Goal: Task Accomplishment & Management: Manage account settings

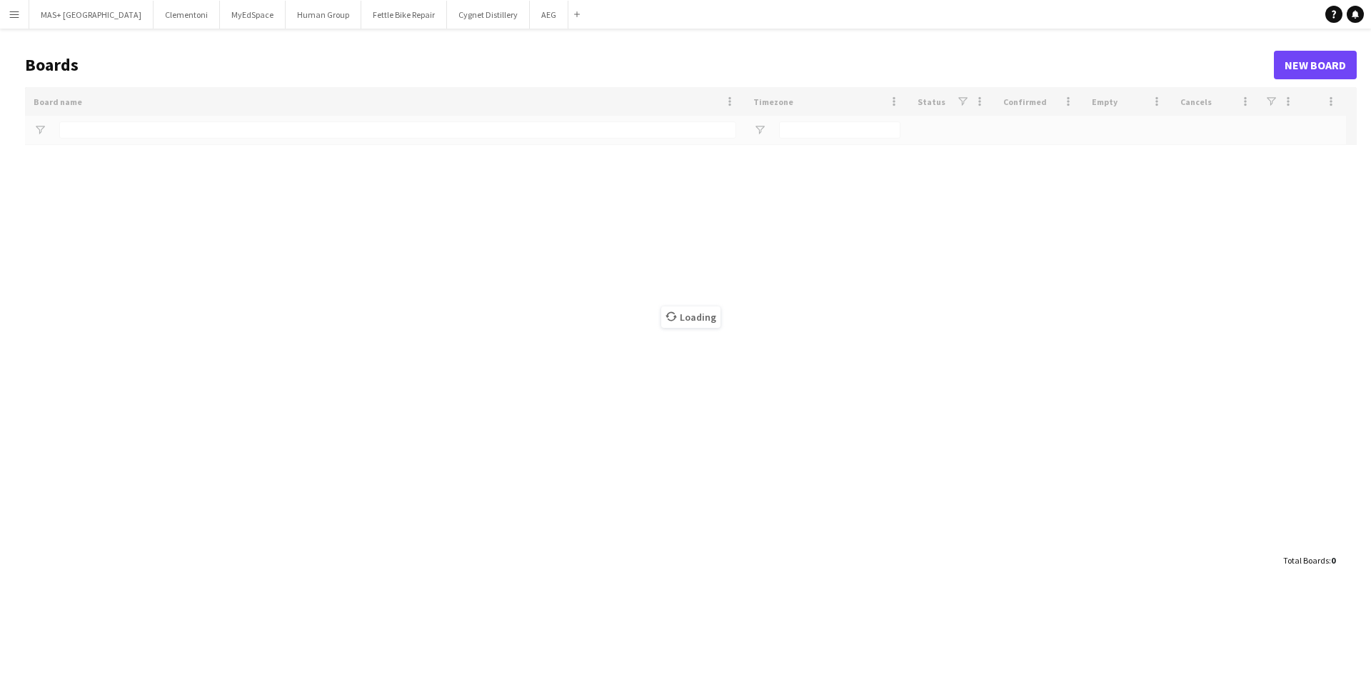
type input "**********"
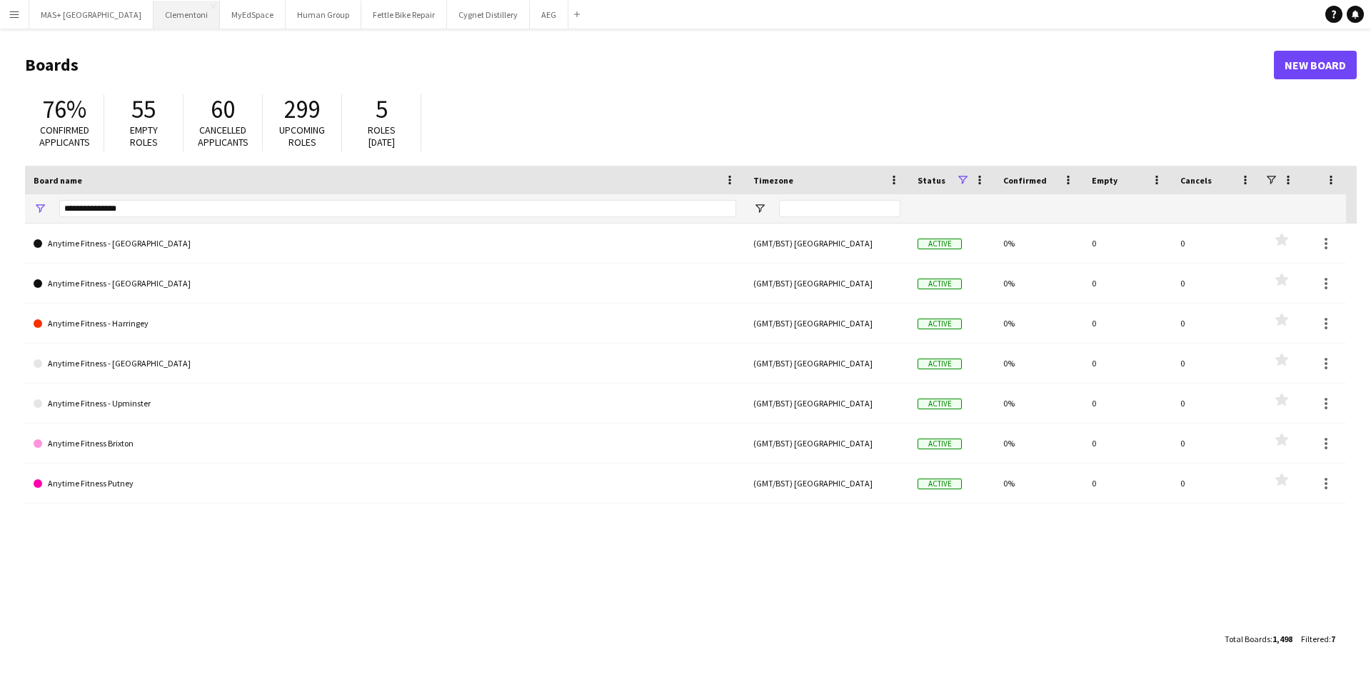
click at [154, 24] on button "Clementoni Close" at bounding box center [187, 15] width 66 height 28
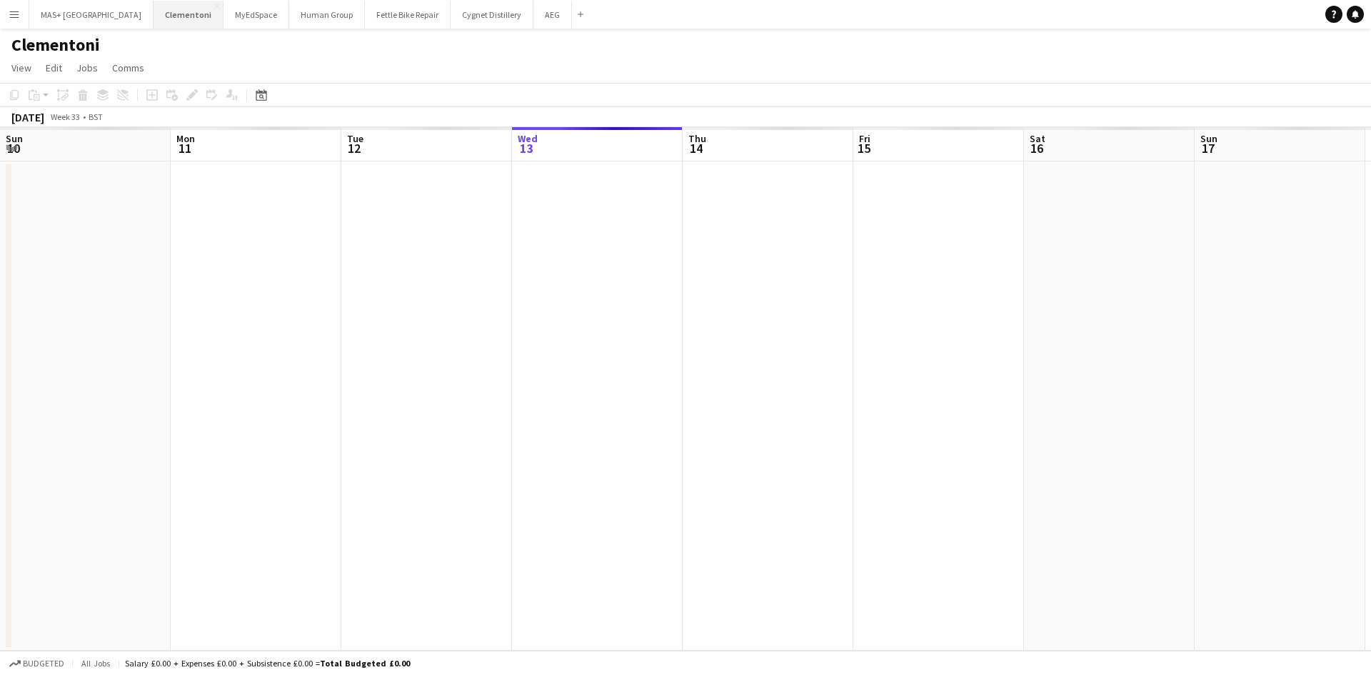
scroll to position [0, 341]
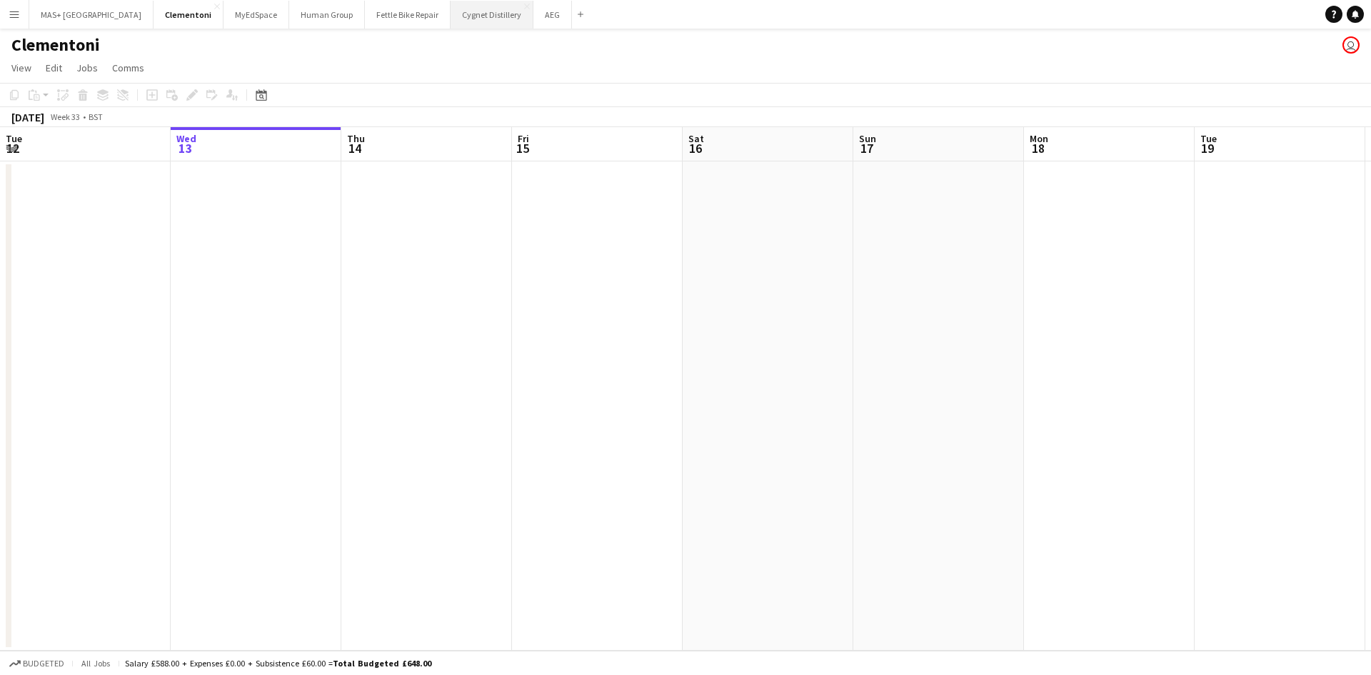
click at [451, 16] on button "Cygnet Distillery Close" at bounding box center [492, 15] width 83 height 28
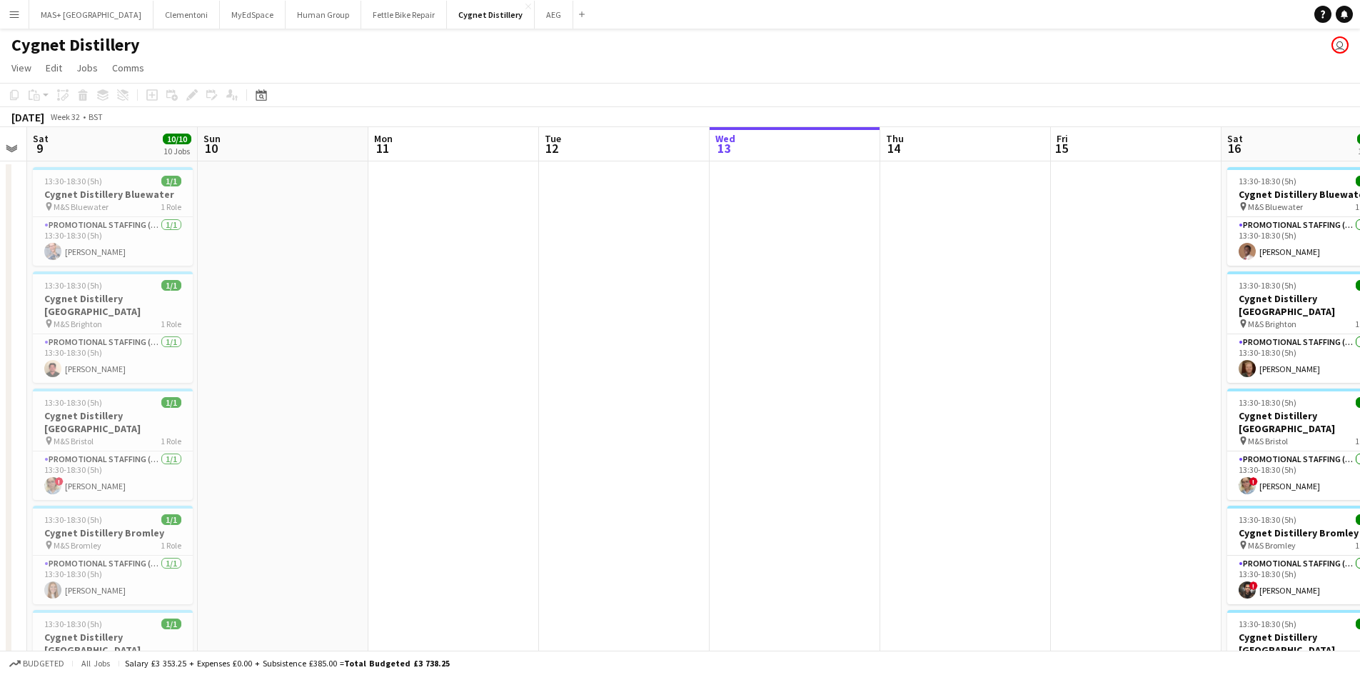
drag, startPoint x: 601, startPoint y: 342, endPoint x: 1140, endPoint y: 357, distance: 539.3
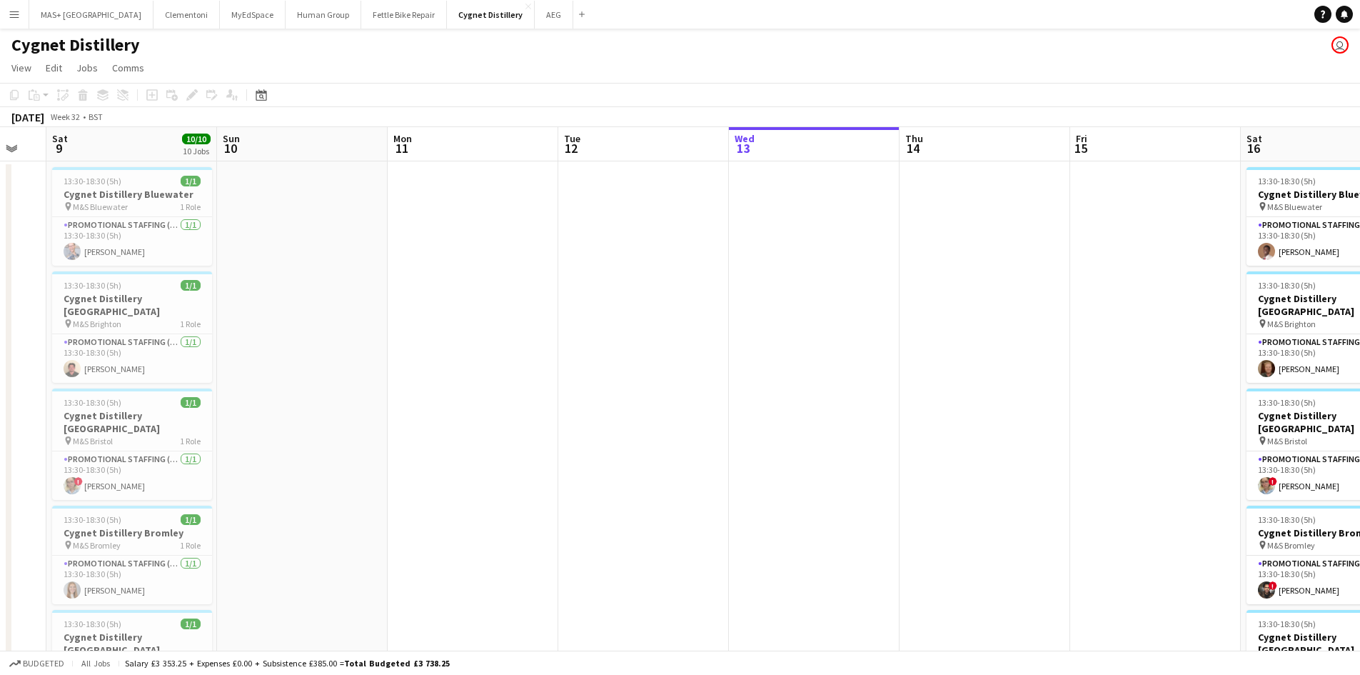
scroll to position [0, 428]
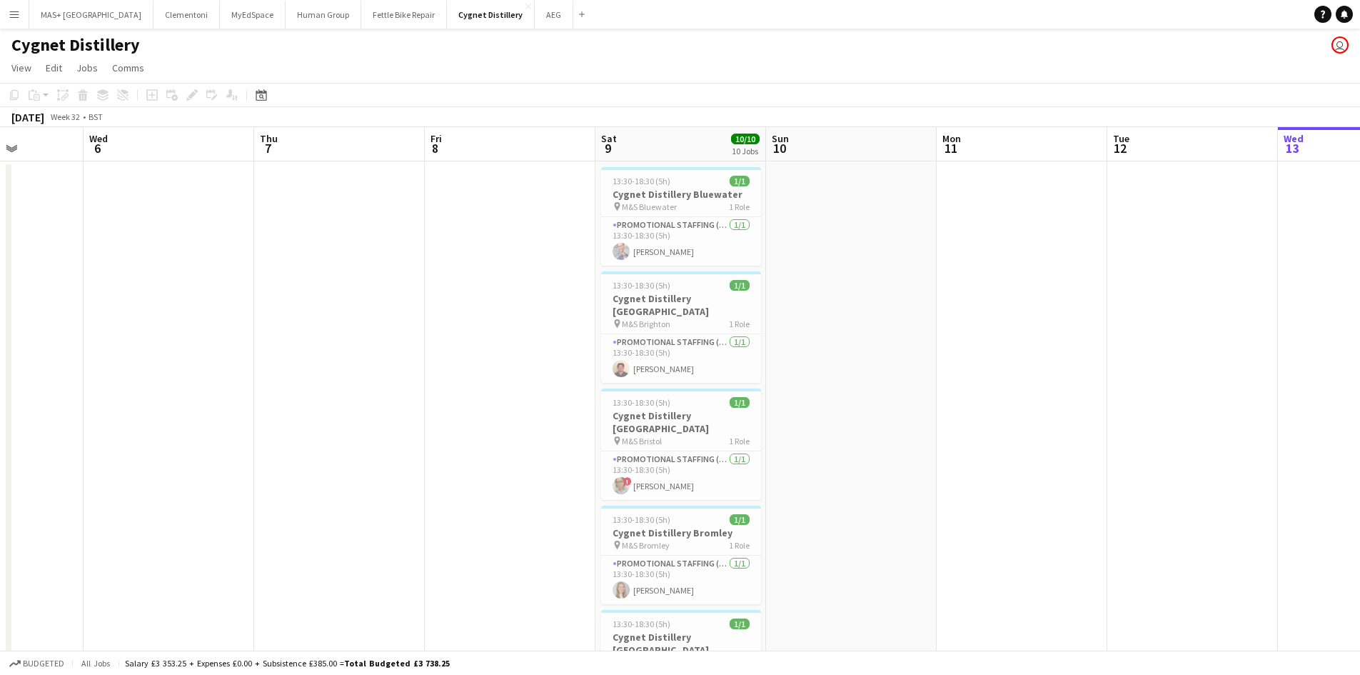
drag, startPoint x: 589, startPoint y: 448, endPoint x: 1139, endPoint y: 445, distance: 549.8
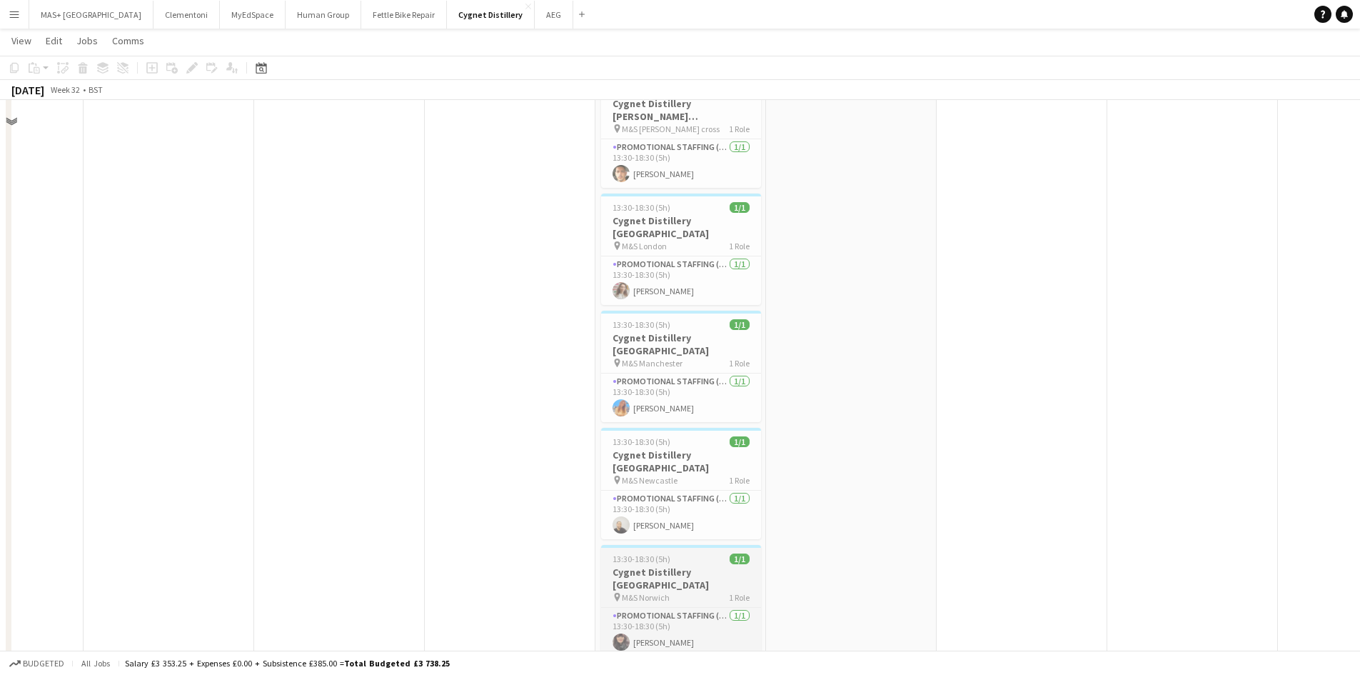
scroll to position [714, 0]
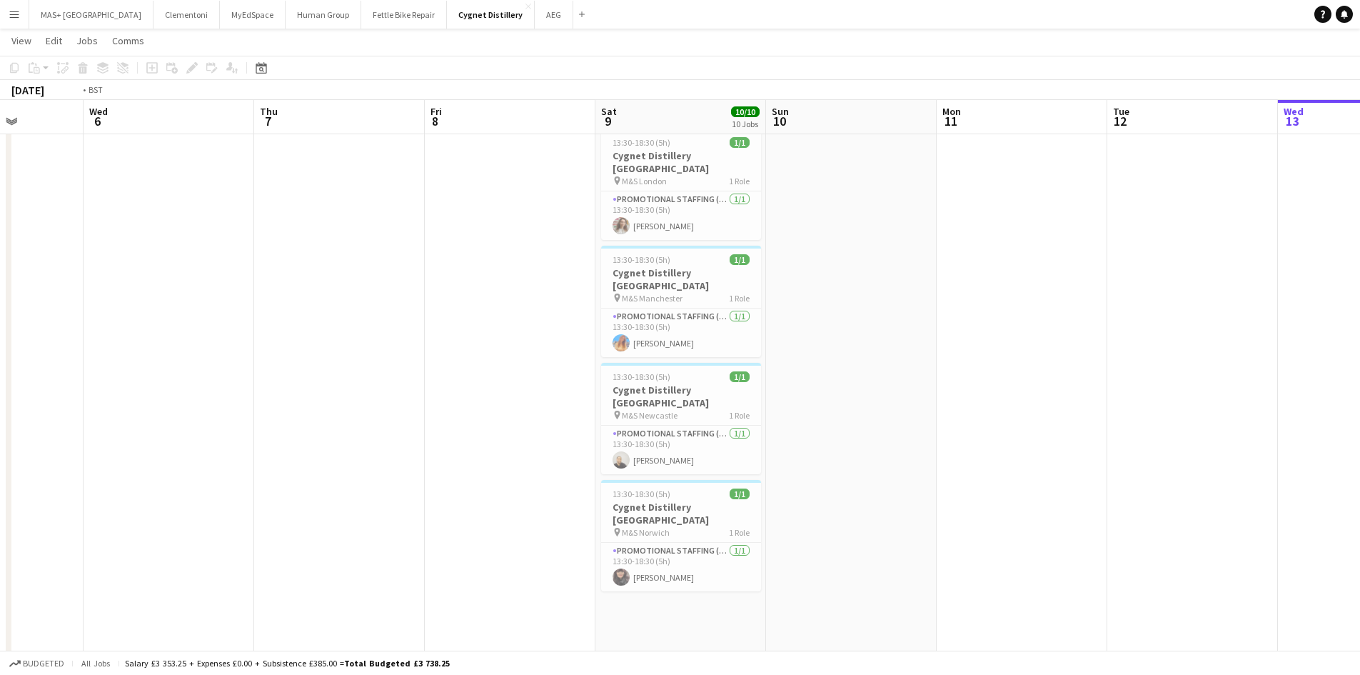
drag, startPoint x: 385, startPoint y: 329, endPoint x: 427, endPoint y: 373, distance: 61.1
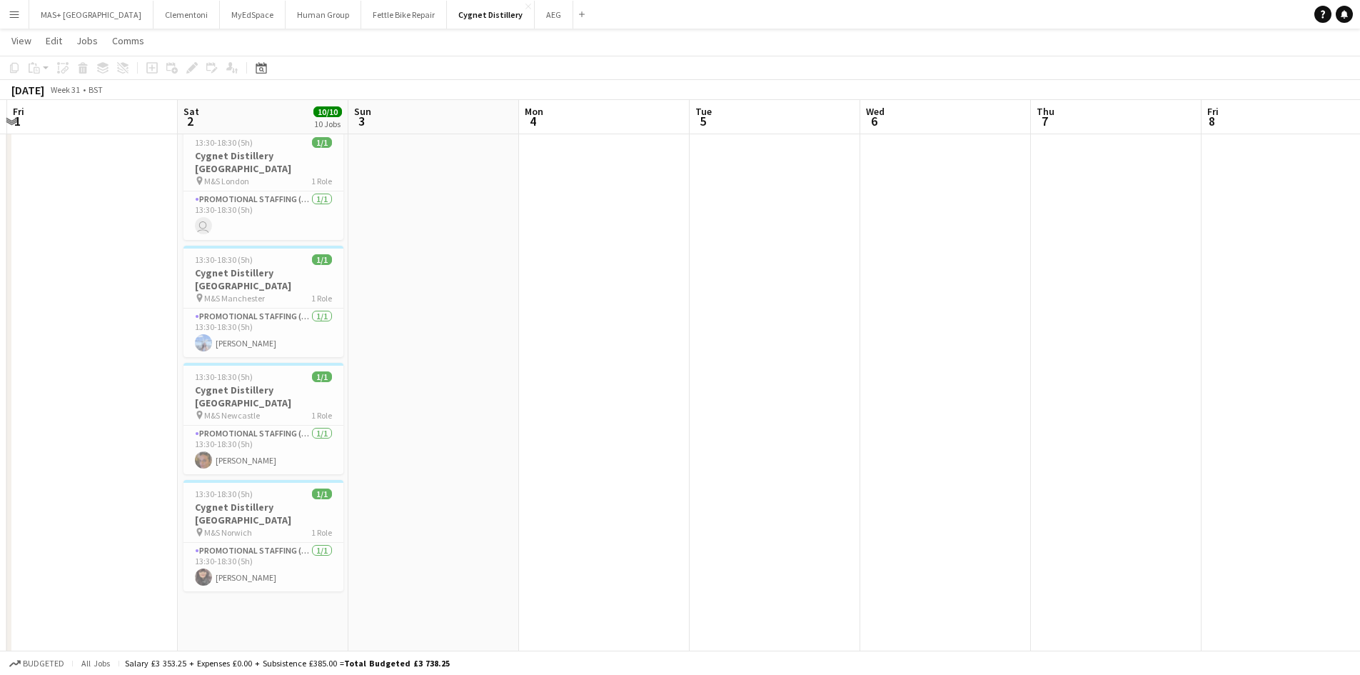
drag, startPoint x: 821, startPoint y: 383, endPoint x: 1174, endPoint y: 392, distance: 353.5
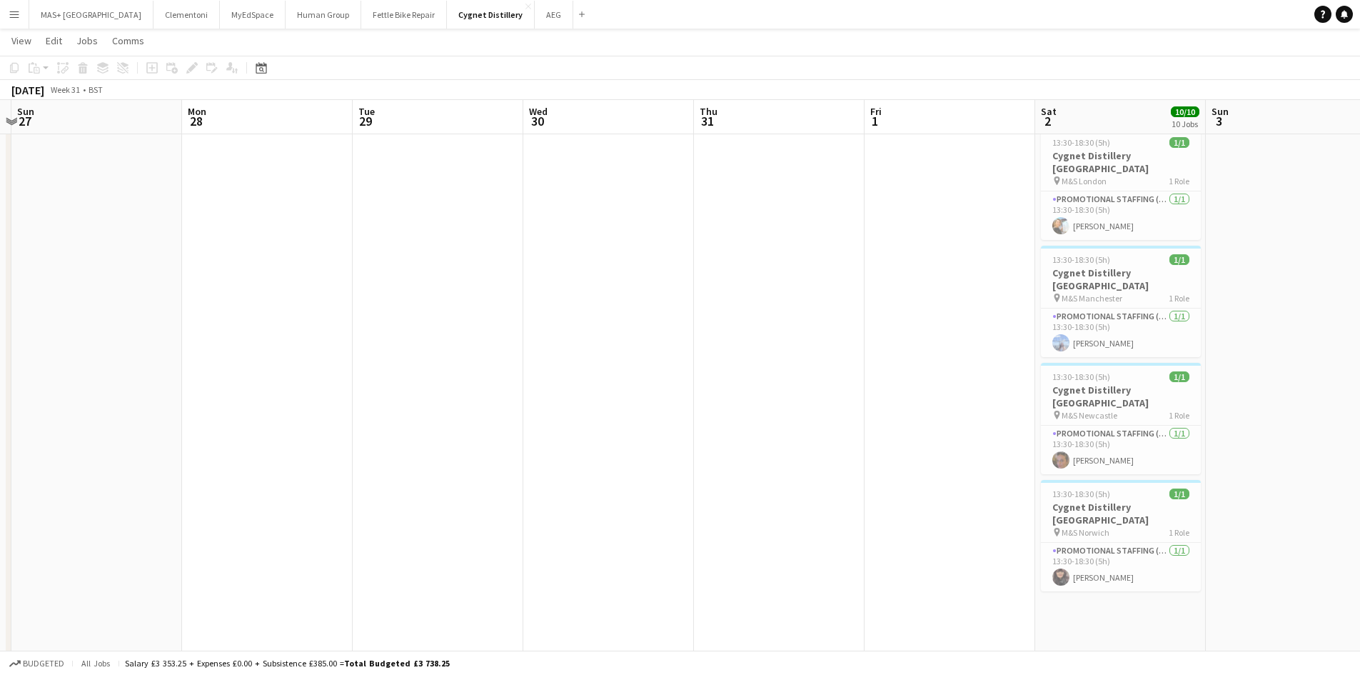
drag, startPoint x: 321, startPoint y: 400, endPoint x: 1100, endPoint y: 408, distance: 779.7
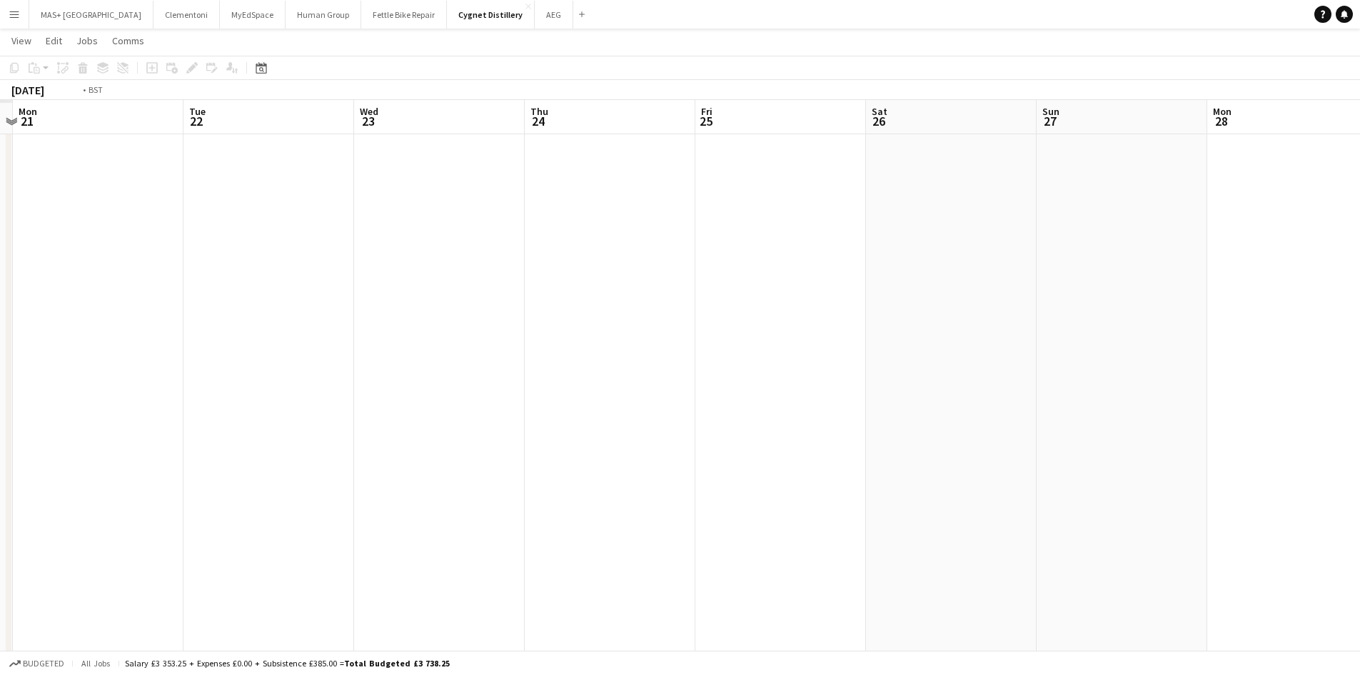
drag, startPoint x: 1042, startPoint y: 420, endPoint x: 660, endPoint y: 403, distance: 382.3
drag, startPoint x: 545, startPoint y: 403, endPoint x: 938, endPoint y: 390, distance: 393.6
drag, startPoint x: 933, startPoint y: 373, endPoint x: 1253, endPoint y: 376, distance: 319.9
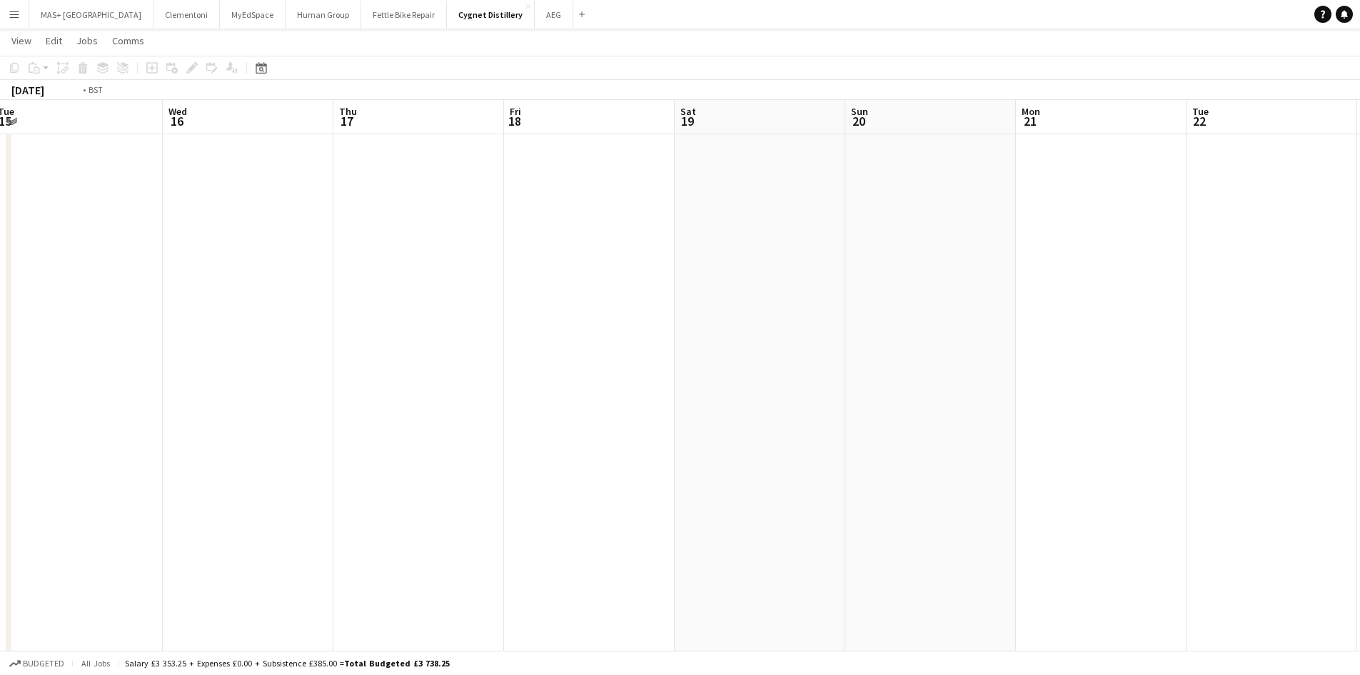
drag, startPoint x: 760, startPoint y: 348, endPoint x: 910, endPoint y: 350, distance: 150.7
drag, startPoint x: 680, startPoint y: 356, endPoint x: 1027, endPoint y: 363, distance: 347.8
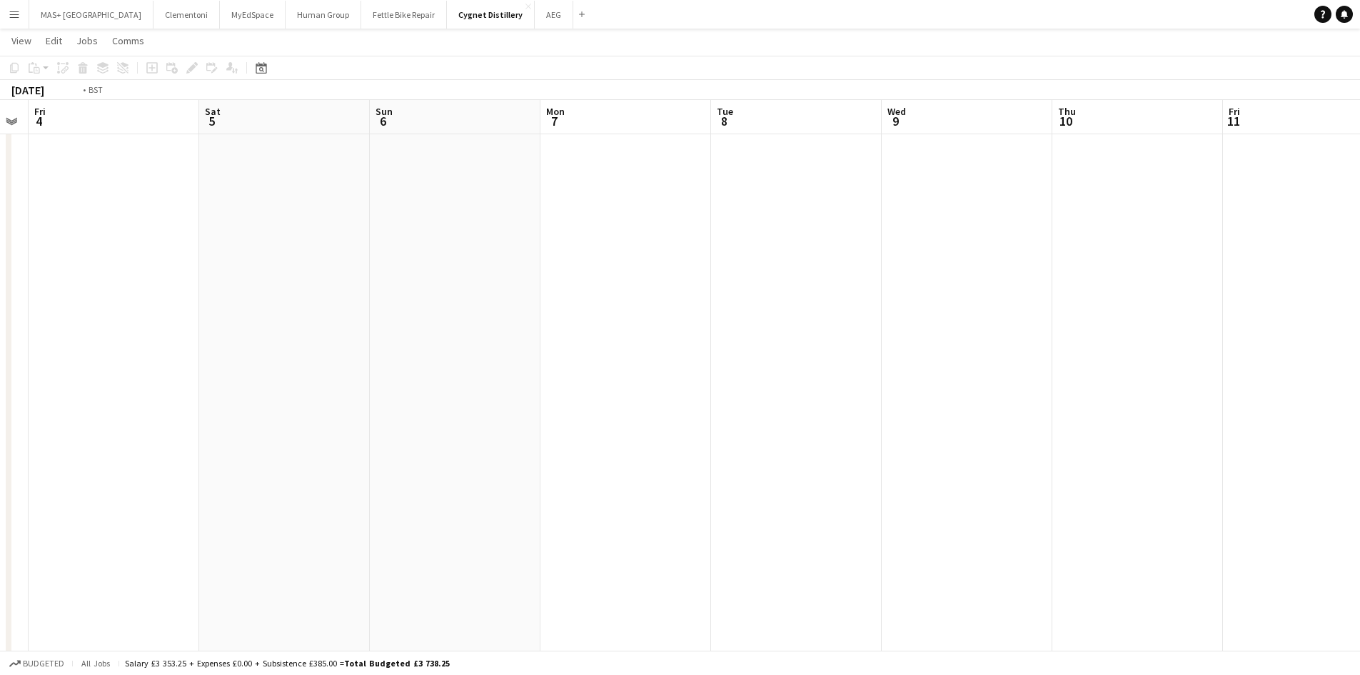
drag, startPoint x: 653, startPoint y: 360, endPoint x: 249, endPoint y: 341, distance: 404.5
drag, startPoint x: 925, startPoint y: 342, endPoint x: 333, endPoint y: 351, distance: 591.2
drag, startPoint x: 831, startPoint y: 369, endPoint x: 374, endPoint y: 347, distance: 457.5
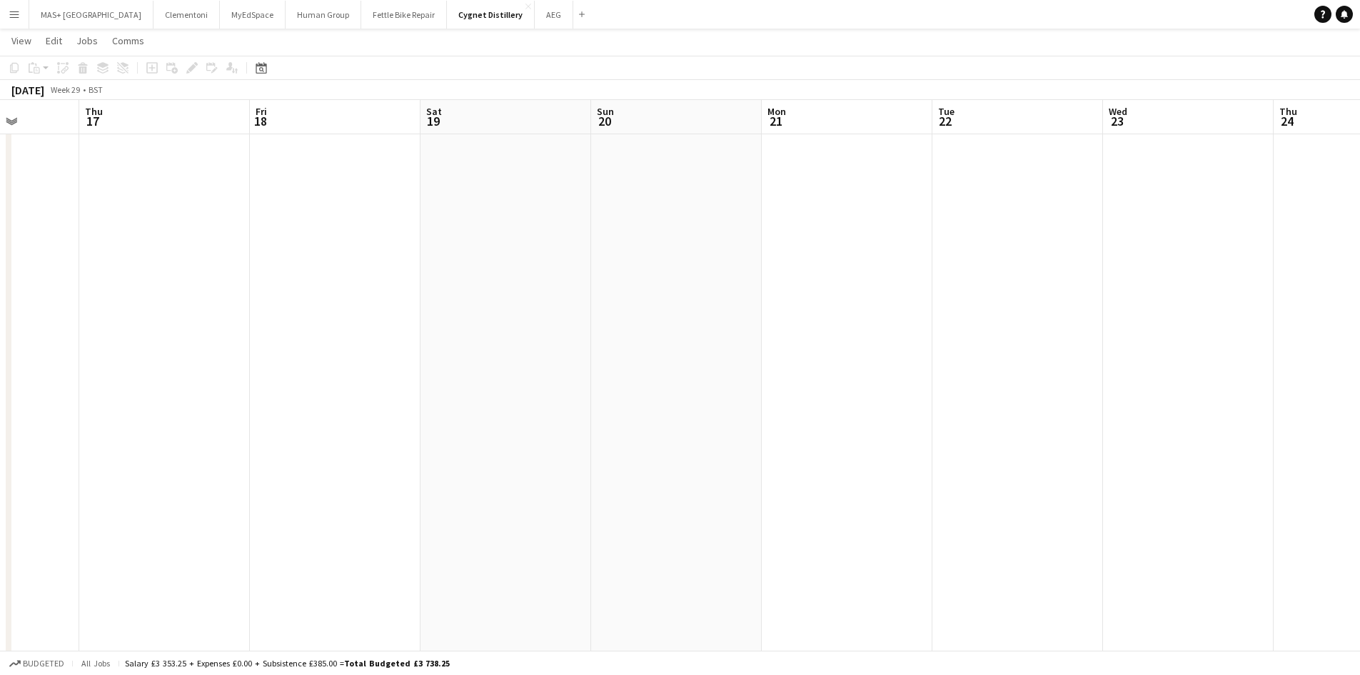
drag, startPoint x: 488, startPoint y: 347, endPoint x: 535, endPoint y: 381, distance: 58.4
drag, startPoint x: 937, startPoint y: 382, endPoint x: 708, endPoint y: 395, distance: 230.3
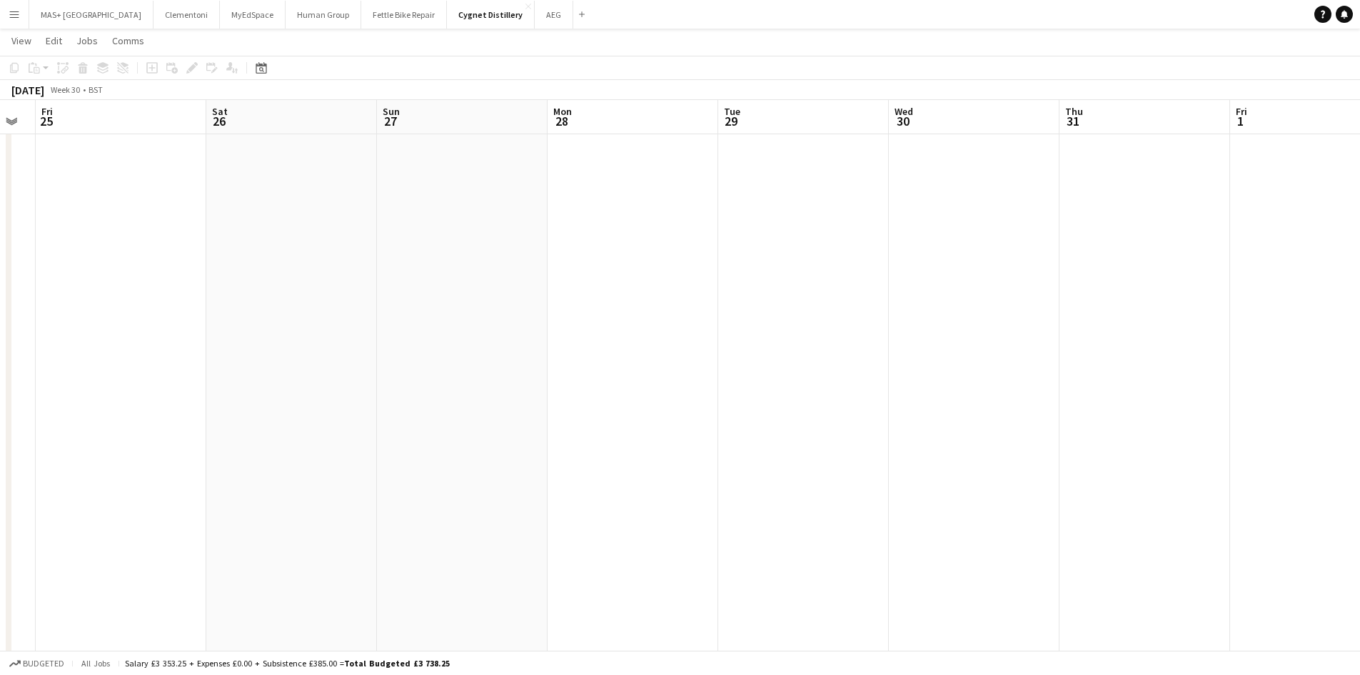
drag, startPoint x: 552, startPoint y: 397, endPoint x: 338, endPoint y: 366, distance: 216.4
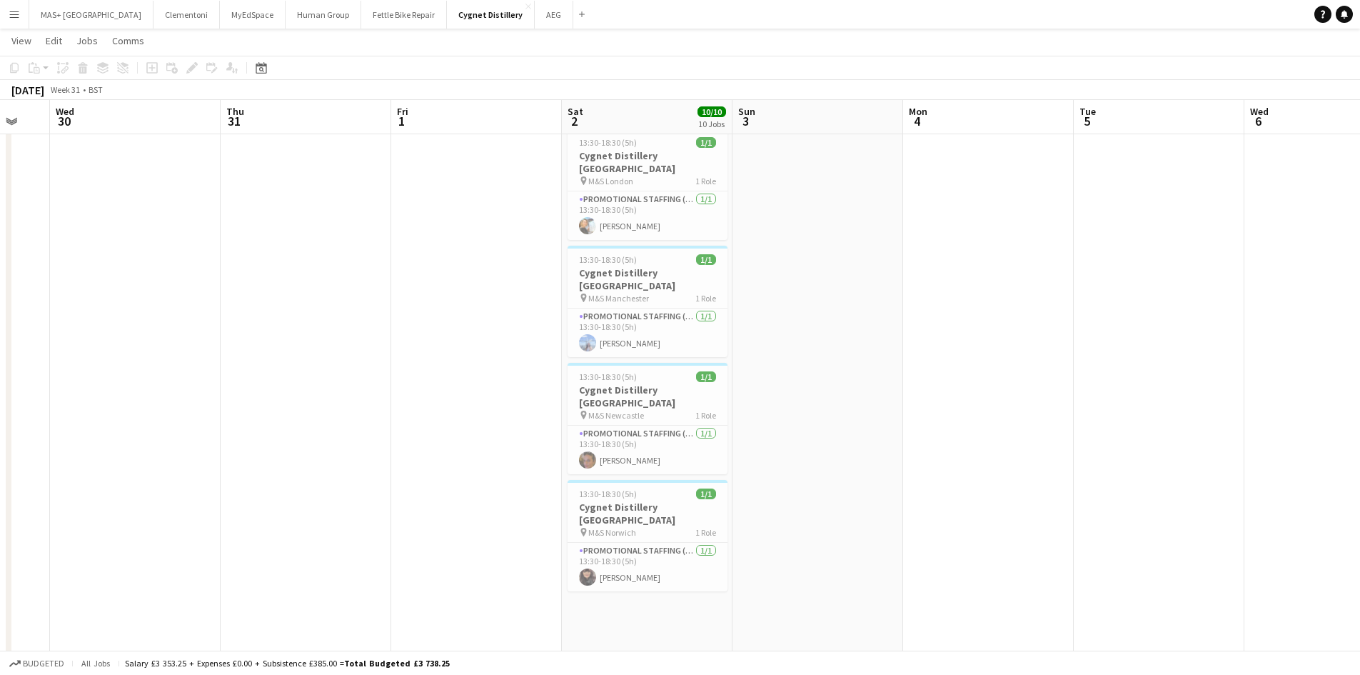
scroll to position [0, 477]
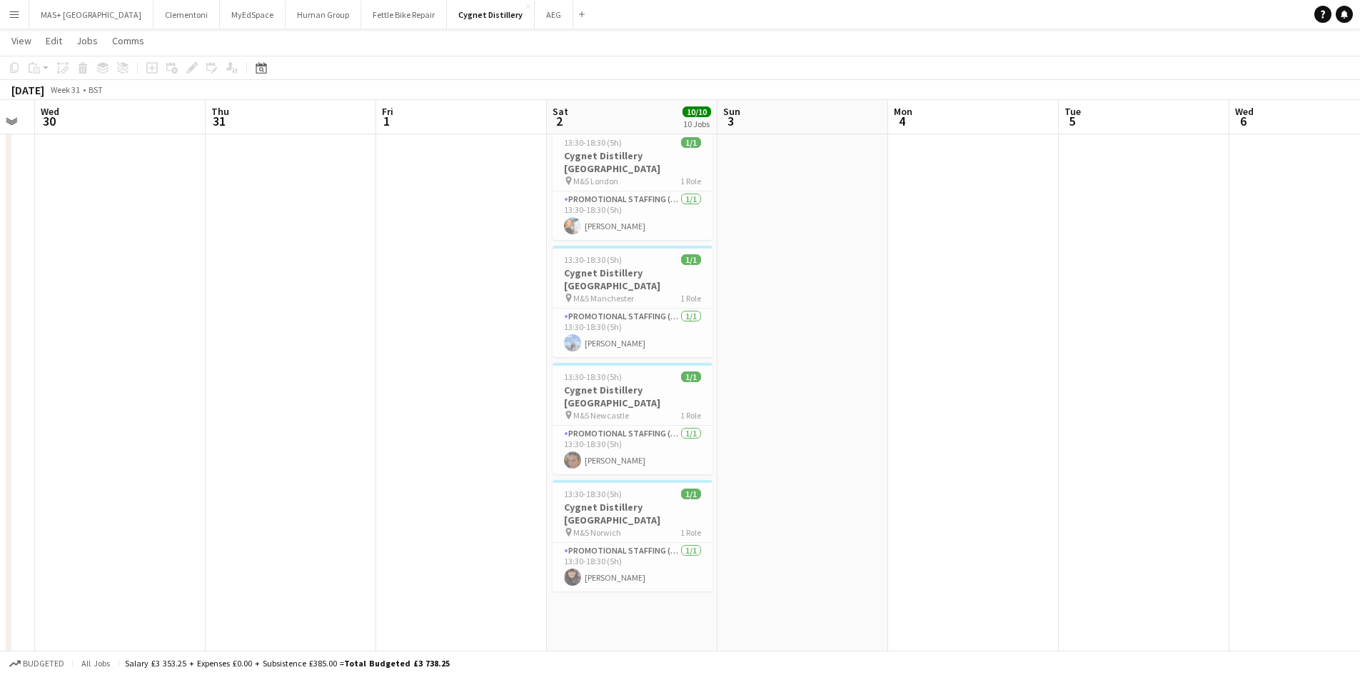
drag, startPoint x: 628, startPoint y: 363, endPoint x: 544, endPoint y: 363, distance: 83.5
click at [613, 410] on span "M&S Newcastle" at bounding box center [601, 415] width 56 height 11
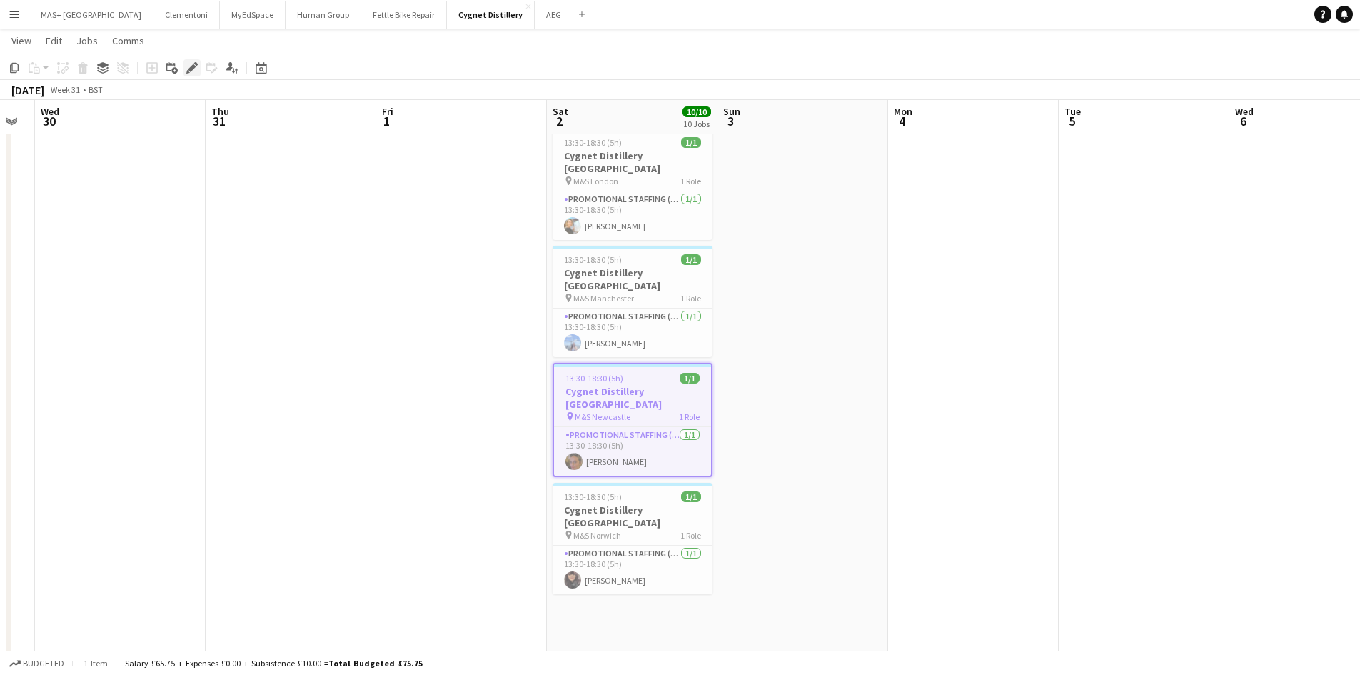
click at [189, 66] on icon "Edit" at bounding box center [191, 67] width 11 height 11
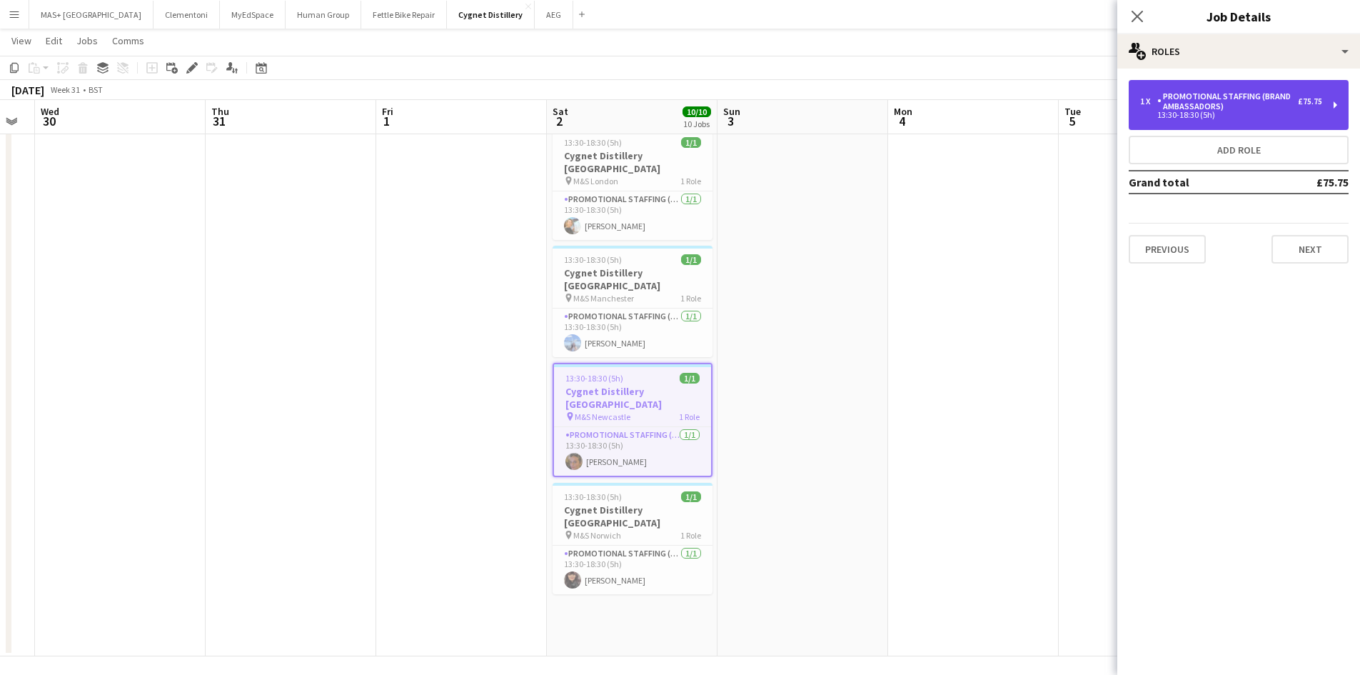
click at [1192, 118] on div "13:30-18:30 (5h)" at bounding box center [1231, 114] width 182 height 7
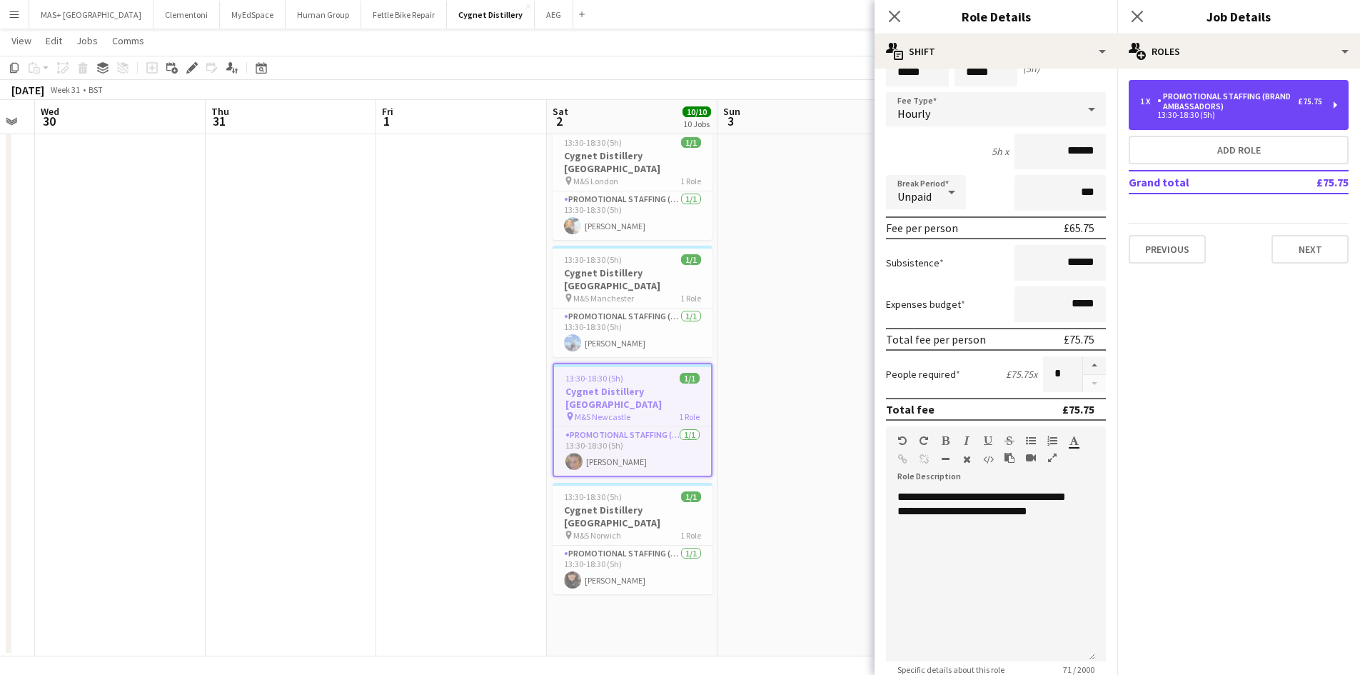
scroll to position [143, 0]
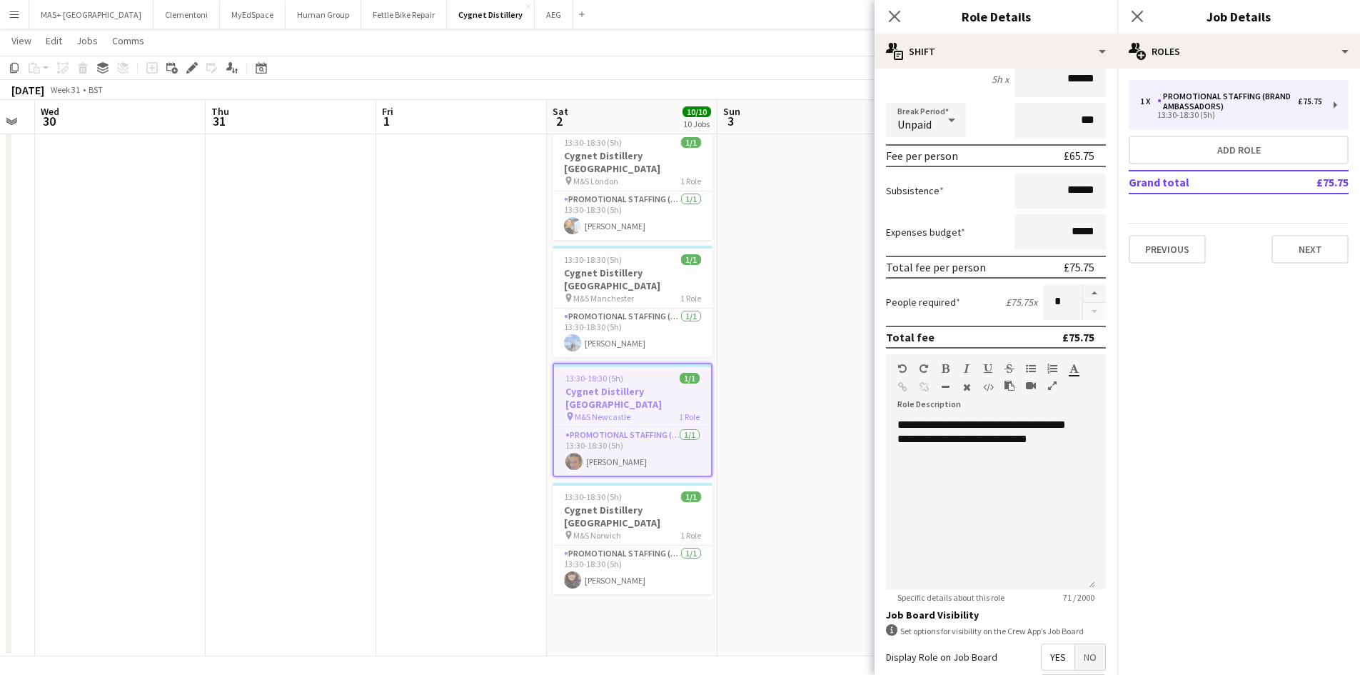
click at [759, 430] on app-date-cell at bounding box center [803, 51] width 171 height 1210
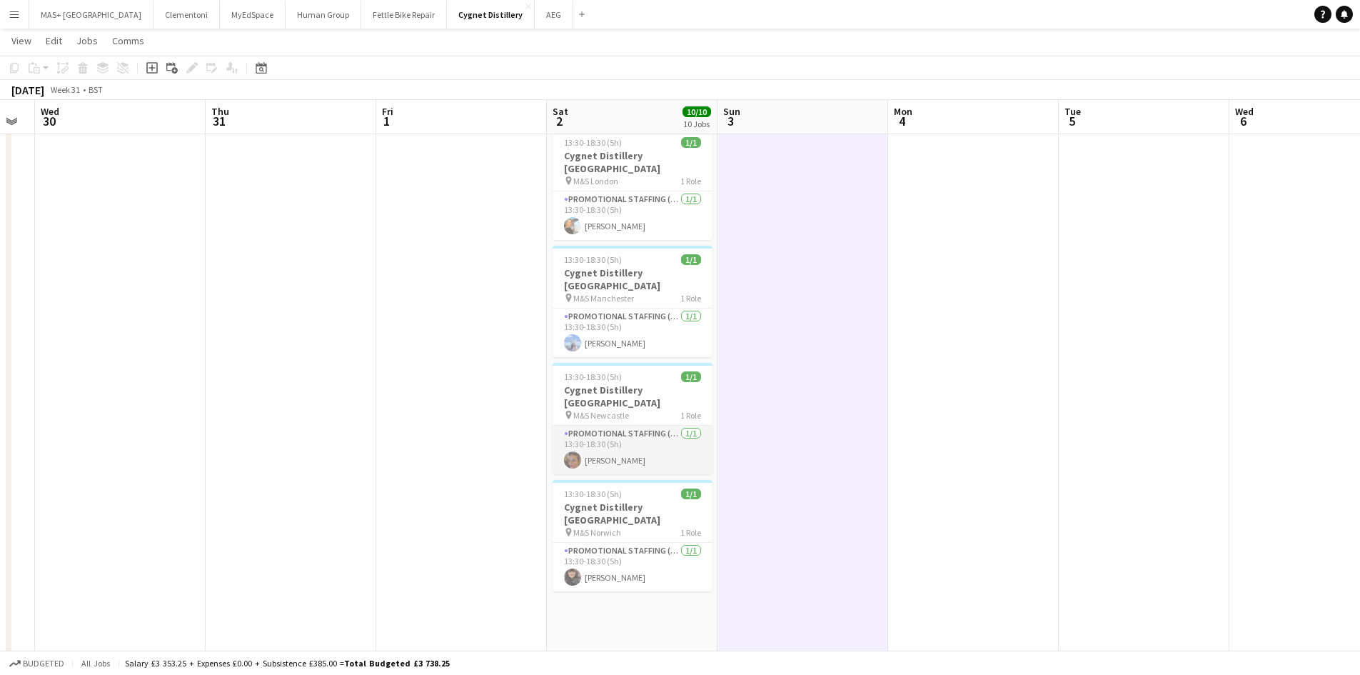
click at [594, 426] on app-card-role "Promotional Staffing (Brand Ambassadors) 1/1 13:30-18:30 (5h) Anna Reed" at bounding box center [633, 450] width 160 height 49
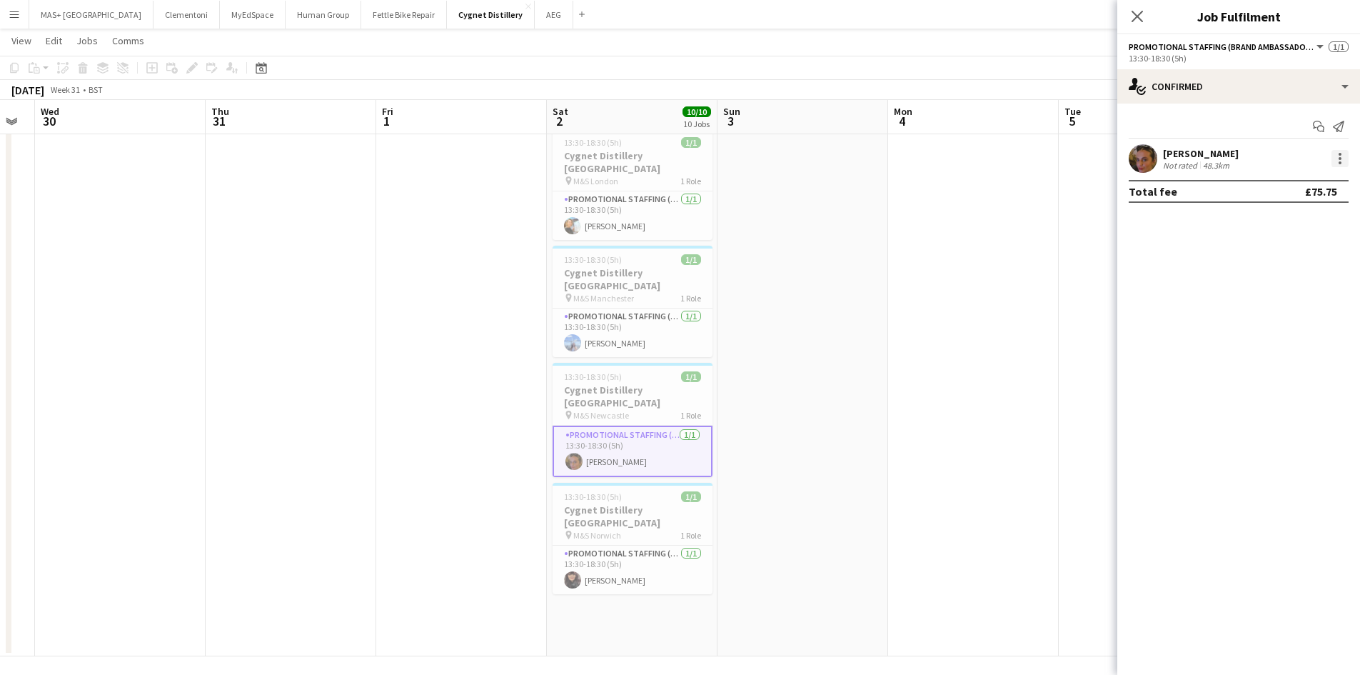
click at [1339, 156] on div at bounding box center [1340, 154] width 3 height 3
click at [1310, 185] on span "Edit fee" at bounding box center [1293, 184] width 89 height 13
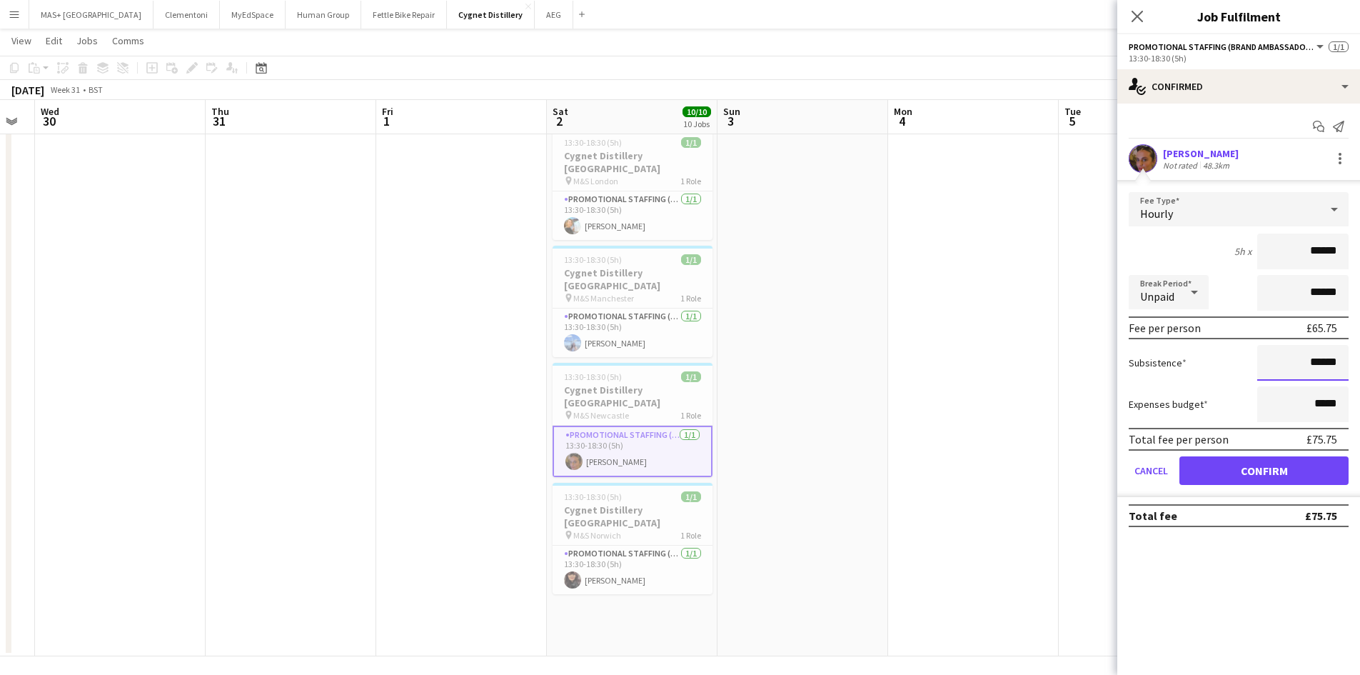
drag, startPoint x: 1339, startPoint y: 358, endPoint x: 1314, endPoint y: 362, distance: 25.2
click at [1314, 362] on input "******" at bounding box center [1302, 363] width 91 height 36
type input "******"
click at [1254, 461] on button "Confirm" at bounding box center [1263, 470] width 169 height 29
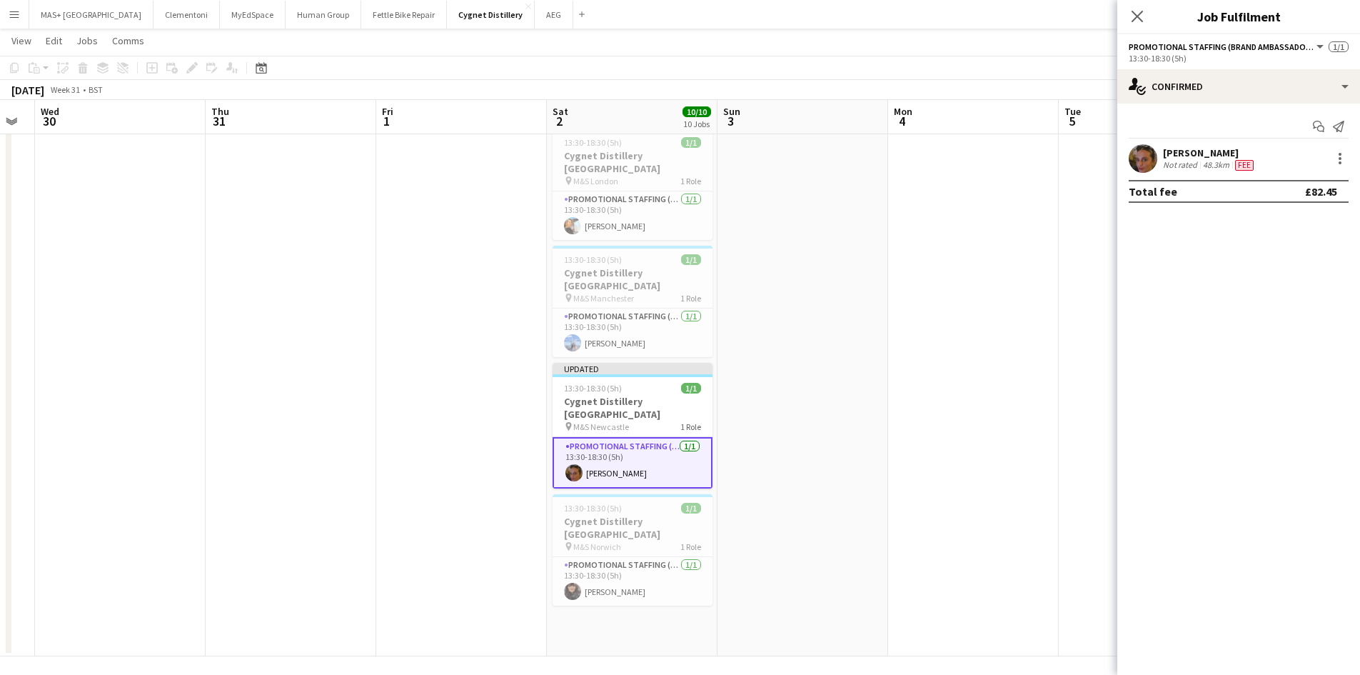
click at [942, 479] on app-date-cell at bounding box center [973, 51] width 171 height 1210
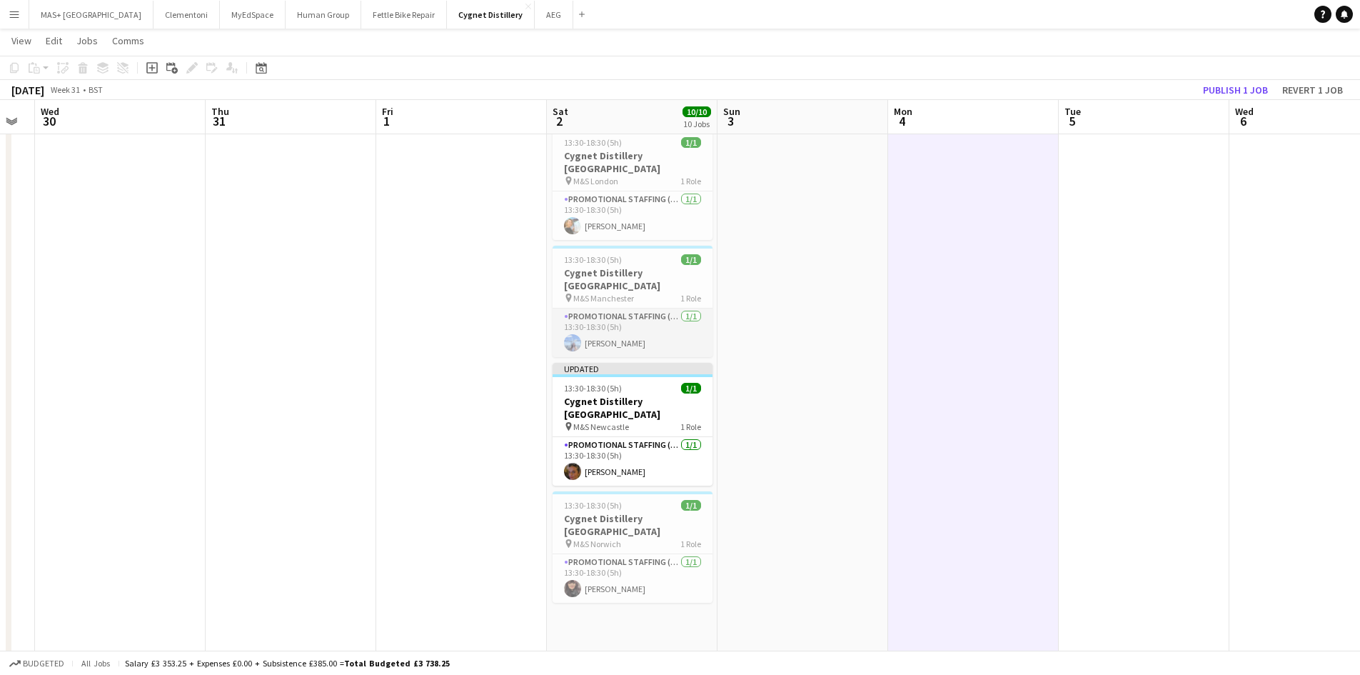
click at [632, 308] on app-card-role "Promotional Staffing (Brand Ambassadors) 1/1 13:30-18:30 (5h) Anastasia Moore" at bounding box center [633, 332] width 160 height 49
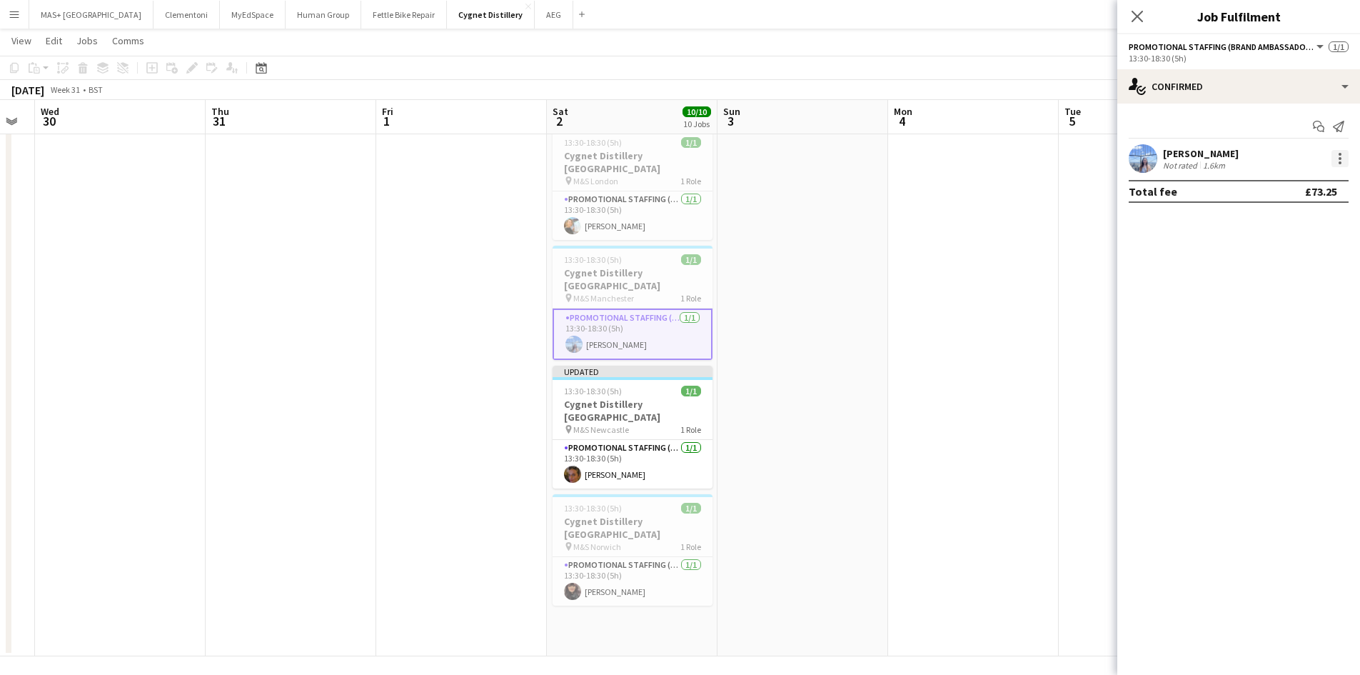
click at [1336, 153] on div at bounding box center [1340, 158] width 17 height 17
click at [1283, 181] on span "Edit fee" at bounding box center [1268, 184] width 39 height 12
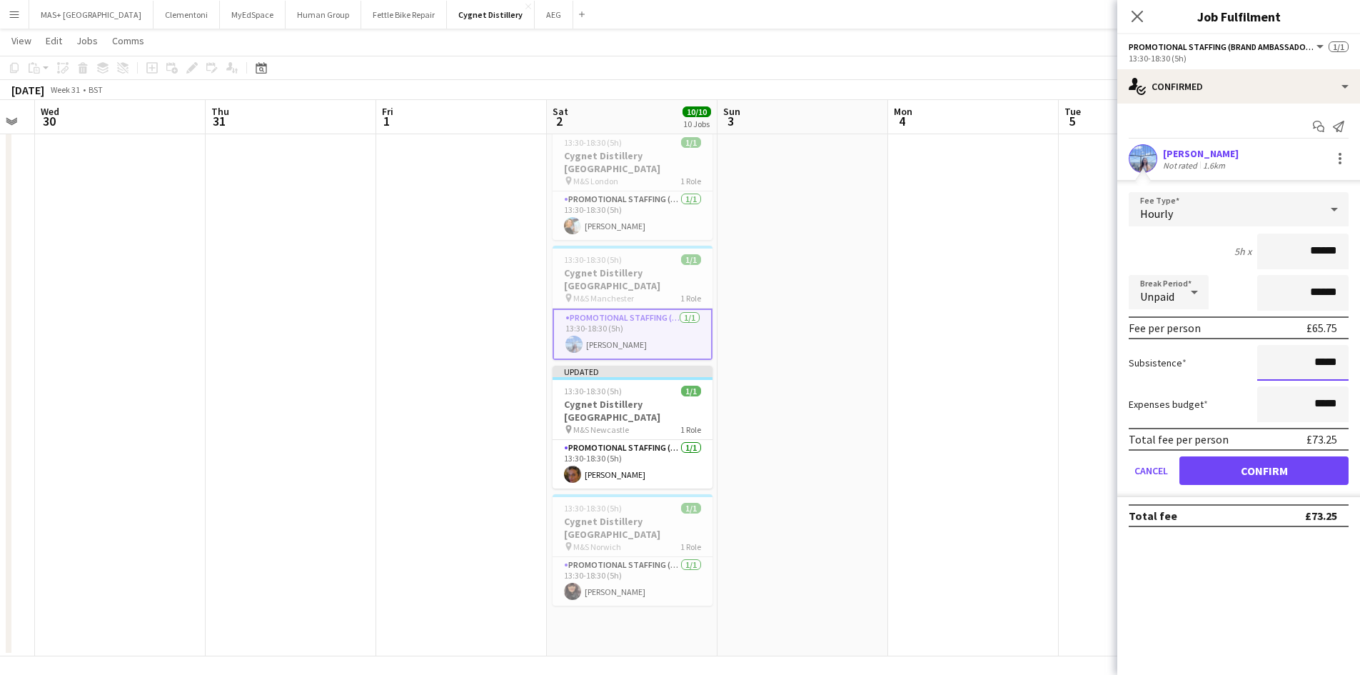
drag, startPoint x: 1339, startPoint y: 365, endPoint x: 1317, endPoint y: 360, distance: 22.0
click at [1317, 360] on input "*****" at bounding box center [1302, 363] width 91 height 36
type input "******"
click at [1280, 464] on button "Confirm" at bounding box center [1263, 470] width 169 height 29
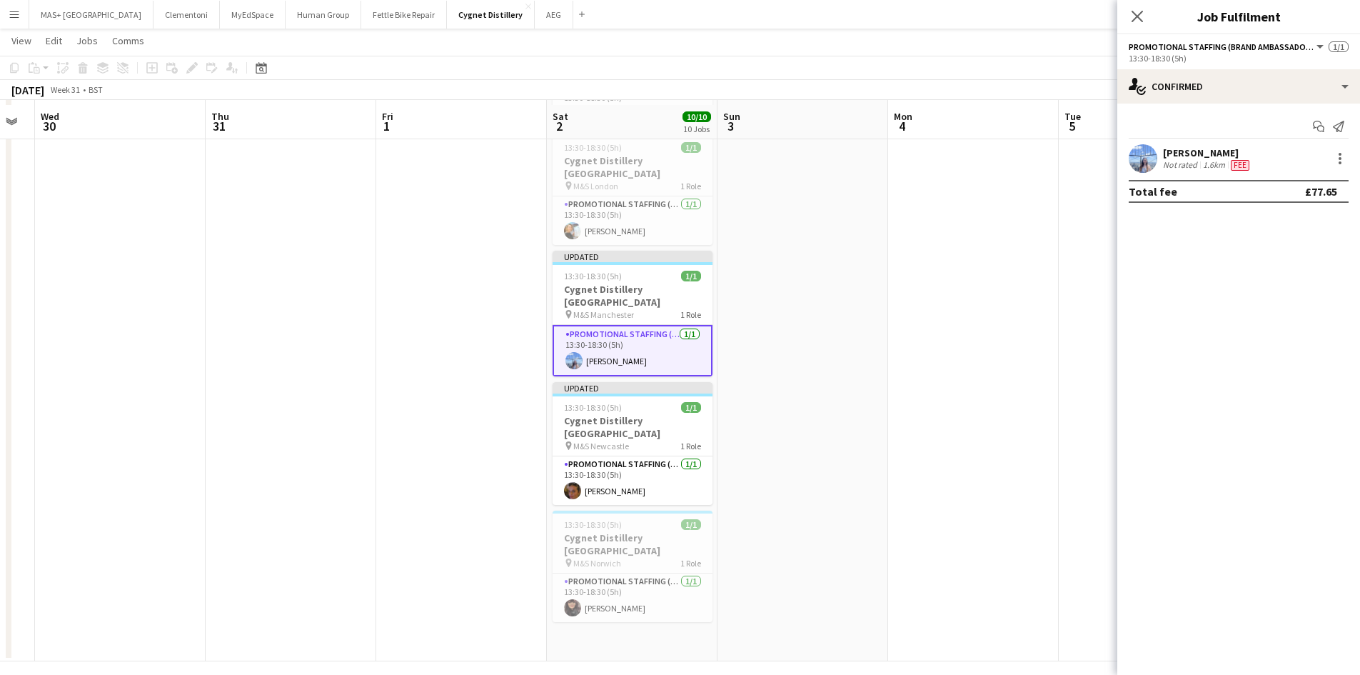
scroll to position [571, 0]
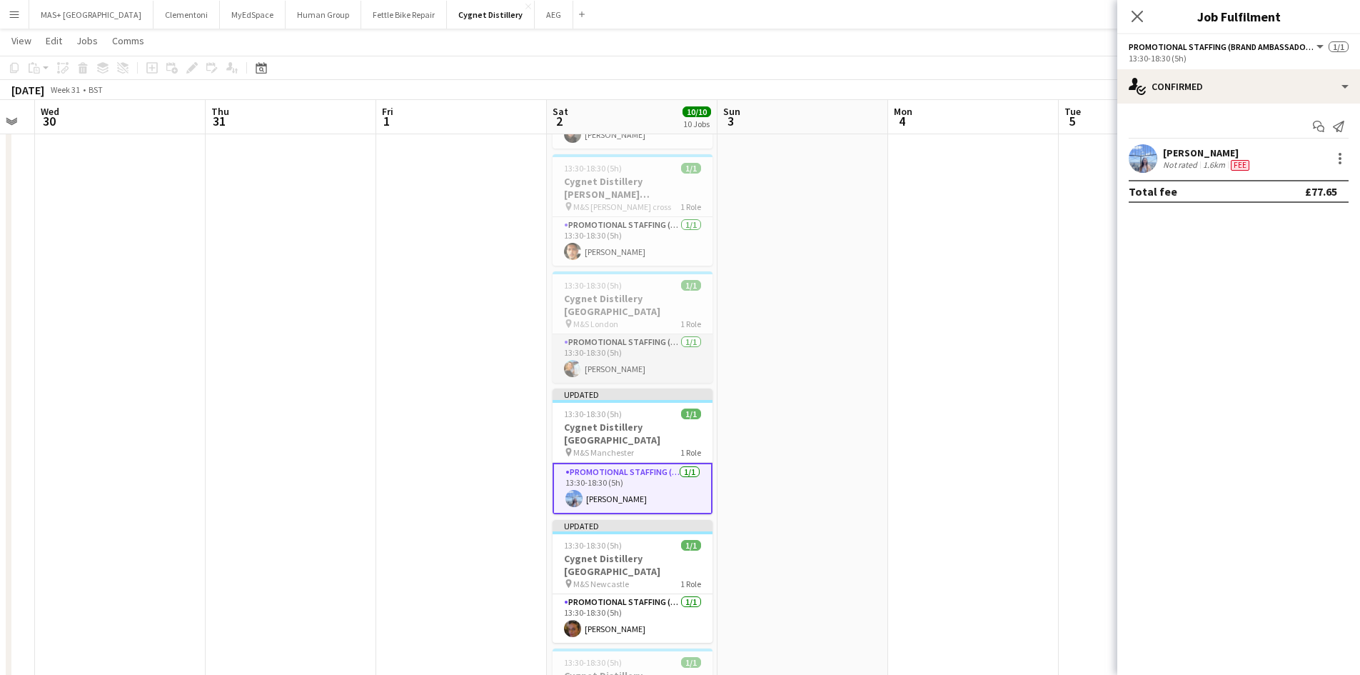
click at [642, 334] on app-card-role "Promotional Staffing (Brand Ambassadors) 1/1 13:30-18:30 (5h) Natalia Trofimova" at bounding box center [633, 358] width 160 height 49
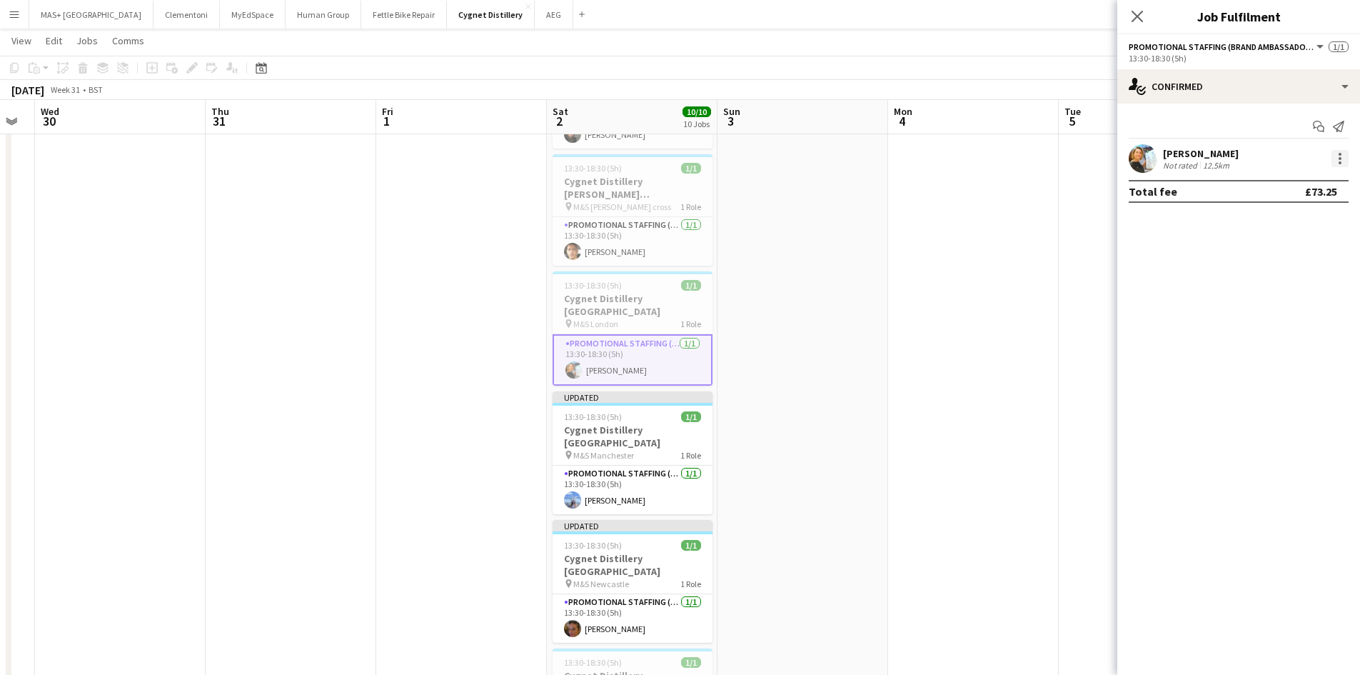
click at [1337, 157] on div at bounding box center [1340, 158] width 17 height 17
click at [1299, 183] on span "Edit fee" at bounding box center [1293, 184] width 89 height 13
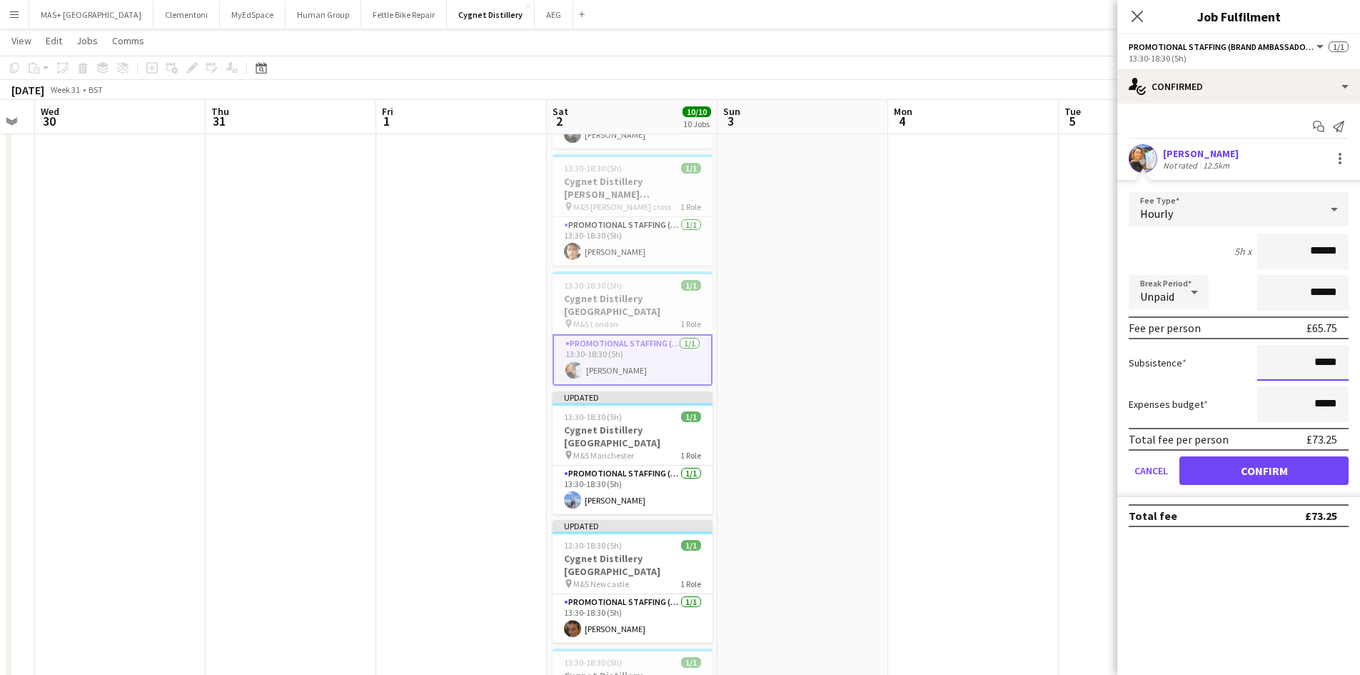
drag, startPoint x: 1342, startPoint y: 360, endPoint x: 1318, endPoint y: 338, distance: 31.8
click at [1318, 364] on input "*****" at bounding box center [1302, 363] width 91 height 36
type input "******"
click at [1248, 470] on button "Confirm" at bounding box center [1263, 470] width 169 height 29
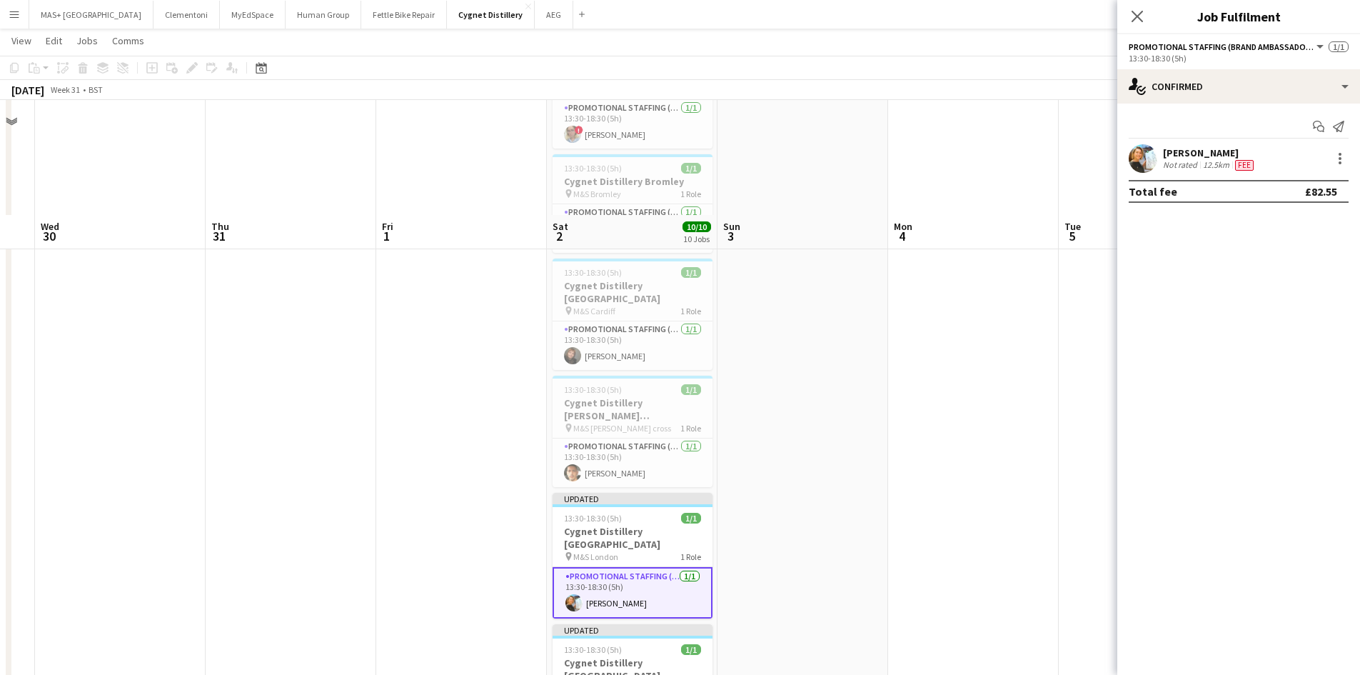
scroll to position [286, 0]
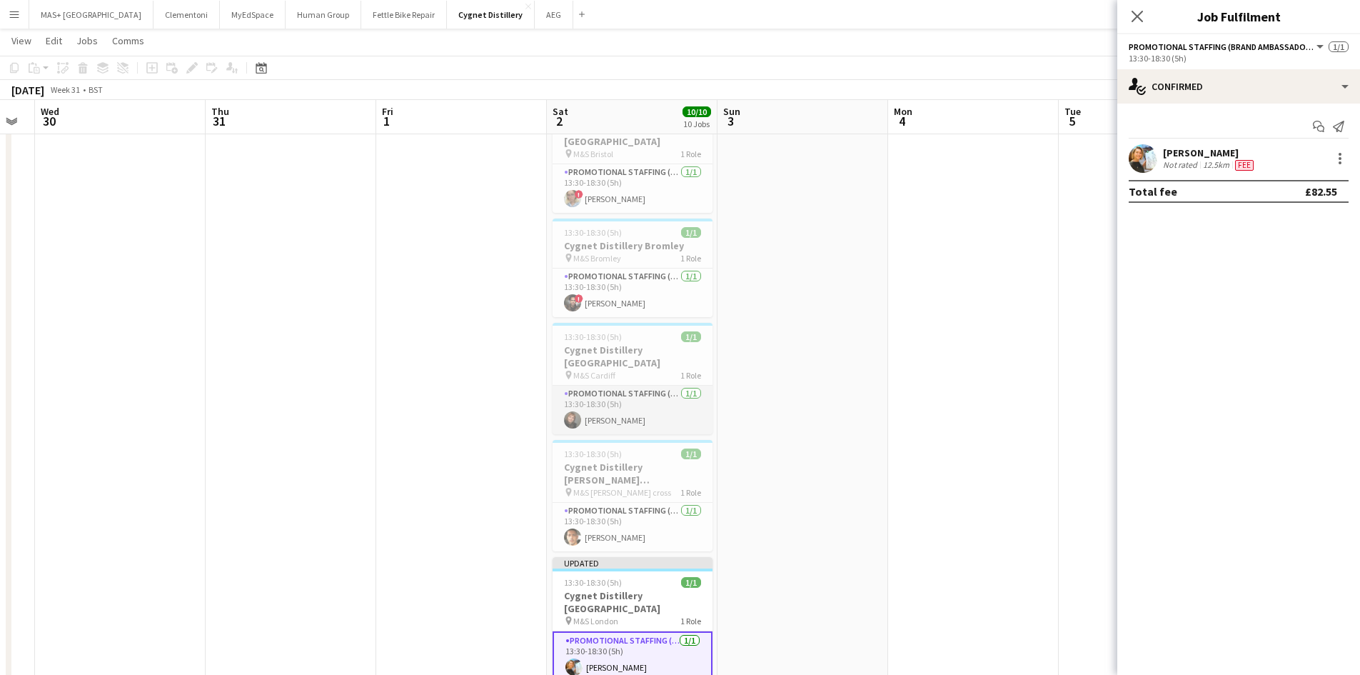
click at [609, 386] on app-card-role "Promotional Staffing (Brand Ambassadors) 1/1 13:30-18:30 (5h) Chiara Patricolo" at bounding box center [633, 410] width 160 height 49
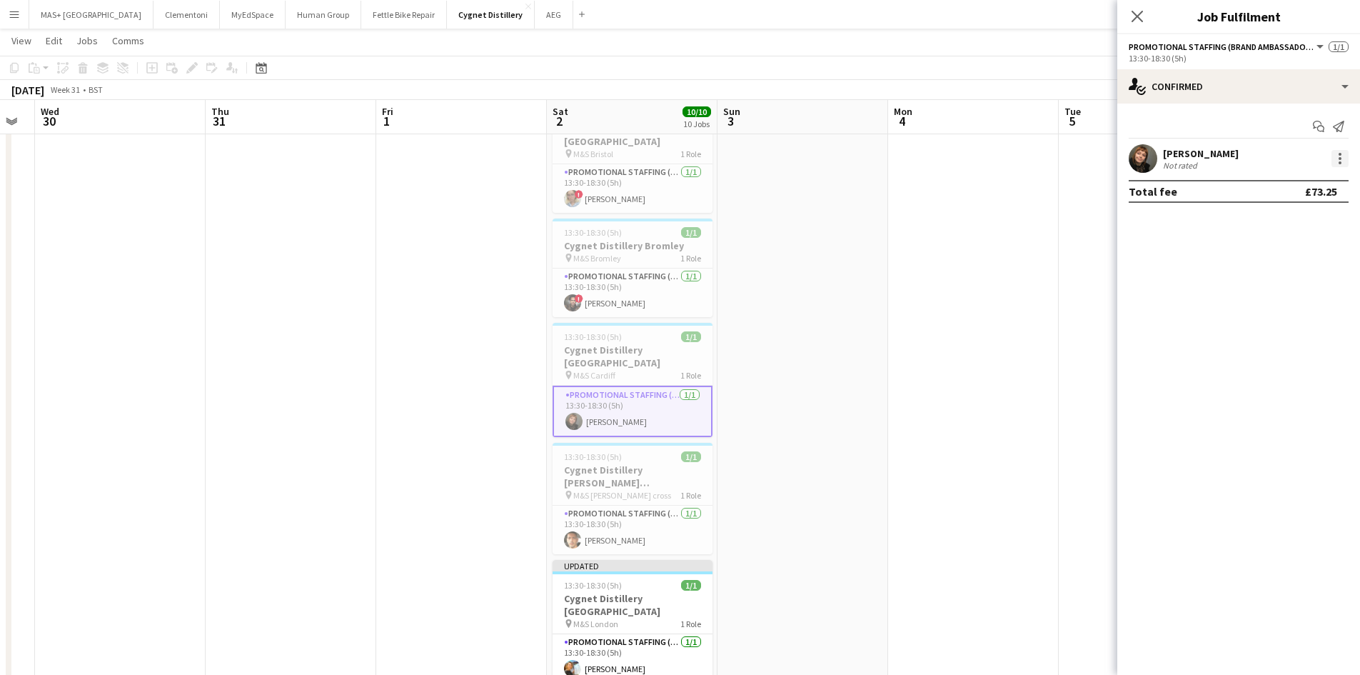
click at [1337, 166] on div at bounding box center [1340, 158] width 17 height 17
click at [1312, 177] on button "Edit fee" at bounding box center [1292, 185] width 111 height 34
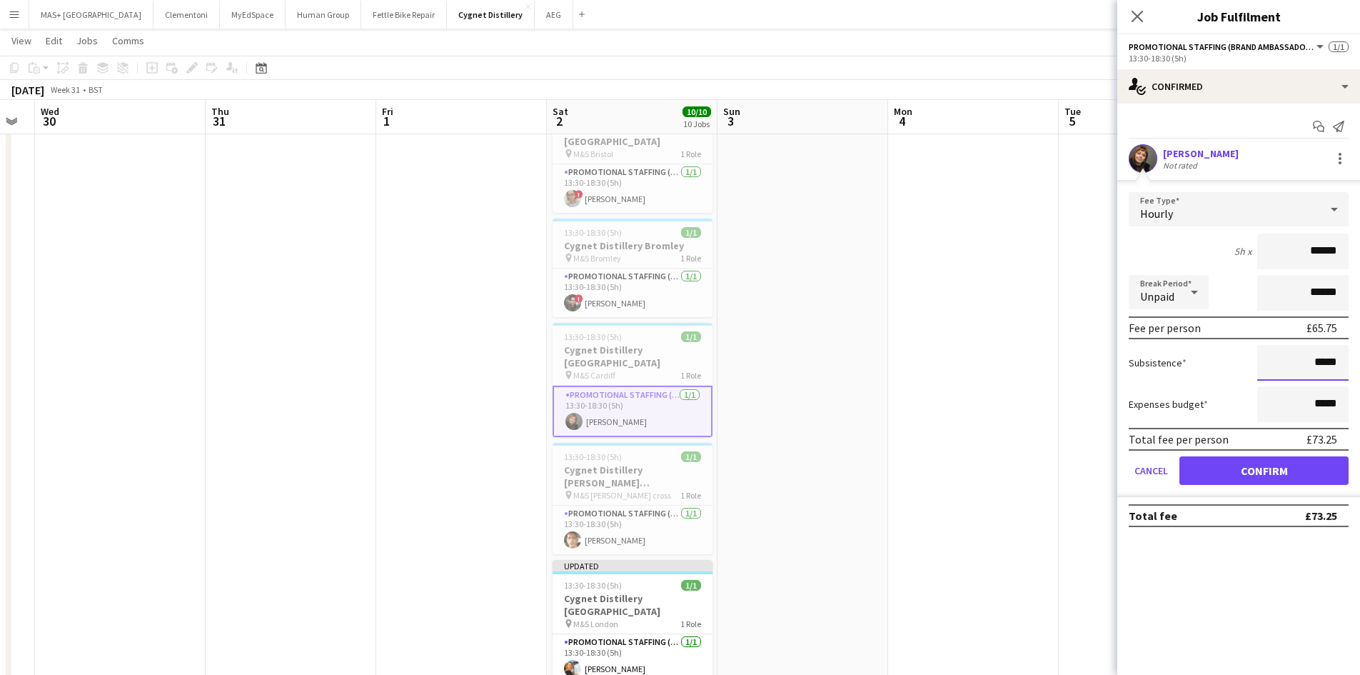
drag, startPoint x: 1338, startPoint y: 363, endPoint x: 1314, endPoint y: 366, distance: 23.7
click at [1314, 366] on input "*****" at bounding box center [1302, 363] width 91 height 36
drag, startPoint x: 1334, startPoint y: 363, endPoint x: 1319, endPoint y: 363, distance: 15.0
click at [1319, 363] on input "*****" at bounding box center [1302, 363] width 91 height 36
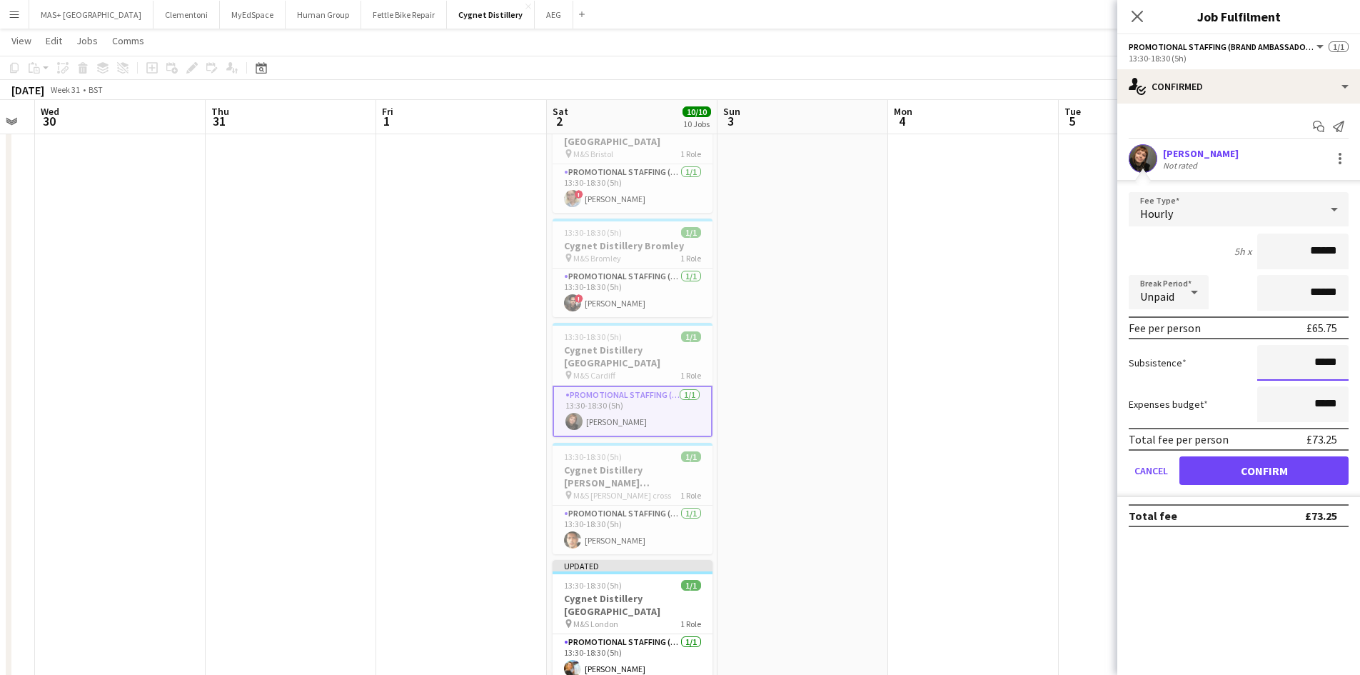
type input "**"
type input "******"
click at [1253, 482] on button "Confirm" at bounding box center [1263, 470] width 169 height 29
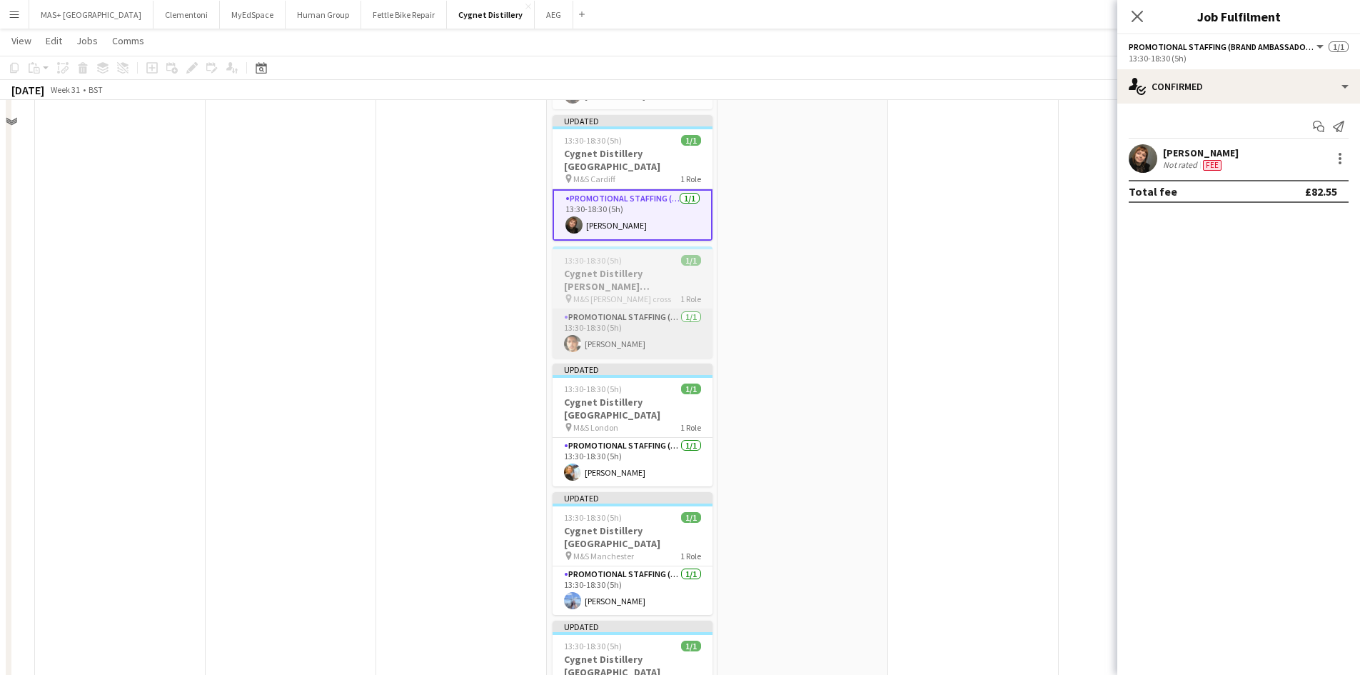
scroll to position [500, 0]
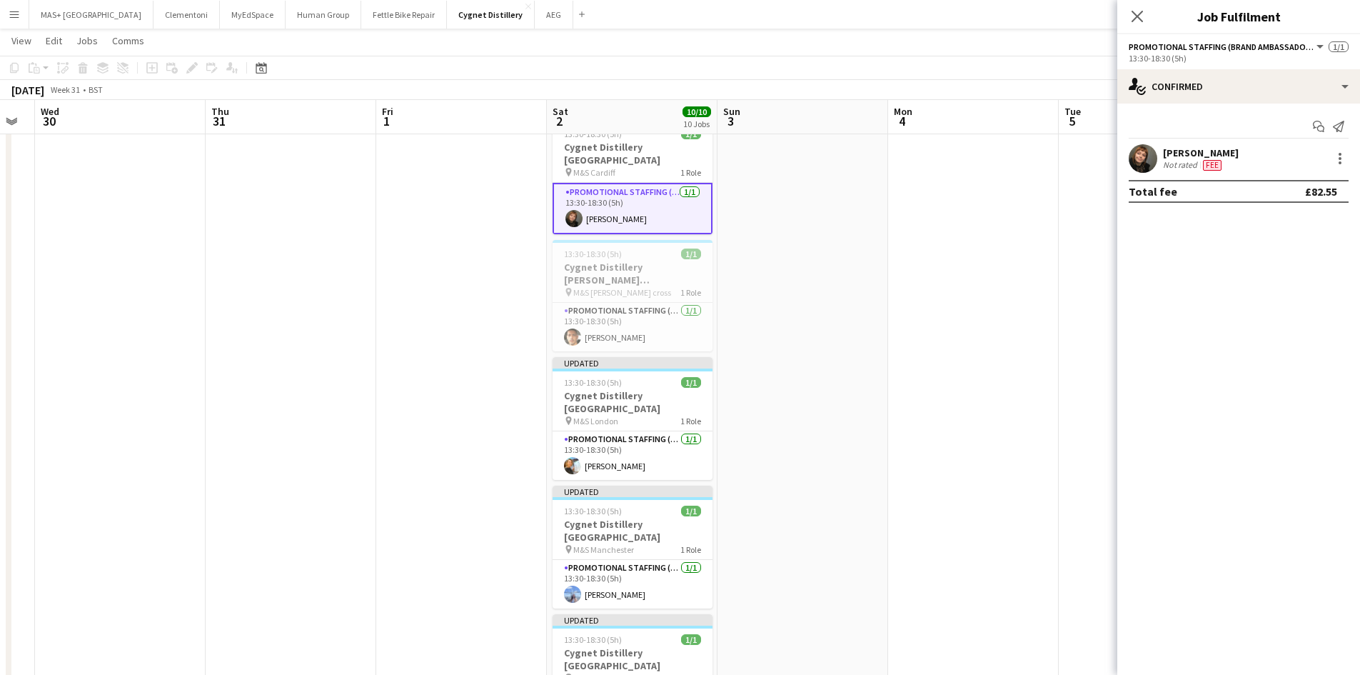
click at [913, 386] on app-date-cell at bounding box center [973, 265] width 171 height 1210
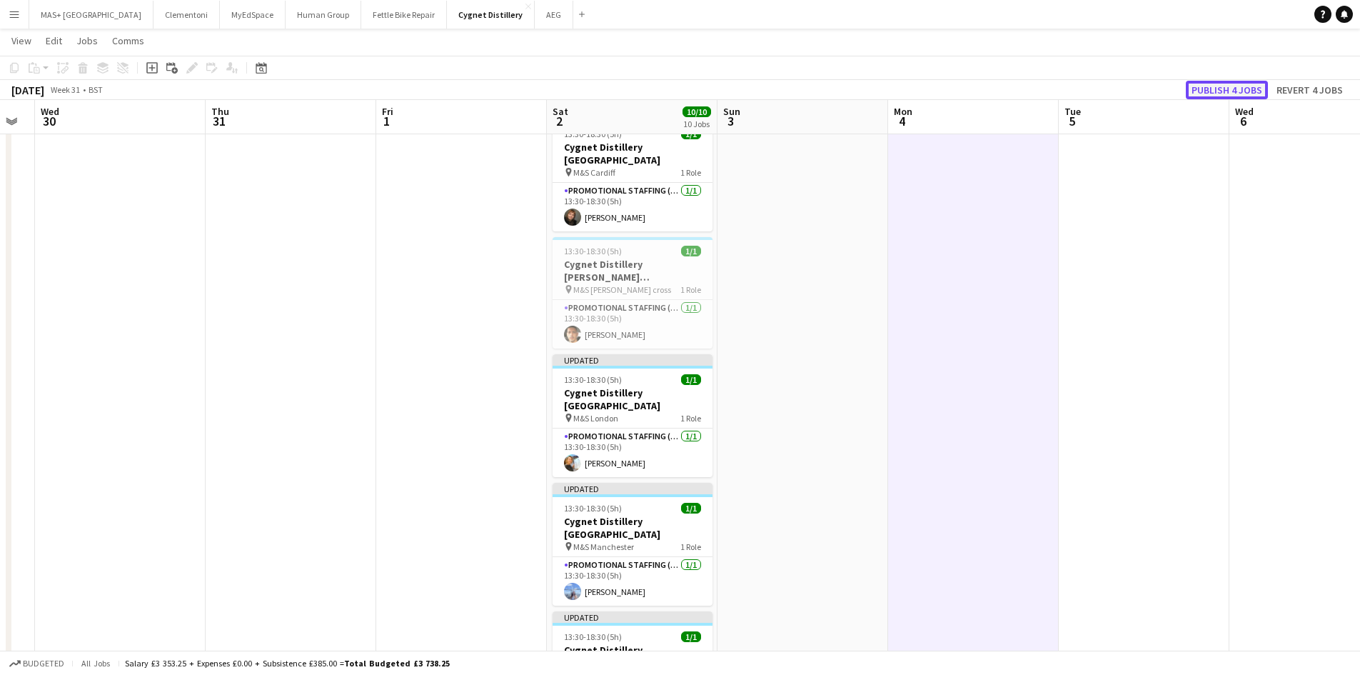
click at [1214, 93] on button "Publish 4 jobs" at bounding box center [1227, 90] width 82 height 19
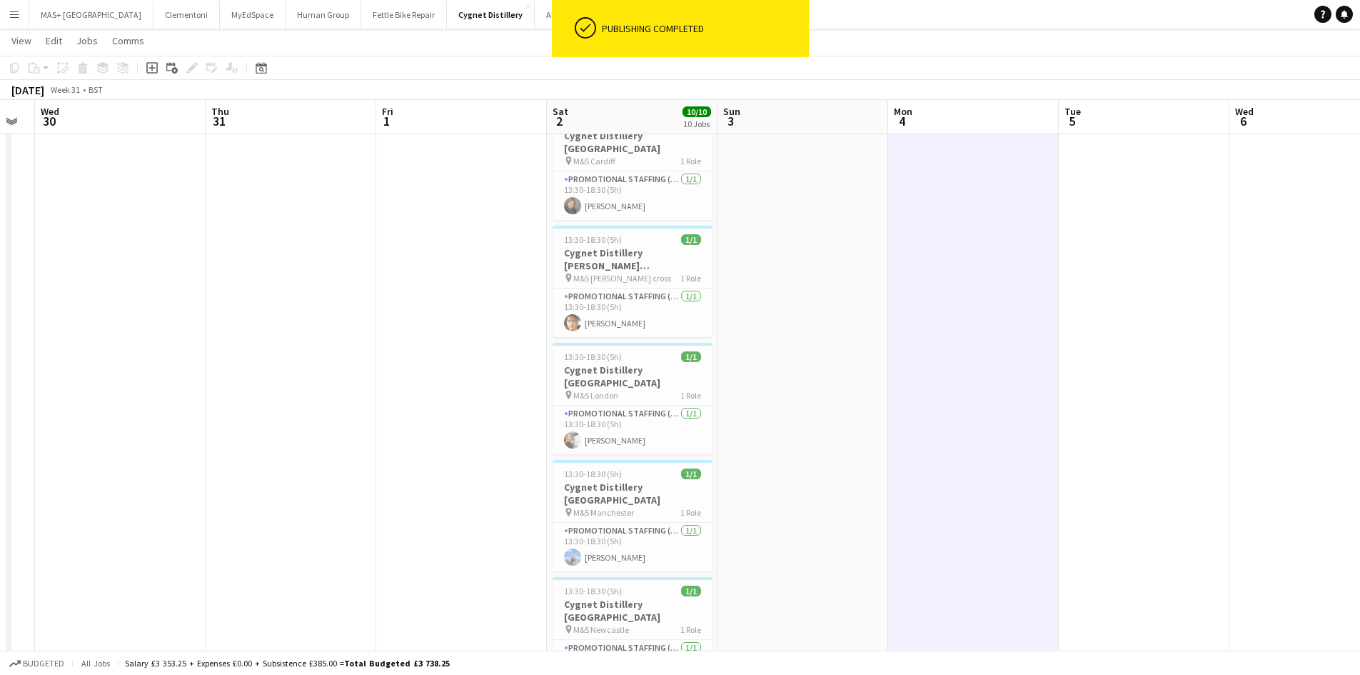
drag, startPoint x: 1092, startPoint y: 437, endPoint x: 496, endPoint y: 443, distance: 595.5
click at [338, 438] on app-calendar-viewport "Sun 27 Mon 28 Tue 29 Wed 30 Thu 31 Fri 1 Sat 2 10/10 10 Jobs Sun 3 Mon 4 Tue 5 …" at bounding box center [680, 213] width 1360 height 1314
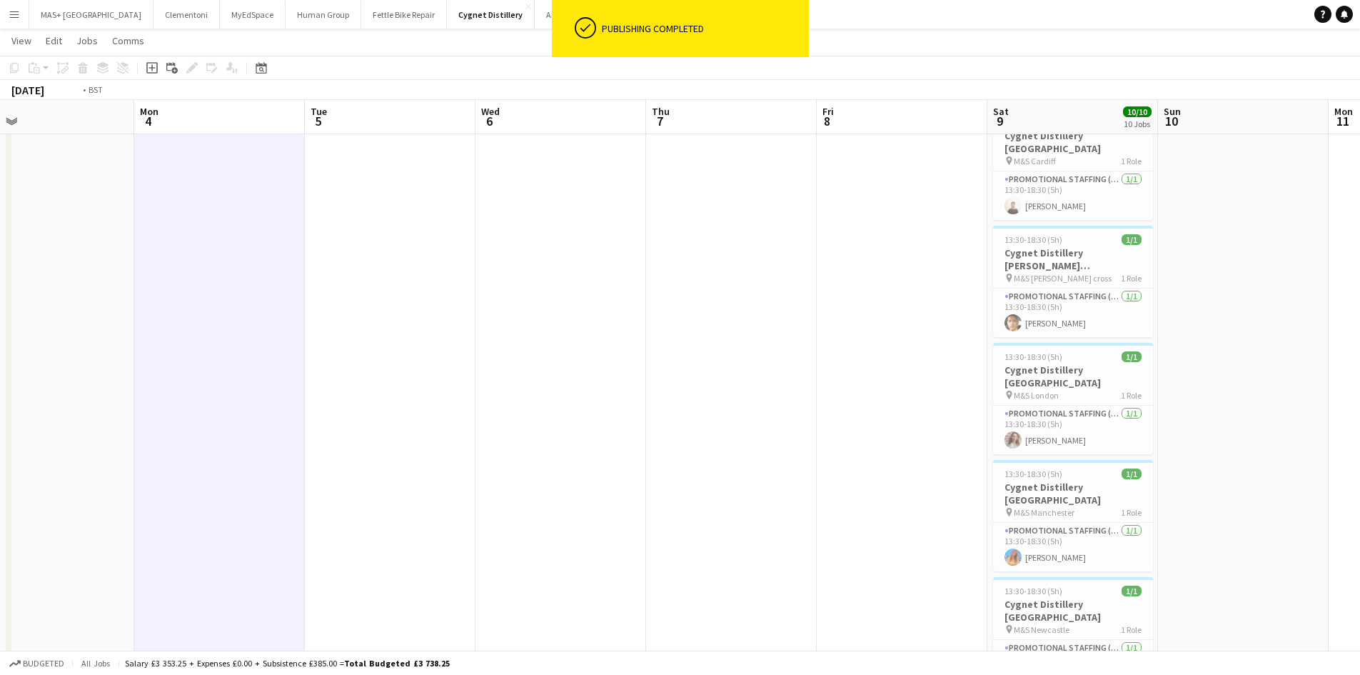
scroll to position [0, 445]
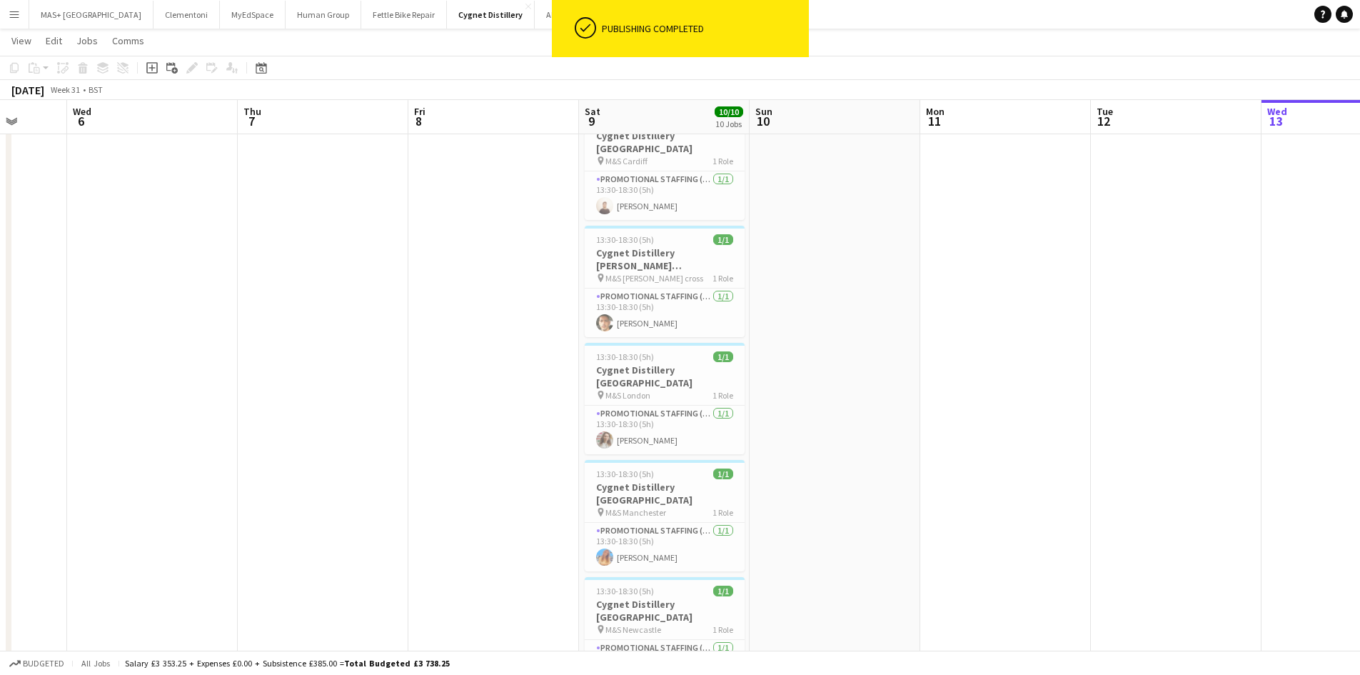
drag, startPoint x: 740, startPoint y: 443, endPoint x: 347, endPoint y: 443, distance: 393.4
click at [347, 443] on app-calendar-viewport "Sun 3 Mon 4 Tue 5 Wed 6 Thu 7 Fri 8 Sat 9 10/10 10 Jobs Sun 10 Mon 11 Tue 12 We…" at bounding box center [680, 213] width 1360 height 1314
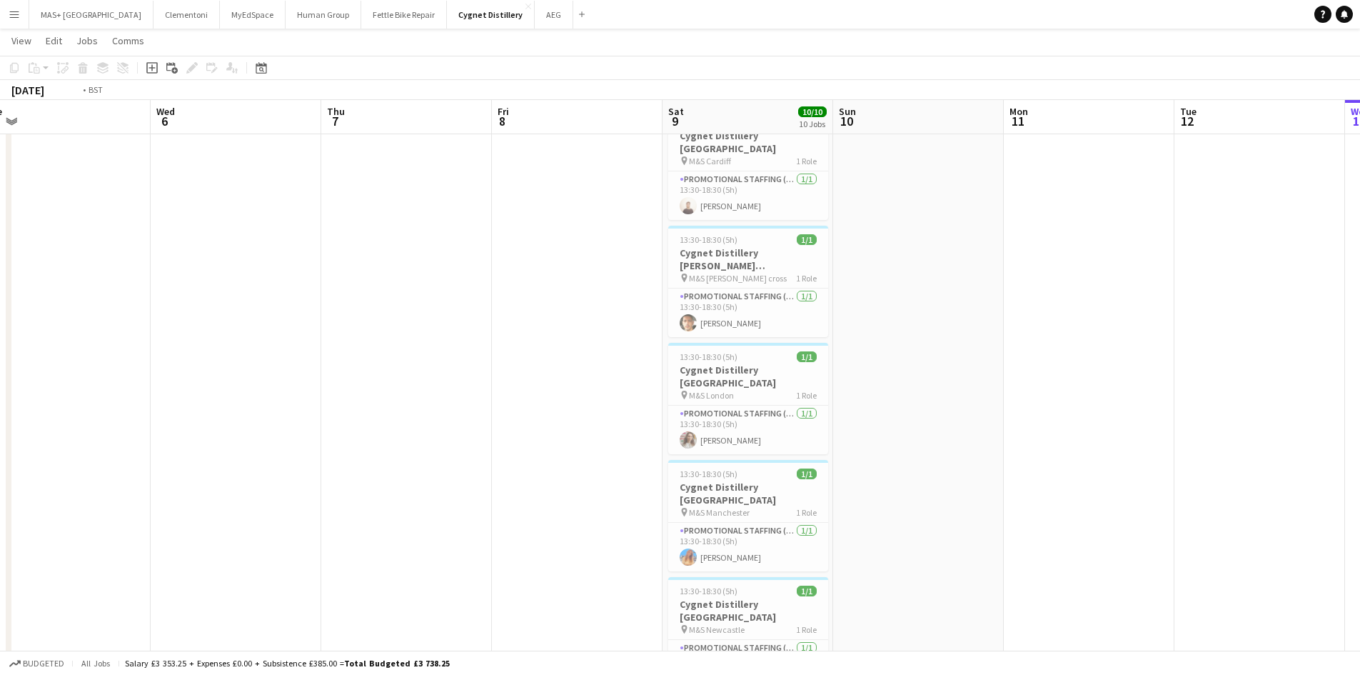
drag, startPoint x: 436, startPoint y: 450, endPoint x: 1037, endPoint y: 443, distance: 601.2
click at [1037, 443] on app-calendar-viewport "Sun 3 Mon 4 Tue 5 Wed 6 Thu 7 Fri 8 Sat 9 10/10 10 Jobs Sun 10 Mon 11 Tue 12 We…" at bounding box center [680, 213] width 1360 height 1314
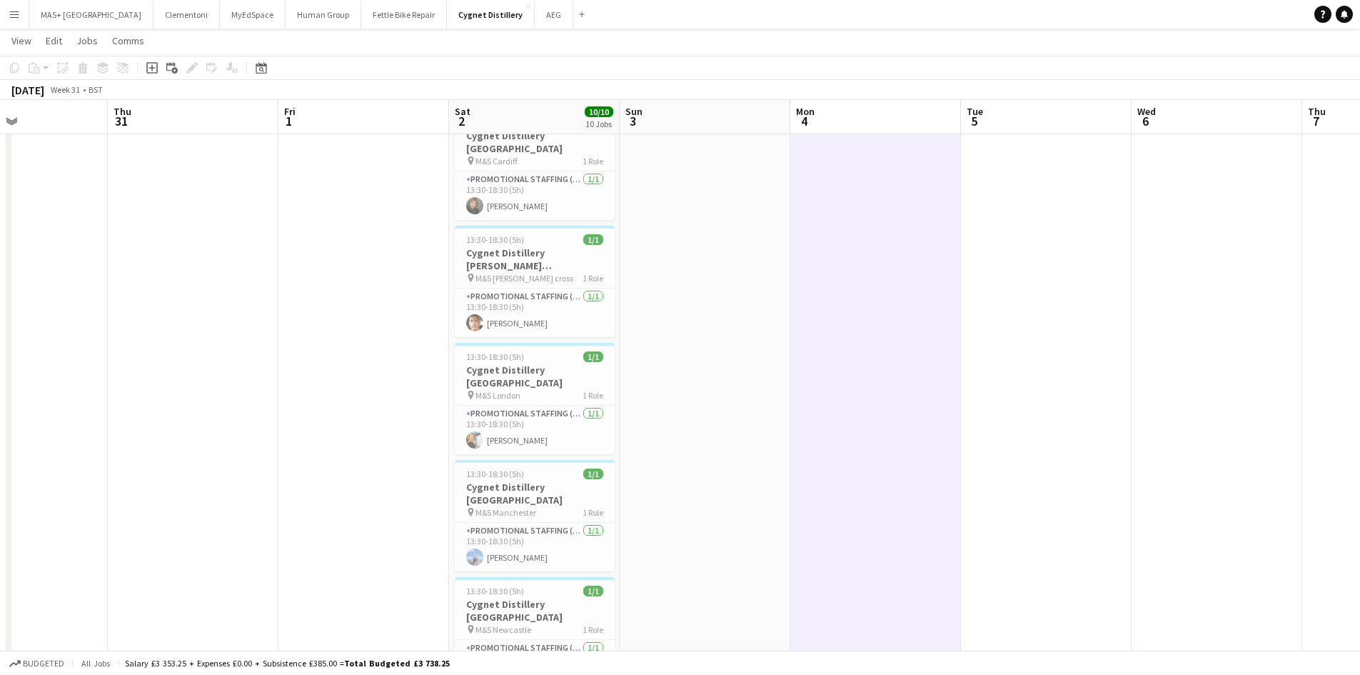
drag, startPoint x: 622, startPoint y: 466, endPoint x: 1093, endPoint y: 453, distance: 471.4
click at [1093, 453] on app-calendar-viewport "Mon 28 Tue 29 Wed 30 Thu 31 Fri 1 Sat 2 10/10 10 Jobs Sun 3 Mon 4 Tue 5 Wed 6 T…" at bounding box center [680, 213] width 1360 height 1314
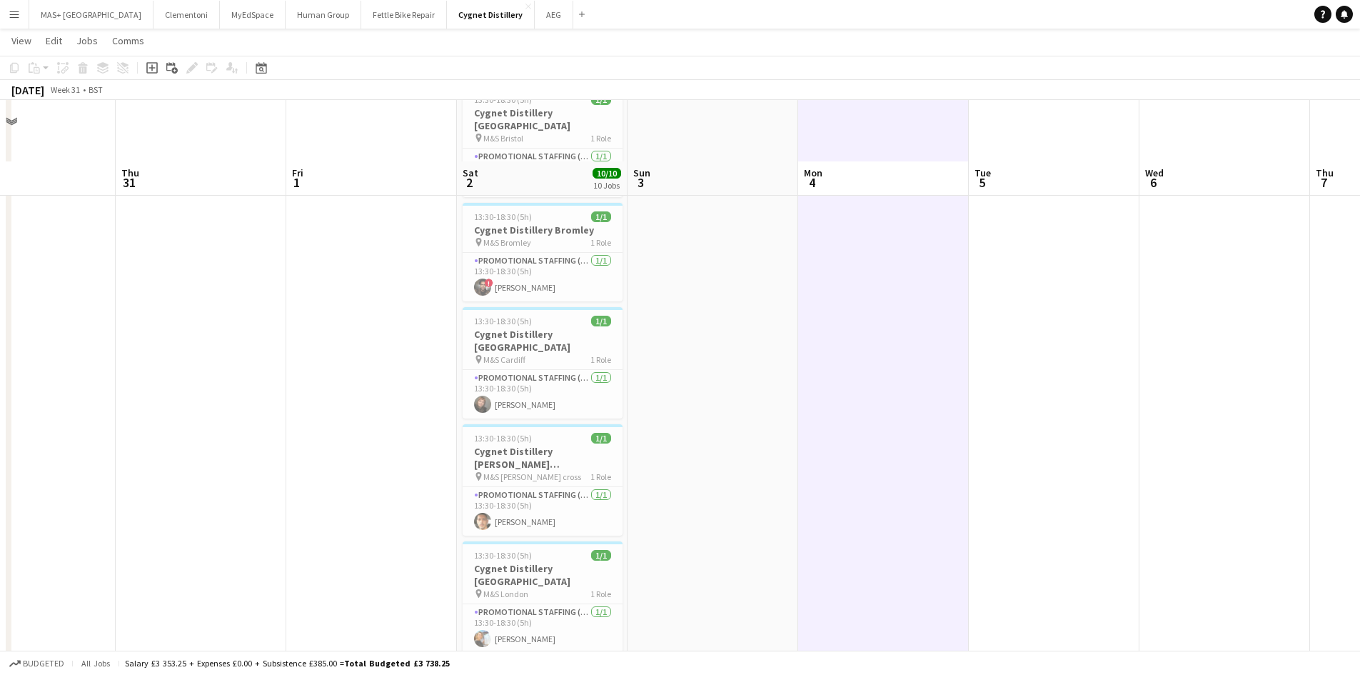
scroll to position [220, 0]
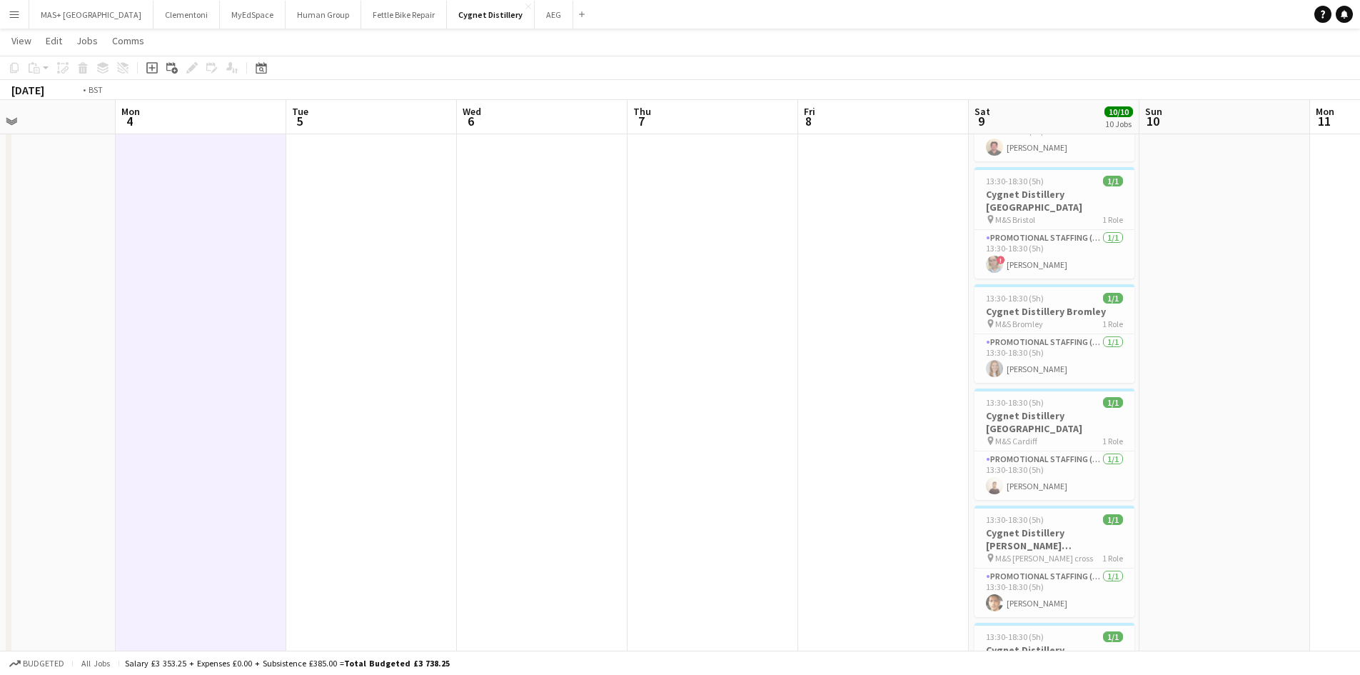
drag, startPoint x: 930, startPoint y: 448, endPoint x: 65, endPoint y: 371, distance: 868.1
click at [65, 371] on app-calendar-viewport "Fri 1 Sat 2 10/10 10 Jobs Sun 3 Mon 4 Tue 5 Wed 6 Thu 7 Fri 8 Sat 9 10/10 10 Jo…" at bounding box center [680, 493] width 1360 height 1314
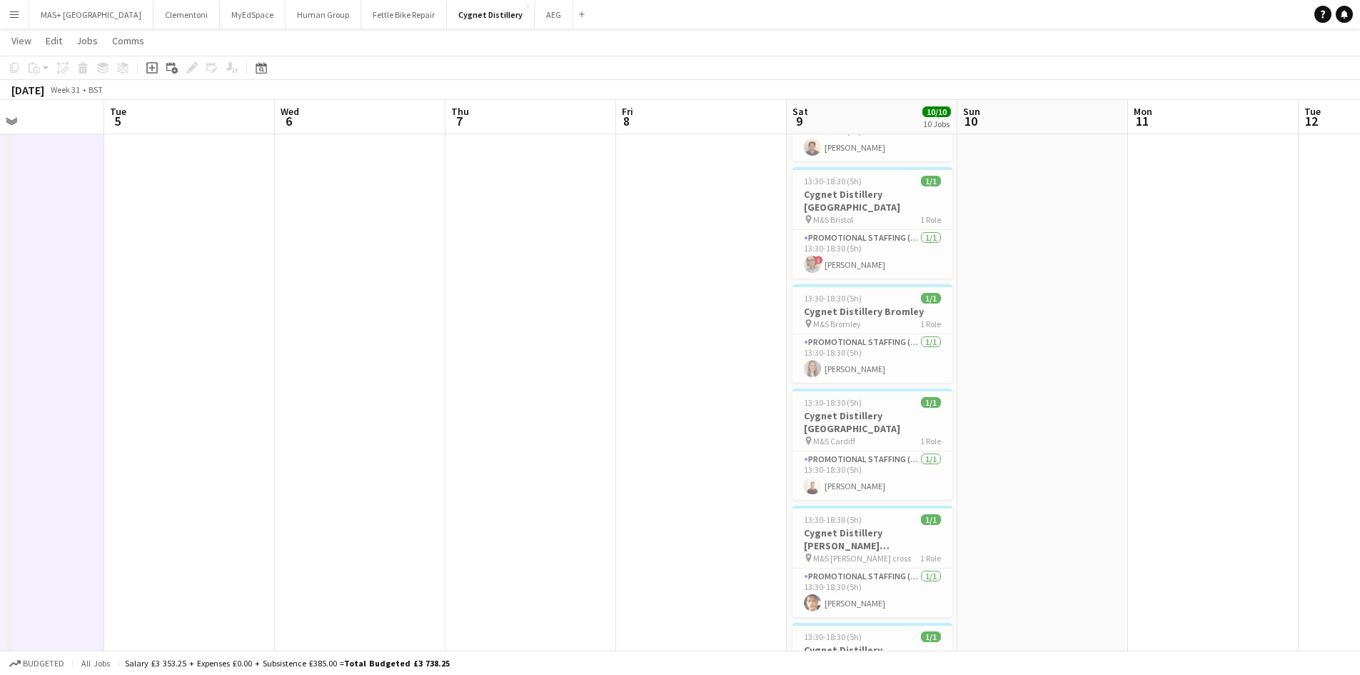
scroll to position [0, 483]
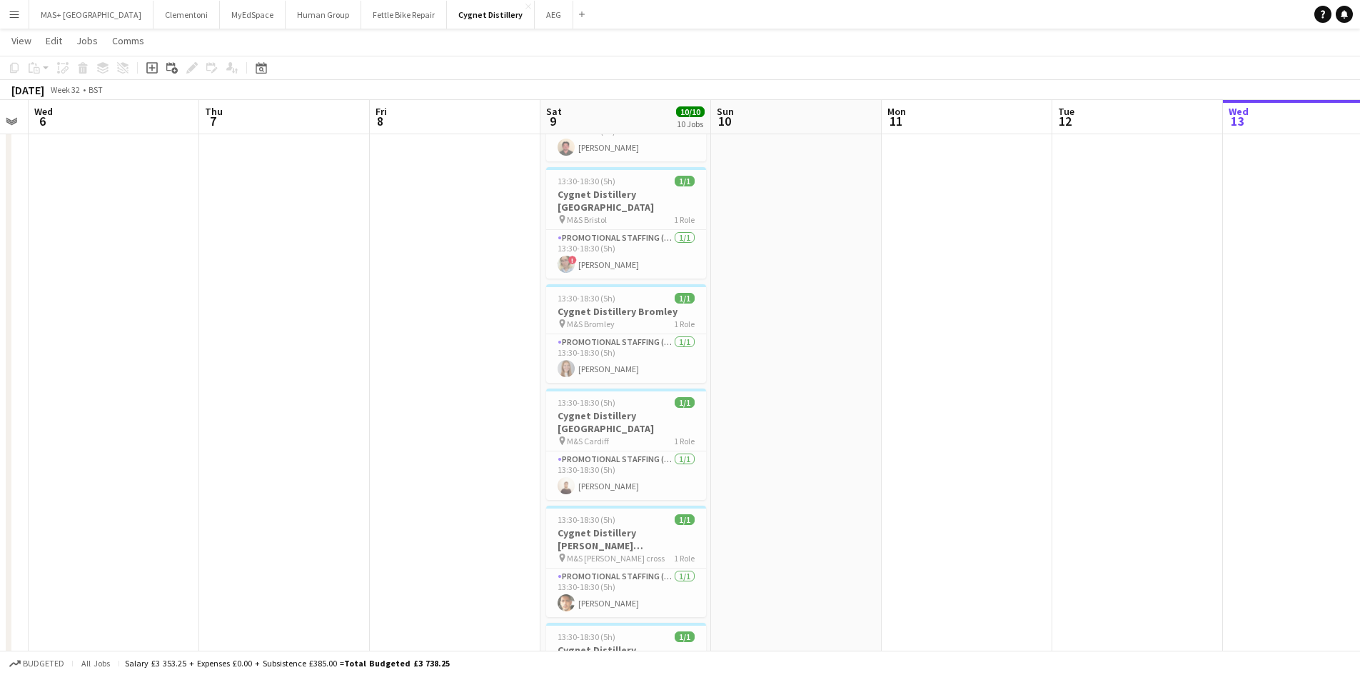
drag, startPoint x: 842, startPoint y: 435, endPoint x: 595, endPoint y: 425, distance: 246.5
click at [595, 425] on app-calendar-viewport "Sun 3 Mon 4 Tue 5 Wed 6 Thu 7 Fri 8 Sat 9 10/10 10 Jobs Sun 10 Mon 11 Tue 12 We…" at bounding box center [680, 493] width 1360 height 1314
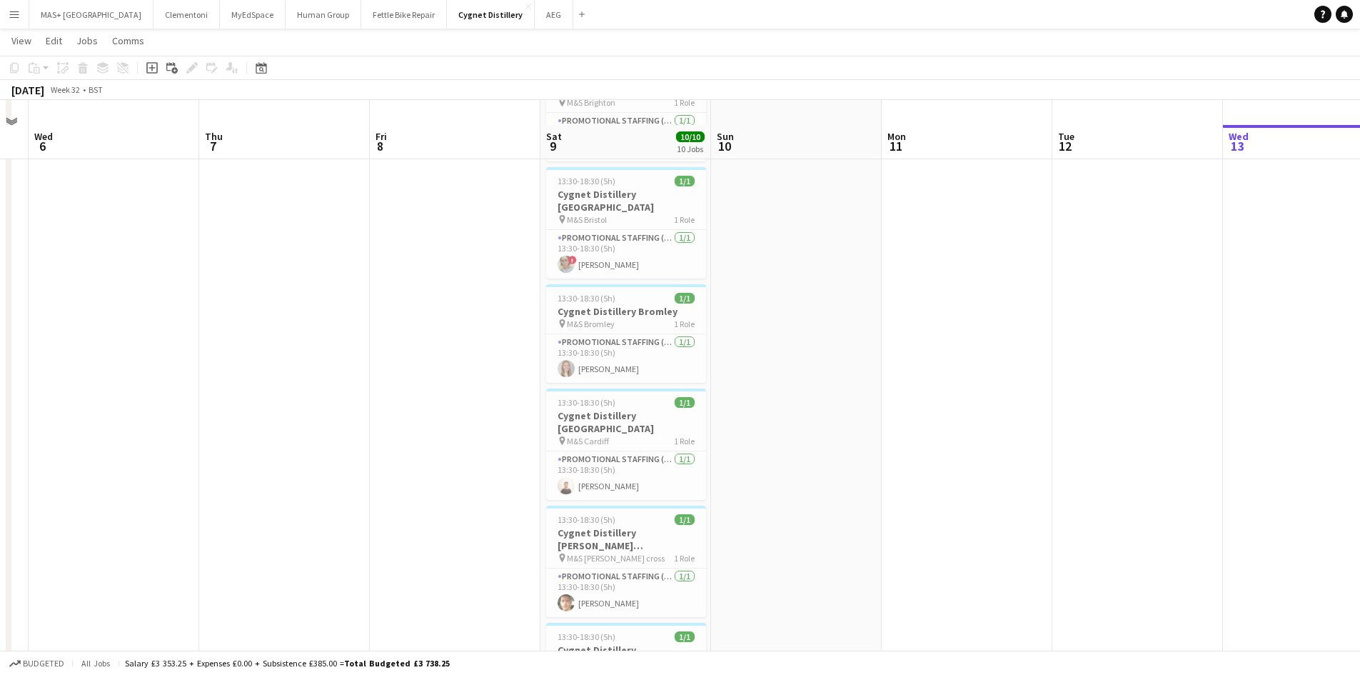
scroll to position [434, 0]
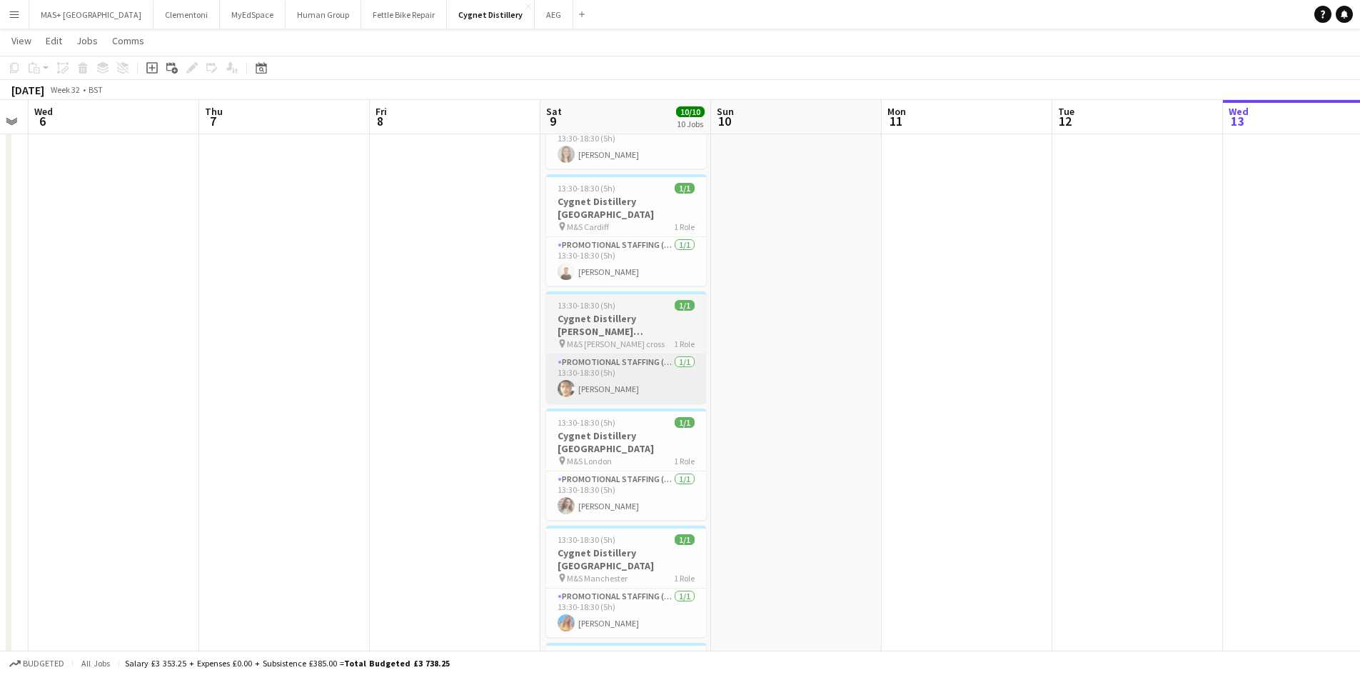
click at [584, 354] on app-card-role "Promotional Staffing (Brand Ambassadors) 1/1 13:30-18:30 (5h) Haydn Murrell" at bounding box center [626, 378] width 160 height 49
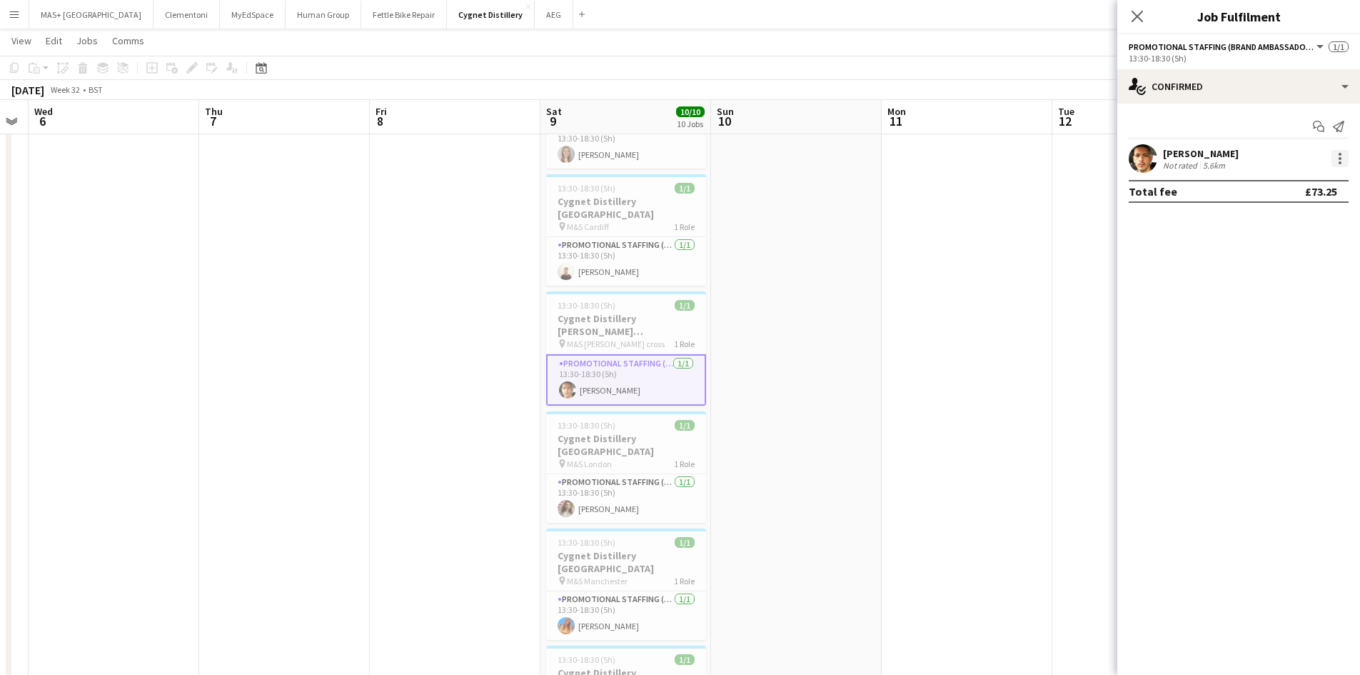
click at [1341, 159] on div at bounding box center [1340, 158] width 3 height 3
click at [1280, 191] on span "Edit fee" at bounding box center [1293, 184] width 89 height 13
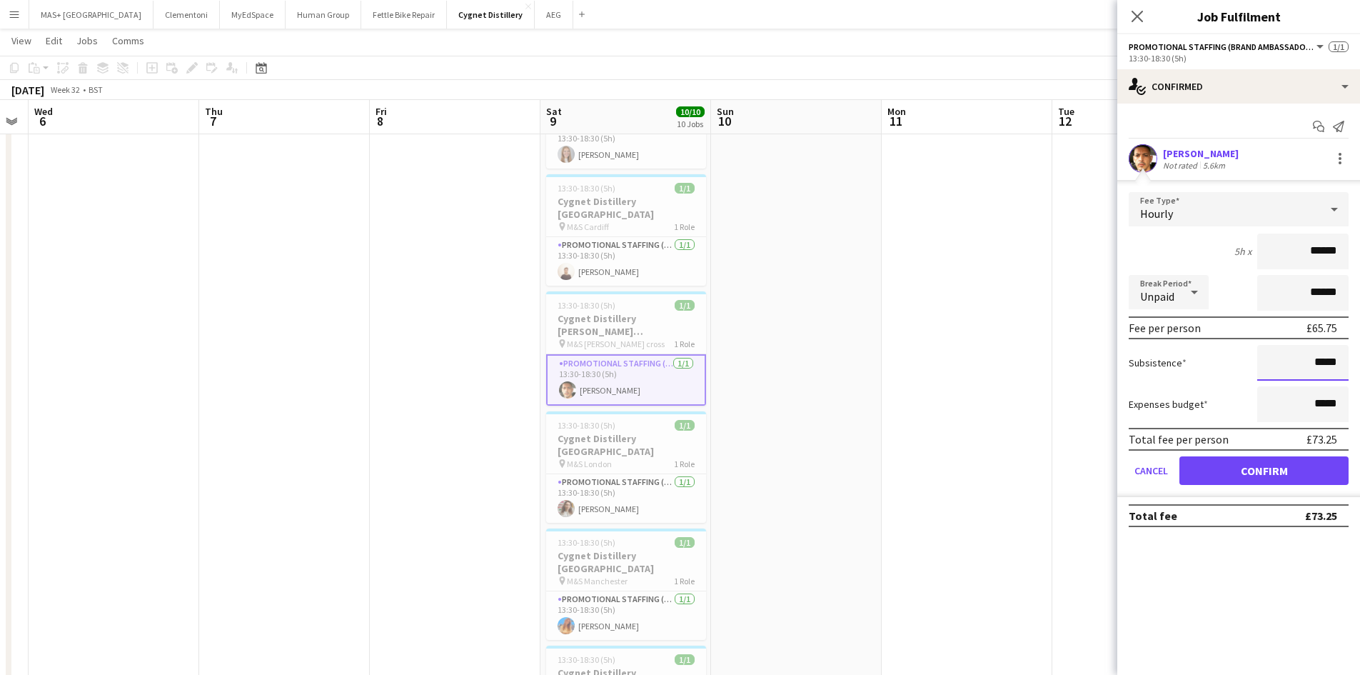
drag, startPoint x: 1339, startPoint y: 361, endPoint x: 1318, endPoint y: 361, distance: 20.7
click at [1318, 361] on input "*****" at bounding box center [1302, 363] width 91 height 36
type input "*****"
click at [1304, 468] on button "Confirm" at bounding box center [1263, 470] width 169 height 29
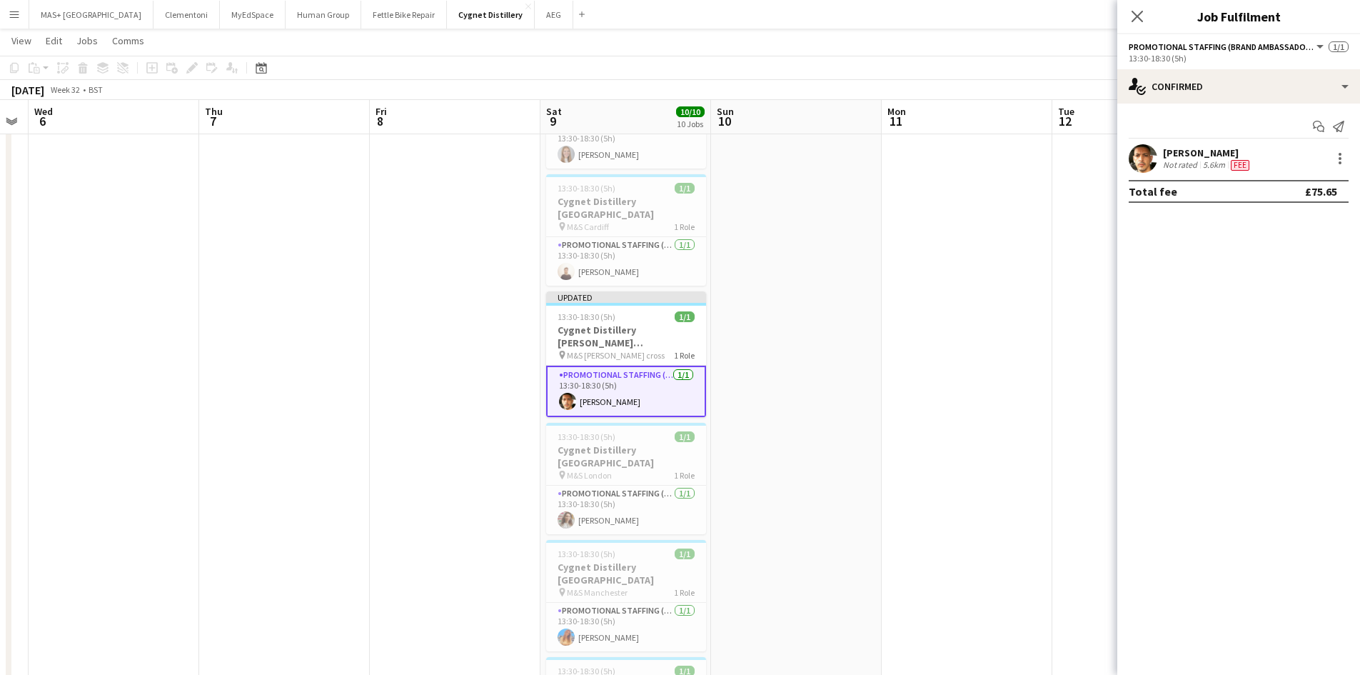
click at [892, 383] on app-date-cell at bounding box center [967, 331] width 171 height 1210
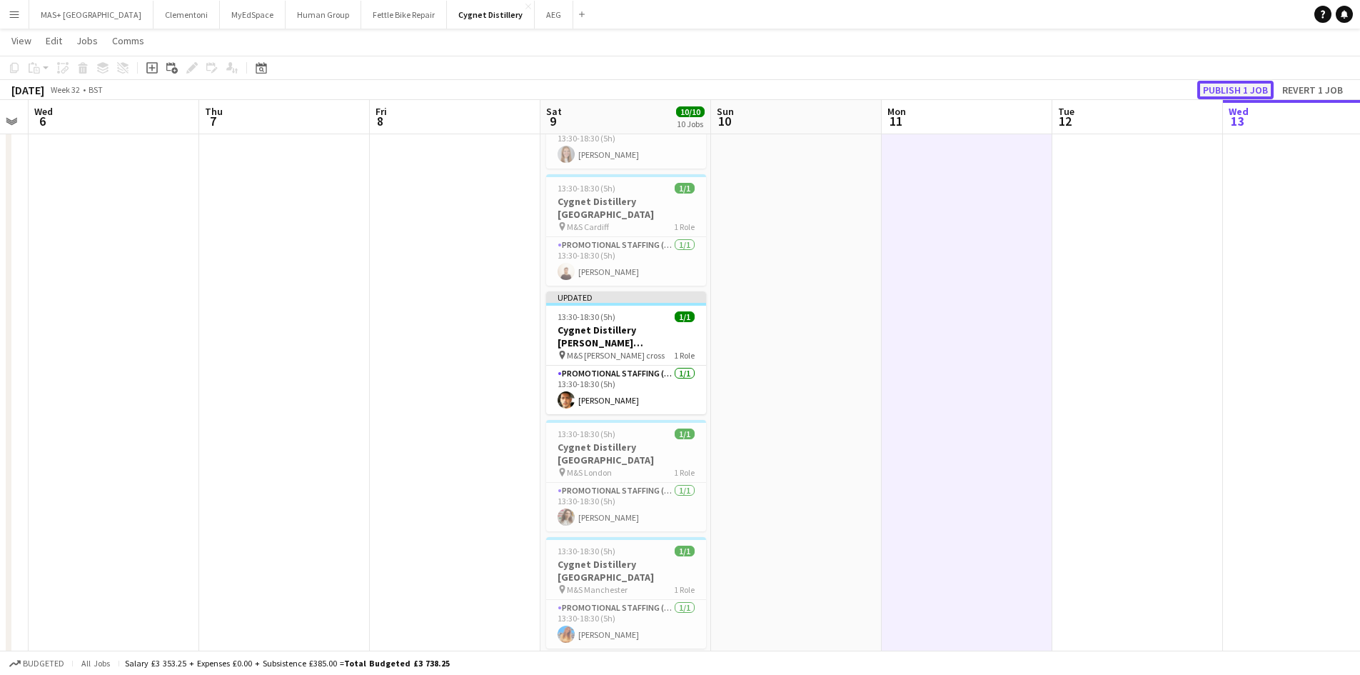
click at [1220, 96] on button "Publish 1 job" at bounding box center [1235, 90] width 76 height 19
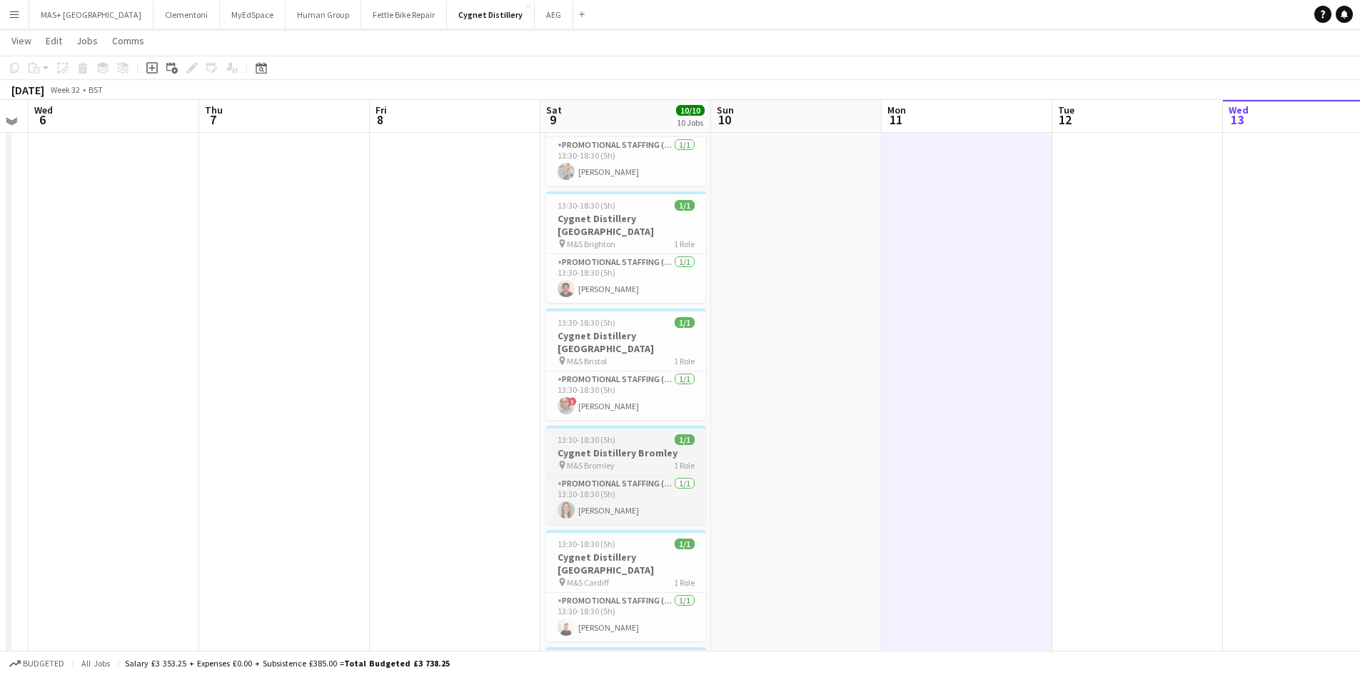
scroll to position [77, 0]
click at [611, 488] on app-card-role "Promotional Staffing (Brand Ambassadors) 1/1 13:30-18:30 (5h) Erin Kavanagh" at bounding box center [626, 501] width 160 height 49
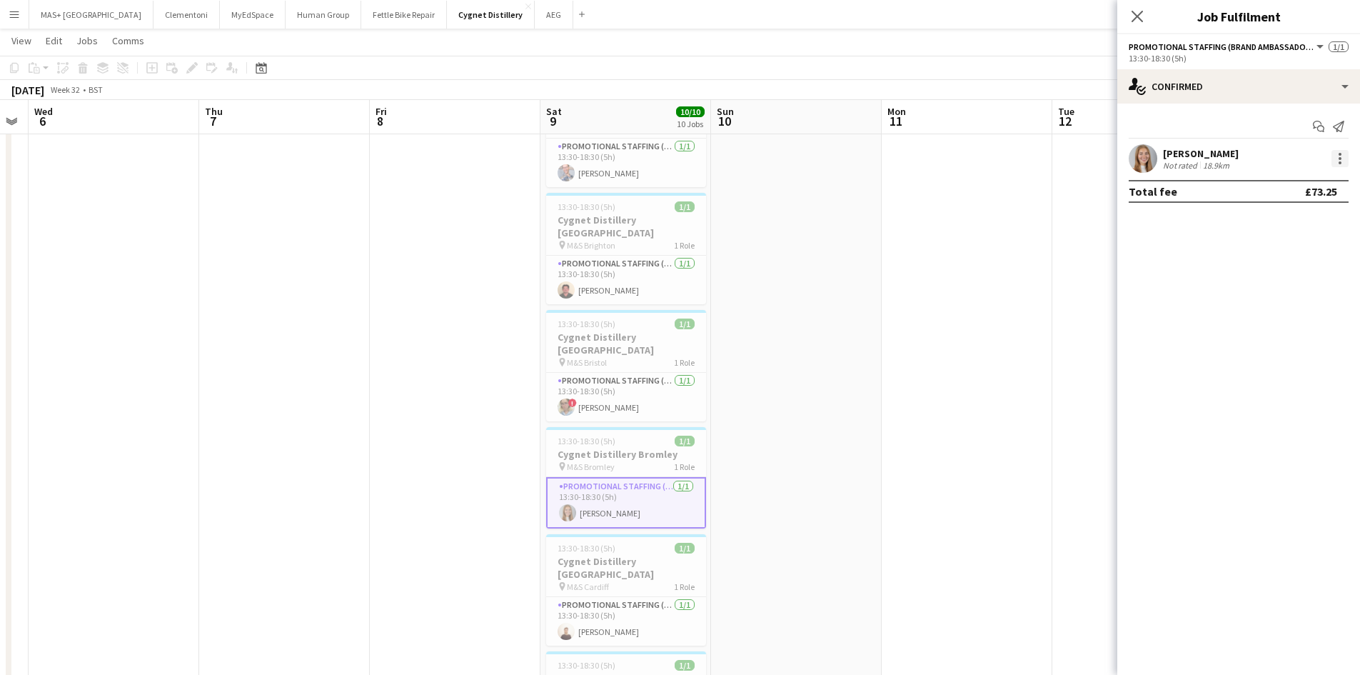
click at [1339, 160] on div at bounding box center [1340, 158] width 3 height 3
click at [1304, 190] on span "Edit fee" at bounding box center [1293, 184] width 89 height 13
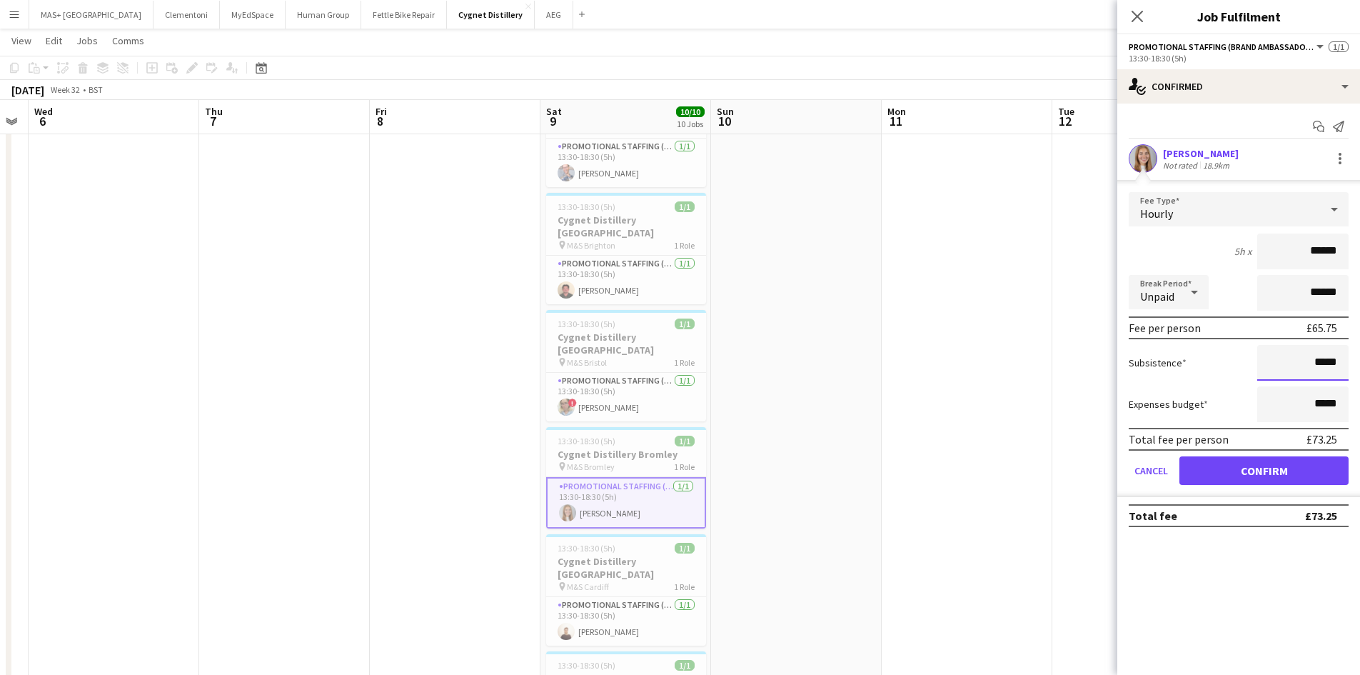
drag, startPoint x: 1342, startPoint y: 363, endPoint x: 1320, endPoint y: 359, distance: 21.8
click at [1320, 359] on input "*****" at bounding box center [1302, 363] width 91 height 36
click at [1324, 364] on input "*****" at bounding box center [1302, 363] width 91 height 36
type input "******"
click at [1290, 473] on button "Confirm" at bounding box center [1263, 470] width 169 height 29
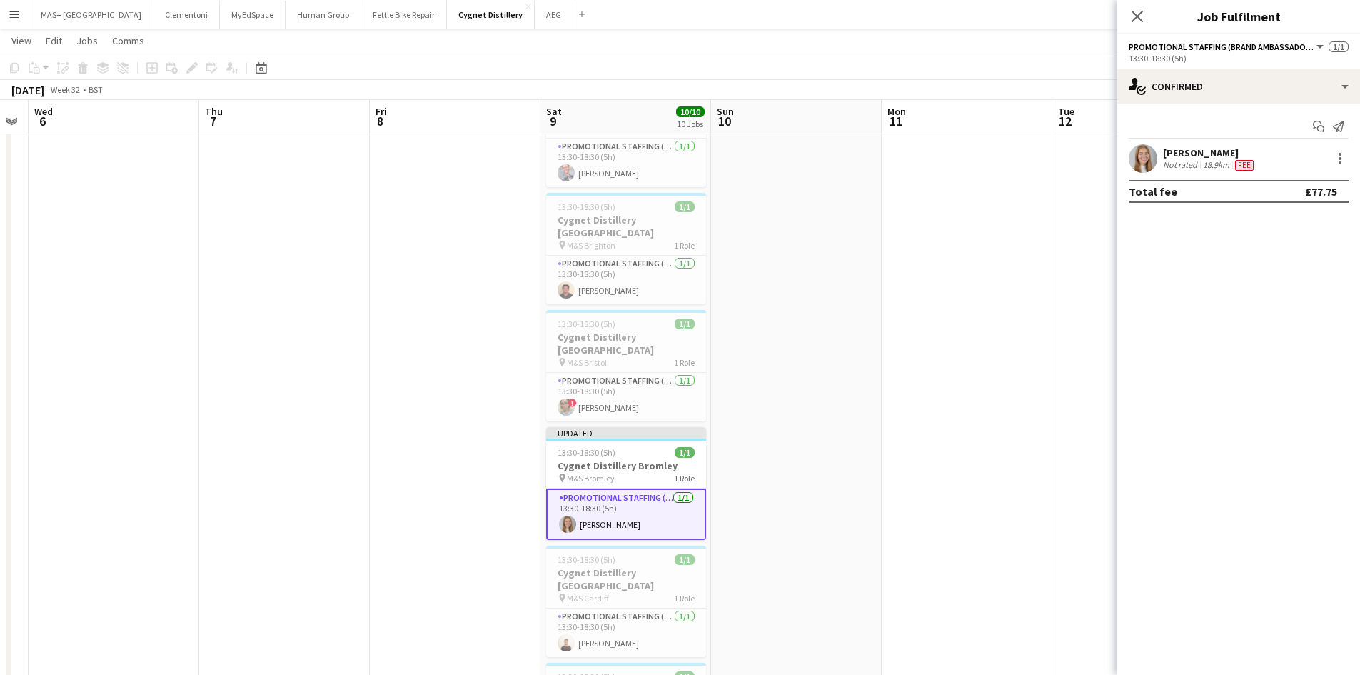
click at [986, 384] on app-date-cell at bounding box center [967, 688] width 171 height 1210
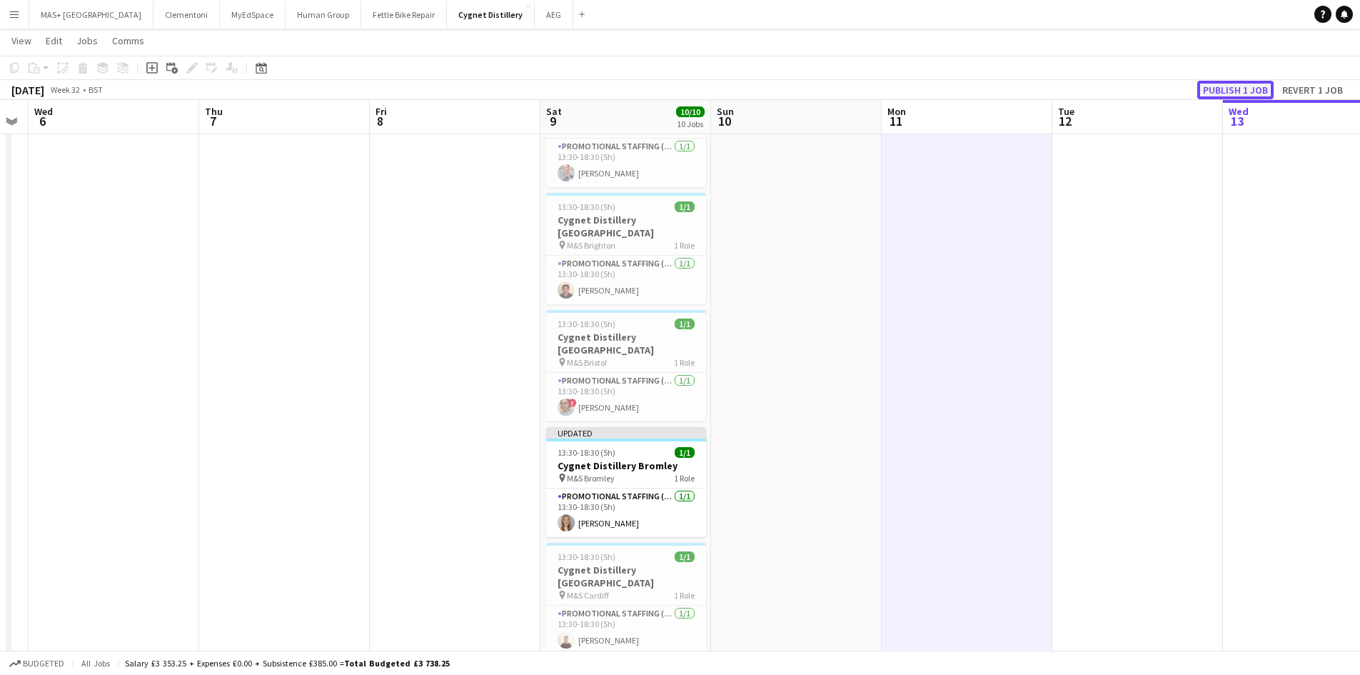
click at [1239, 89] on button "Publish 1 job" at bounding box center [1235, 90] width 76 height 19
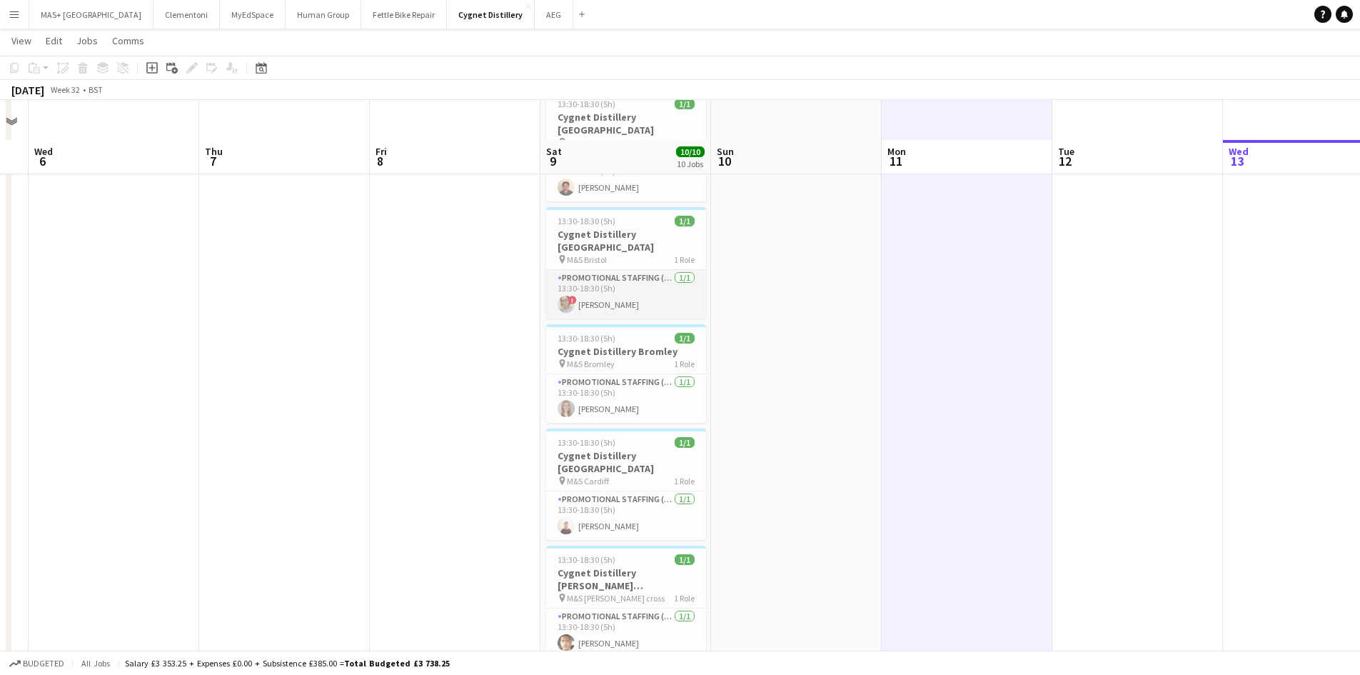
scroll to position [220, 0]
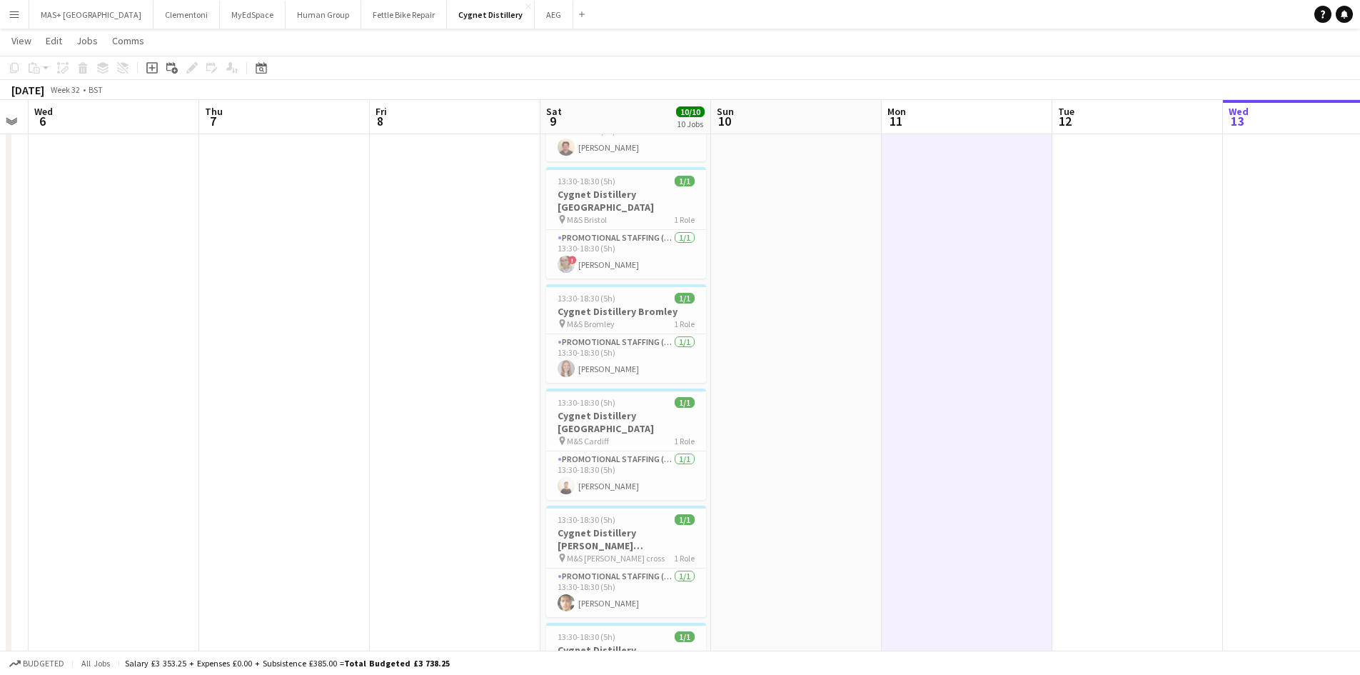
drag, startPoint x: 595, startPoint y: 403, endPoint x: 226, endPoint y: 35, distance: 520.5
click at [595, 436] on span "M&S Cardiff" at bounding box center [588, 441] width 42 height 11
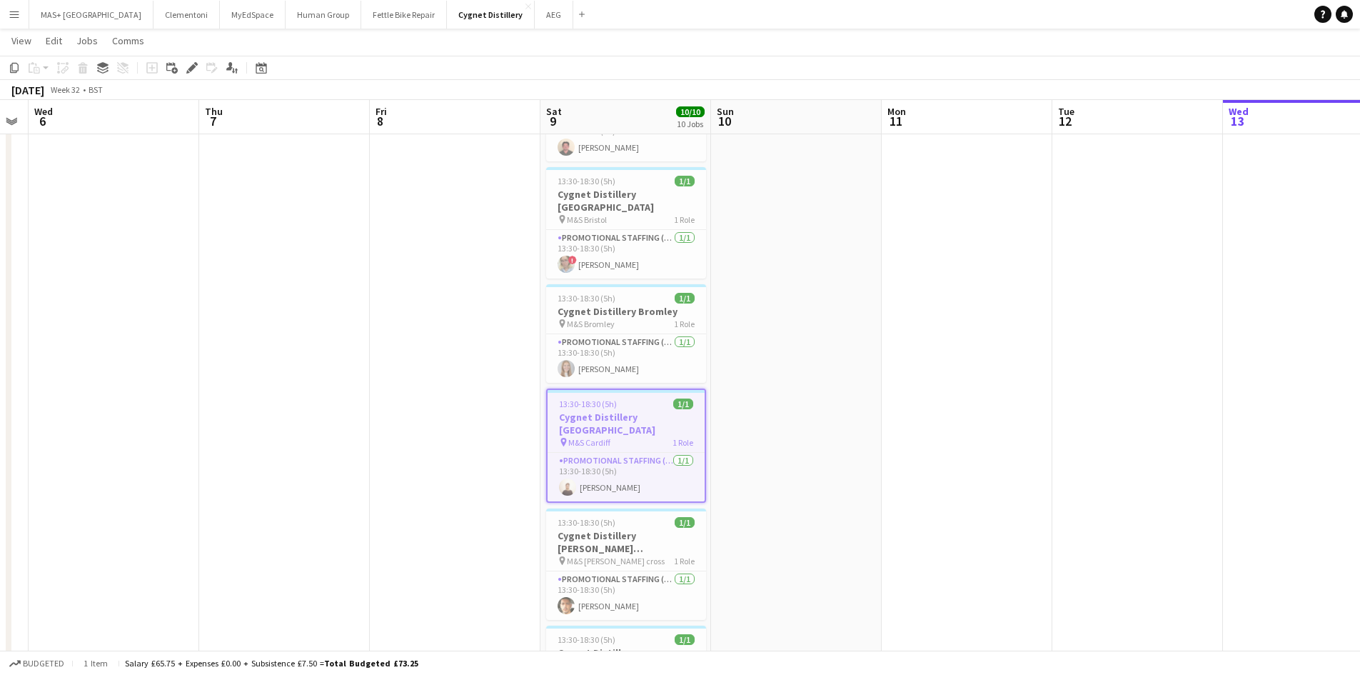
click at [188, 66] on icon "Edit" at bounding box center [191, 67] width 11 height 11
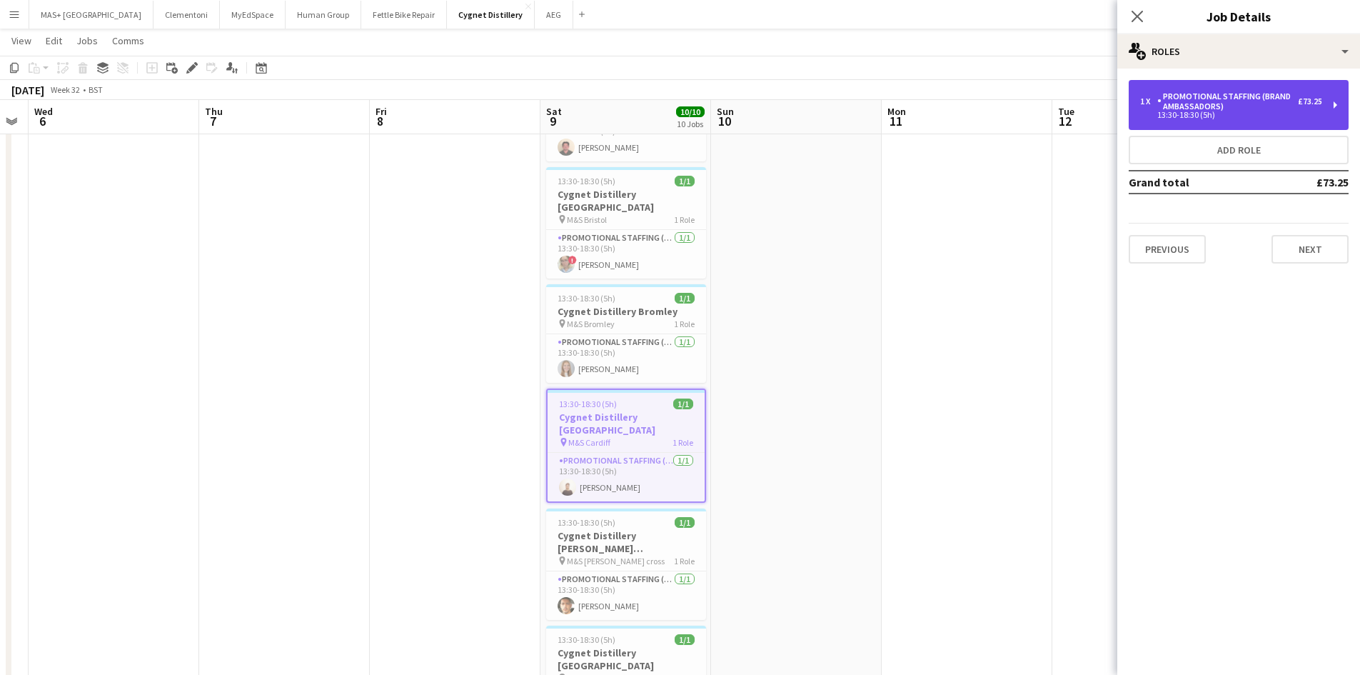
click at [1244, 104] on div "Promotional Staffing (Brand Ambassadors)" at bounding box center [1227, 101] width 141 height 20
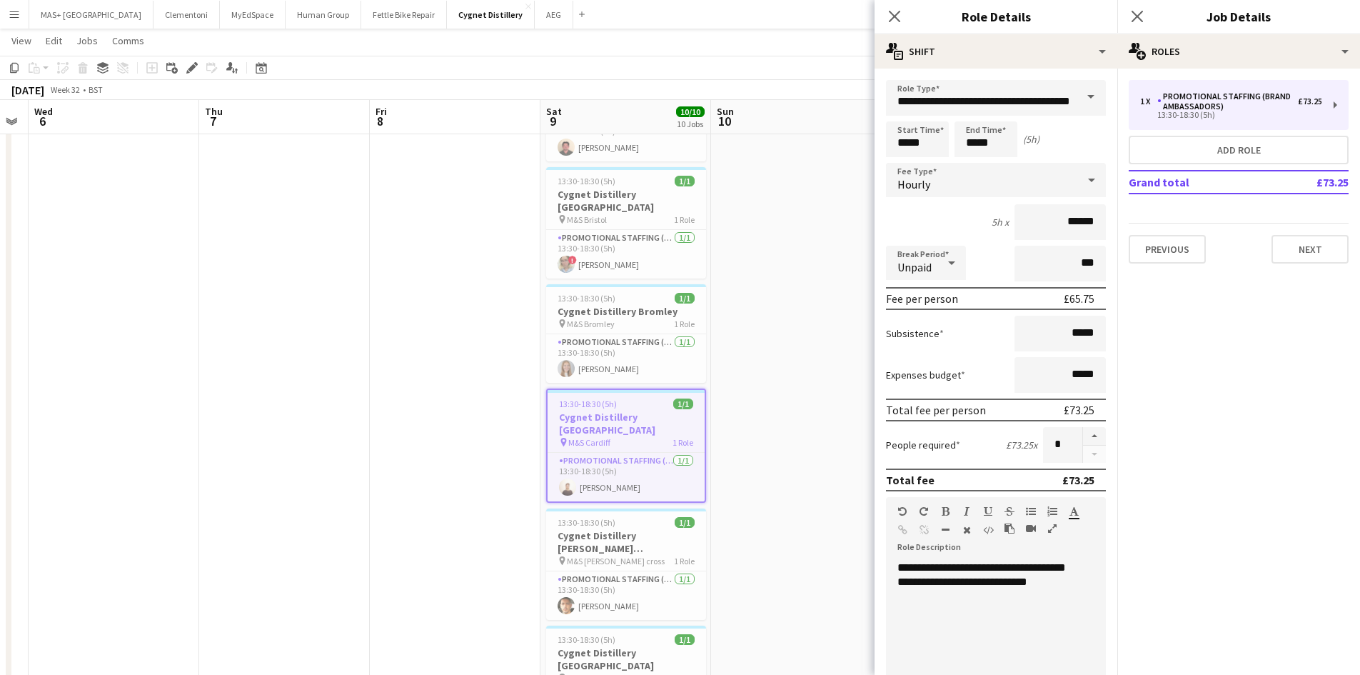
click at [867, 460] on app-date-cell at bounding box center [796, 545] width 171 height 1210
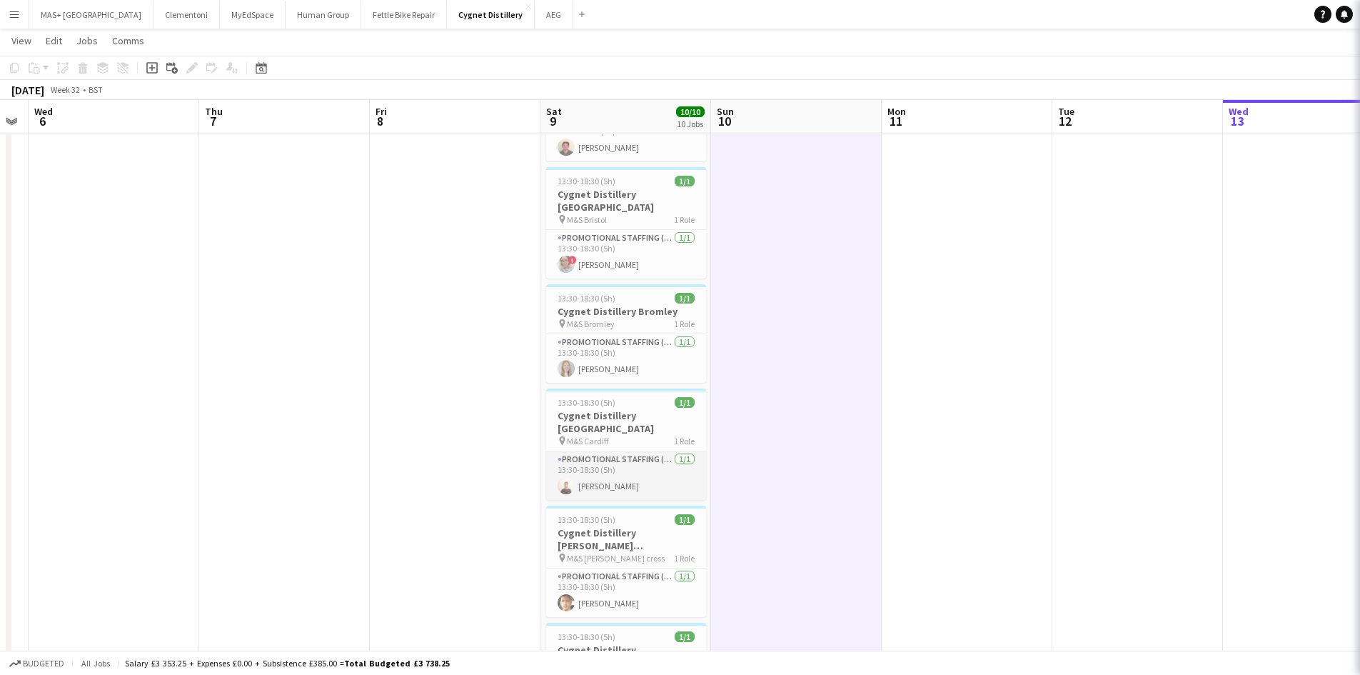
click at [628, 451] on app-card-role "Promotional Staffing (Brand Ambassadors) 1/1 13:30-18:30 (5h) Claudio Nappa" at bounding box center [626, 475] width 160 height 49
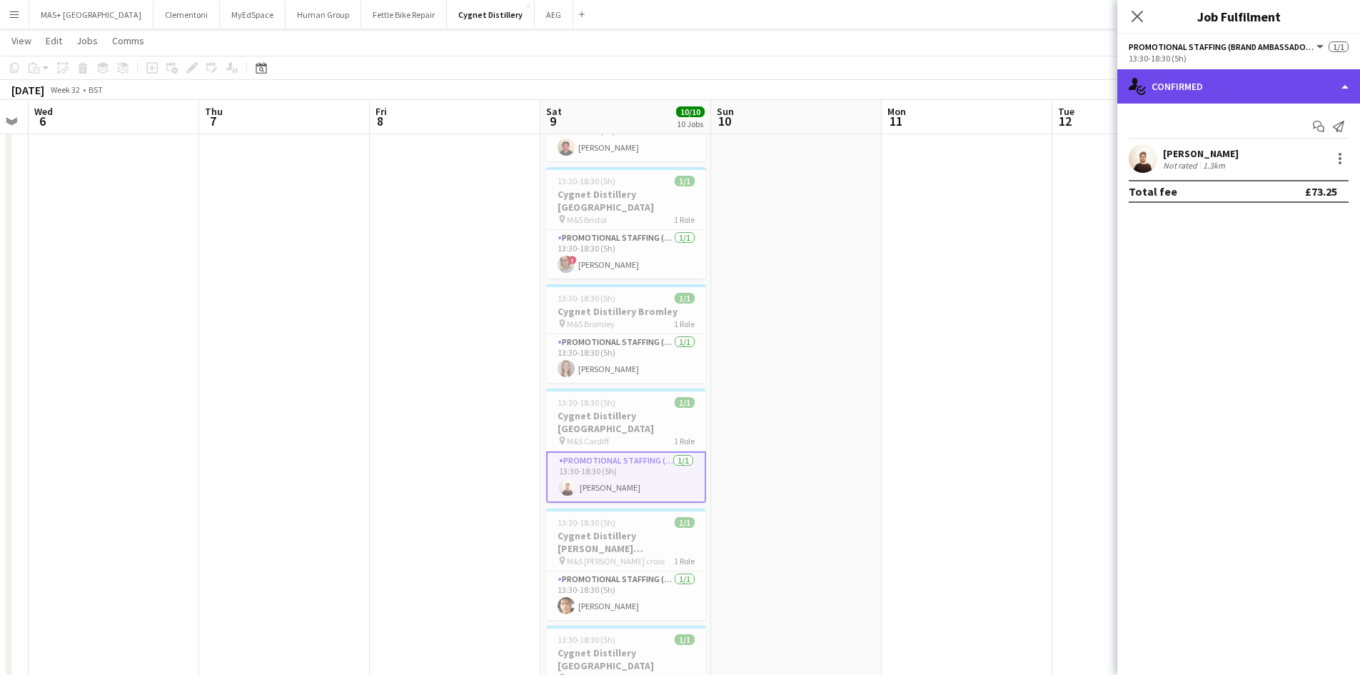
click at [1293, 82] on div "single-neutral-actions-check-2 Confirmed" at bounding box center [1238, 86] width 243 height 34
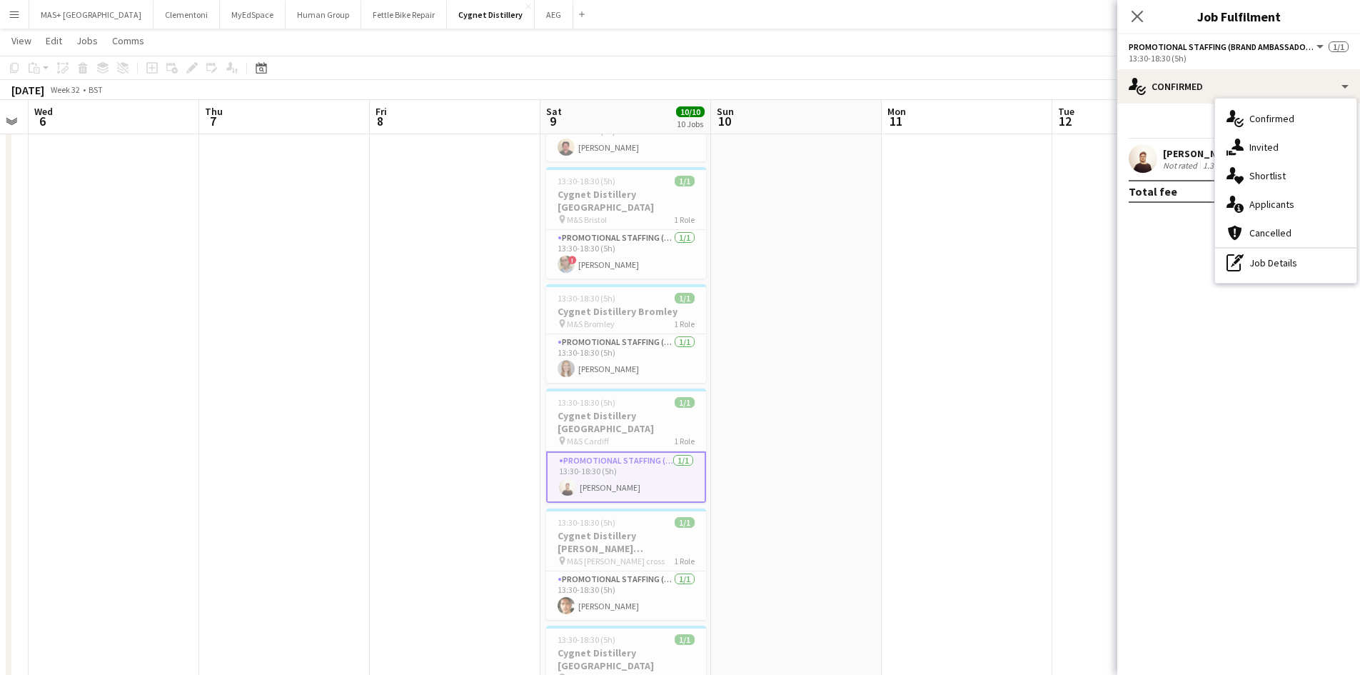
click at [1191, 120] on div "Start chat Send notification" at bounding box center [1239, 127] width 220 height 24
click at [1342, 157] on div at bounding box center [1340, 158] width 17 height 17
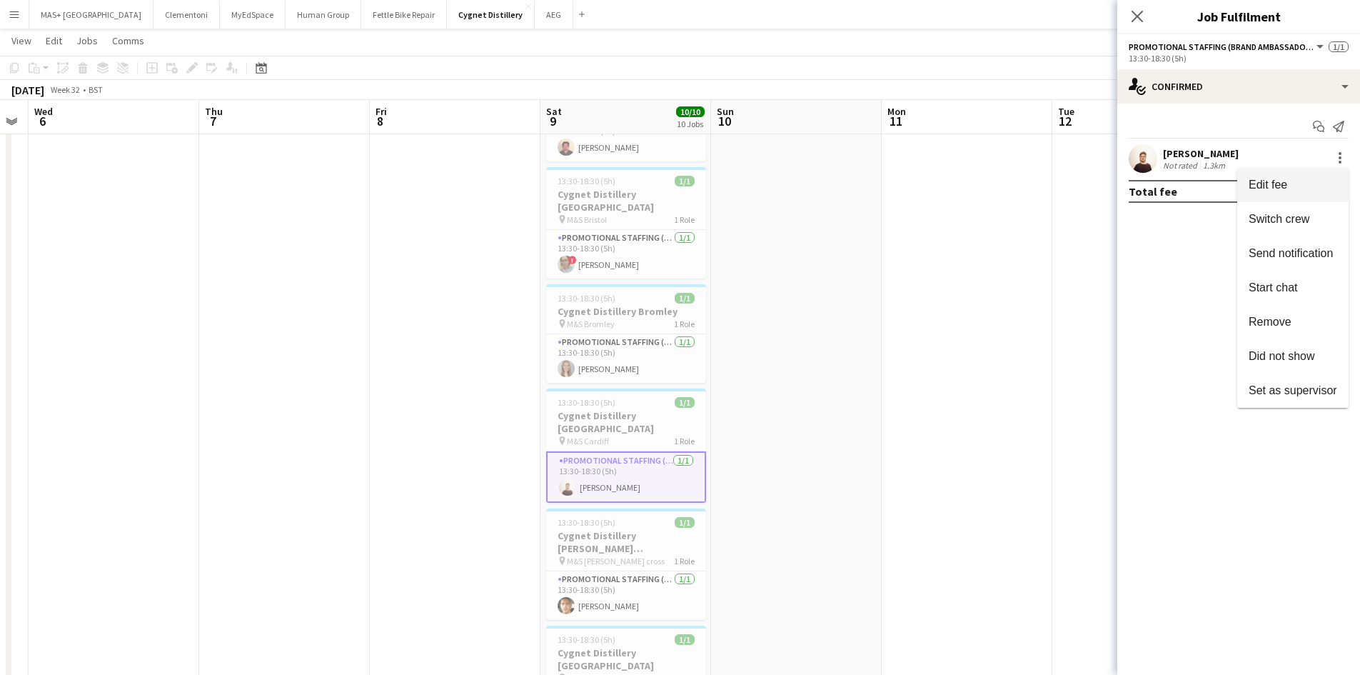
click at [1276, 190] on span "Edit fee" at bounding box center [1268, 184] width 39 height 12
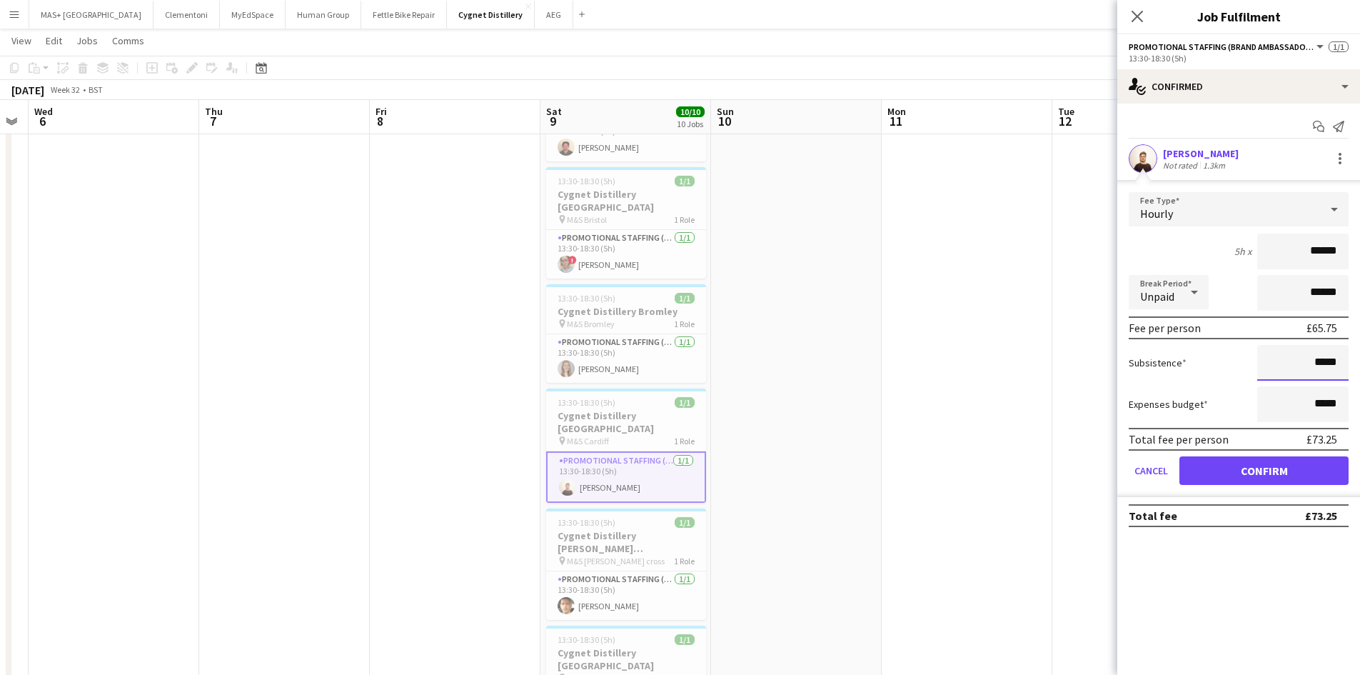
drag, startPoint x: 1336, startPoint y: 366, endPoint x: 1324, endPoint y: 336, distance: 32.3
click at [1319, 361] on input "*****" at bounding box center [1302, 363] width 91 height 36
type input "******"
click at [1294, 472] on button "Confirm" at bounding box center [1263, 470] width 169 height 29
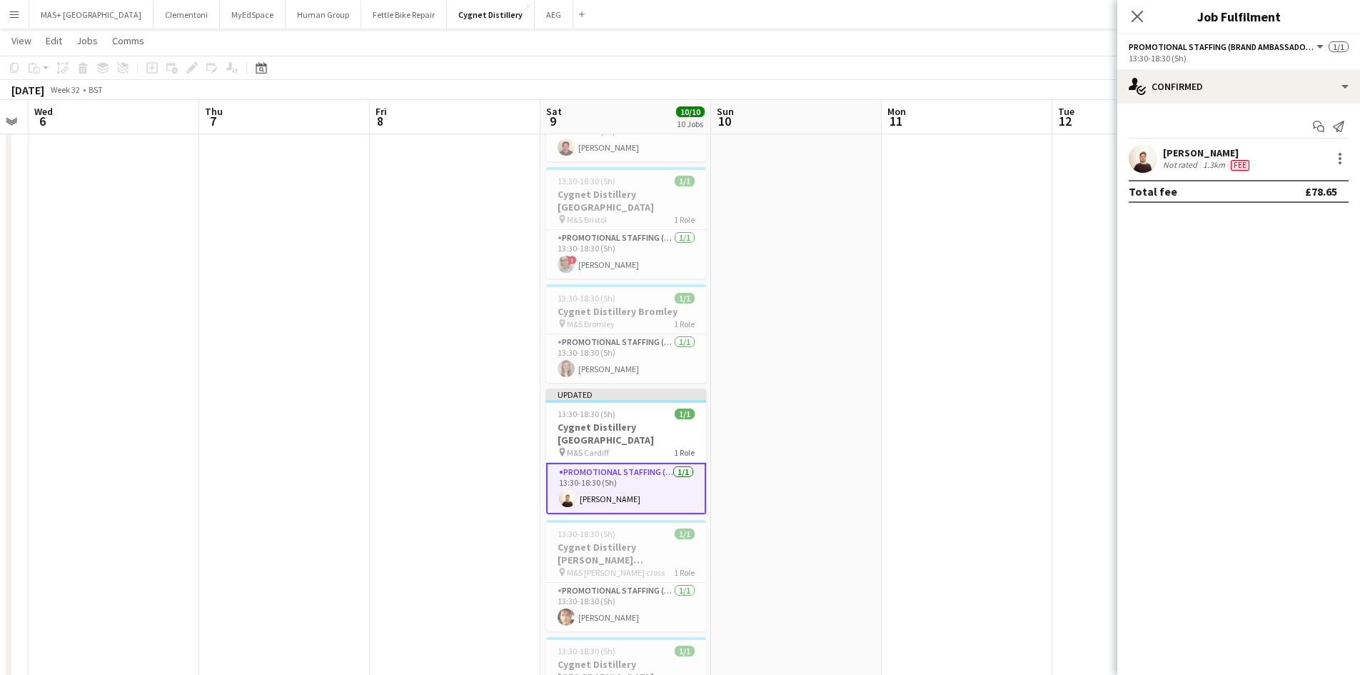
click at [967, 398] on app-date-cell at bounding box center [967, 545] width 171 height 1210
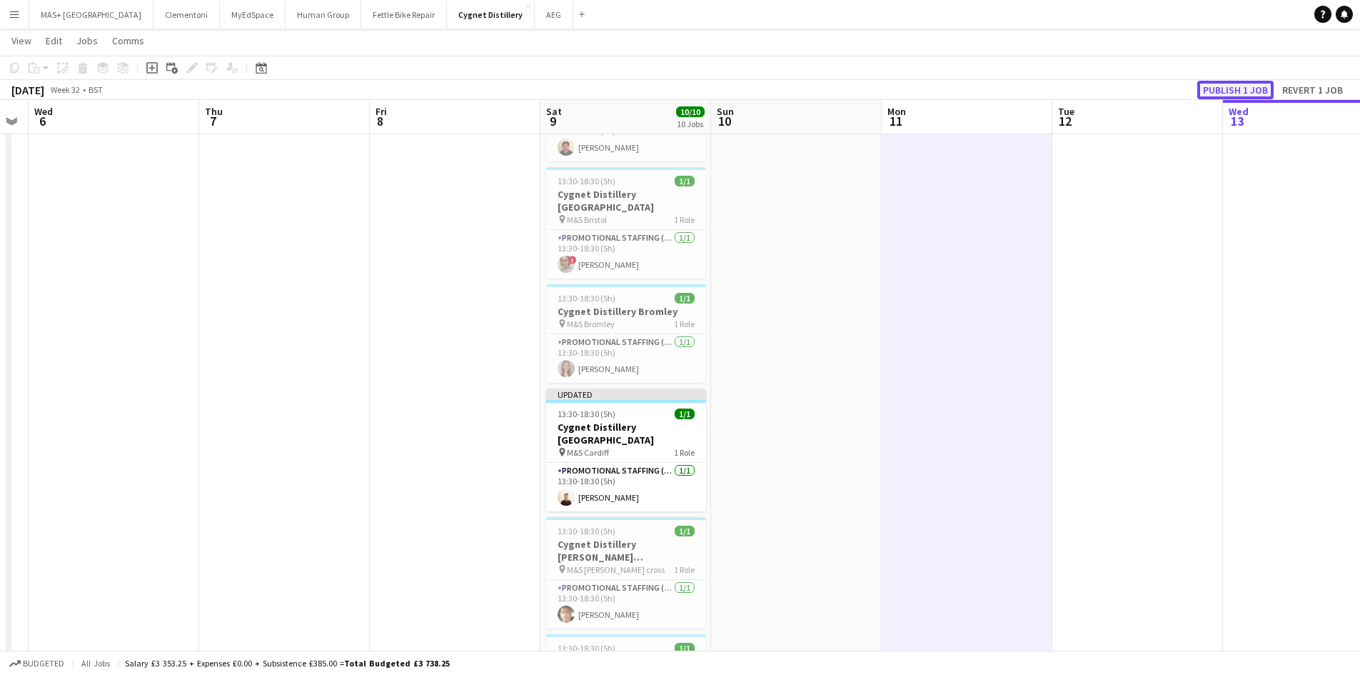
click at [1236, 91] on button "Publish 1 job" at bounding box center [1235, 90] width 76 height 19
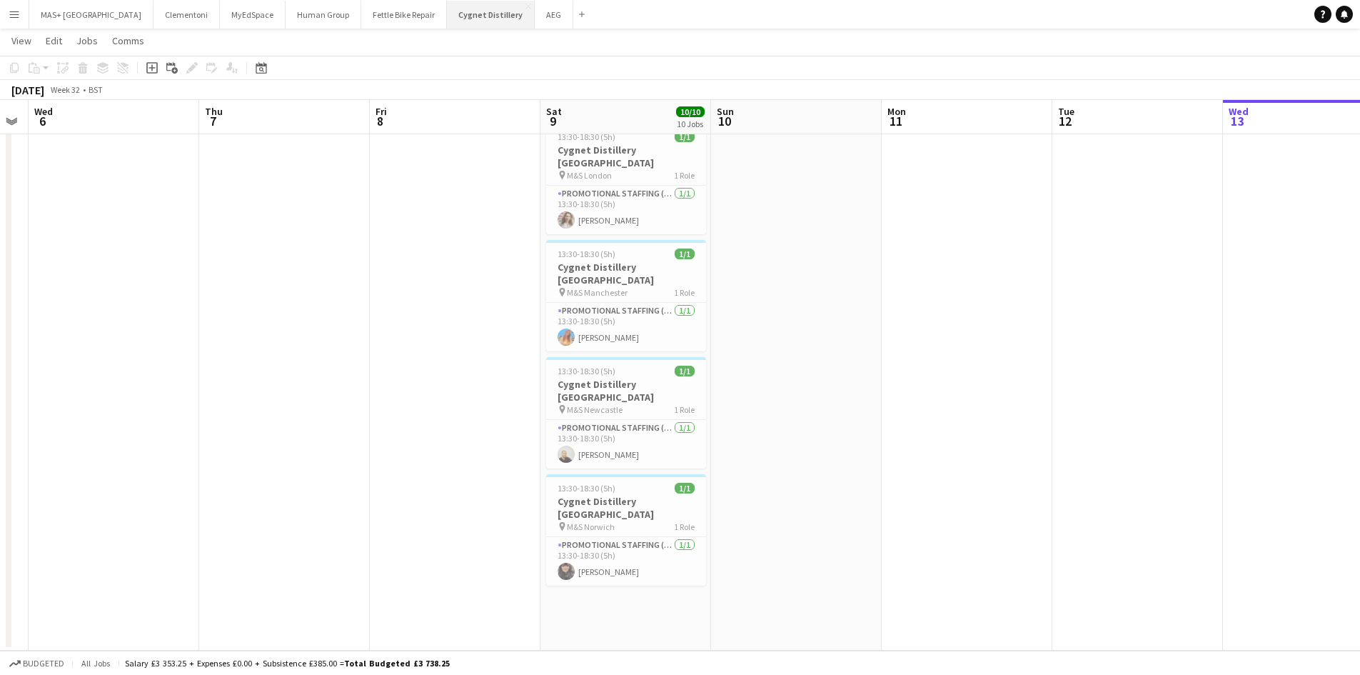
scroll to position [0, 0]
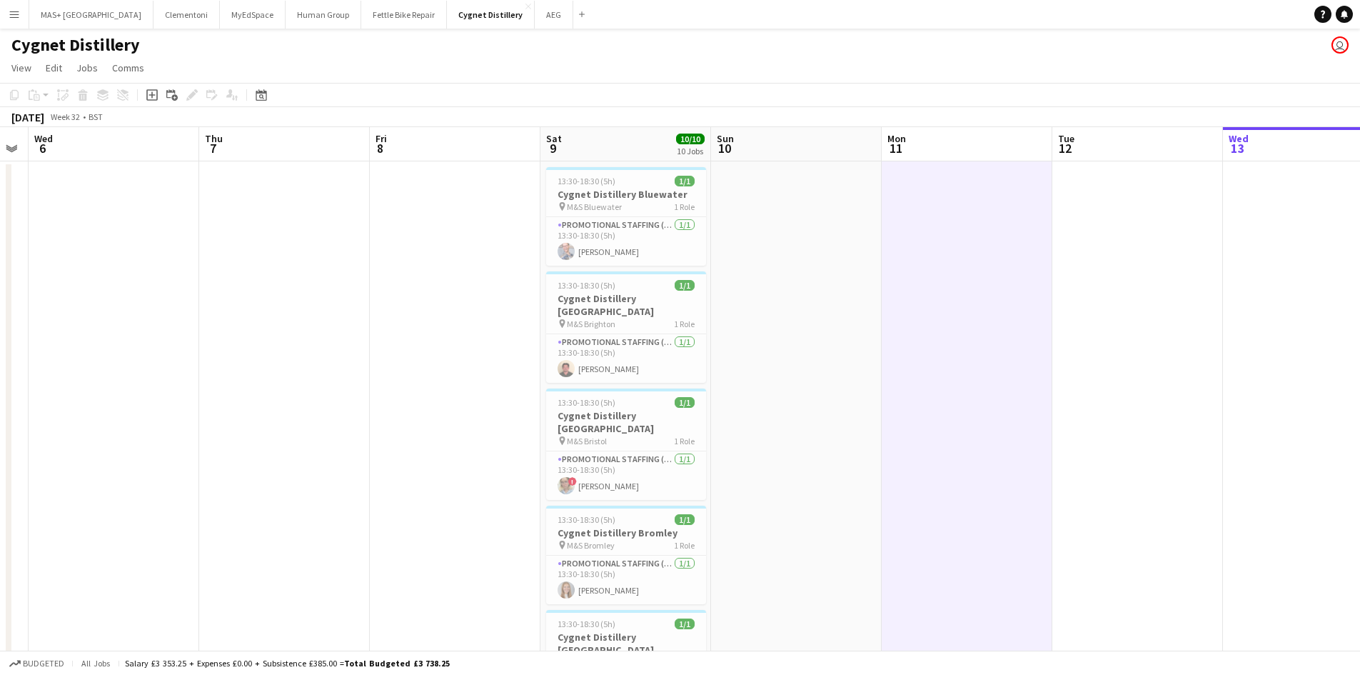
scroll to position [0, 517]
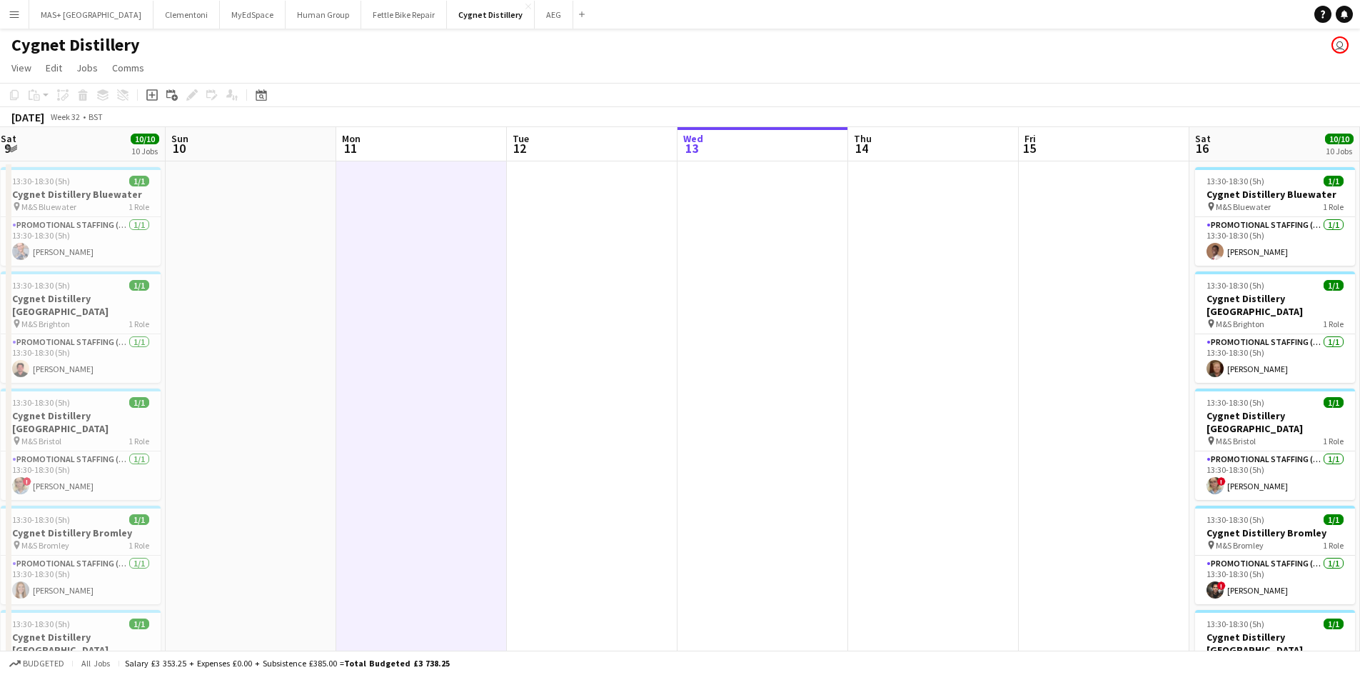
drag, startPoint x: 1110, startPoint y: 479, endPoint x: 565, endPoint y: 481, distance: 545.5
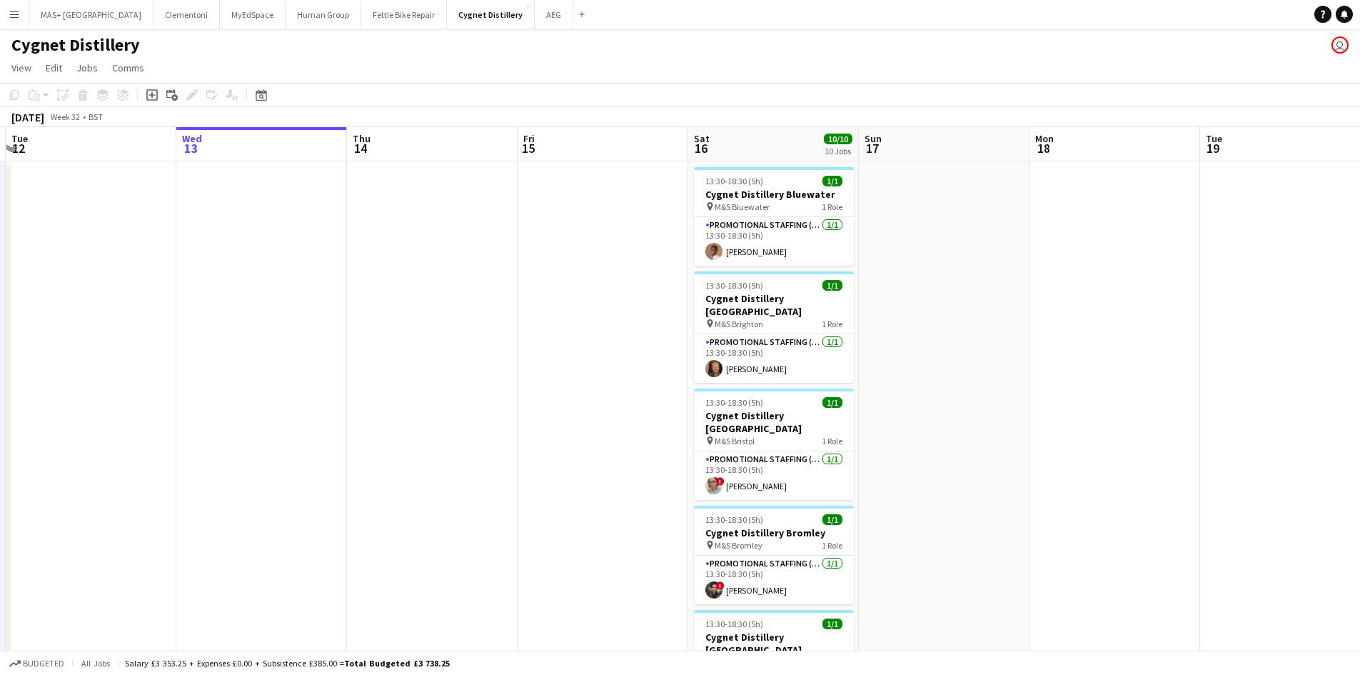
drag, startPoint x: 688, startPoint y: 413, endPoint x: 403, endPoint y: 413, distance: 284.9
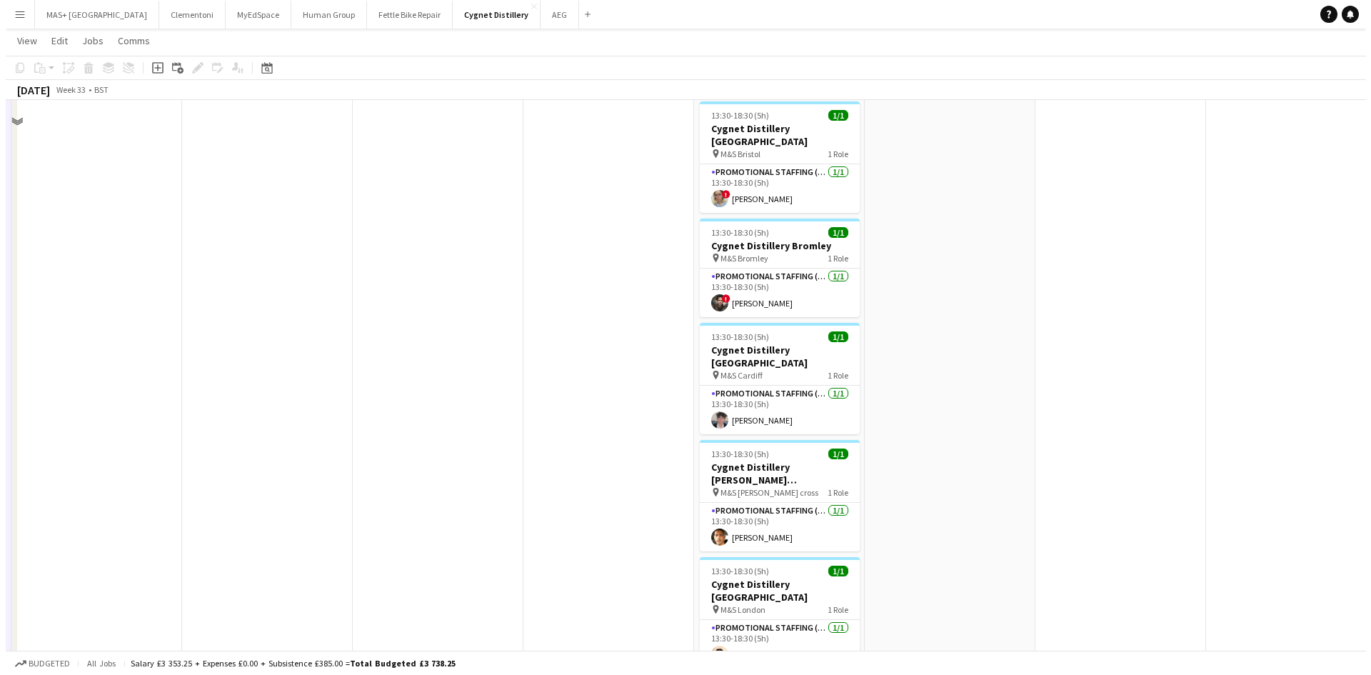
scroll to position [0, 0]
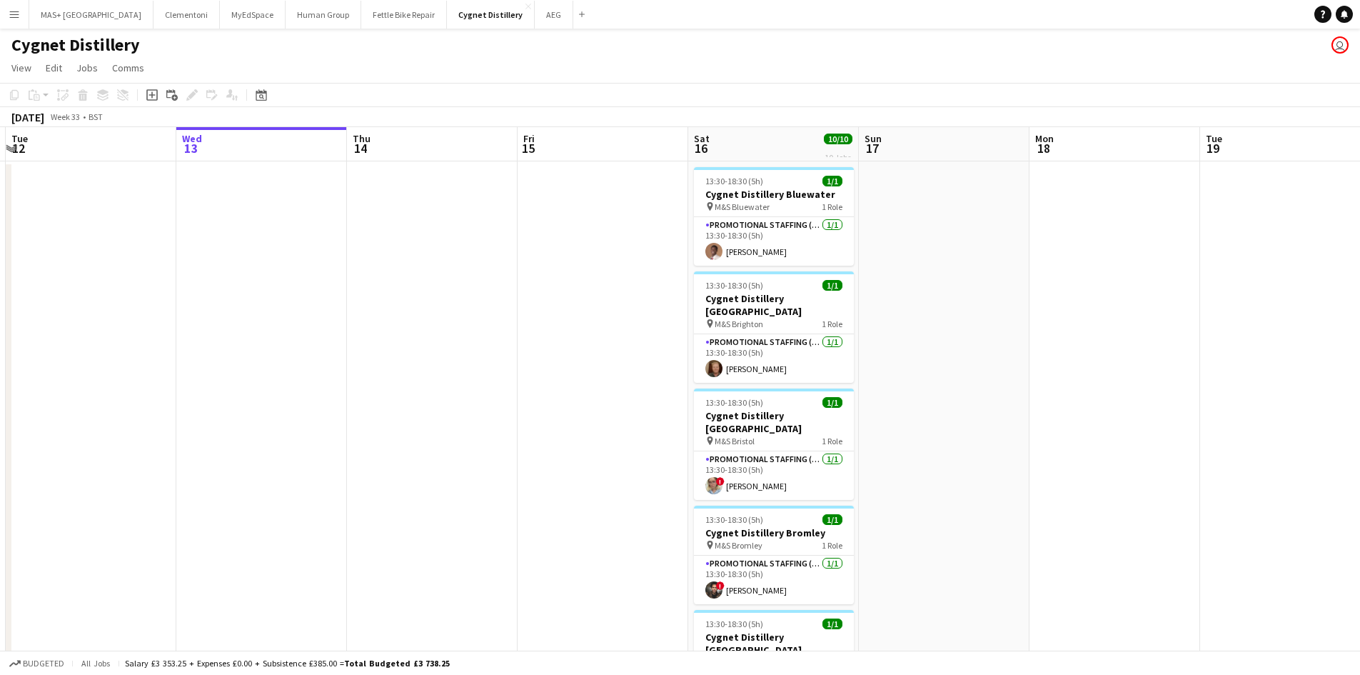
click at [10, 13] on app-icon "Menu" at bounding box center [14, 14] width 11 height 11
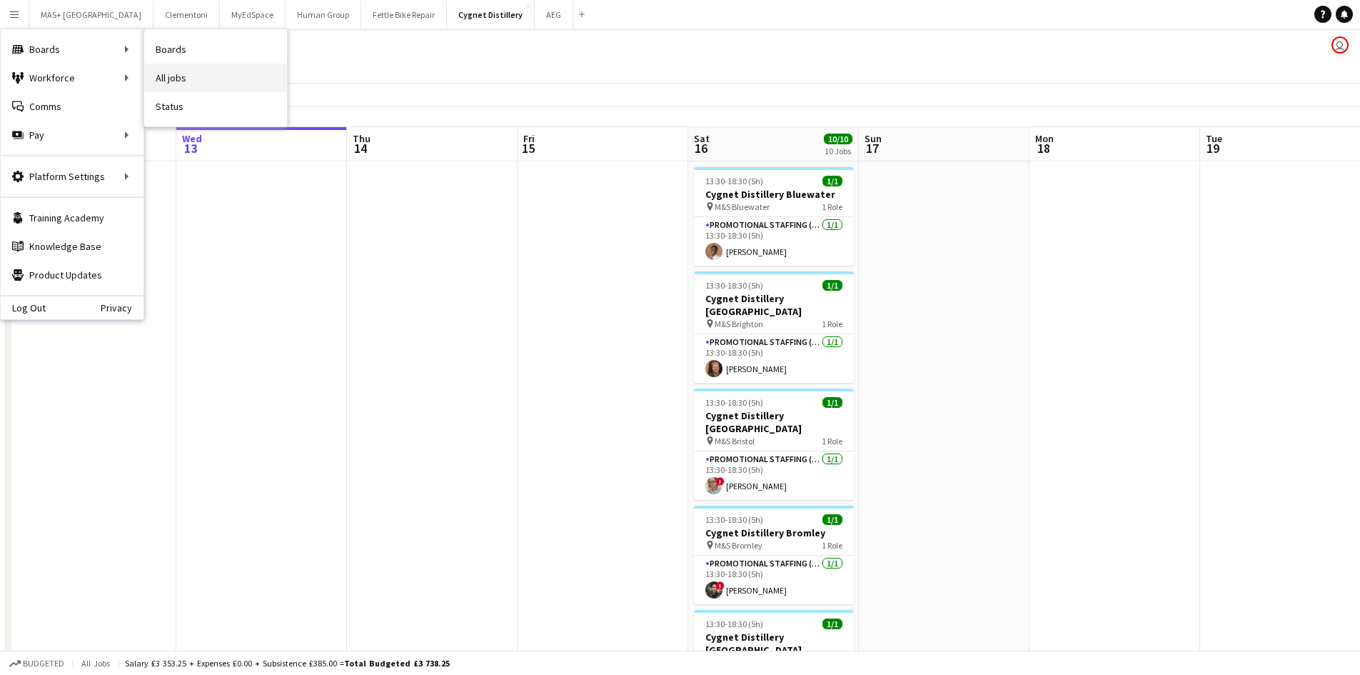
click at [164, 72] on link "All jobs" at bounding box center [215, 78] width 143 height 29
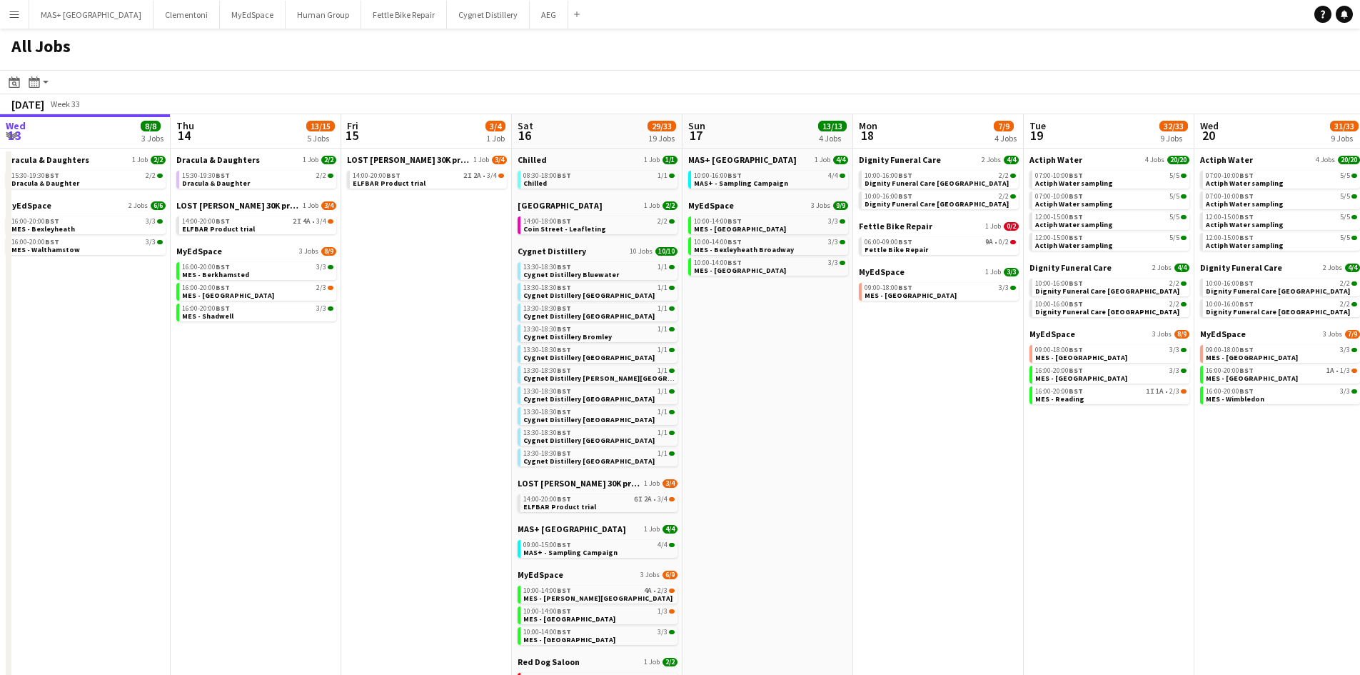
scroll to position [0, 520]
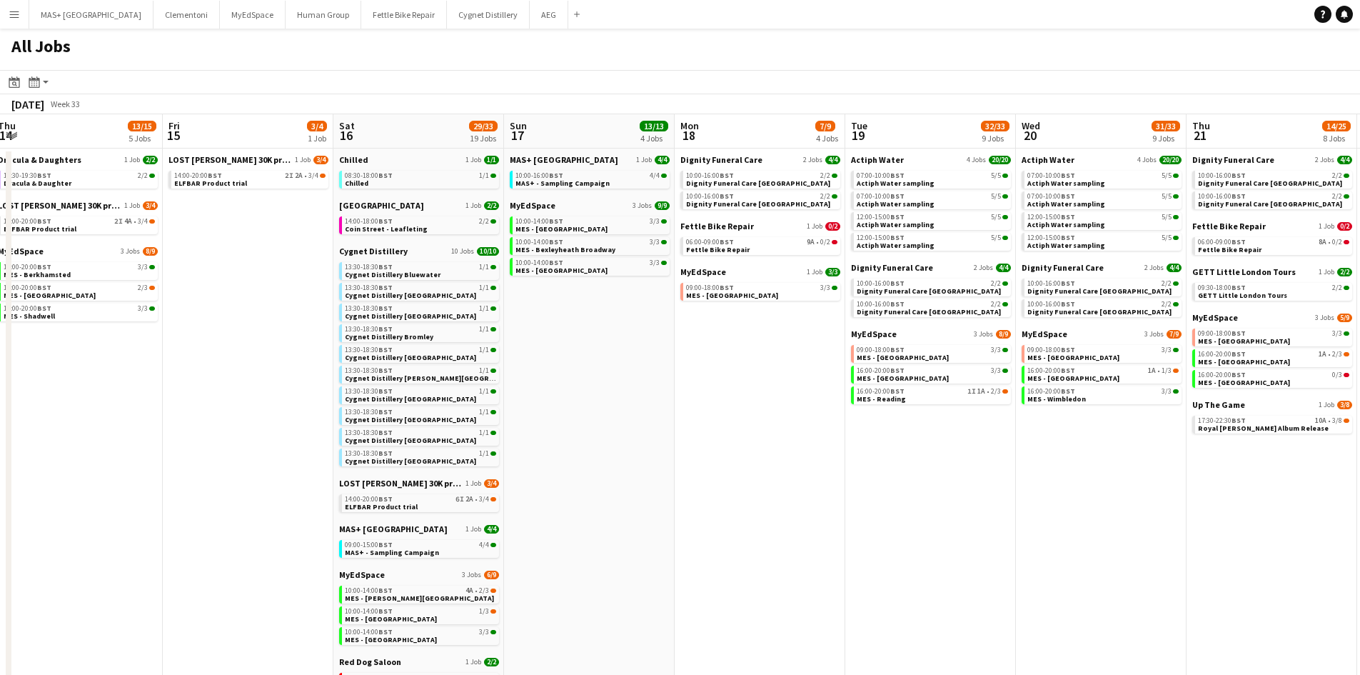
drag, startPoint x: 948, startPoint y: 401, endPoint x: 599, endPoint y: 384, distance: 349.6
click at [599, 384] on app-calendar-viewport "Mon 11 Tue 12 5/5 2 Jobs Wed 13 8/8 3 Jobs Thu 14 13/15 5 Jobs Fri 15 3/4 1 Job…" at bounding box center [680, 508] width 1360 height 788
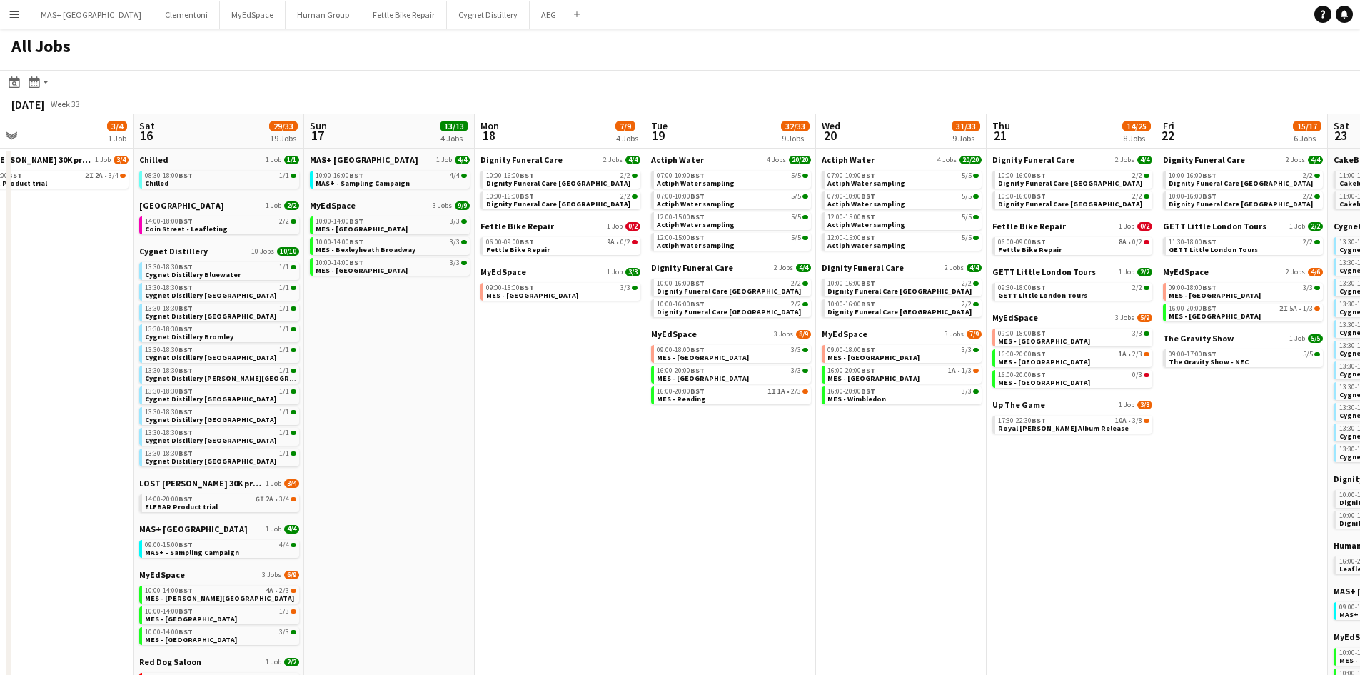
drag, startPoint x: 1098, startPoint y: 505, endPoint x: 898, endPoint y: 505, distance: 199.9
click at [898, 505] on app-calendar-viewport "Tue 12 5/5 2 Jobs Wed 13 8/8 3 Jobs Thu 14 13/15 5 Jobs Fri 15 3/4 1 Job Sat 16…" at bounding box center [680, 508] width 1360 height 788
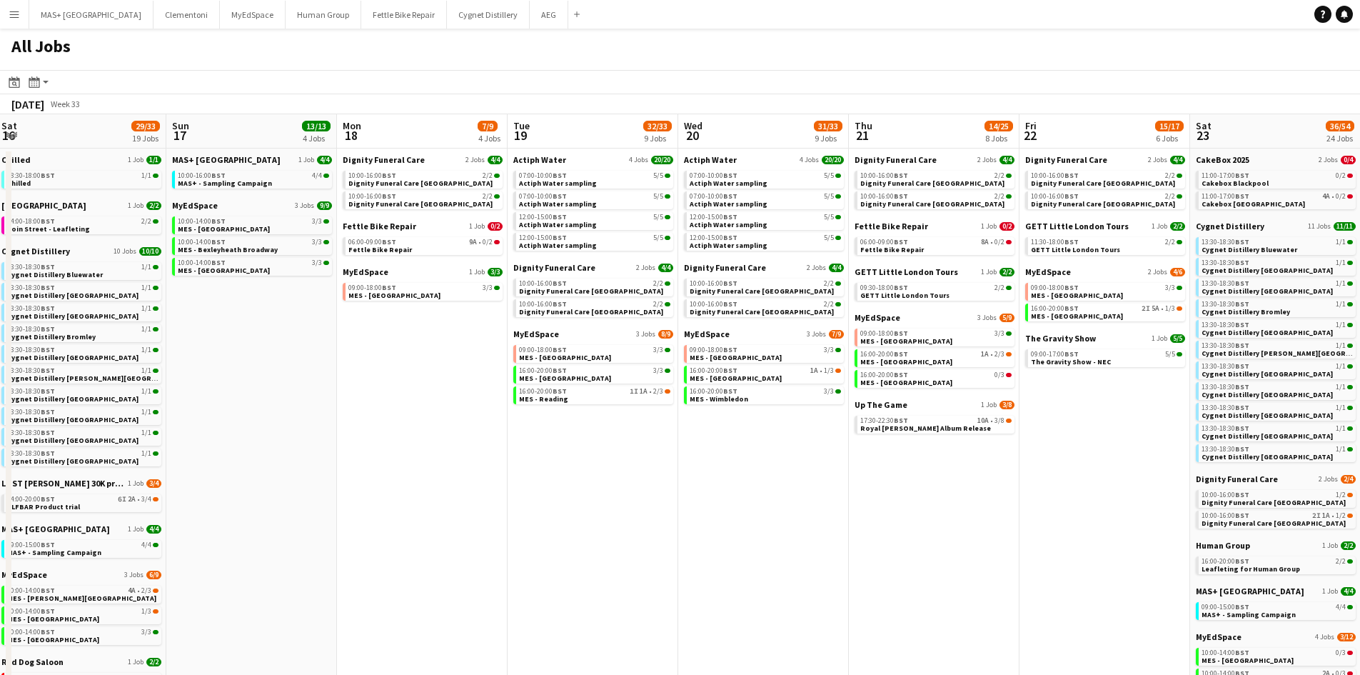
scroll to position [0, 364]
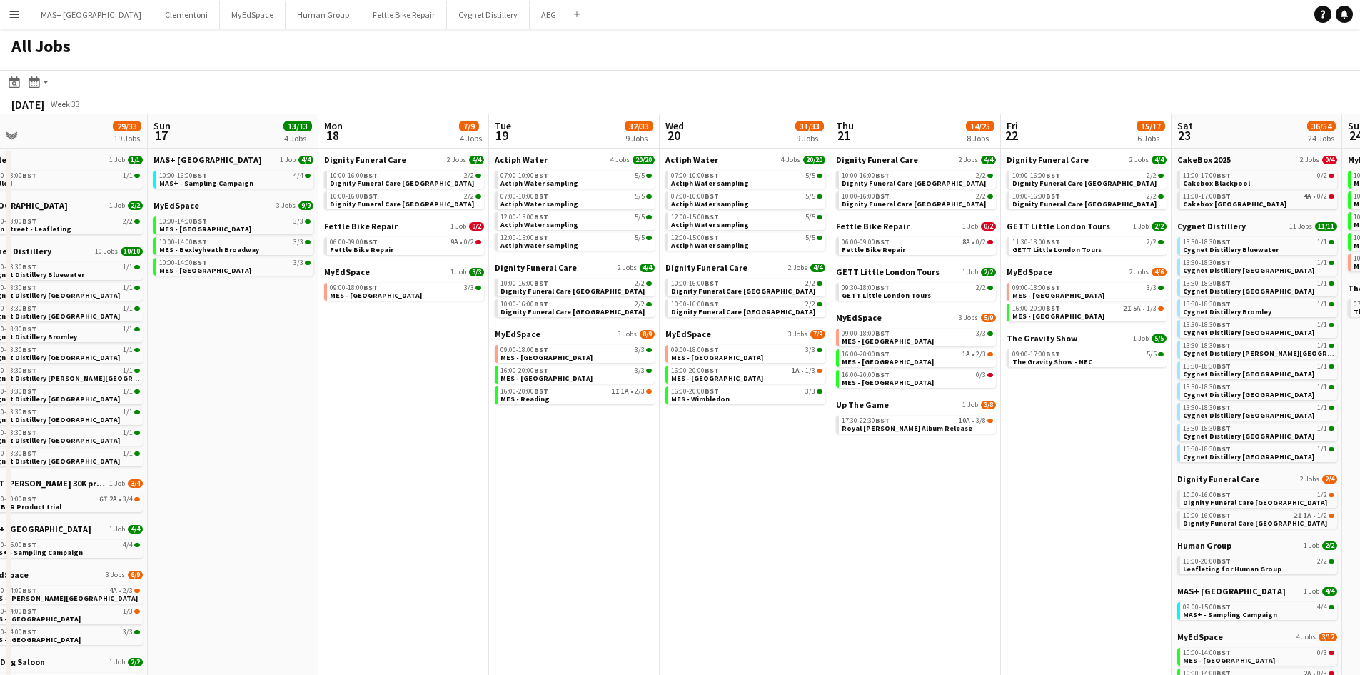
drag, startPoint x: 959, startPoint y: 533, endPoint x: 803, endPoint y: 505, distance: 158.8
click at [803, 505] on app-calendar-viewport "Thu 14 13/15 5 Jobs Fri 15 3/4 1 Job Sat 16 29/33 19 Jobs Sun 17 13/13 4 Jobs M…" at bounding box center [680, 508] width 1360 height 788
click at [441, 250] on link "06:00-09:00 BST 9A • 0/2 Fettle Bike Repair" at bounding box center [405, 245] width 151 height 16
click at [557, 173] on div "07:00-10:00 BST 5/5" at bounding box center [575, 175] width 151 height 7
click at [415, 248] on link "06:00-09:00 BST 9A • 0/2 Fettle Bike Repair" at bounding box center [405, 245] width 151 height 16
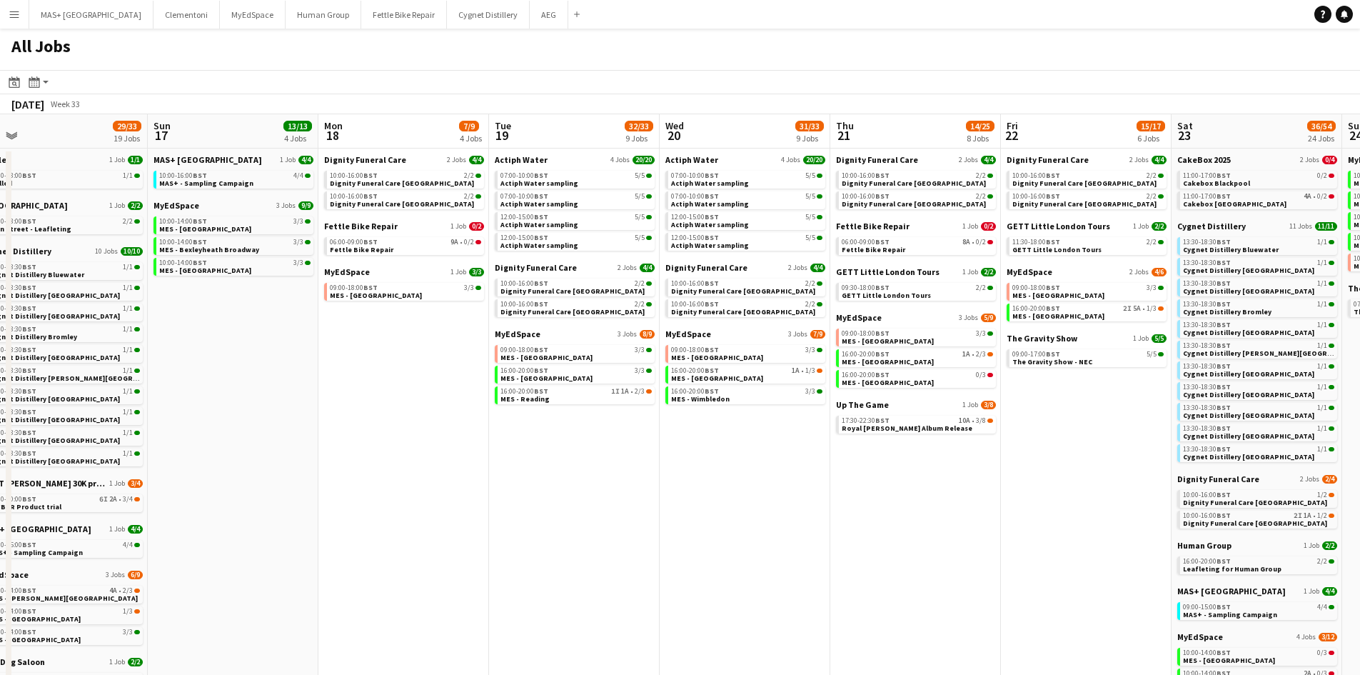
scroll to position [0, 429]
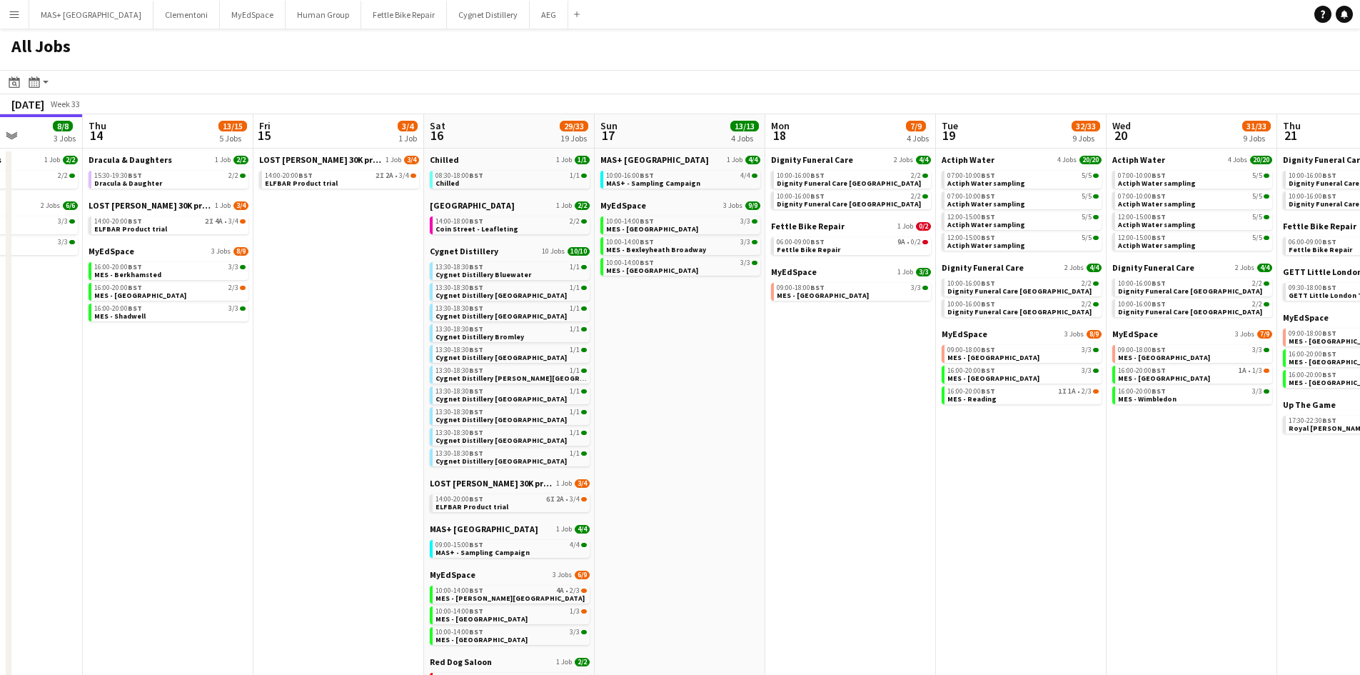
drag, startPoint x: 353, startPoint y: 555, endPoint x: 800, endPoint y: 555, distance: 446.9
click at [800, 555] on app-calendar-viewport "Mon 11 Tue 12 5/5 2 Jobs Wed 13 8/8 3 Jobs Thu 14 13/15 5 Jobs Fri 15 3/4 1 Job…" at bounding box center [680, 508] width 1360 height 788
click at [505, 500] on div "14:00-20:00 BST 6I 2A • 3/4" at bounding box center [511, 498] width 151 height 7
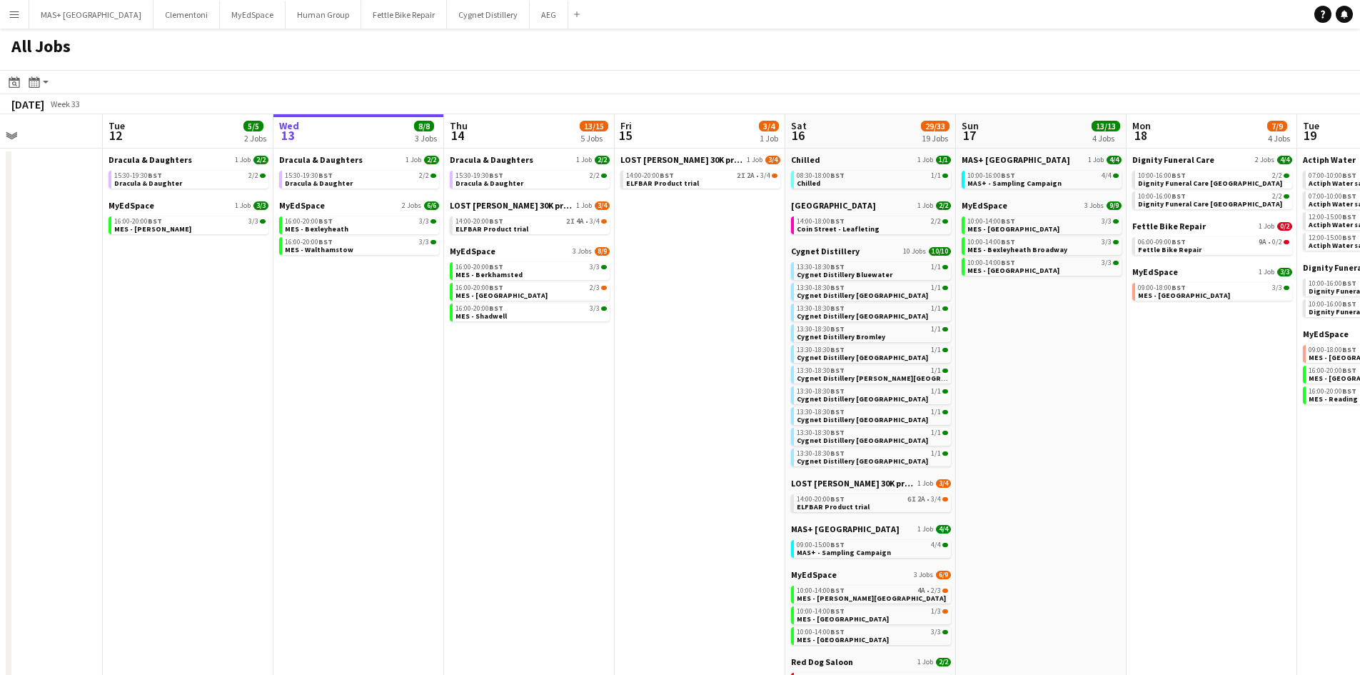
scroll to position [0, 408]
drag, startPoint x: 215, startPoint y: 404, endPoint x: 577, endPoint y: 404, distance: 362.0
click at [577, 404] on app-calendar-viewport "Sat 9 36/37 21 Jobs Sun 10 15/18 7 Jobs Mon 11 Tue 12 5/5 2 Jobs Wed 13 8/8 3 J…" at bounding box center [680, 508] width 1360 height 788
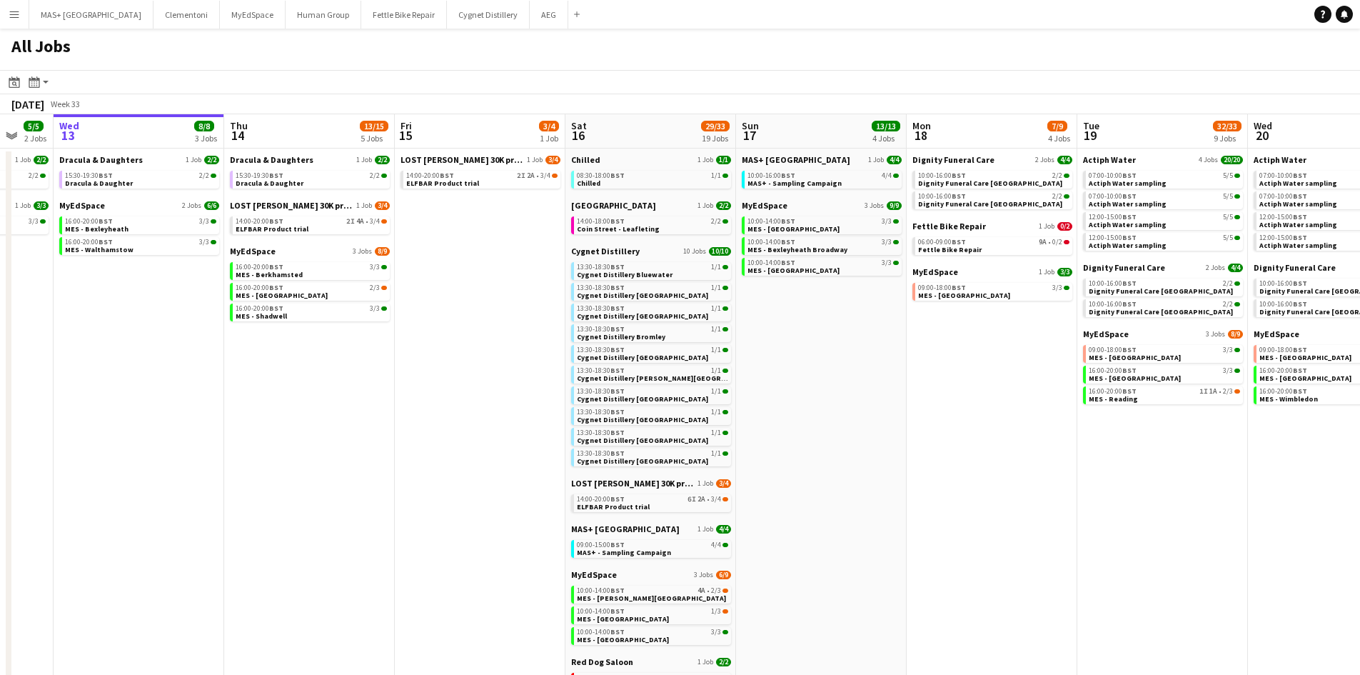
scroll to position [0, 477]
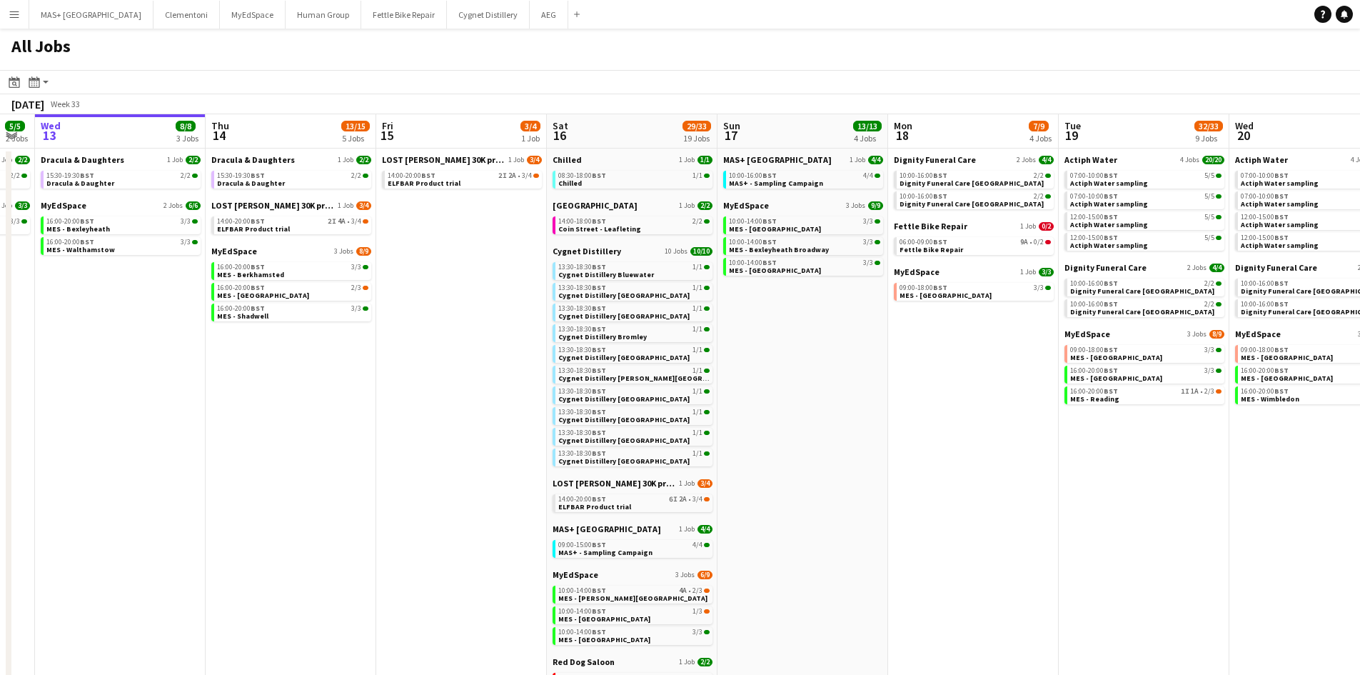
drag, startPoint x: 695, startPoint y: 290, endPoint x: 456, endPoint y: 296, distance: 239.3
click at [456, 296] on app-calendar-viewport "Sun 10 15/18 7 Jobs Mon 11 Tue 12 5/5 2 Jobs Wed 13 8/8 3 Jobs Thu 14 13/15 5 J…" at bounding box center [680, 508] width 1360 height 788
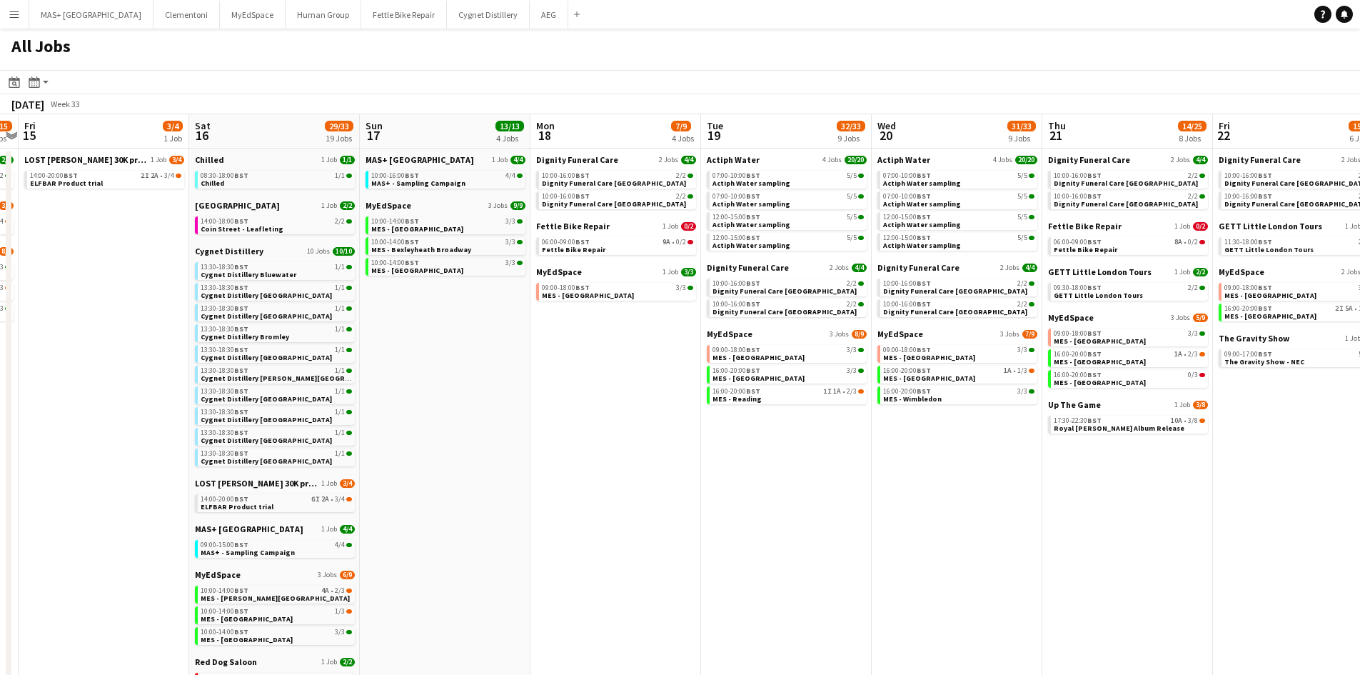
scroll to position [0, 431]
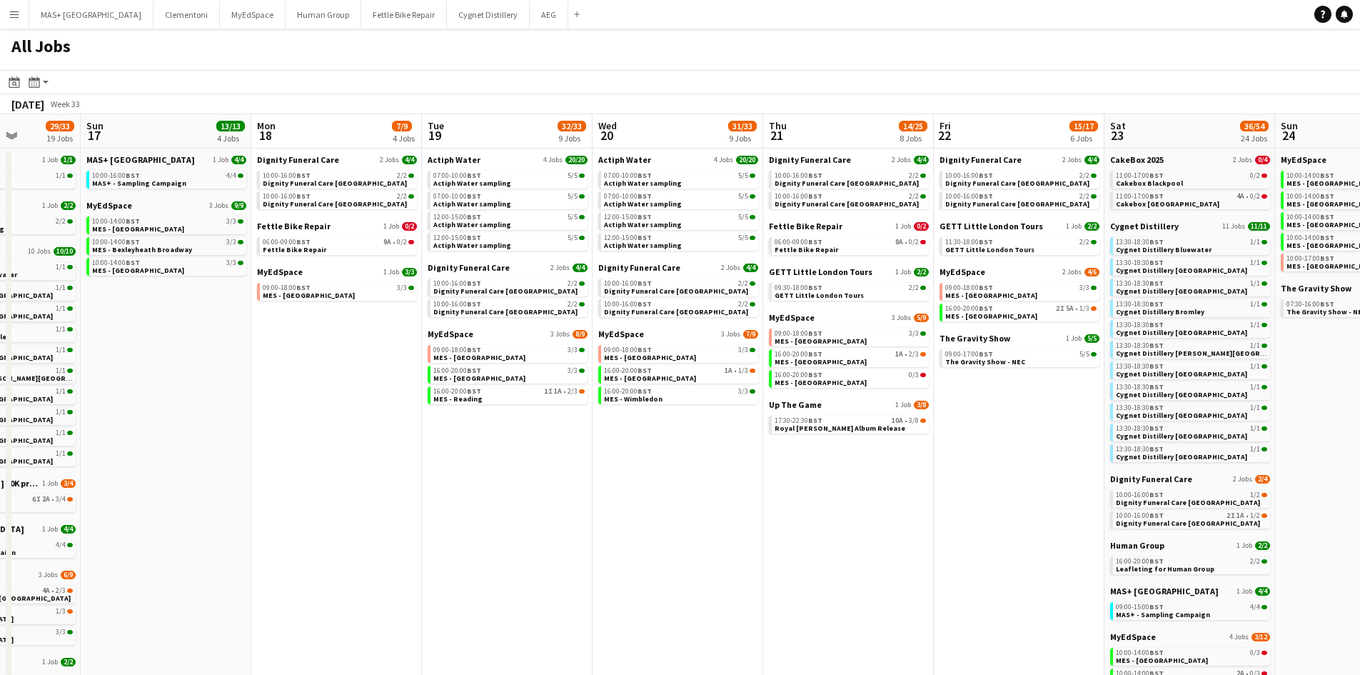
drag, startPoint x: 879, startPoint y: 372, endPoint x: 242, endPoint y: 331, distance: 638.2
click at [242, 331] on app-calendar-viewport "Thu 14 13/15 5 Jobs Fri 15 3/4 1 Job Sat 16 29/33 19 Jobs Sun 17 13/13 4 Jobs M…" at bounding box center [680, 508] width 1360 height 788
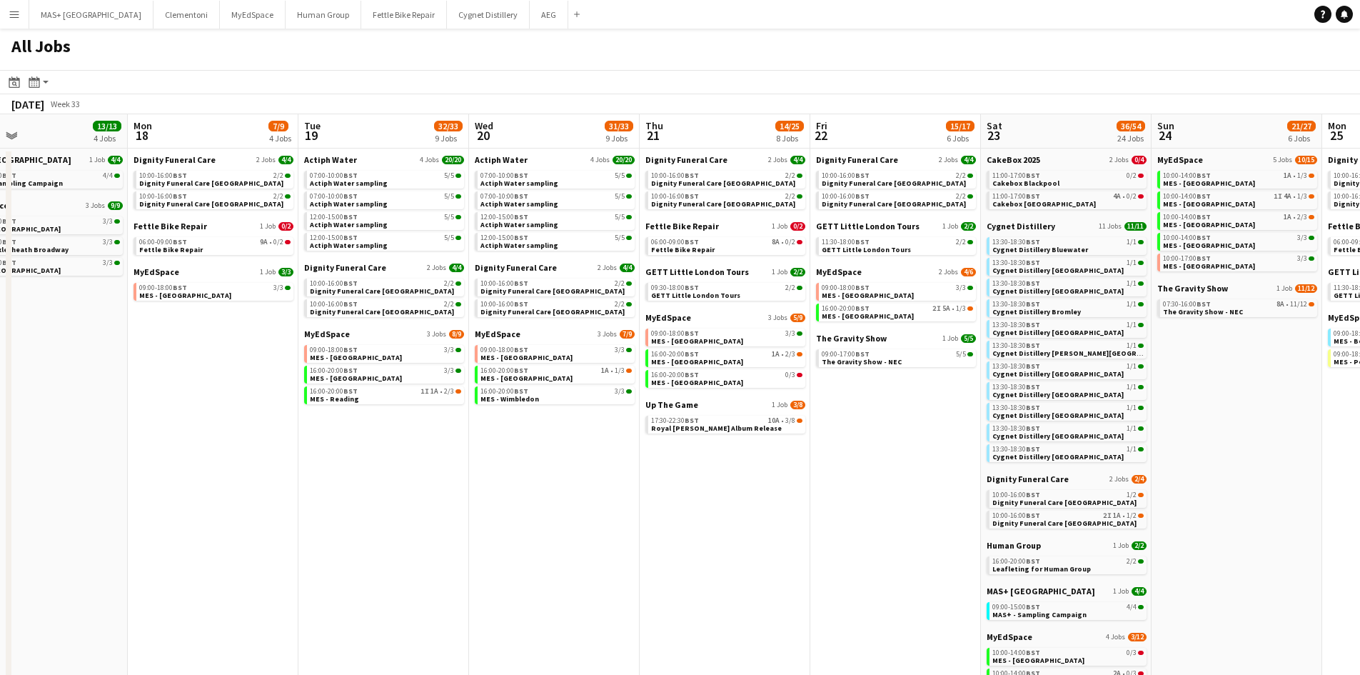
drag, startPoint x: 1010, startPoint y: 469, endPoint x: 865, endPoint y: 458, distance: 145.3
click at [878, 465] on app-calendar-viewport "Thu 14 13/15 5 Jobs Fri 15 3/4 1 Job Sat 16 29/33 19 Jobs Sun 17 13/13 4 Jobs M…" at bounding box center [680, 508] width 1360 height 788
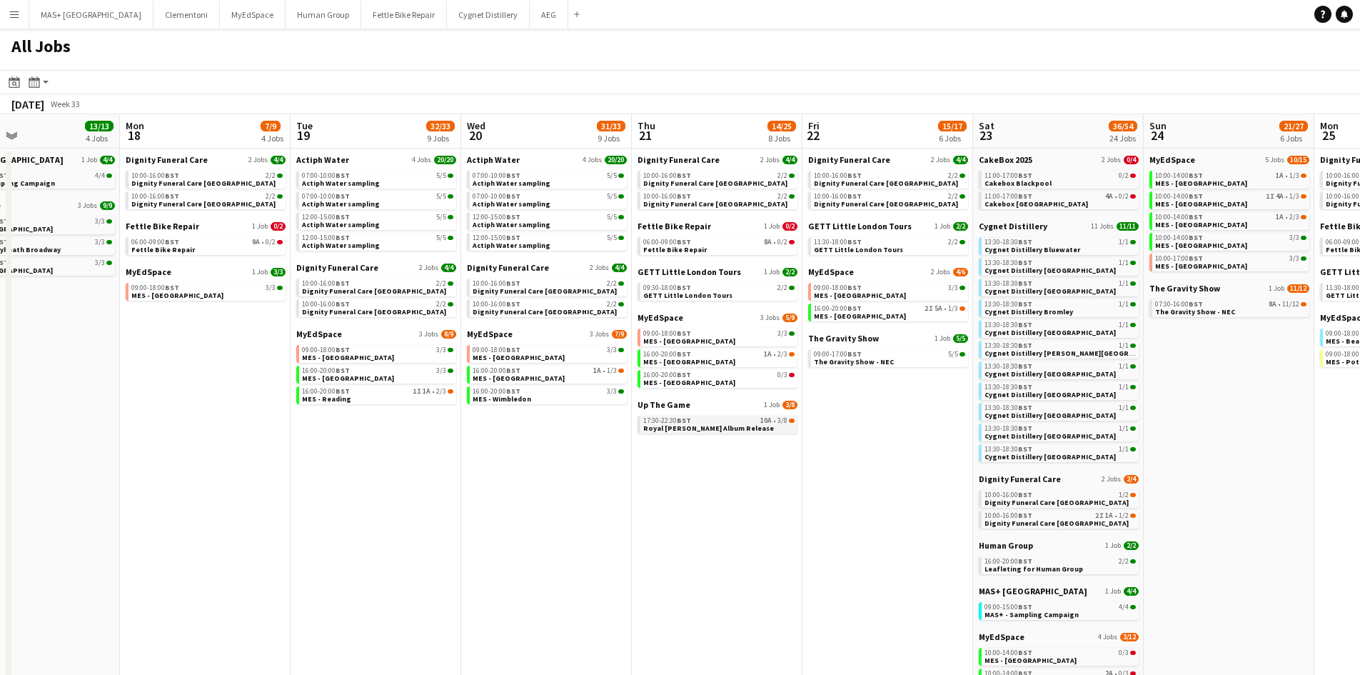
click at [756, 421] on div "17:30-22:30 BST 10A • 3/8" at bounding box center [718, 420] width 151 height 7
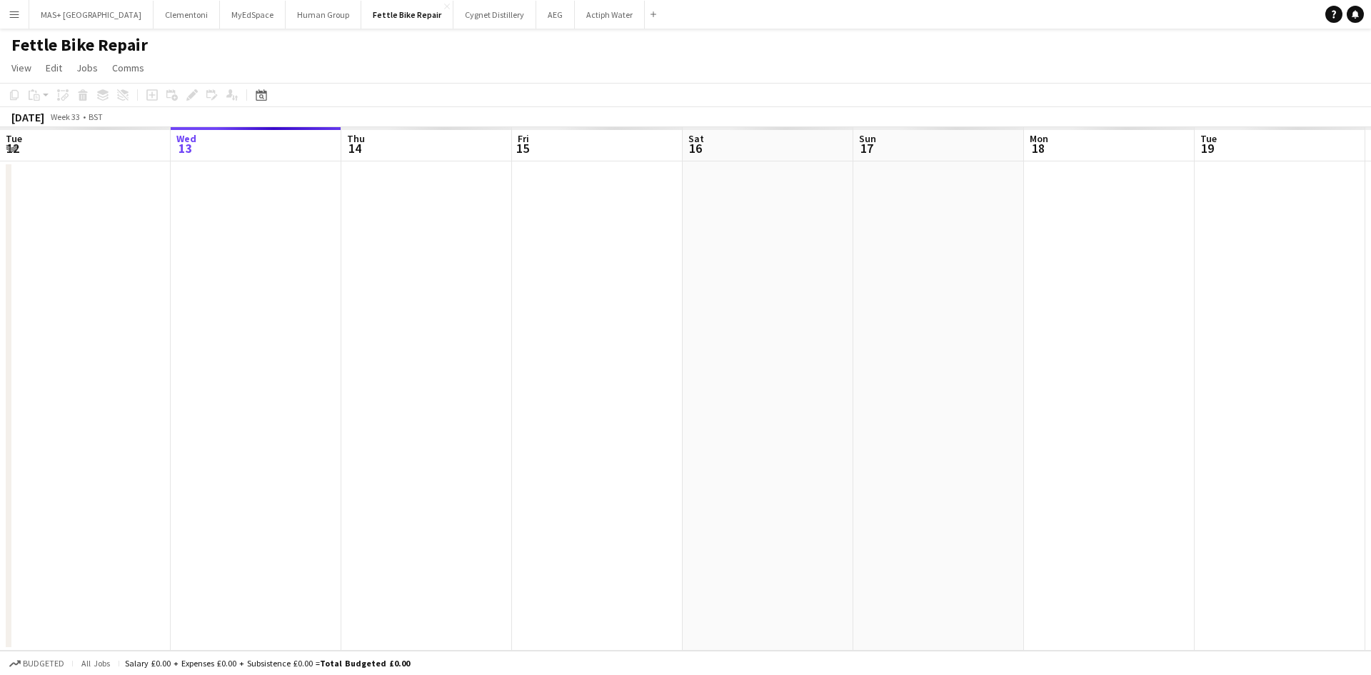
scroll to position [0, 491]
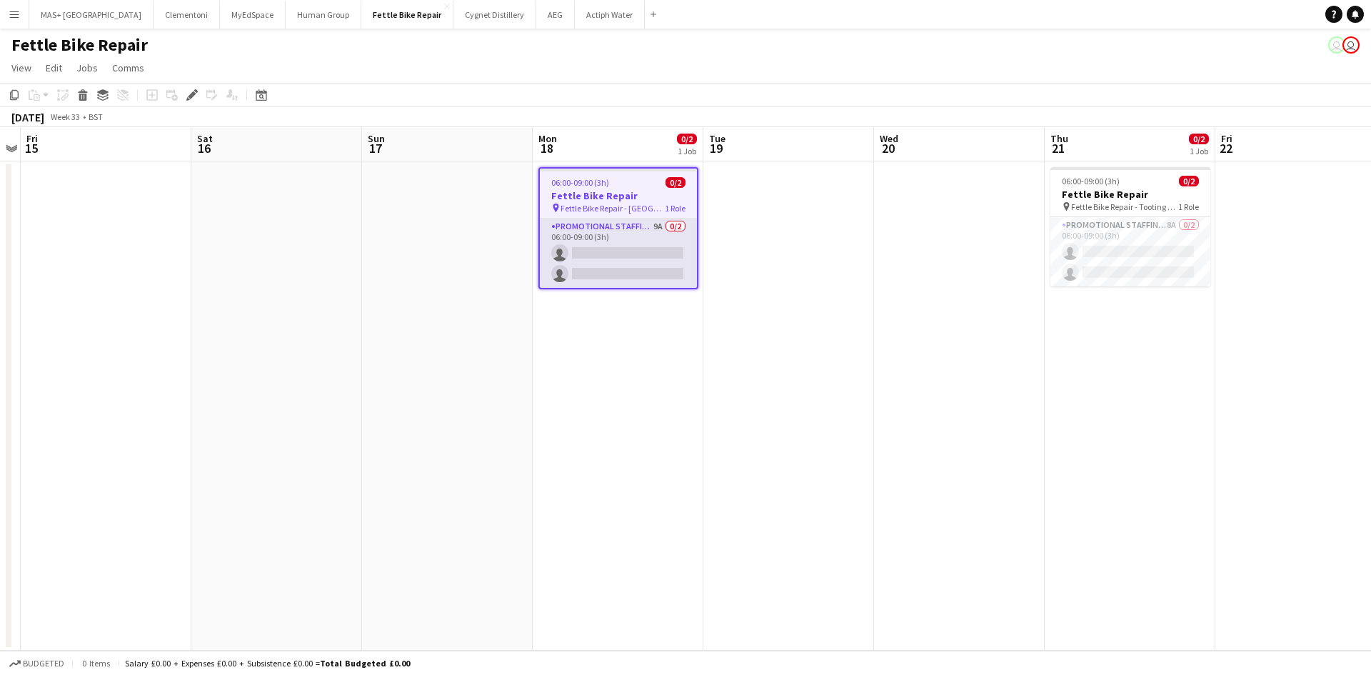
click at [601, 238] on app-card-role "Promotional Staffing (Brand Ambassadors) 9A 0/2 06:00-09:00 (3h) single-neutral…" at bounding box center [618, 252] width 157 height 69
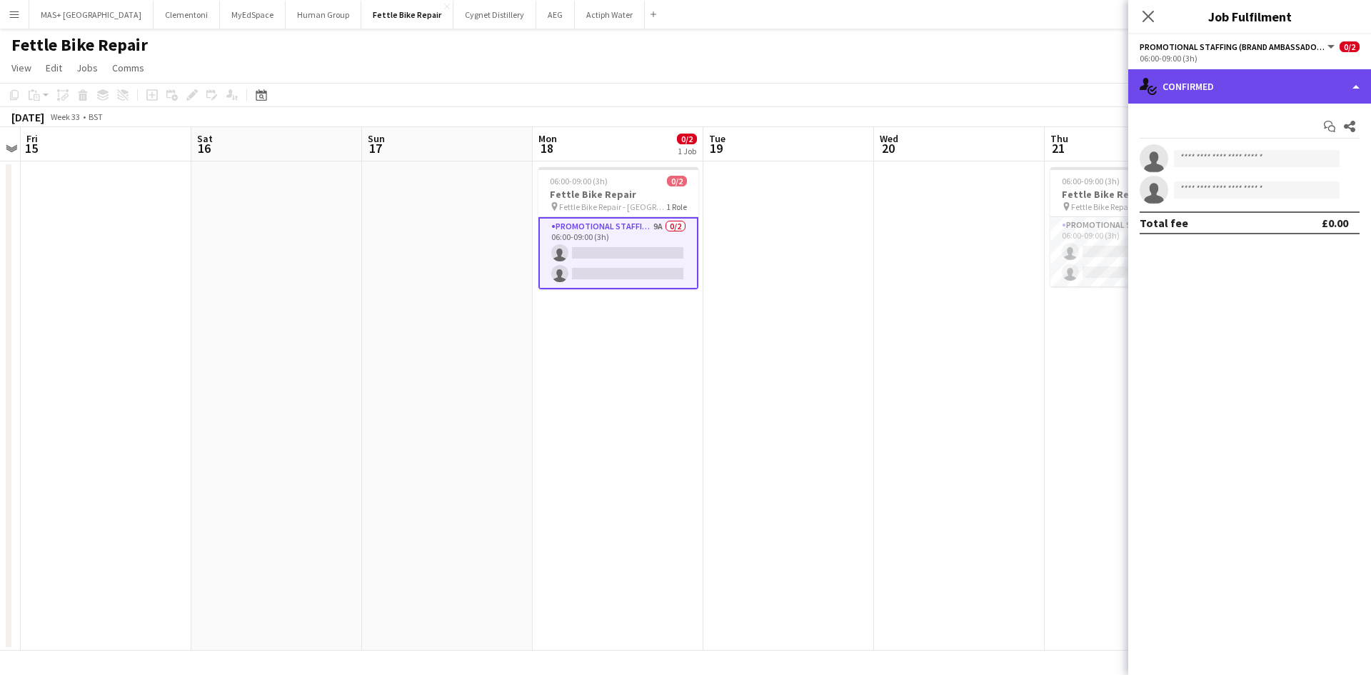
click at [1217, 84] on div "single-neutral-actions-check-2 Confirmed" at bounding box center [1249, 86] width 243 height 34
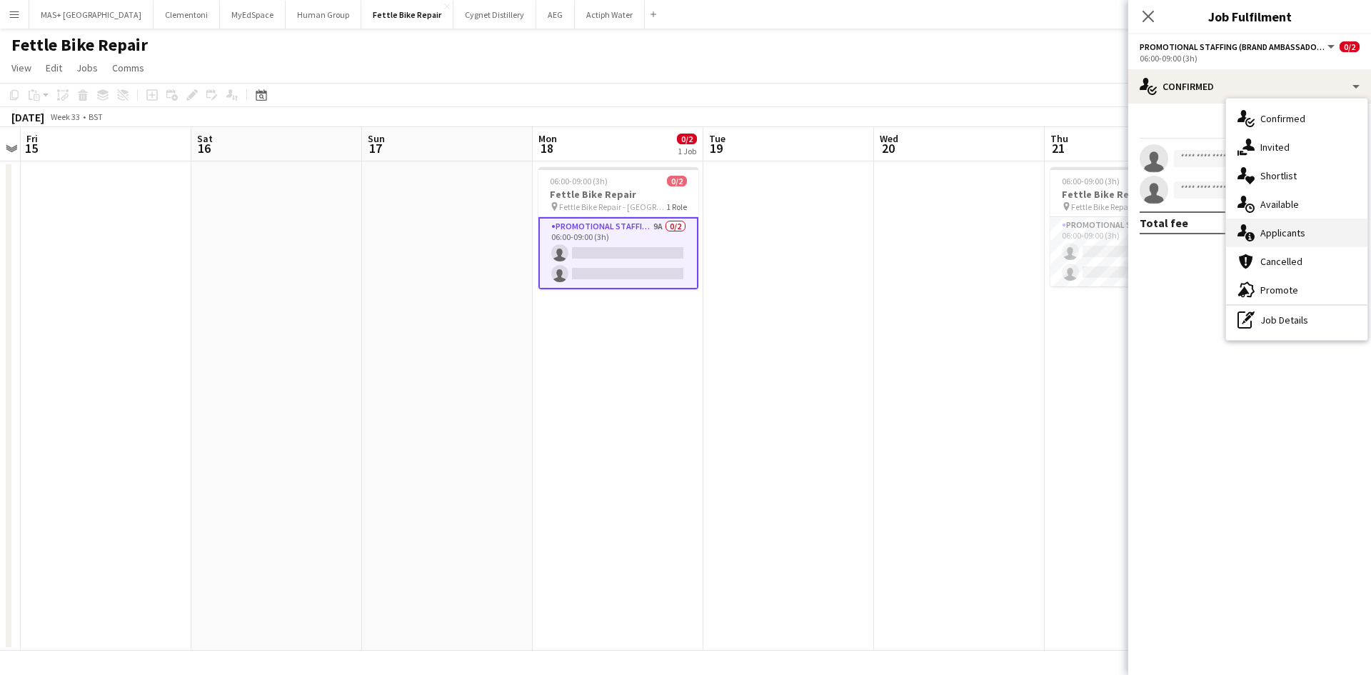
click at [1274, 236] on div "single-neutral-actions-information Applicants" at bounding box center [1296, 232] width 141 height 29
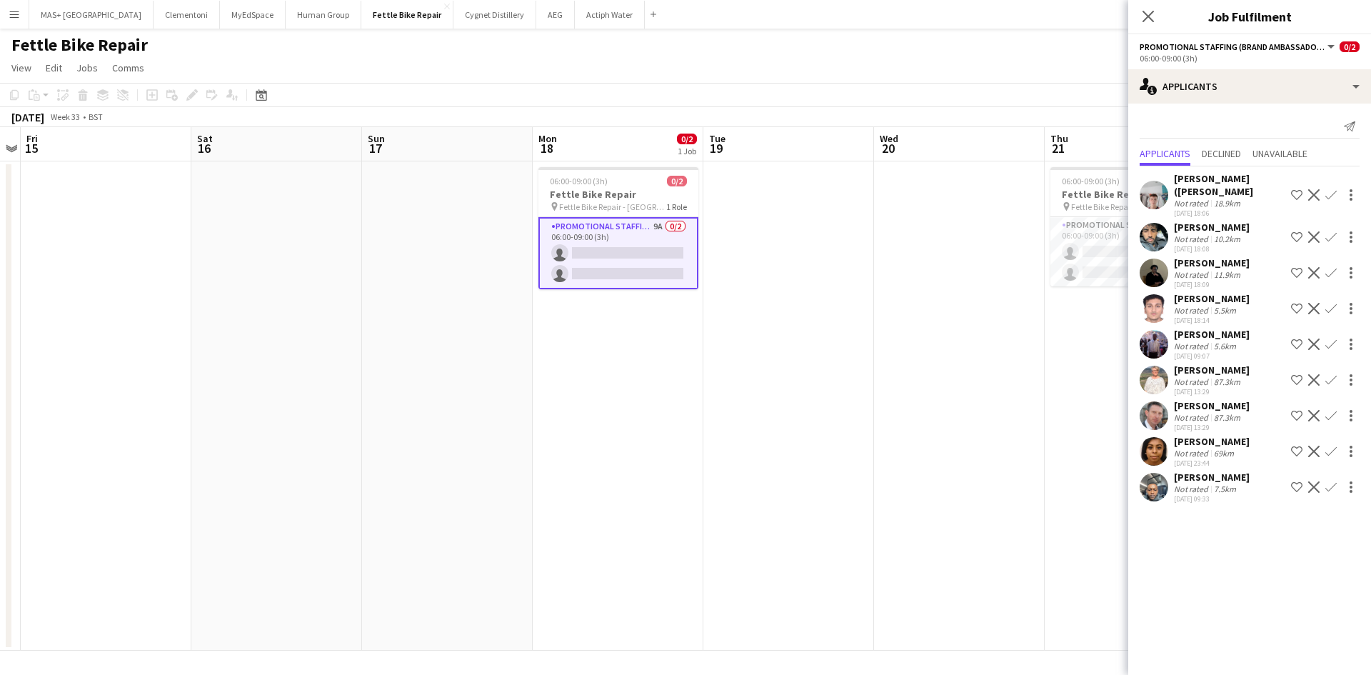
scroll to position [26, 0]
click at [1223, 376] on div "87.3km" at bounding box center [1227, 381] width 32 height 11
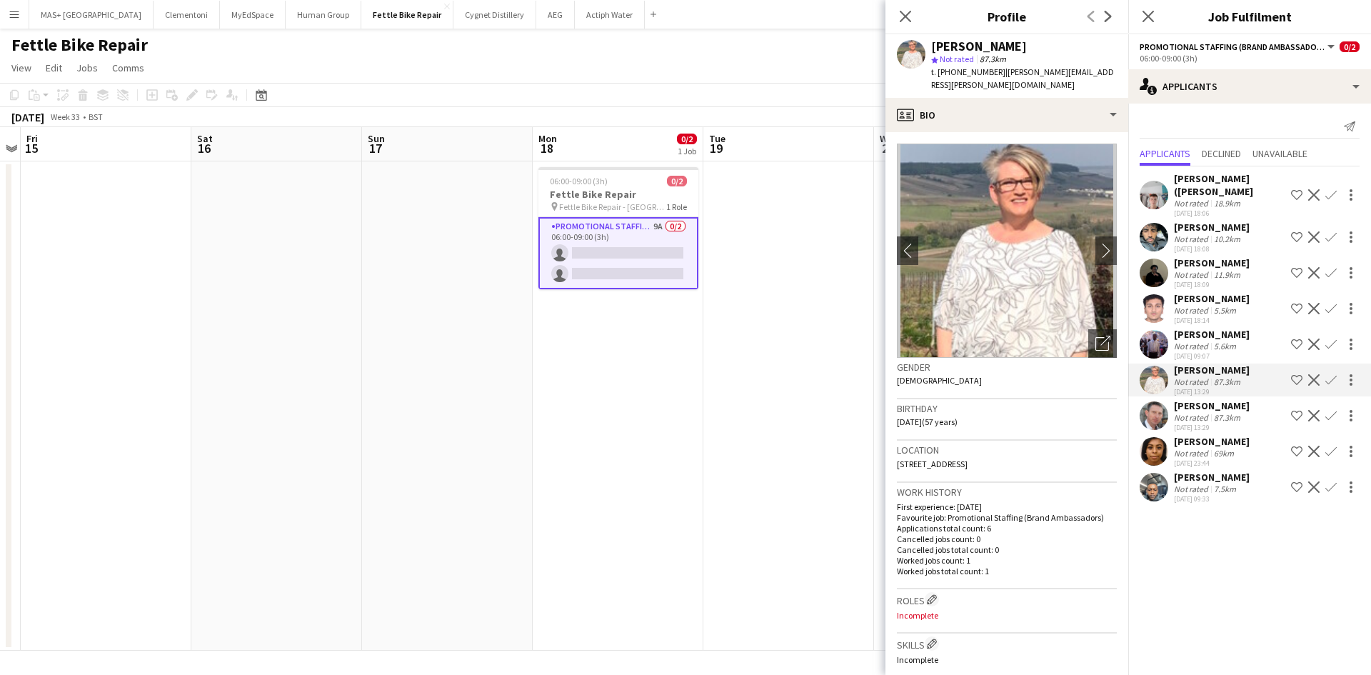
click at [773, 387] on app-date-cell at bounding box center [788, 405] width 171 height 489
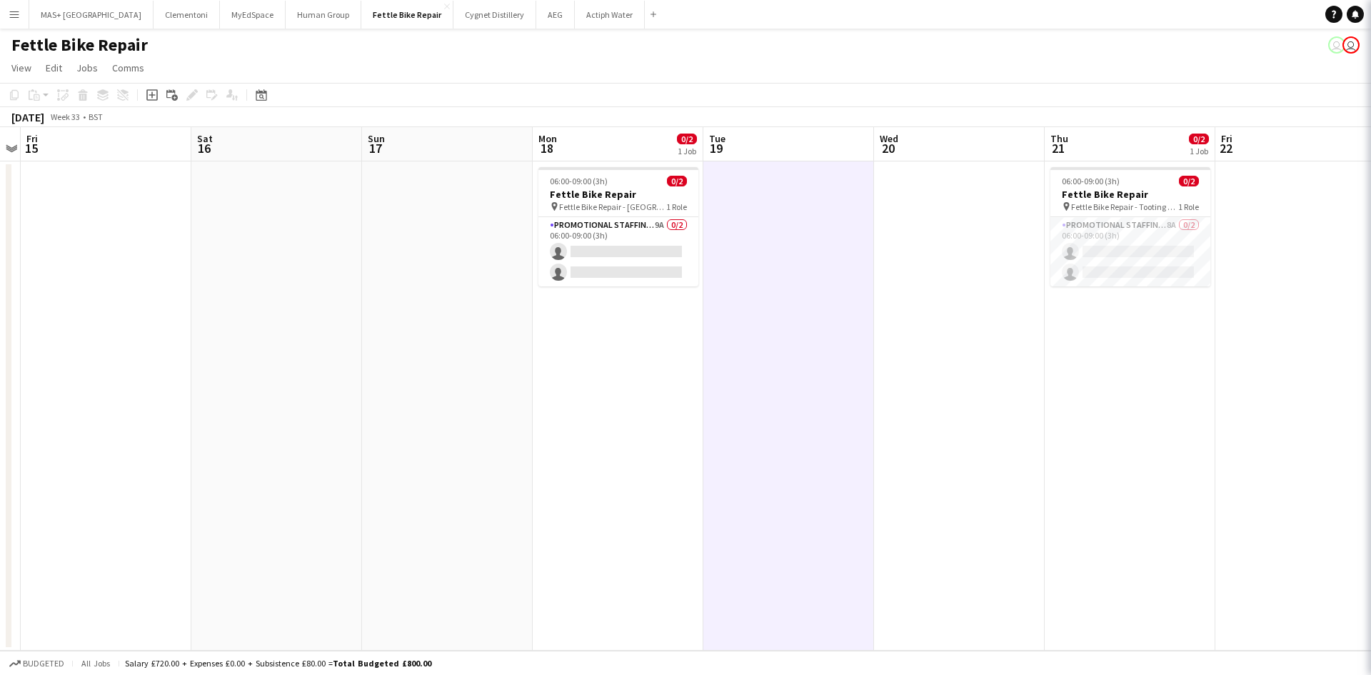
scroll to position [0, 444]
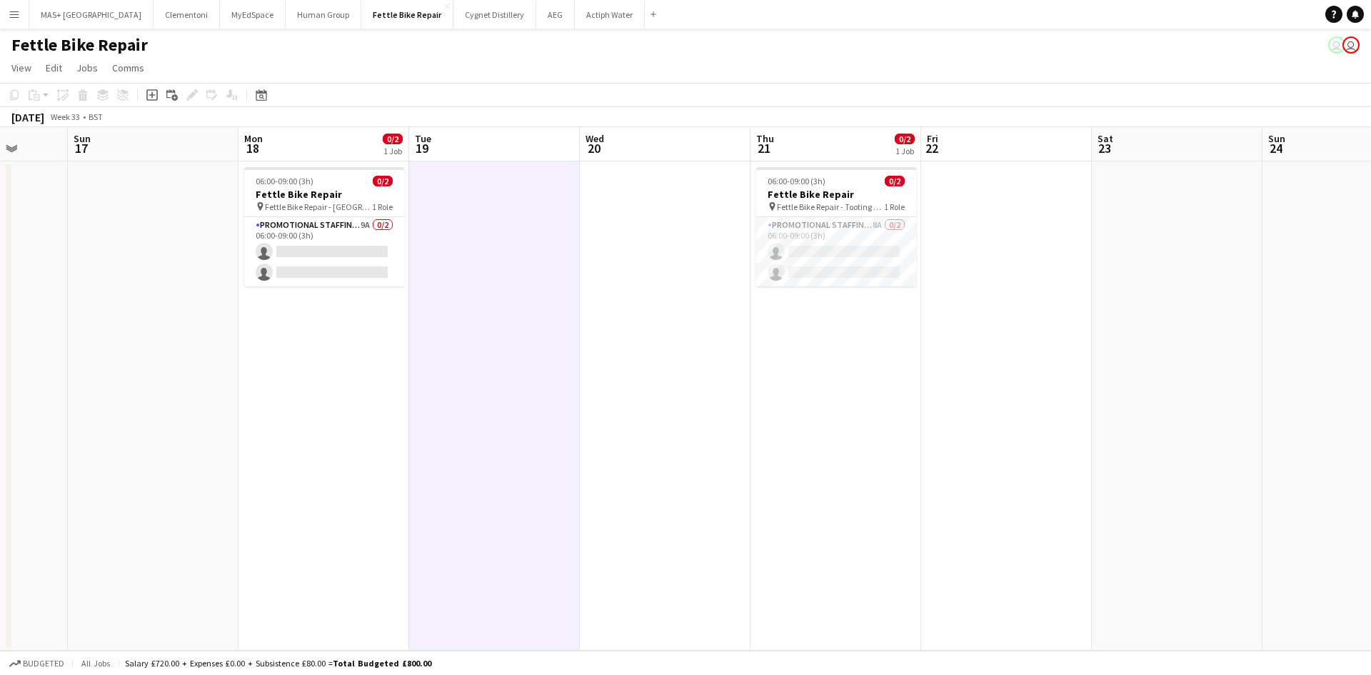
drag, startPoint x: 1068, startPoint y: 429, endPoint x: 774, endPoint y: 399, distance: 295.7
click at [774, 399] on app-calendar-viewport "Thu 14 Fri 15 Sat 16 Sun 17 Mon 18 0/2 1 Job Tue 19 Wed 20 Thu 21 0/2 1 Job Fri…" at bounding box center [685, 388] width 1371 height 523
click at [886, 237] on app-card-role "Promotional Staffing (Brand Ambassadors) 8A 0/2 06:00-09:00 (3h) single-neutral…" at bounding box center [836, 251] width 160 height 69
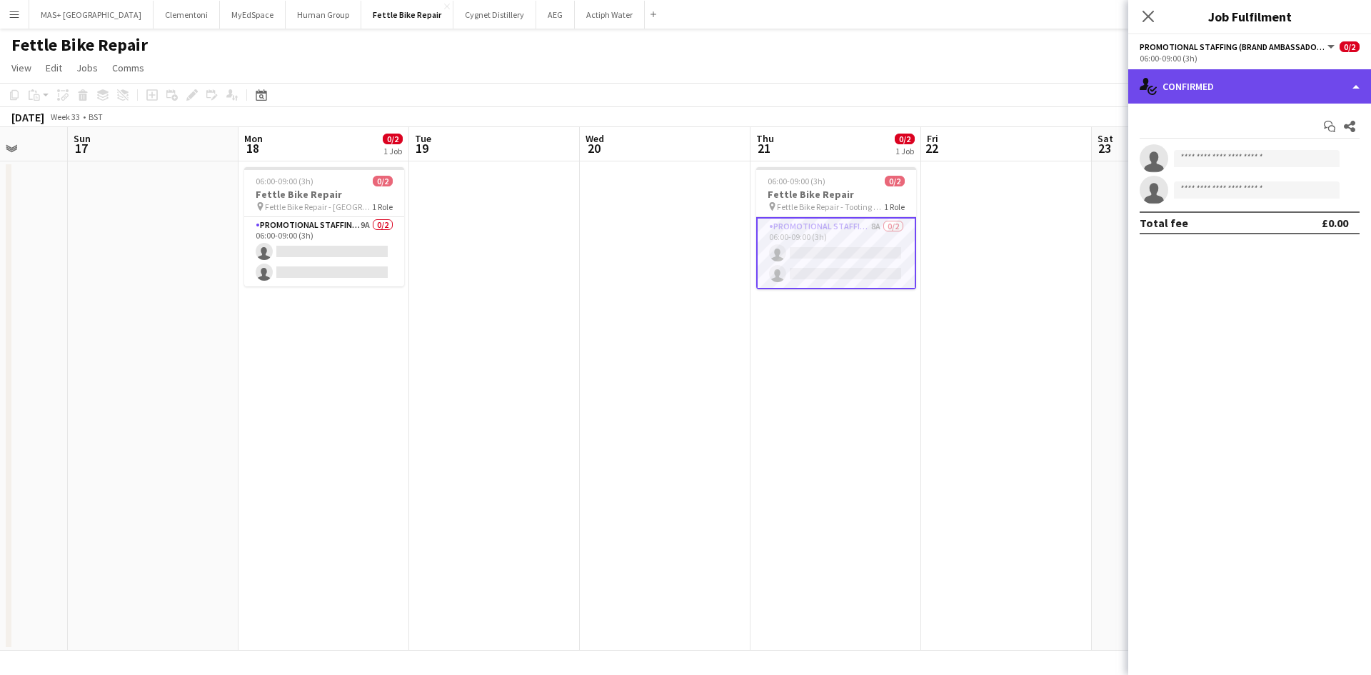
click at [1227, 97] on div "single-neutral-actions-check-2 Confirmed" at bounding box center [1249, 86] width 243 height 34
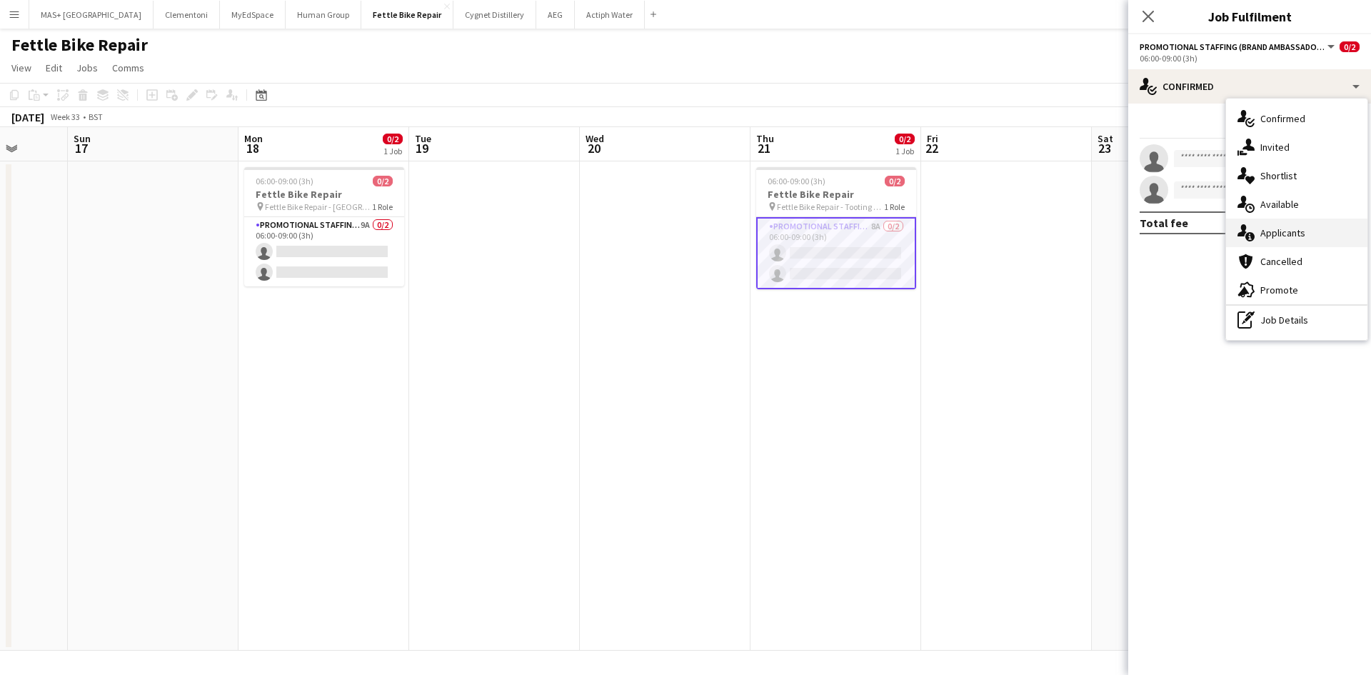
click at [1285, 223] on div "single-neutral-actions-information Applicants" at bounding box center [1296, 232] width 141 height 29
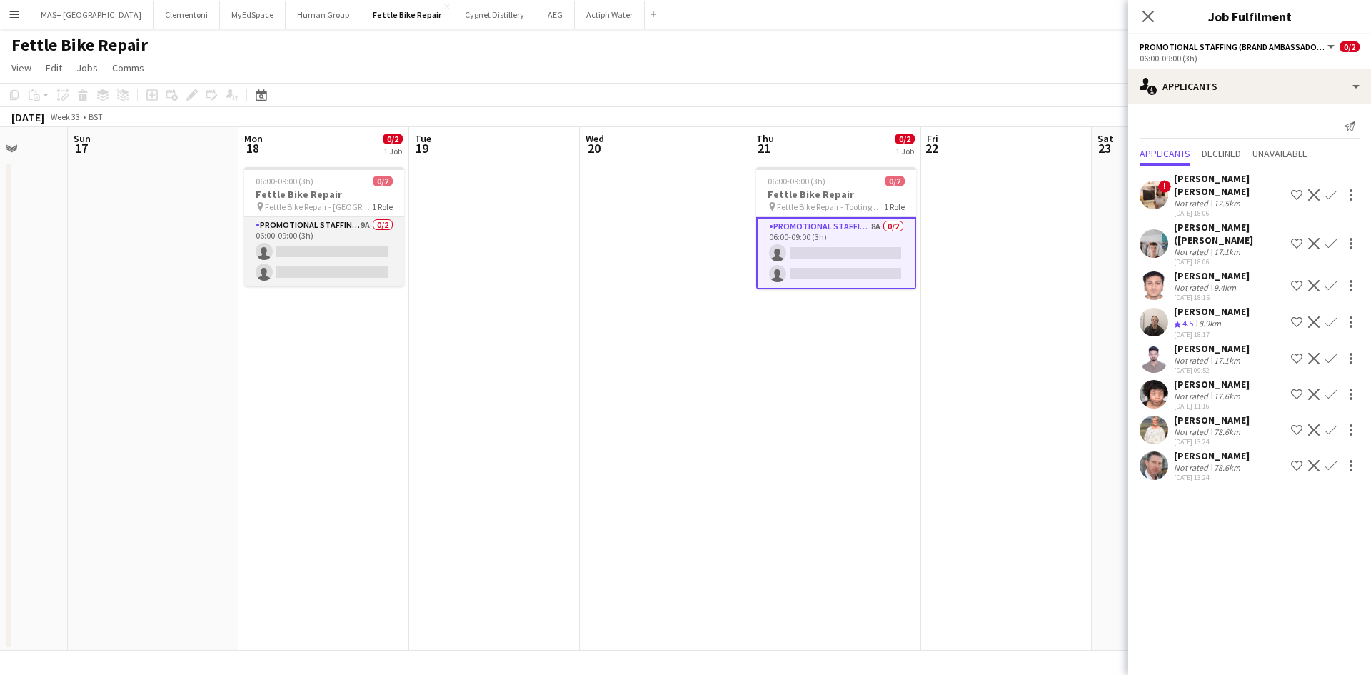
click at [336, 223] on app-card-role "Promotional Staffing (Brand Ambassadors) 9A 0/2 06:00-09:00 (3h) single-neutral…" at bounding box center [324, 251] width 160 height 69
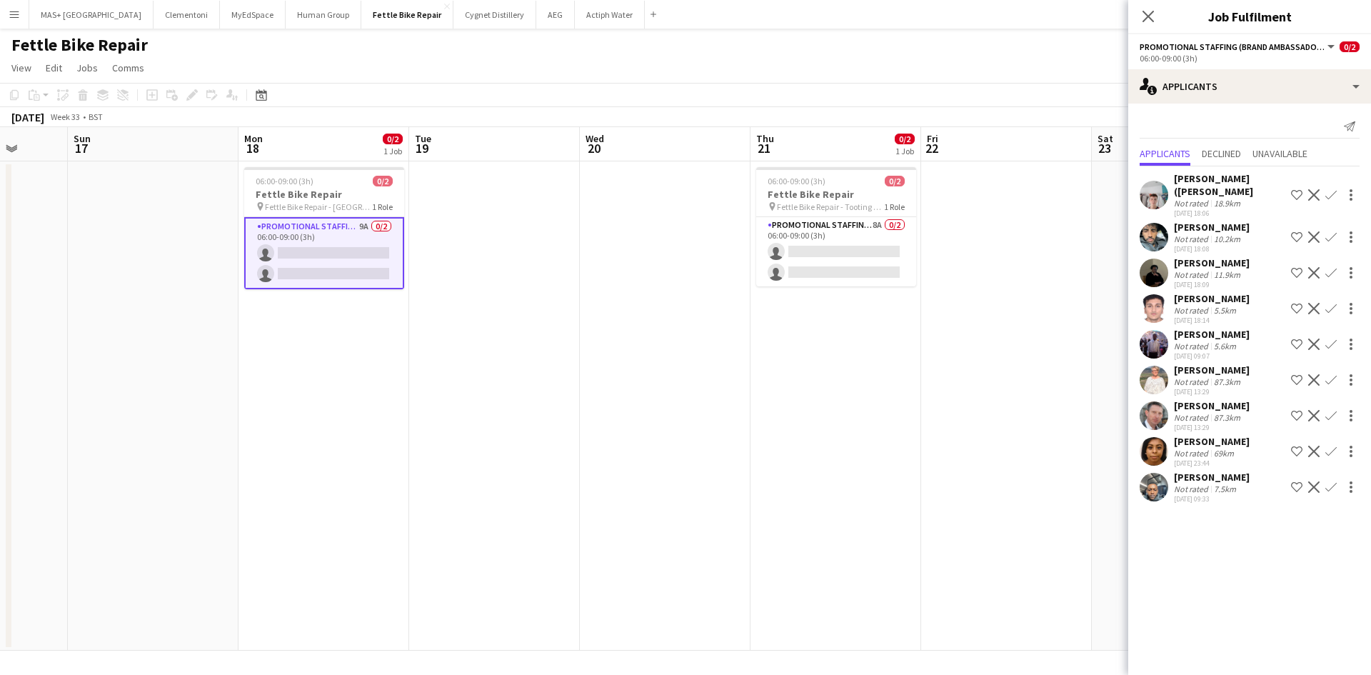
click at [1223, 483] on div "7.5km" at bounding box center [1225, 488] width 28 height 11
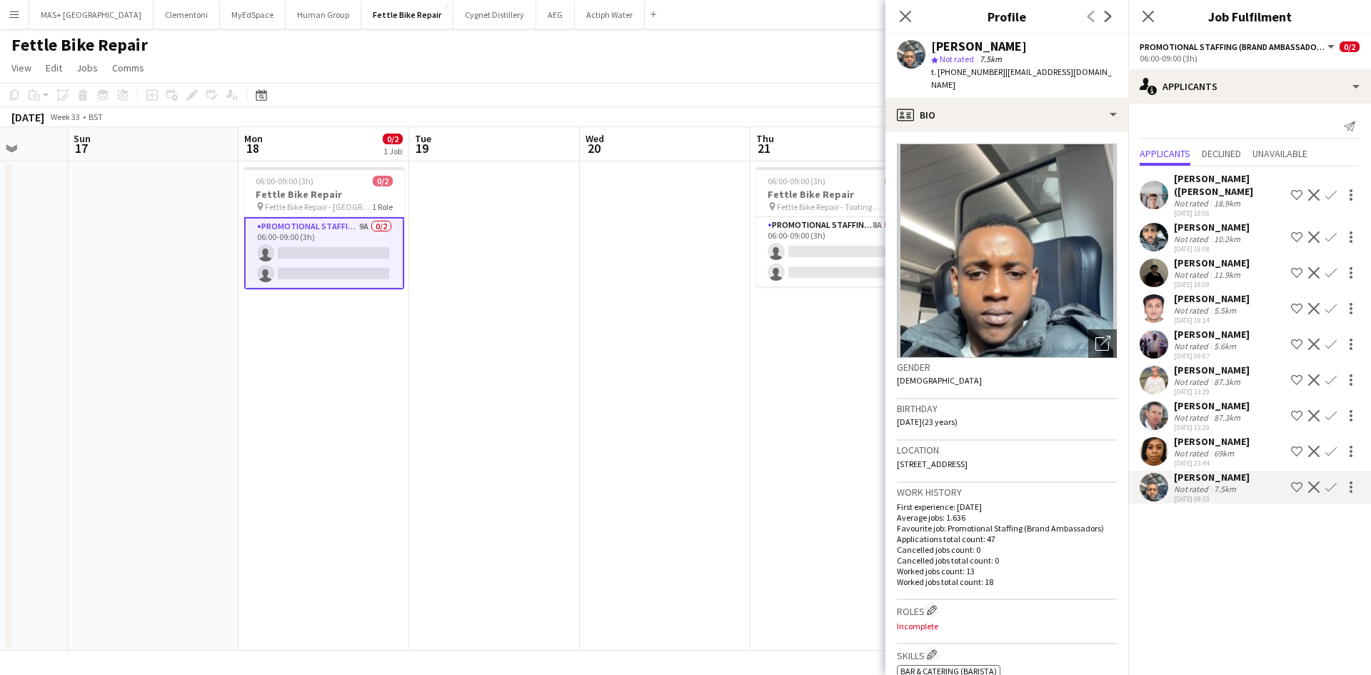
click at [1330, 481] on app-icon "Confirm" at bounding box center [1330, 486] width 11 height 11
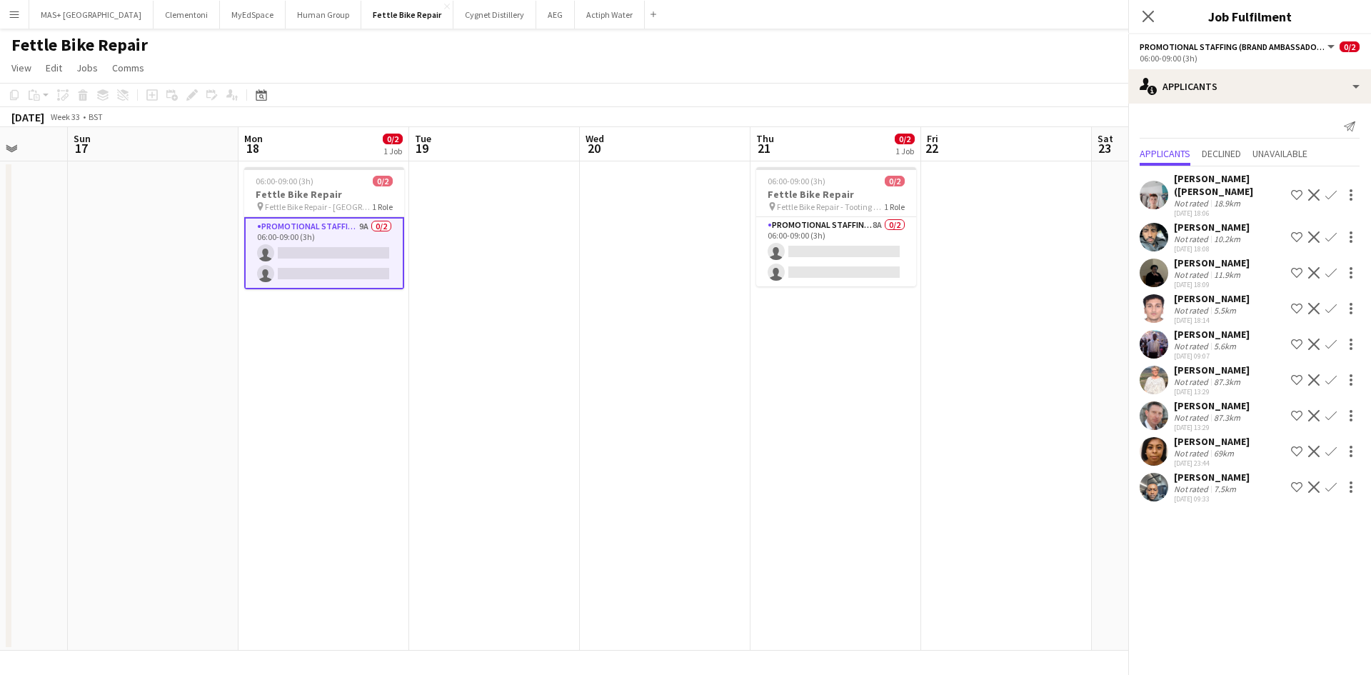
click at [1330, 481] on app-icon "Confirm" at bounding box center [1330, 486] width 11 height 11
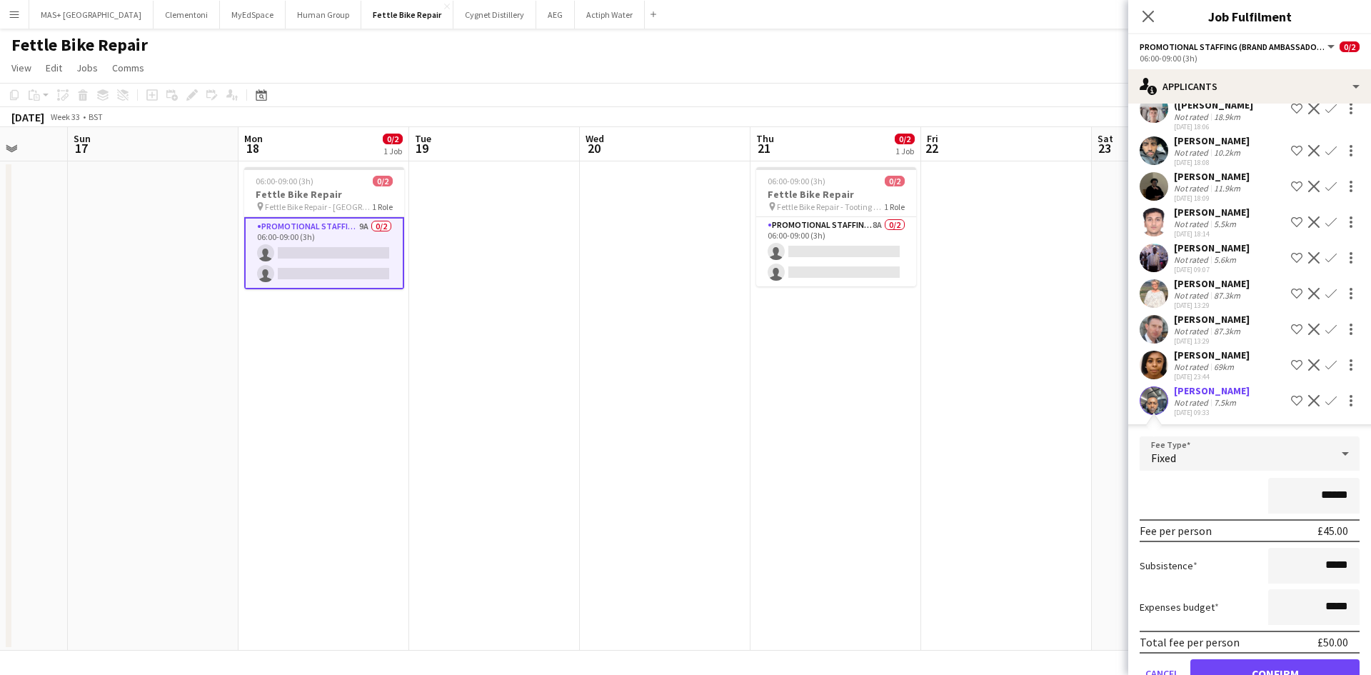
scroll to position [139, 0]
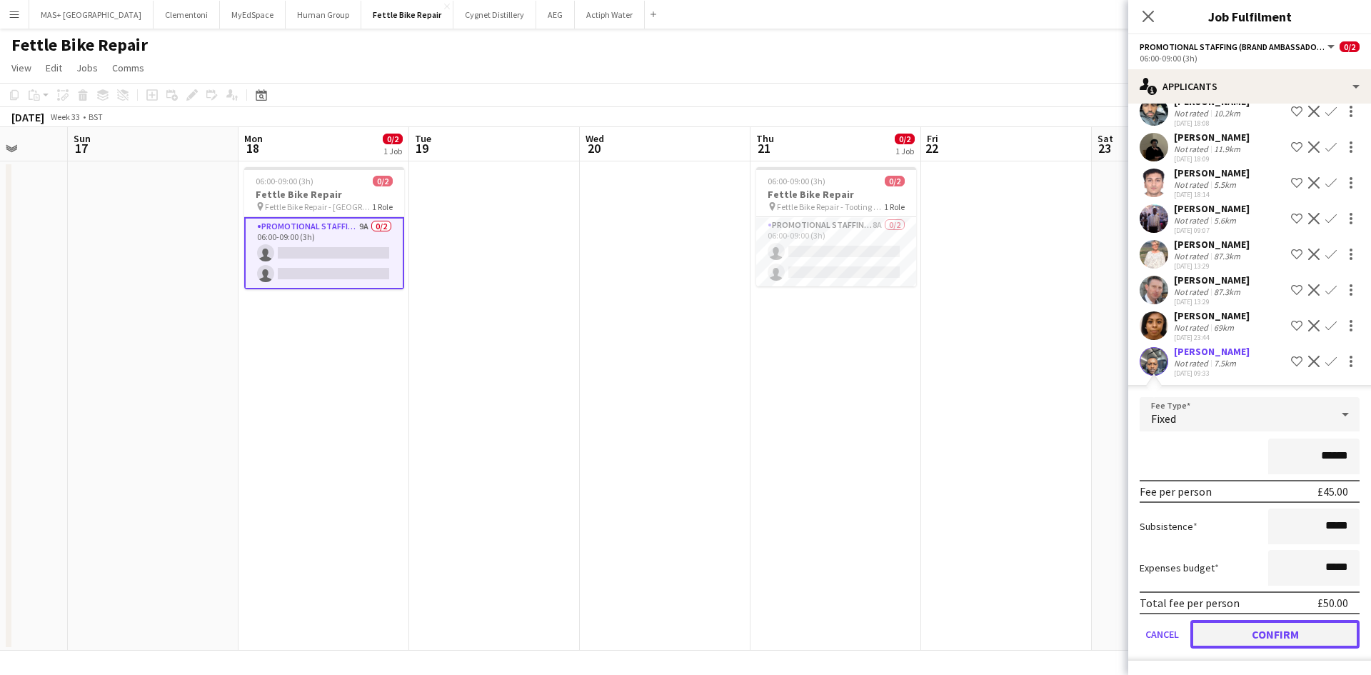
click at [1257, 640] on button "Confirm" at bounding box center [1274, 634] width 169 height 29
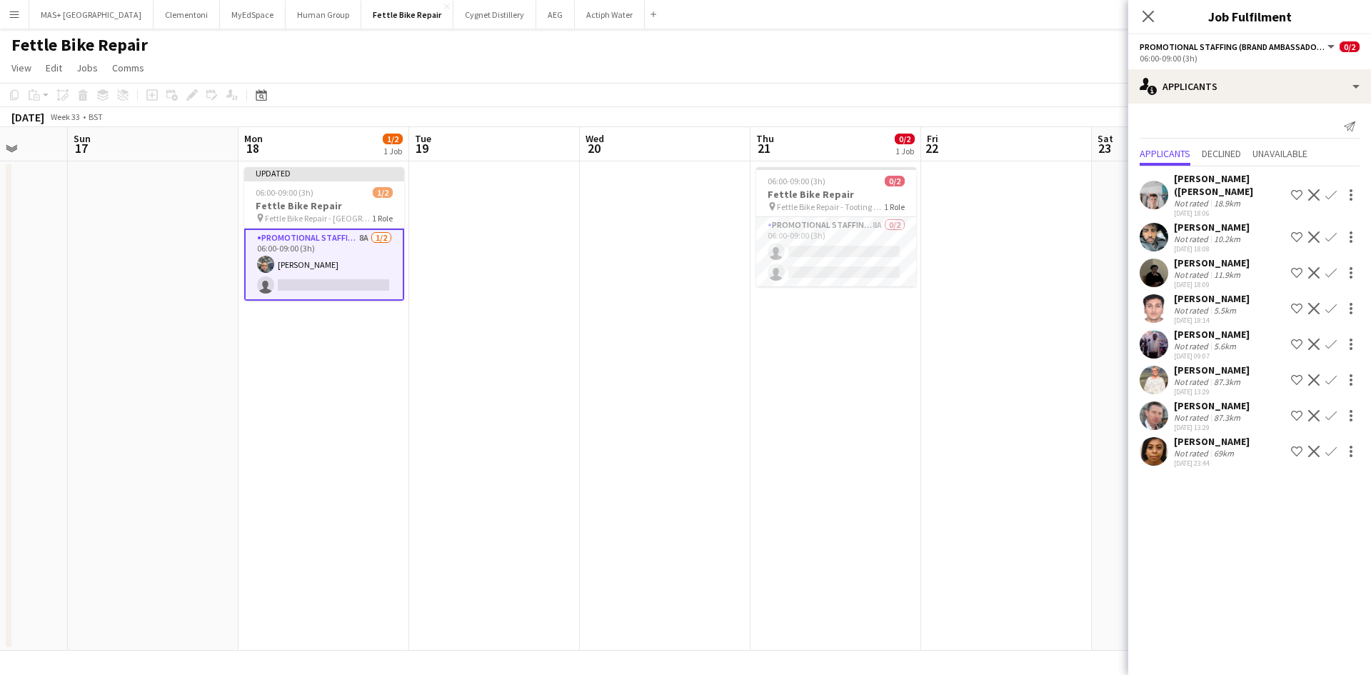
scroll to position [0, 0]
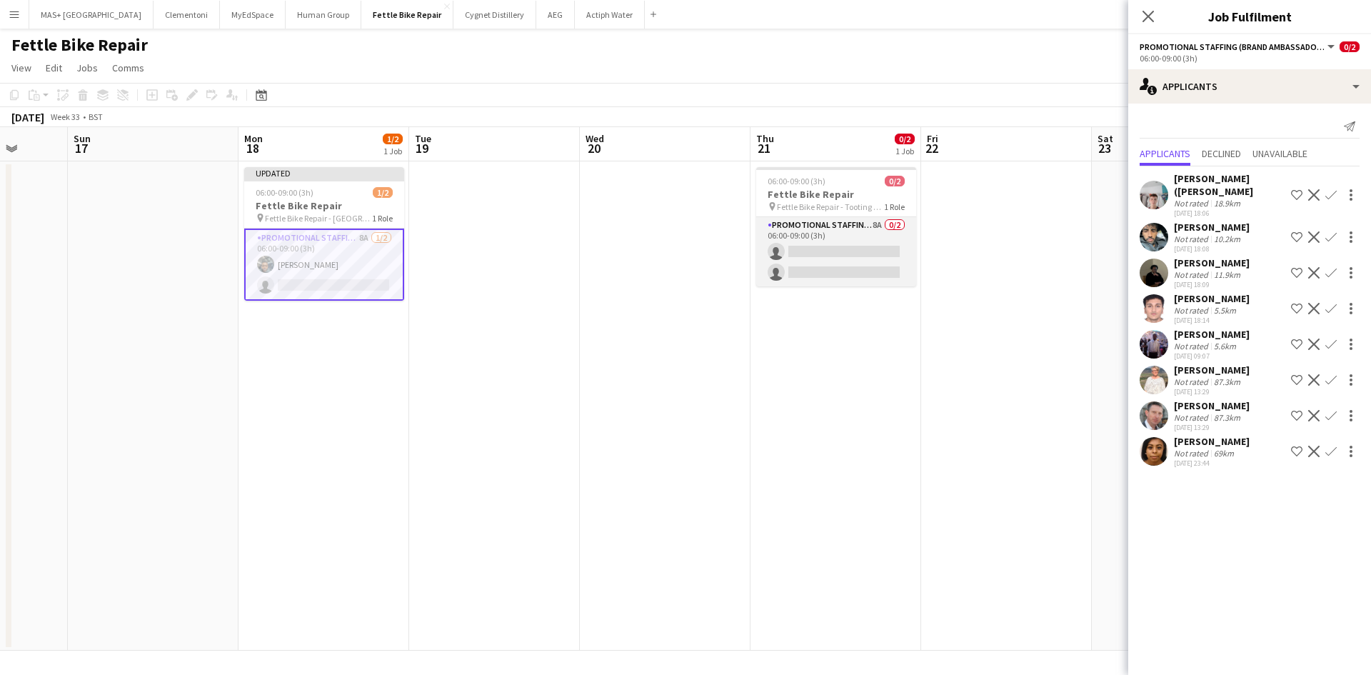
click at [836, 233] on app-card-role "Promotional Staffing (Brand Ambassadors) 8A 0/2 06:00-09:00 (3h) single-neutral…" at bounding box center [836, 251] width 160 height 69
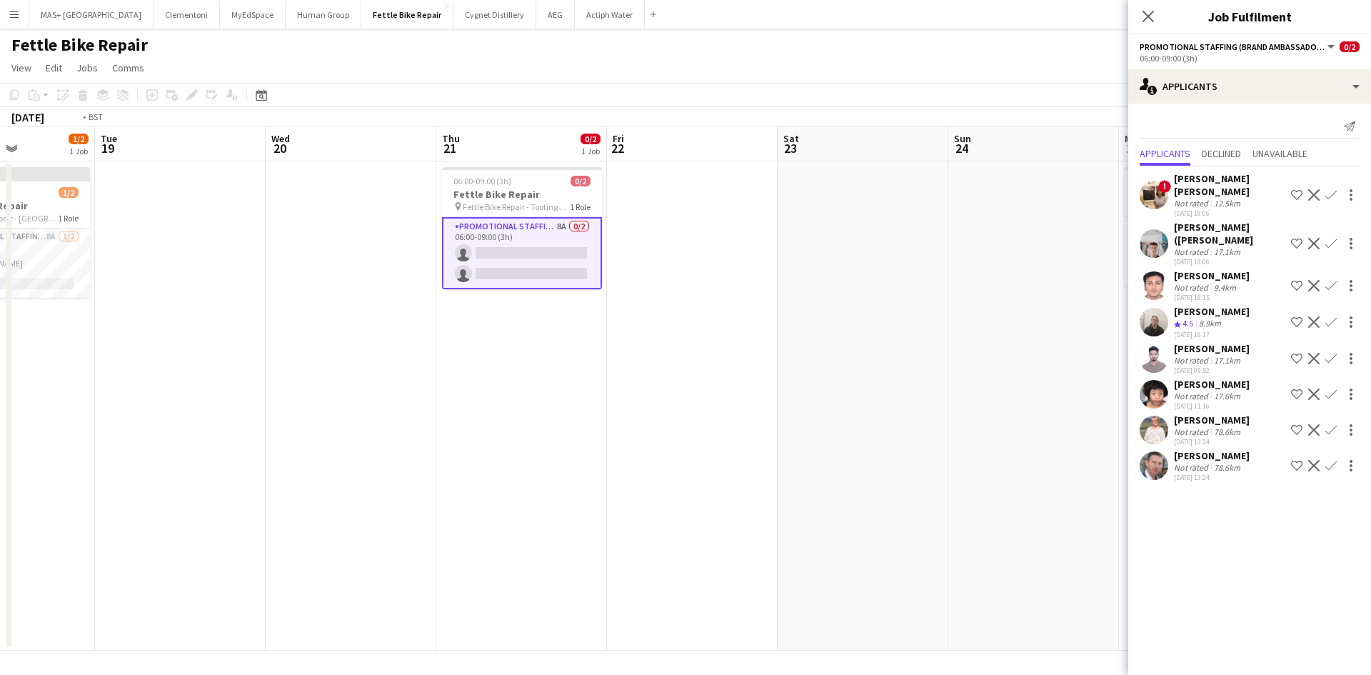
drag, startPoint x: 1053, startPoint y: 427, endPoint x: 378, endPoint y: 366, distance: 678.1
click at [378, 366] on app-calendar-viewport "Thu 14 Fri 15 Sat 16 Sun 17 Mon 18 1/2 1 Job Tue 19 Wed 20 Thu 21 0/2 1 Job Fri…" at bounding box center [685, 388] width 1371 height 523
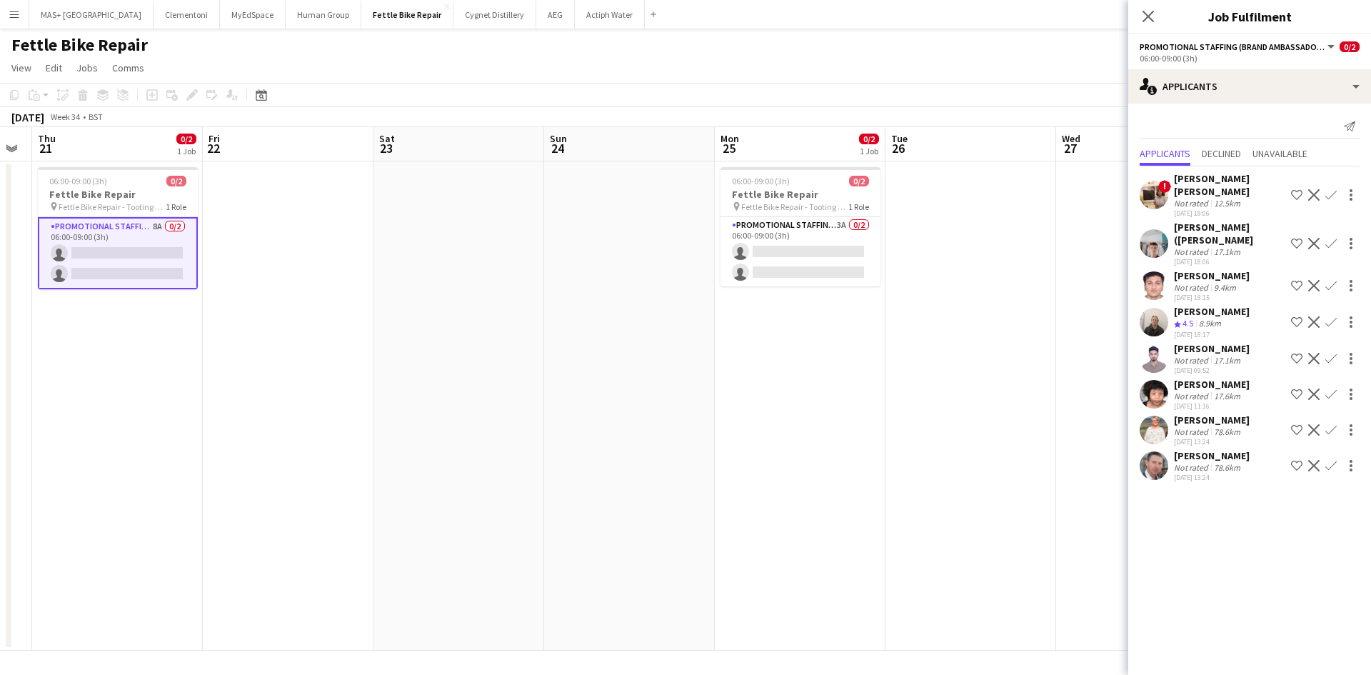
drag, startPoint x: 825, startPoint y: 377, endPoint x: 466, endPoint y: 302, distance: 366.9
click at [443, 366] on app-calendar-viewport "Mon 18 1/2 1 Job Tue 19 Wed 20 Thu 21 0/2 1 Job Fri 22 Sat 23 Sun 24 Mon 25 0/2…" at bounding box center [685, 388] width 1371 height 523
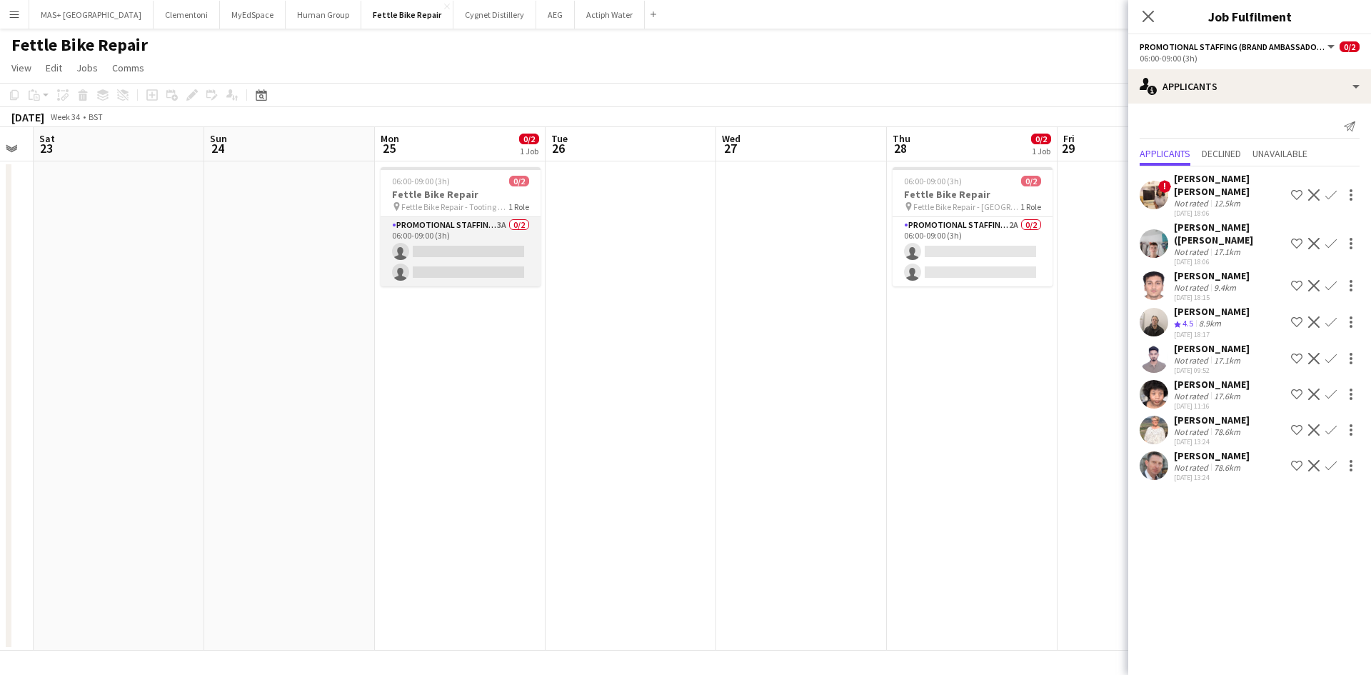
click at [472, 231] on app-card-role "Promotional Staffing (Brand Ambassadors) 3A 0/2 06:00-09:00 (3h) single-neutral…" at bounding box center [461, 251] width 160 height 69
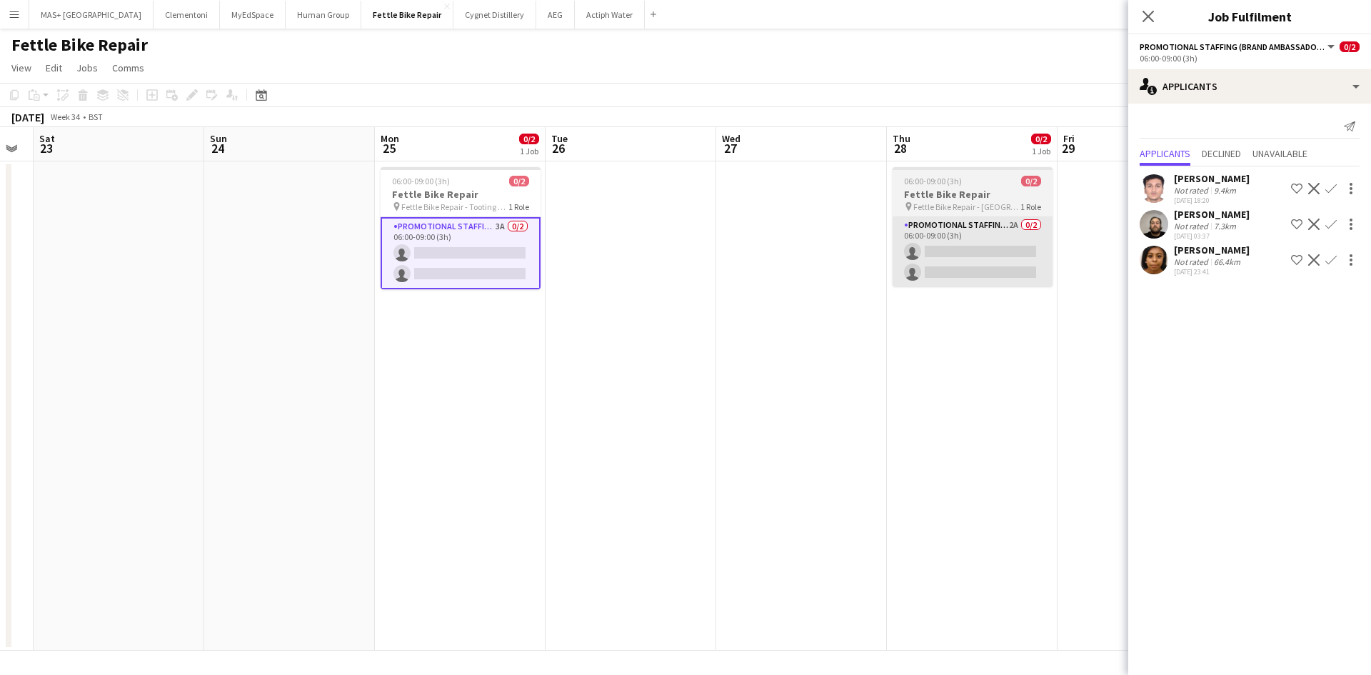
click at [996, 235] on app-card-role "Promotional Staffing (Brand Ambassadors) 2A 0/2 06:00-09:00 (3h) single-neutral…" at bounding box center [972, 251] width 160 height 69
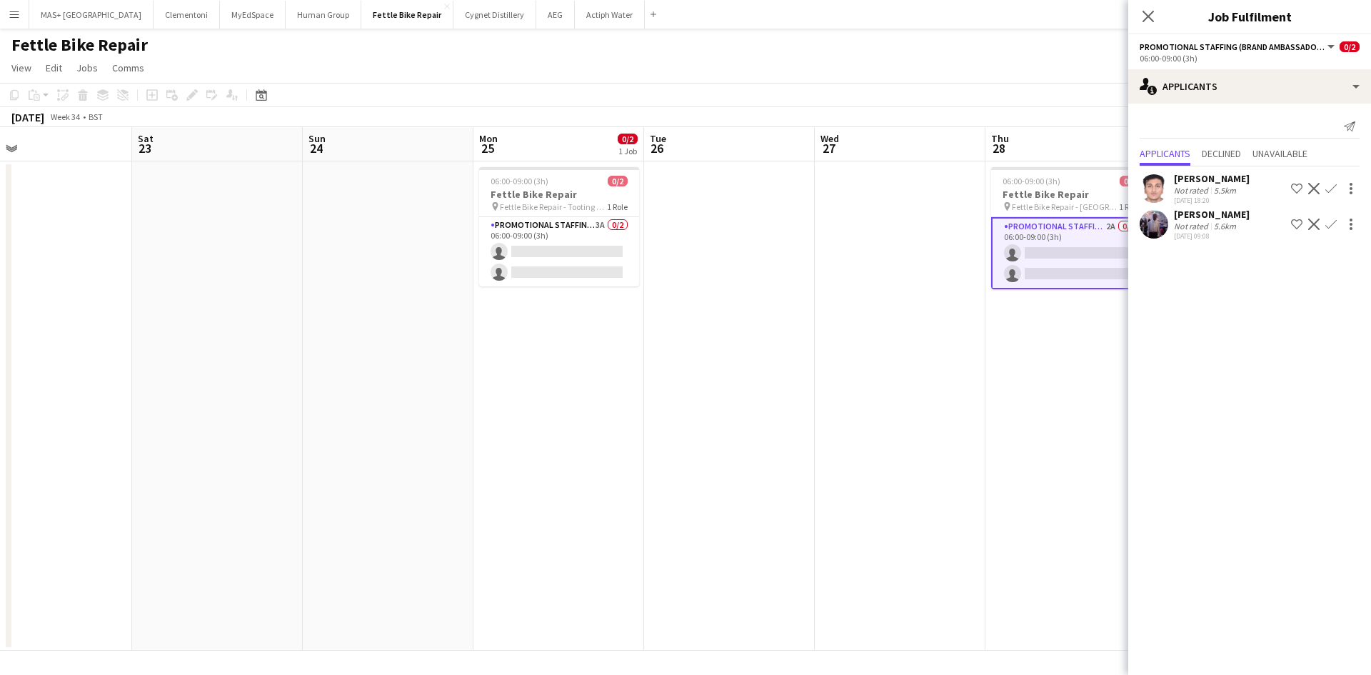
drag, startPoint x: 506, startPoint y: 391, endPoint x: 1046, endPoint y: 402, distance: 539.9
click at [1117, 391] on app-calendar-viewport "Wed 20 Thu 21 0/2 1 Job Fri 22 Sat 23 Sun 24 Mon 25 0/2 1 Job Tue 26 Wed 27 Thu…" at bounding box center [685, 388] width 1371 height 523
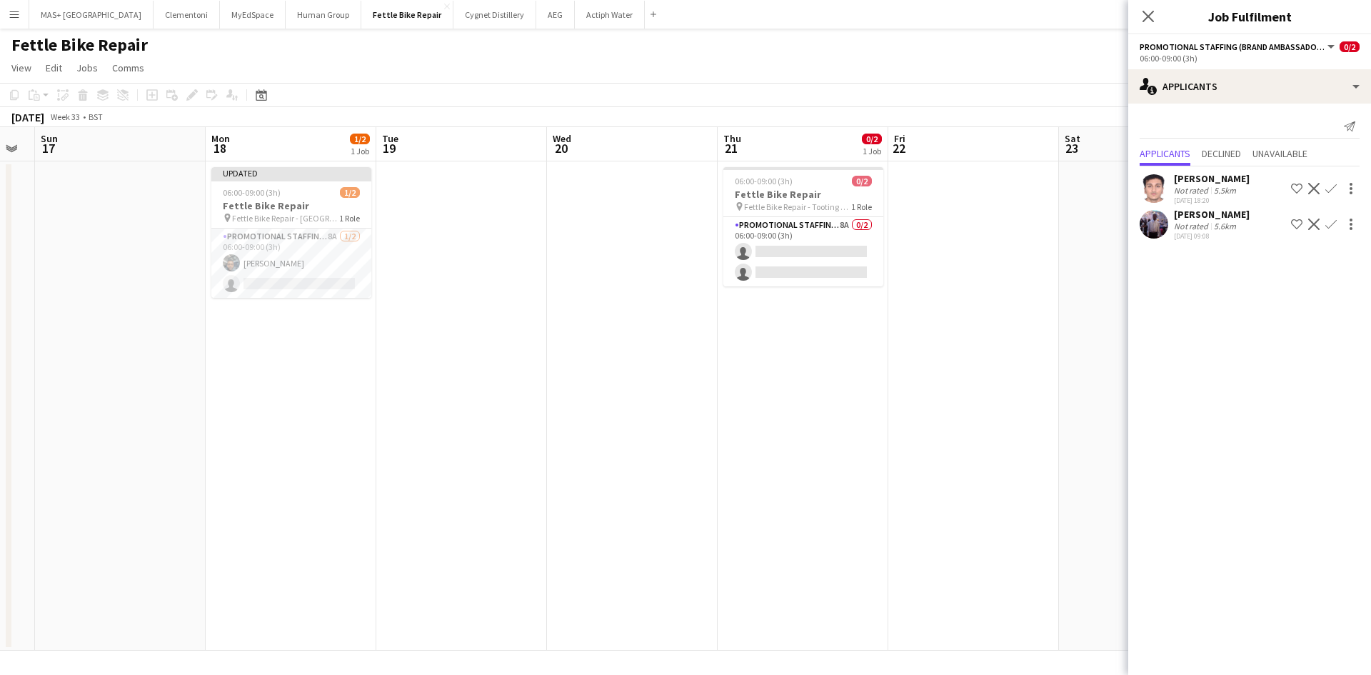
drag, startPoint x: 750, startPoint y: 419, endPoint x: 992, endPoint y: 403, distance: 241.8
click at [1012, 410] on app-calendar-viewport "Fri 15 Sat 16 Sun 17 Mon 18 1/2 1 Job Tue 19 Wed 20 Thu 21 0/2 1 Job Fri 22 Sat…" at bounding box center [685, 388] width 1371 height 523
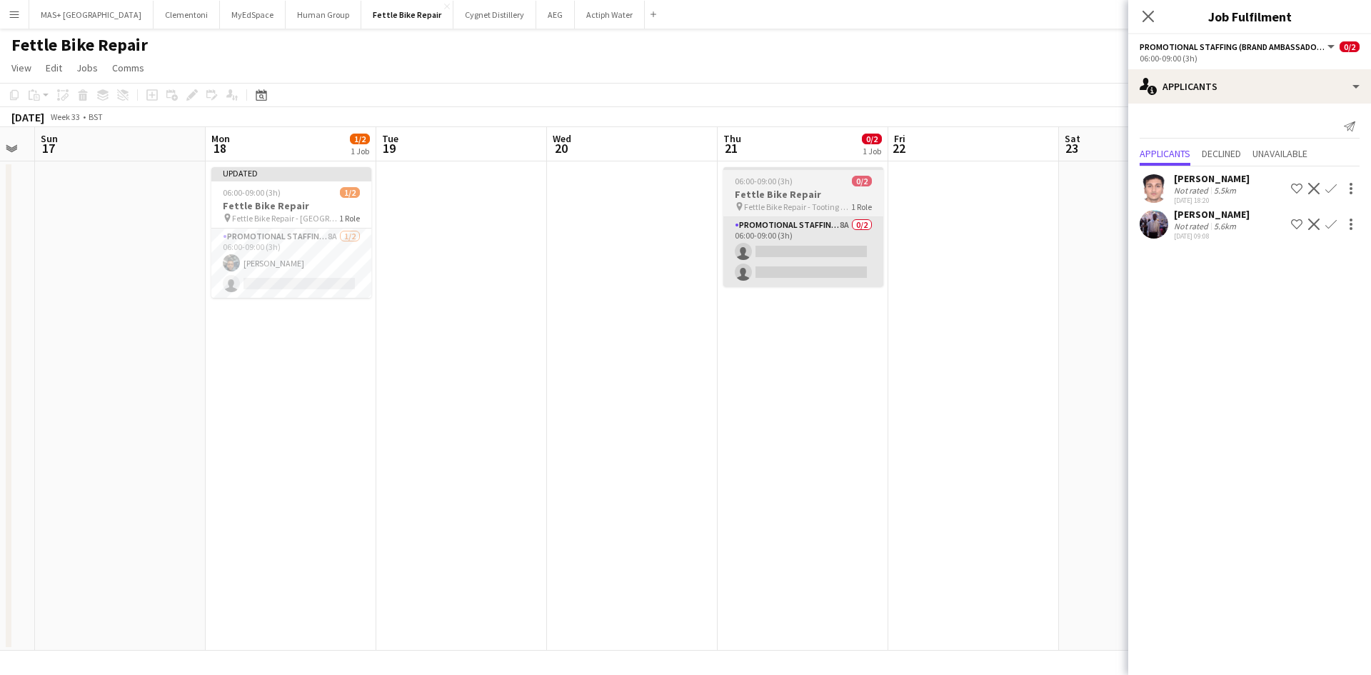
scroll to position [0, 304]
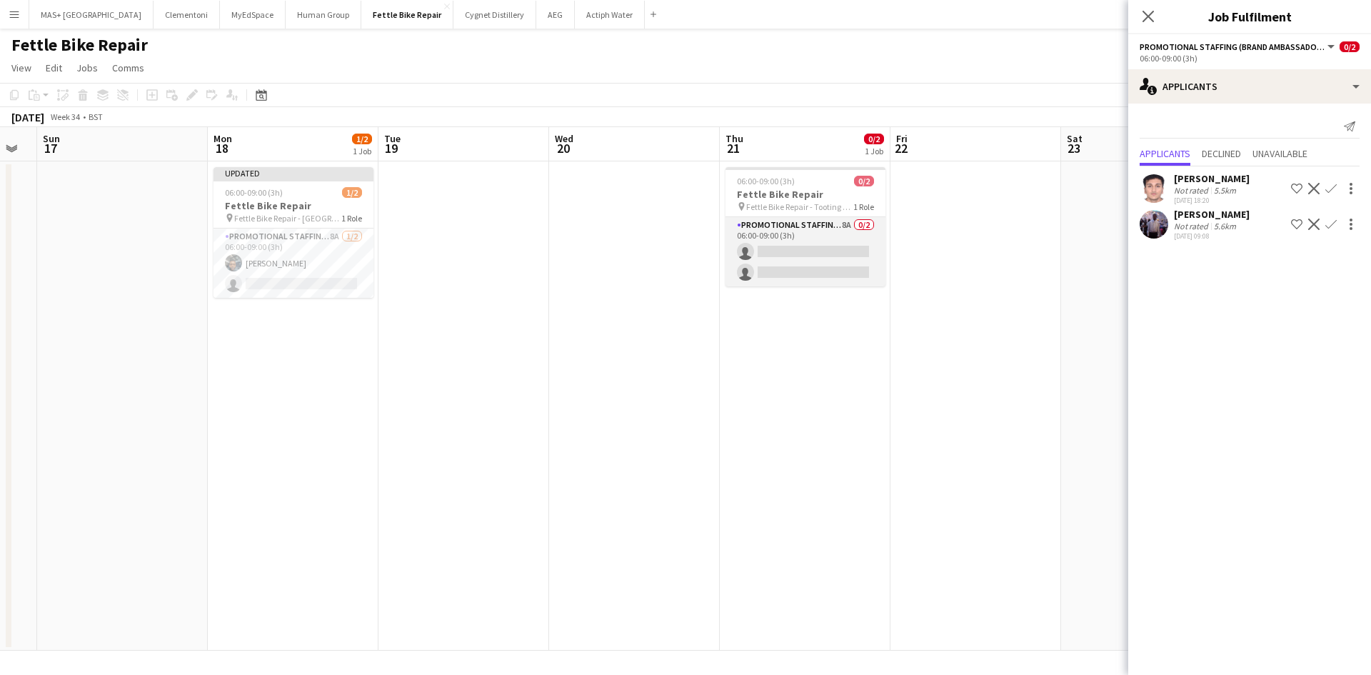
click at [839, 247] on app-card-role "Promotional Staffing (Brand Ambassadors) 8A 0/2 06:00-09:00 (3h) single-neutral…" at bounding box center [805, 251] width 160 height 69
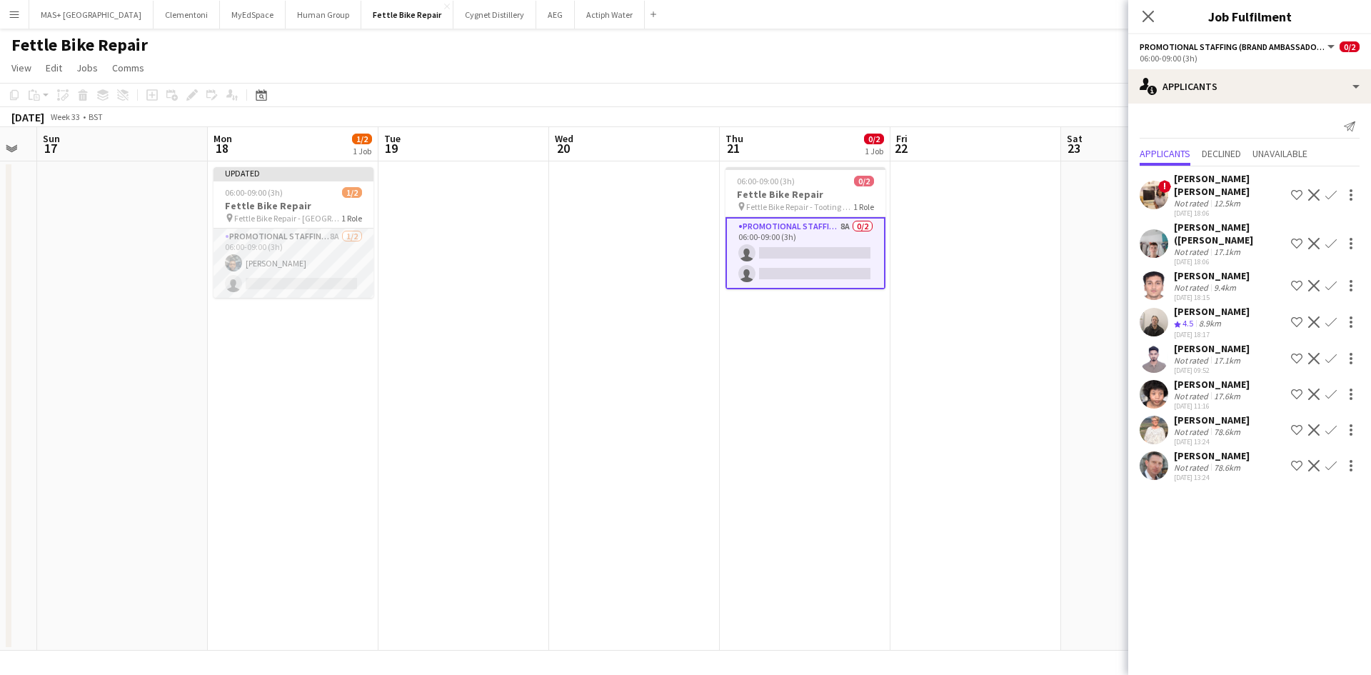
click at [314, 240] on app-card-role "Promotional Staffing (Brand Ambassadors) 8A 1/2 06:00-09:00 (3h) Brian Ngure si…" at bounding box center [293, 262] width 160 height 69
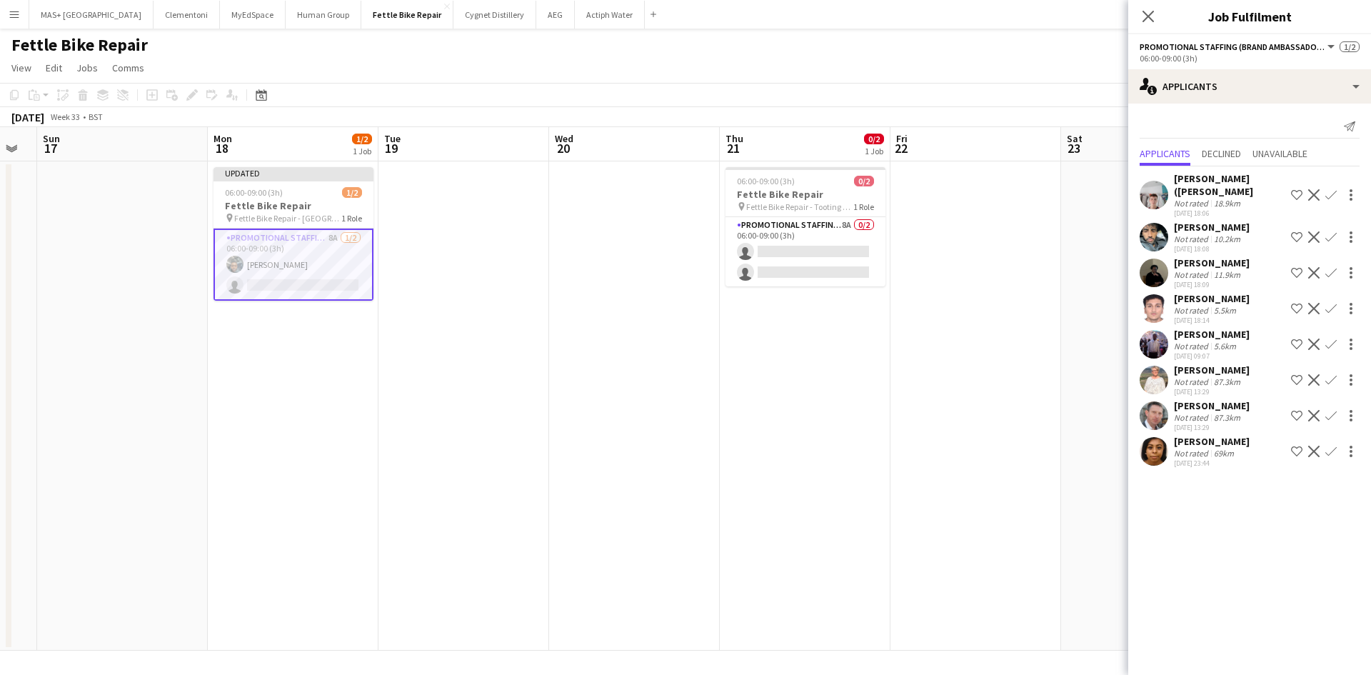
click at [1220, 448] on div "69km" at bounding box center [1224, 453] width 26 height 11
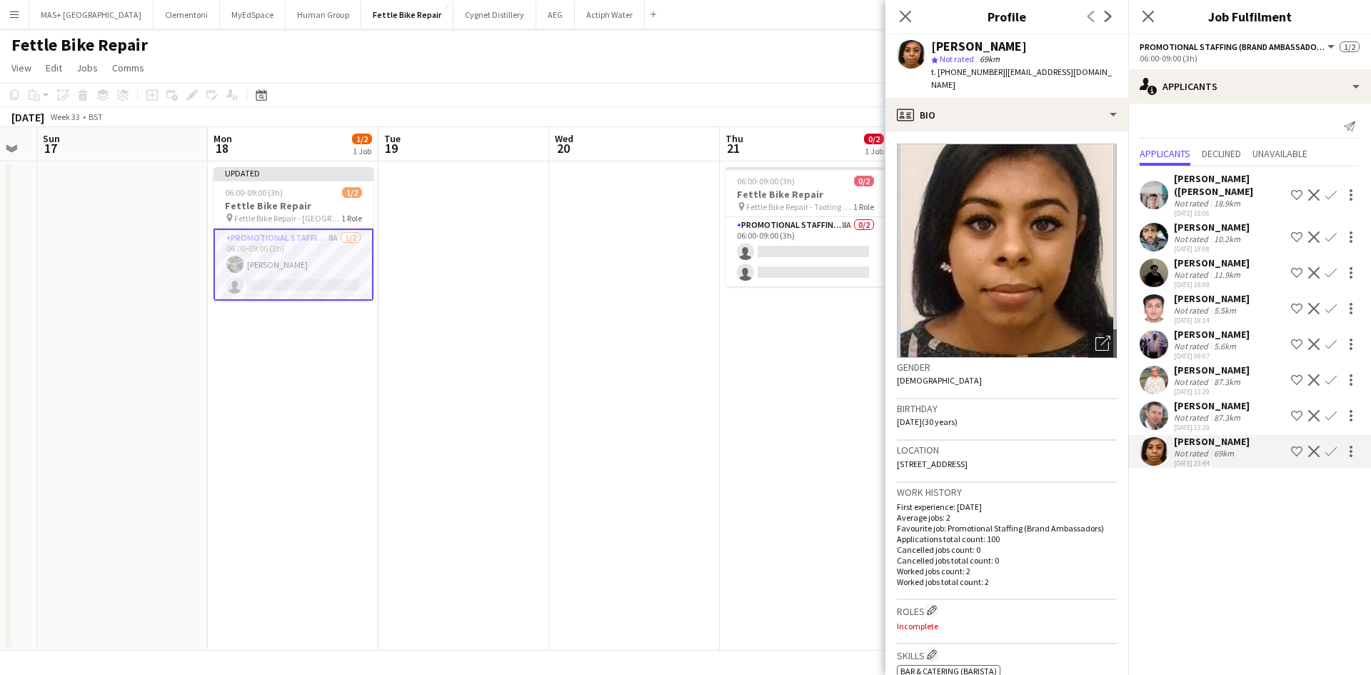
click at [1194, 176] on div "Alexander (Ali) Adddison" at bounding box center [1229, 185] width 111 height 26
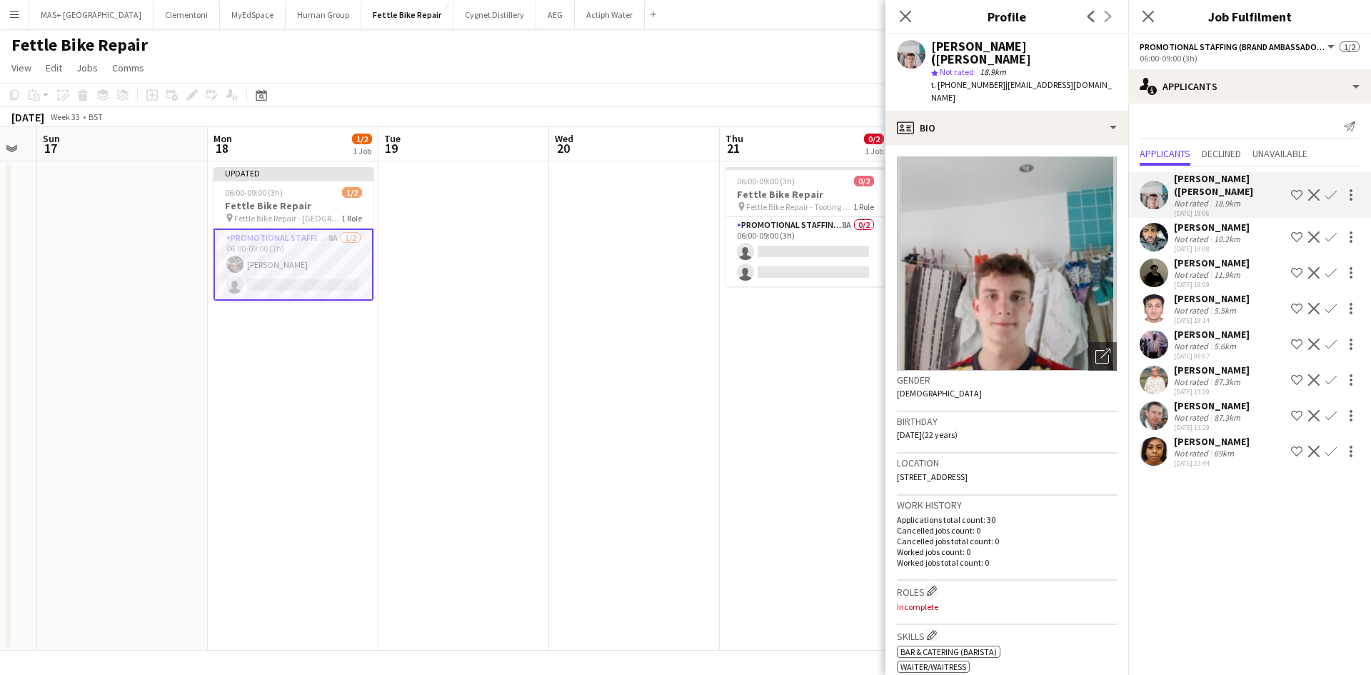
click at [1203, 363] on div "Melinda Kirkwood" at bounding box center [1212, 369] width 76 height 13
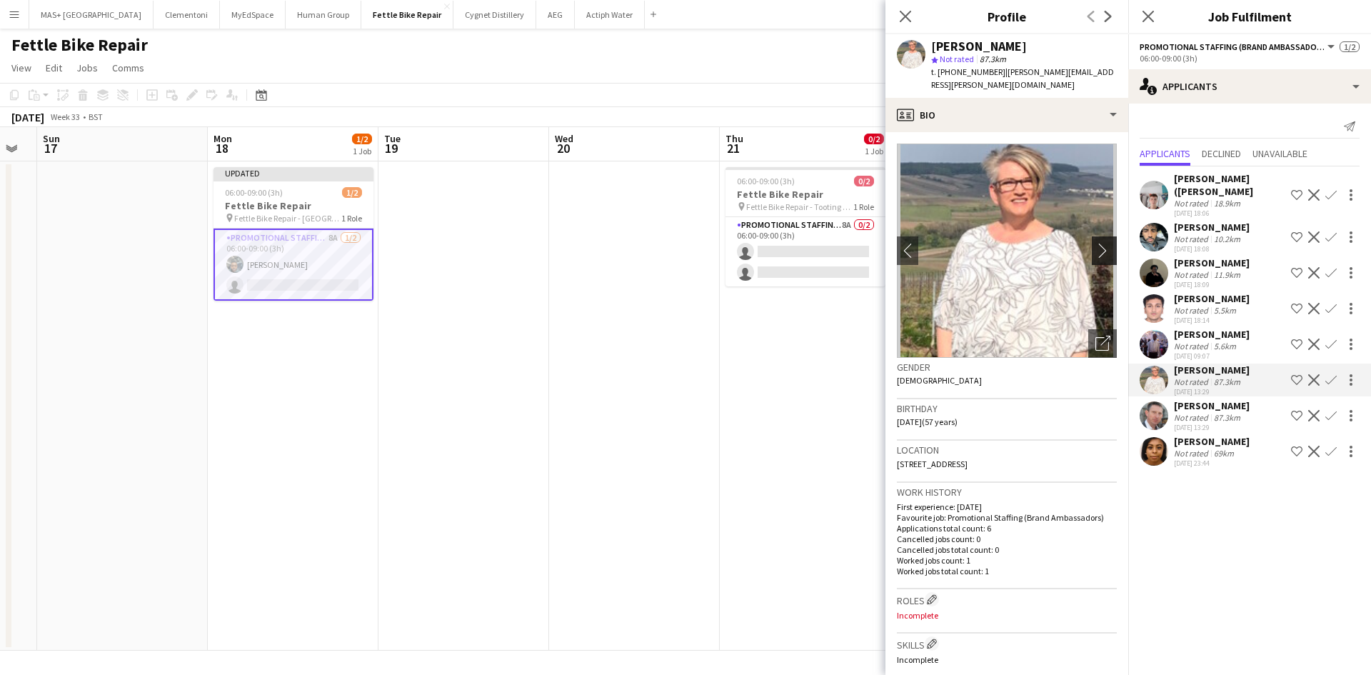
click at [1095, 243] on app-icon "chevron-right" at bounding box center [1106, 250] width 22 height 15
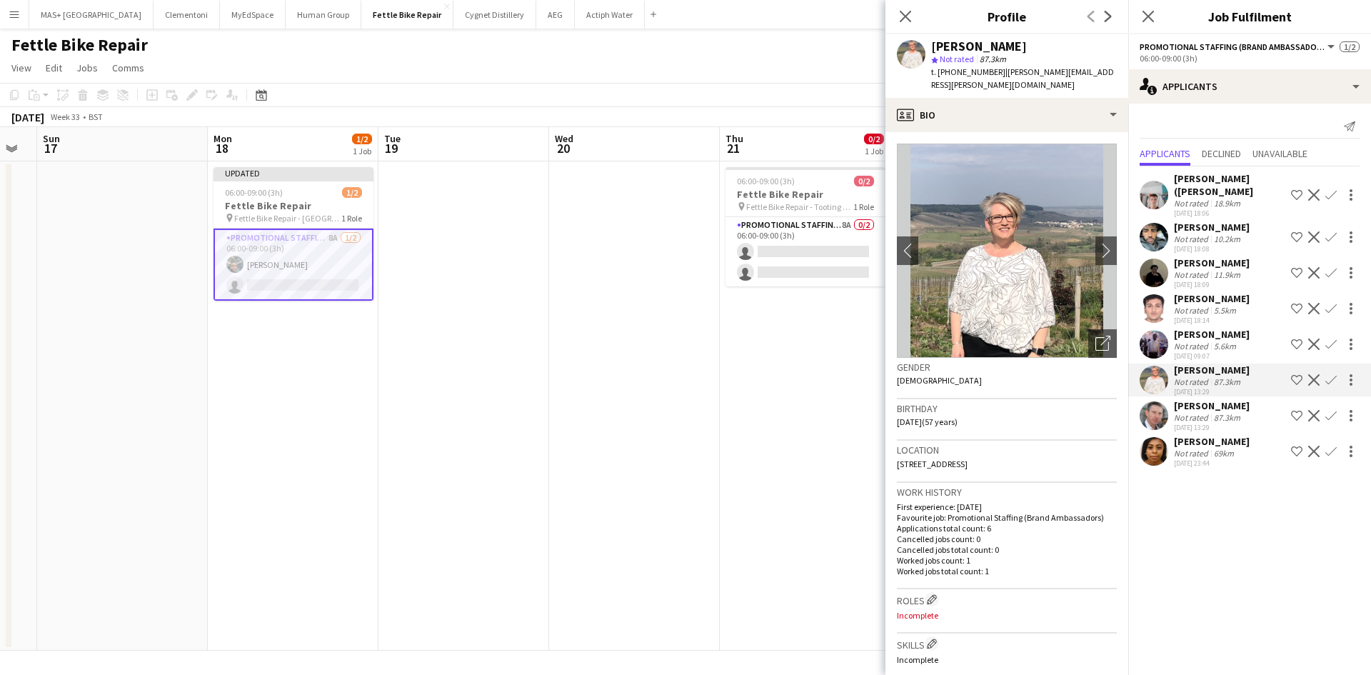
click at [1207, 328] on div "osahon ogunyemi" at bounding box center [1212, 334] width 76 height 13
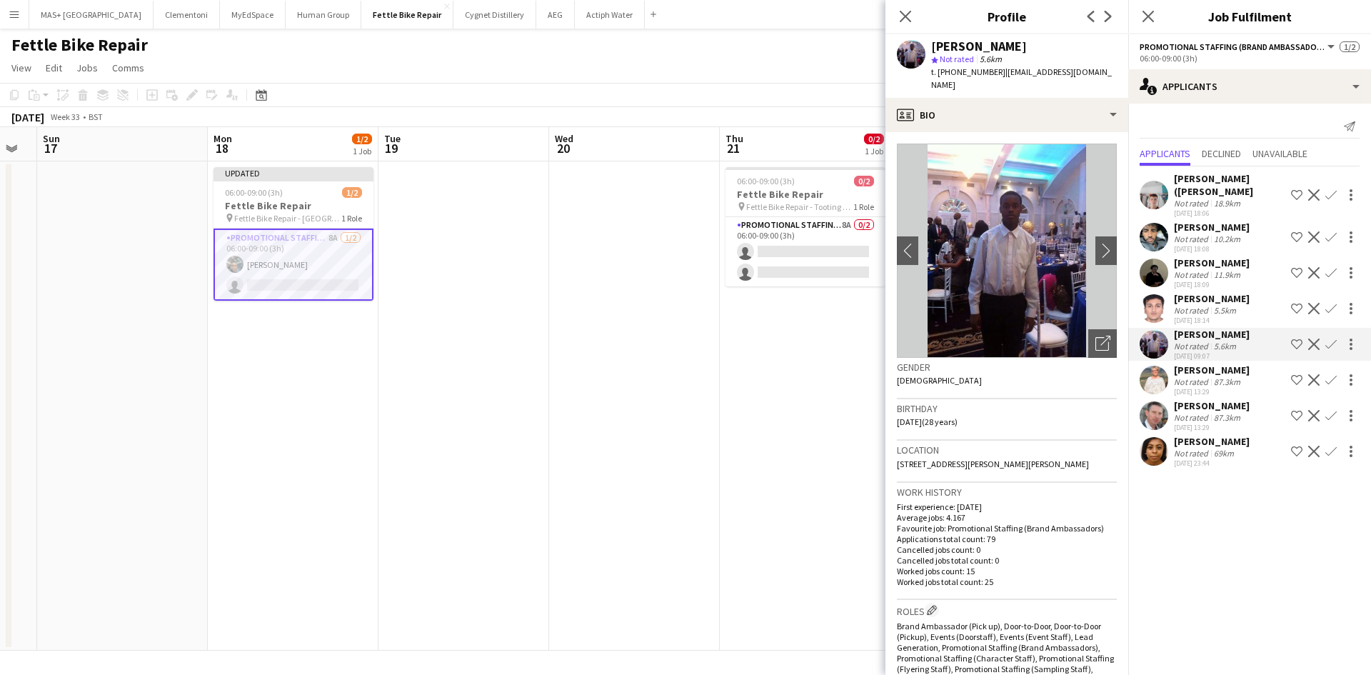
click at [1195, 233] on div "Not rated" at bounding box center [1192, 238] width 37 height 11
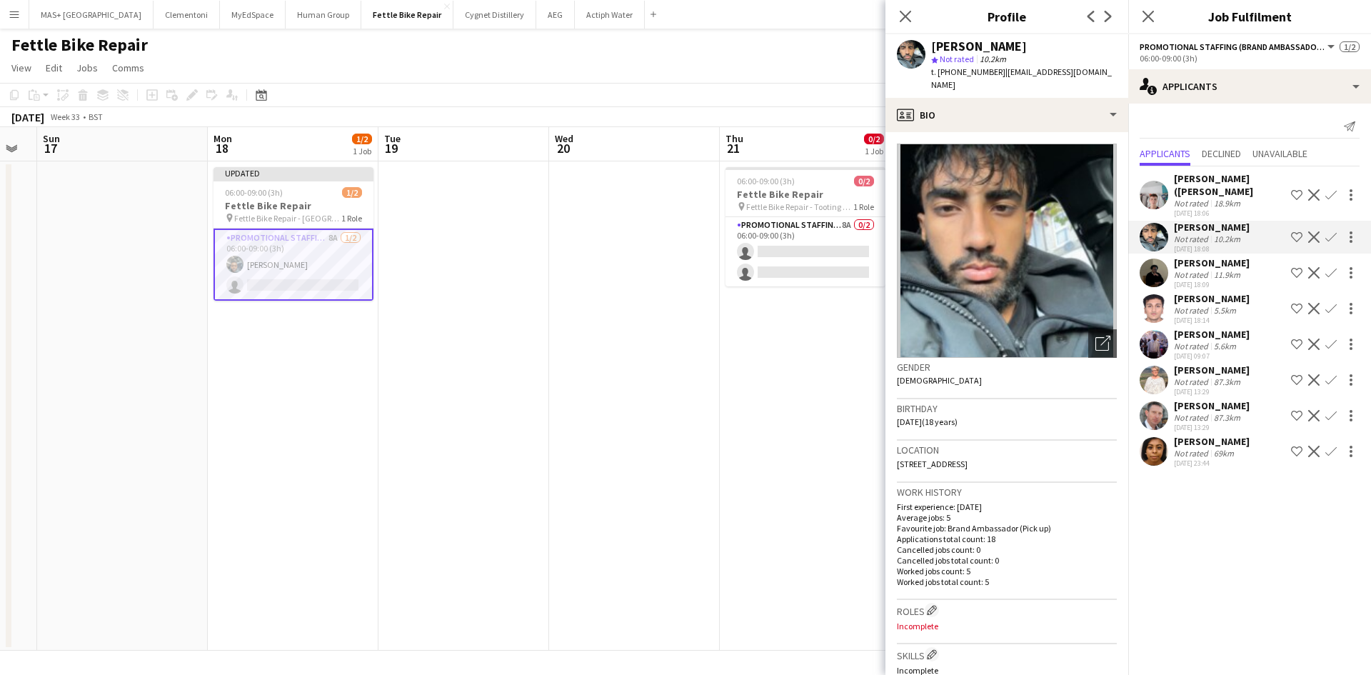
click at [1226, 376] on div "87.3km" at bounding box center [1227, 381] width 32 height 11
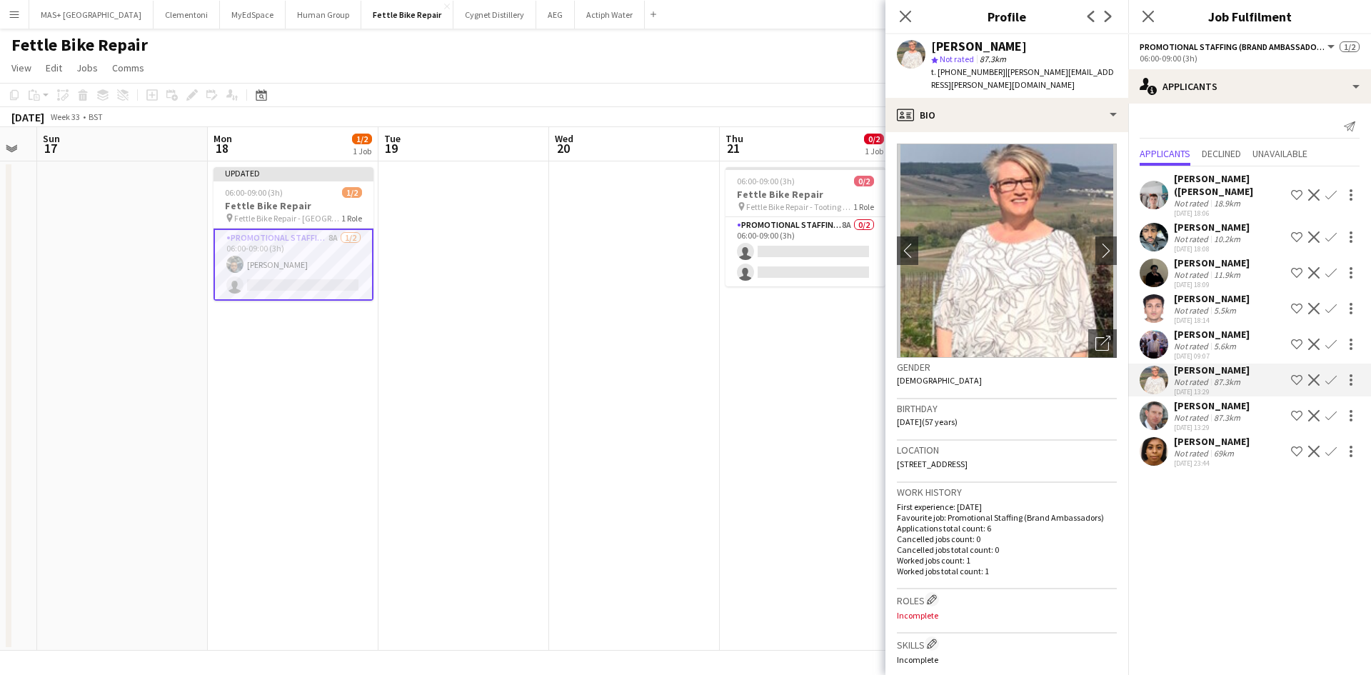
click at [1224, 399] on div "Stuart Kirkwood" at bounding box center [1212, 405] width 76 height 13
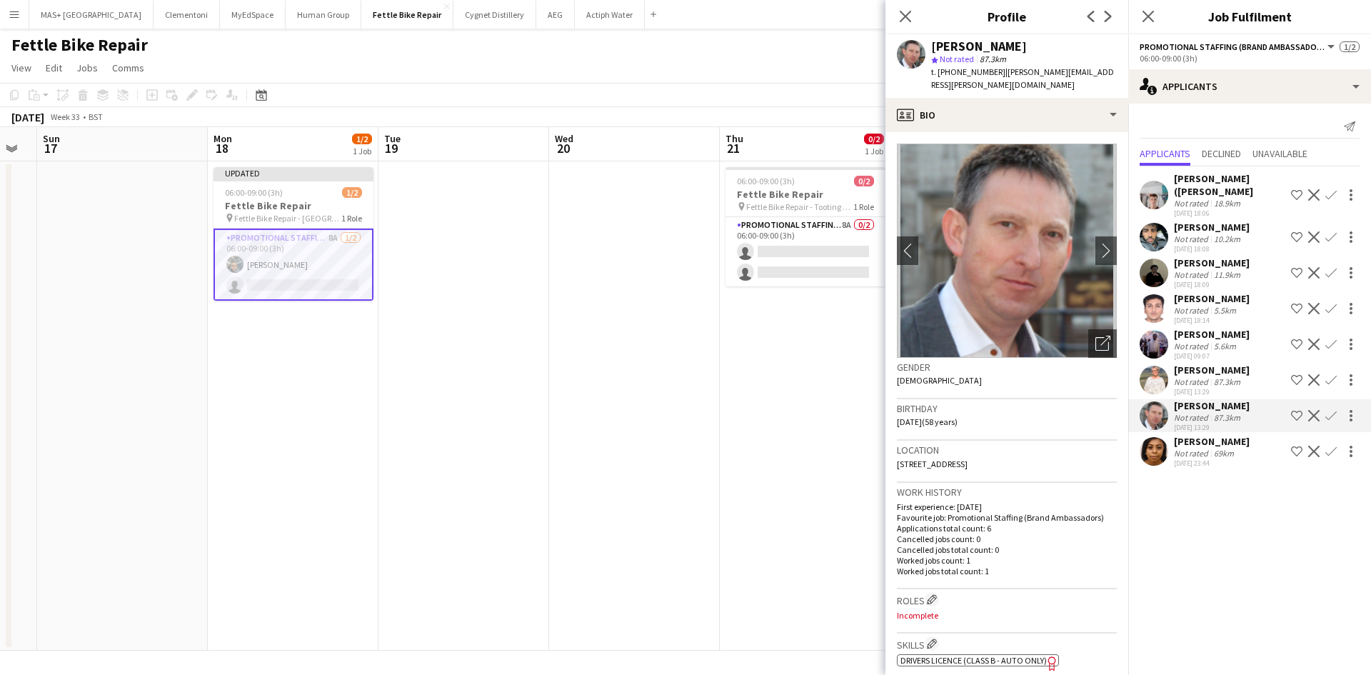
click at [1223, 435] on div "Rania Wadea" at bounding box center [1212, 441] width 76 height 13
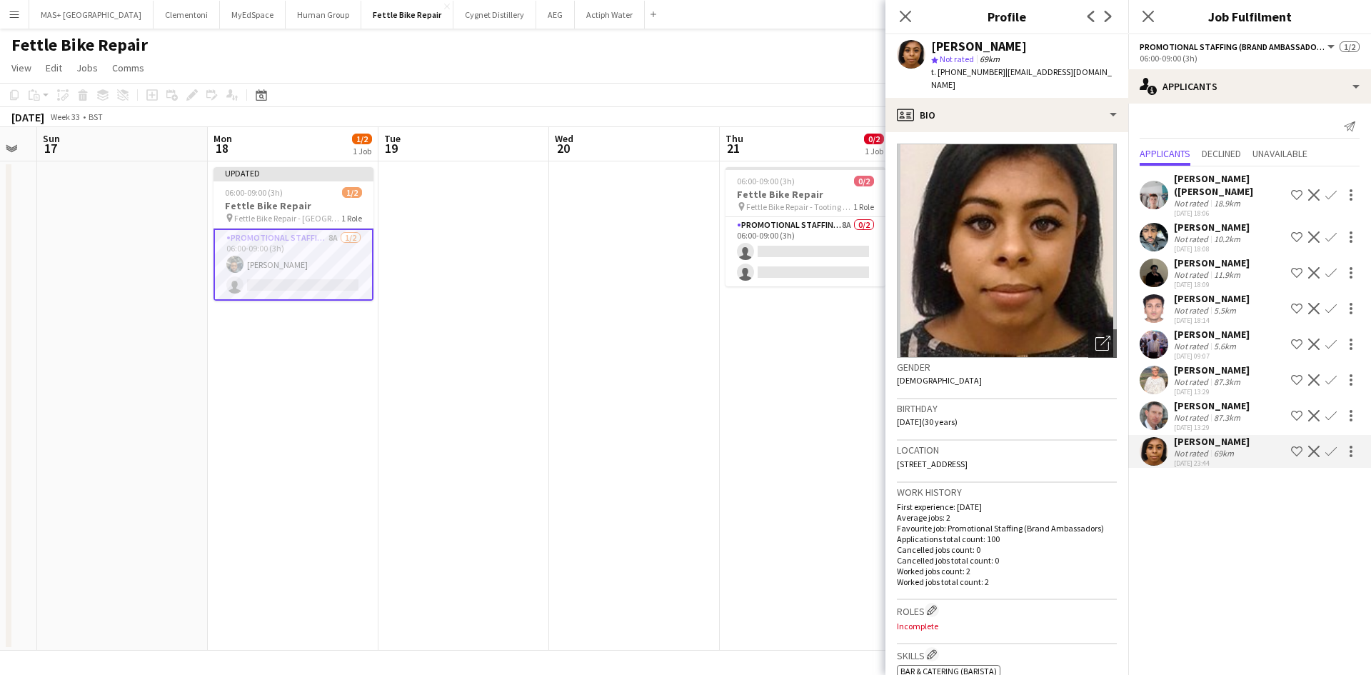
click at [1223, 269] on div "11.9km" at bounding box center [1227, 274] width 32 height 11
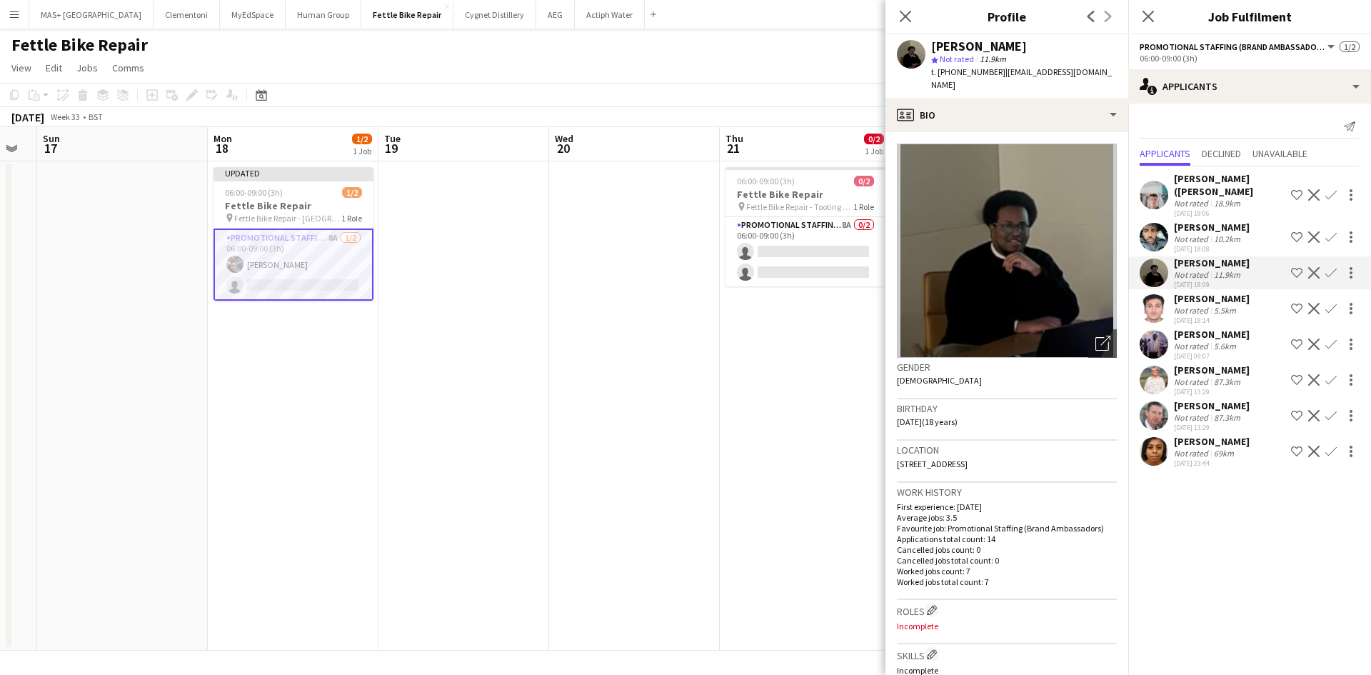
drag, startPoint x: 1224, startPoint y: 296, endPoint x: 1223, endPoint y: 276, distance: 20.0
click at [1223, 305] on div "5.5km" at bounding box center [1225, 310] width 28 height 11
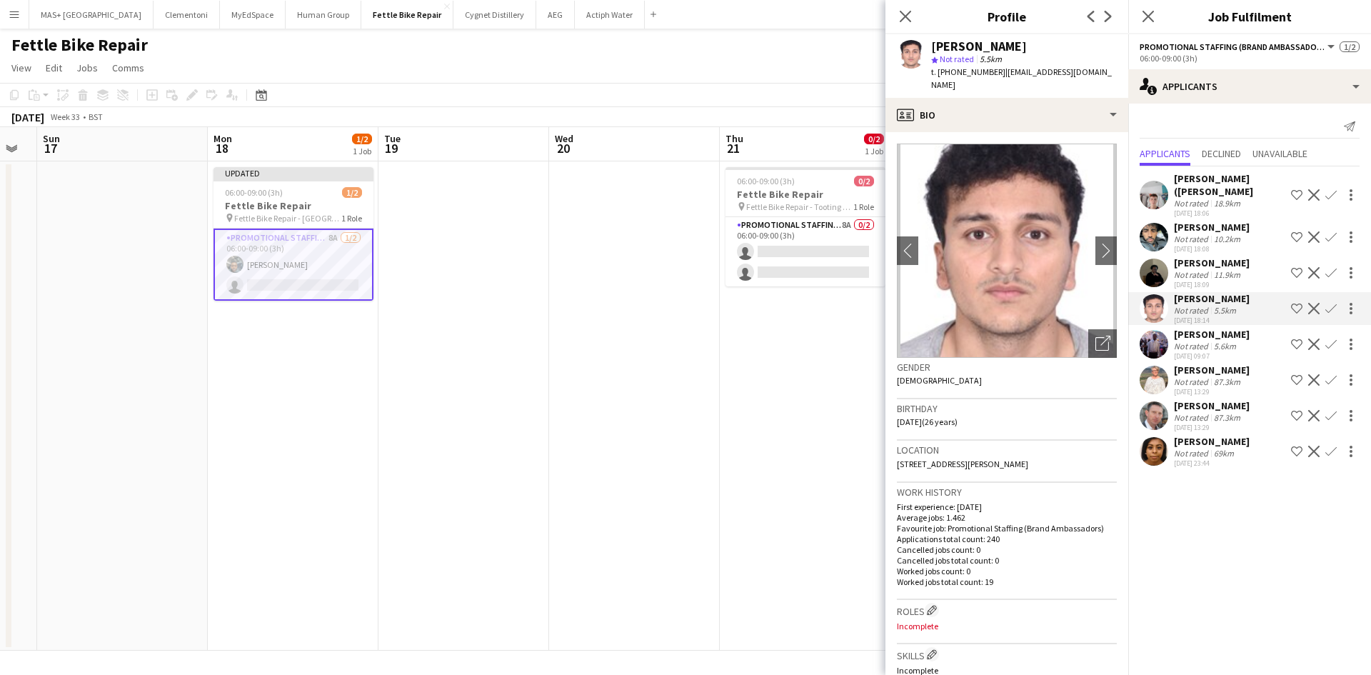
click at [1222, 233] on div "10.2km" at bounding box center [1227, 238] width 32 height 11
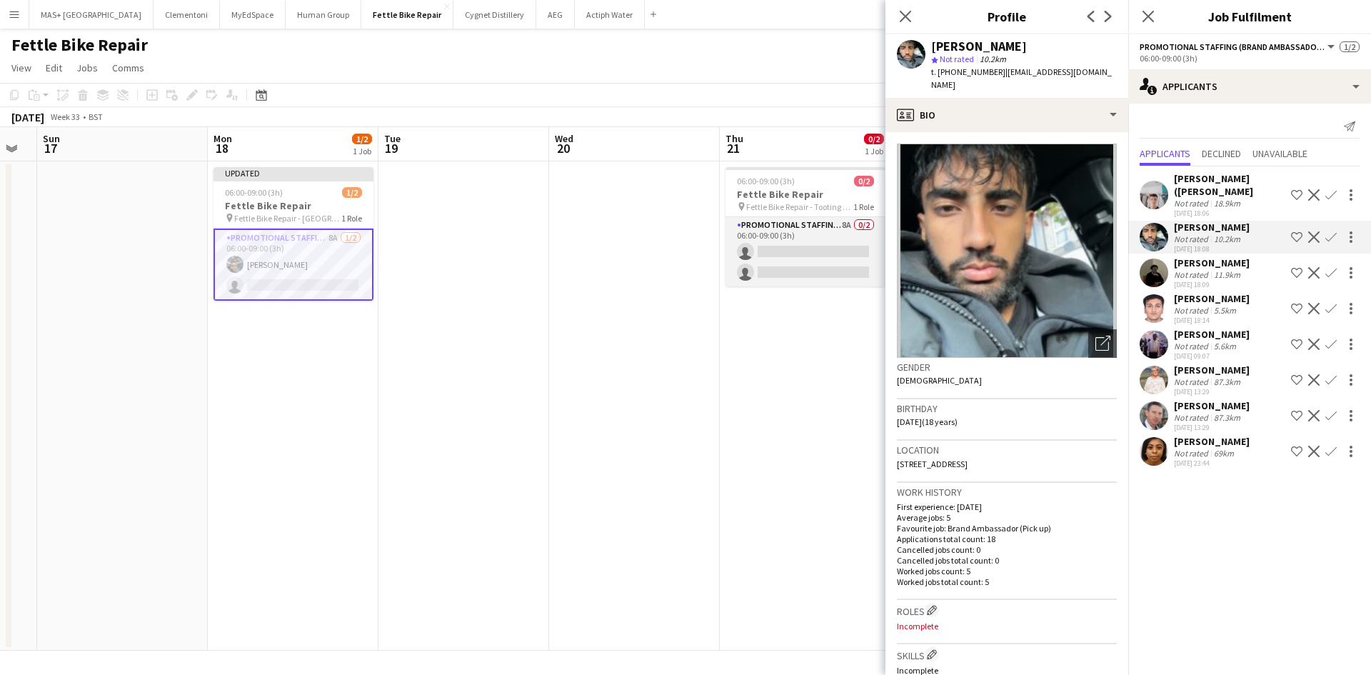
click at [779, 229] on app-card-role "Promotional Staffing (Brand Ambassadors) 8A 0/2 06:00-09:00 (3h) single-neutral…" at bounding box center [805, 251] width 160 height 69
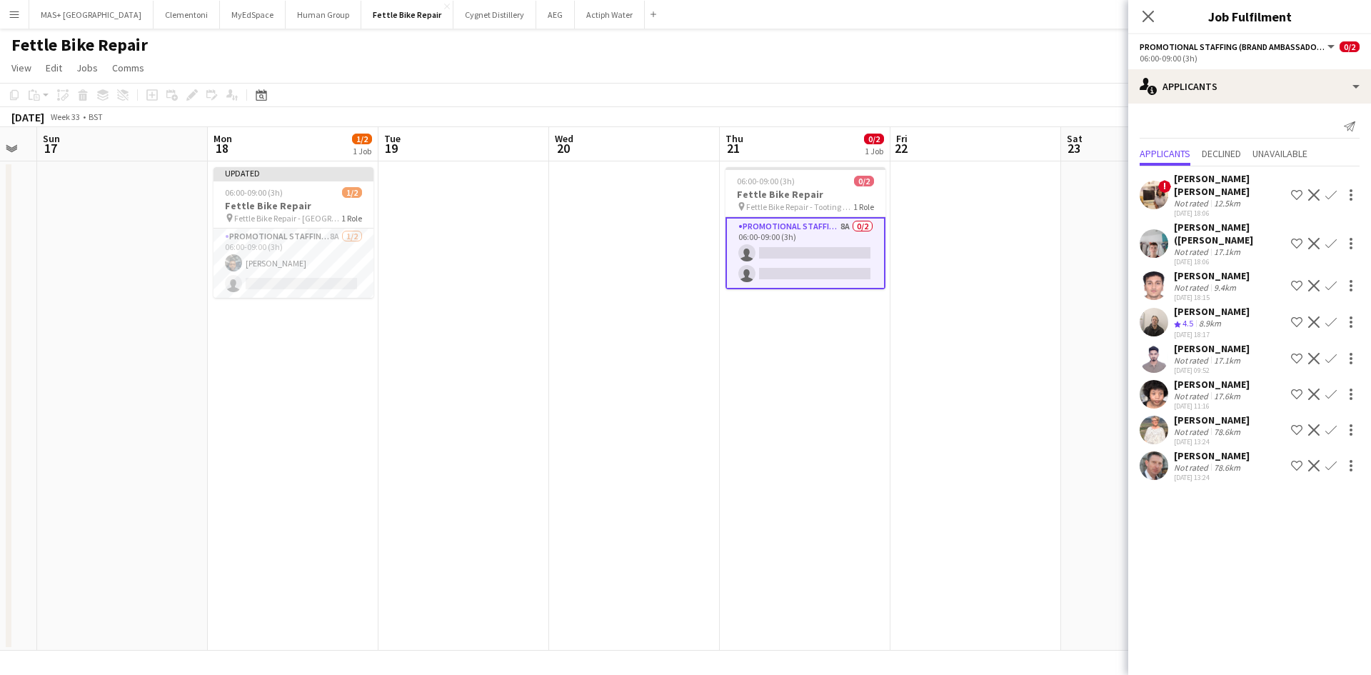
click at [1189, 198] on div "Not rated" at bounding box center [1192, 203] width 37 height 11
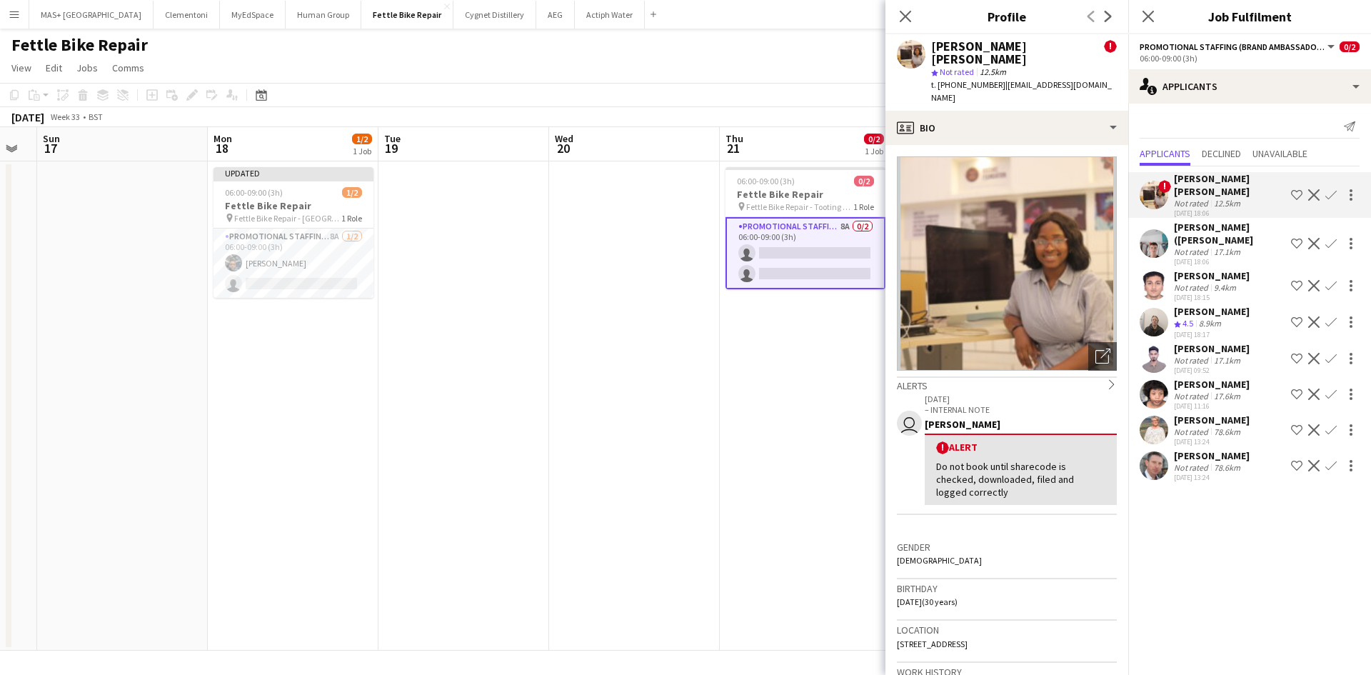
click at [1189, 198] on div "Not rated" at bounding box center [1192, 203] width 37 height 11
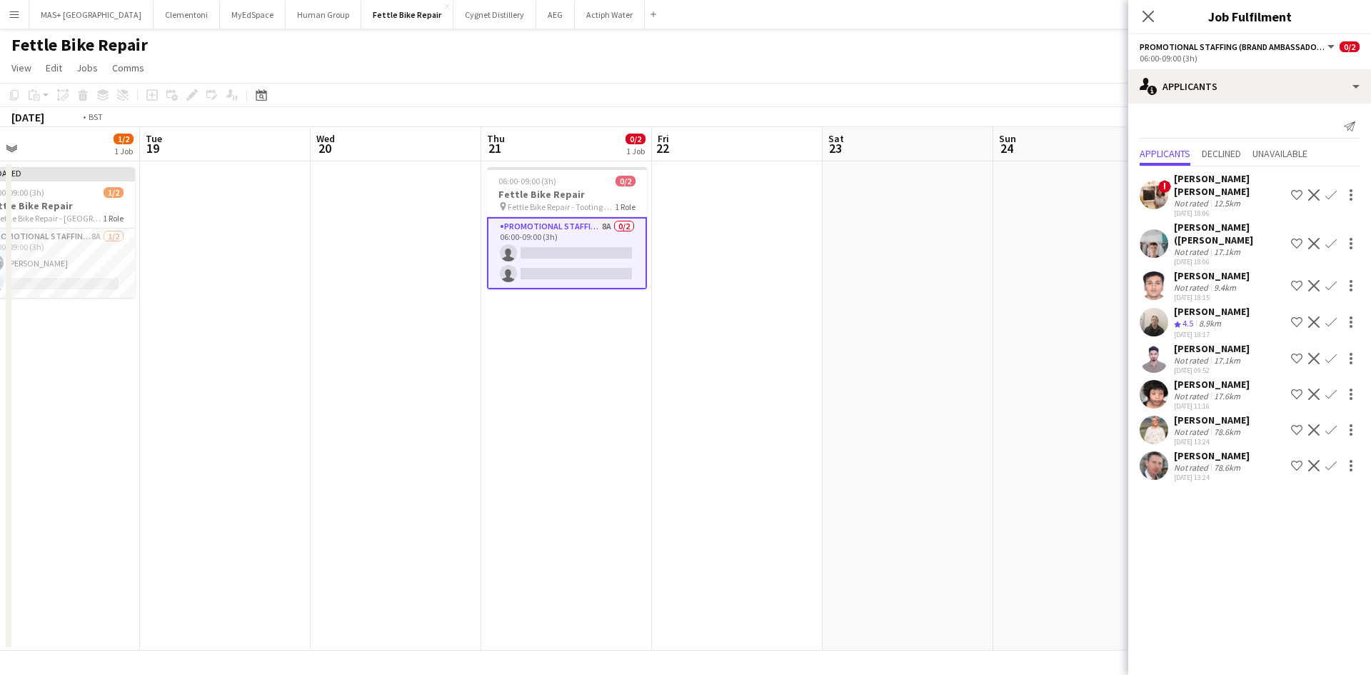
drag, startPoint x: 587, startPoint y: 347, endPoint x: 369, endPoint y: 323, distance: 219.0
click at [369, 323] on app-calendar-viewport "Fri 15 Sat 16 Sun 17 Mon 18 1/2 1 Job Tue 19 Wed 20 Thu 21 0/2 1 Job Fri 22 Sat…" at bounding box center [685, 388] width 1371 height 523
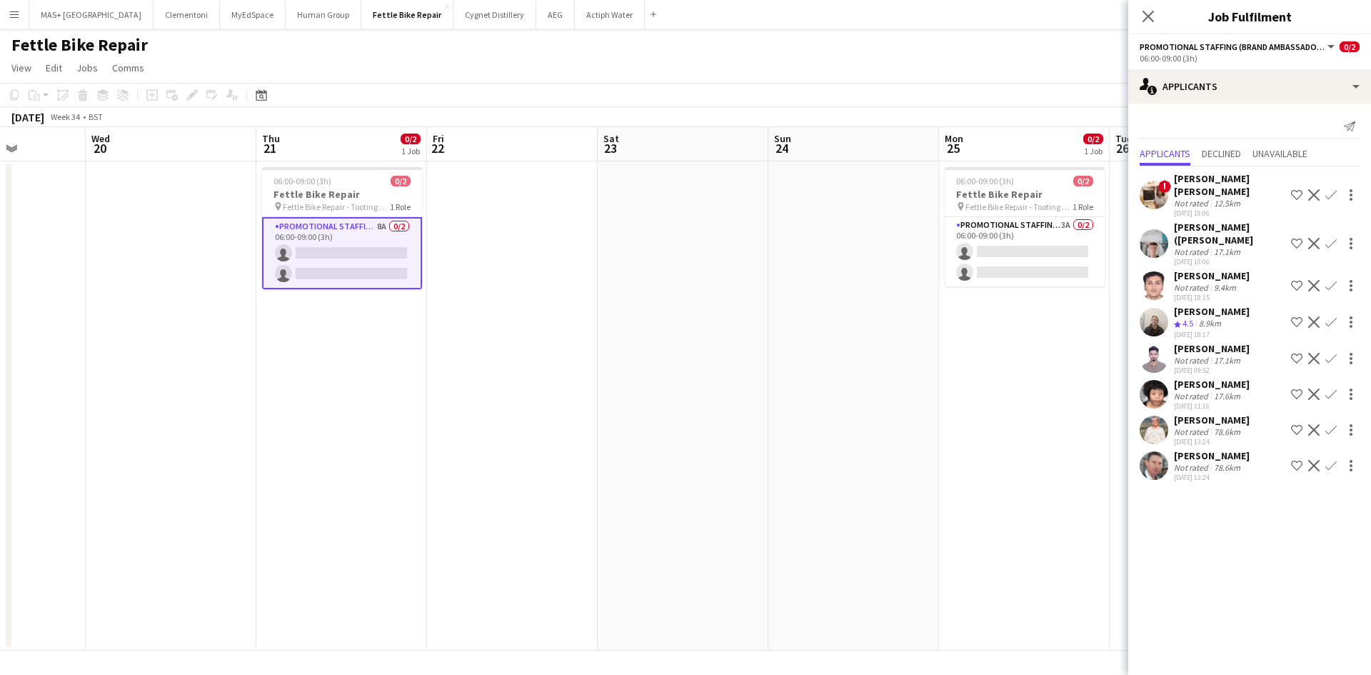
drag, startPoint x: 757, startPoint y: 333, endPoint x: 534, endPoint y: 317, distance: 223.3
click at [534, 317] on app-calendar-viewport "Sun 17 Mon 18 1/2 1 Job Tue 19 Wed 20 Thu 21 0/2 1 Job Fri 22 Sat 23 Sun 24 Mon…" at bounding box center [685, 388] width 1371 height 523
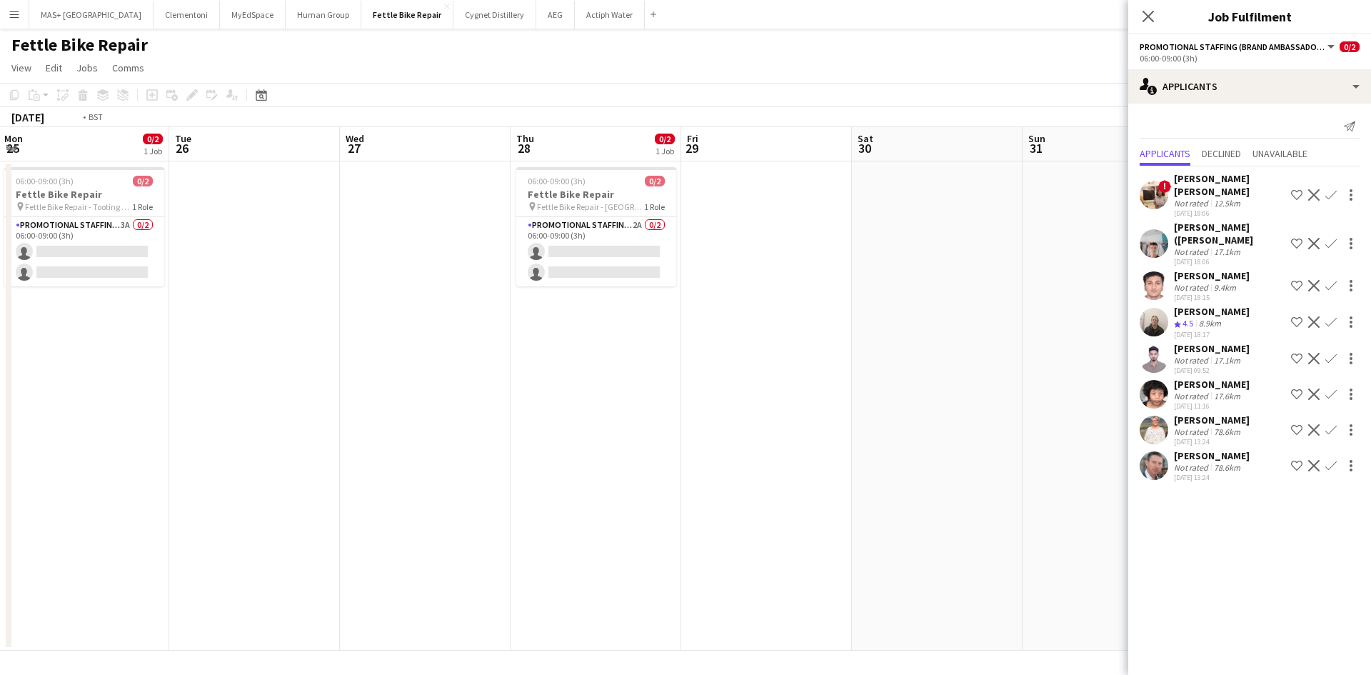
drag, startPoint x: 434, startPoint y: 279, endPoint x: 768, endPoint y: 323, distance: 336.3
click at [326, 267] on app-calendar-viewport "Fri 22 Sat 23 Sun 24 Mon 25 0/2 1 Job Tue 26 Wed 27 Thu 28 0/2 1 Job Fri 29 Sat…" at bounding box center [685, 388] width 1371 height 523
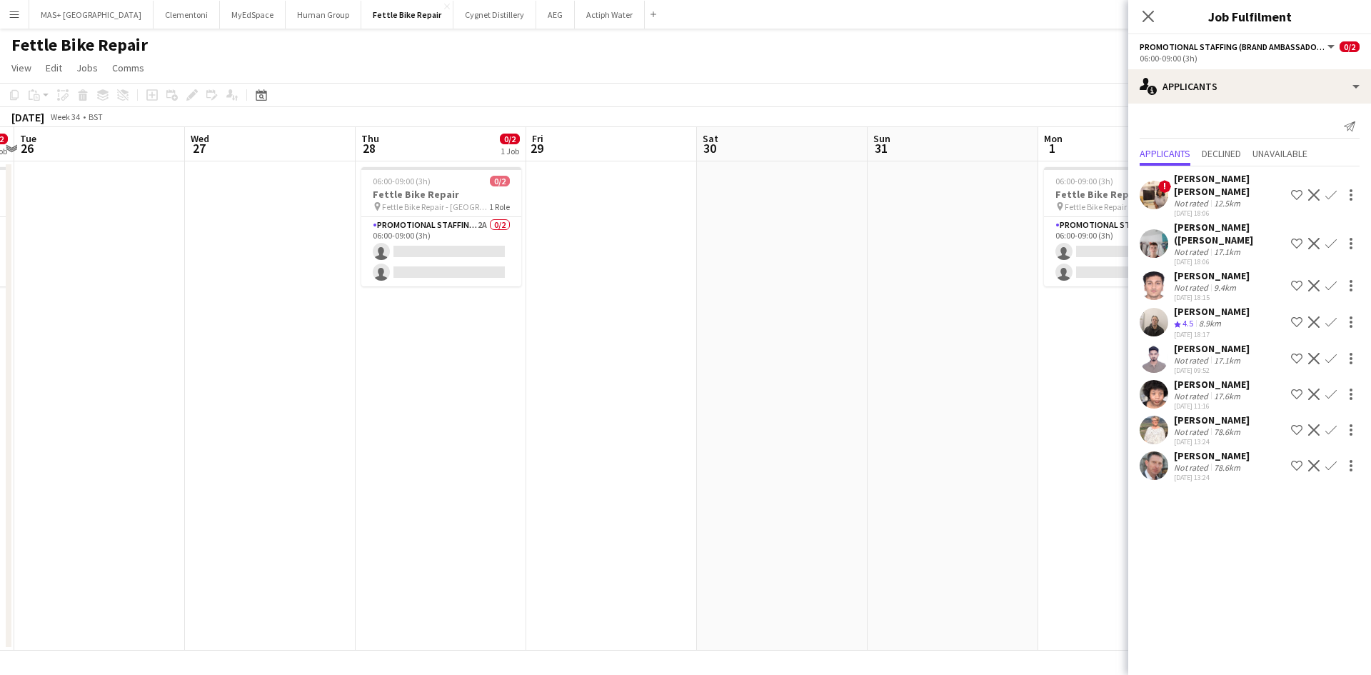
drag, startPoint x: 869, startPoint y: 336, endPoint x: 478, endPoint y: 299, distance: 393.0
click at [366, 298] on app-calendar-viewport "Fri 22 Sat 23 Sun 24 Mon 25 0/2 1 Job Tue 26 Wed 27 Thu 28 0/2 1 Job Fri 29 Sat…" at bounding box center [685, 388] width 1371 height 523
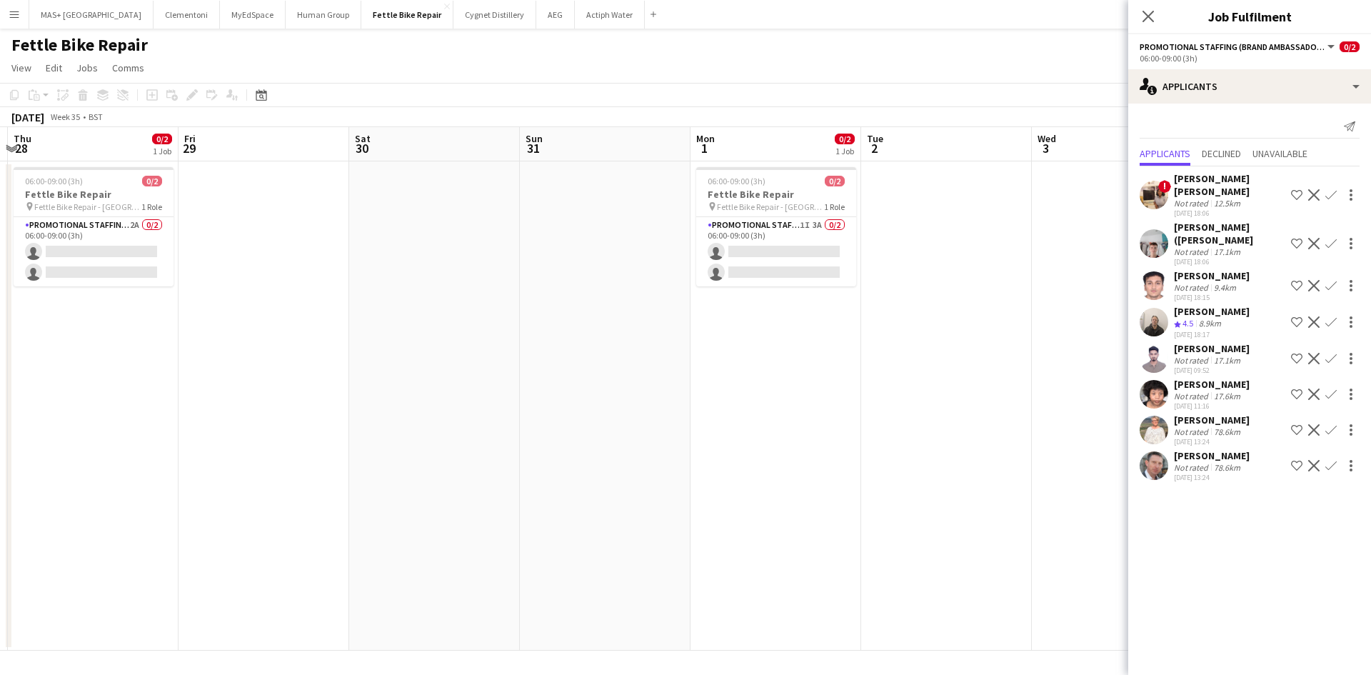
scroll to position [0, 715]
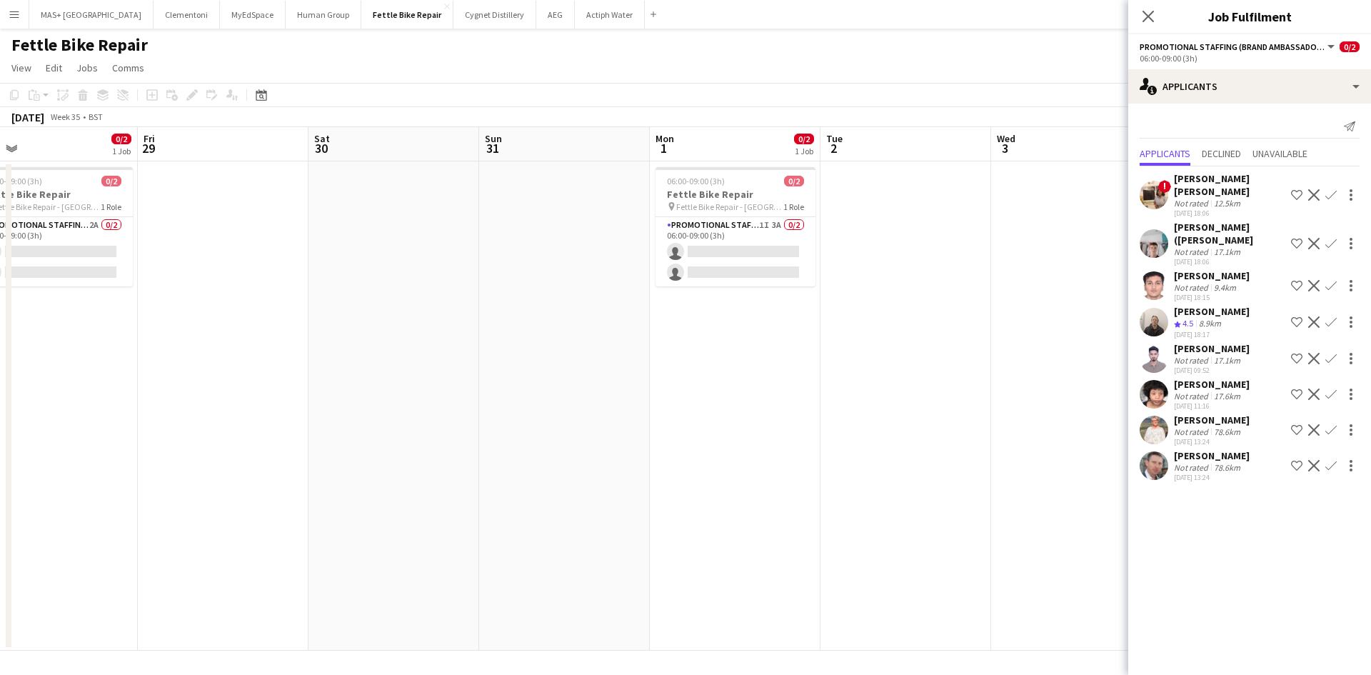
drag, startPoint x: 952, startPoint y: 341, endPoint x: 911, endPoint y: 341, distance: 40.7
click at [911, 341] on app-calendar-viewport "Sun 24 Mon 25 0/2 1 Job Tue 26 Wed 27 Thu 28 0/2 1 Job Fri 29 Sat 30 Sun 31 Mon…" at bounding box center [685, 388] width 1371 height 523
click at [763, 229] on app-card-role "Promotional Staffing (Brand Ambassadors) 1I 3A 0/2 06:00-09:00 (3h) single-neut…" at bounding box center [735, 251] width 160 height 69
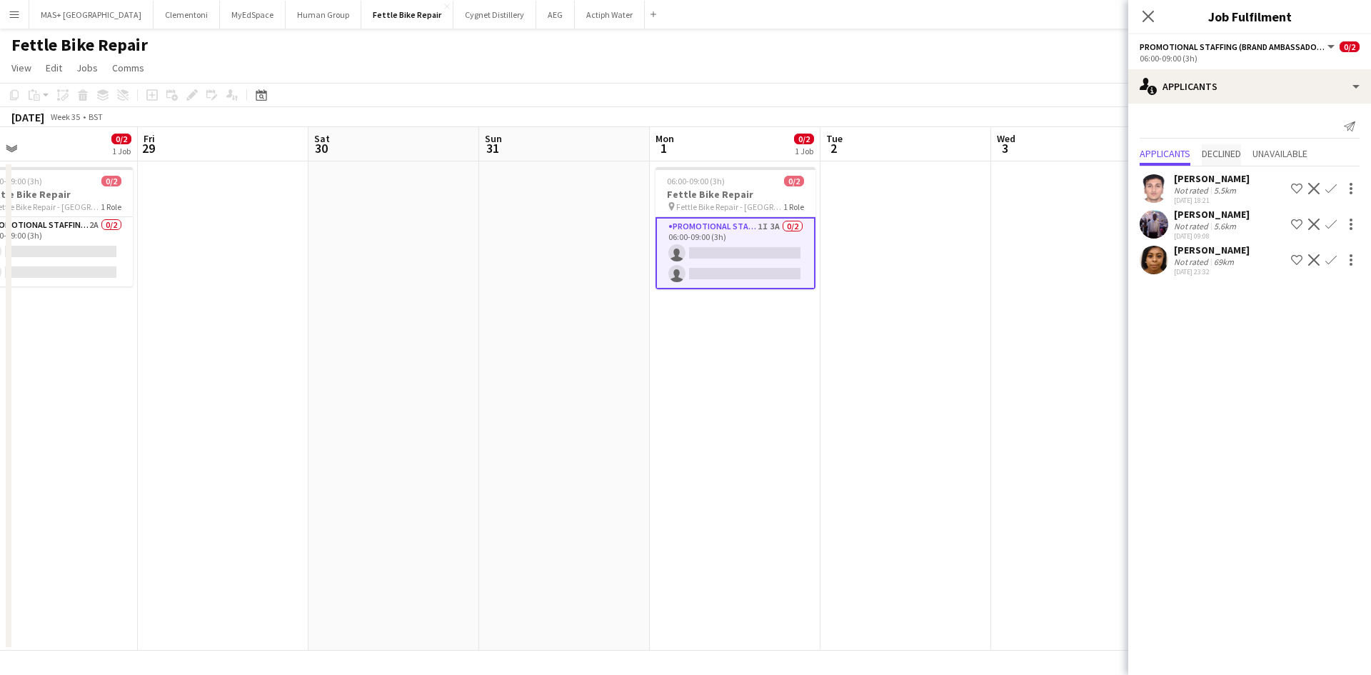
click at [1227, 149] on span "Declined" at bounding box center [1221, 154] width 39 height 10
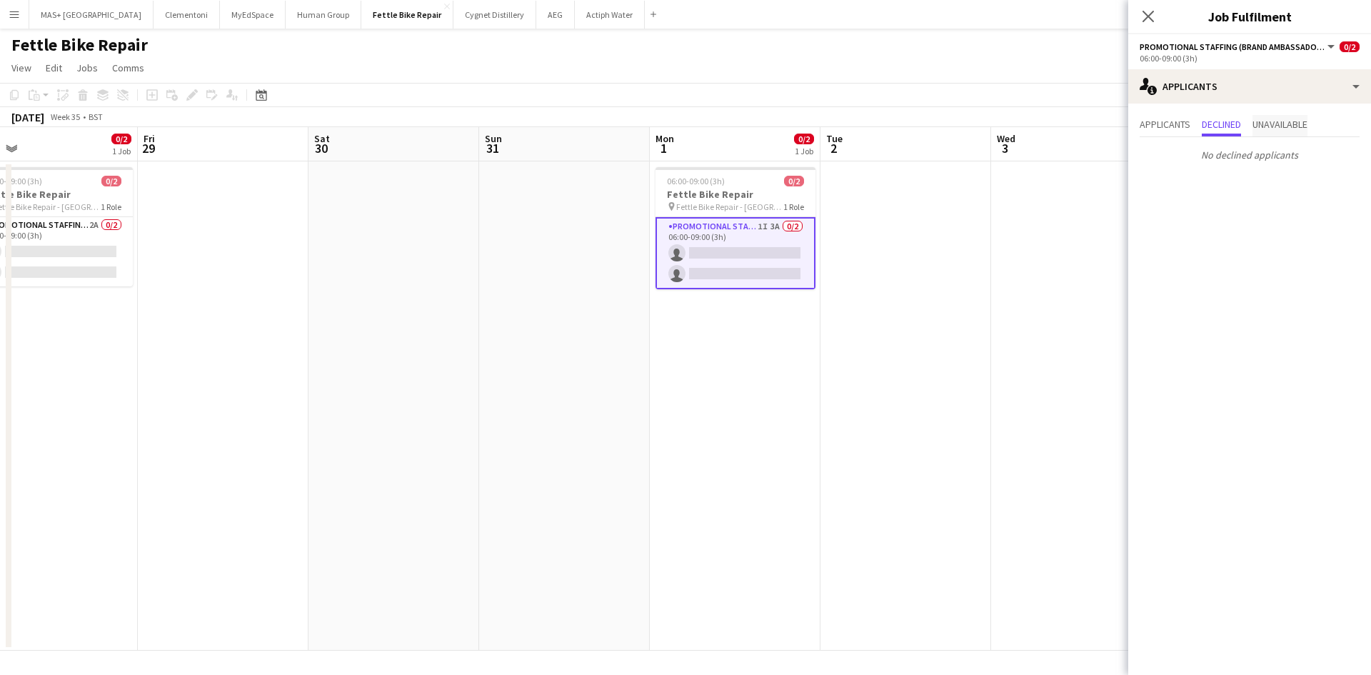
click at [1269, 123] on span "Unavailable" at bounding box center [1279, 124] width 55 height 10
click at [1190, 119] on span "Applicants" at bounding box center [1164, 124] width 51 height 10
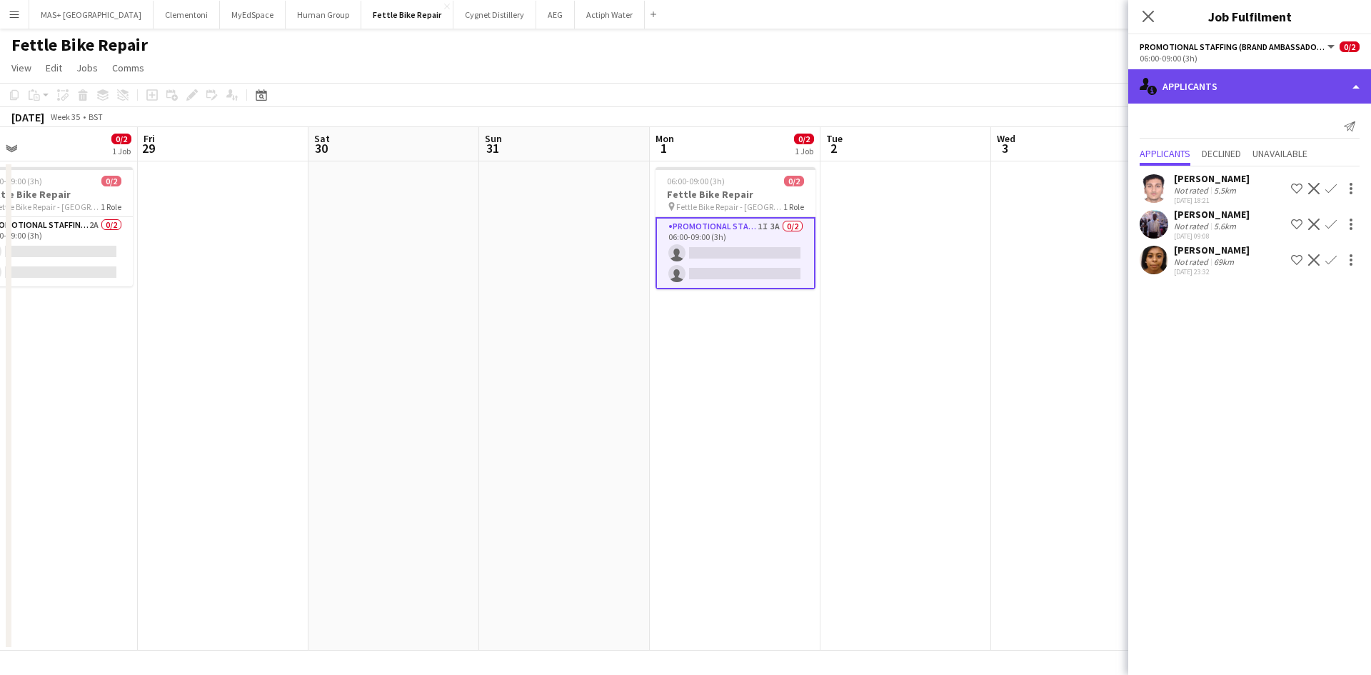
click at [1199, 86] on div "single-neutral-actions-information Applicants" at bounding box center [1249, 86] width 243 height 34
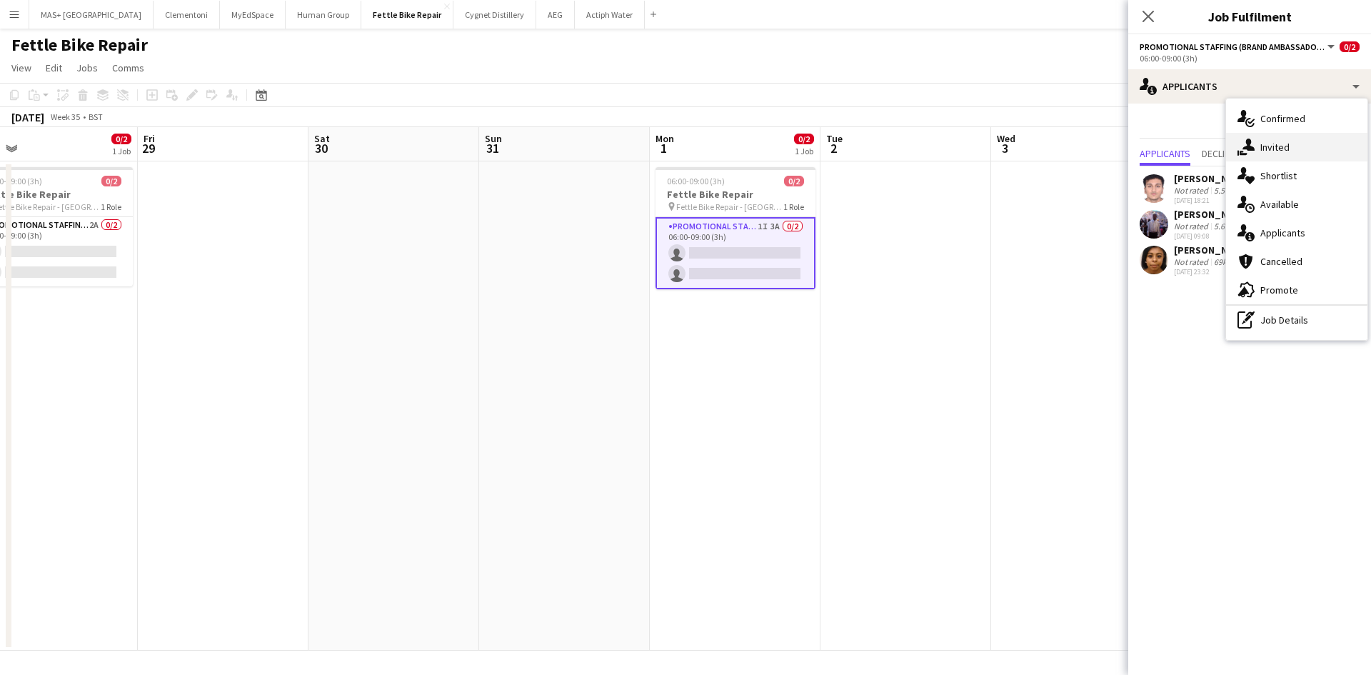
click at [1287, 155] on div "single-neutral-actions-share-1 Invited" at bounding box center [1296, 147] width 141 height 29
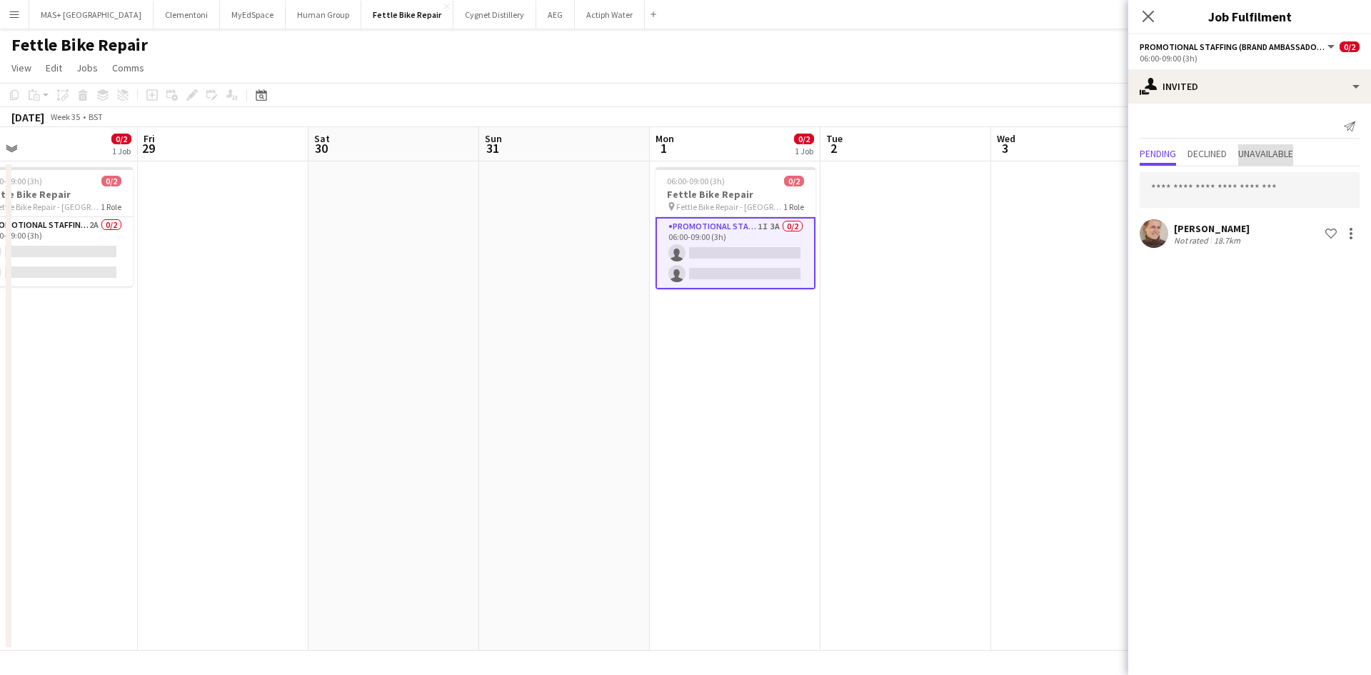
click at [1261, 151] on span "Unavailable" at bounding box center [1265, 154] width 55 height 10
drag, startPoint x: 805, startPoint y: 314, endPoint x: 1262, endPoint y: 315, distance: 456.9
click at [1264, 314] on body "Menu Boards Boards Boards All jobs Status Workforce Workforce My Workforce Recr…" at bounding box center [685, 337] width 1371 height 675
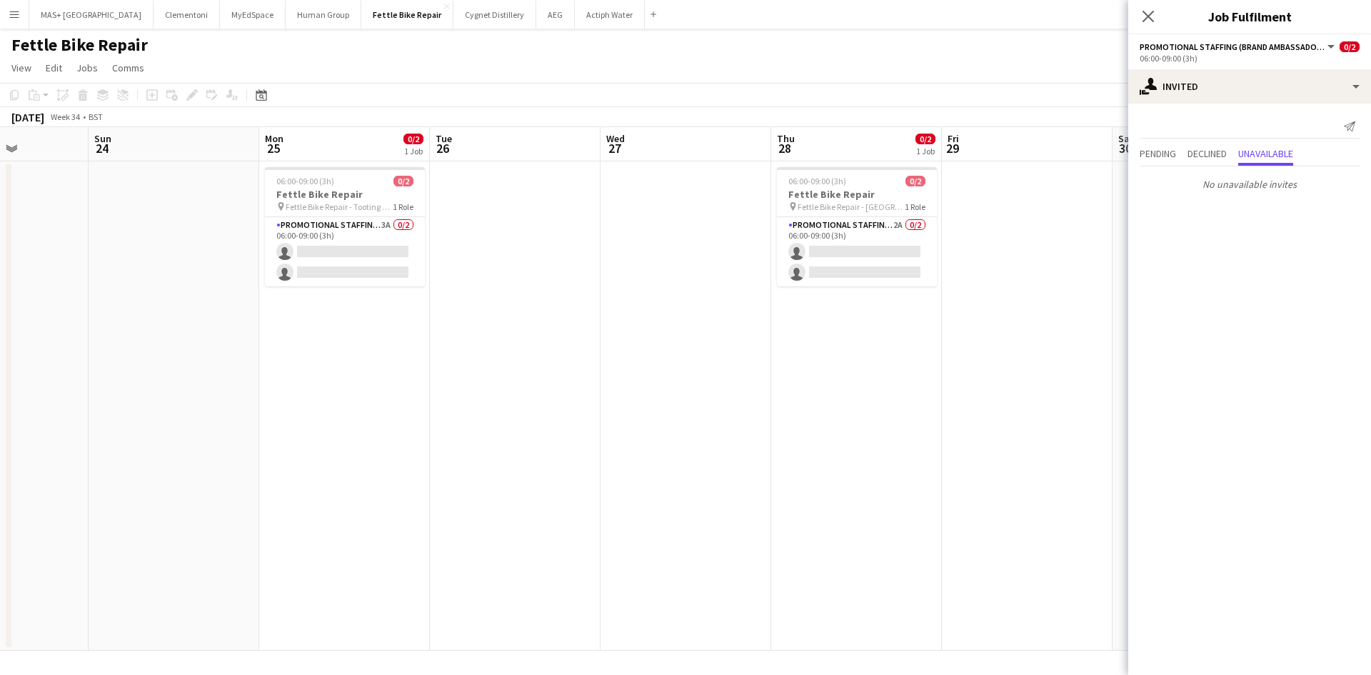
click at [1056, 372] on app-calendar-viewport "Thu 21 0/2 1 Job Fri 22 Sat 23 Sun 24 Mon 25 0/2 1 Job Tue 26 Wed 27 Thu 28 0/2…" at bounding box center [685, 388] width 1371 height 523
click at [1056, 372] on app-date-cell at bounding box center [1030, 405] width 171 height 489
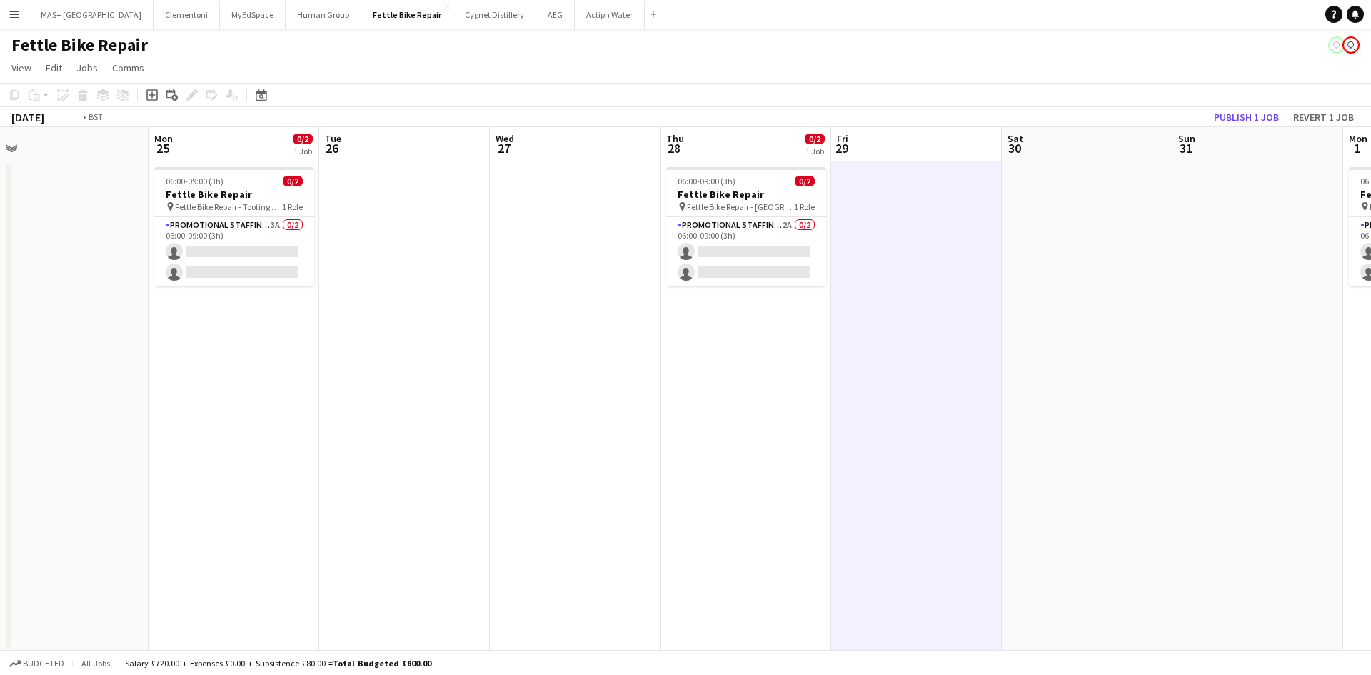
drag, startPoint x: 817, startPoint y: 357, endPoint x: 909, endPoint y: 403, distance: 102.2
click at [411, 353] on app-calendar-viewport "Thu 21 0/2 1 Job Fri 22 Sat 23 Sun 24 Mon 25 0/2 1 Job Tue 26 Wed 27 Thu 28 0/2…" at bounding box center [685, 388] width 1371 height 523
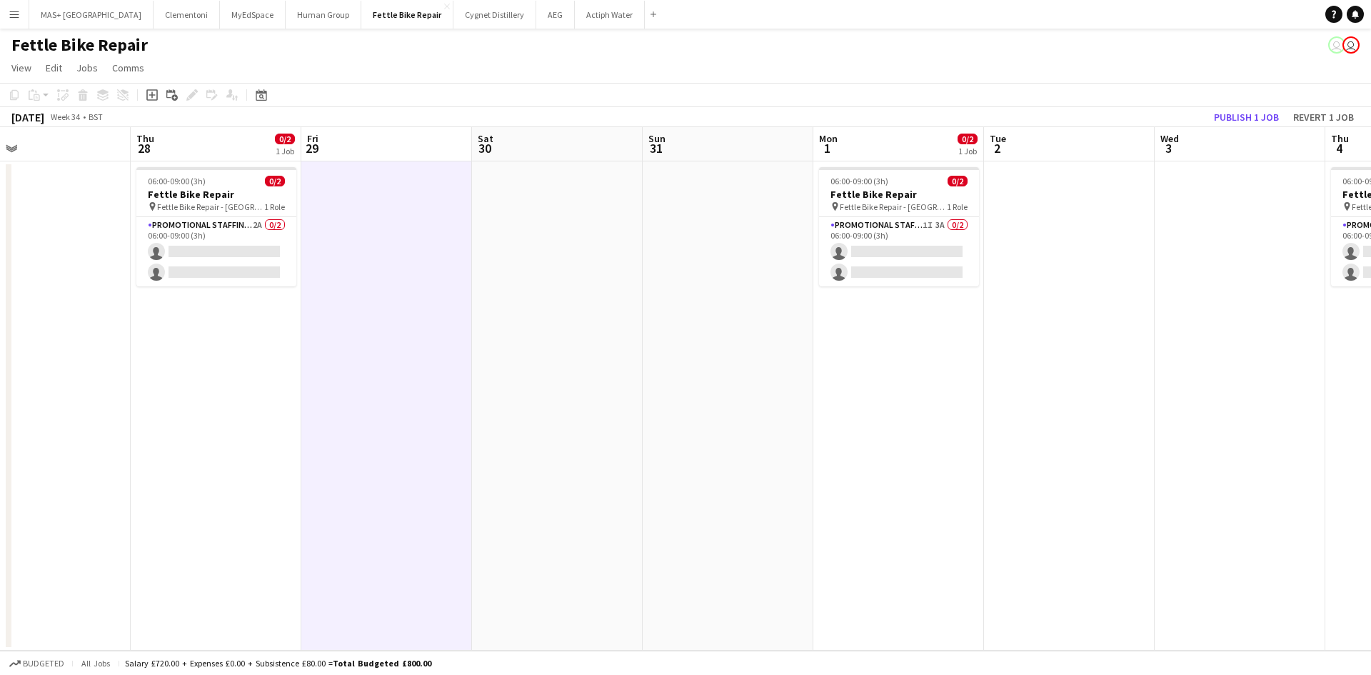
drag, startPoint x: 663, startPoint y: 385, endPoint x: 943, endPoint y: 396, distance: 280.1
click at [620, 384] on app-calendar-viewport "Sun 24 Mon 25 0/2 1 Job Tue 26 Wed 27 Thu 28 0/2 1 Job Fri 29 Sat 30 Sun 31 Mon…" at bounding box center [685, 388] width 1371 height 523
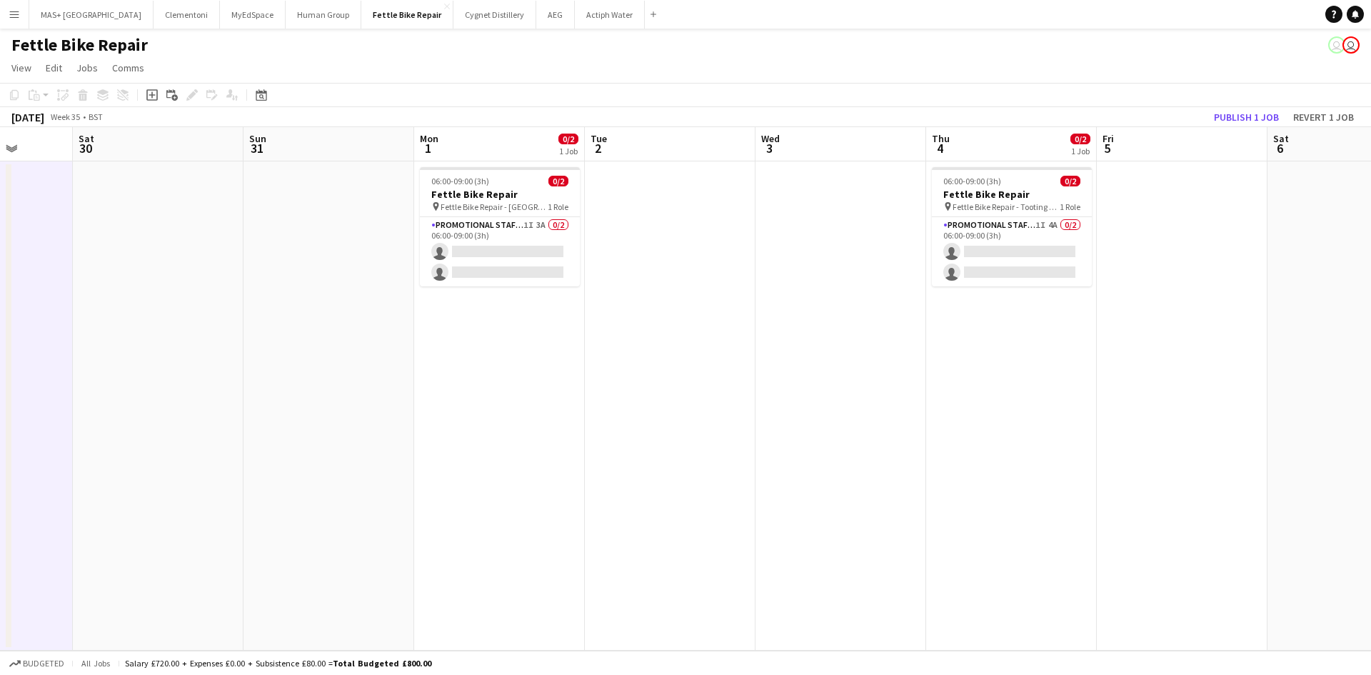
drag, startPoint x: 970, startPoint y: 400, endPoint x: 700, endPoint y: 361, distance: 273.4
click at [700, 361] on app-calendar-viewport "Wed 27 Thu 28 0/2 1 Job Fri 29 Sat 30 Sun 31 Mon 1 0/2 1 Job Tue 2 Wed 3 Thu 4 …" at bounding box center [685, 388] width 1371 height 523
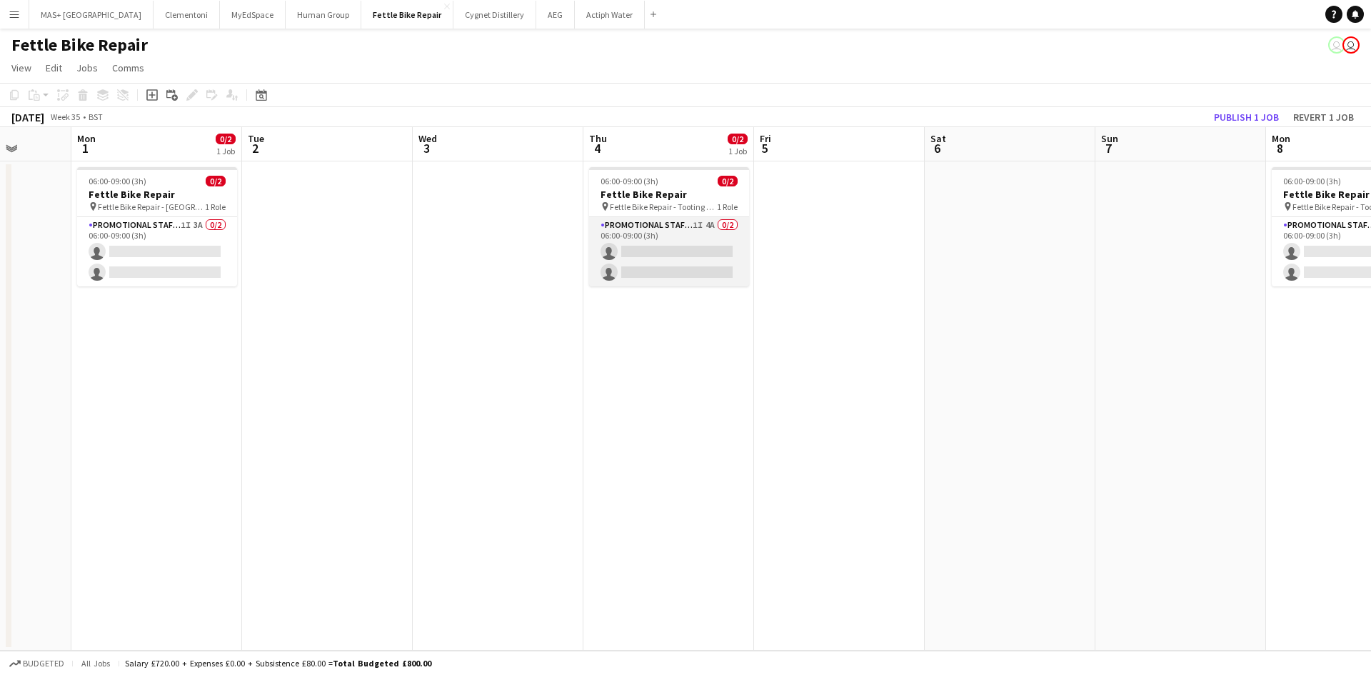
click at [661, 229] on app-card-role "Promotional Staffing (Brand Ambassadors) 1I 4A 0/2 06:00-09:00 (3h) single-neut…" at bounding box center [669, 251] width 160 height 69
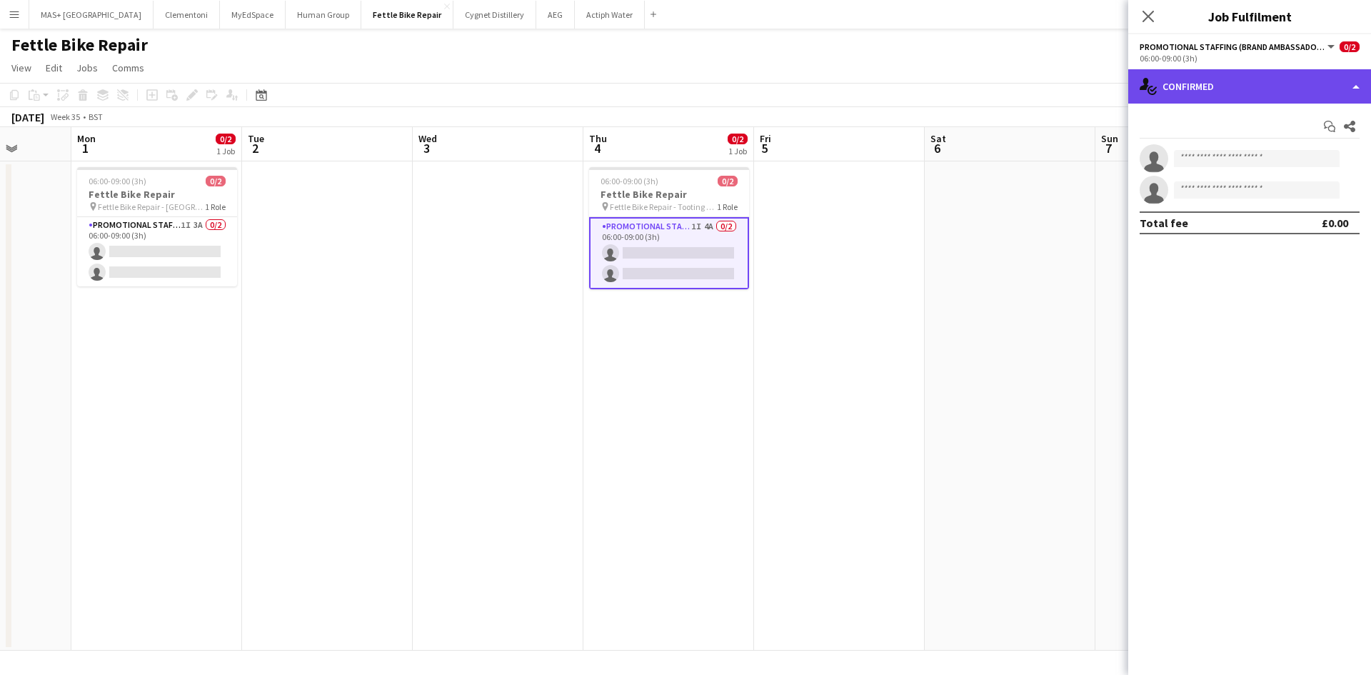
click at [1219, 96] on div "single-neutral-actions-check-2 Confirmed" at bounding box center [1249, 86] width 243 height 34
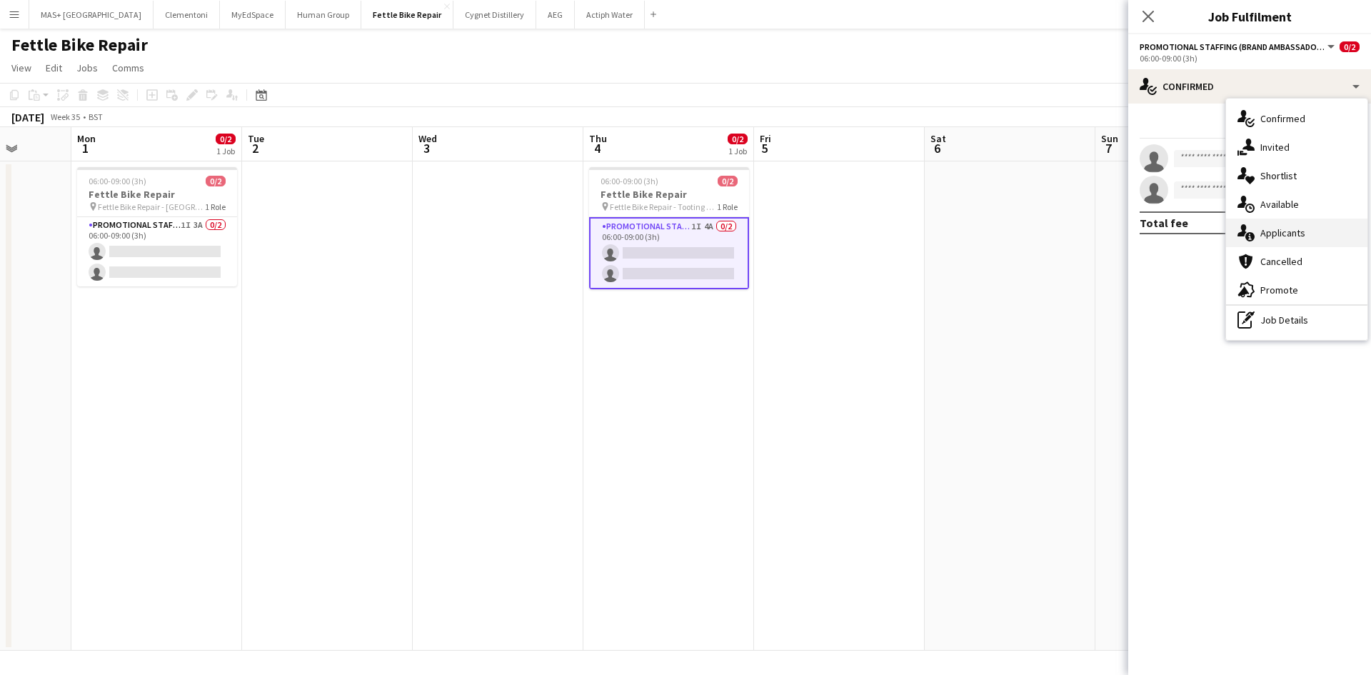
click at [1309, 235] on div "single-neutral-actions-information Applicants" at bounding box center [1296, 232] width 141 height 29
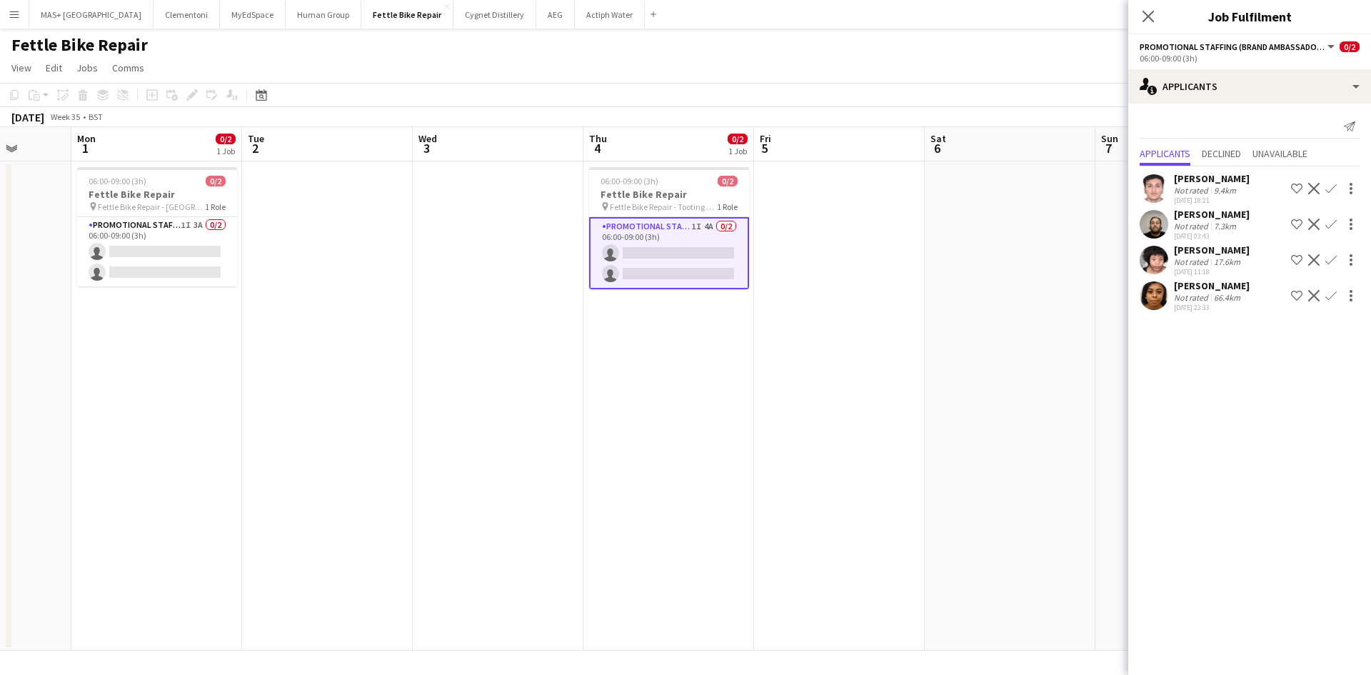
click at [958, 351] on app-date-cell at bounding box center [1010, 405] width 171 height 489
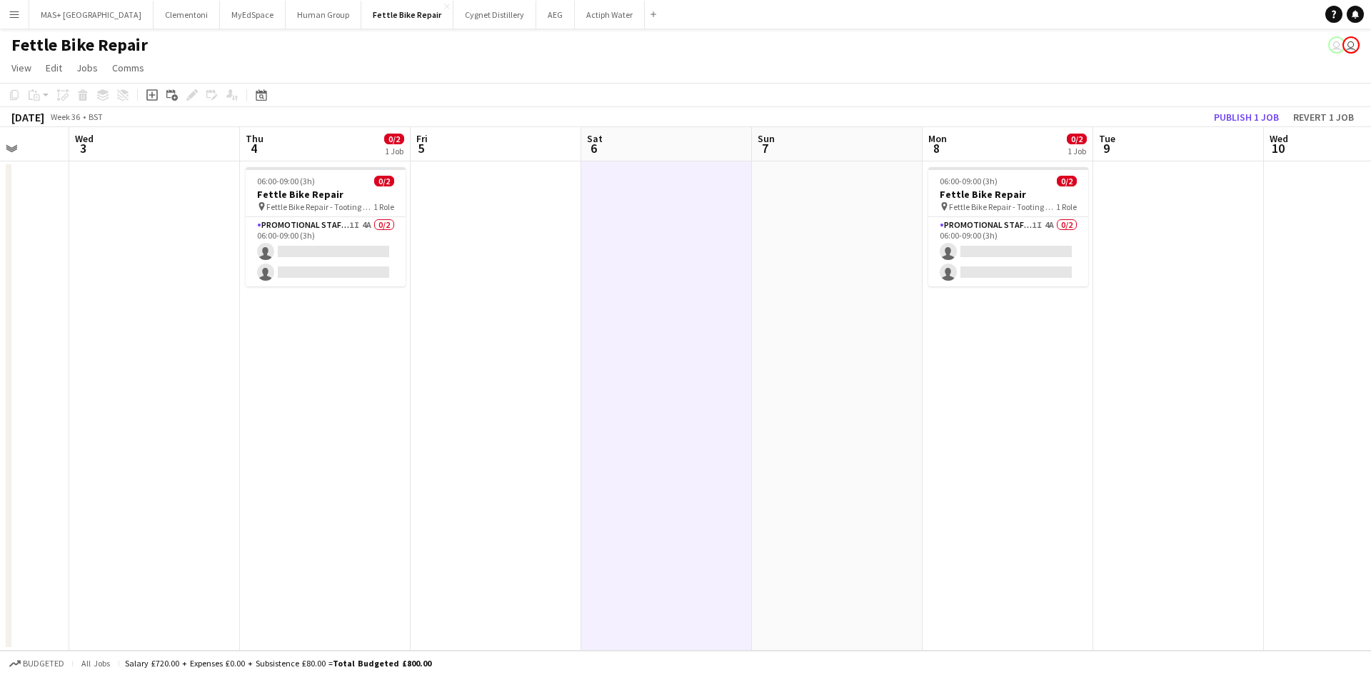
scroll to position [0, 499]
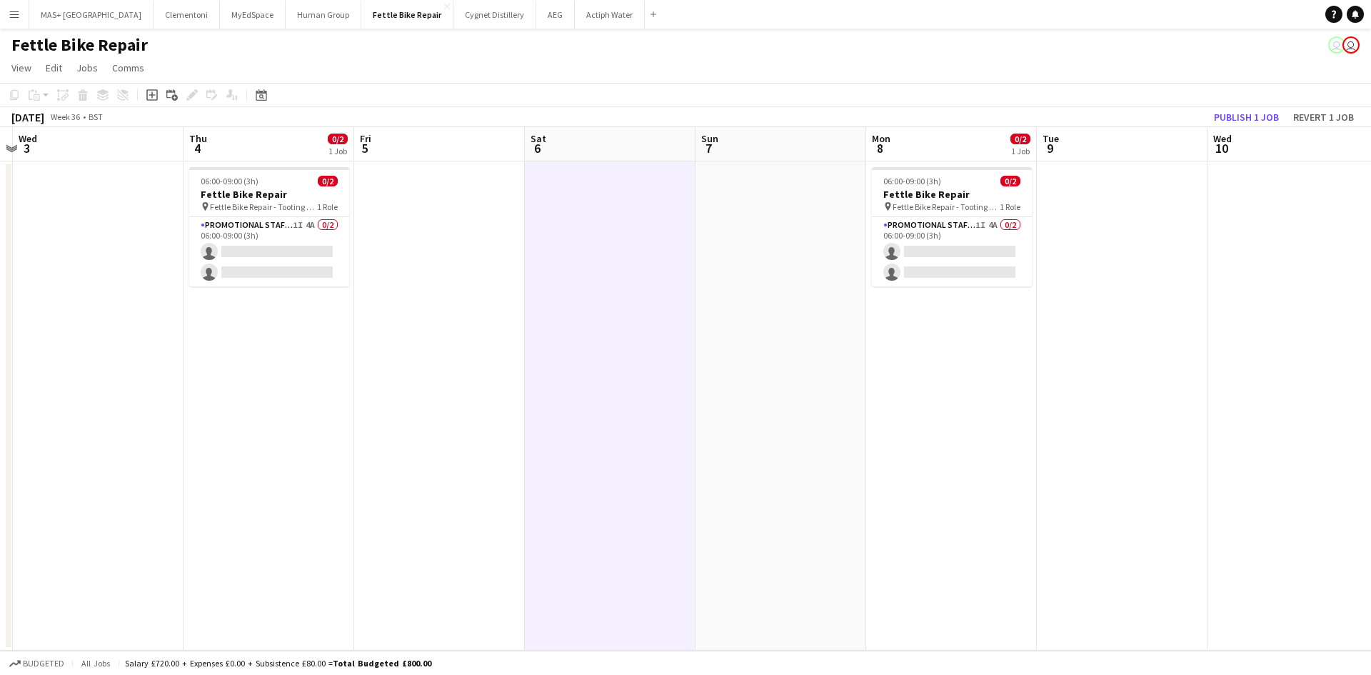
drag, startPoint x: 1060, startPoint y: 387, endPoint x: 663, endPoint y: 381, distance: 397.7
click at [663, 381] on app-calendar-viewport "Sun 31 Mon 1 0/2 1 Job Tue 2 Wed 3 Thu 4 0/2 1 Job Fri 5 Sat 6 Sun 7 Mon 8 0/2 …" at bounding box center [685, 388] width 1371 height 523
click at [970, 237] on app-card-role "Promotional Staffing (Brand Ambassadors) 1I 4A 0/2 06:00-09:00 (3h) single-neut…" at bounding box center [952, 251] width 160 height 69
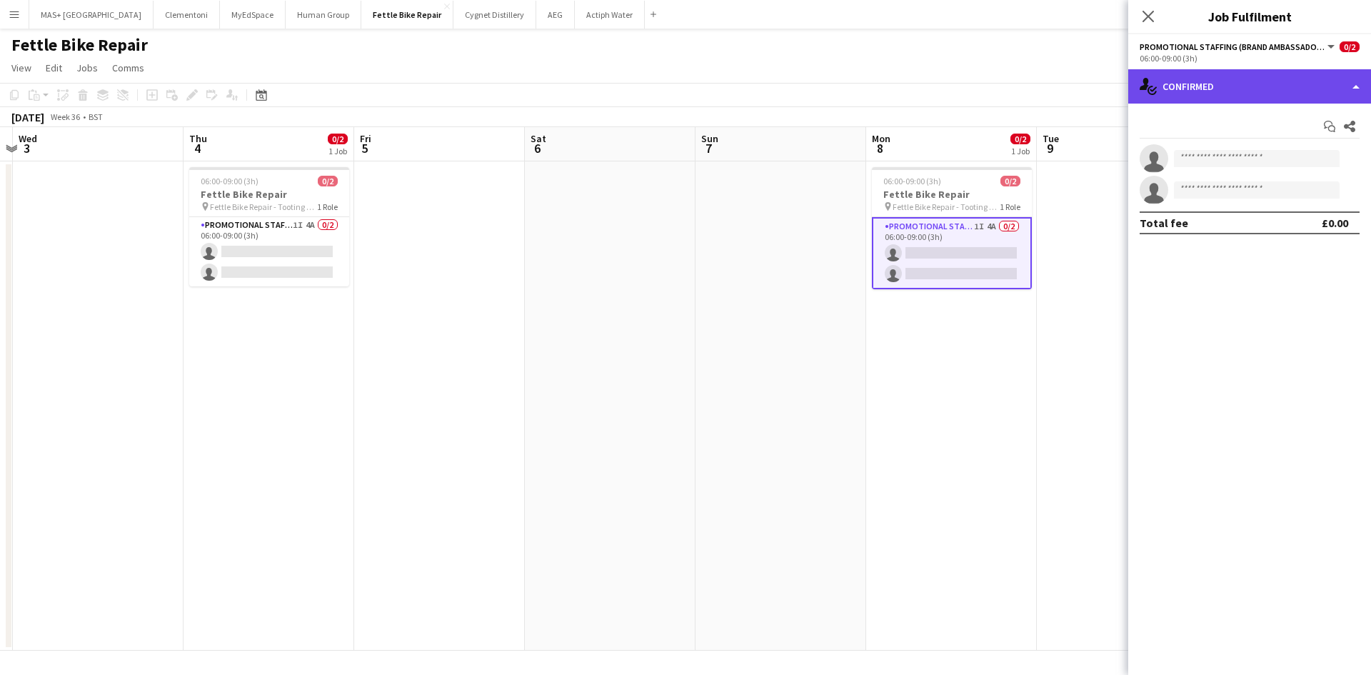
click at [1245, 86] on div "single-neutral-actions-check-2 Confirmed" at bounding box center [1249, 86] width 243 height 34
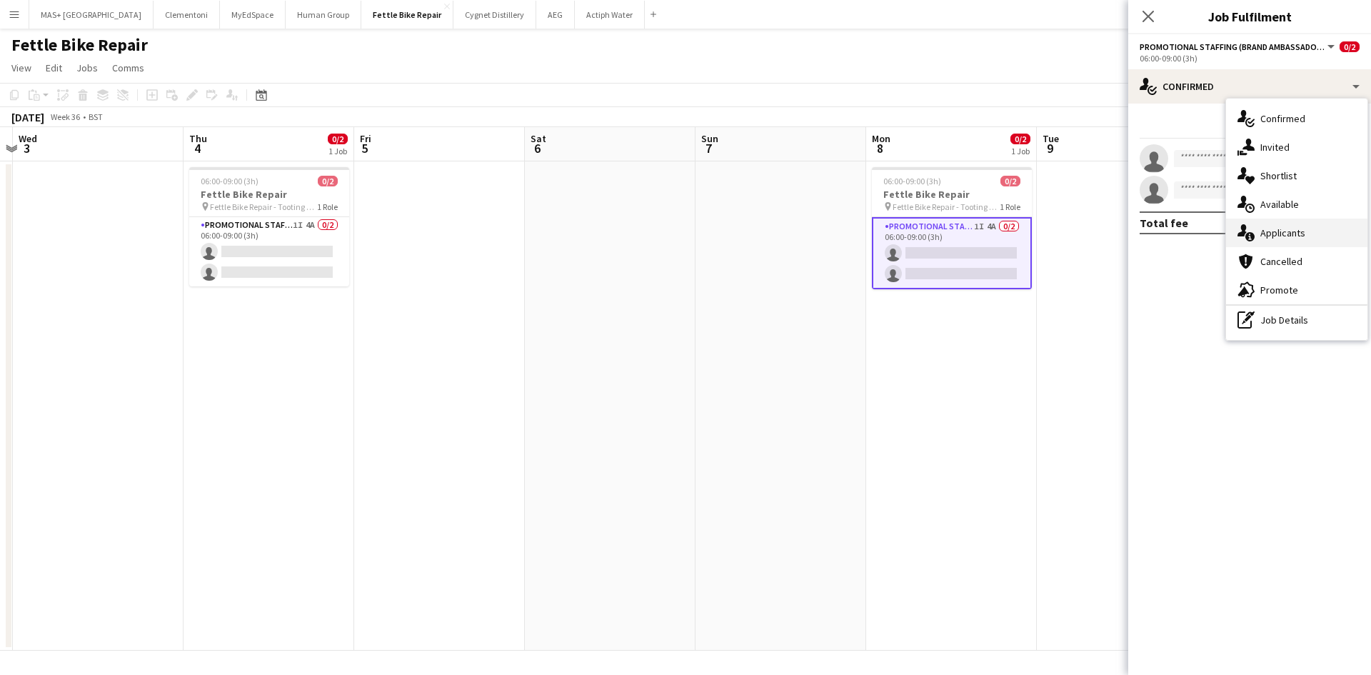
click at [1302, 246] on div "single-neutral-actions-information Applicants" at bounding box center [1296, 232] width 141 height 29
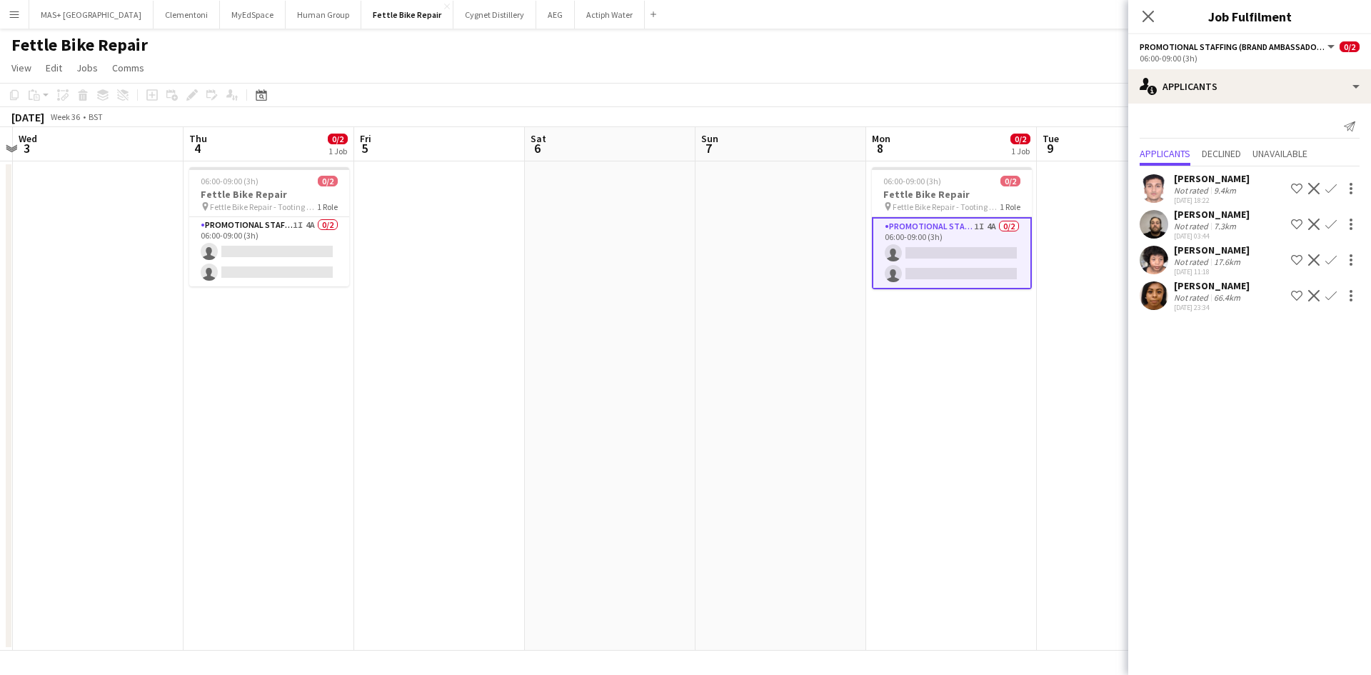
click at [1027, 428] on app-date-cell "06:00-09:00 (3h) 0/2 Fettle Bike Repair pin Fettle Bike Repair - Tooting Bec 1 …" at bounding box center [951, 405] width 171 height 489
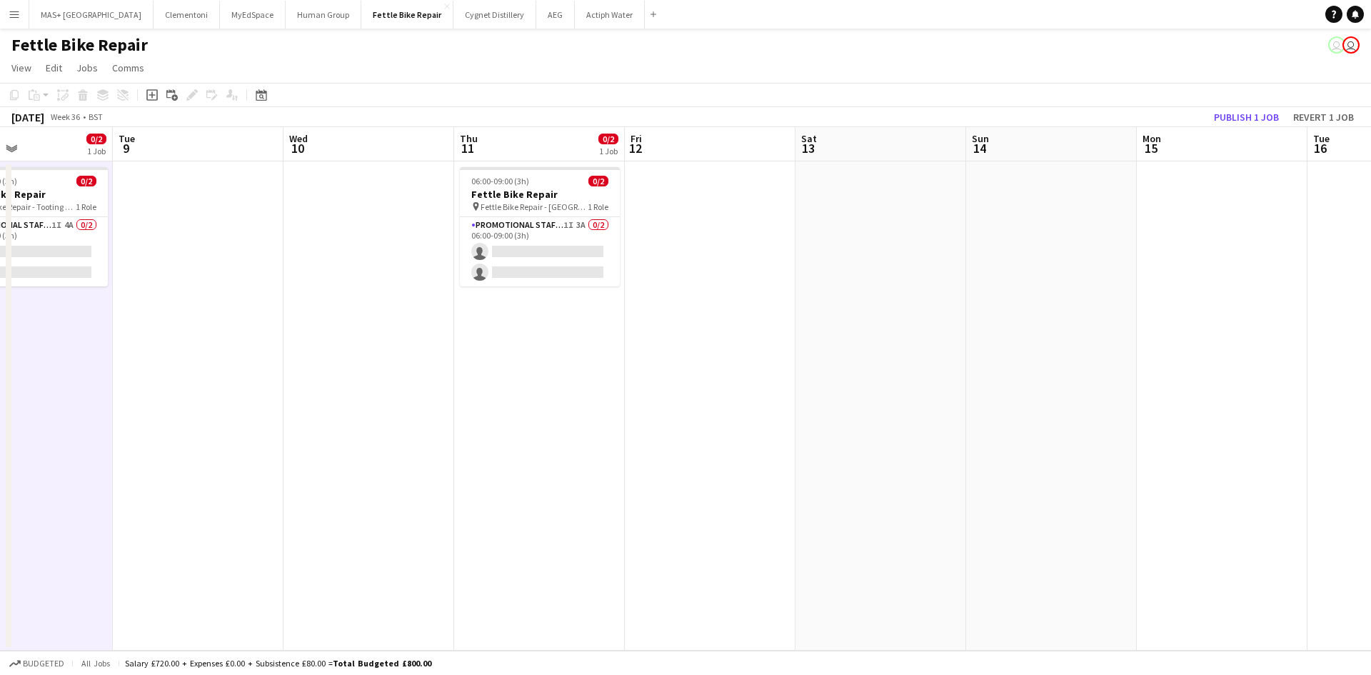
drag, startPoint x: 1118, startPoint y: 413, endPoint x: 751, endPoint y: 390, distance: 367.7
click at [538, 395] on app-calendar-viewport "Thu 4 0/2 1 Job Fri 5 Sat 6 Sun 7 Mon 8 0/2 1 Job Tue 9 Wed 10 Thu 11 0/2 1 Job…" at bounding box center [685, 388] width 1371 height 523
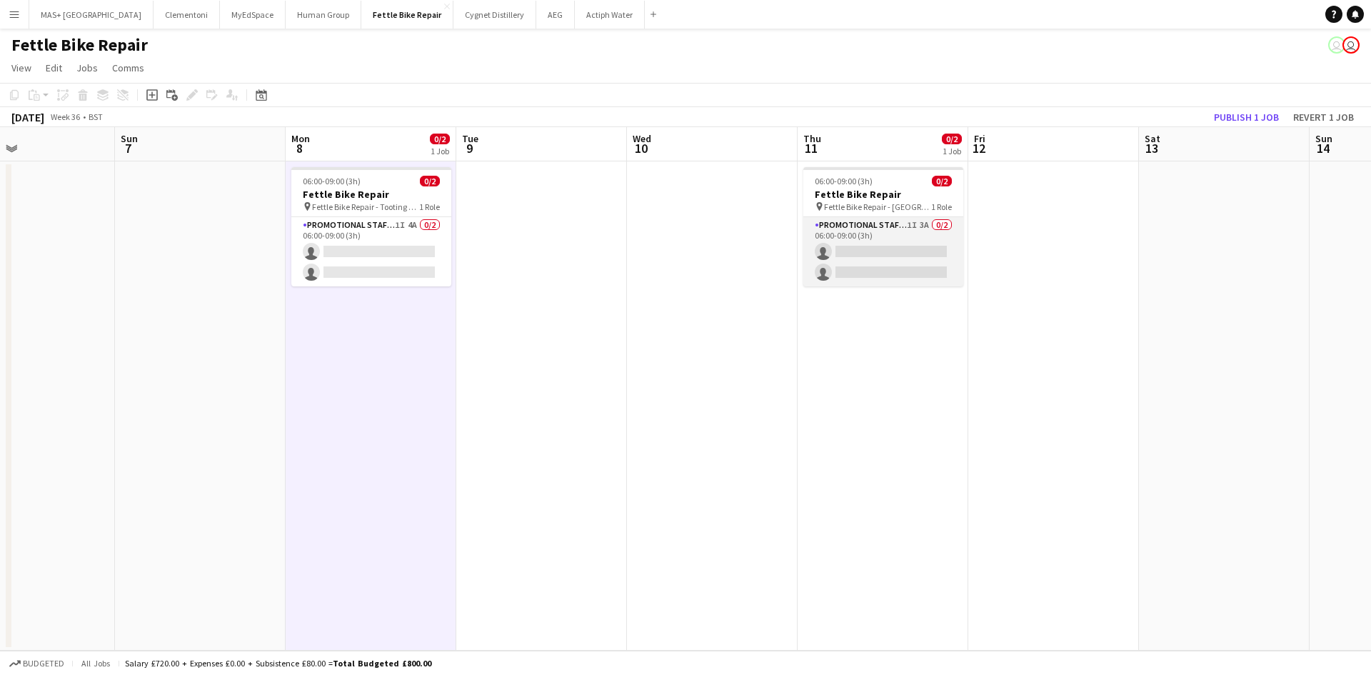
click at [870, 241] on app-card-role "Promotional Staffing (Brand Ambassadors) 1I 3A 0/2 06:00-09:00 (3h) single-neut…" at bounding box center [883, 251] width 160 height 69
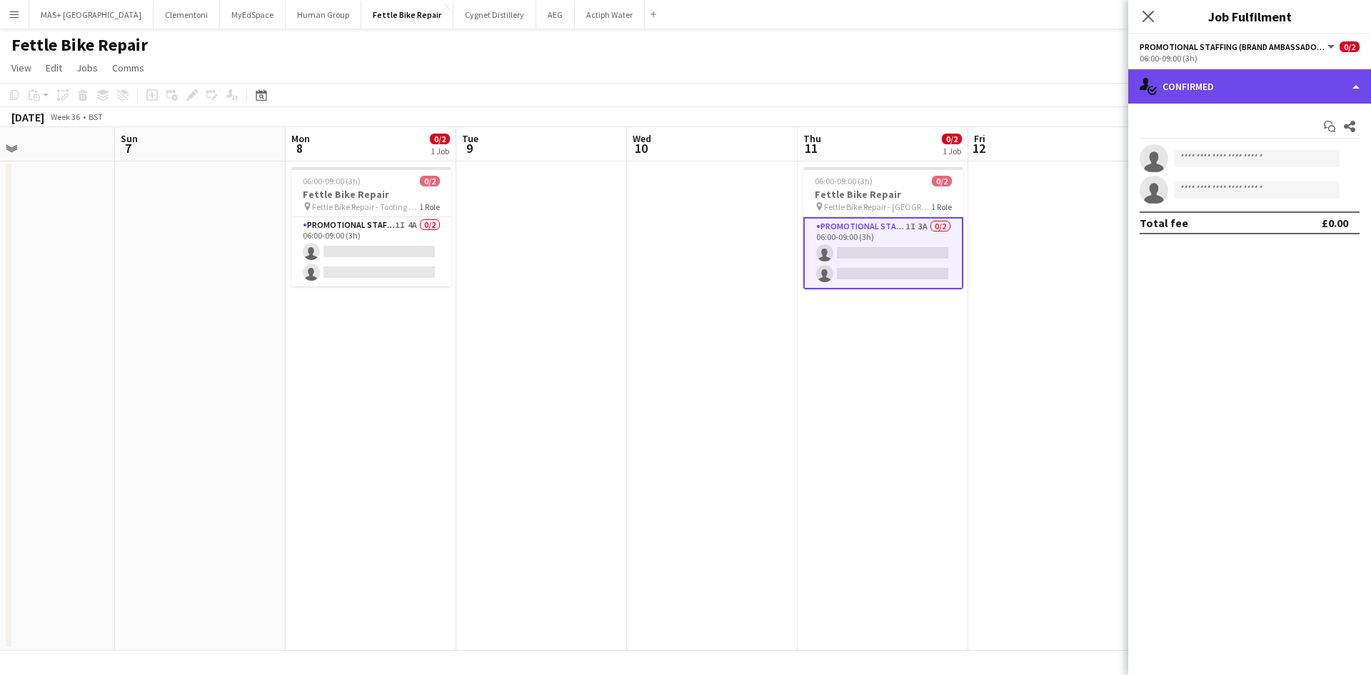
click at [1225, 92] on div "single-neutral-actions-check-2 Confirmed" at bounding box center [1249, 86] width 243 height 34
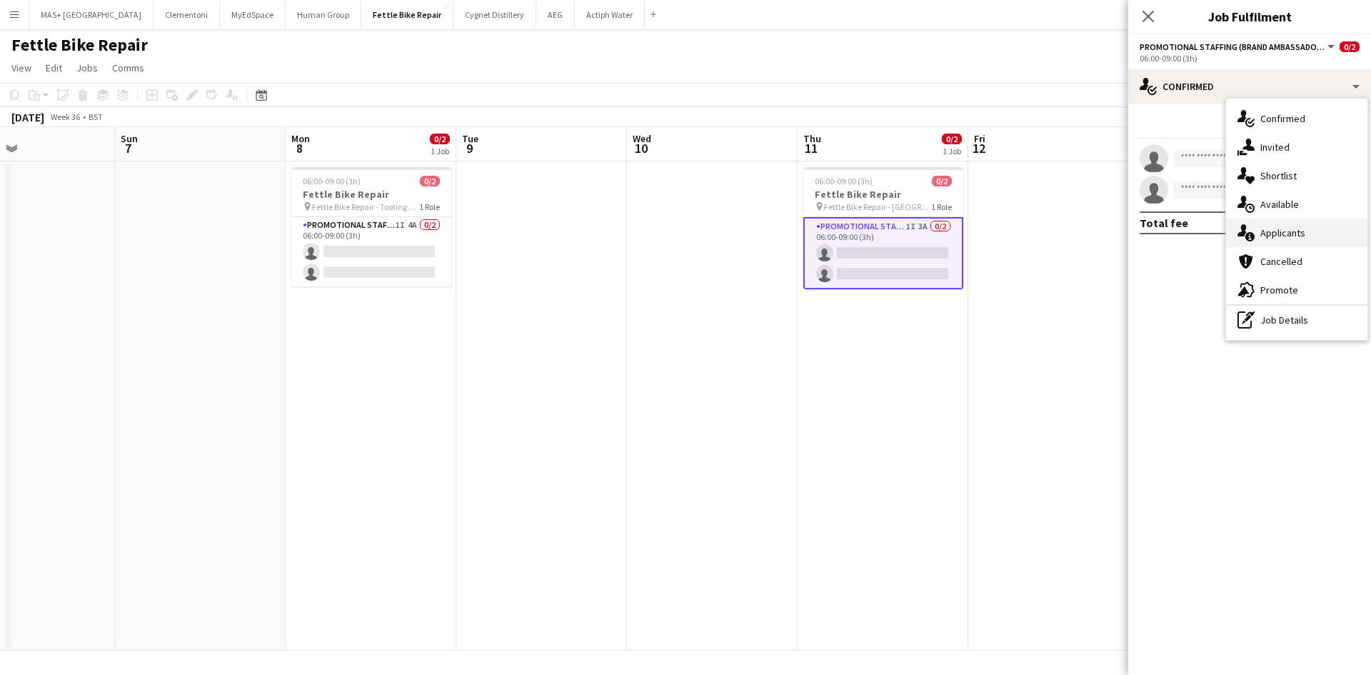
click at [1289, 233] on div "single-neutral-actions-information Applicants" at bounding box center [1296, 232] width 141 height 29
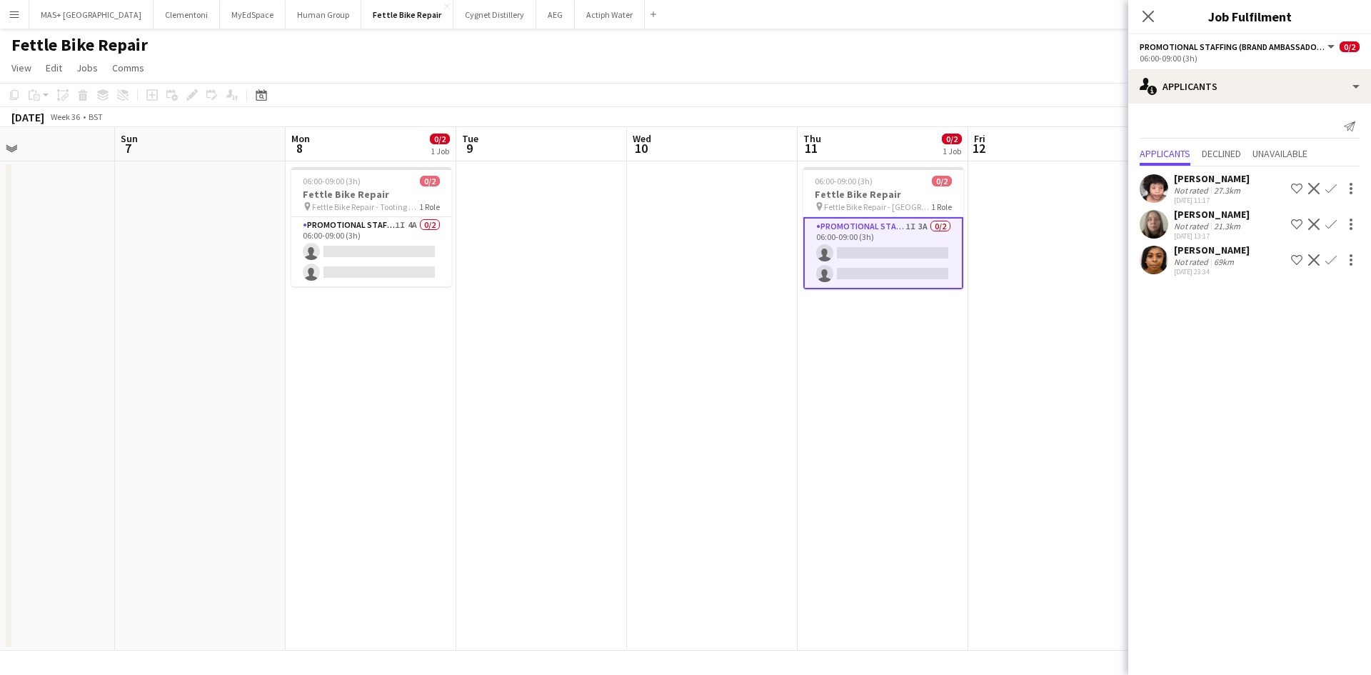
click at [1213, 228] on div "21.3km" at bounding box center [1227, 226] width 32 height 11
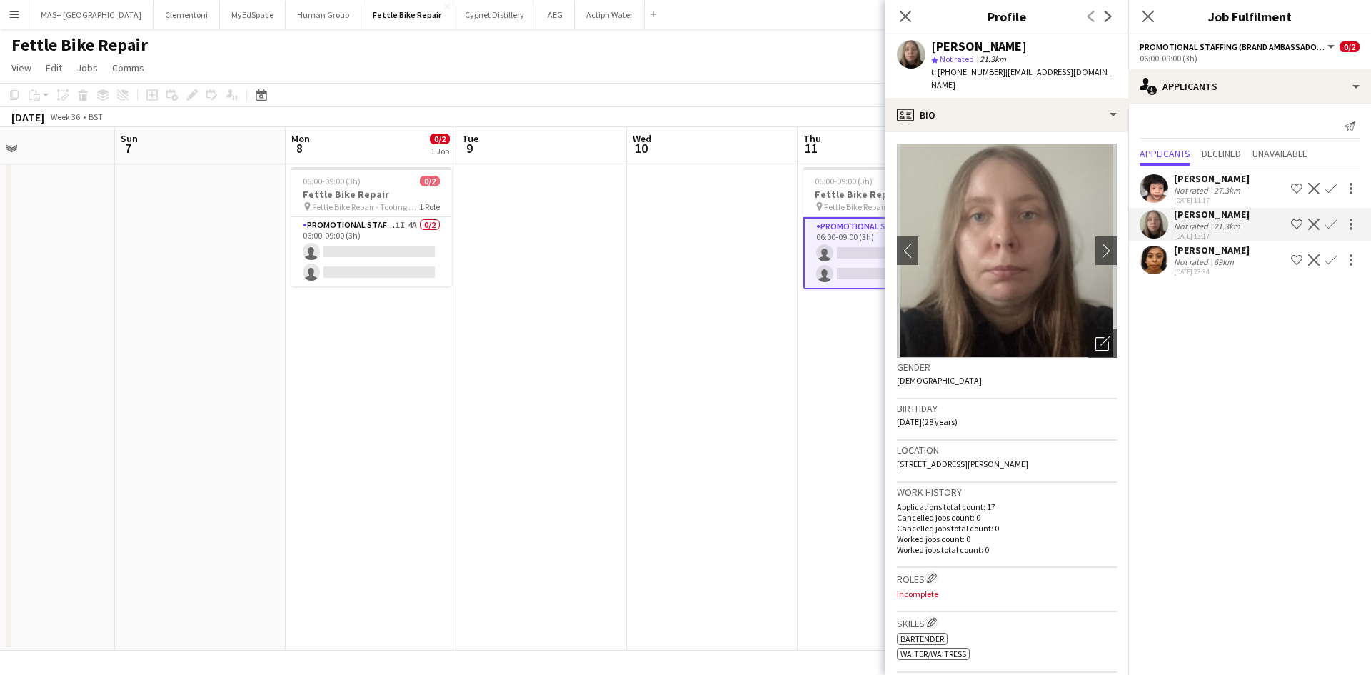
click at [1207, 190] on div "Not rated" at bounding box center [1192, 190] width 37 height 11
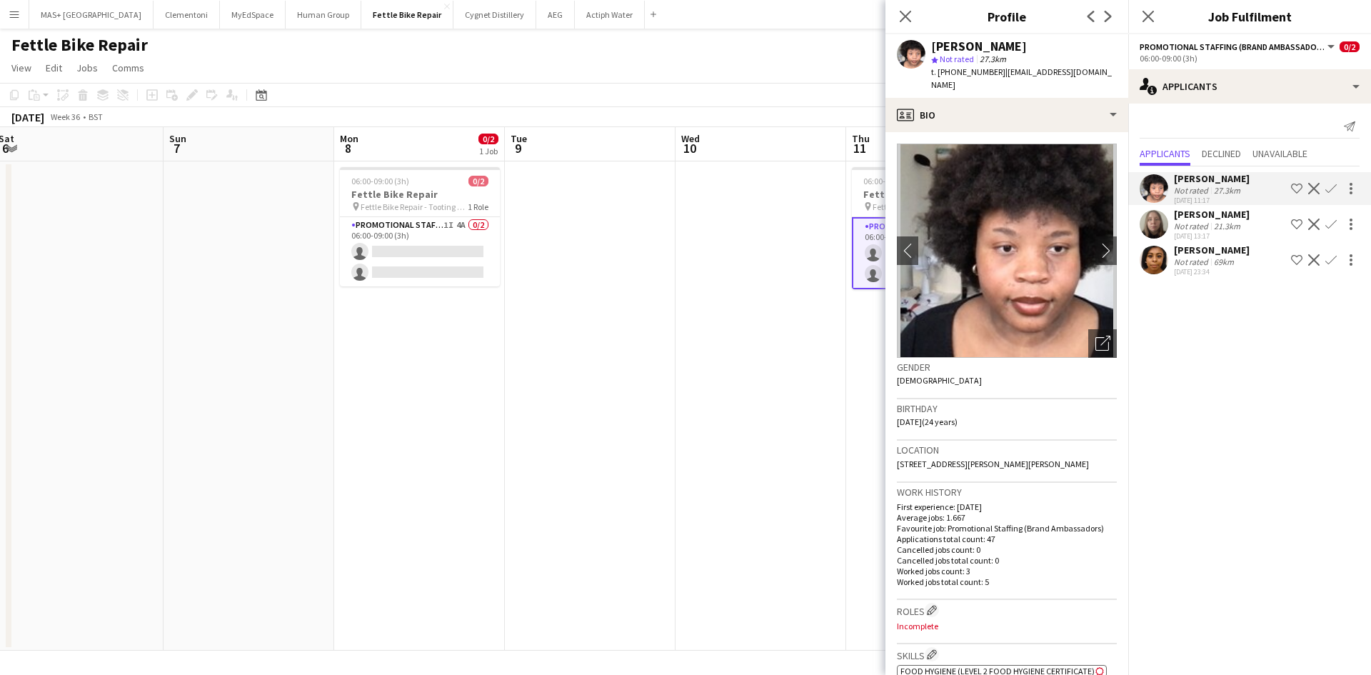
drag, startPoint x: 481, startPoint y: 398, endPoint x: 967, endPoint y: 409, distance: 486.3
click at [1241, 403] on body "Menu Boards Boards Boards All jobs Status Workforce Workforce My Workforce Recr…" at bounding box center [685, 337] width 1371 height 675
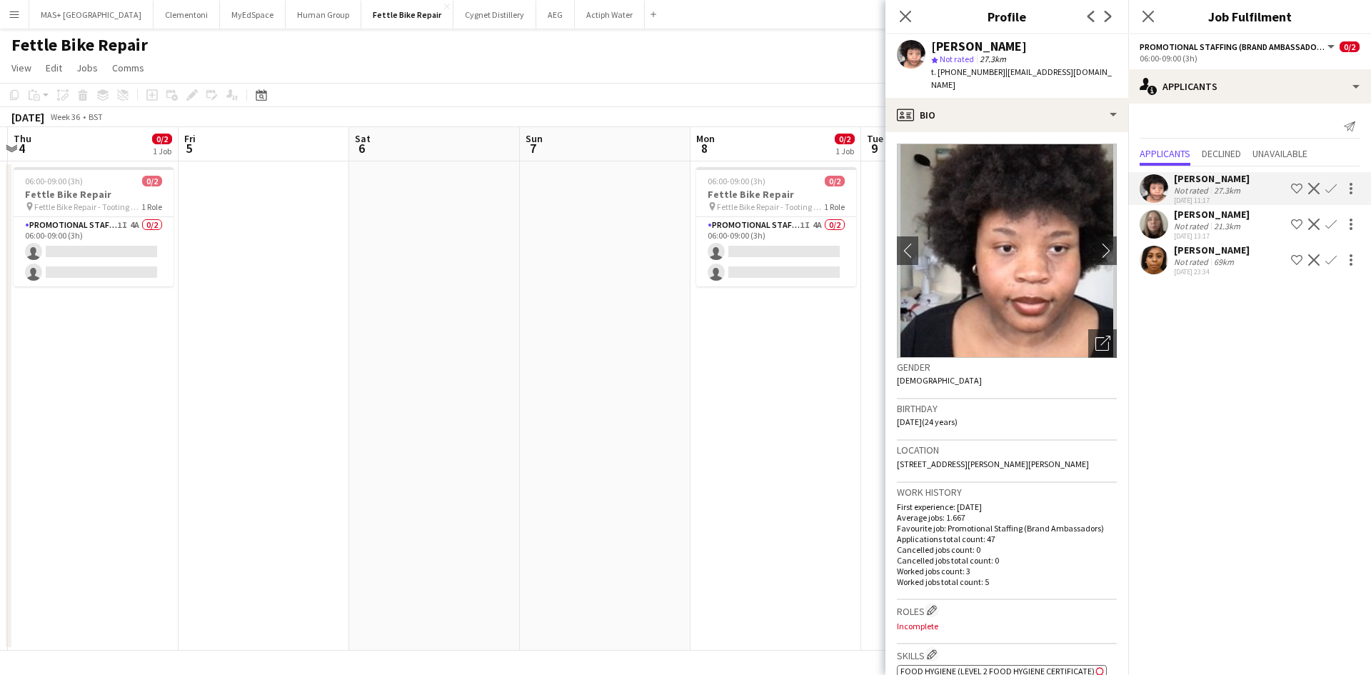
drag, startPoint x: 1013, startPoint y: 419, endPoint x: 1116, endPoint y: 421, distance: 102.8
click at [1113, 421] on body "Menu Boards Boards Boards All jobs Status Workforce Workforce My Workforce Recr…" at bounding box center [685, 337] width 1371 height 675
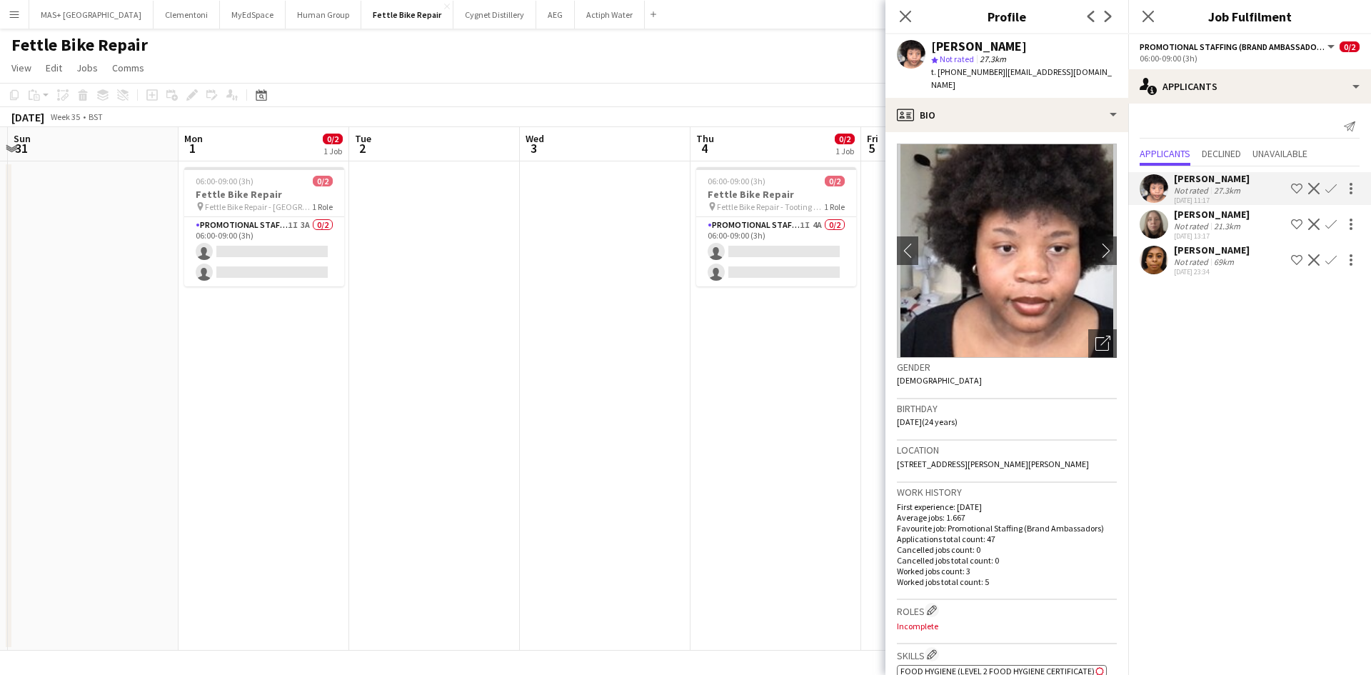
drag, startPoint x: 992, startPoint y: 430, endPoint x: 1031, endPoint y: 430, distance: 39.3
click at [1031, 430] on body "Menu Boards Boards Boards All jobs Status Workforce Workforce My Workforce Recr…" at bounding box center [685, 337] width 1371 height 675
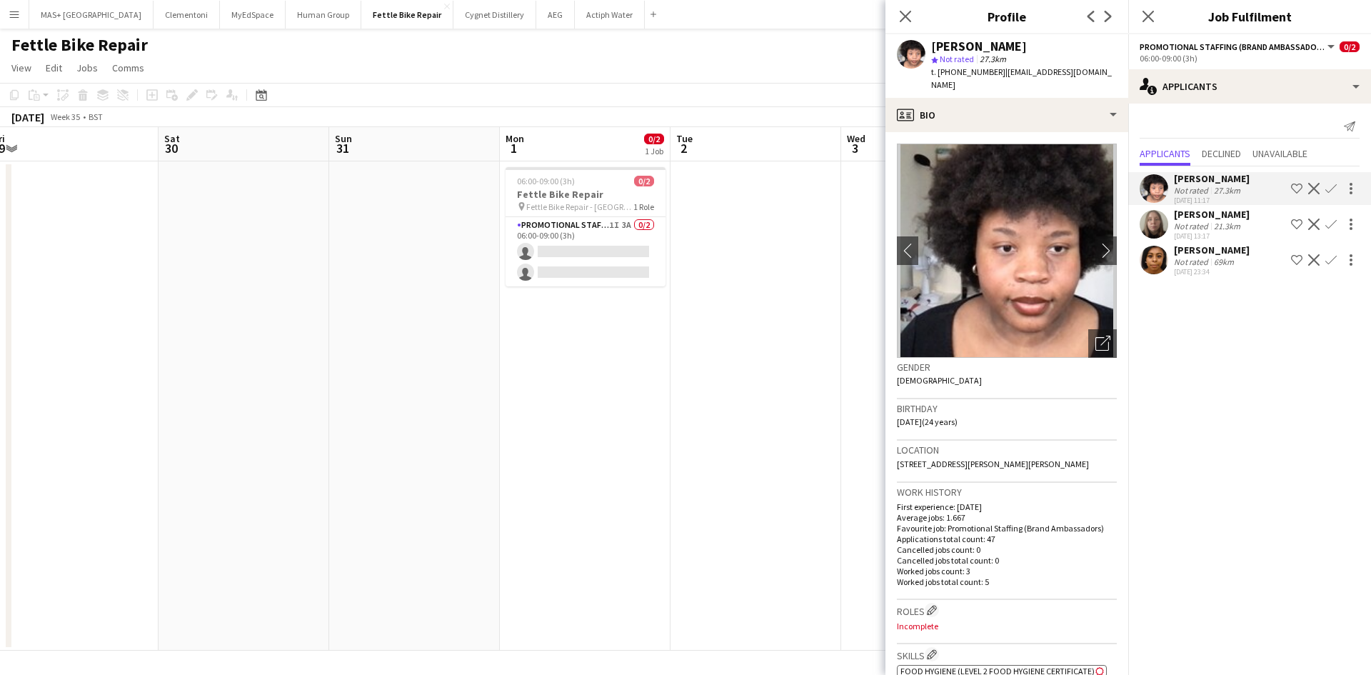
drag, startPoint x: 420, startPoint y: 426, endPoint x: 868, endPoint y: 437, distance: 448.5
click at [927, 437] on body "Menu Boards Boards Boards All jobs Status Workforce Workforce My Workforce Recr…" at bounding box center [685, 337] width 1371 height 675
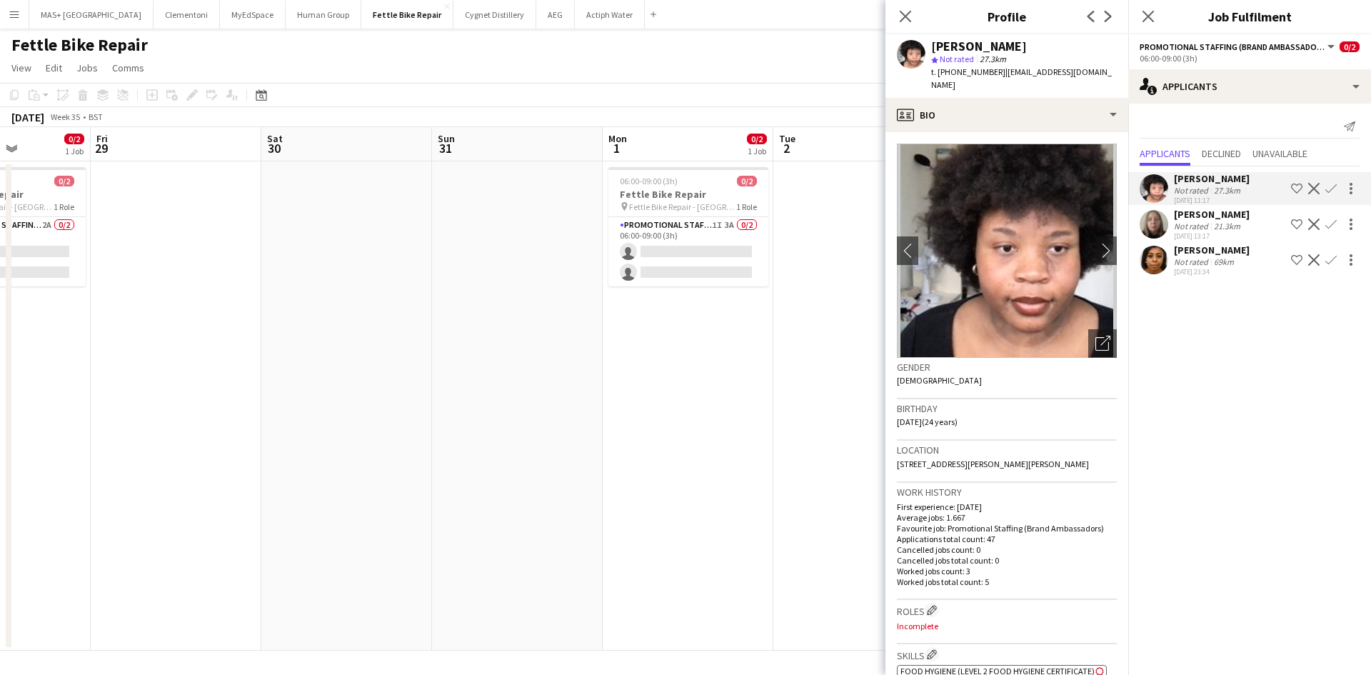
drag, startPoint x: 495, startPoint y: 446, endPoint x: 600, endPoint y: 475, distance: 108.3
click at [769, 463] on app-calendar-viewport "Tue 26 Wed 27 Thu 28 0/2 1 Job Fri 29 Sat 30 Sun 31 Mon 1 0/2 1 Job Tue 2 Wed 3…" at bounding box center [685, 388] width 1371 height 523
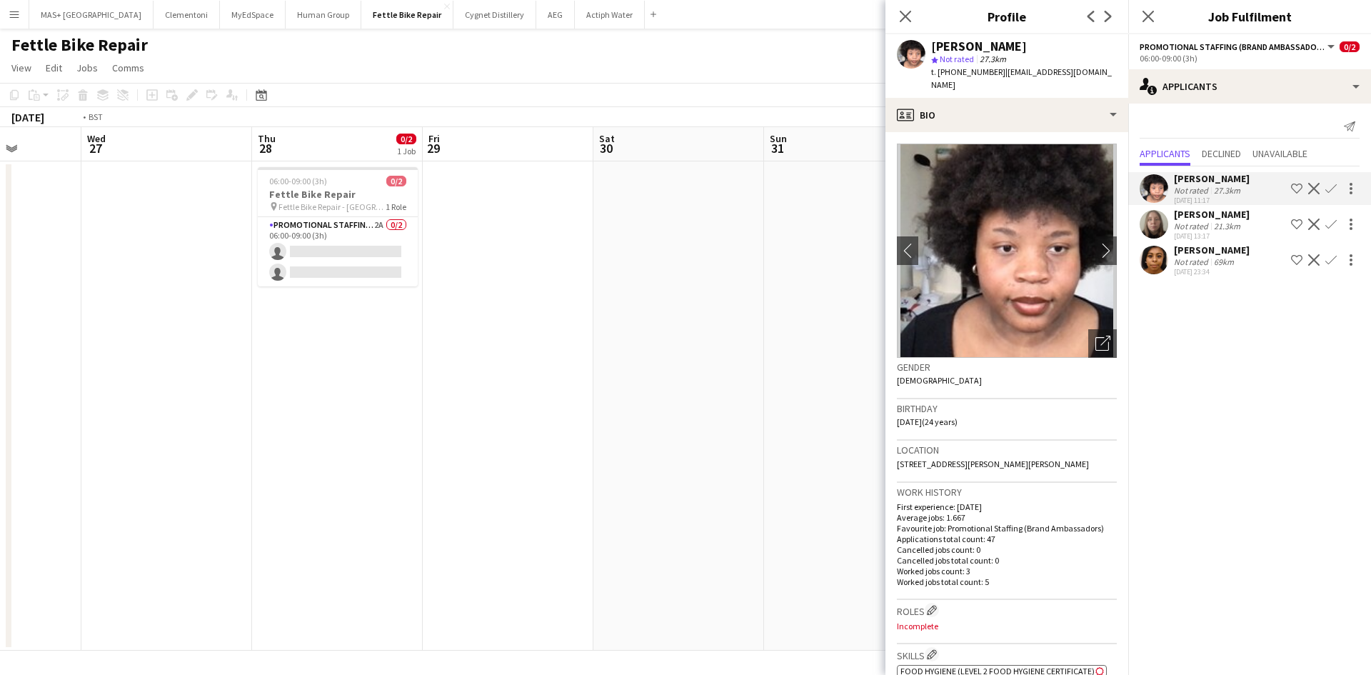
drag, startPoint x: 388, startPoint y: 462, endPoint x: 778, endPoint y: 452, distance: 390.7
click at [890, 461] on body "Menu Boards Boards Boards All jobs Status Workforce Workforce My Workforce Recr…" at bounding box center [685, 337] width 1371 height 675
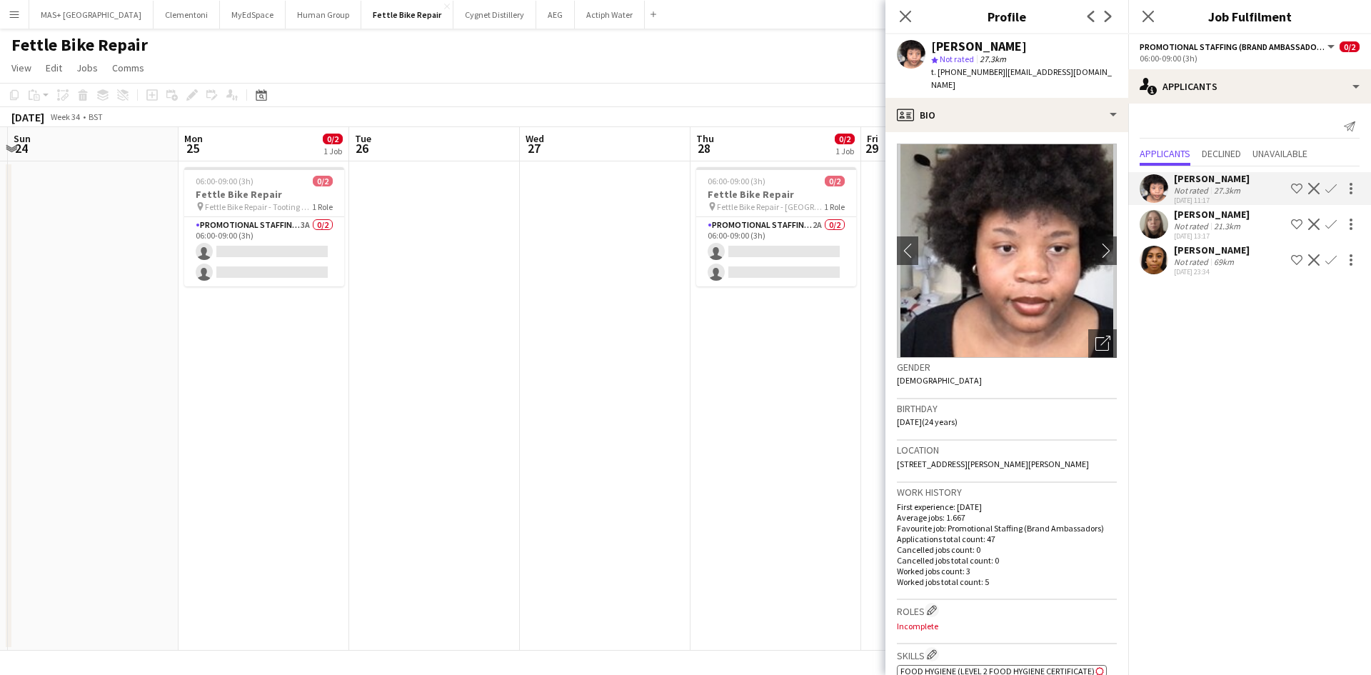
click at [520, 431] on app-date-cell at bounding box center [605, 405] width 171 height 489
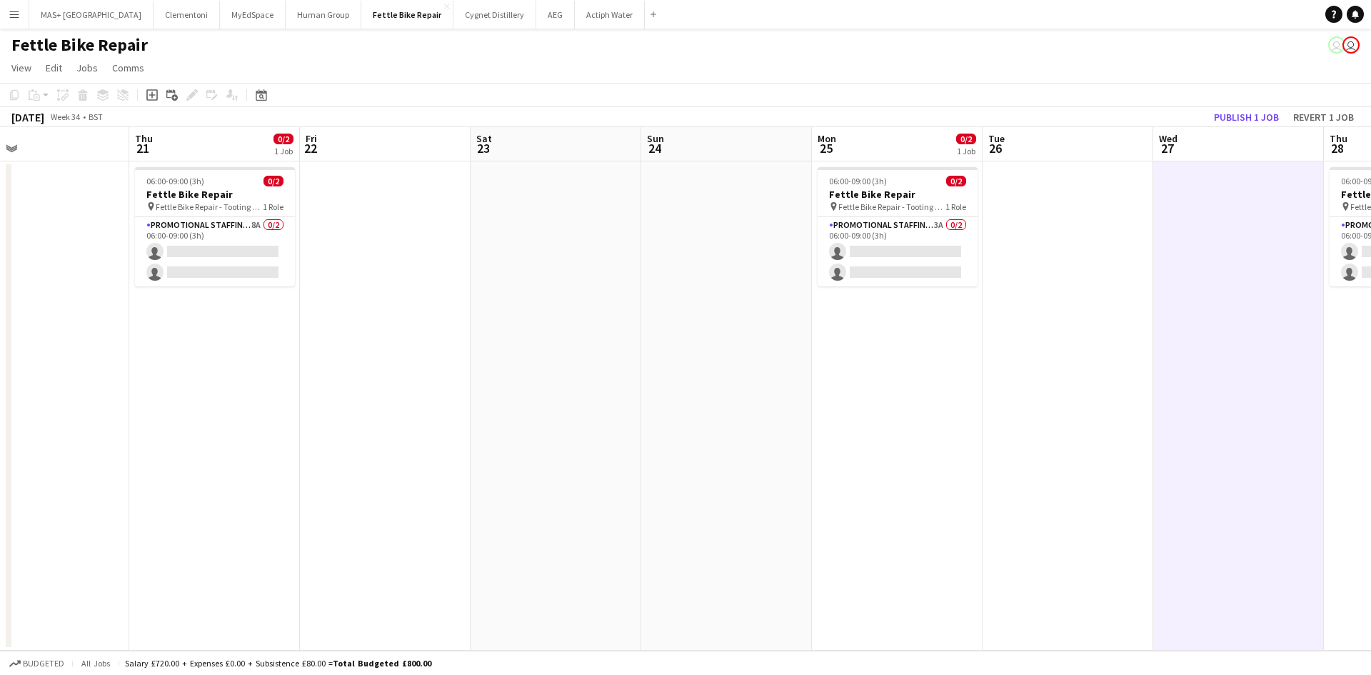
drag, startPoint x: 216, startPoint y: 414, endPoint x: 832, endPoint y: 362, distance: 617.6
click at [853, 361] on app-calendar-viewport "Mon 18 1/2 1 Job Tue 19 Wed 20 Thu 21 0/2 1 Job Fri 22 Sat 23 Sun 24 Mon 25 0/2…" at bounding box center [685, 388] width 1371 height 523
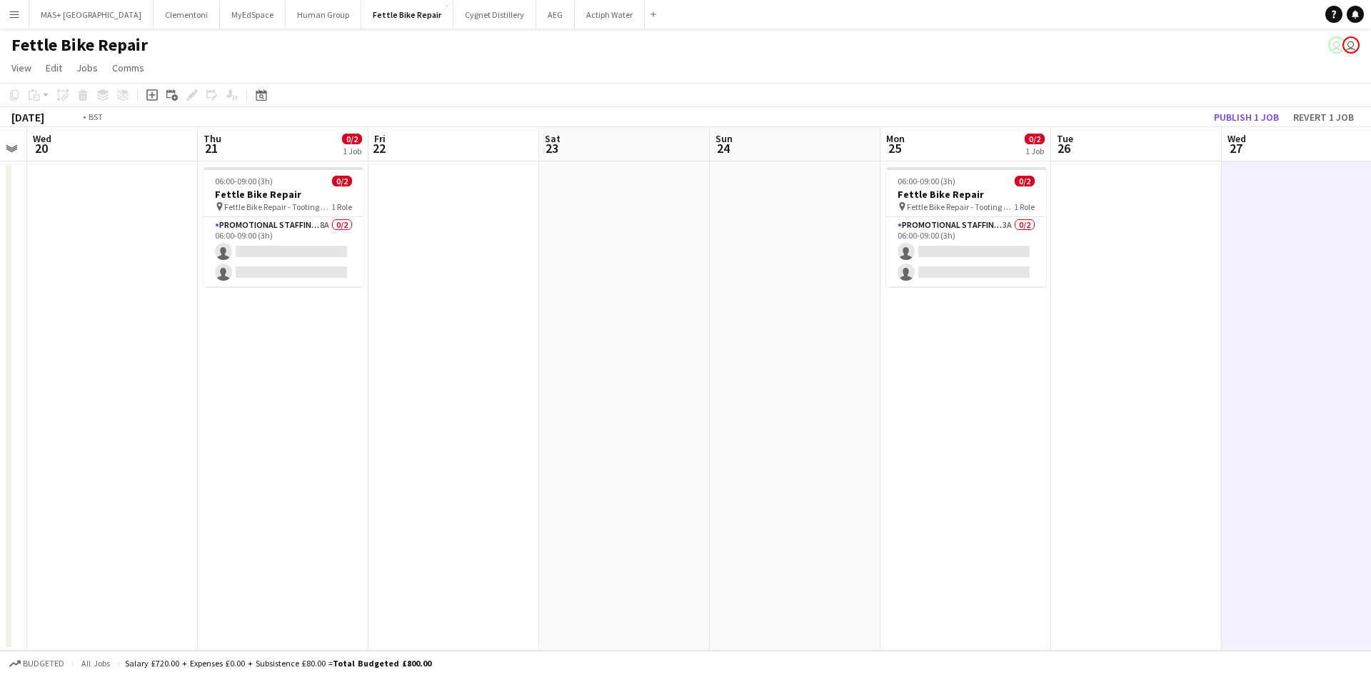
drag, startPoint x: 190, startPoint y: 368, endPoint x: 635, endPoint y: 363, distance: 445.6
click at [681, 368] on app-calendar-viewport "Mon 18 1/2 1 Job Tue 19 Wed 20 Thu 21 0/2 1 Job Fri 22 Sat 23 Sun 24 Mon 25 0/2…" at bounding box center [685, 388] width 1371 height 523
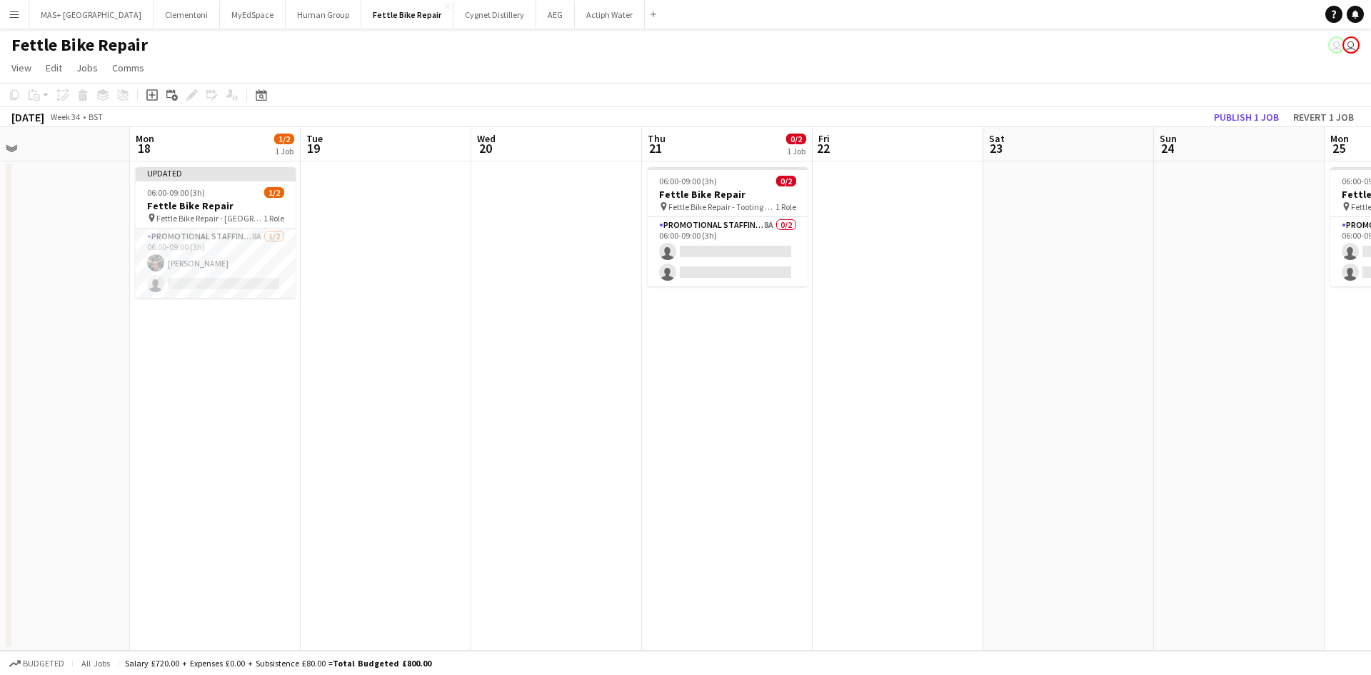
click at [481, 364] on app-calendar-viewport "Fri 15 Sat 16 Sun 17 Mon 18 1/2 1 Job Tue 19 Wed 20 Thu 21 0/2 1 Job Fri 22 Sat…" at bounding box center [685, 388] width 1371 height 523
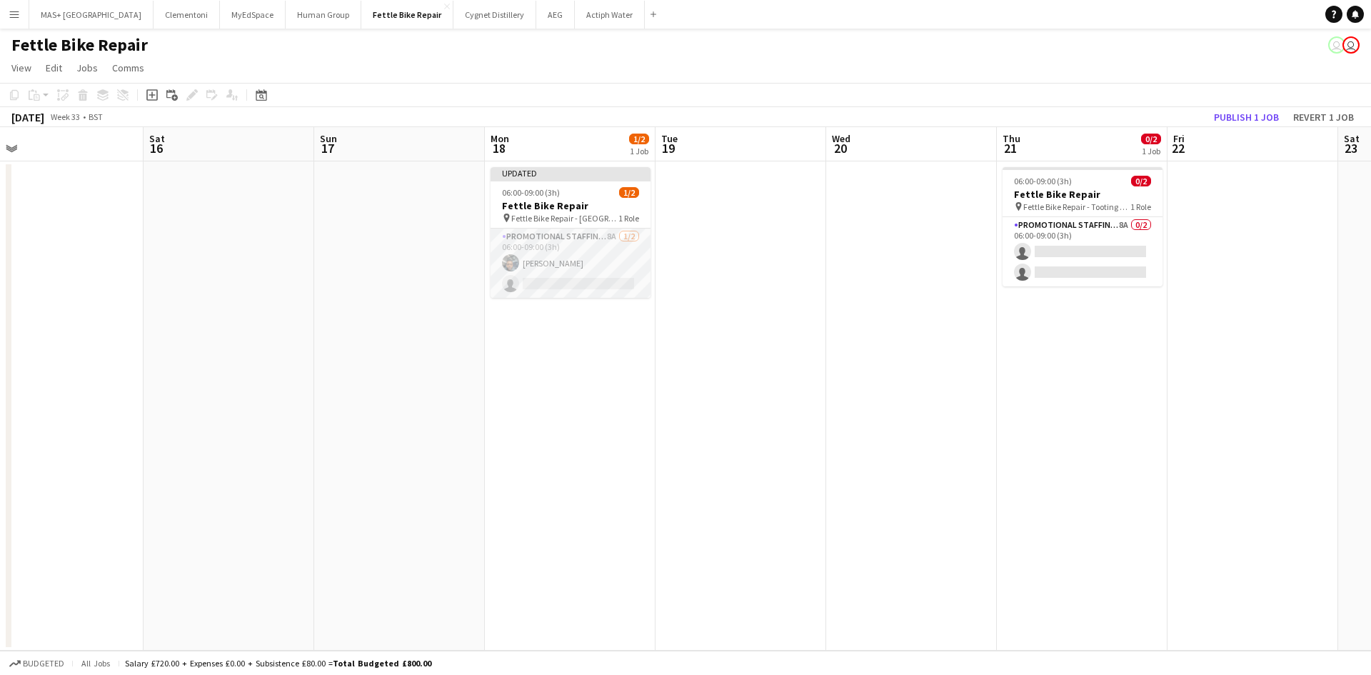
click at [538, 246] on app-card-role "Promotional Staffing (Brand Ambassadors) 8A 1/2 06:00-09:00 (3h) Brian Ngure si…" at bounding box center [570, 262] width 160 height 69
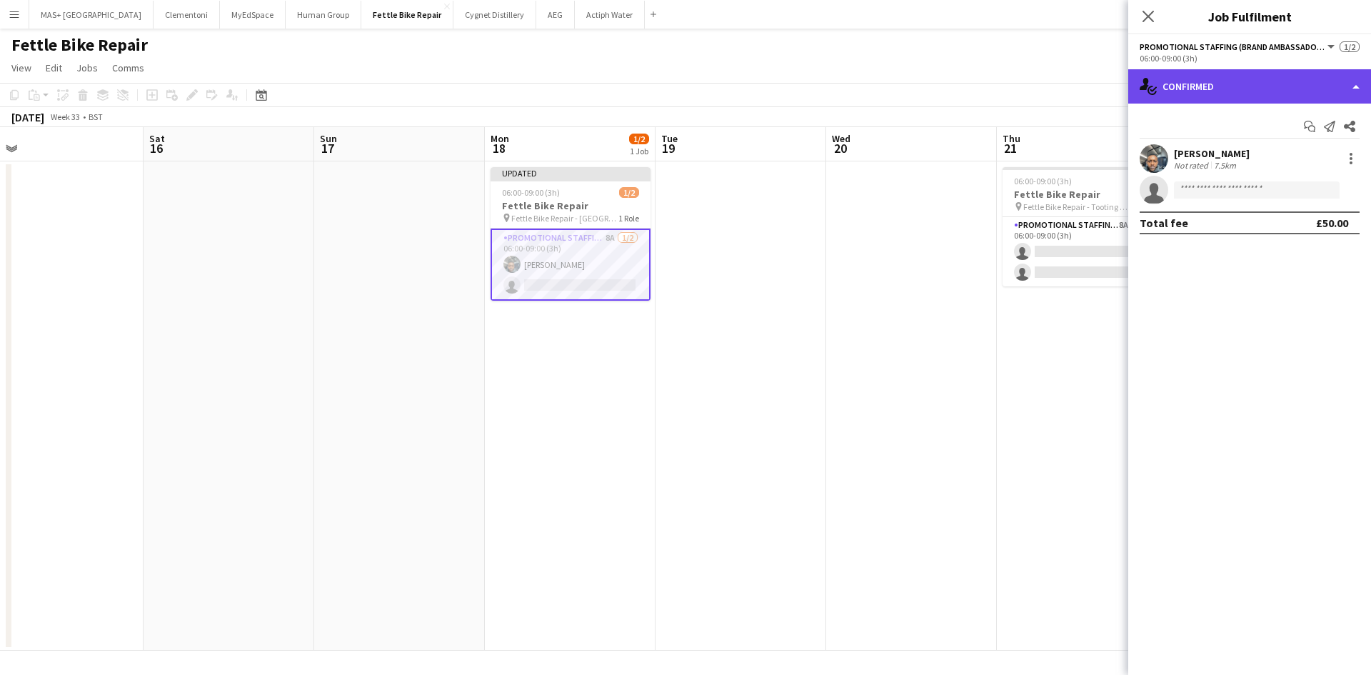
click at [1273, 92] on div "single-neutral-actions-check-2 Confirmed" at bounding box center [1249, 86] width 243 height 34
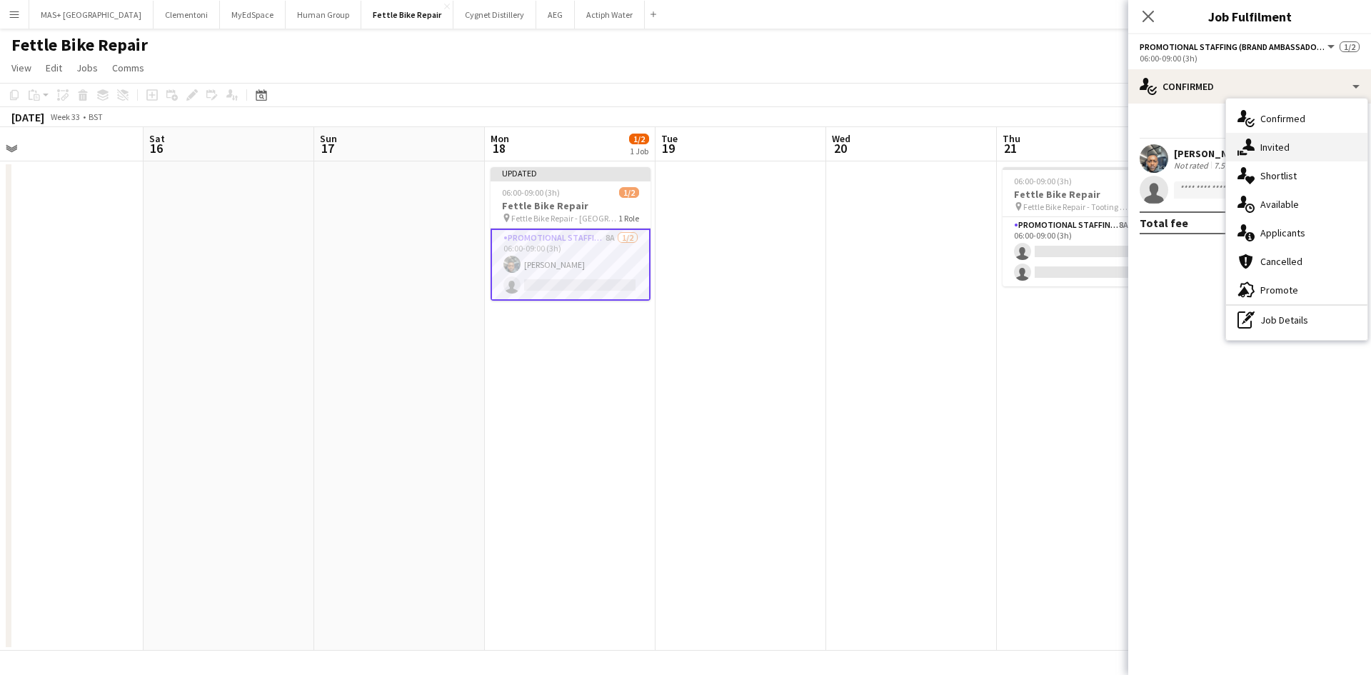
click at [1291, 154] on div "single-neutral-actions-share-1 Invited" at bounding box center [1296, 147] width 141 height 29
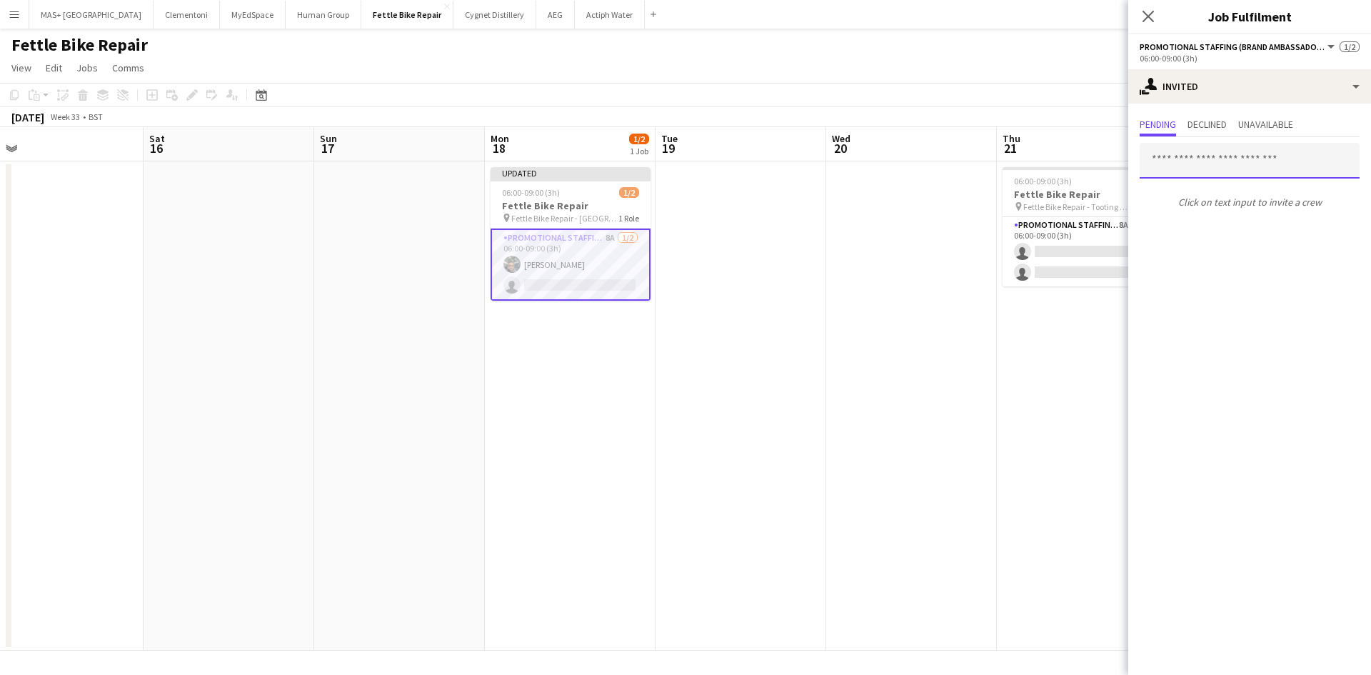
click at [1196, 163] on input "text" at bounding box center [1249, 161] width 220 height 36
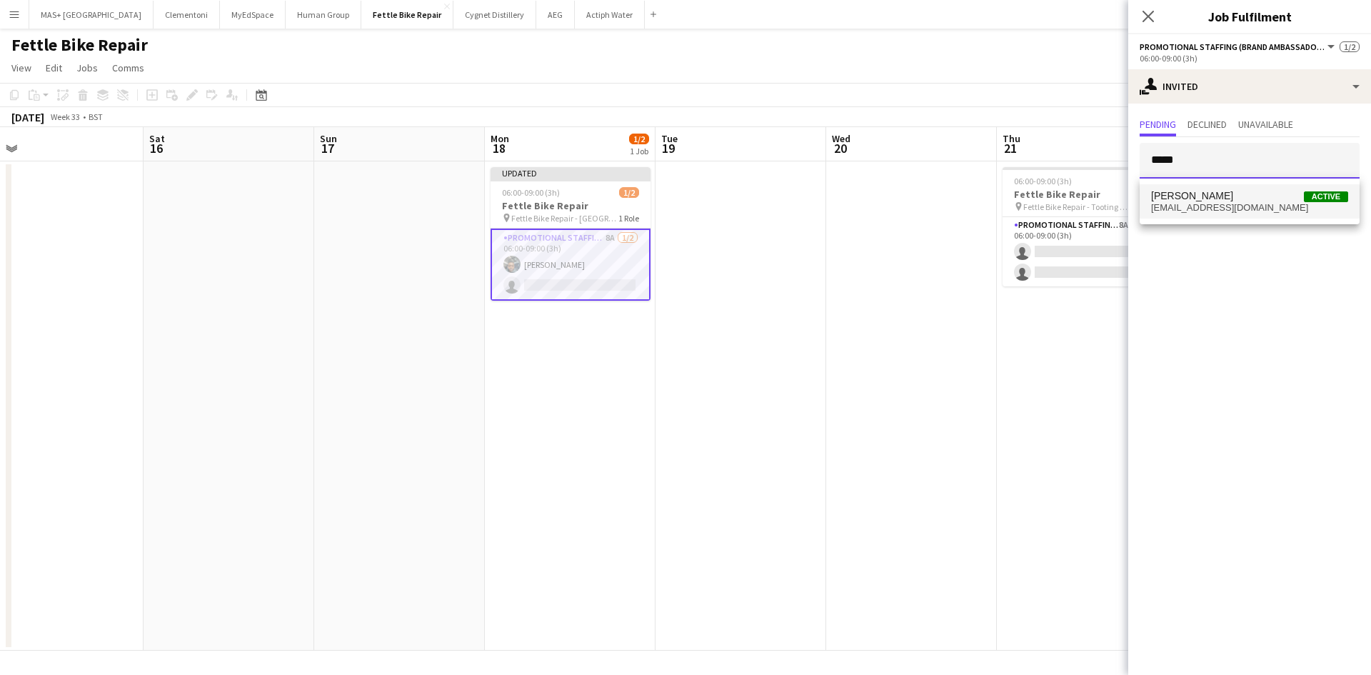
type input "*****"
click at [1204, 198] on span "Daria Smith Active" at bounding box center [1249, 196] width 197 height 12
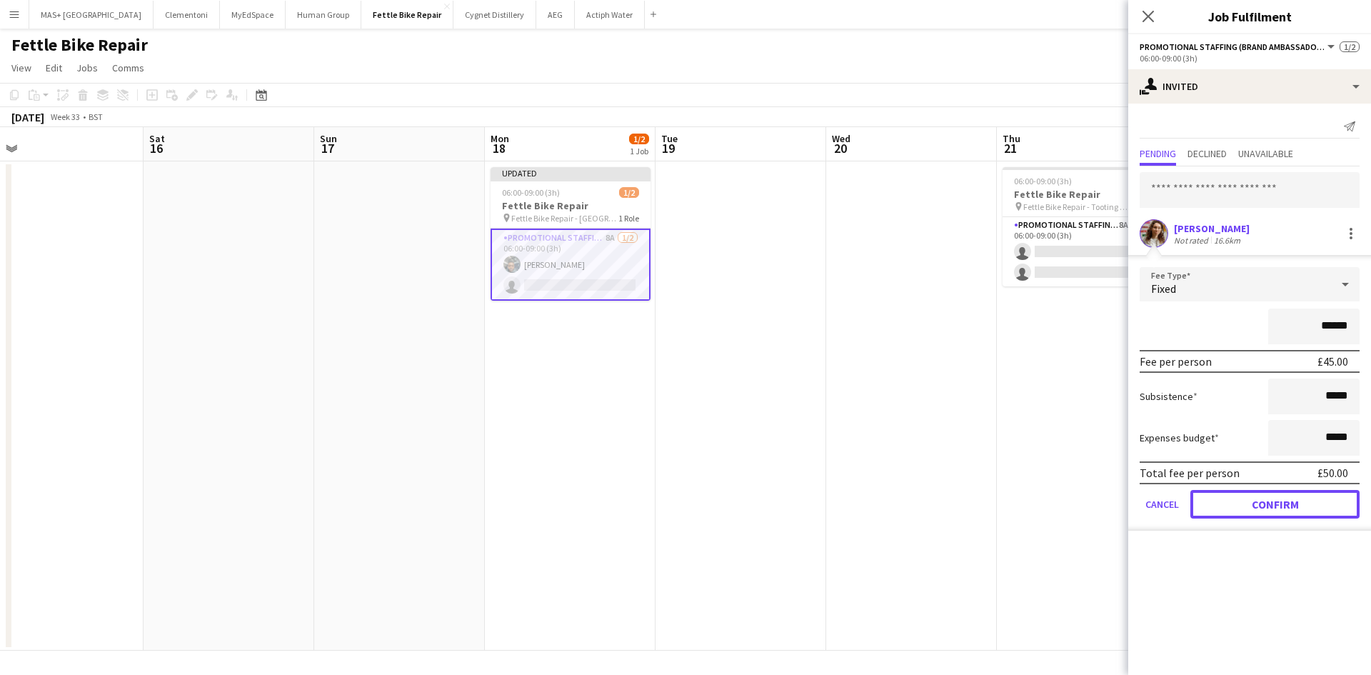
click at [1277, 510] on button "Confirm" at bounding box center [1274, 504] width 169 height 29
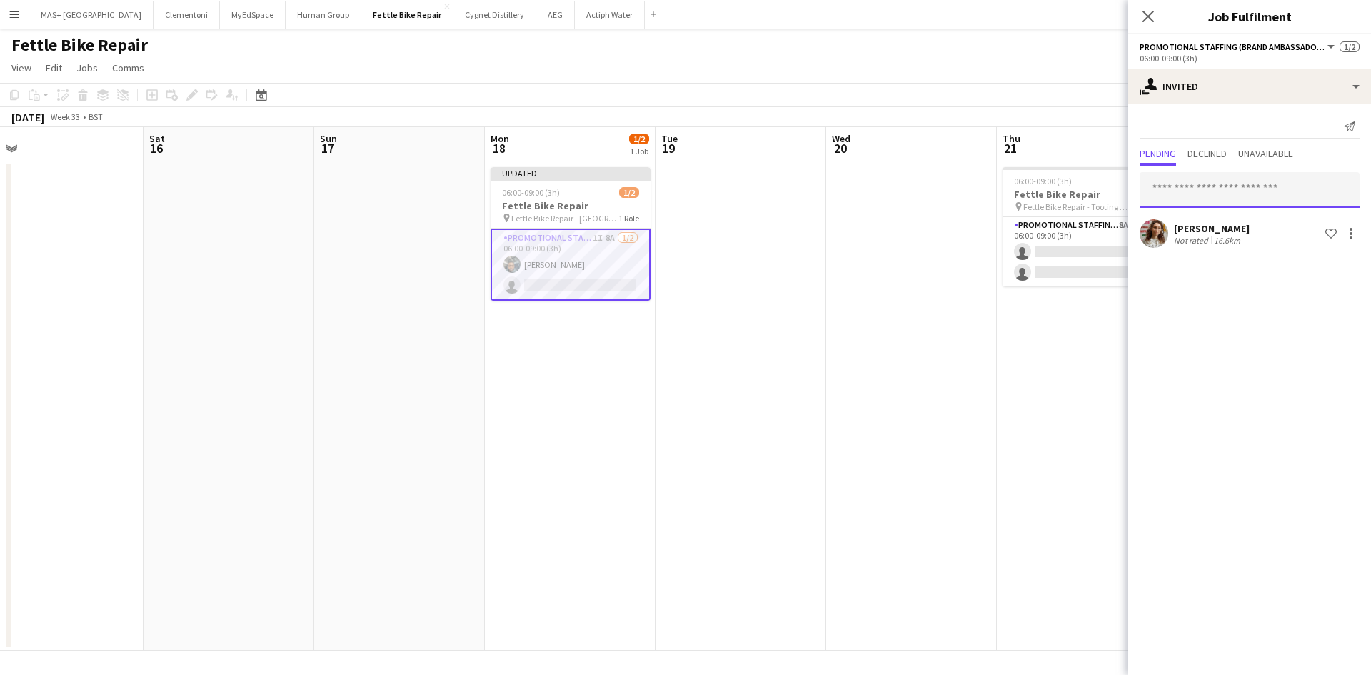
click at [1191, 193] on input "text" at bounding box center [1249, 190] width 220 height 36
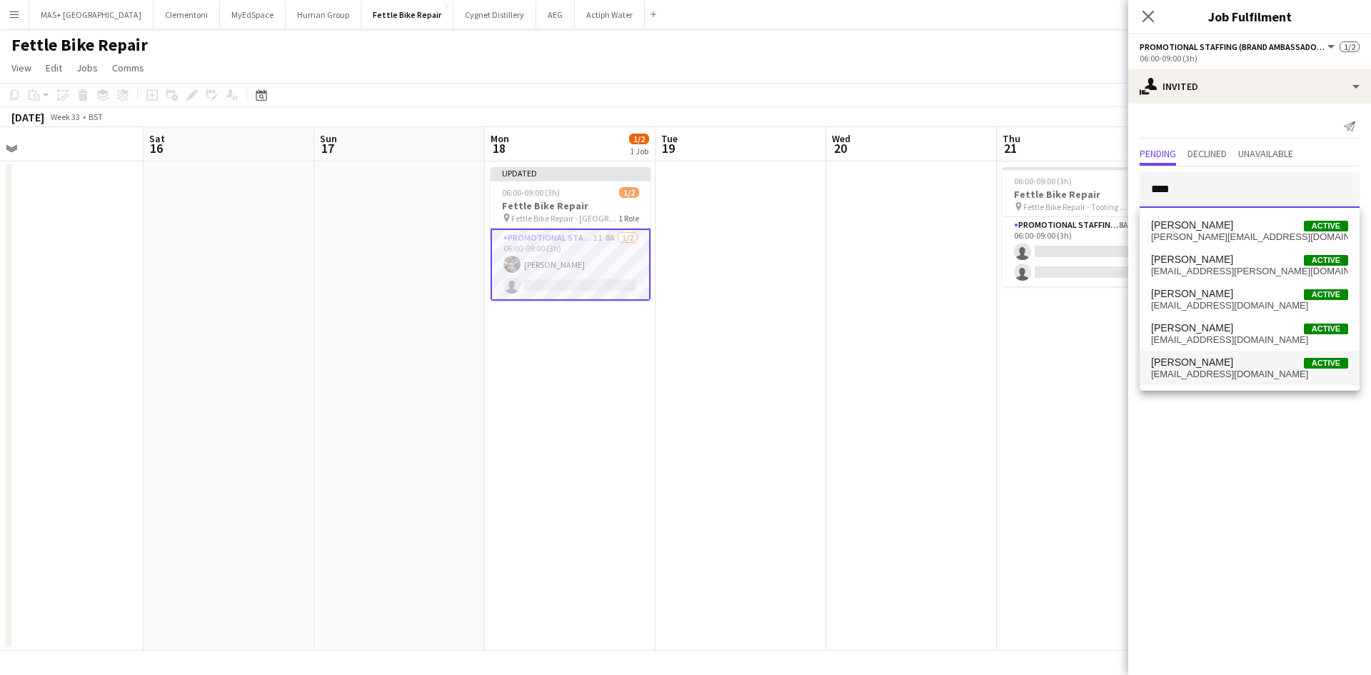
type input "****"
click at [1199, 357] on span "[PERSON_NAME]" at bounding box center [1192, 362] width 82 height 12
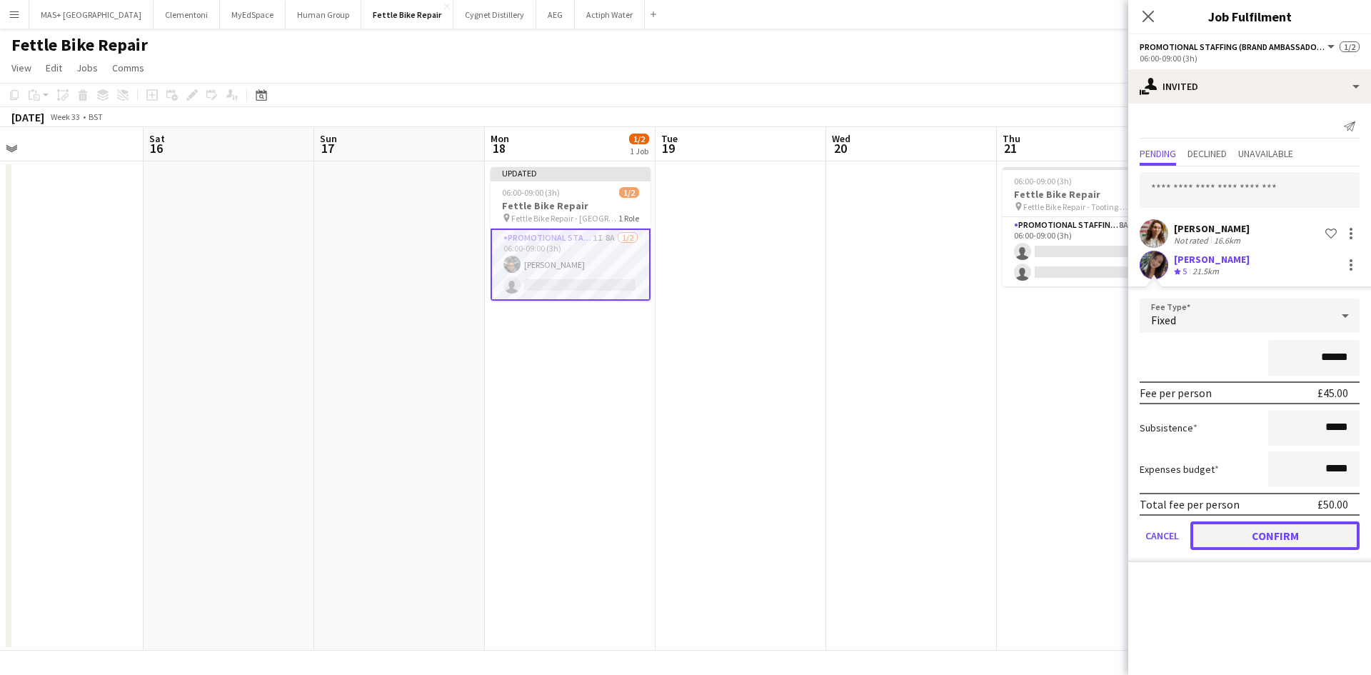
click at [1252, 530] on button "Confirm" at bounding box center [1274, 535] width 169 height 29
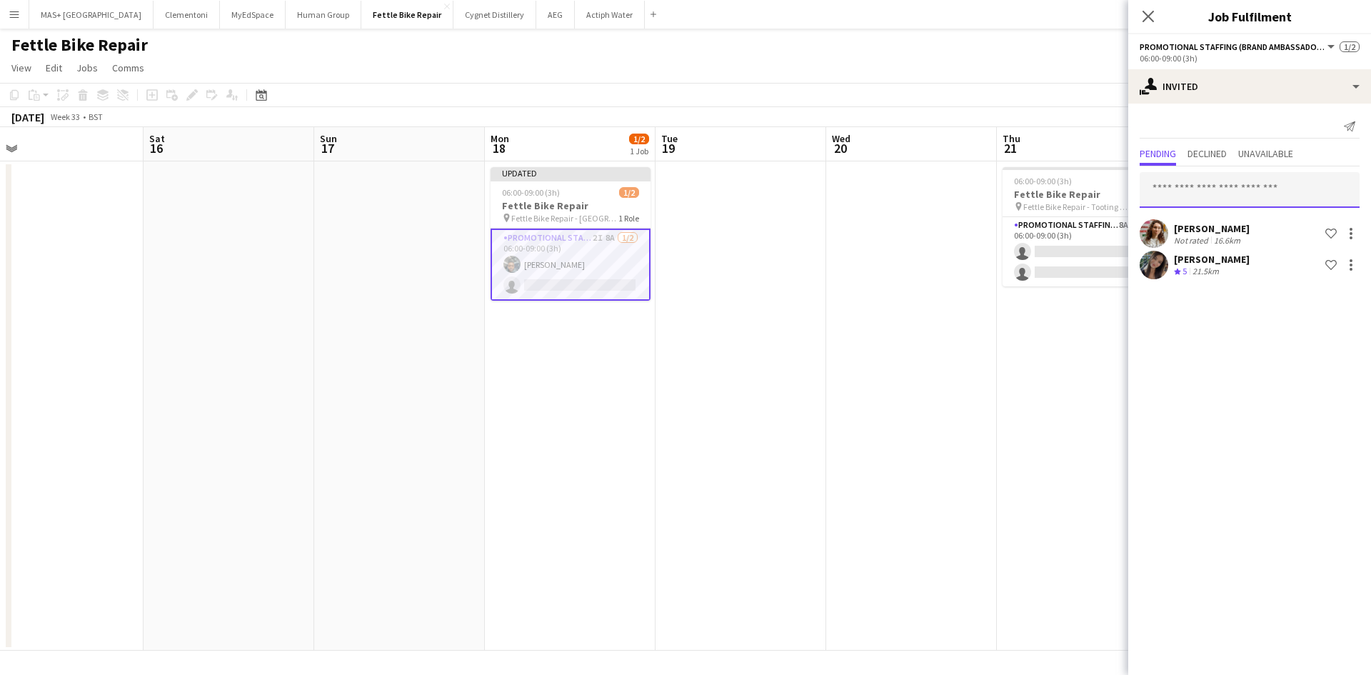
click at [1195, 188] on input "text" at bounding box center [1249, 190] width 220 height 36
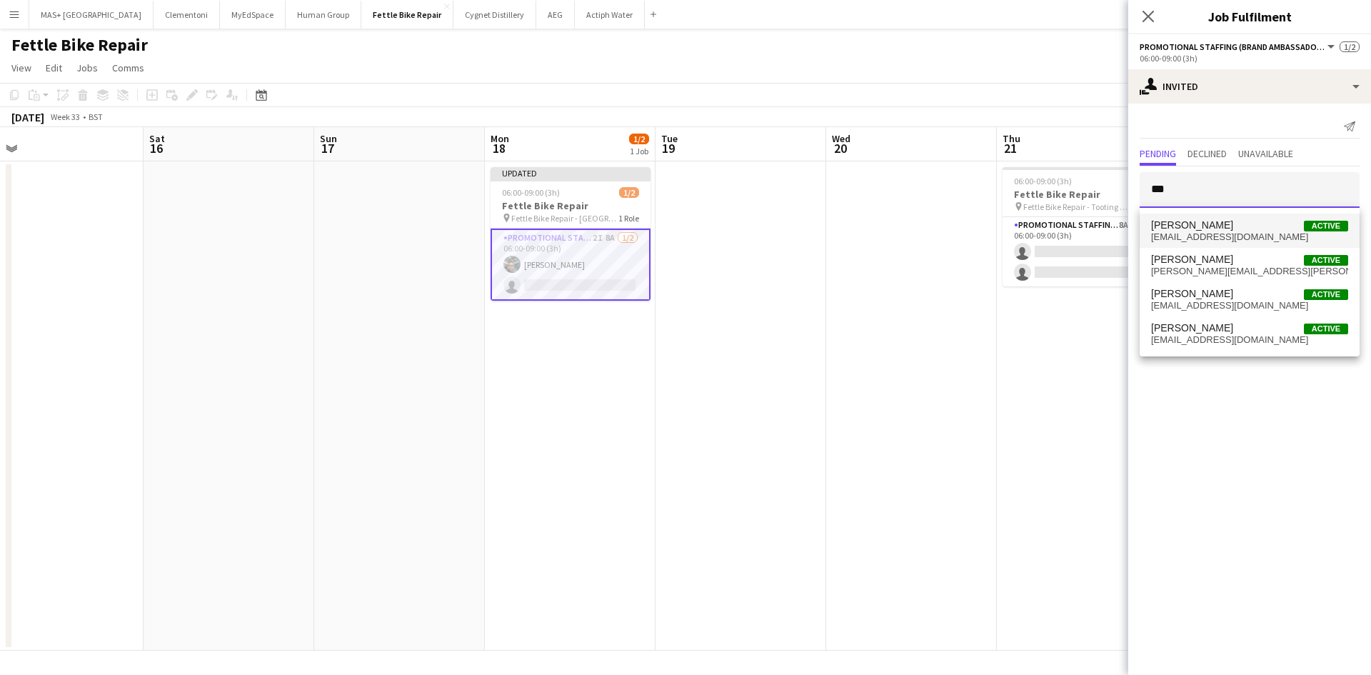
type input "***"
click at [1230, 241] on span "nastiamelany@gmail.com" at bounding box center [1249, 236] width 197 height 11
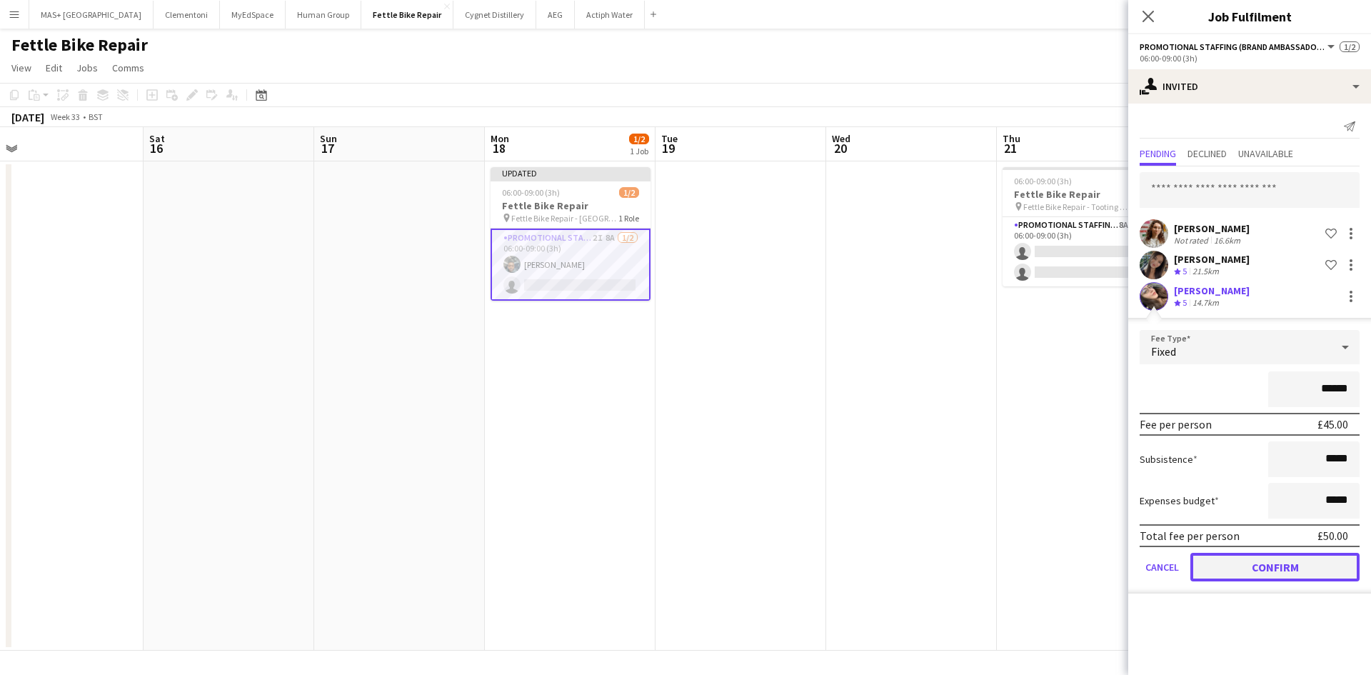
drag, startPoint x: 1272, startPoint y: 565, endPoint x: 1244, endPoint y: 411, distance: 156.8
click at [1273, 565] on button "Confirm" at bounding box center [1274, 567] width 169 height 29
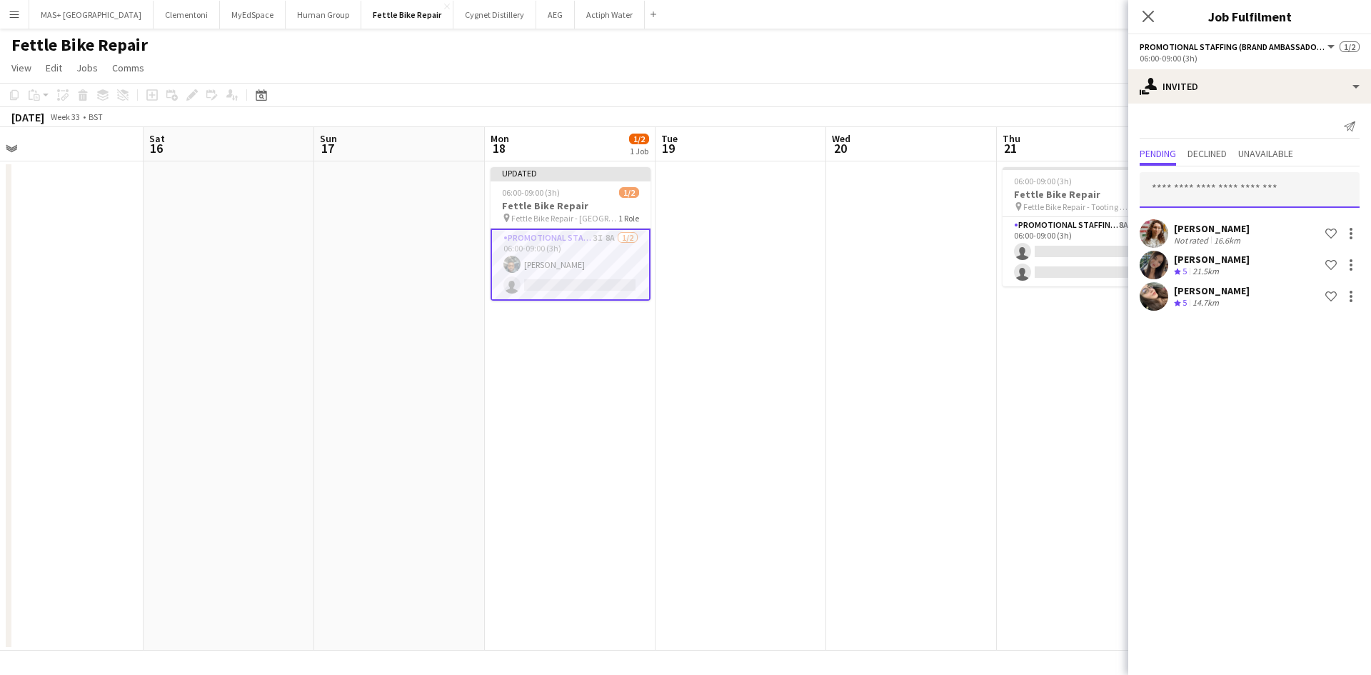
click at [1185, 193] on input "text" at bounding box center [1249, 190] width 220 height 36
type input "*****"
click at [1209, 237] on span "dolezalucie@gmail.com" at bounding box center [1249, 236] width 197 height 11
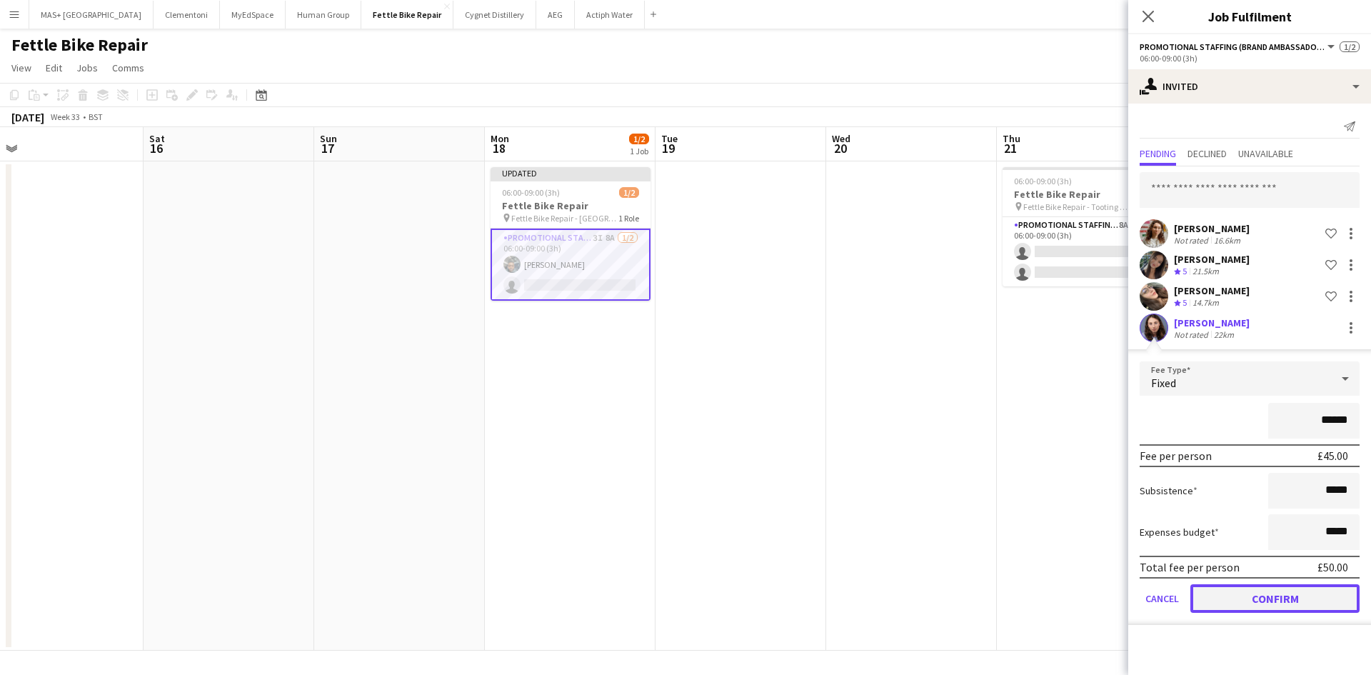
click at [1247, 599] on button "Confirm" at bounding box center [1274, 598] width 169 height 29
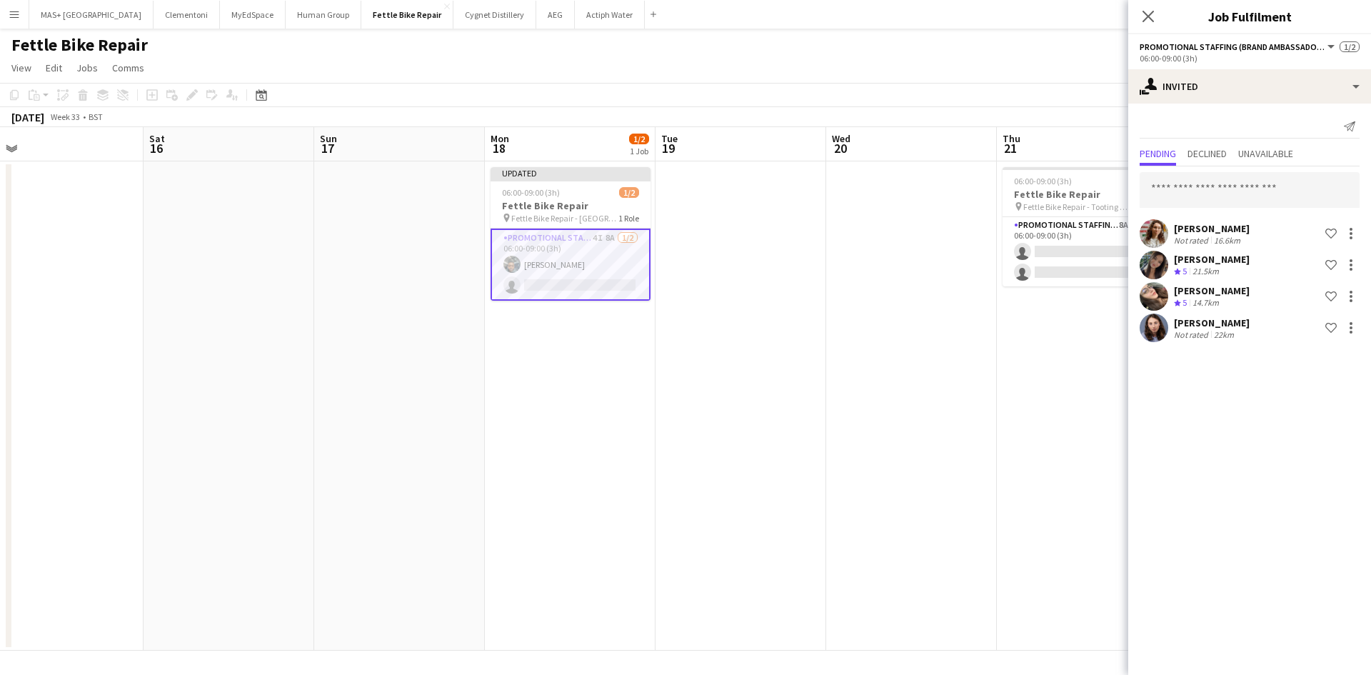
click at [949, 384] on app-date-cell at bounding box center [911, 405] width 171 height 489
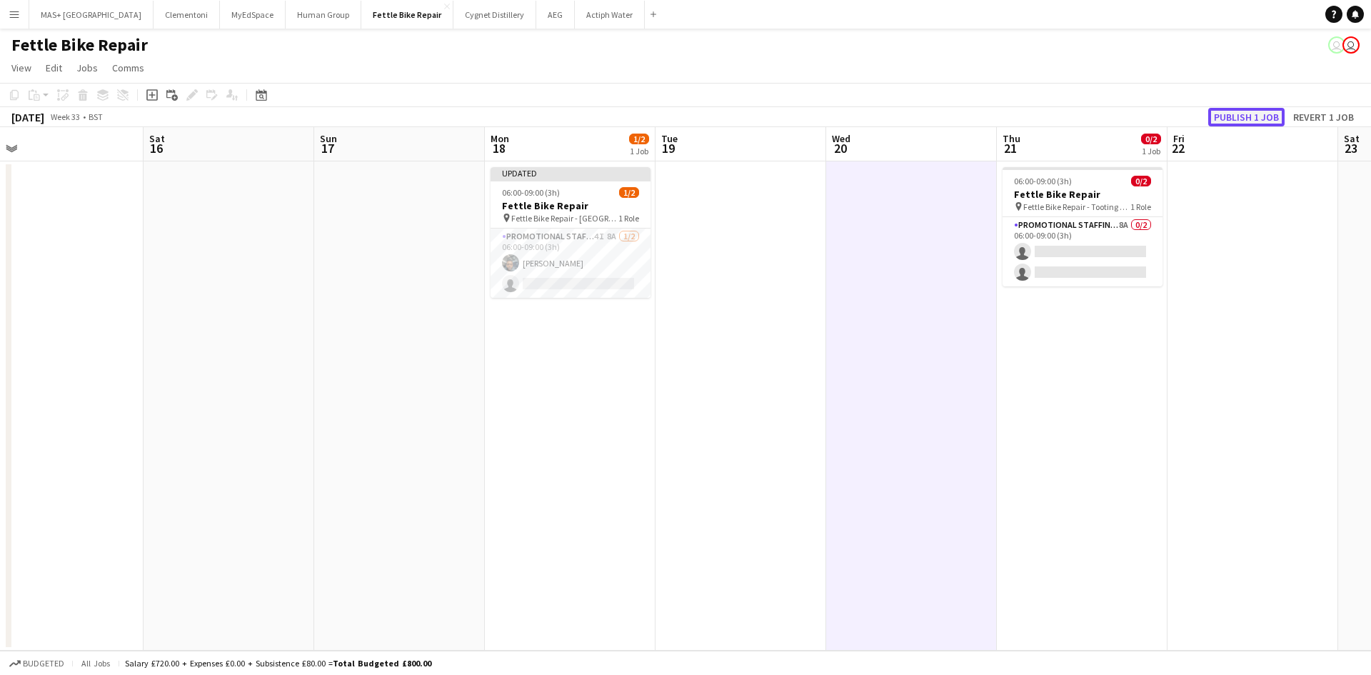
click at [1251, 124] on button "Publish 1 job" at bounding box center [1246, 117] width 76 height 19
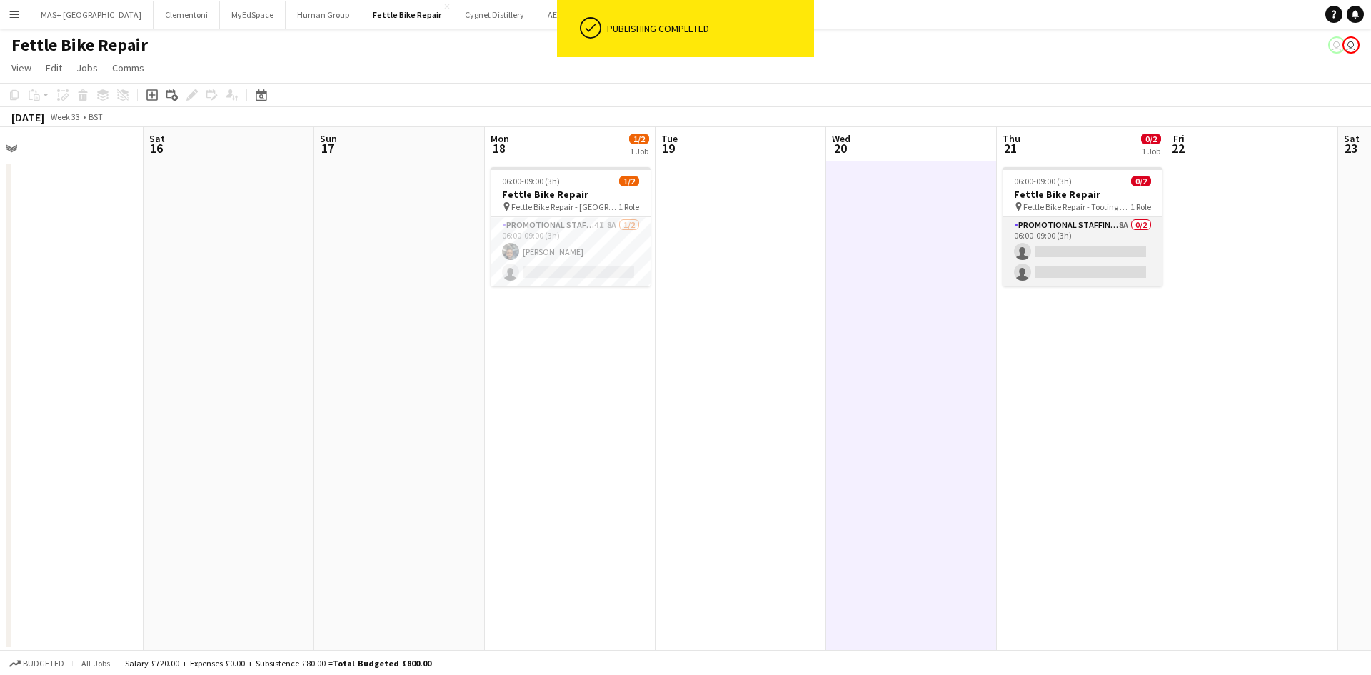
click at [1054, 232] on app-card-role "Promotional Staffing (Brand Ambassadors) 8A 0/2 06:00-09:00 (3h) single-neutral…" at bounding box center [1082, 251] width 160 height 69
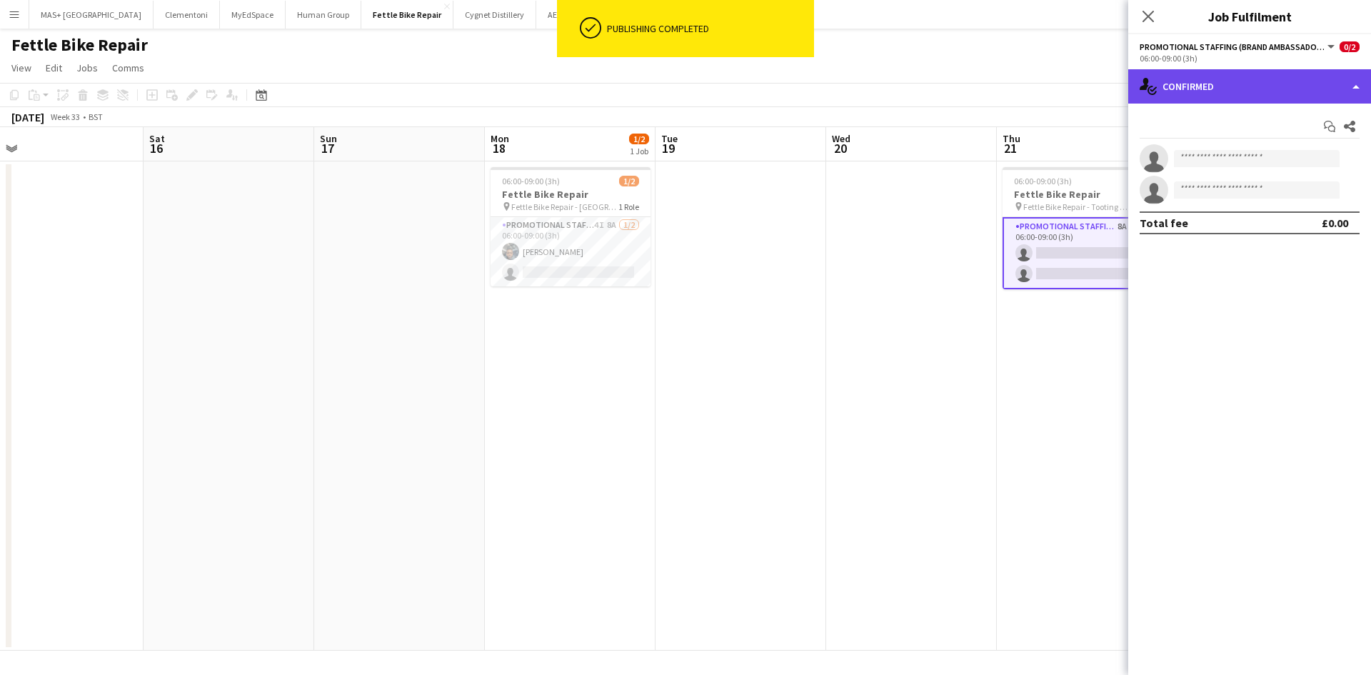
click at [1219, 96] on div "single-neutral-actions-check-2 Confirmed" at bounding box center [1249, 86] width 243 height 34
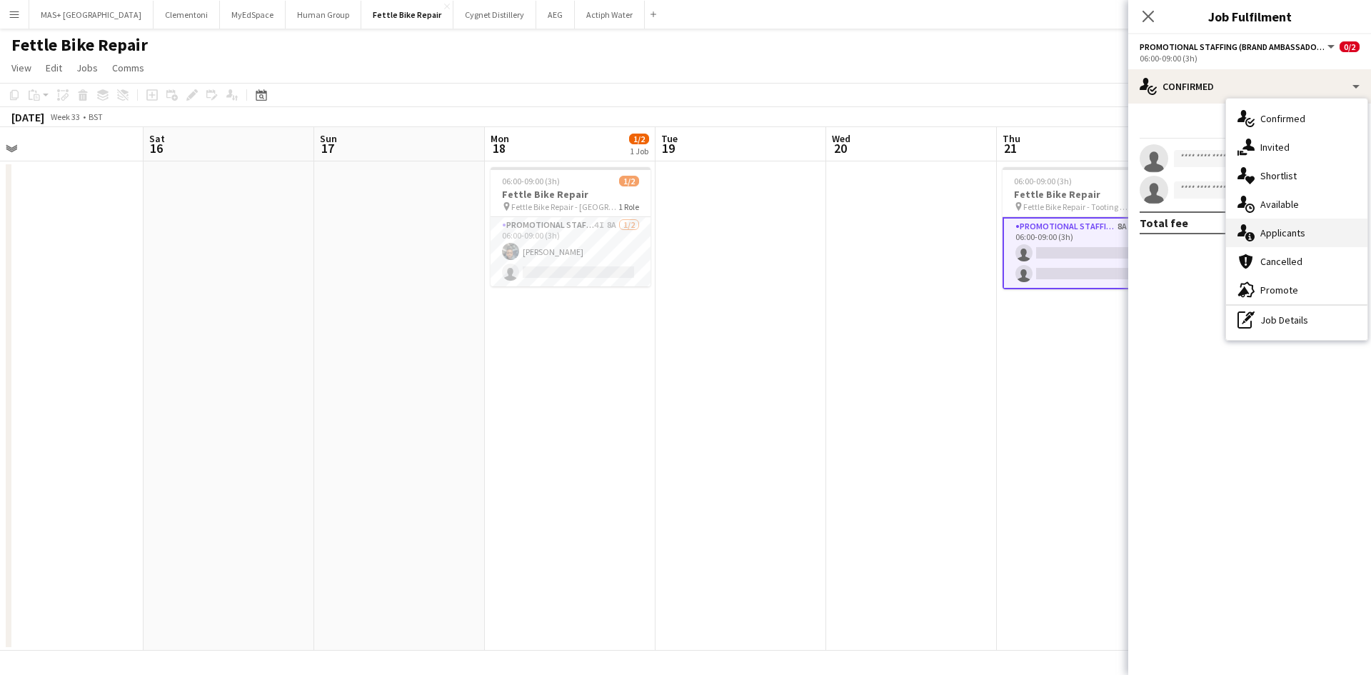
click at [1292, 223] on div "single-neutral-actions-information Applicants" at bounding box center [1296, 232] width 141 height 29
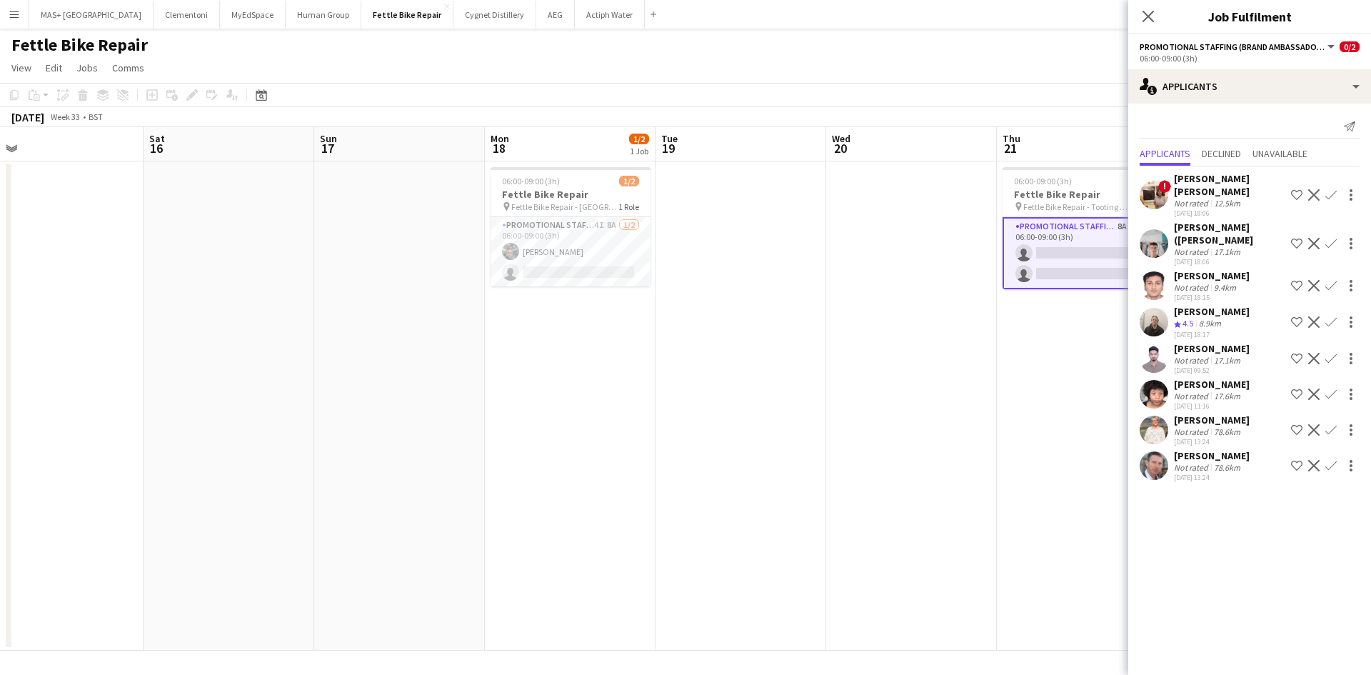
click at [1186, 223] on div "[PERSON_NAME] ([PERSON_NAME]" at bounding box center [1229, 234] width 111 height 26
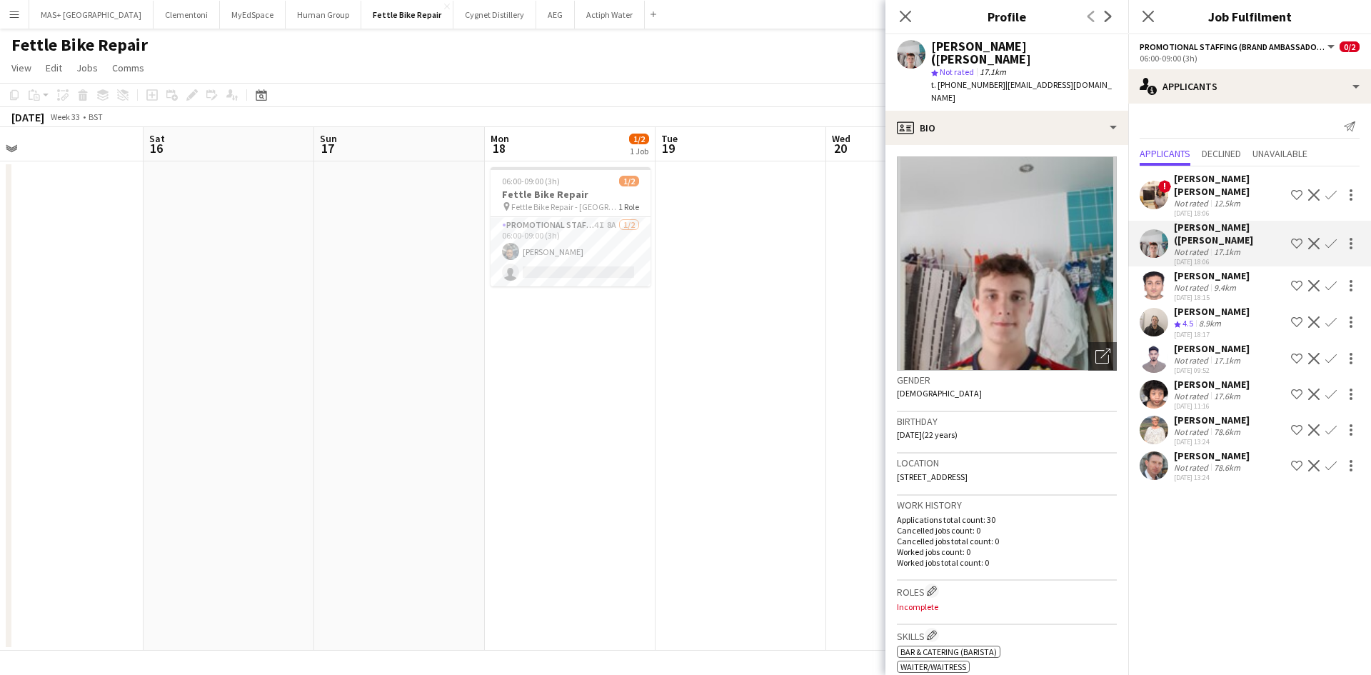
click at [1325, 238] on app-icon "Confirm" at bounding box center [1330, 243] width 11 height 11
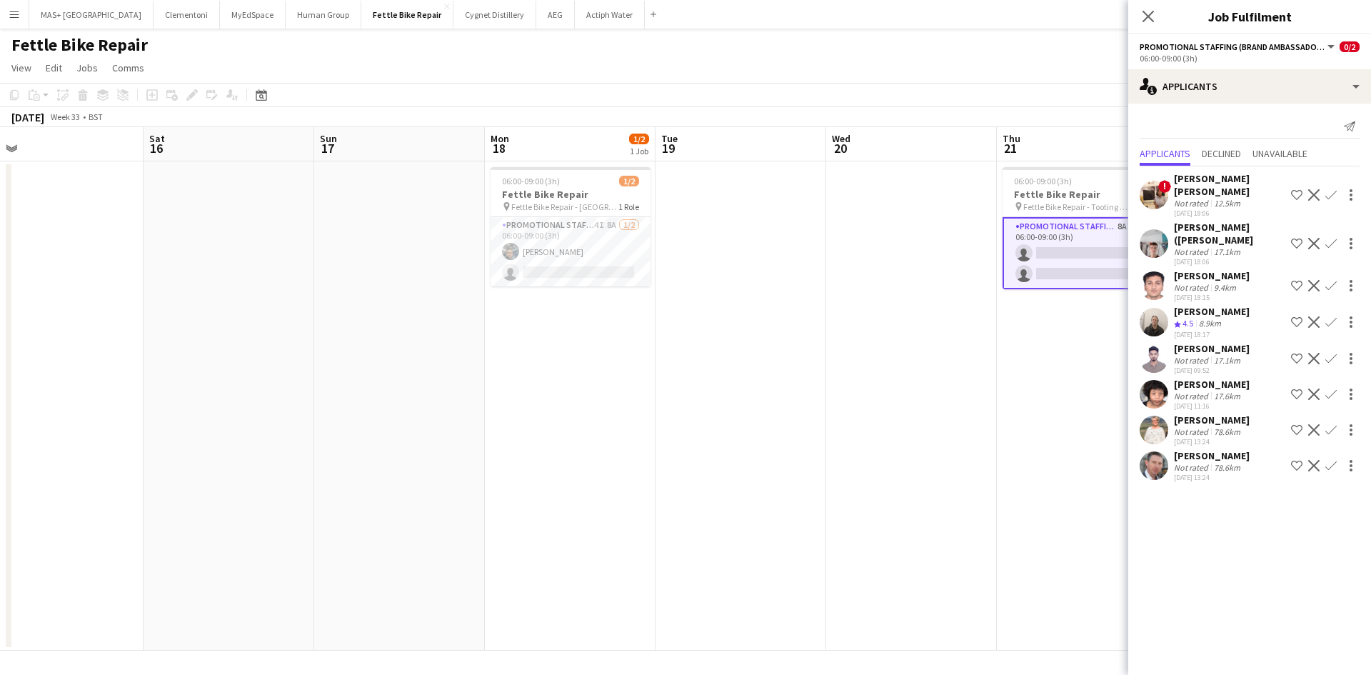
click at [1325, 238] on app-icon "Confirm" at bounding box center [1330, 243] width 11 height 11
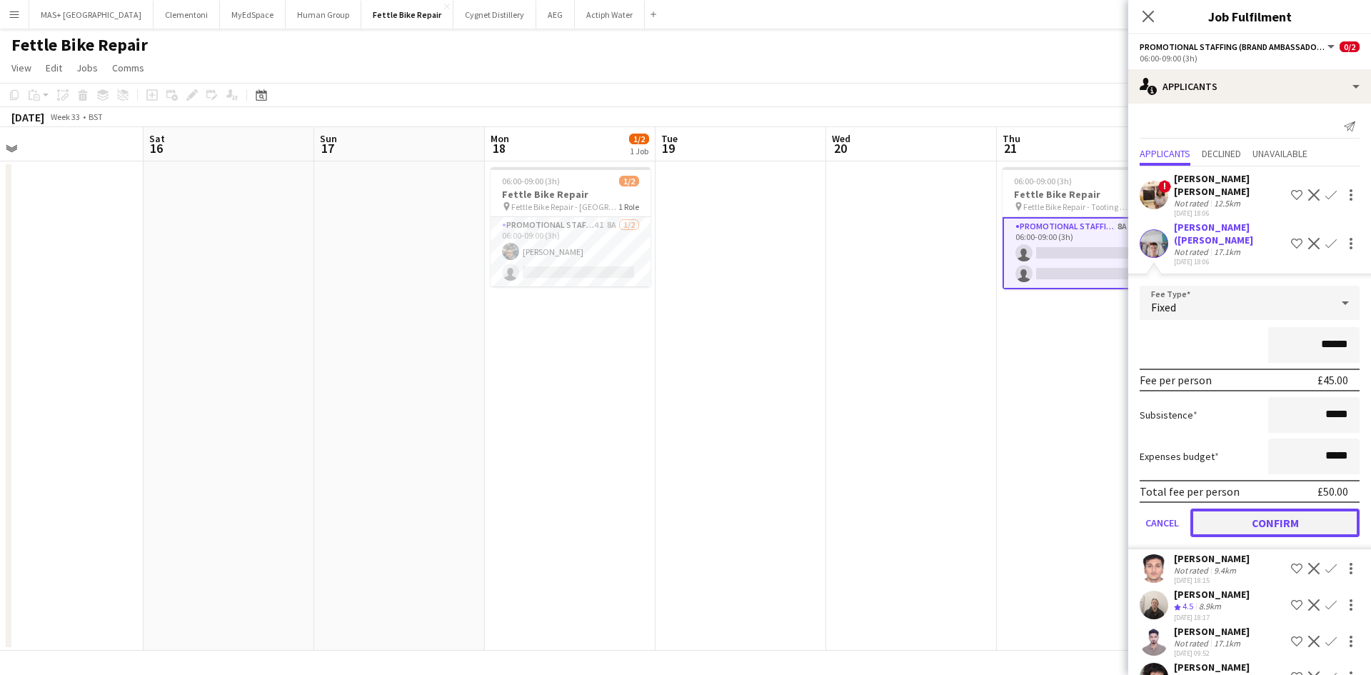
click at [1264, 510] on button "Confirm" at bounding box center [1274, 522] width 169 height 29
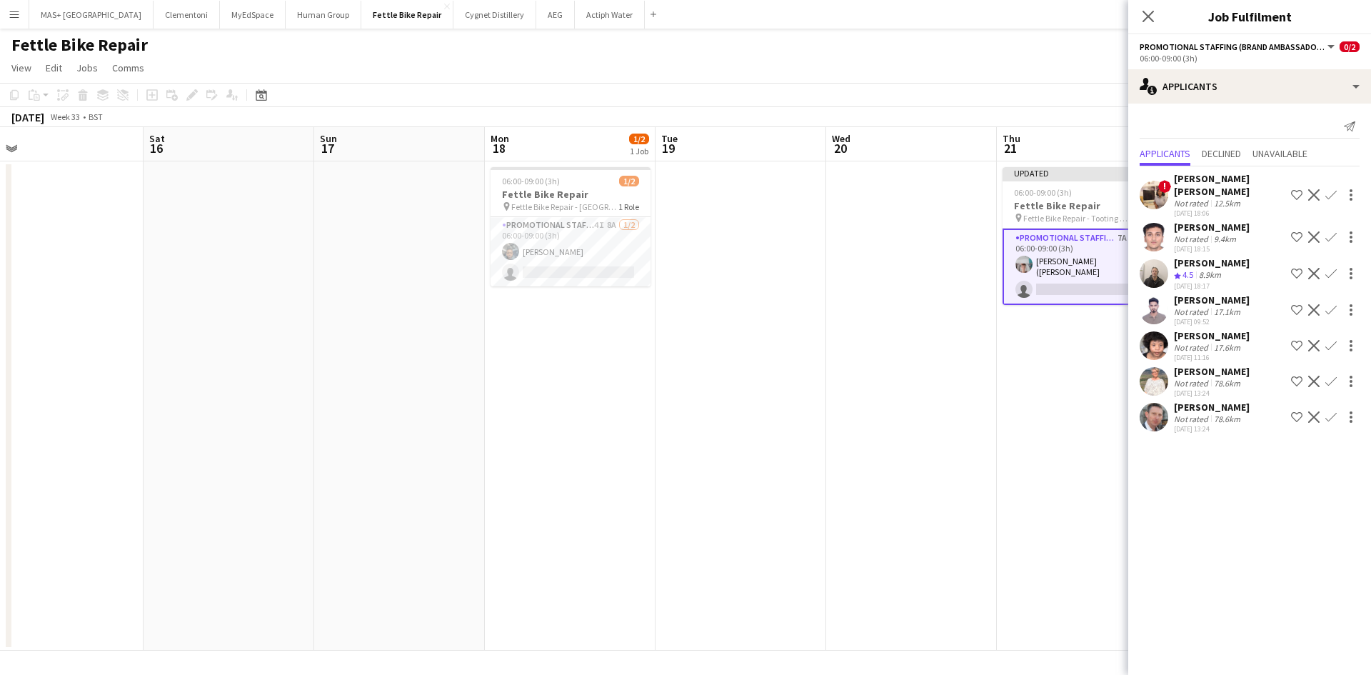
click at [766, 268] on app-date-cell at bounding box center [740, 405] width 171 height 489
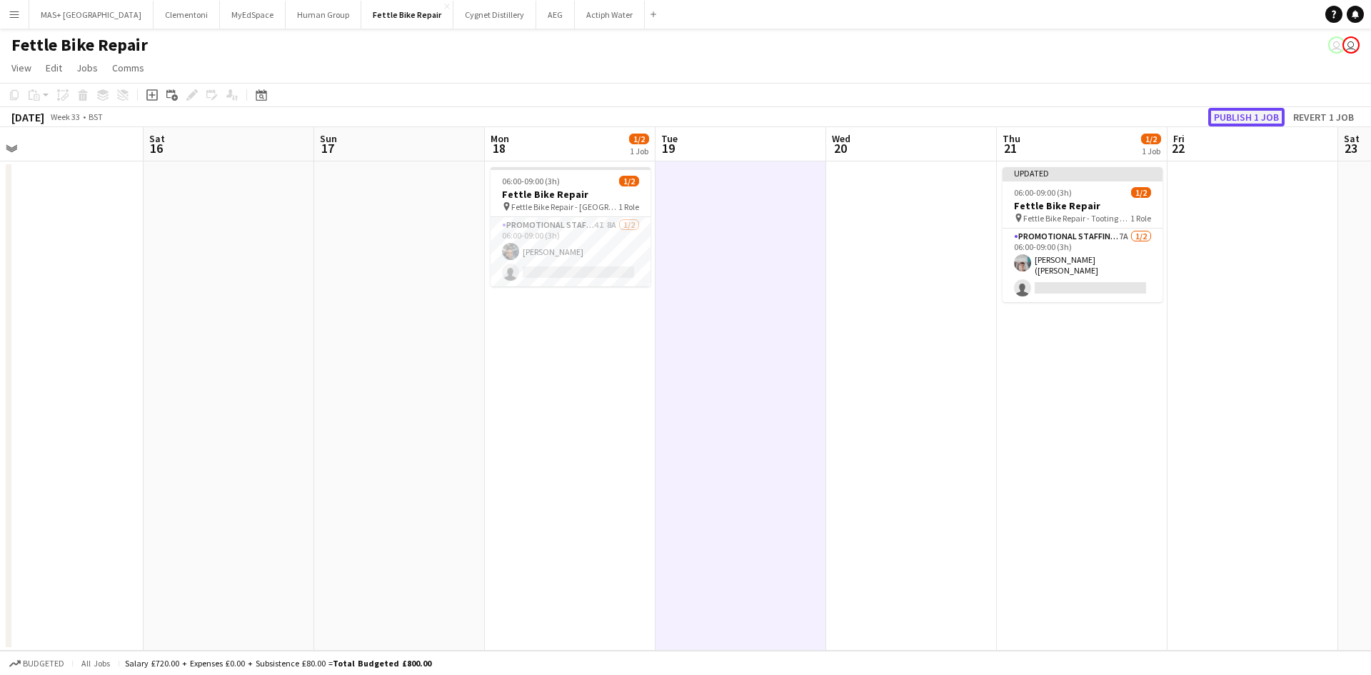
click at [1223, 120] on button "Publish 1 job" at bounding box center [1246, 117] width 76 height 19
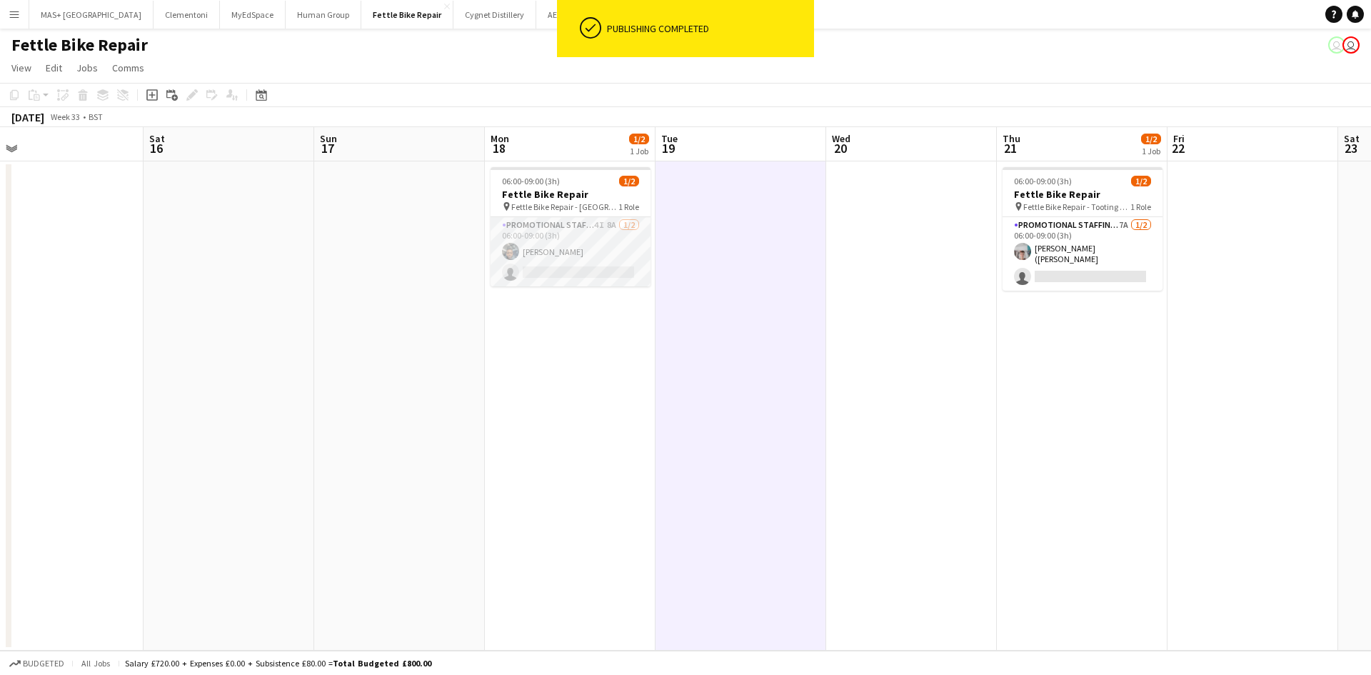
click at [560, 244] on app-card-role "Promotional Staffing (Brand Ambassadors) 4I 8A 1/2 06:00-09:00 (3h) Brian Ngure…" at bounding box center [570, 251] width 160 height 69
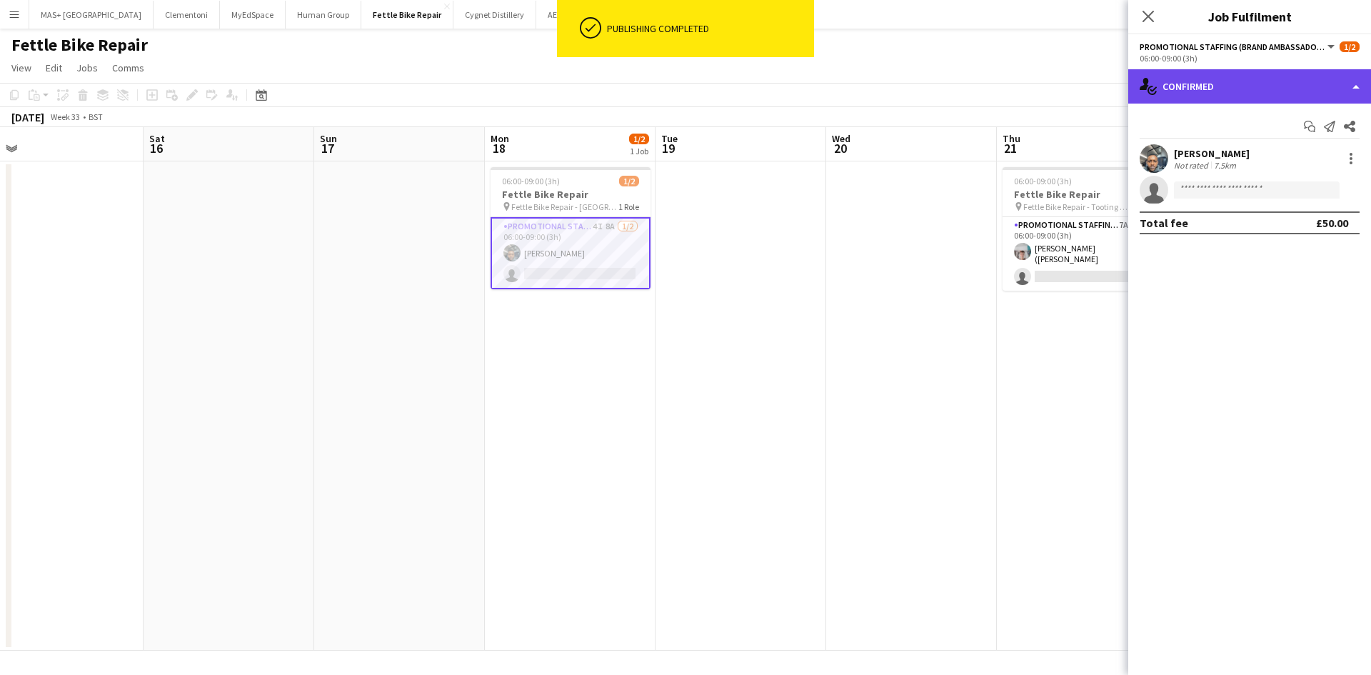
click at [1192, 77] on div "single-neutral-actions-check-2 Confirmed" at bounding box center [1249, 86] width 243 height 34
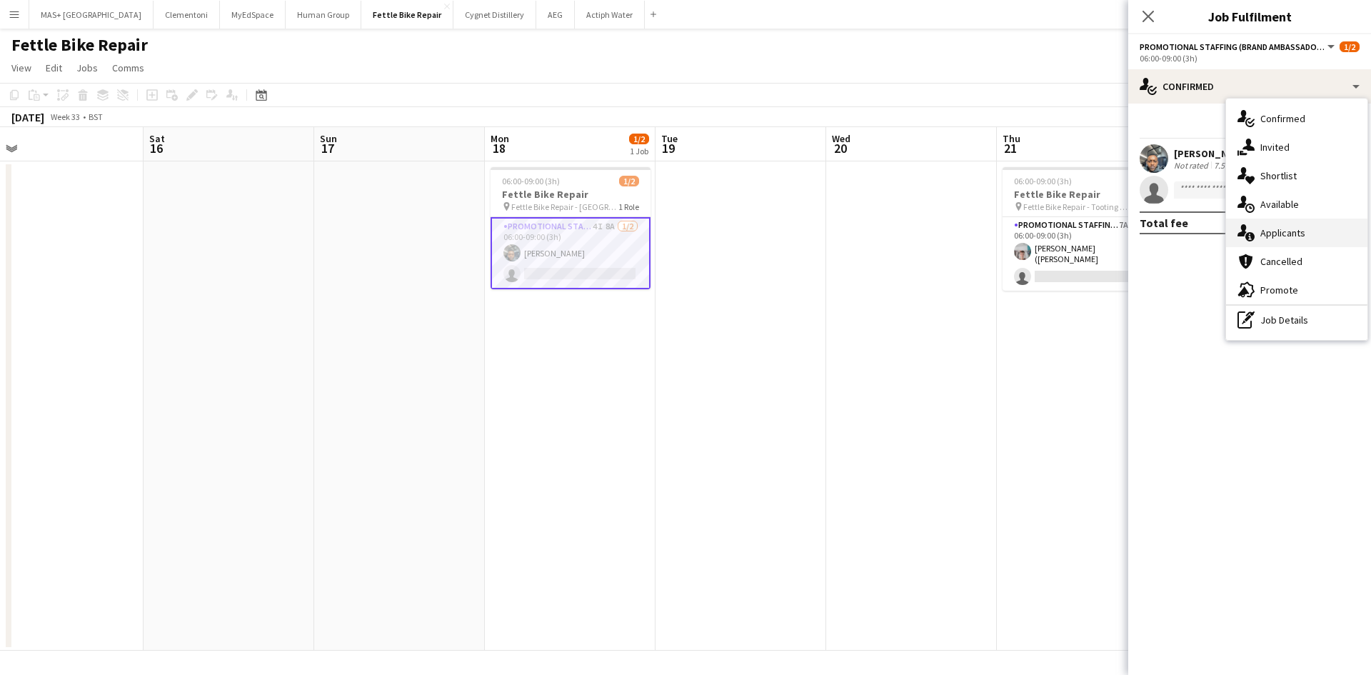
click at [1289, 230] on div "single-neutral-actions-information Applicants" at bounding box center [1296, 232] width 141 height 29
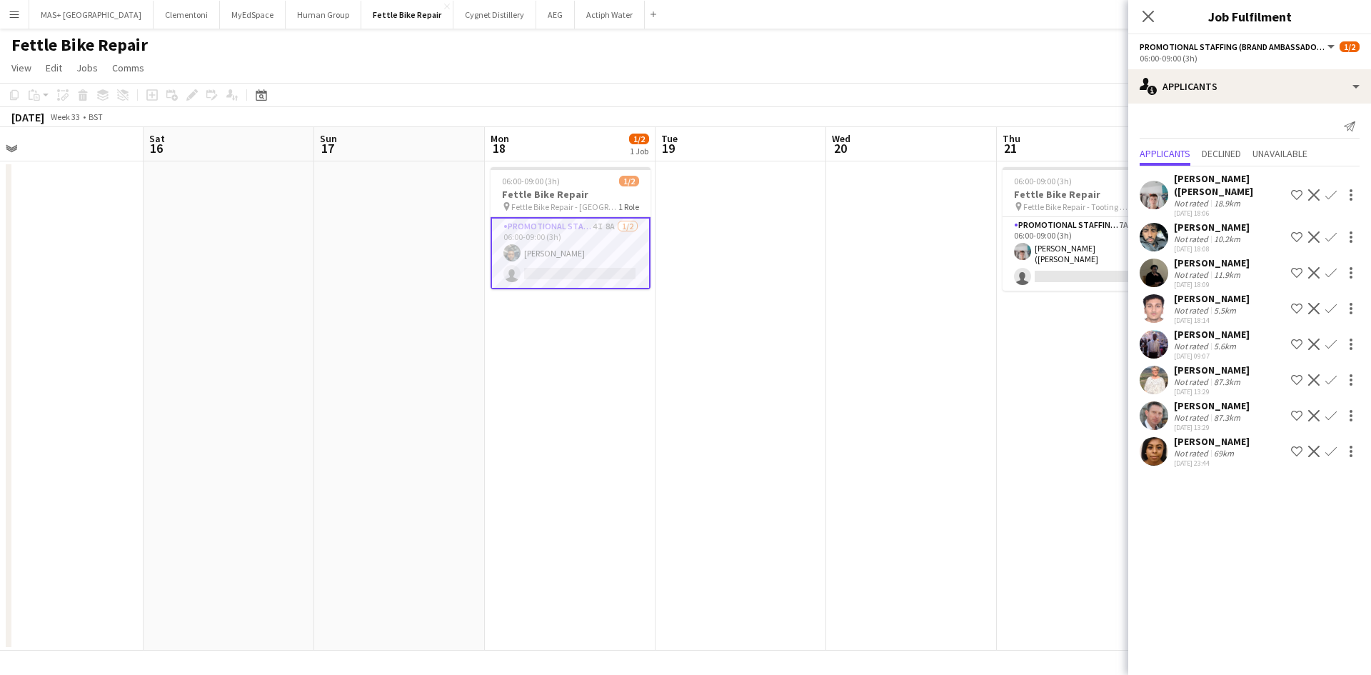
click at [1203, 201] on div "Not rated" at bounding box center [1192, 203] width 37 height 11
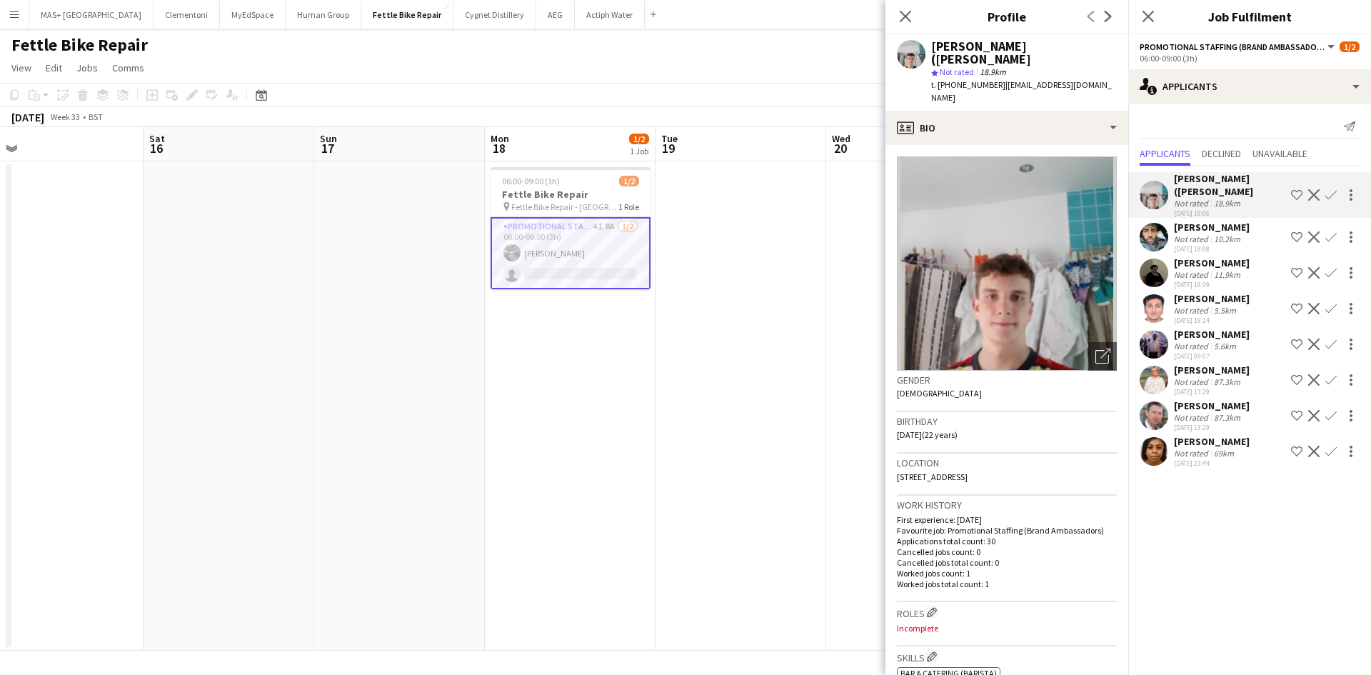
click at [603, 372] on app-date-cell "06:00-09:00 (3h) 1/2 Fettle Bike Repair pin Fettle Bike Repair - East Twickenha…" at bounding box center [570, 405] width 171 height 489
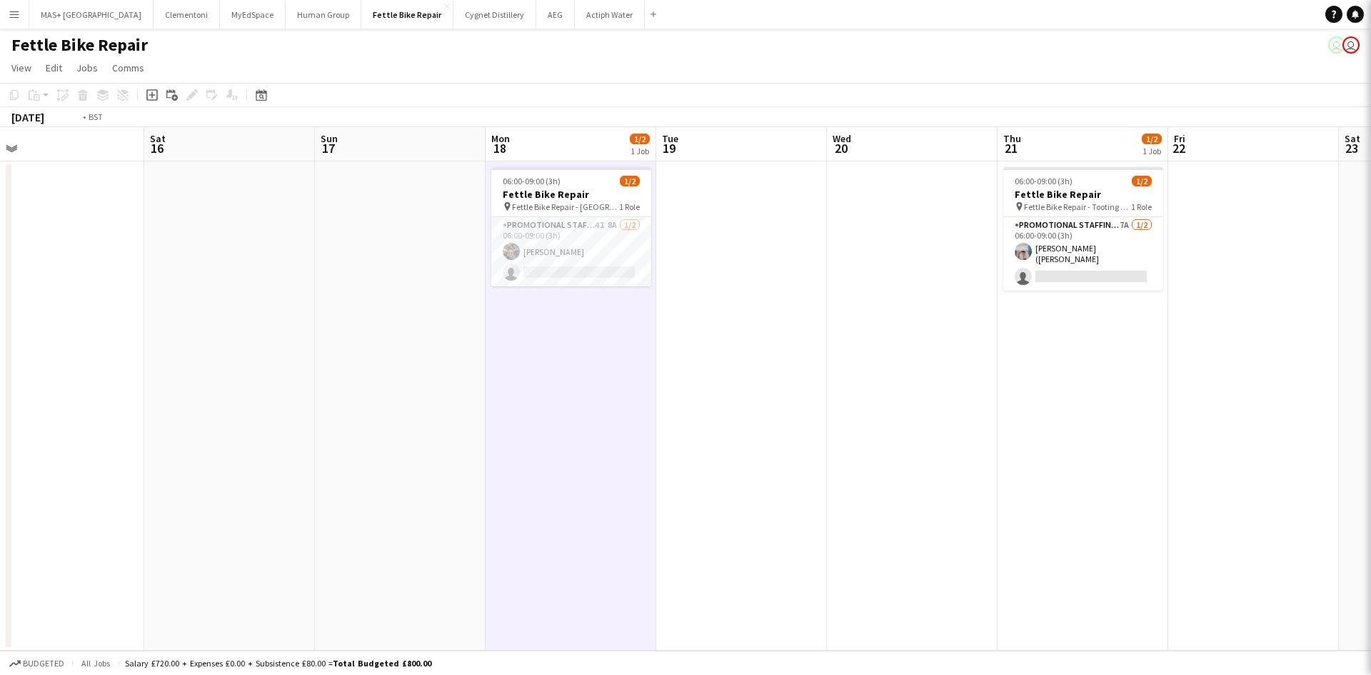
drag, startPoint x: 1043, startPoint y: 423, endPoint x: 588, endPoint y: 376, distance: 457.2
click at [531, 381] on app-calendar-viewport "Wed 13 Thu 14 Fri 15 Sat 16 Sun 17 Mon 18 1/2 1 Job Tue 19 Wed 20 Thu 21 1/2 1 …" at bounding box center [685, 388] width 1371 height 523
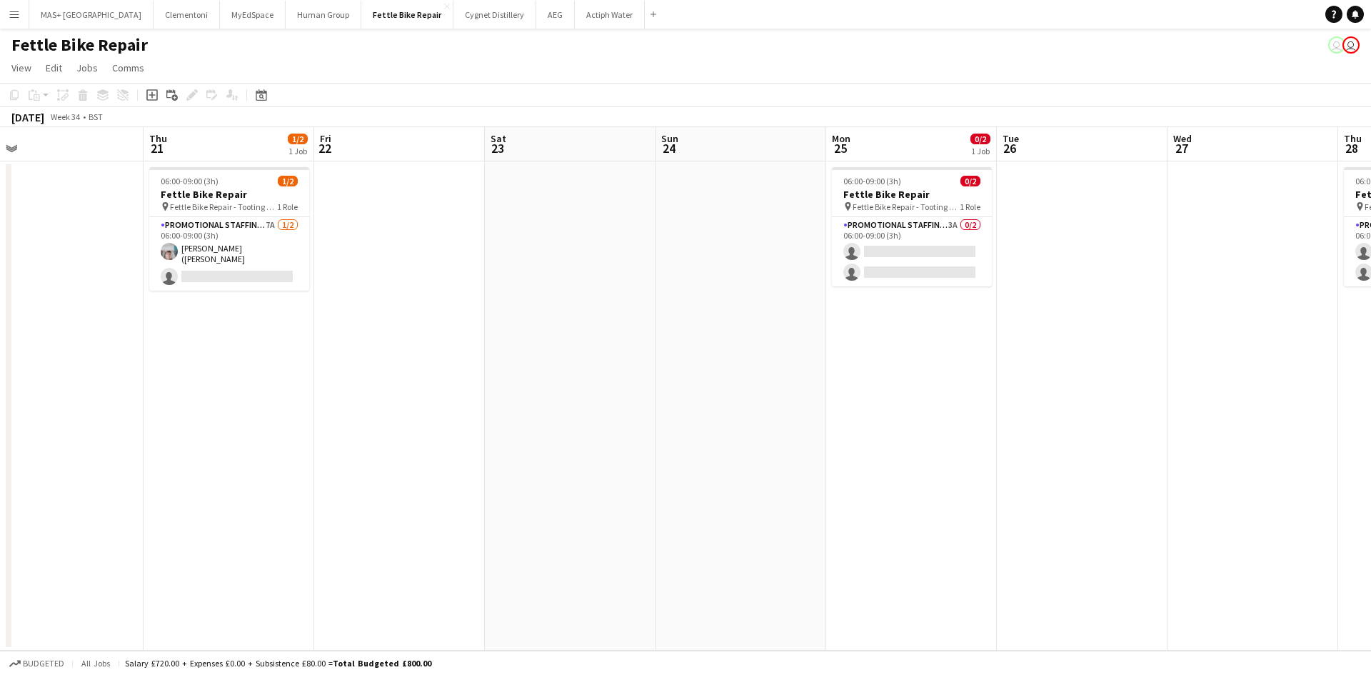
scroll to position [0, 477]
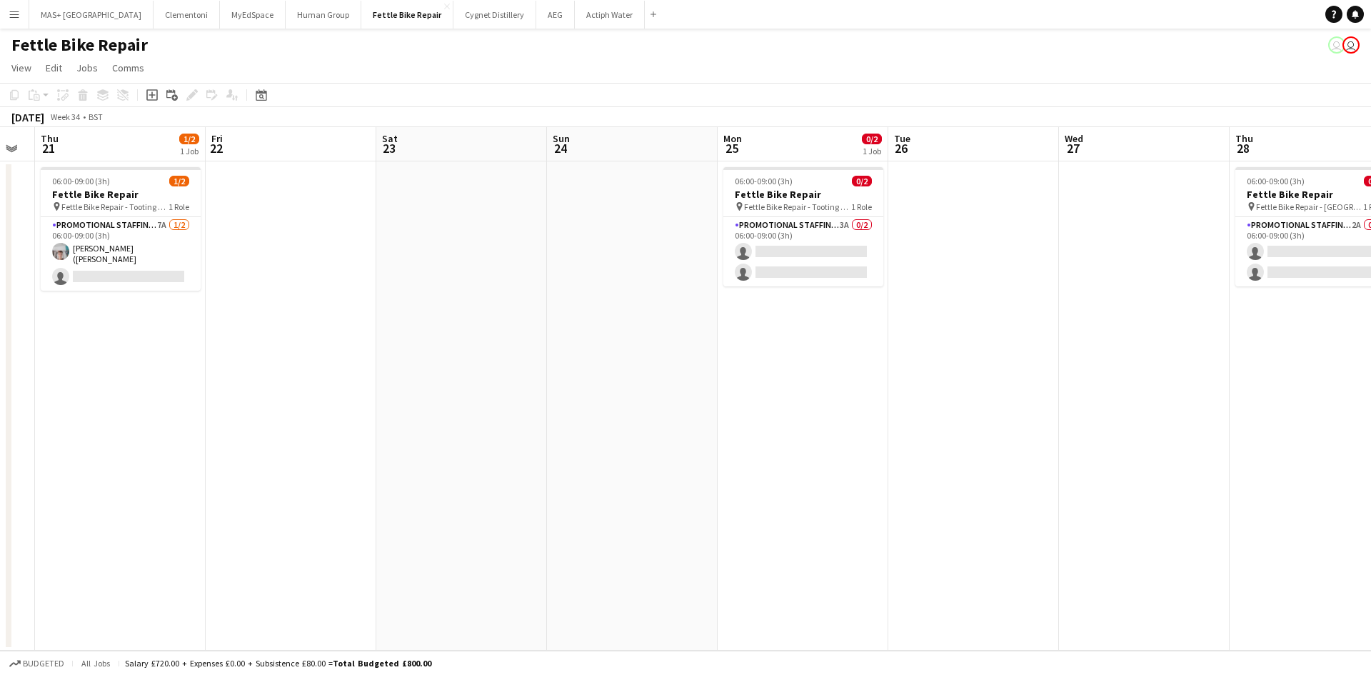
drag, startPoint x: 796, startPoint y: 376, endPoint x: 673, endPoint y: 355, distance: 125.4
click at [662, 376] on app-calendar-viewport "Mon 18 1/2 1 Job Tue 19 Wed 20 Thu 21 1/2 1 Job Fri 22 Sat 23 Sun 24 Mon 25 0/2…" at bounding box center [685, 388] width 1371 height 523
click at [790, 251] on app-card-role "Promotional Staffing (Brand Ambassadors) 3A 0/2 06:00-09:00 (3h) single-neutral…" at bounding box center [803, 251] width 160 height 69
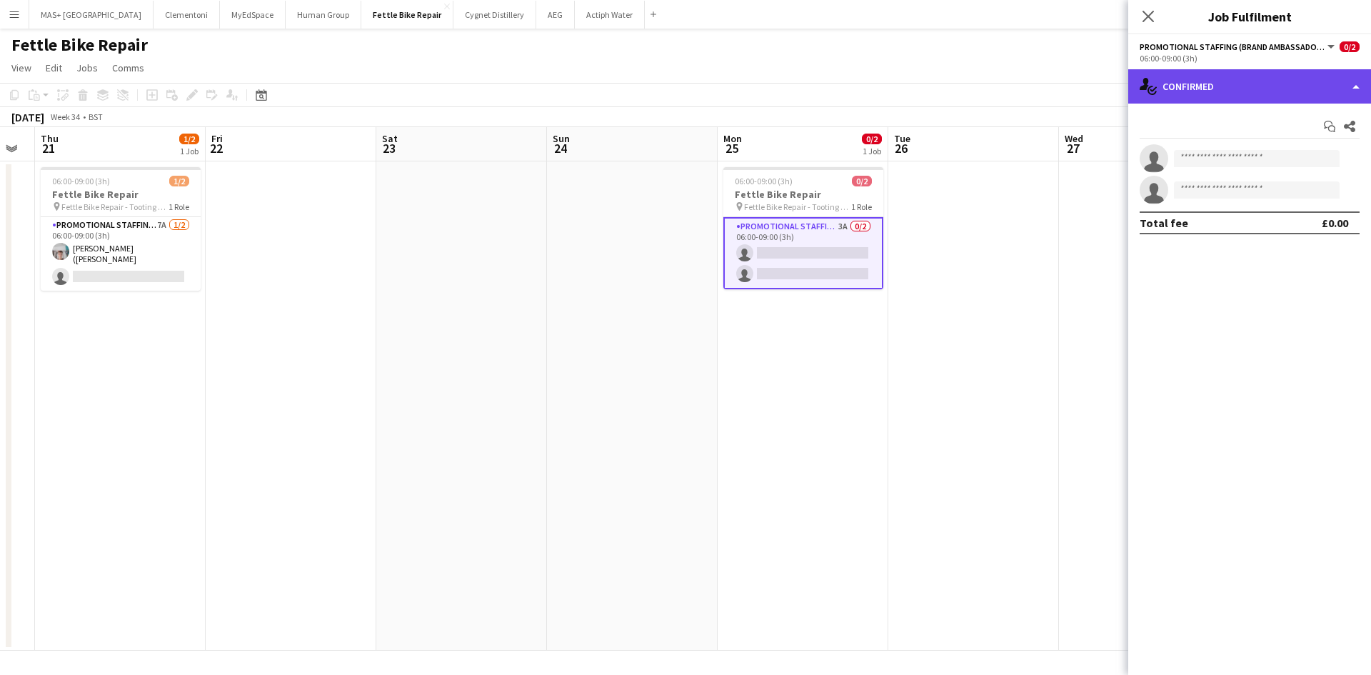
click at [1198, 96] on div "single-neutral-actions-check-2 Confirmed" at bounding box center [1249, 86] width 243 height 34
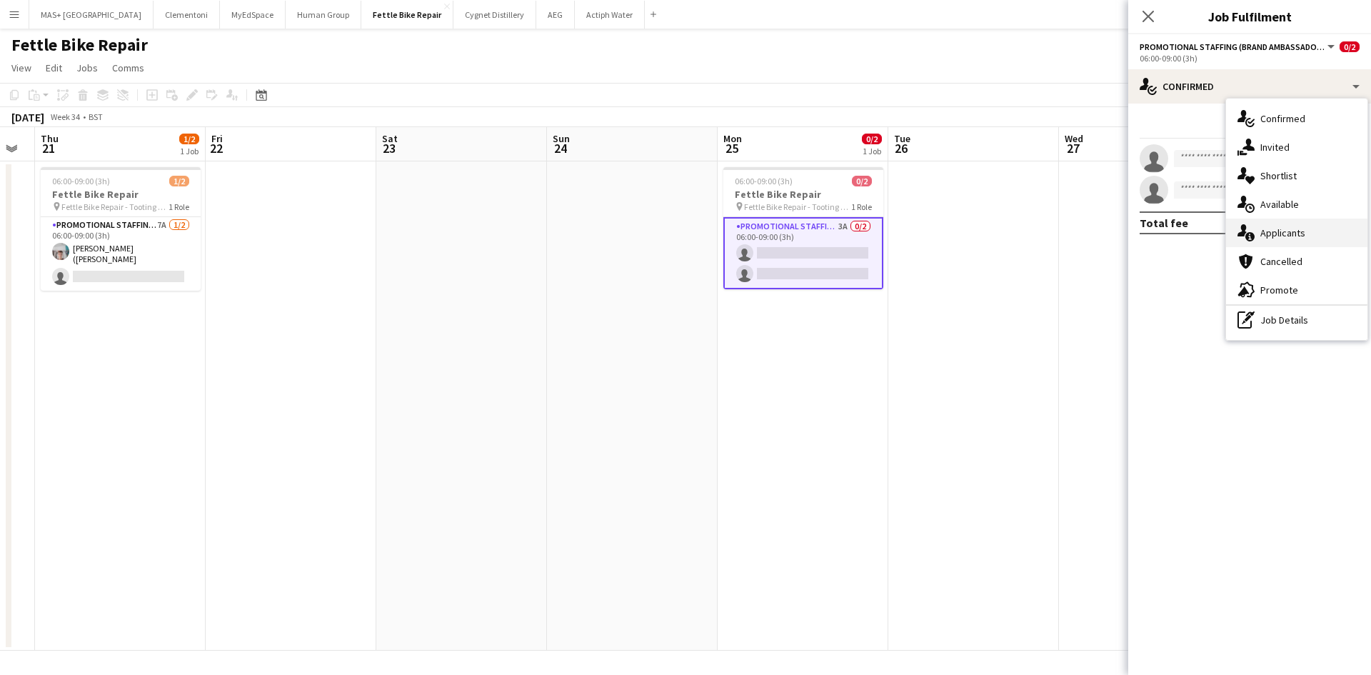
click at [1292, 238] on div "single-neutral-actions-information Applicants" at bounding box center [1296, 232] width 141 height 29
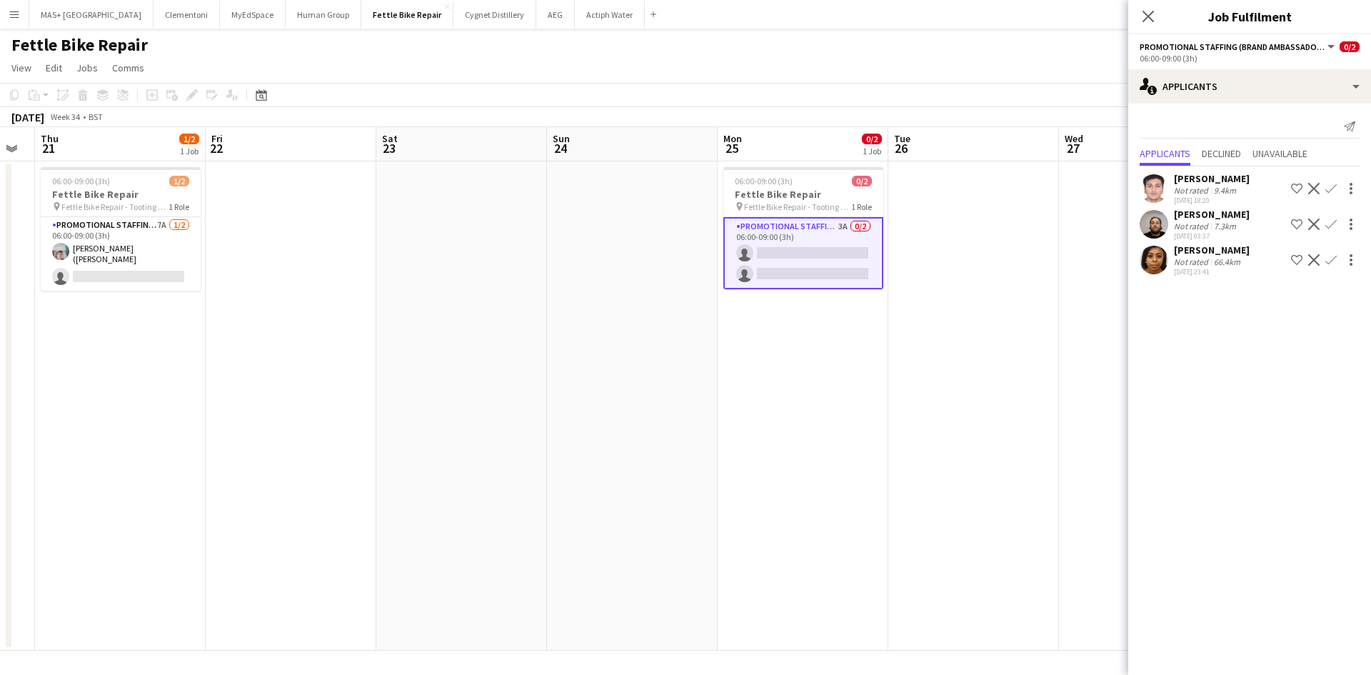
click at [1239, 226] on div "Not rated 7.3km" at bounding box center [1212, 226] width 76 height 11
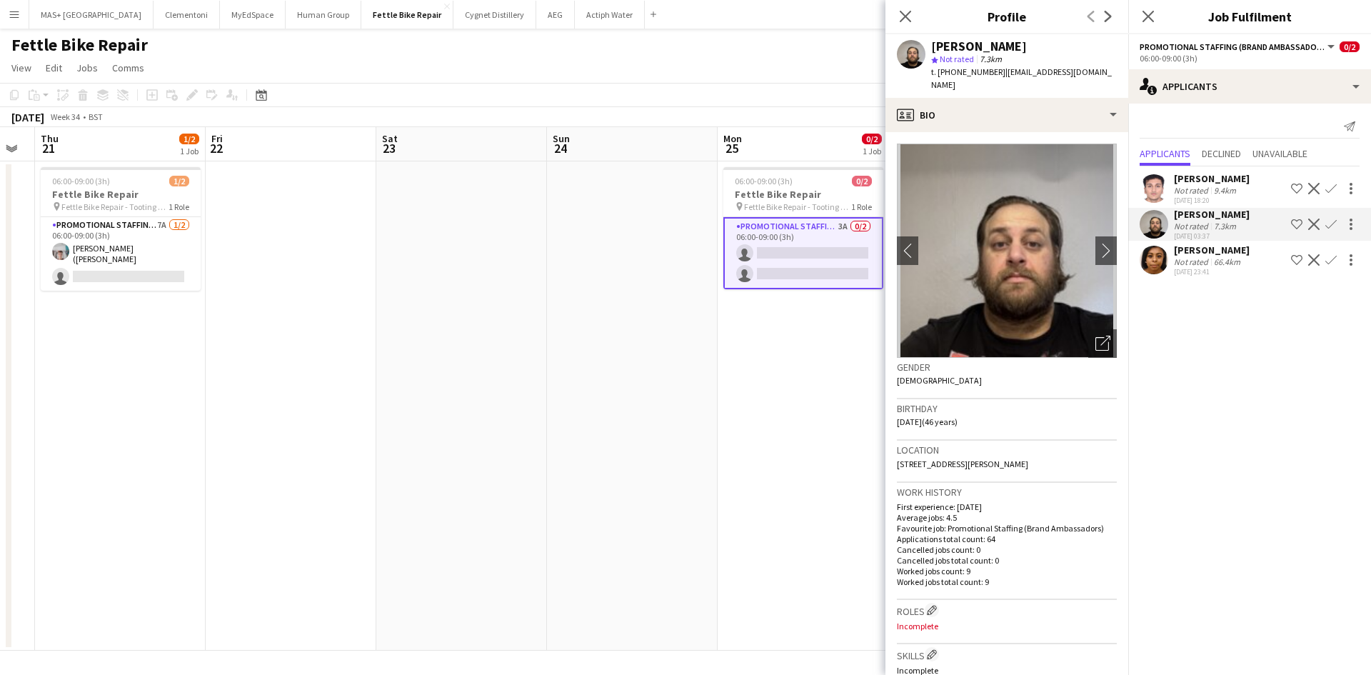
click at [1224, 190] on div "9.4km" at bounding box center [1225, 190] width 28 height 11
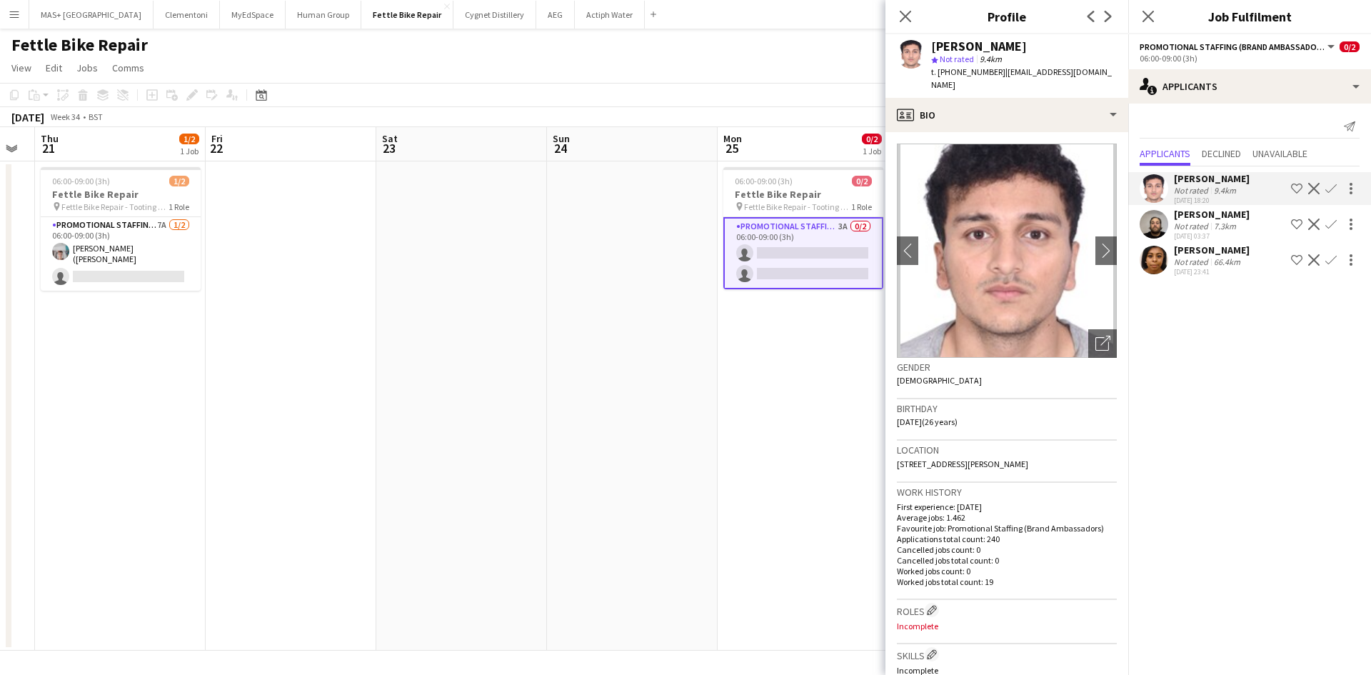
click at [830, 353] on app-date-cell "06:00-09:00 (3h) 0/2 Fettle Bike Repair pin Fettle Bike Repair - Tooting Bec 1 …" at bounding box center [803, 405] width 171 height 489
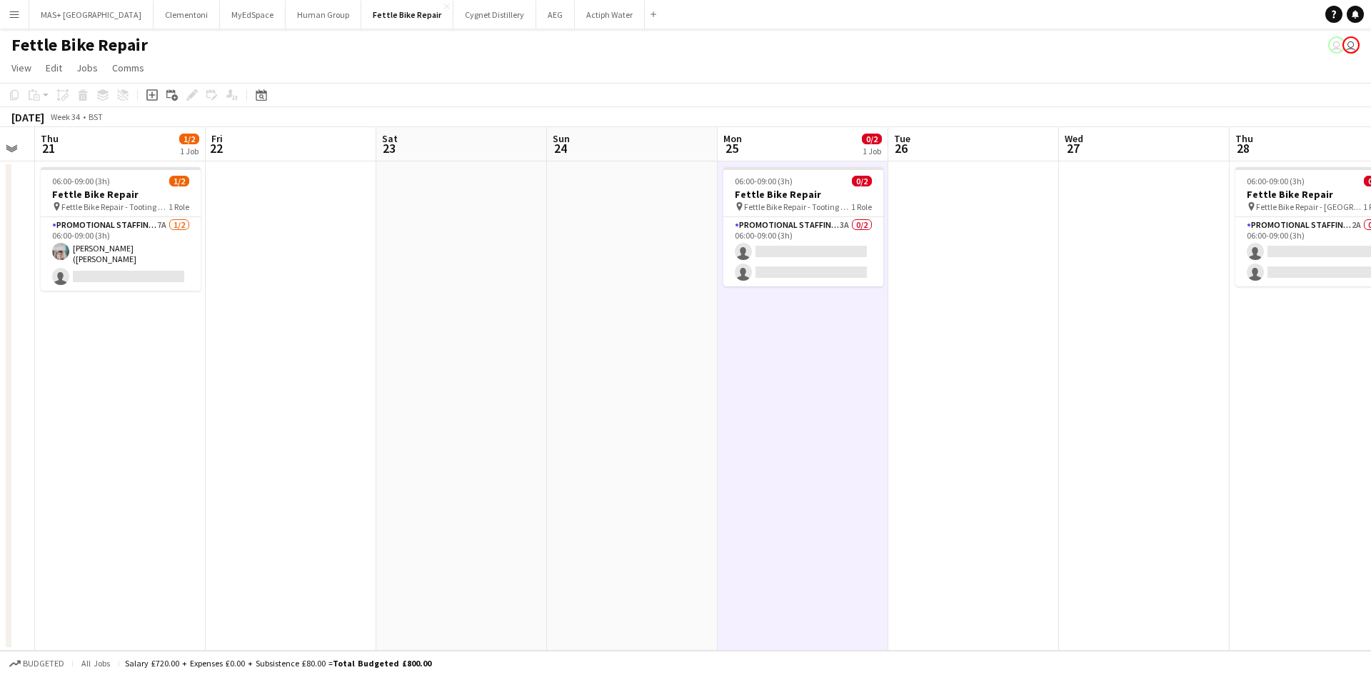
scroll to position [0, 464]
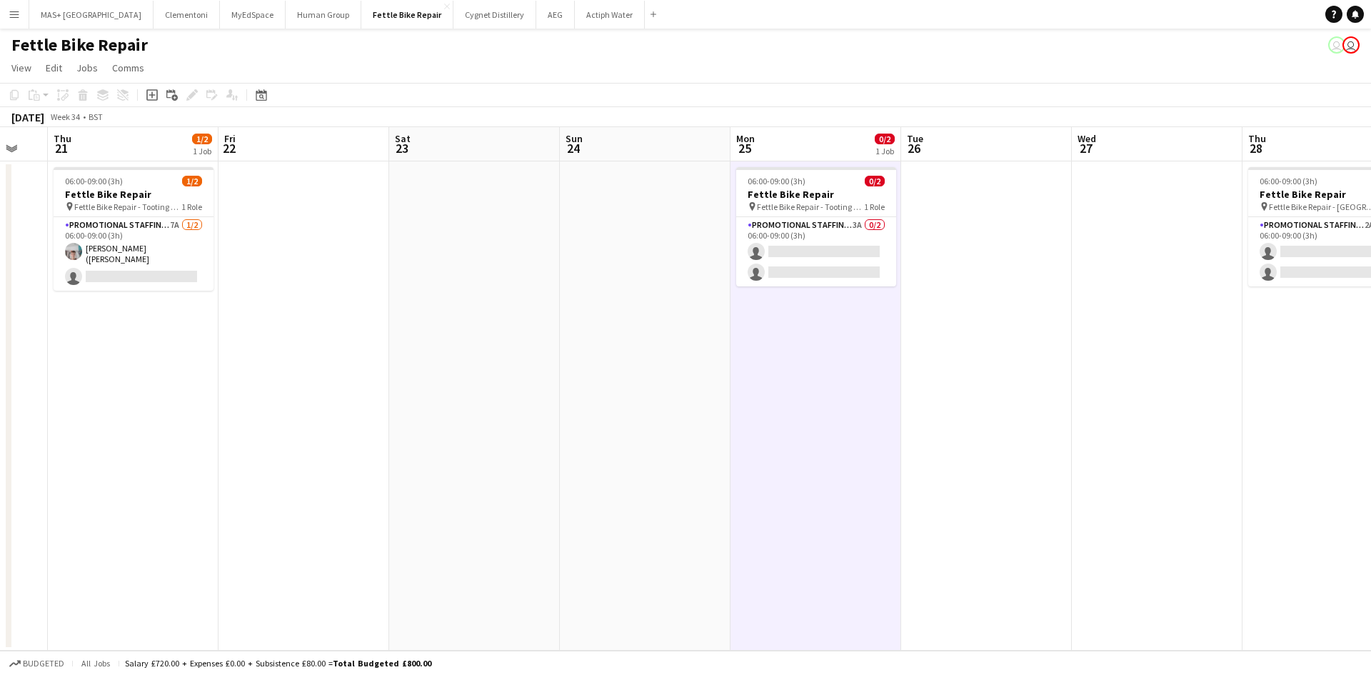
drag, startPoint x: 1100, startPoint y: 353, endPoint x: 600, endPoint y: 328, distance: 499.7
click at [600, 328] on app-calendar-viewport "Mon 18 1/2 1 Job Tue 19 Wed 20 Thu 21 1/2 1 Job Fri 22 Sat 23 Sun 24 Mon 25 0/2…" at bounding box center [685, 388] width 1371 height 523
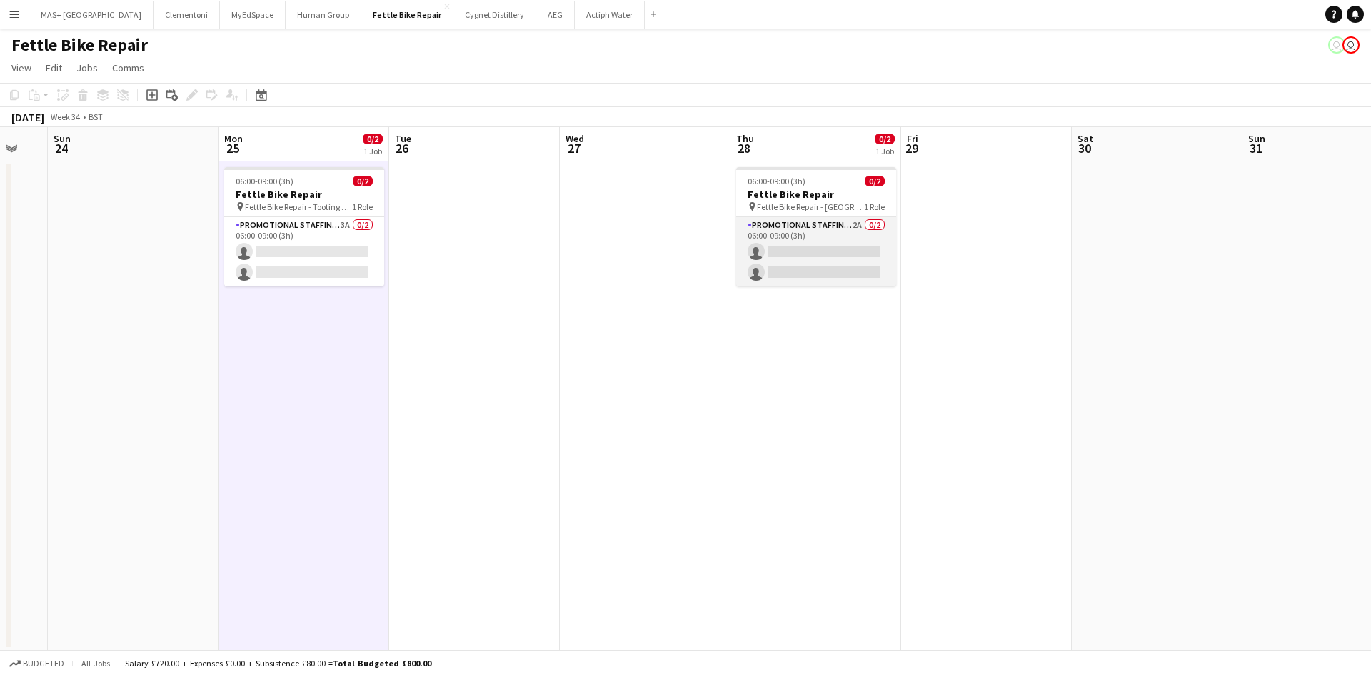
click at [878, 248] on app-card-role "Promotional Staffing (Brand Ambassadors) 2A 0/2 06:00-09:00 (3h) single-neutral…" at bounding box center [816, 251] width 160 height 69
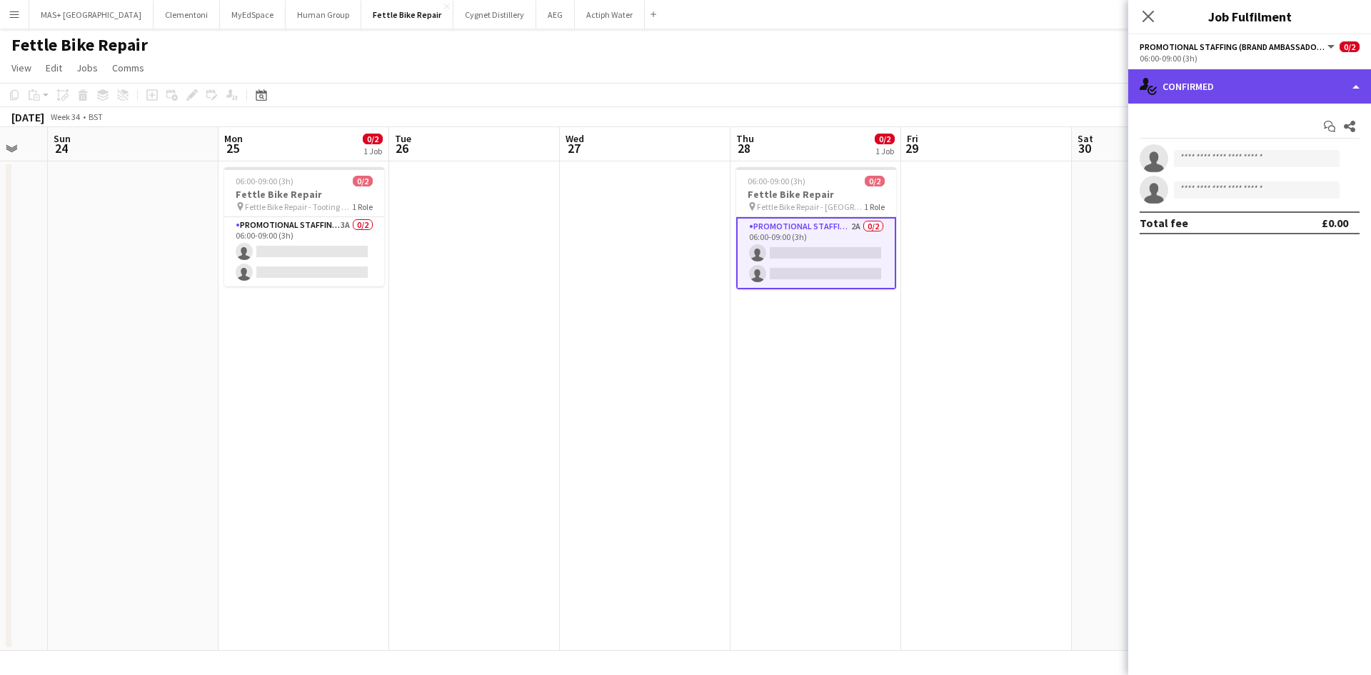
click at [1200, 94] on div "single-neutral-actions-check-2 Confirmed" at bounding box center [1249, 86] width 243 height 34
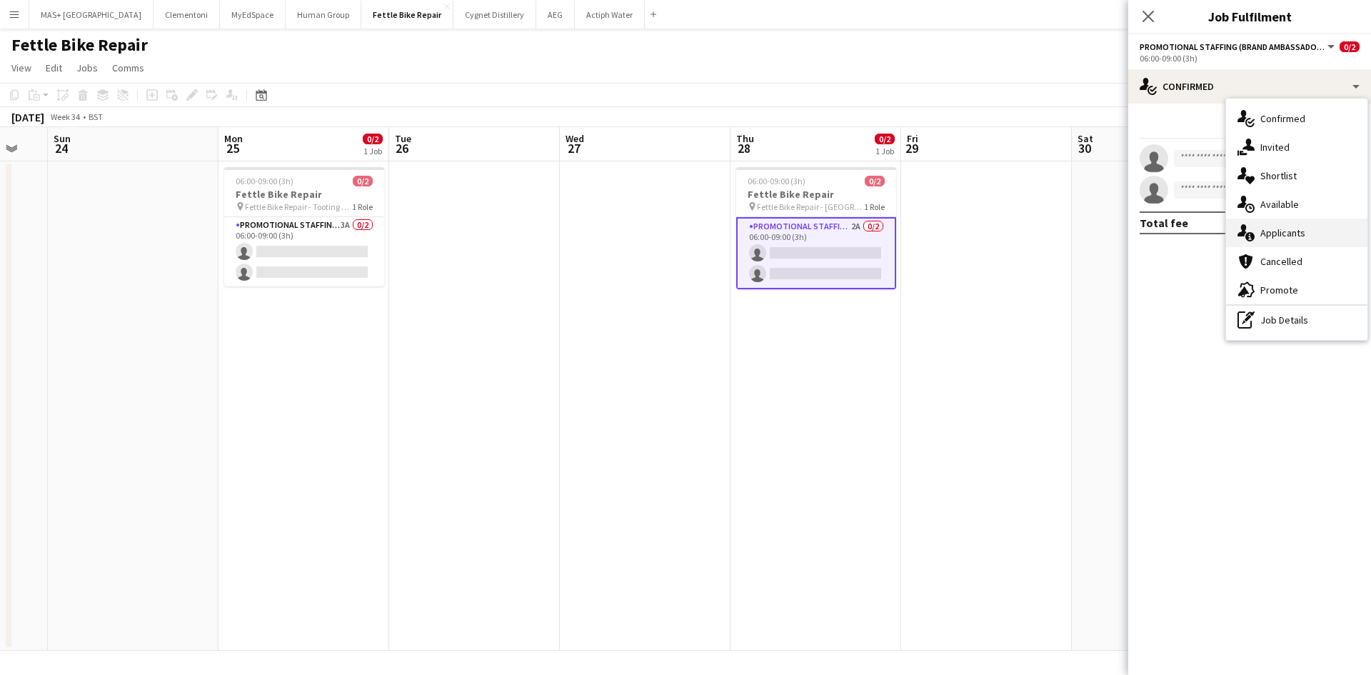
click at [1273, 234] on div "single-neutral-actions-information Applicants" at bounding box center [1296, 232] width 141 height 29
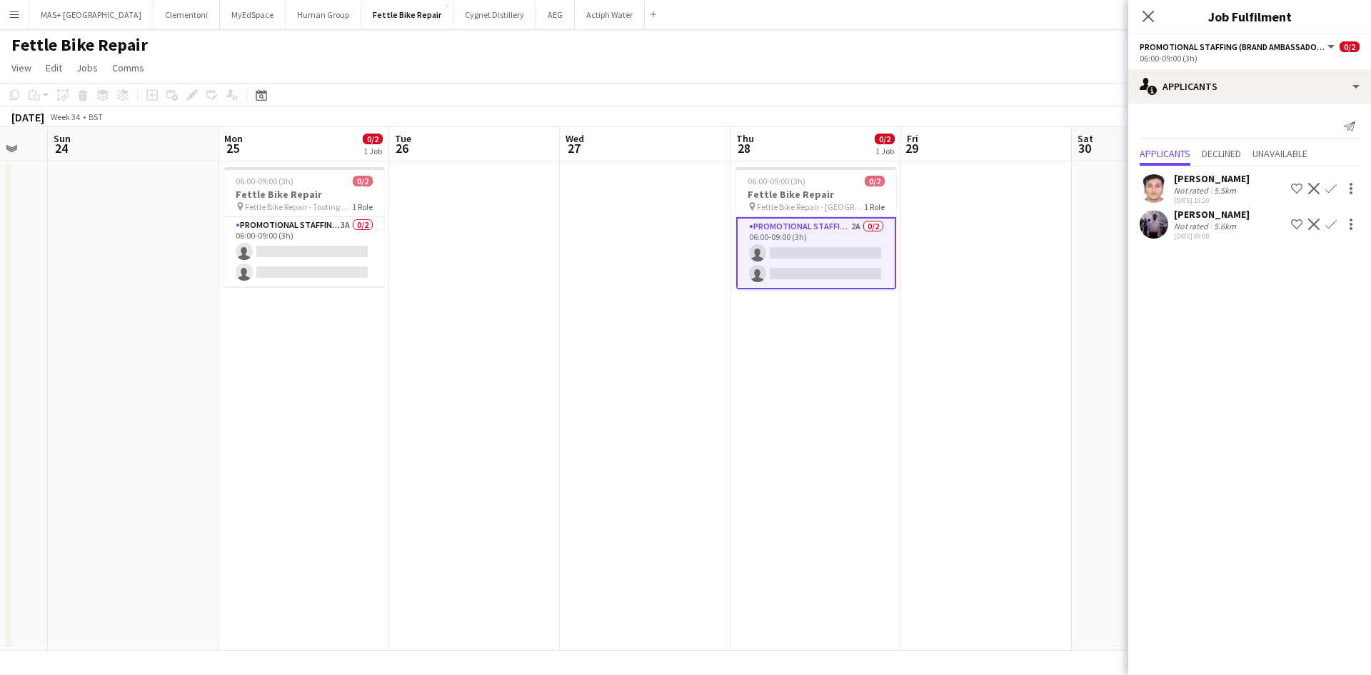
click at [1234, 219] on div "[PERSON_NAME]" at bounding box center [1212, 214] width 76 height 13
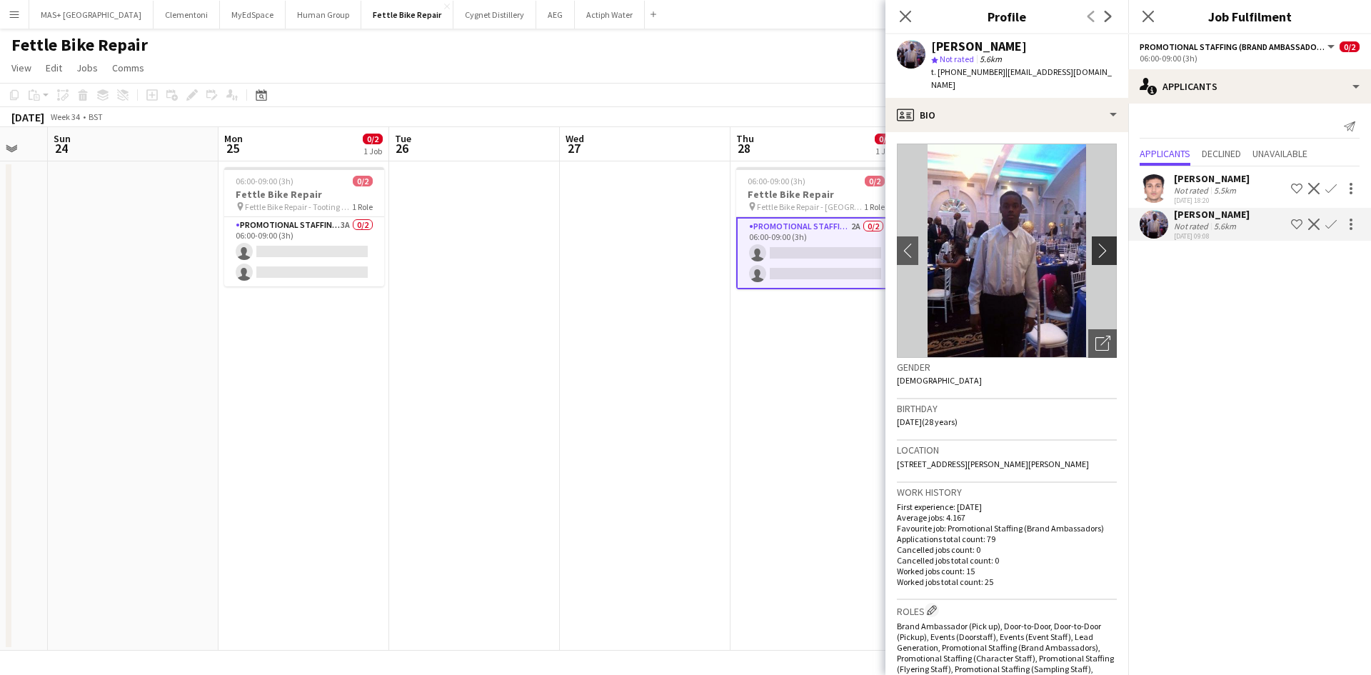
click at [1095, 243] on app-icon "chevron-right" at bounding box center [1106, 250] width 22 height 15
click at [756, 403] on app-date-cell "06:00-09:00 (3h) 0/2 Fettle Bike Repair pin Fettle Bike Repair - East Twickenha…" at bounding box center [815, 405] width 171 height 489
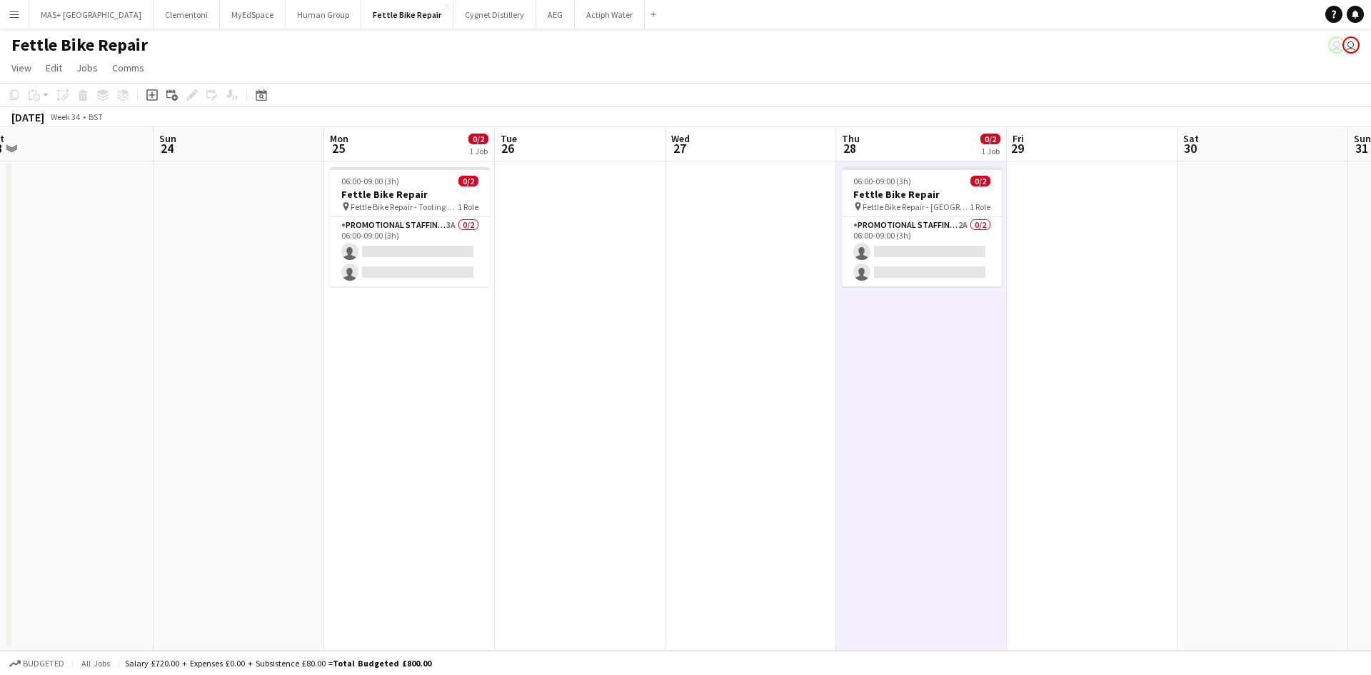
drag, startPoint x: 483, startPoint y: 381, endPoint x: 1082, endPoint y: 390, distance: 599.8
click at [1281, 366] on app-calendar-viewport "Thu 21 1/2 1 Job Fri 22 Sat 23 Sun 24 Mon 25 0/2 1 Job Tue 26 Wed 27 Thu 28 0/2…" at bounding box center [685, 388] width 1371 height 523
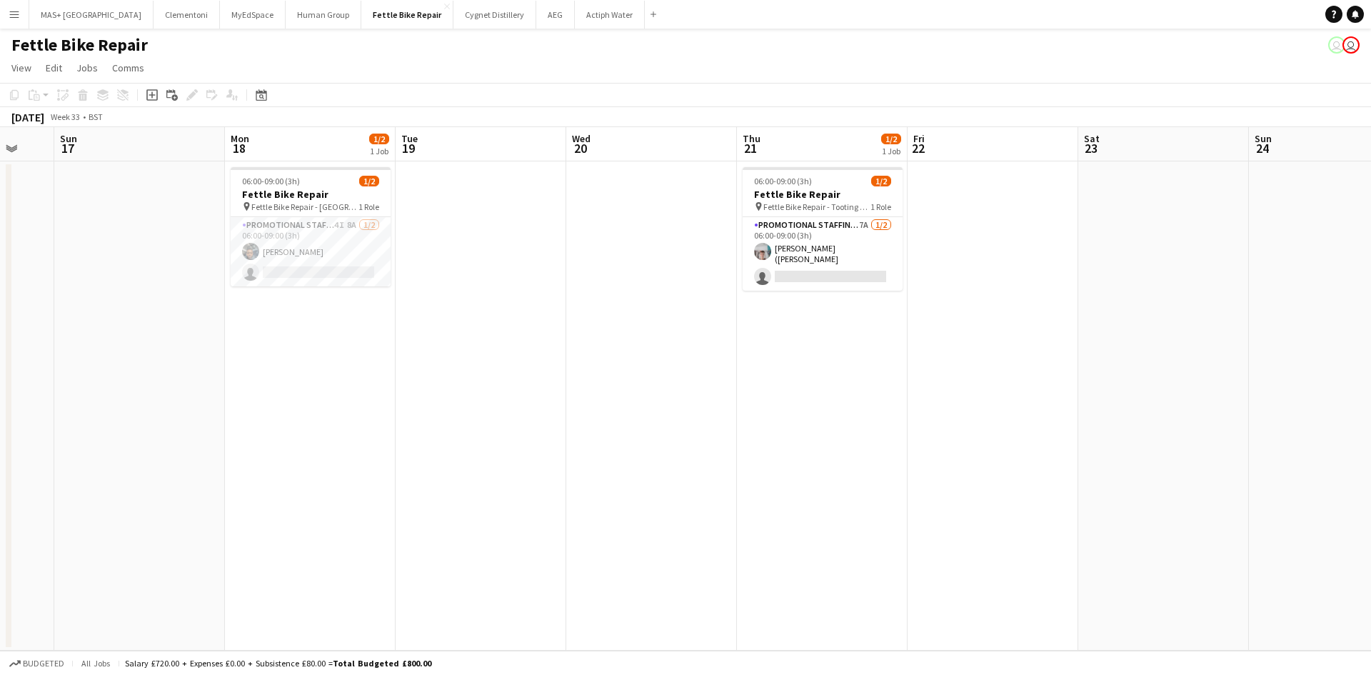
drag, startPoint x: 621, startPoint y: 423, endPoint x: 1021, endPoint y: 423, distance: 399.8
click at [1021, 423] on app-calendar-viewport "Fri 15 Sat 16 Sun 17 Mon 18 1/2 1 Job Tue 19 Wed 20 Thu 21 1/2 1 Job Fri 22 Sat…" at bounding box center [685, 388] width 1371 height 523
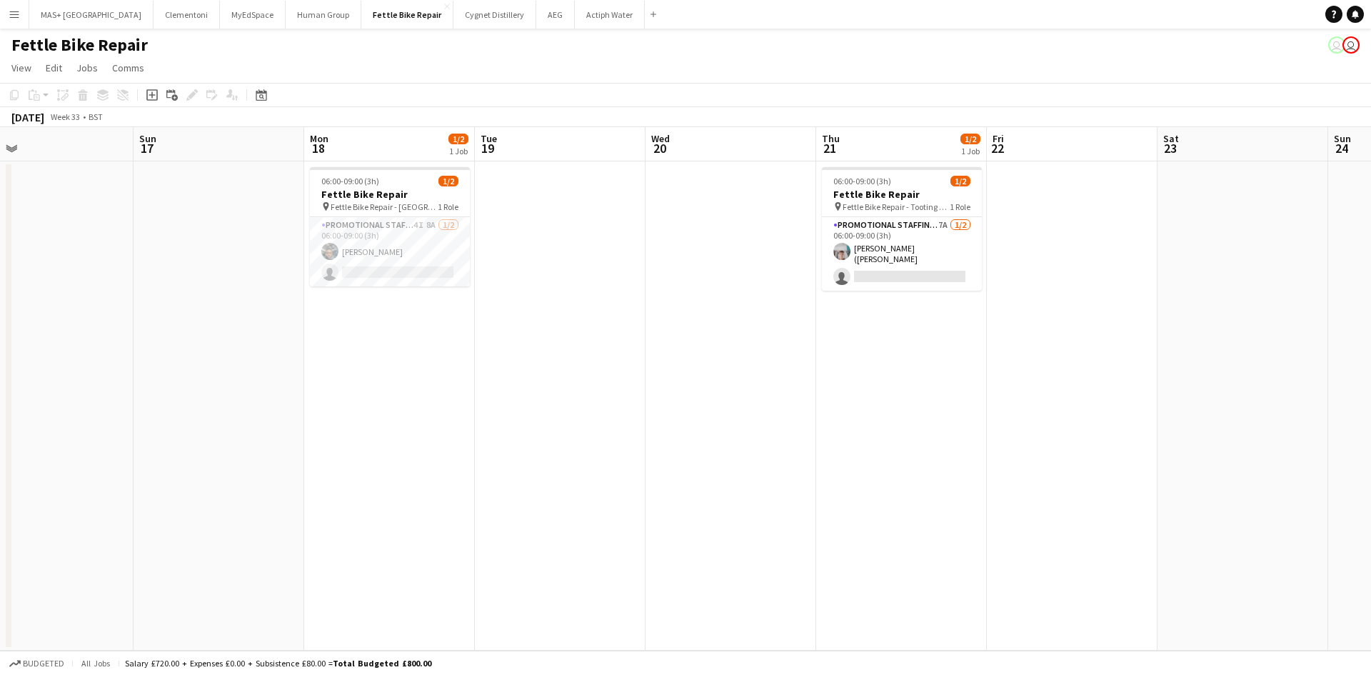
scroll to position [0, 306]
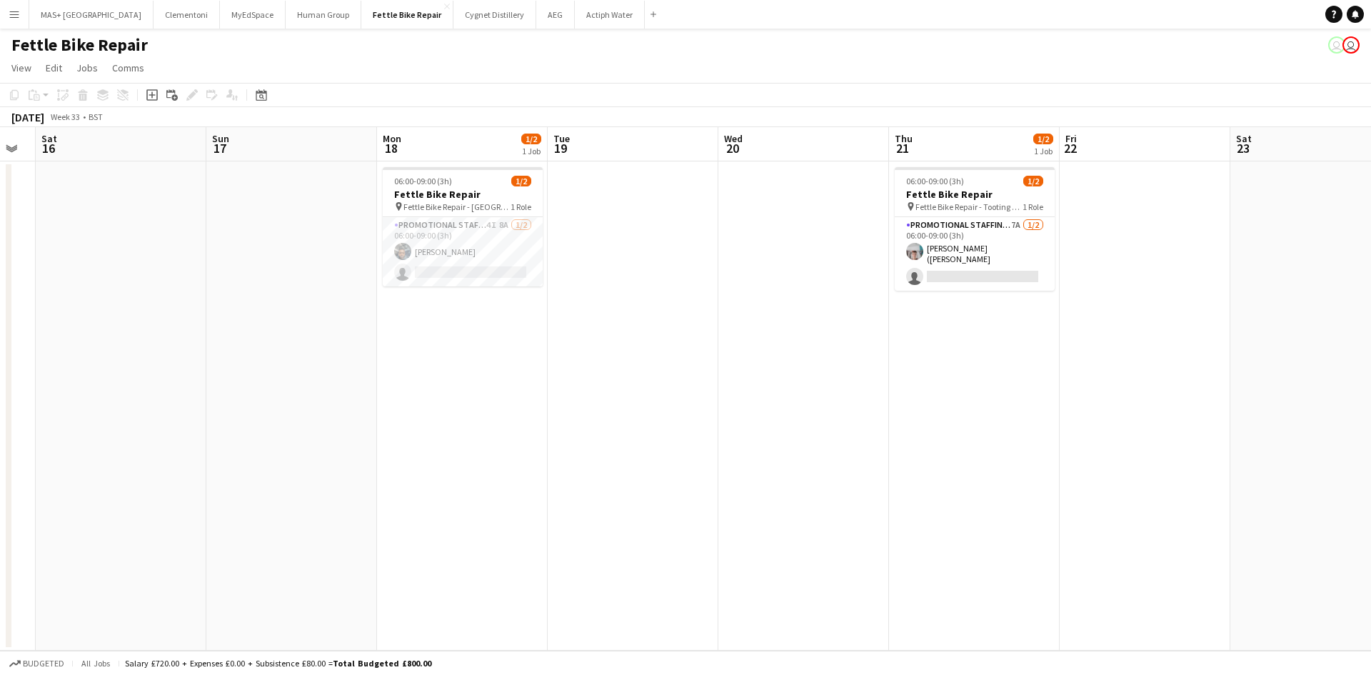
drag, startPoint x: 476, startPoint y: 418, endPoint x: 579, endPoint y: 418, distance: 102.8
click at [579, 418] on app-calendar-viewport "Thu 14 Fri 15 Sat 16 Sun 17 Mon 18 1/2 1 Job Tue 19 Wed 20 Thu 21 1/2 1 Job Fri…" at bounding box center [685, 388] width 1371 height 523
click at [458, 241] on app-card-role "Promotional Staffing (Brand Ambassadors) 4I 8A 1/2 06:00-09:00 (3h) Brian Ngure…" at bounding box center [463, 251] width 160 height 69
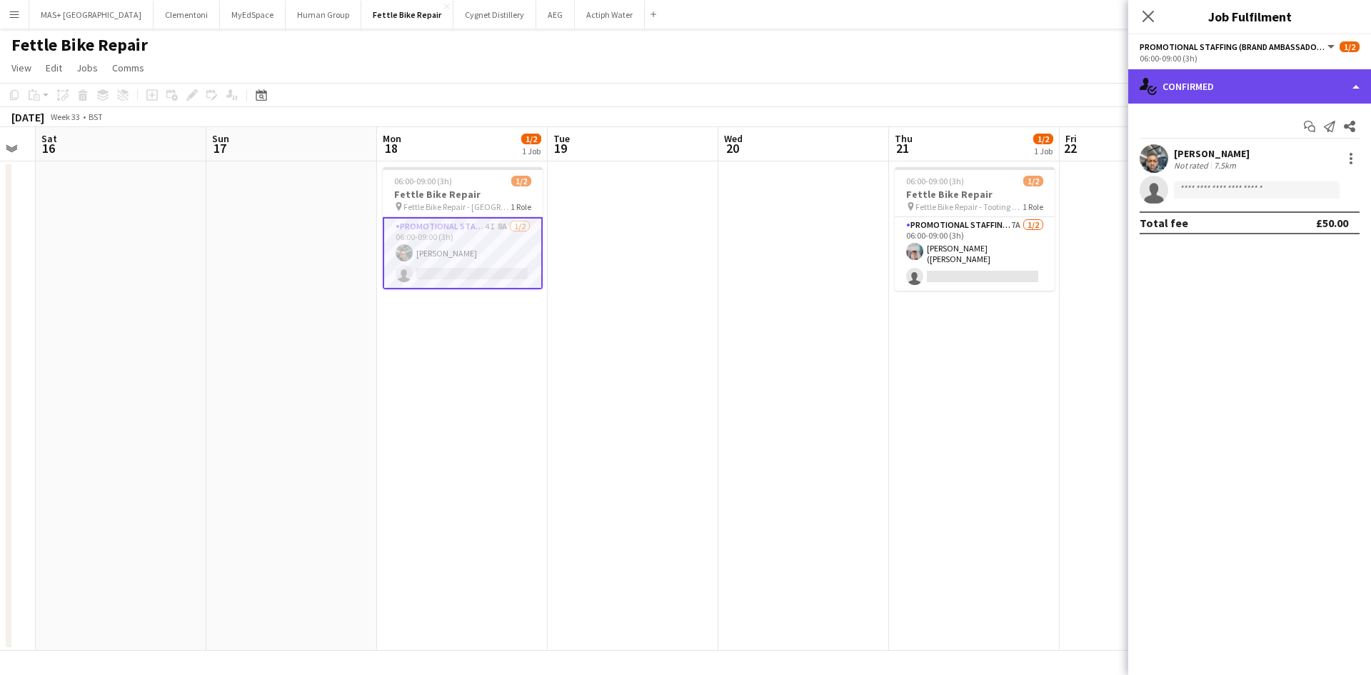
click at [1194, 94] on div "single-neutral-actions-check-2 Confirmed" at bounding box center [1249, 86] width 243 height 34
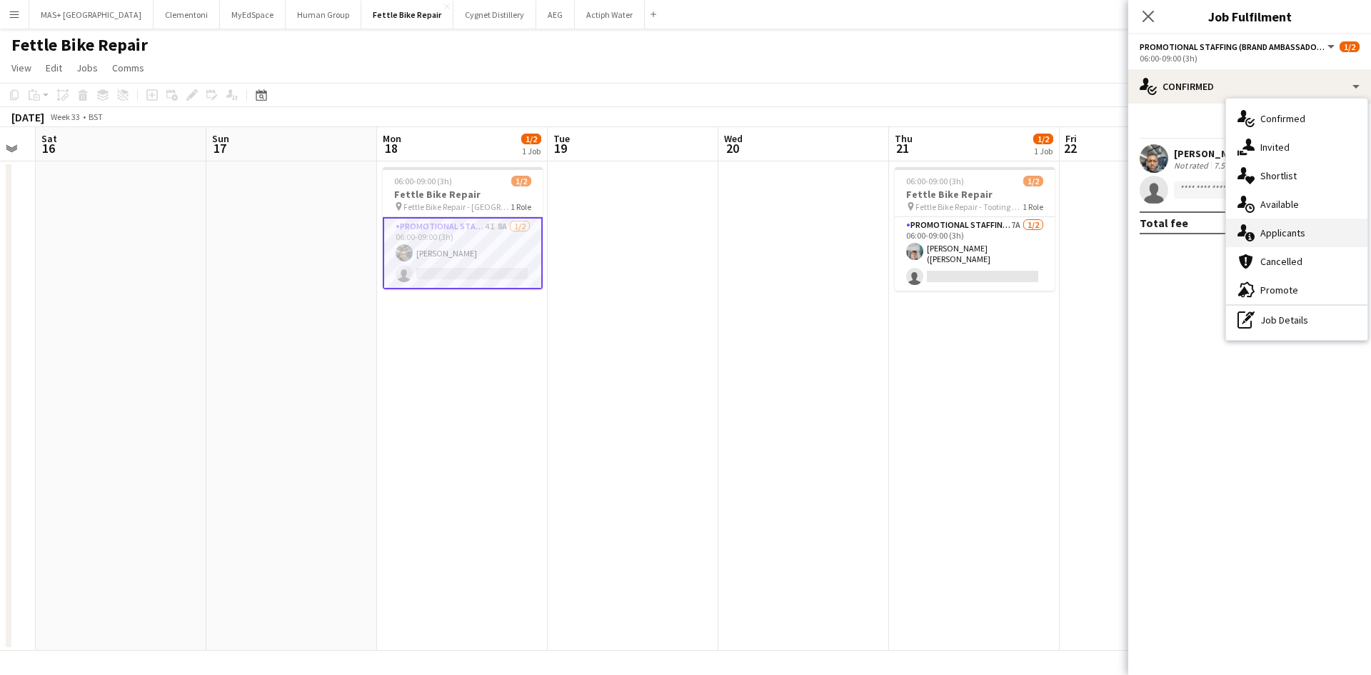
click at [1304, 232] on div "single-neutral-actions-information Applicants" at bounding box center [1296, 232] width 141 height 29
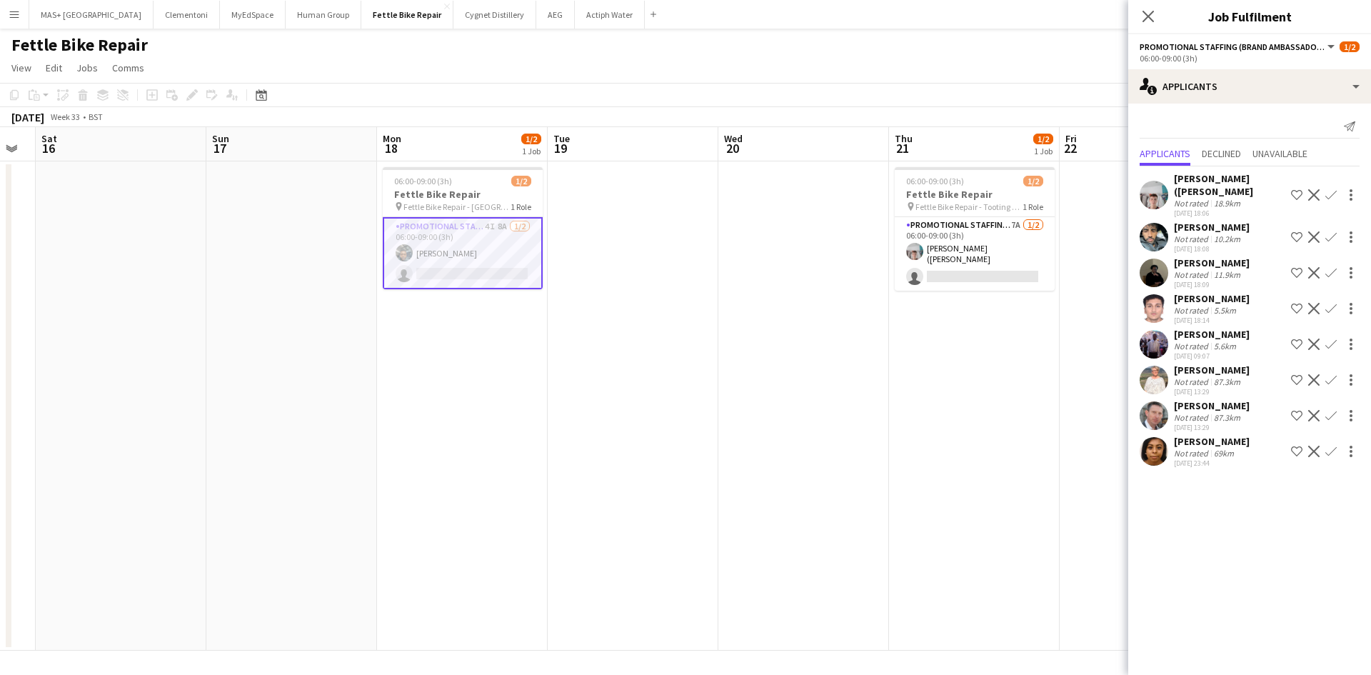
scroll to position [26, 0]
click at [733, 416] on app-date-cell at bounding box center [803, 405] width 171 height 489
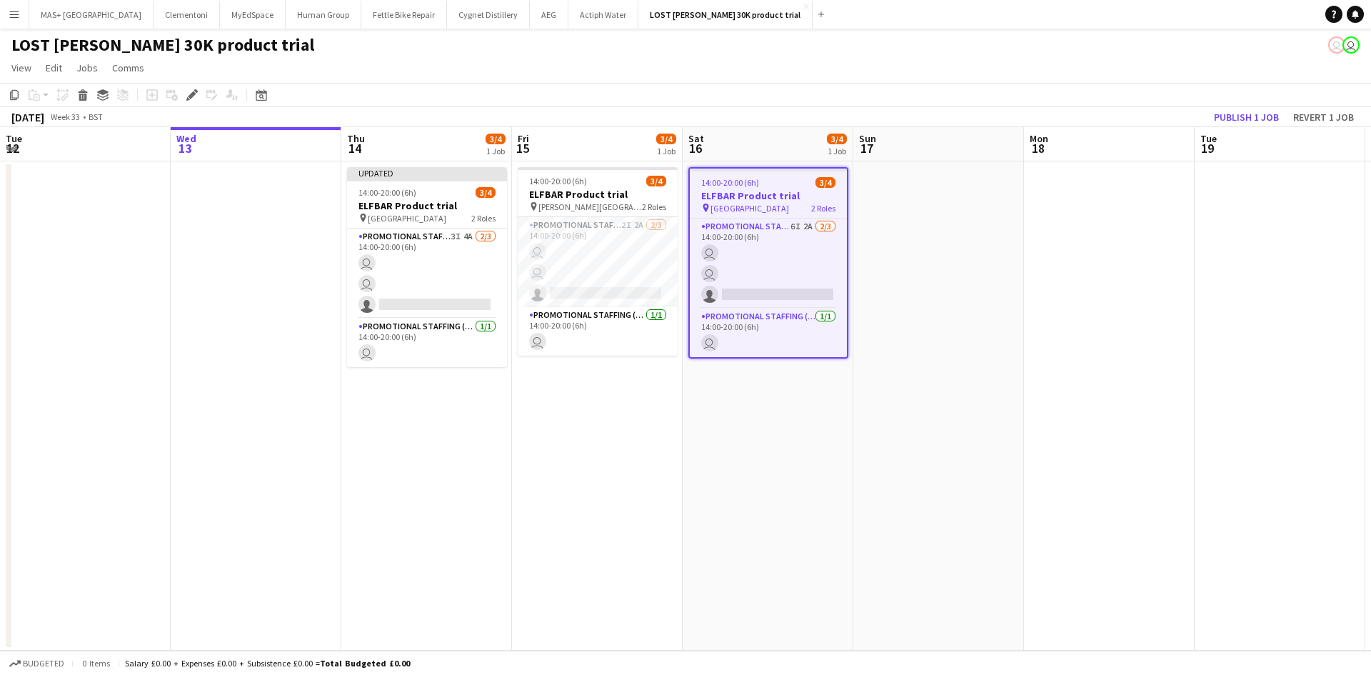
scroll to position [0, 491]
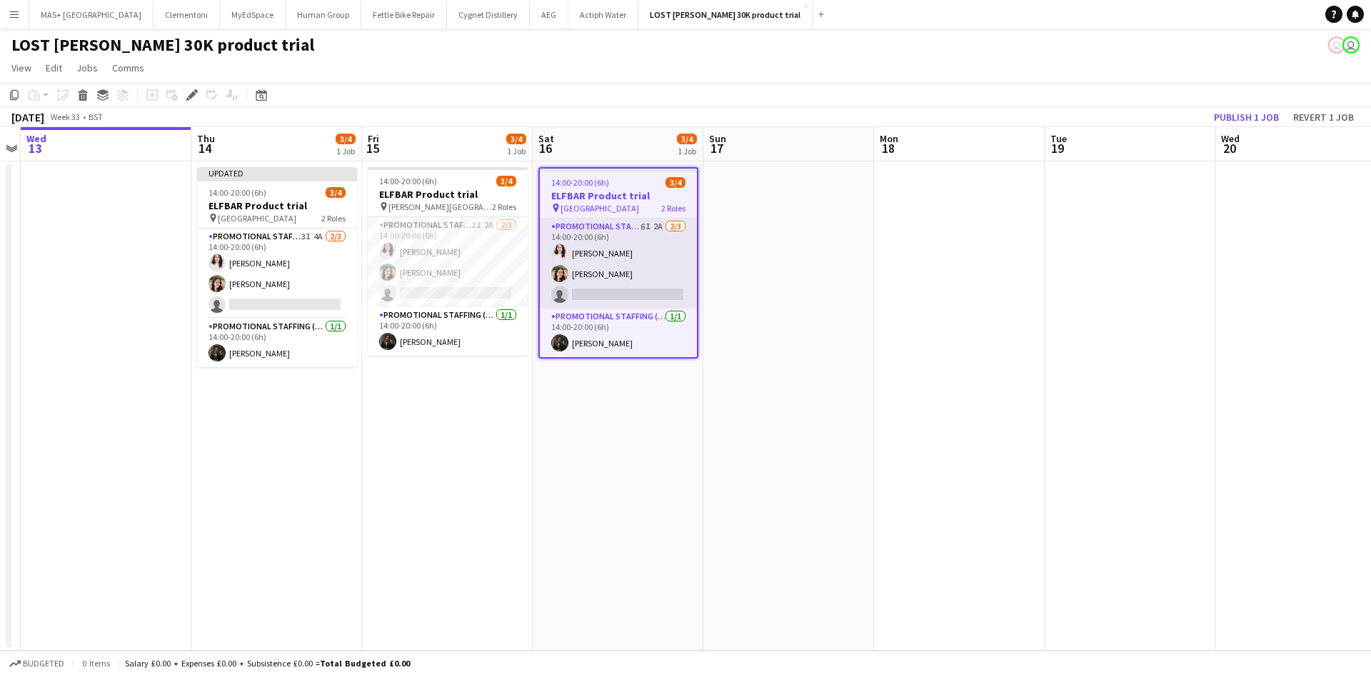
click at [610, 235] on app-card-role "Promotional Staffing (Brand Ambassadors) 6I 2A 2/3 14:00-20:00 (6h) Zahra Farho…" at bounding box center [618, 263] width 157 height 90
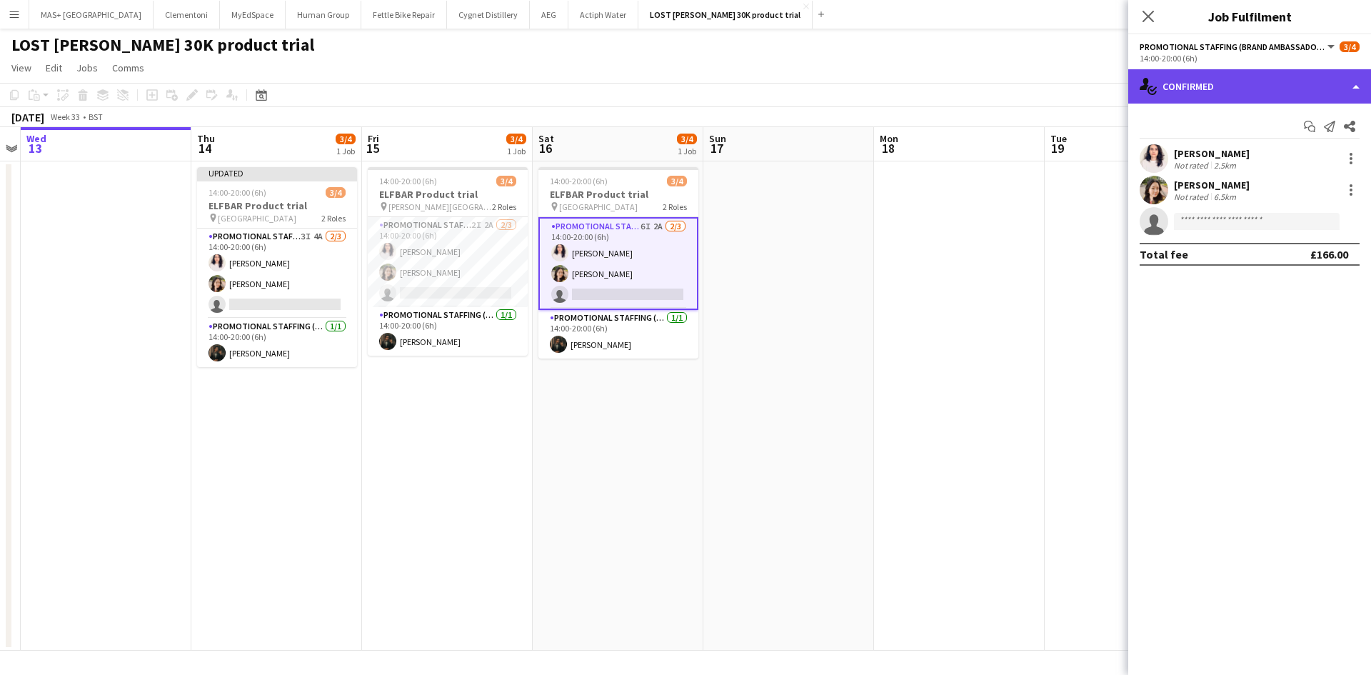
click at [1192, 93] on div "single-neutral-actions-check-2 Confirmed" at bounding box center [1249, 86] width 243 height 34
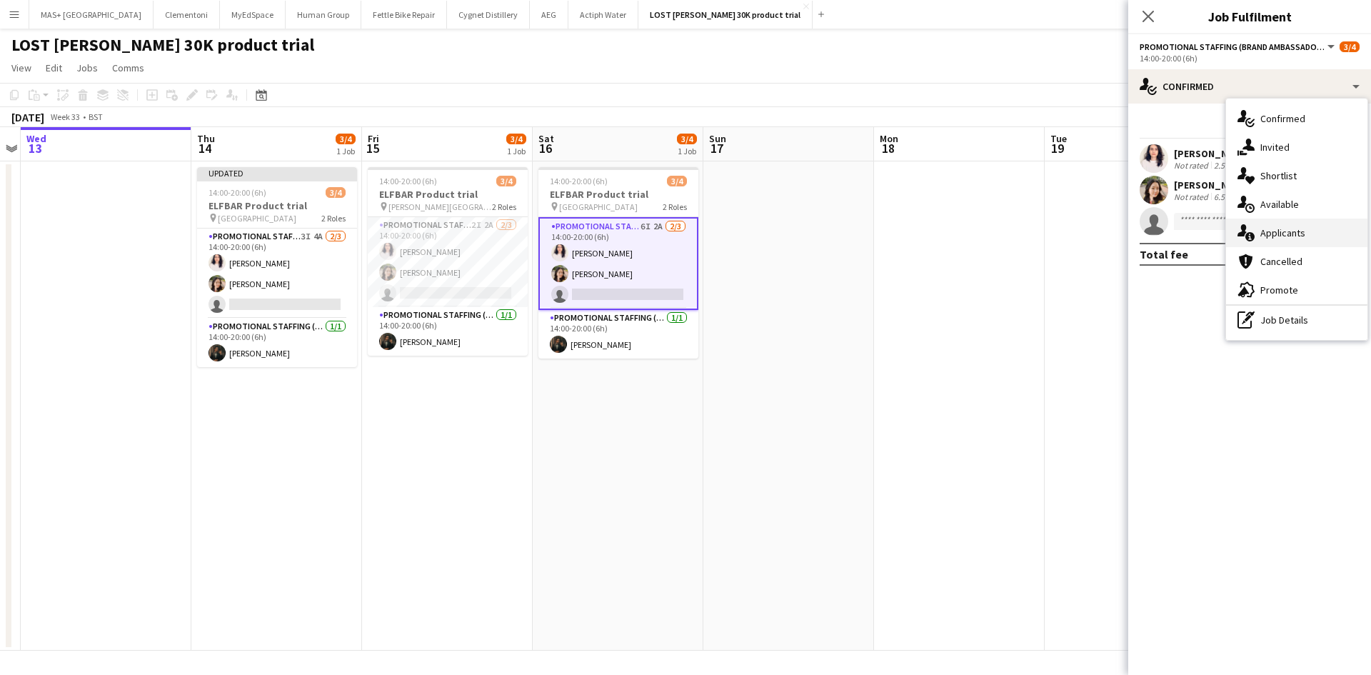
click at [1279, 239] on div "single-neutral-actions-information Applicants" at bounding box center [1296, 232] width 141 height 29
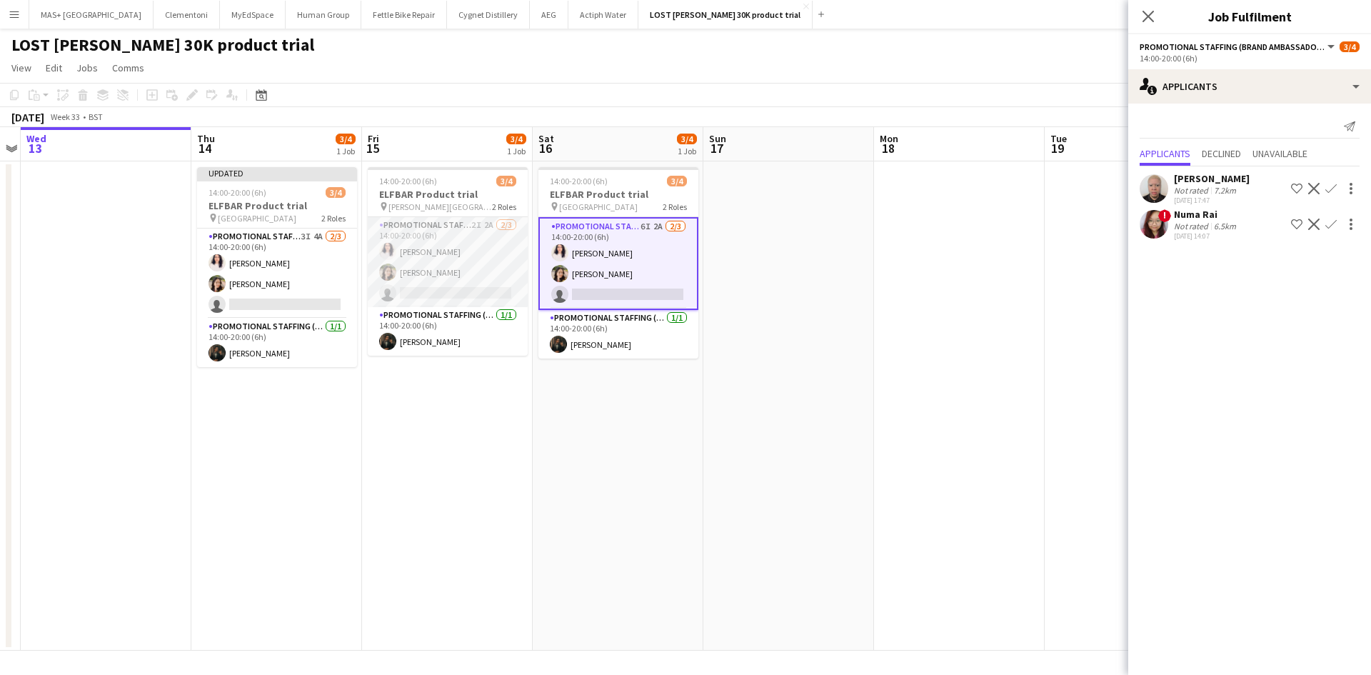
click at [443, 264] on app-card-role "Promotional Staffing (Brand Ambassadors) 2I 2A 2/3 14:00-20:00 (6h) Zahra Farho…" at bounding box center [448, 262] width 160 height 90
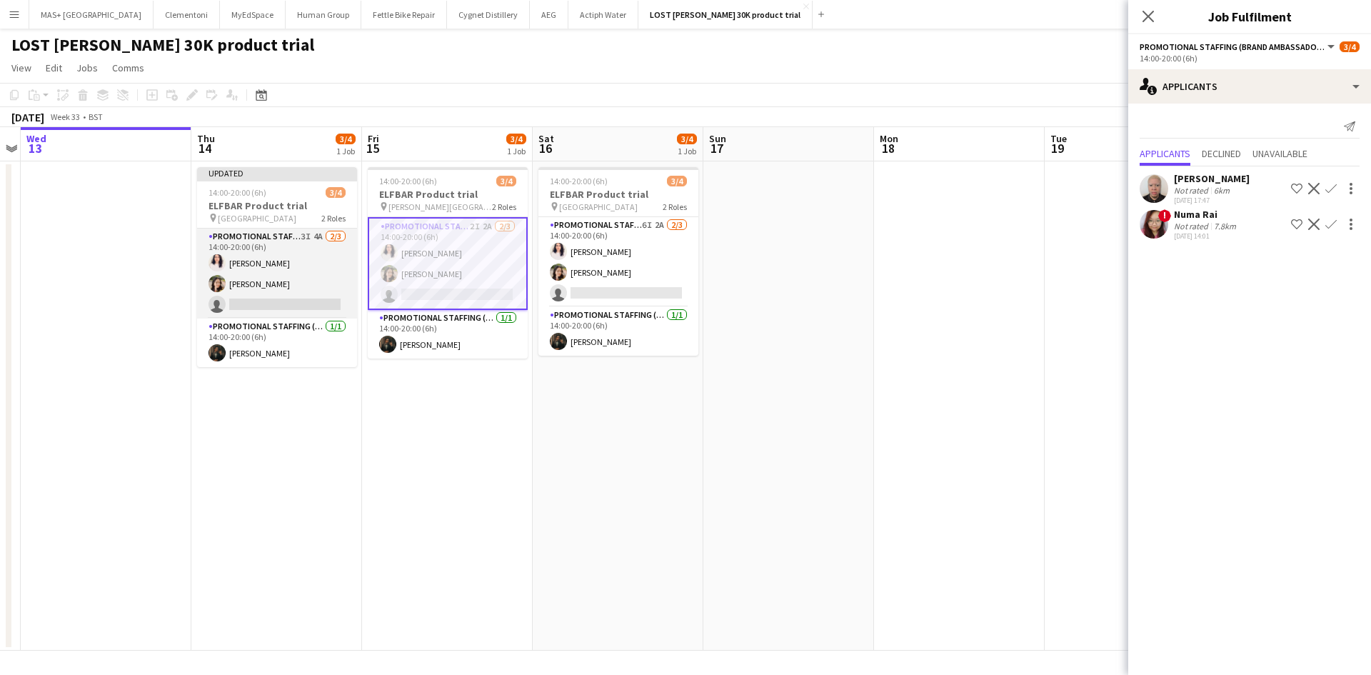
click at [257, 261] on app-card-role "Promotional Staffing (Brand Ambassadors) 3I 4A 2/3 14:00-20:00 (6h) Zahra Farho…" at bounding box center [277, 273] width 160 height 90
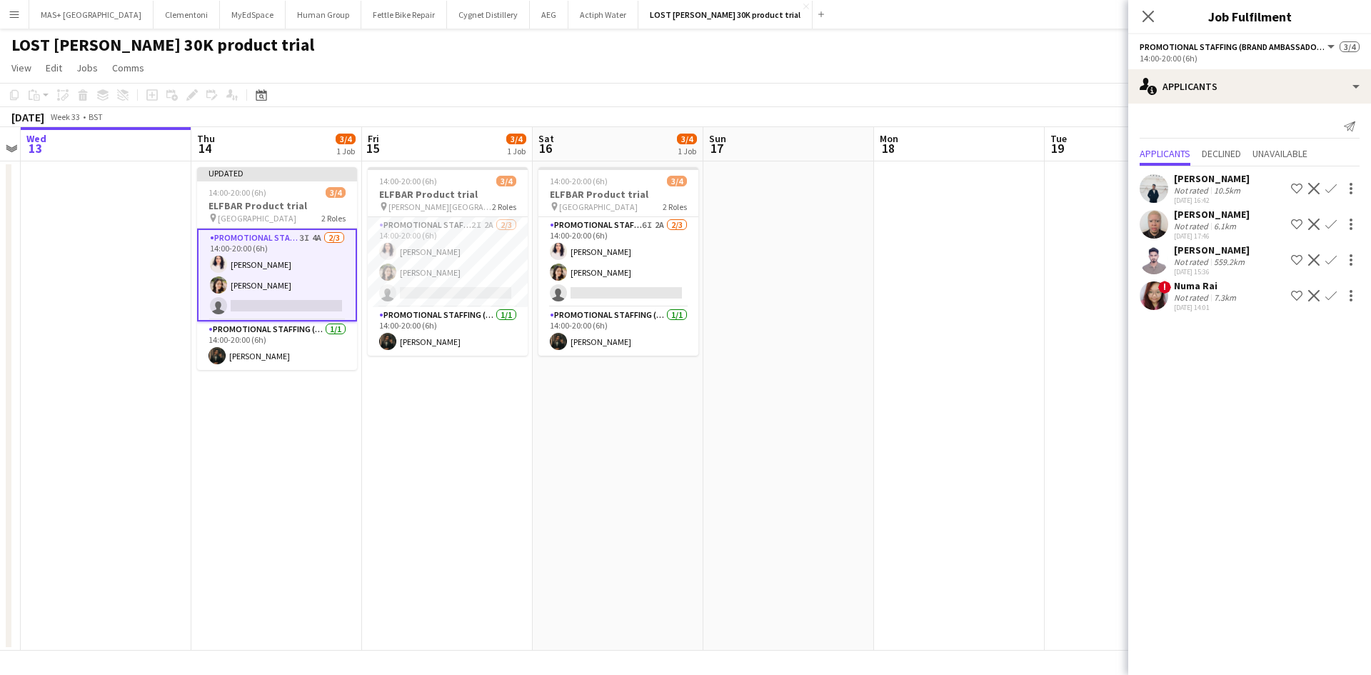
click at [1174, 253] on div "Muhammad Shad" at bounding box center [1212, 249] width 76 height 13
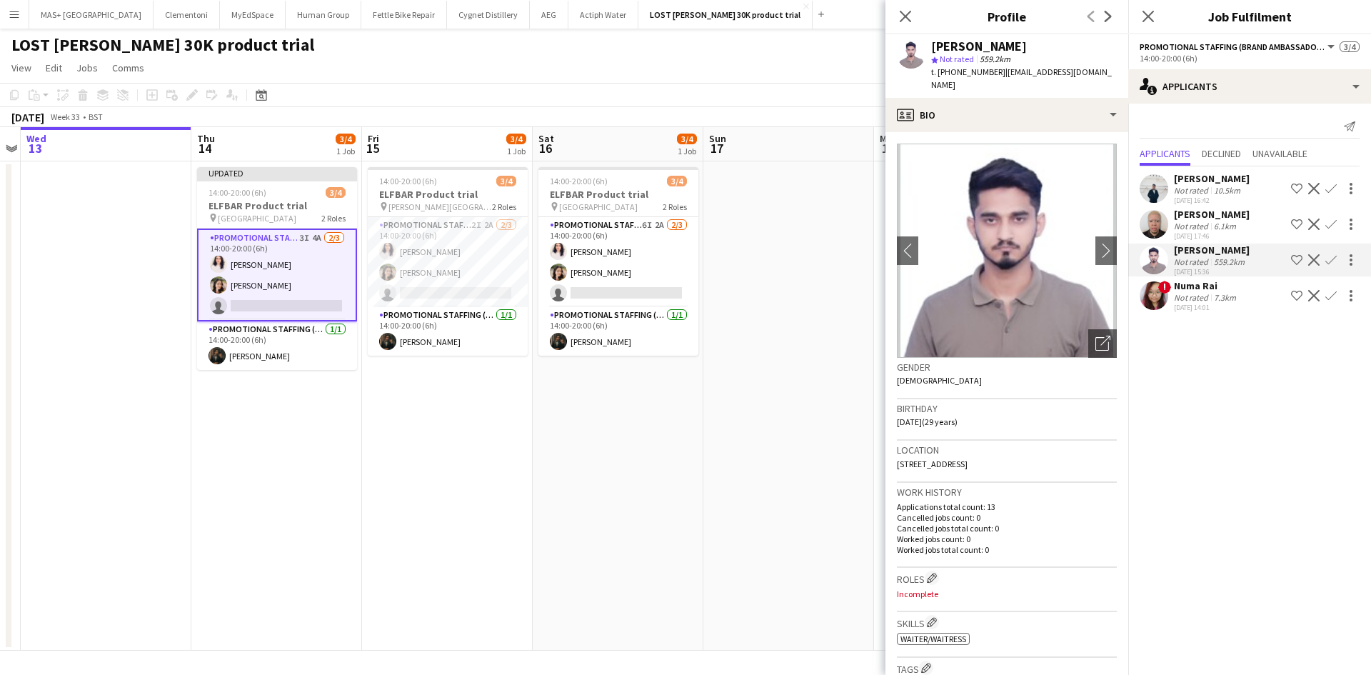
click at [1192, 183] on div "Bibek Puri" at bounding box center [1212, 178] width 76 height 13
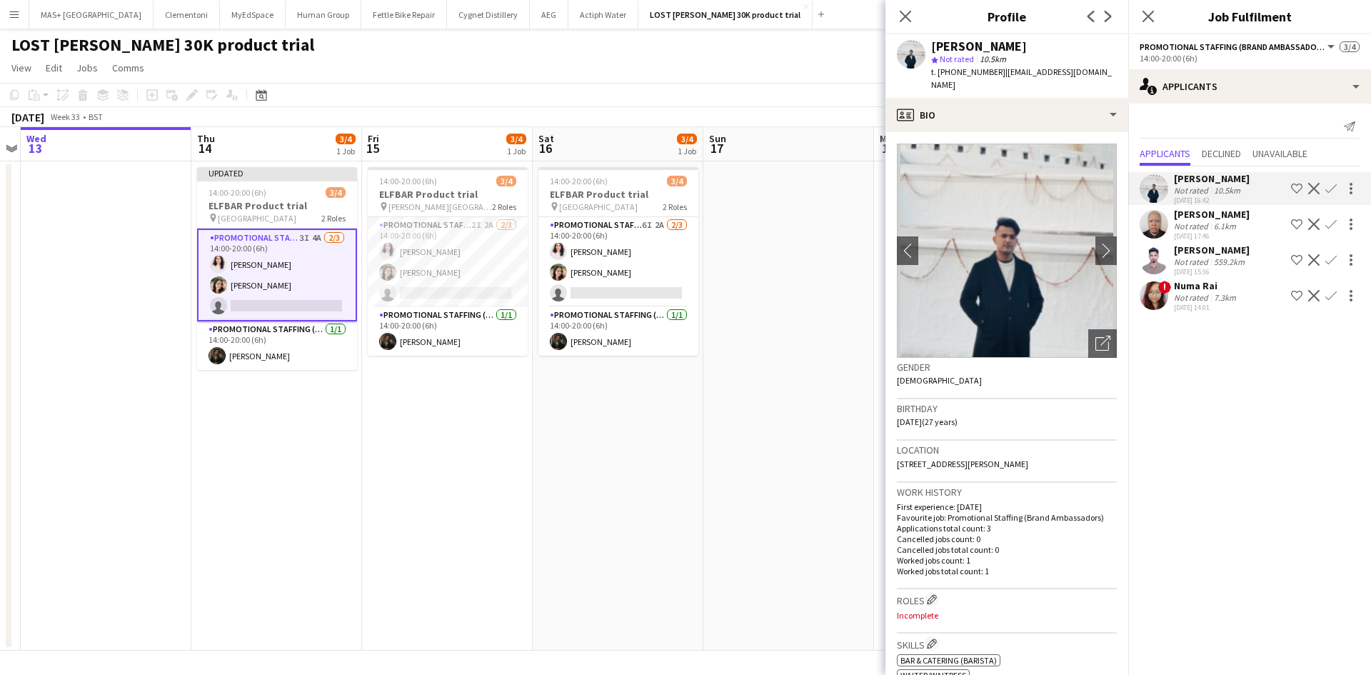
click at [1198, 260] on div "Not rated" at bounding box center [1192, 261] width 37 height 11
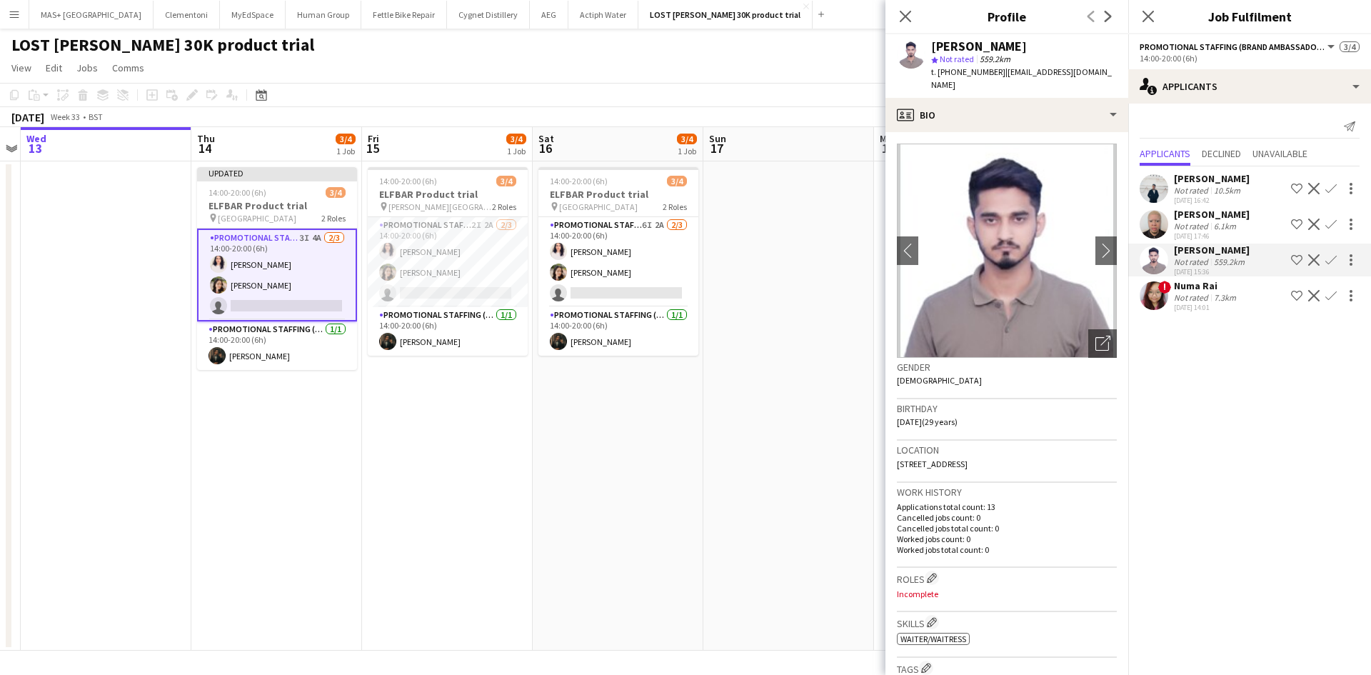
click at [805, 345] on app-date-cell at bounding box center [788, 405] width 171 height 489
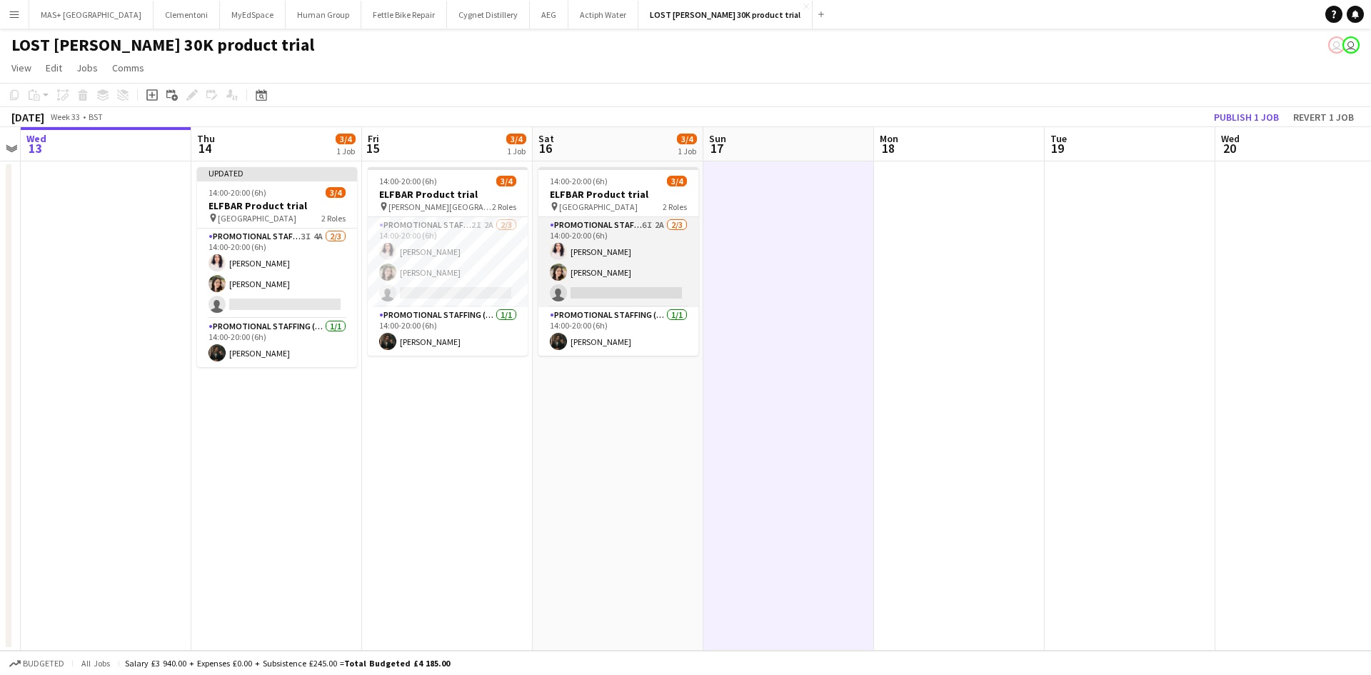
click at [592, 261] on app-card-role "Promotional Staffing (Brand Ambassadors) 6I 2A 2/3 14:00-20:00 (6h) Zahra Farho…" at bounding box center [618, 262] width 160 height 90
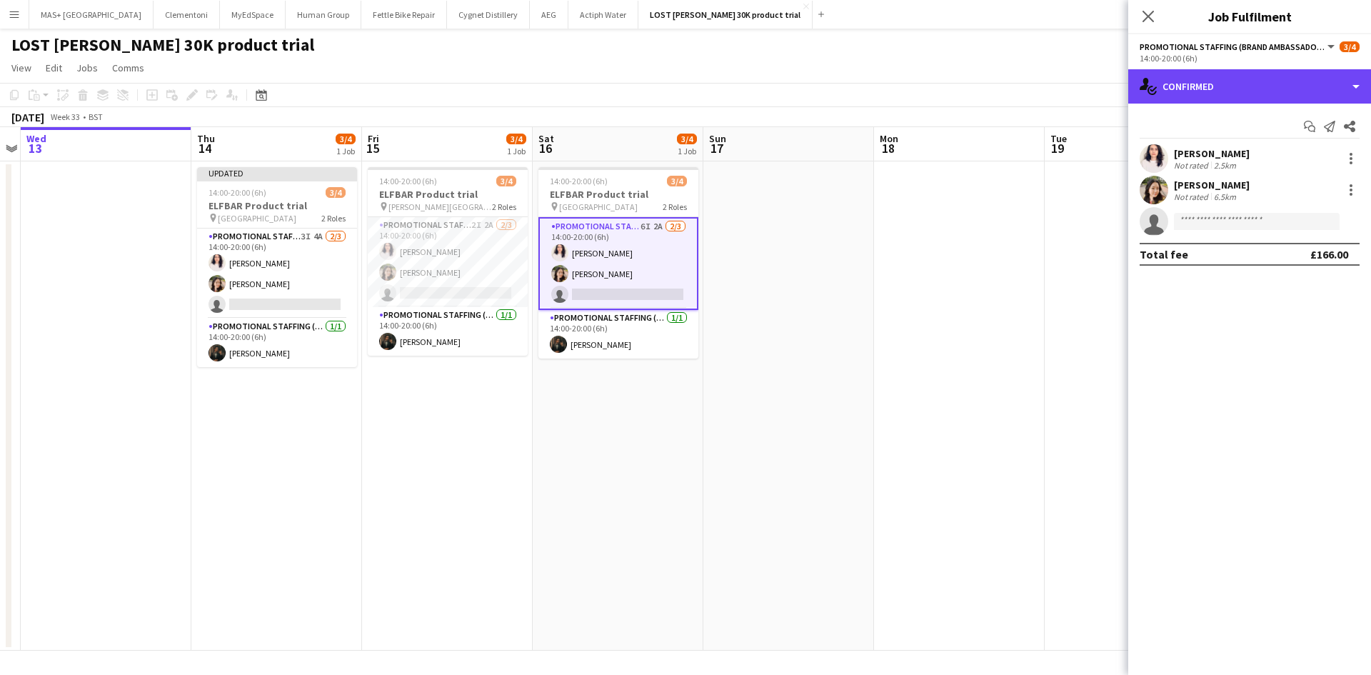
drag, startPoint x: 1243, startPoint y: 96, endPoint x: 1268, endPoint y: 201, distance: 107.2
click at [1242, 96] on div "single-neutral-actions-check-2 Confirmed" at bounding box center [1249, 86] width 243 height 34
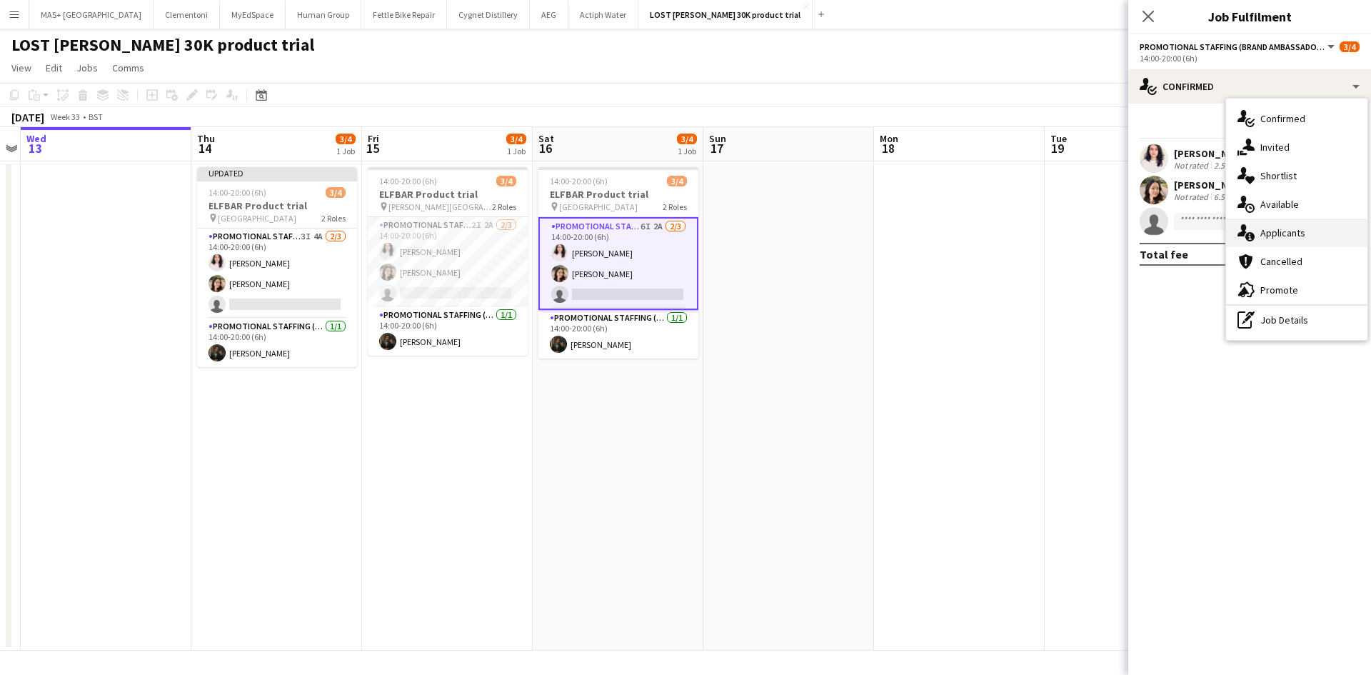
click at [1272, 236] on div "single-neutral-actions-information Applicants" at bounding box center [1296, 232] width 141 height 29
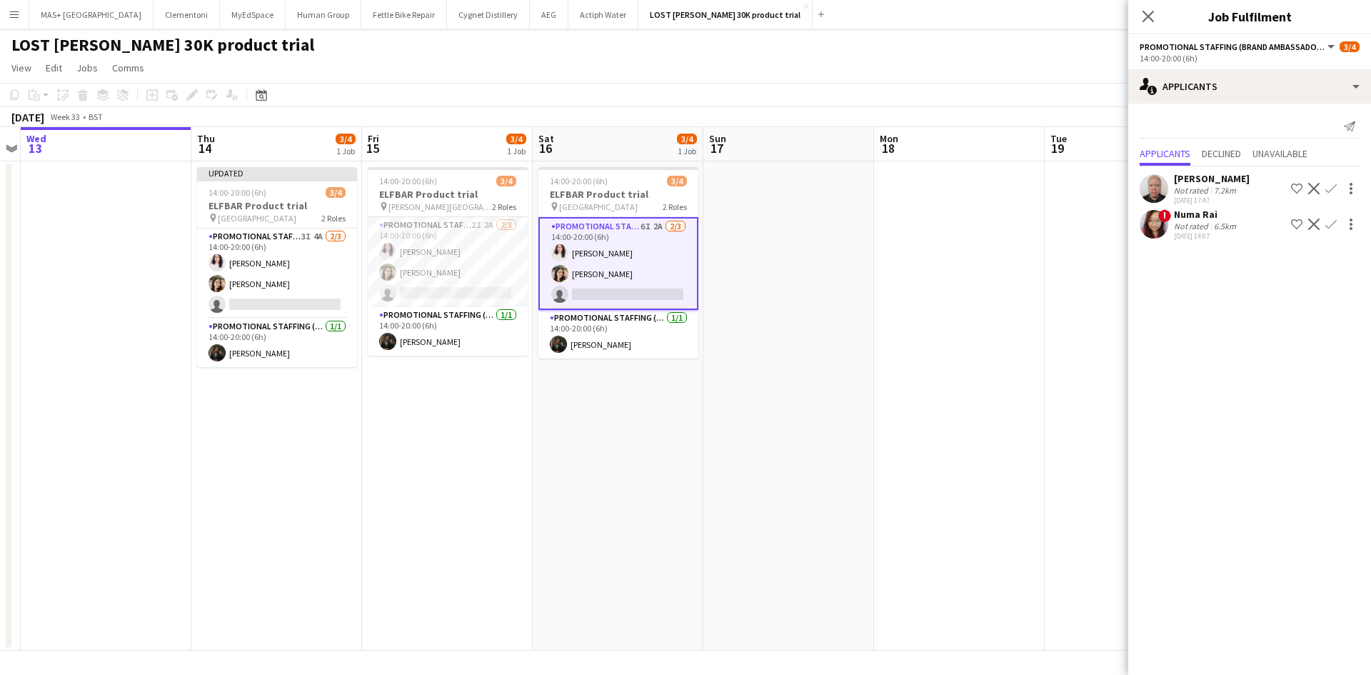
click at [1204, 214] on div "Numa Rai" at bounding box center [1206, 214] width 65 height 13
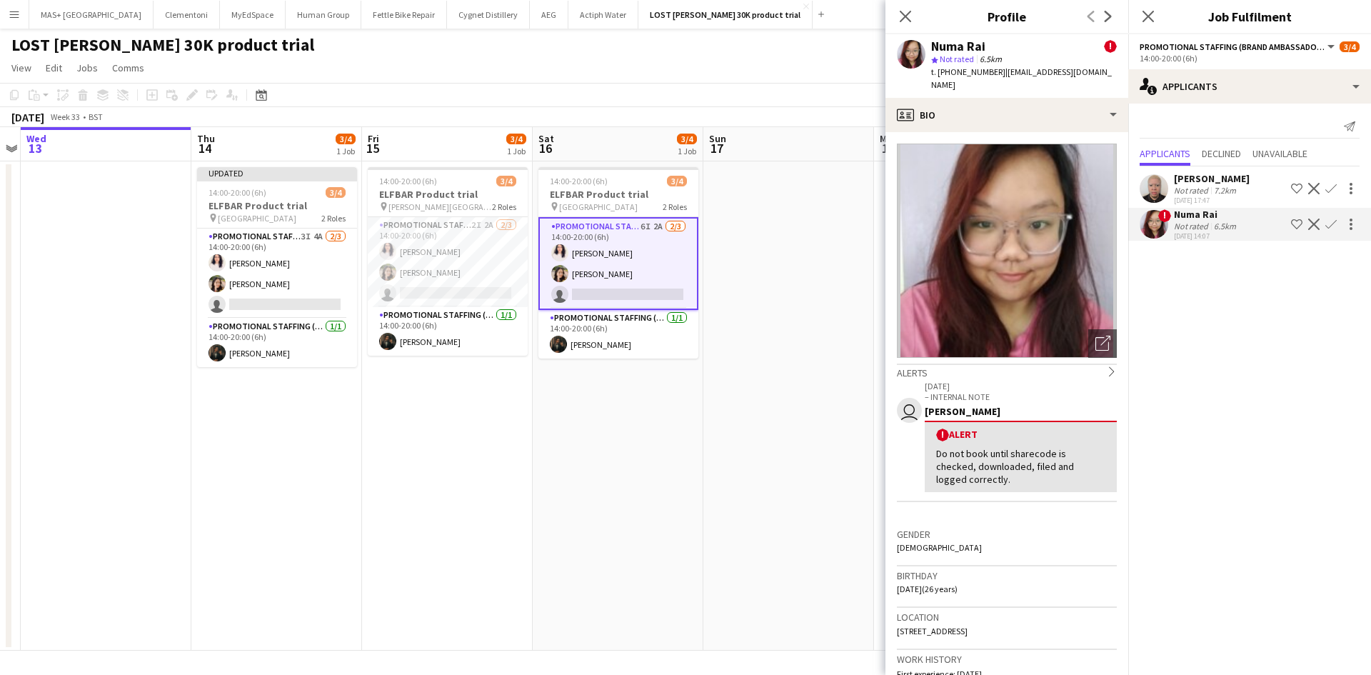
click at [733, 299] on app-date-cell at bounding box center [788, 405] width 171 height 489
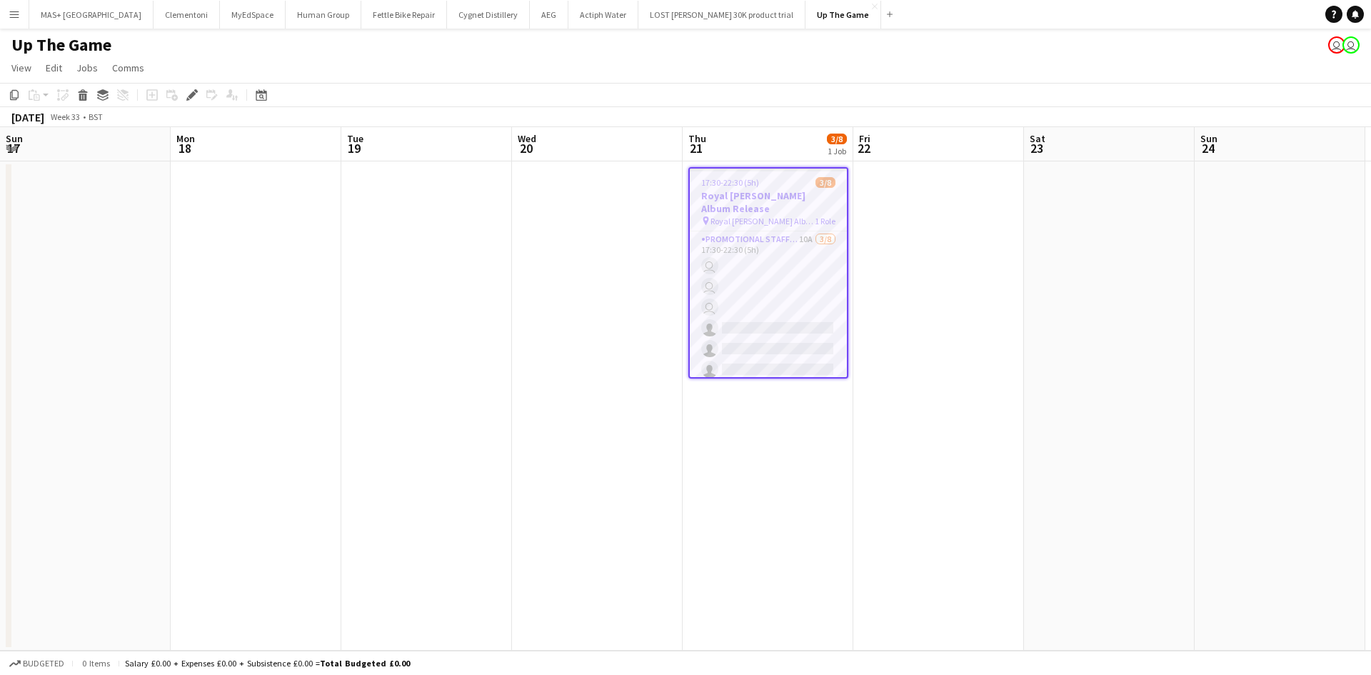
scroll to position [0, 491]
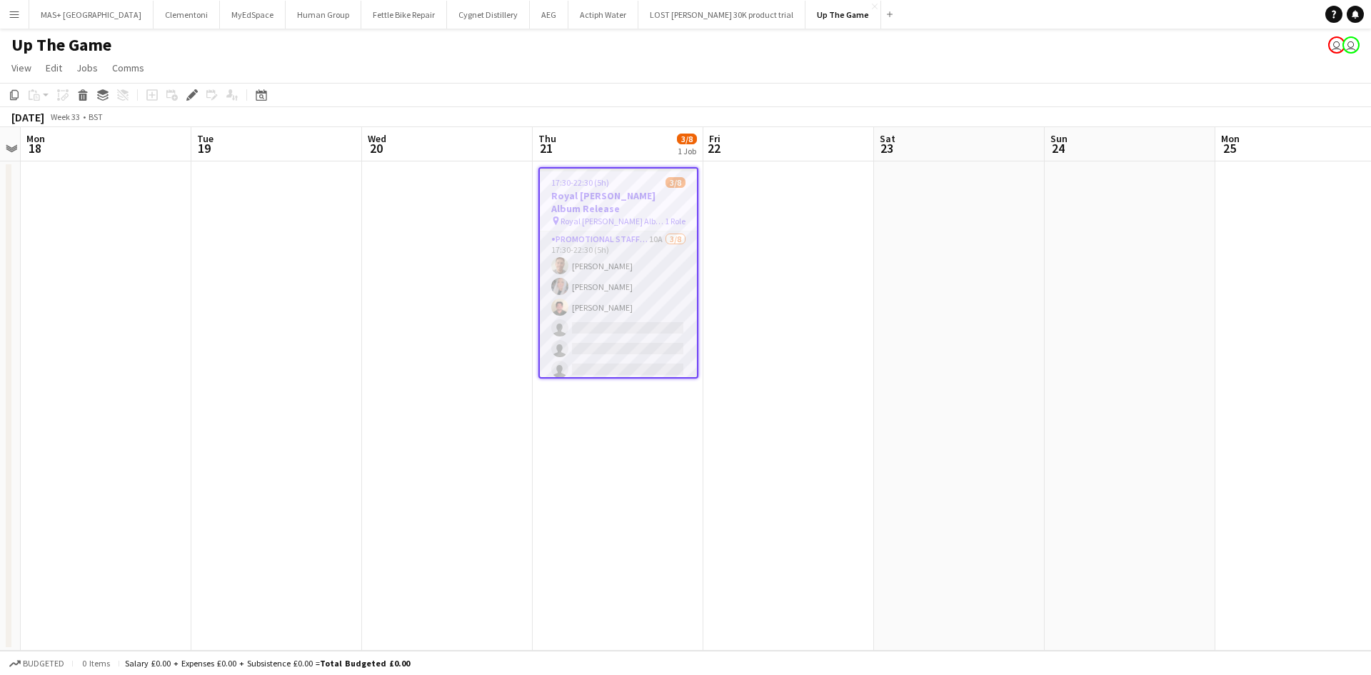
click at [611, 233] on app-card-role "Promotional Staffing (Brand Ambassadors) 10A [DATE] 17:30-22:30 (5h) [PERSON_NA…" at bounding box center [618, 327] width 157 height 193
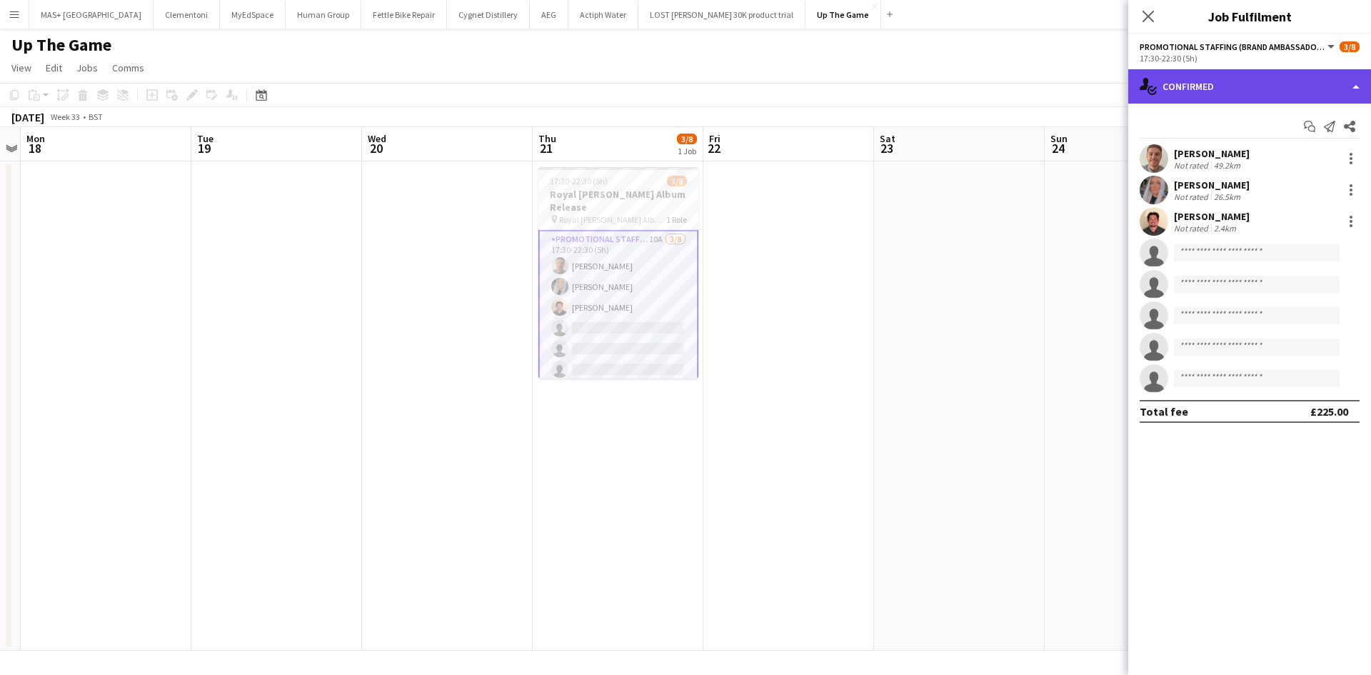
click at [1185, 89] on div "single-neutral-actions-check-2 Confirmed" at bounding box center [1249, 86] width 243 height 34
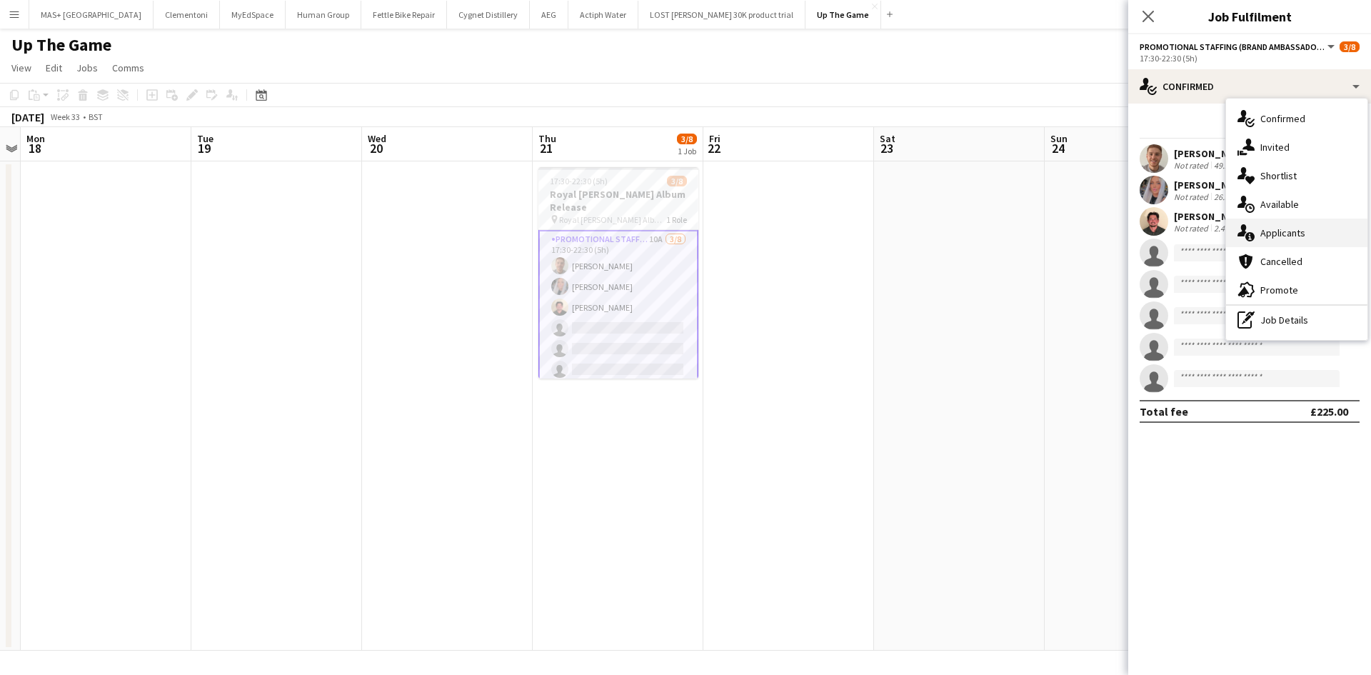
click at [1285, 242] on div "single-neutral-actions-information Applicants" at bounding box center [1296, 232] width 141 height 29
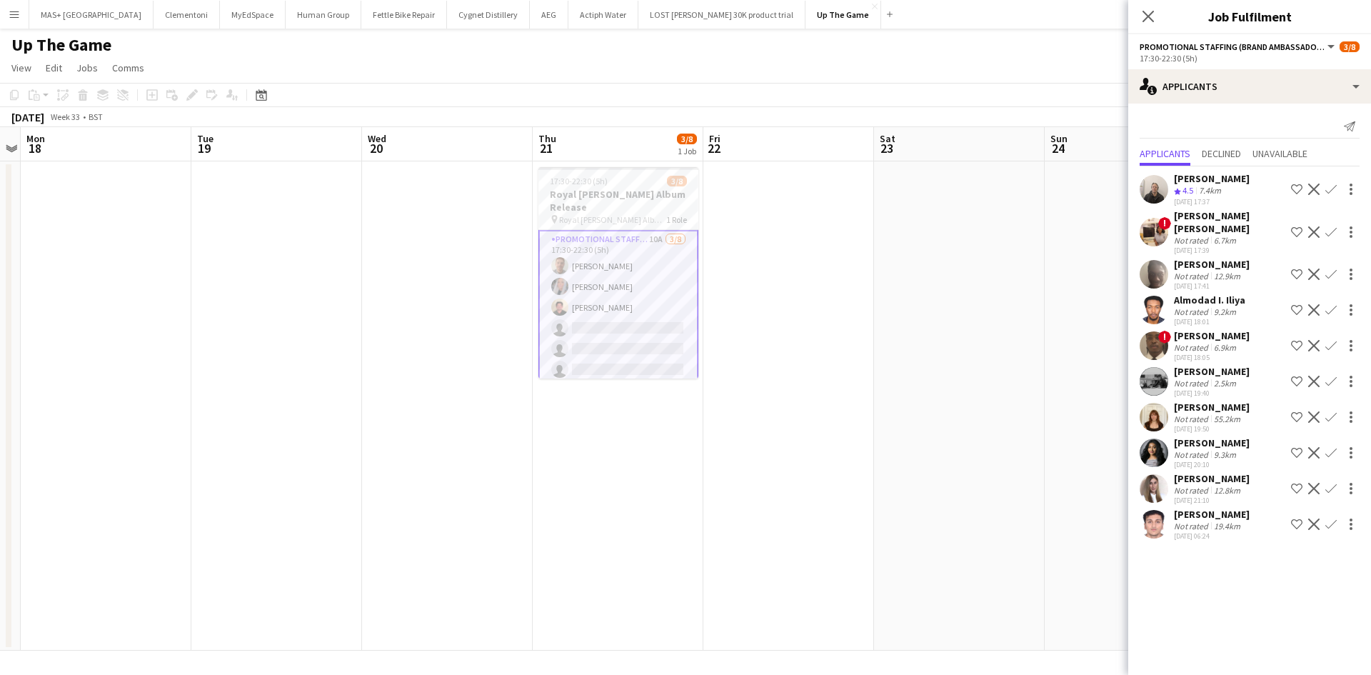
click at [798, 337] on app-date-cell at bounding box center [788, 405] width 171 height 489
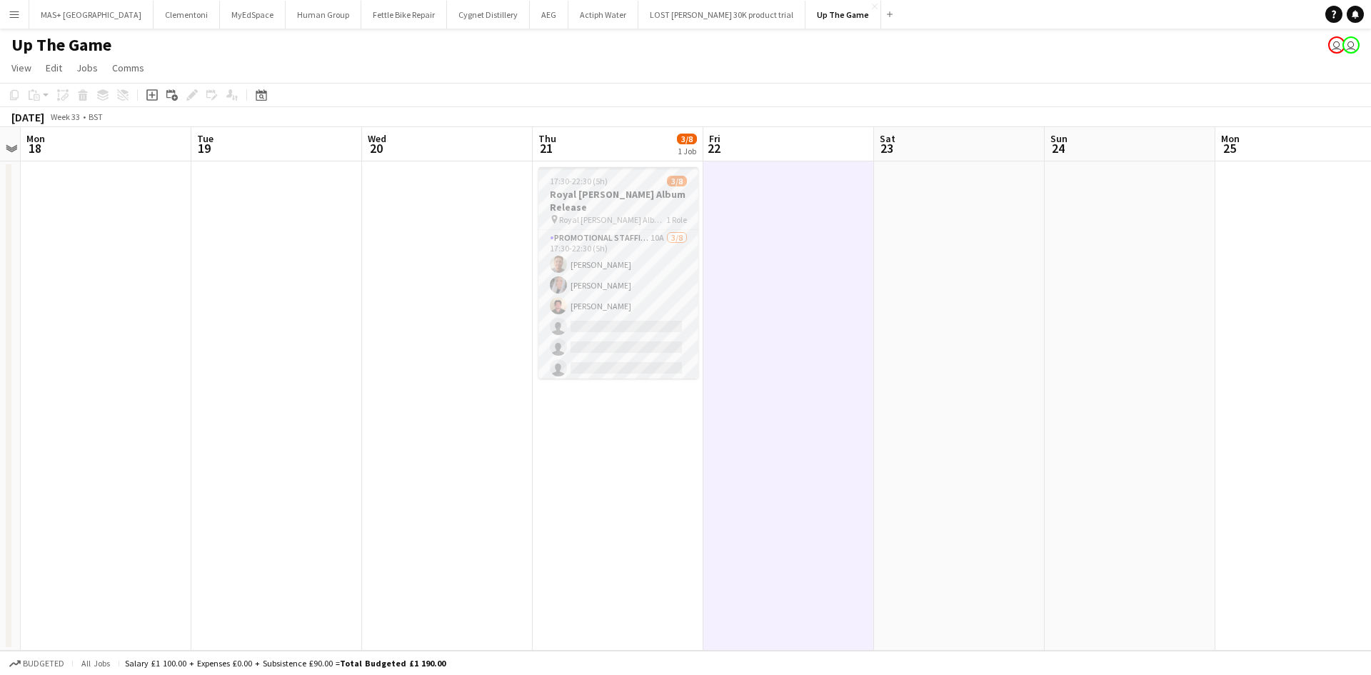
click at [593, 214] on span "Royal [PERSON_NAME] Album Release" at bounding box center [612, 219] width 107 height 11
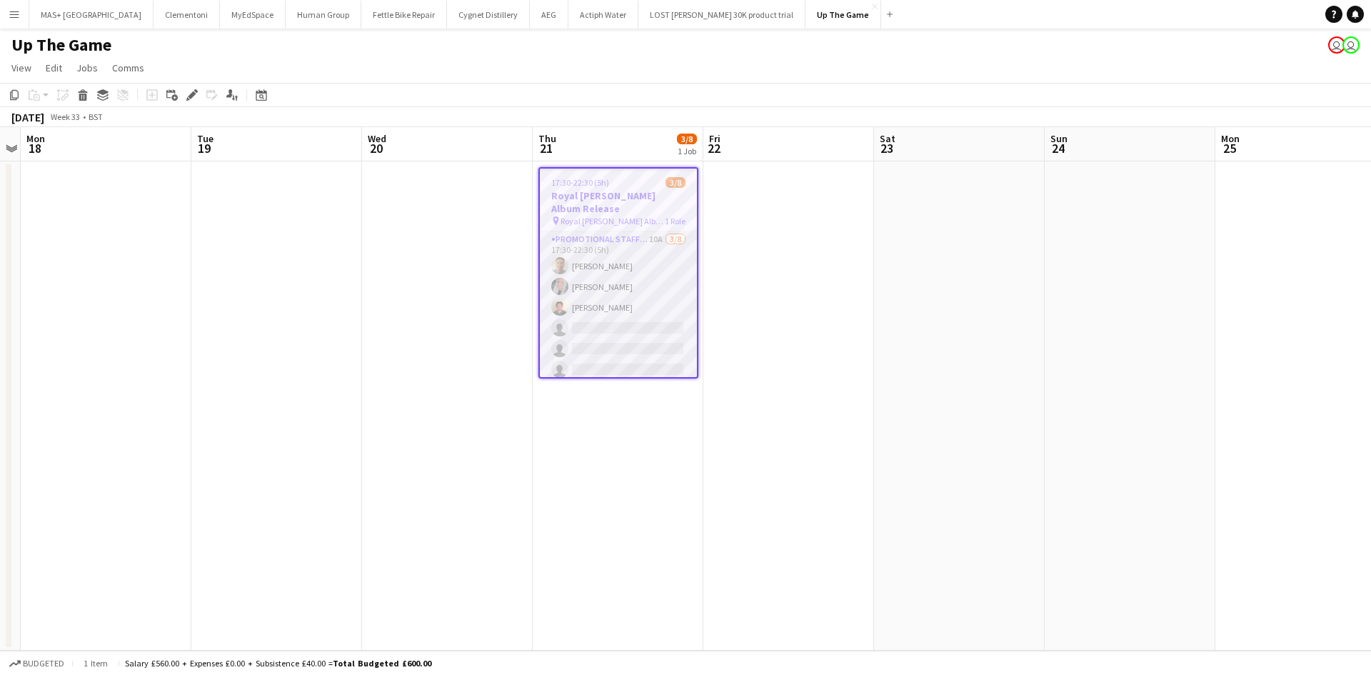
click at [605, 236] on app-card-role "Promotional Staffing (Brand Ambassadors) 10A [DATE] 17:30-22:30 (5h) [PERSON_NA…" at bounding box center [618, 327] width 157 height 193
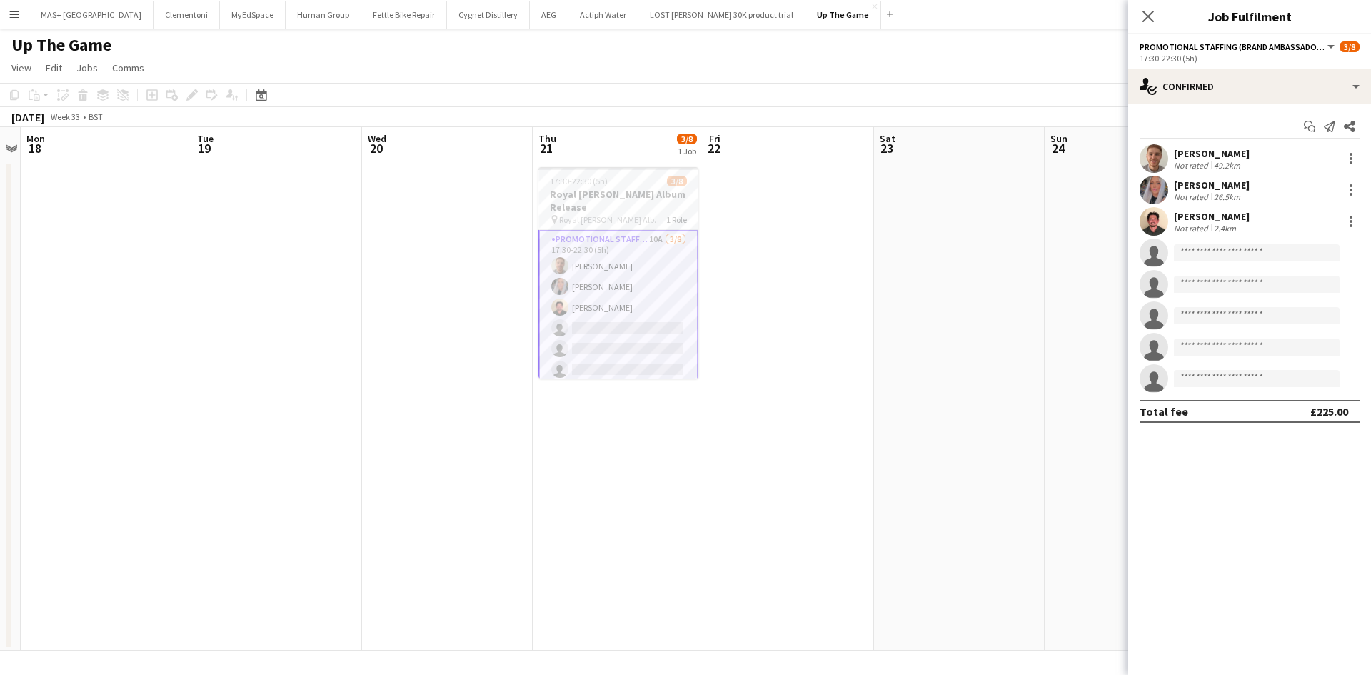
click at [1214, 66] on app-options-switcher "Promotional Staffing (Brand Ambassadors) All roles Promotional Staffing (Brand …" at bounding box center [1249, 51] width 243 height 35
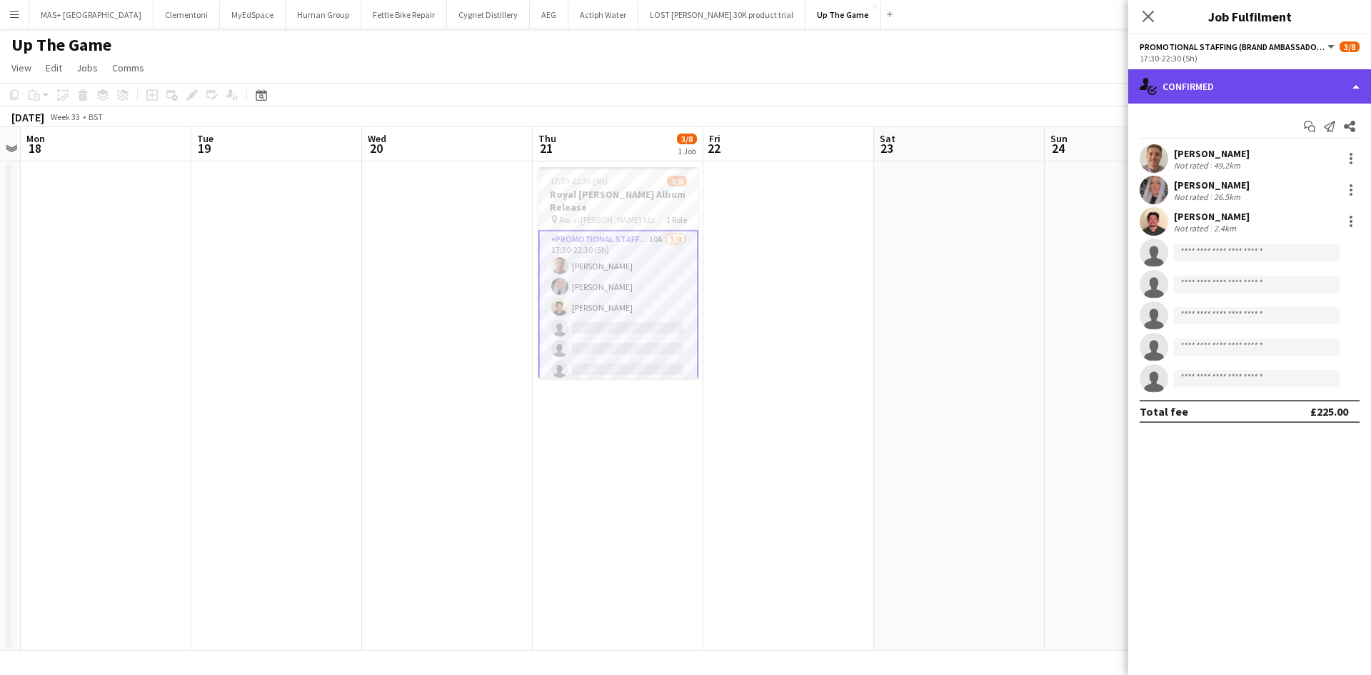
click at [1222, 84] on div "single-neutral-actions-check-2 Confirmed" at bounding box center [1249, 86] width 243 height 34
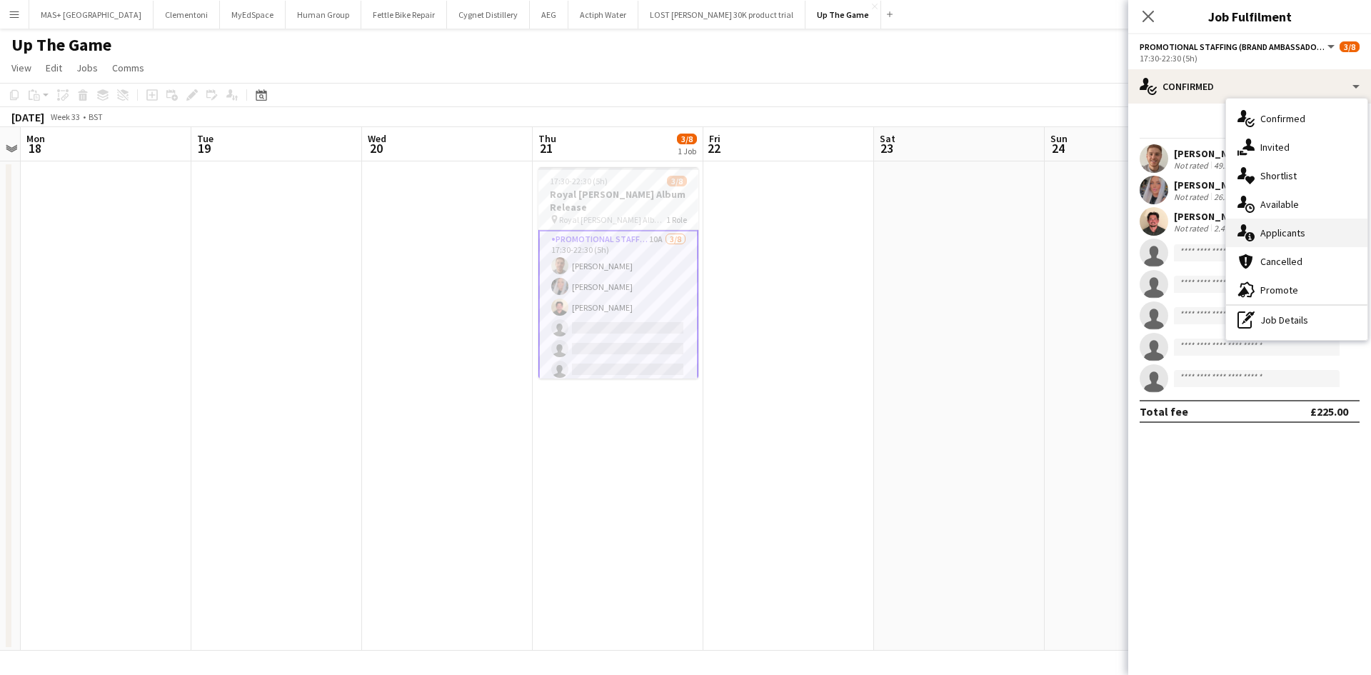
click at [1307, 233] on div "single-neutral-actions-information Applicants" at bounding box center [1296, 232] width 141 height 29
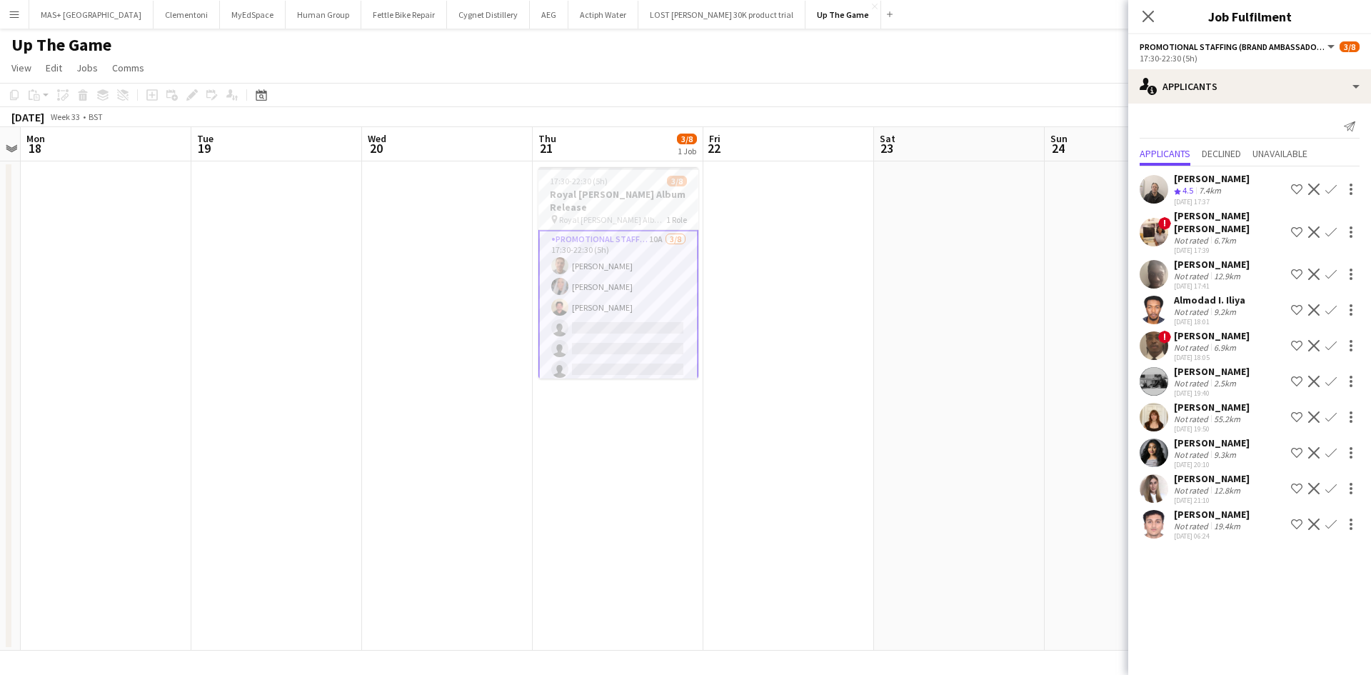
click at [1330, 411] on app-icon "Confirm" at bounding box center [1330, 416] width 11 height 11
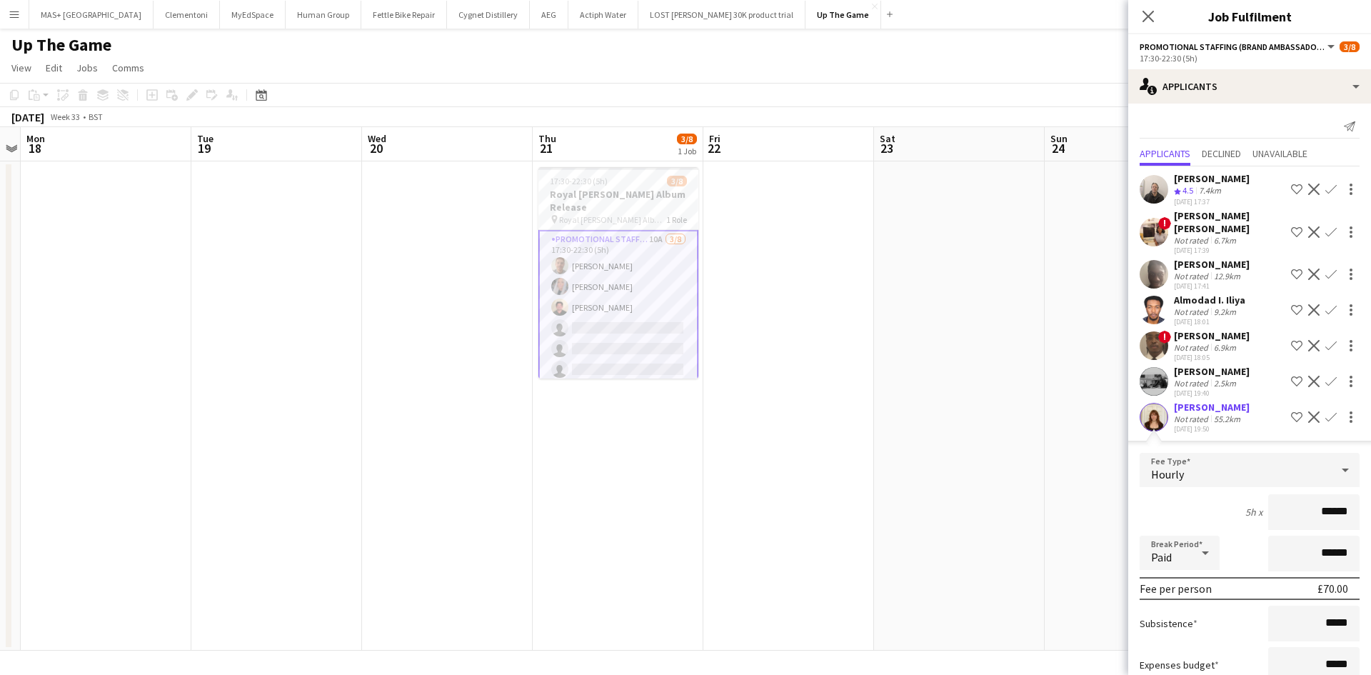
scroll to position [191, 0]
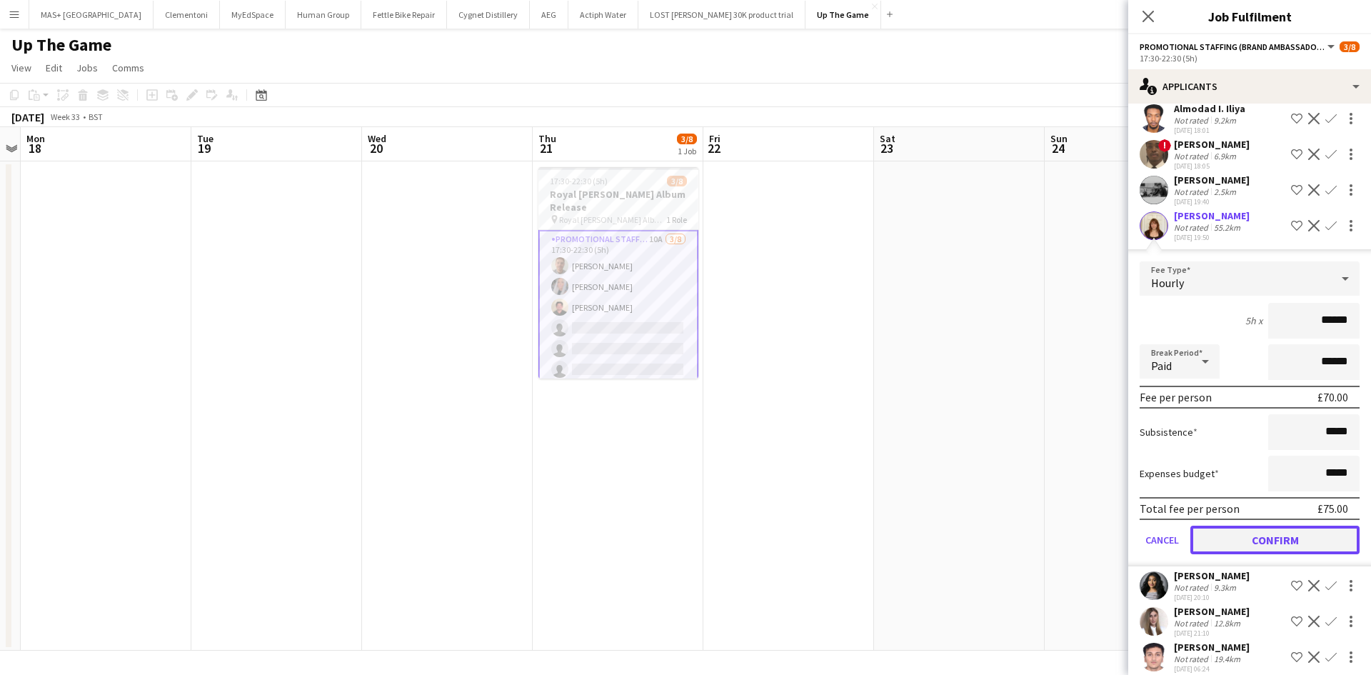
click at [1255, 527] on button "Confirm" at bounding box center [1274, 539] width 169 height 29
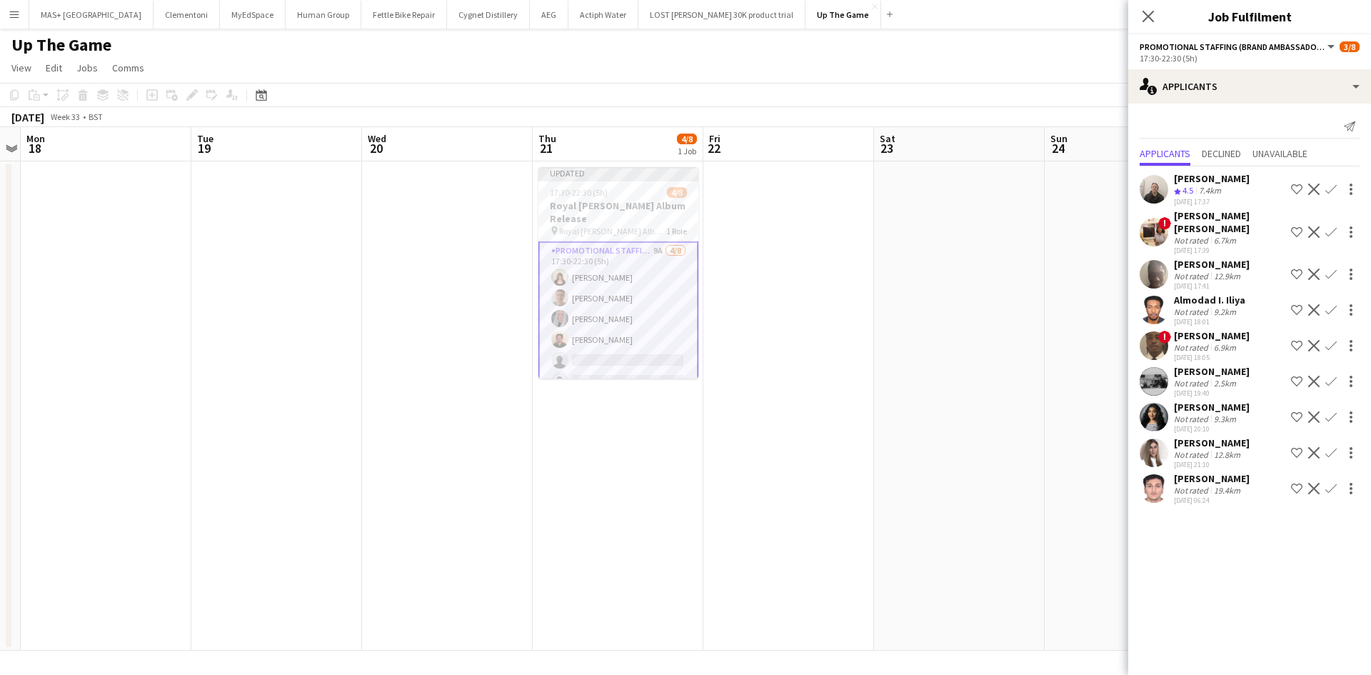
scroll to position [0, 0]
click at [1214, 388] on div "[DATE] 19:40" at bounding box center [1212, 392] width 76 height 9
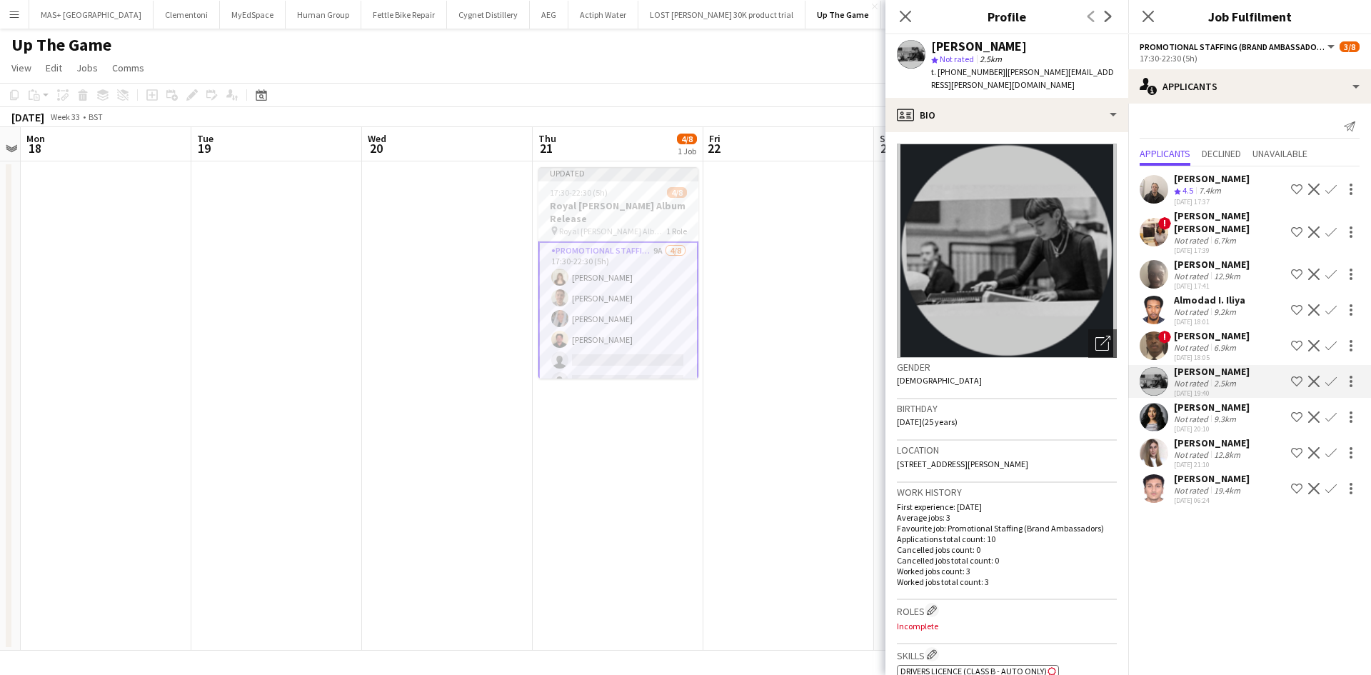
click at [1328, 376] on app-icon "Confirm" at bounding box center [1330, 381] width 11 height 11
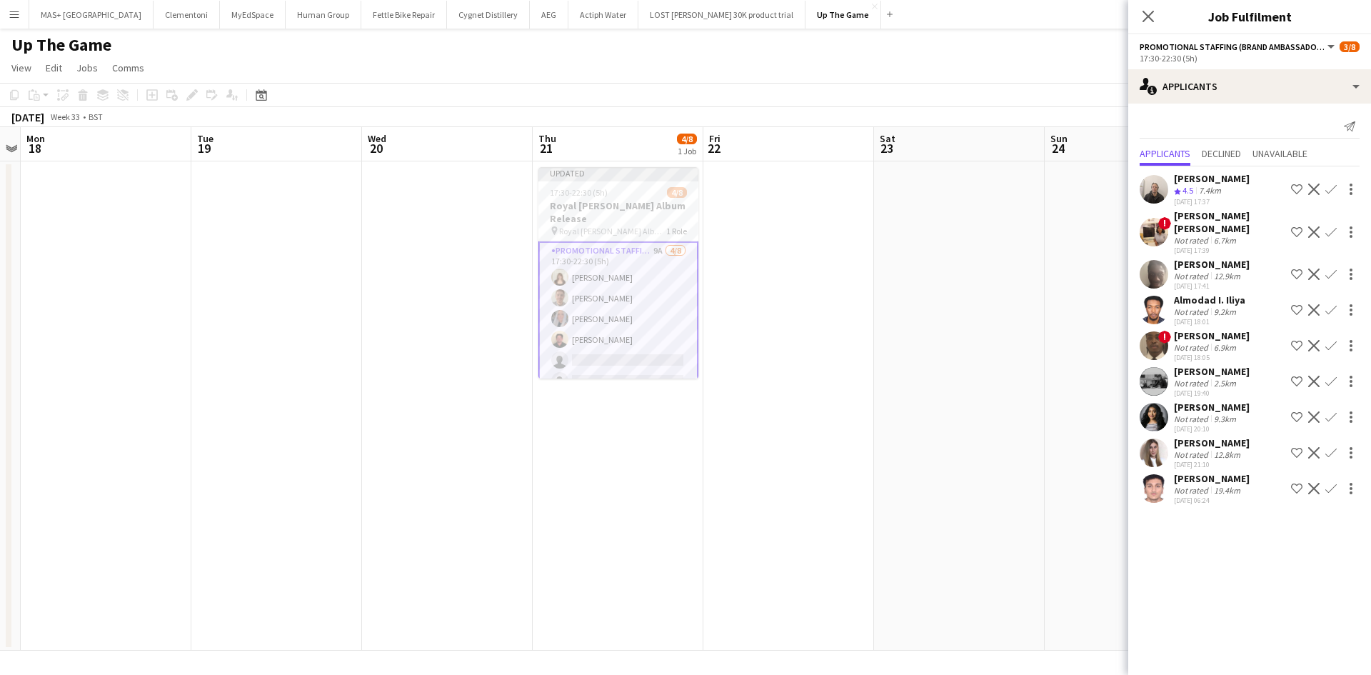
click at [1336, 376] on app-icon "Confirm" at bounding box center [1330, 381] width 11 height 11
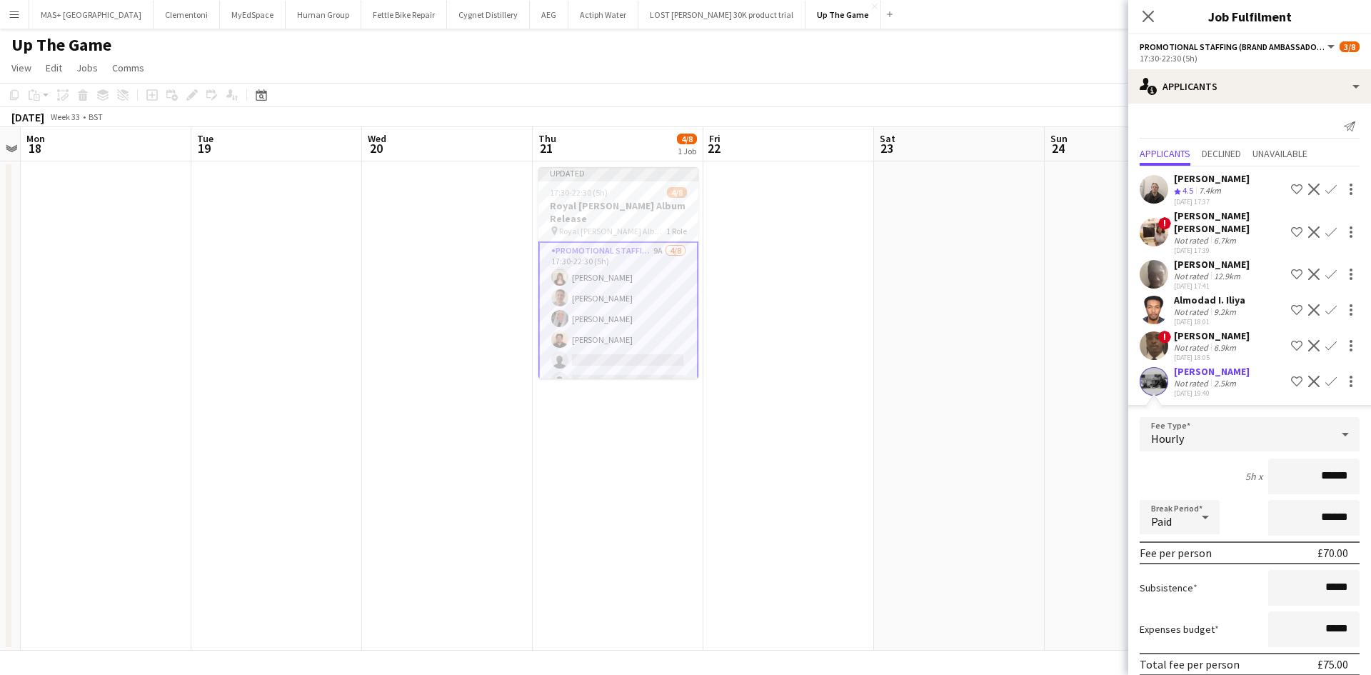
scroll to position [156, 0]
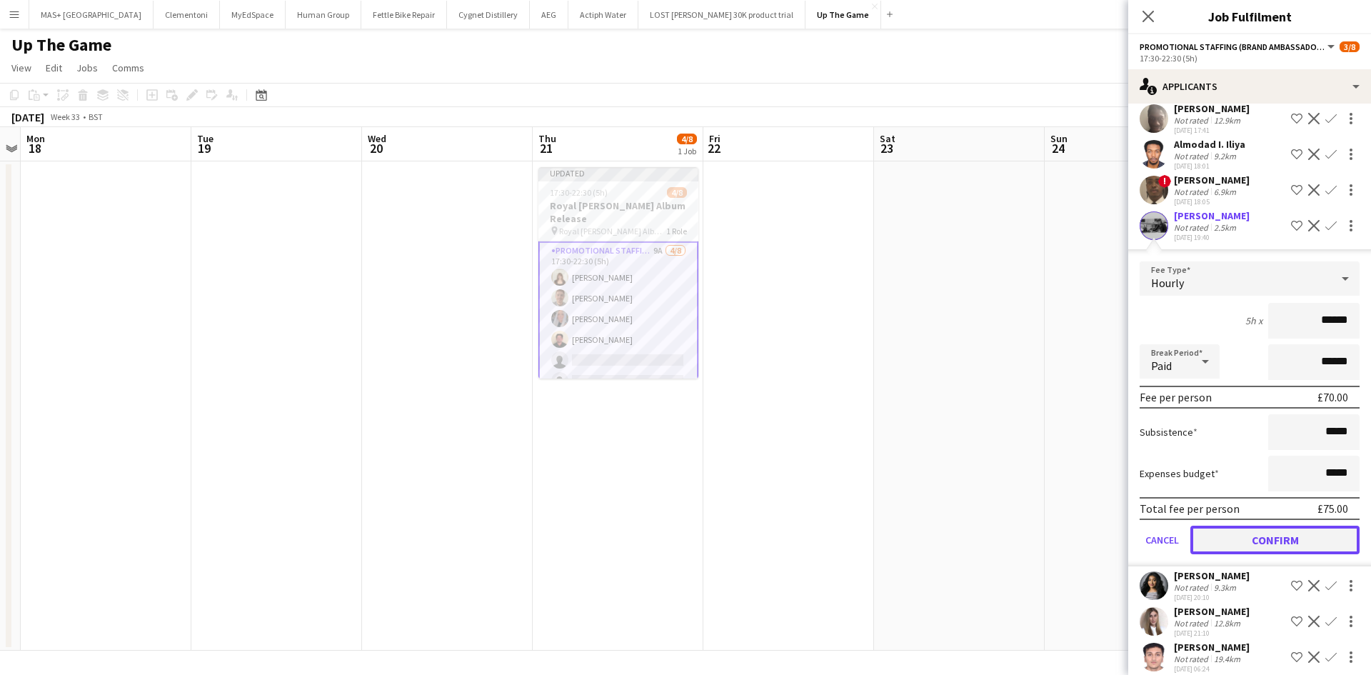
click at [1248, 525] on button "Confirm" at bounding box center [1274, 539] width 169 height 29
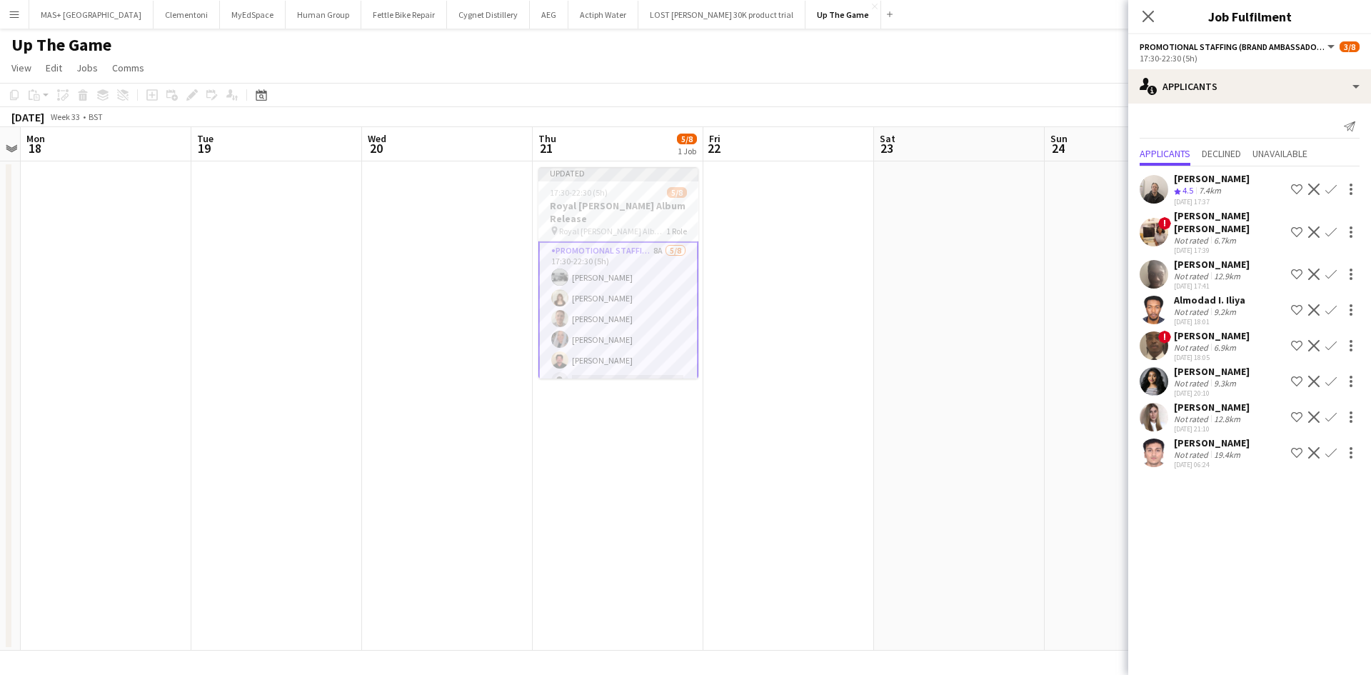
click at [1220, 365] on div "[PERSON_NAME]" at bounding box center [1212, 371] width 76 height 13
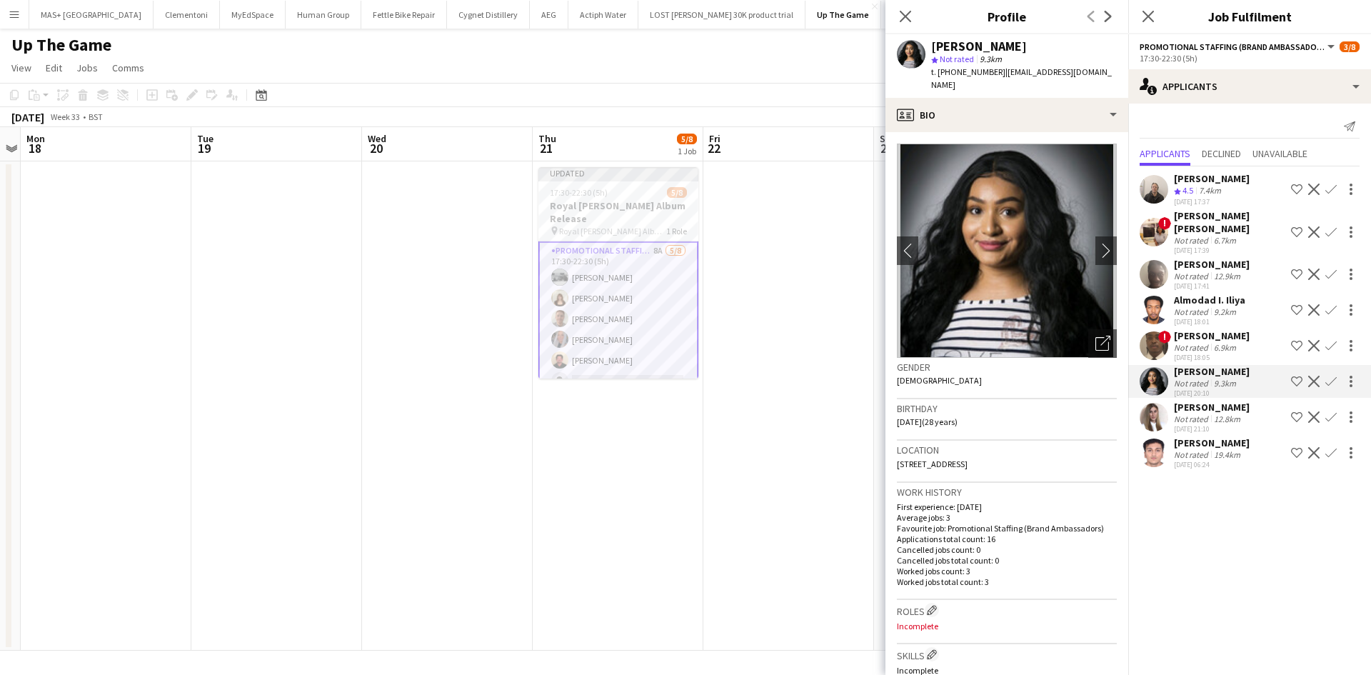
click at [1217, 342] on div "6.9km" at bounding box center [1225, 347] width 28 height 11
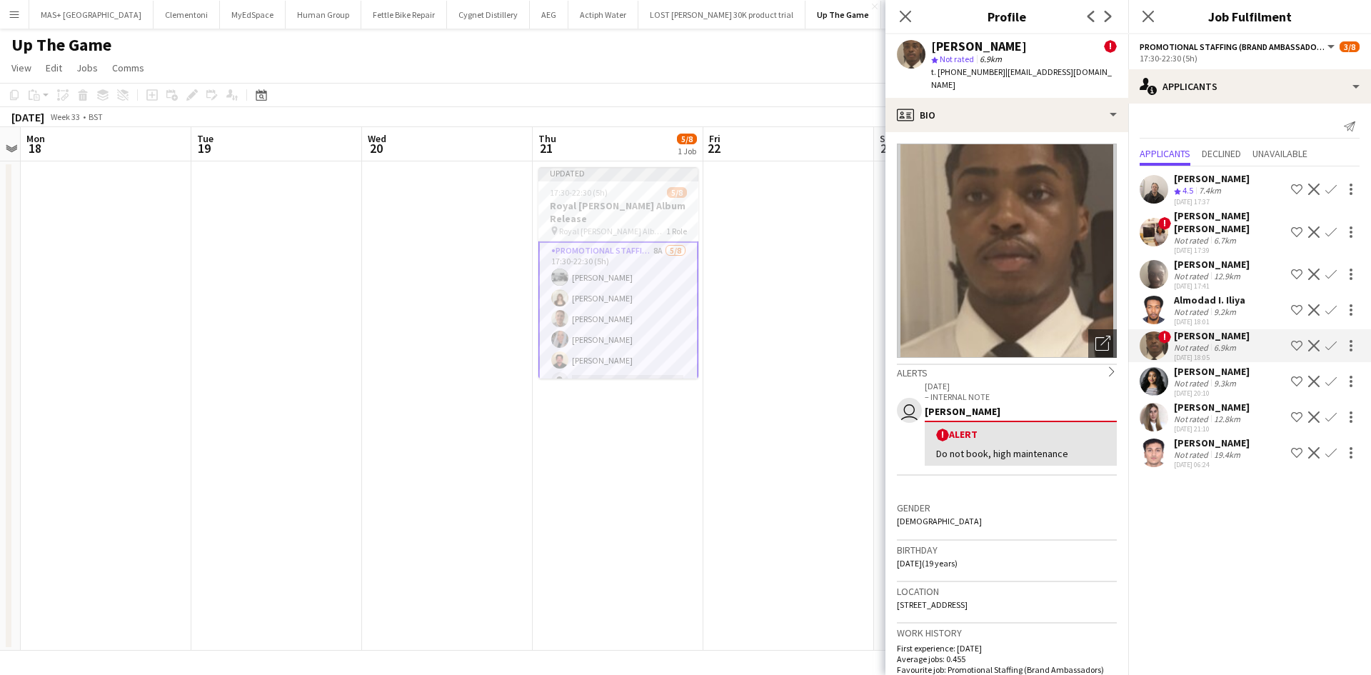
click at [1221, 317] on div "[DATE] 18:01" at bounding box center [1209, 321] width 71 height 9
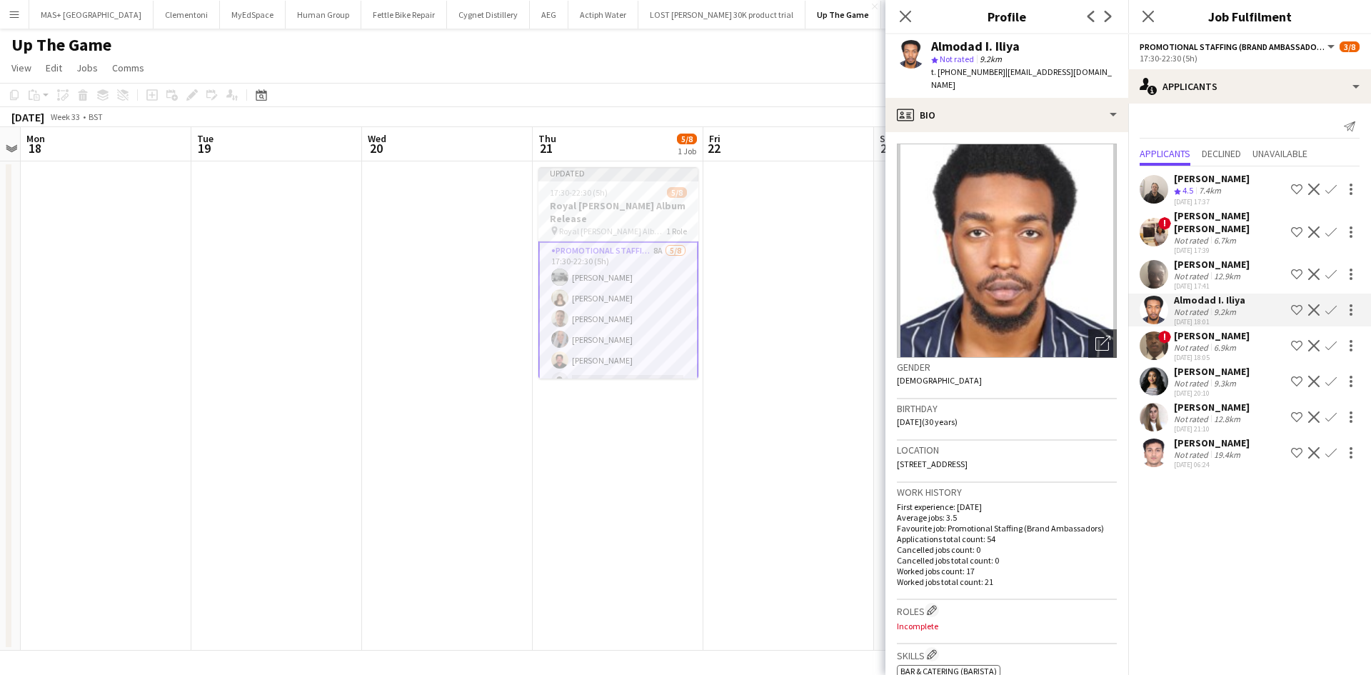
click at [782, 372] on app-date-cell at bounding box center [788, 405] width 171 height 489
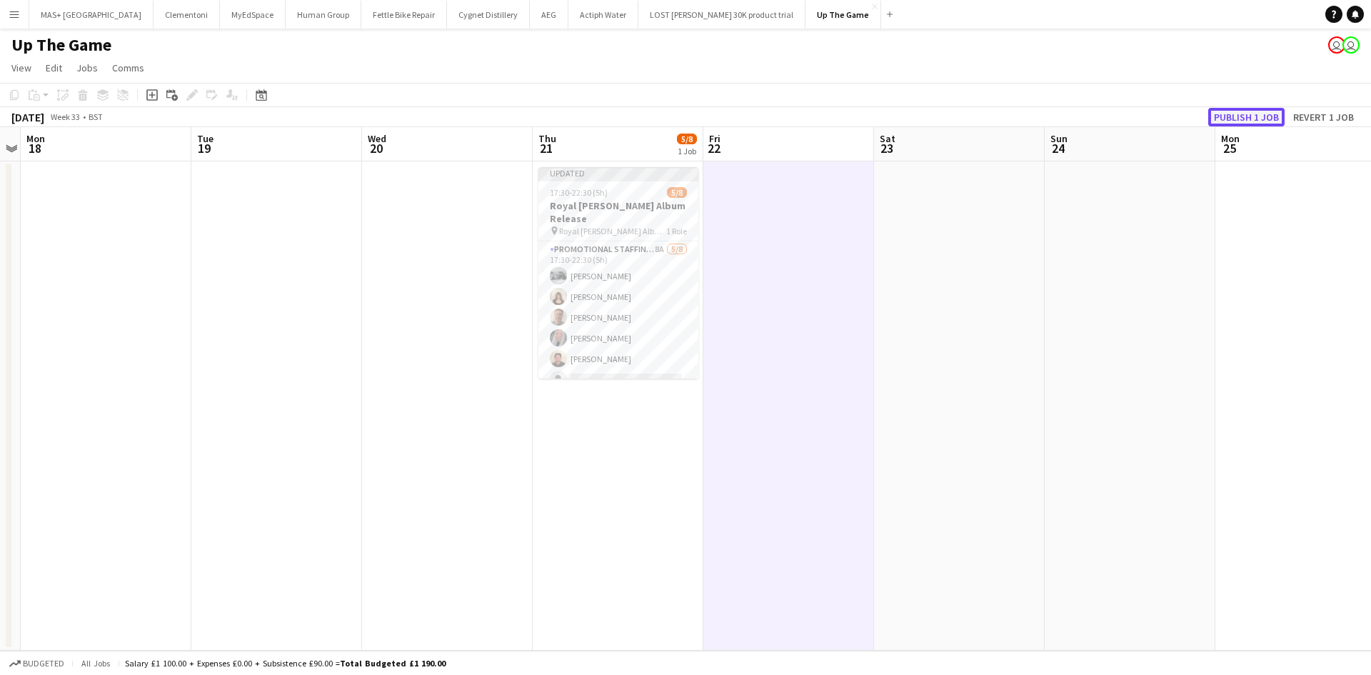
click at [1243, 114] on button "Publish 1 job" at bounding box center [1246, 117] width 76 height 19
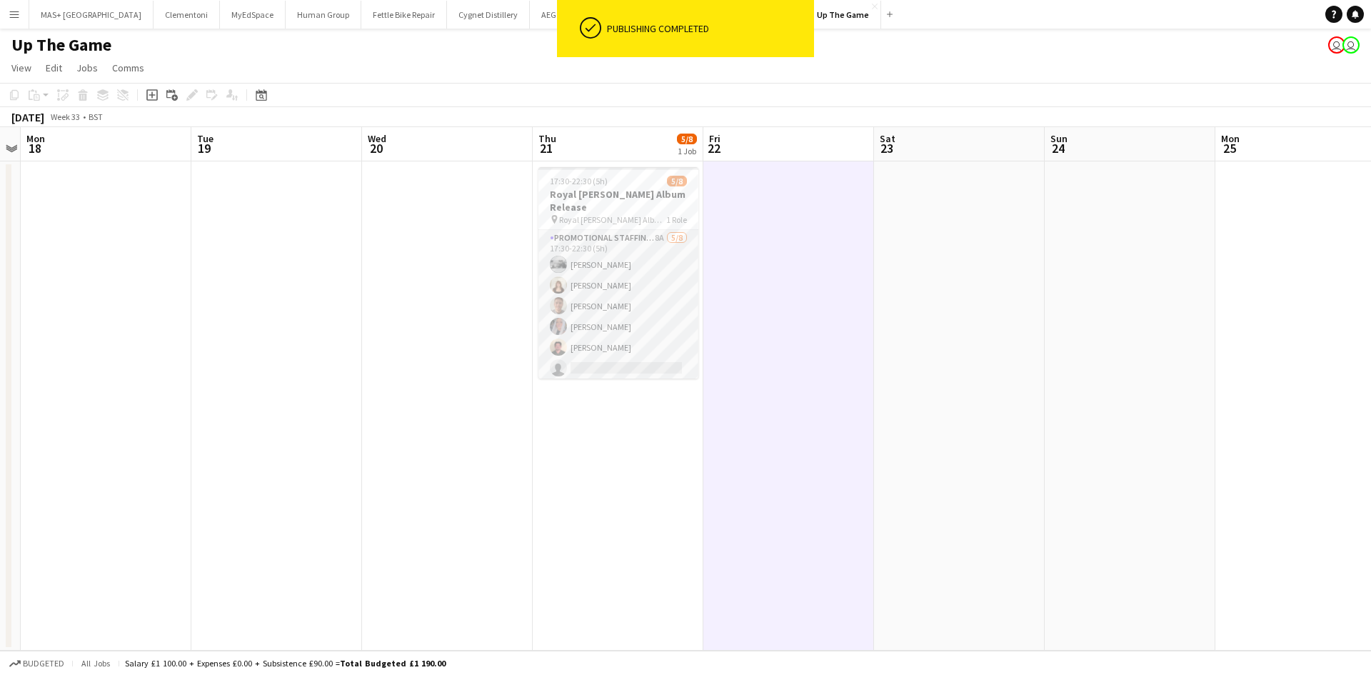
click at [623, 313] on app-card-role "Promotional Staffing (Brand Ambassadors) 8A 5/8 17:30-22:30 (5h) Carla Iannace …" at bounding box center [618, 326] width 160 height 193
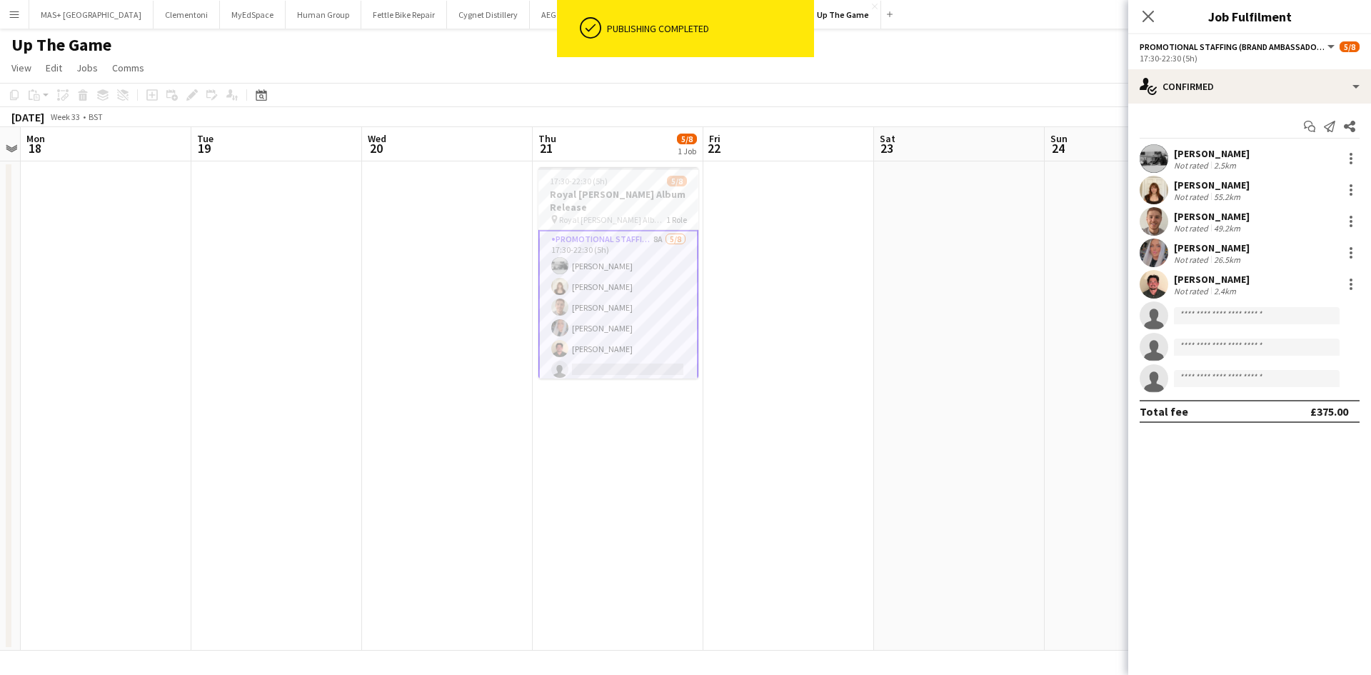
click at [1239, 224] on div "49.2km" at bounding box center [1227, 228] width 32 height 11
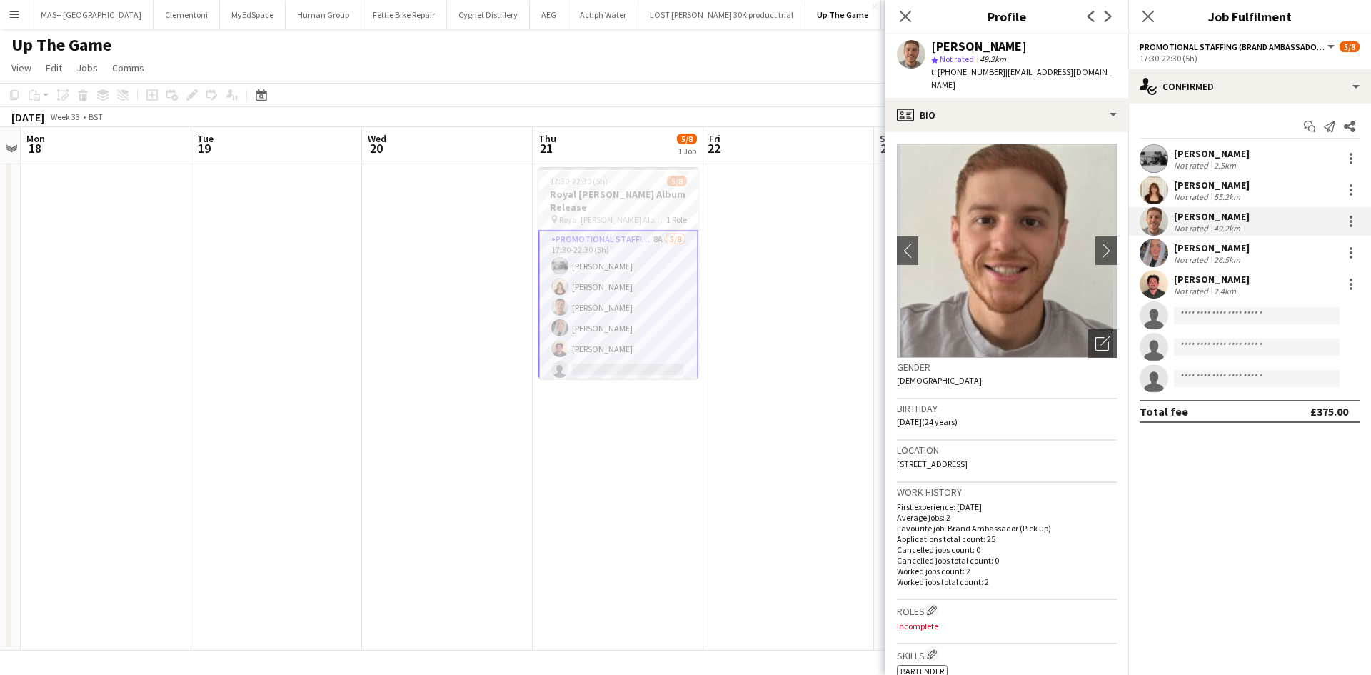
click at [1239, 224] on div "49.2km" at bounding box center [1227, 228] width 32 height 11
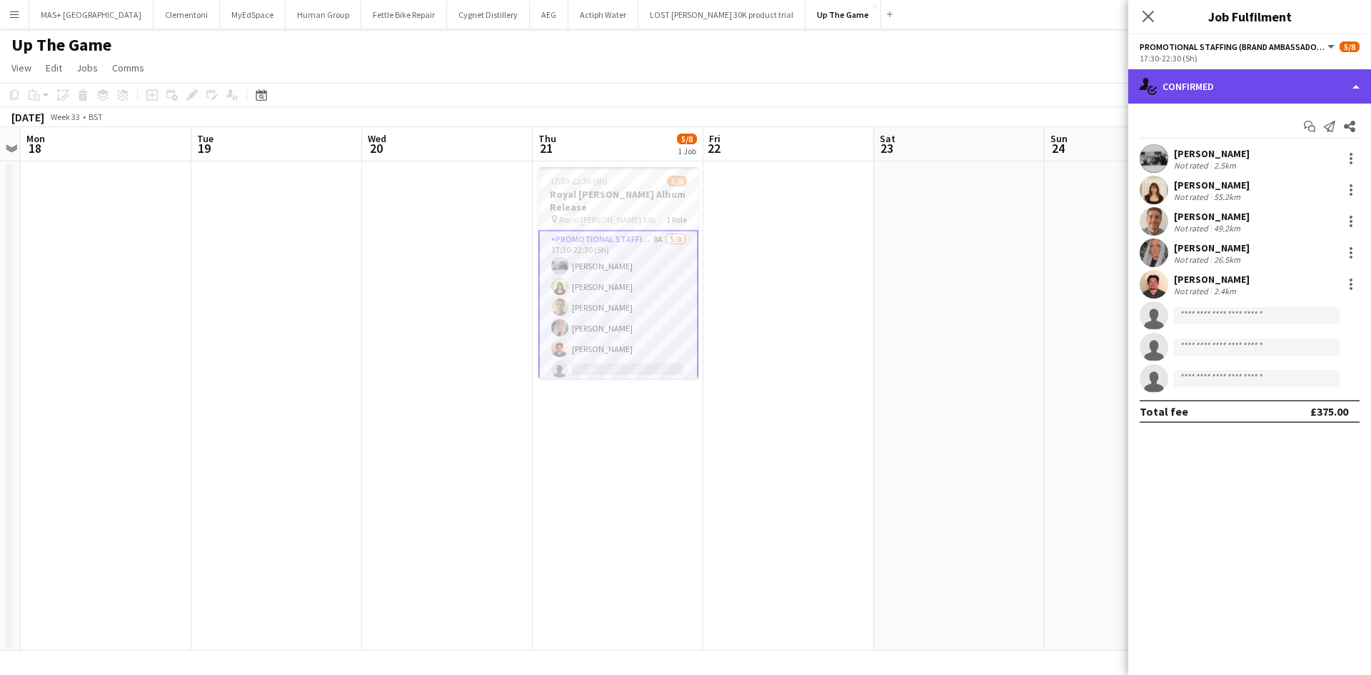
click at [1184, 94] on div "single-neutral-actions-check-2 Confirmed" at bounding box center [1249, 86] width 243 height 34
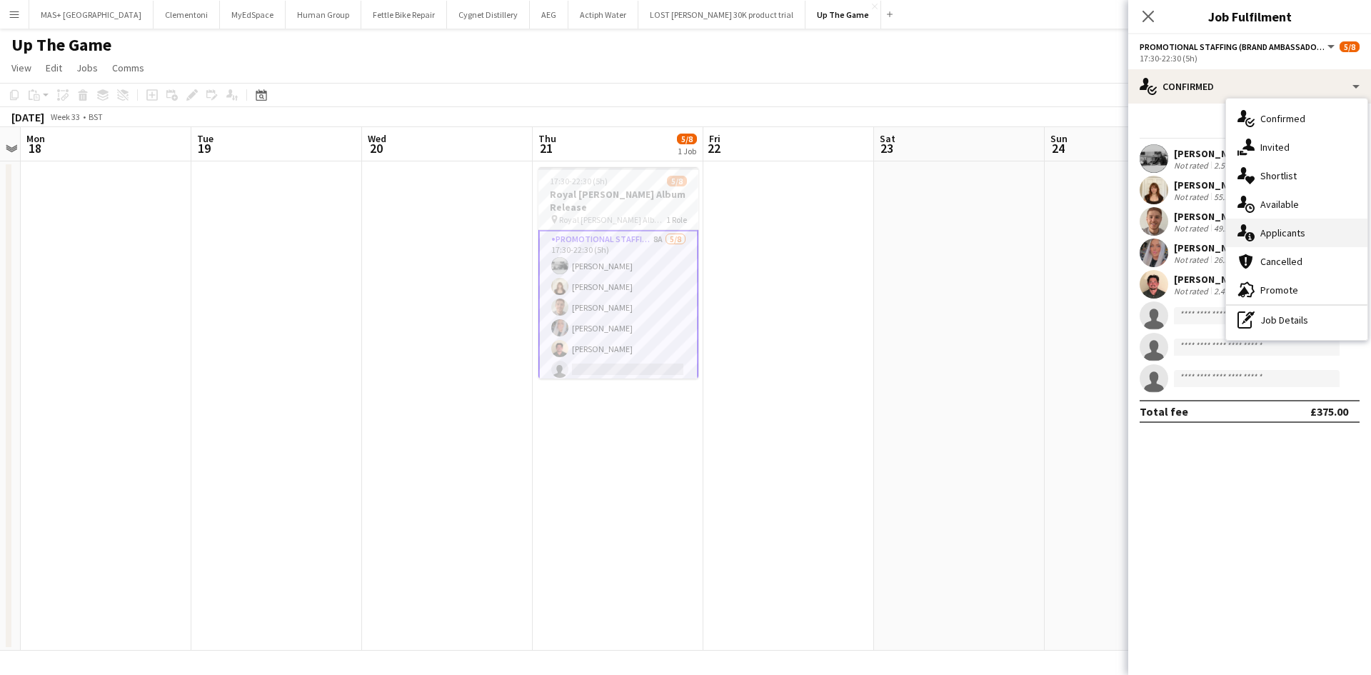
click at [1283, 231] on div "single-neutral-actions-information Applicants" at bounding box center [1296, 232] width 141 height 29
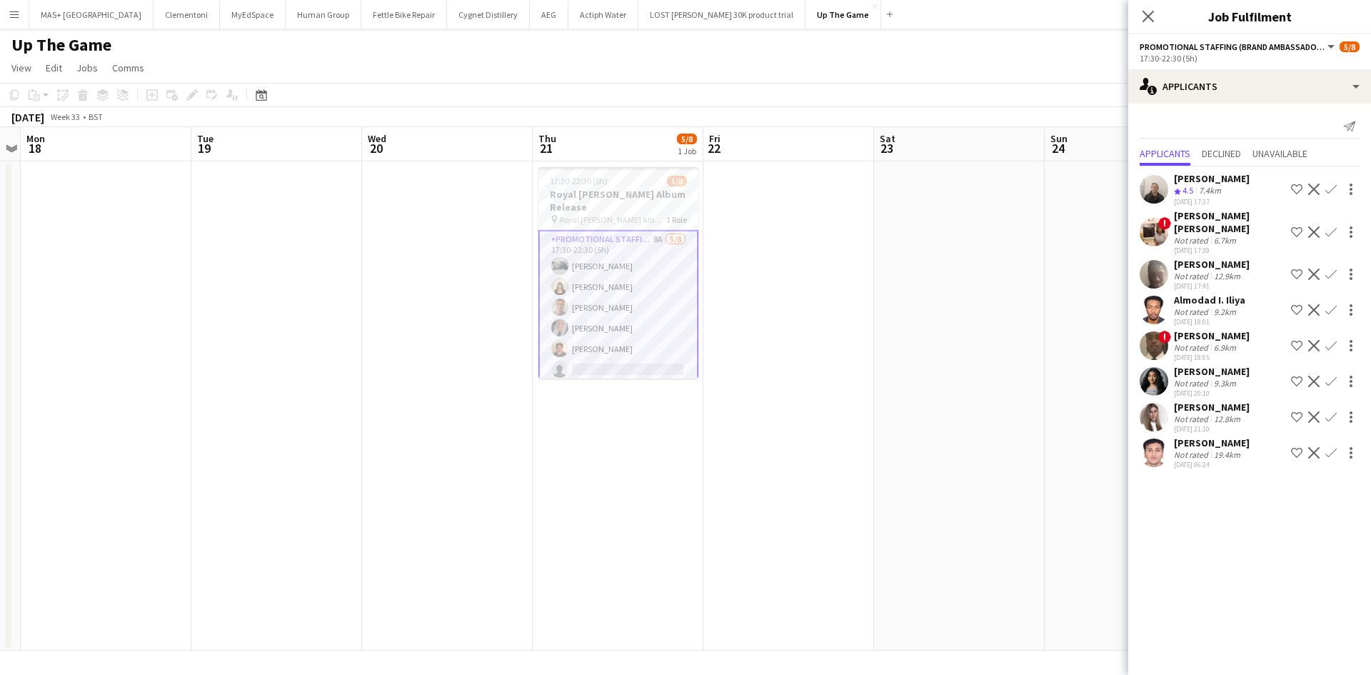
click at [1030, 294] on app-date-cell at bounding box center [959, 405] width 171 height 489
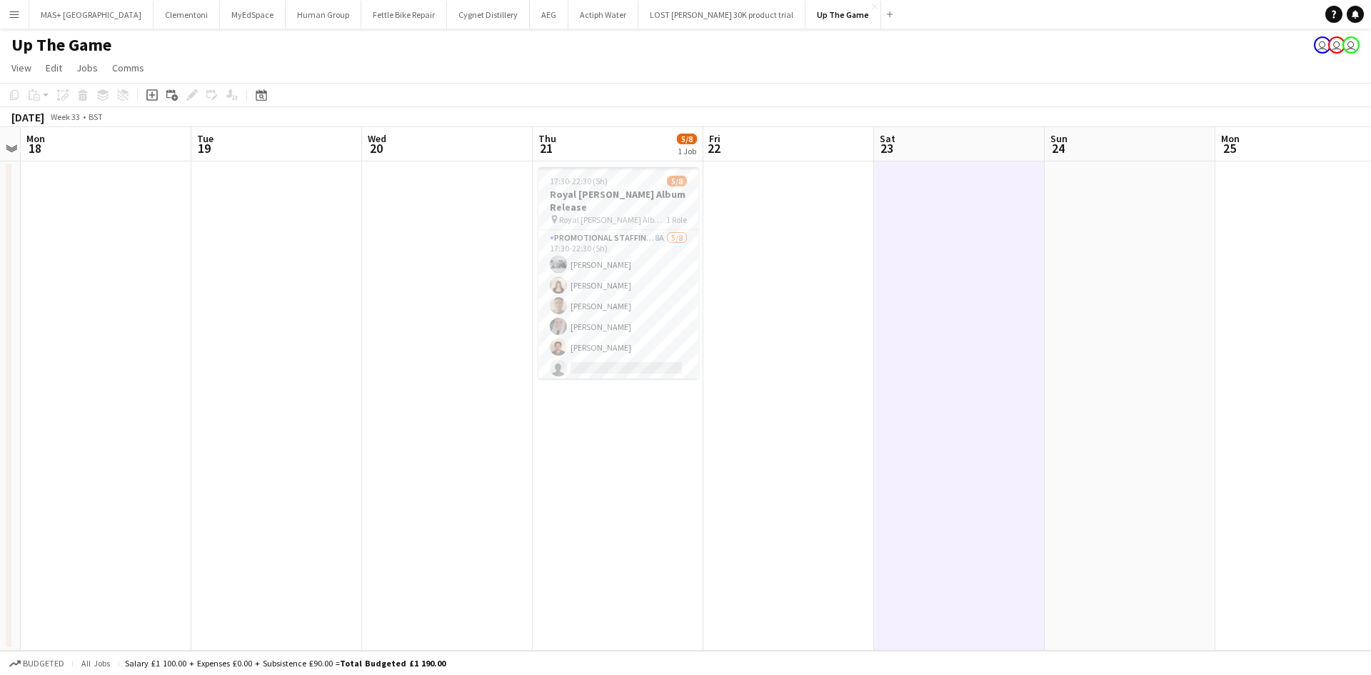
click at [890, 297] on app-date-cell at bounding box center [959, 405] width 171 height 489
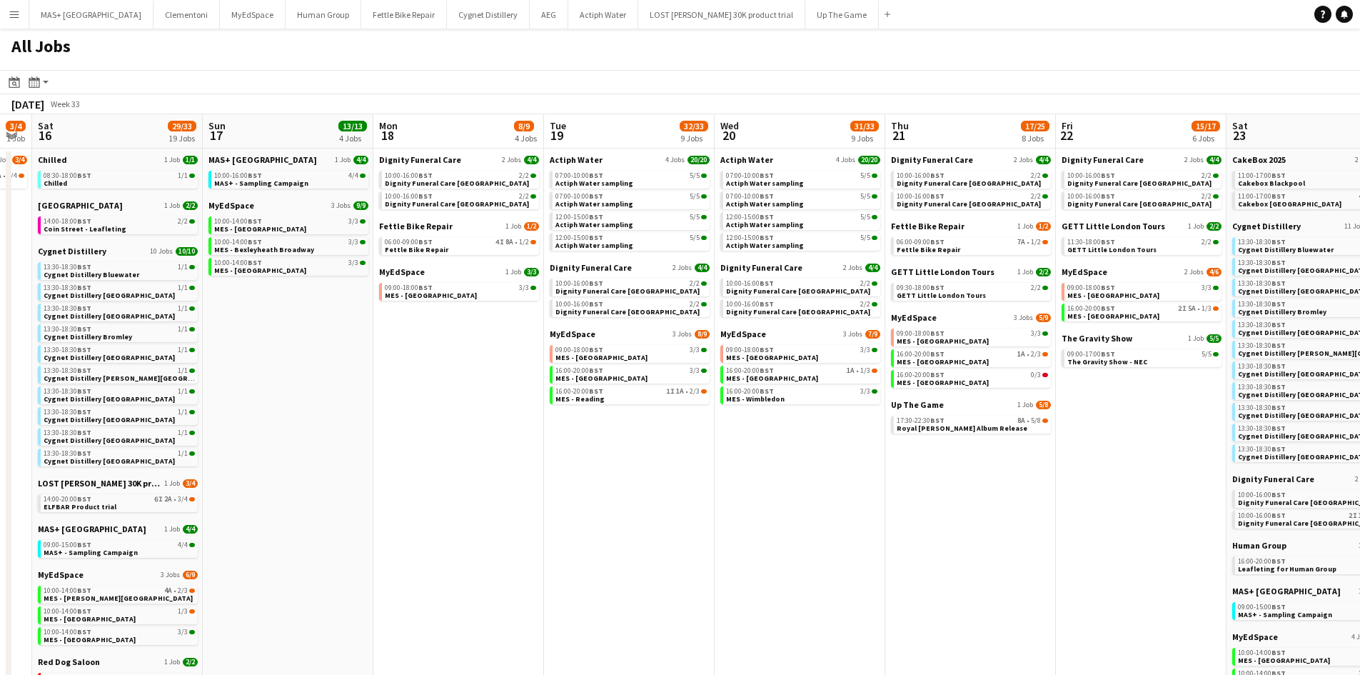
drag, startPoint x: 1015, startPoint y: 423, endPoint x: 364, endPoint y: 421, distance: 651.1
click at [364, 421] on app-calendar-viewport "Tue 12 5/5 2 Jobs Wed 13 8/8 3 Jobs Thu 14 13/15 5 Jobs Fri 15 3/4 1 Job Sat 16…" at bounding box center [680, 508] width 1360 height 788
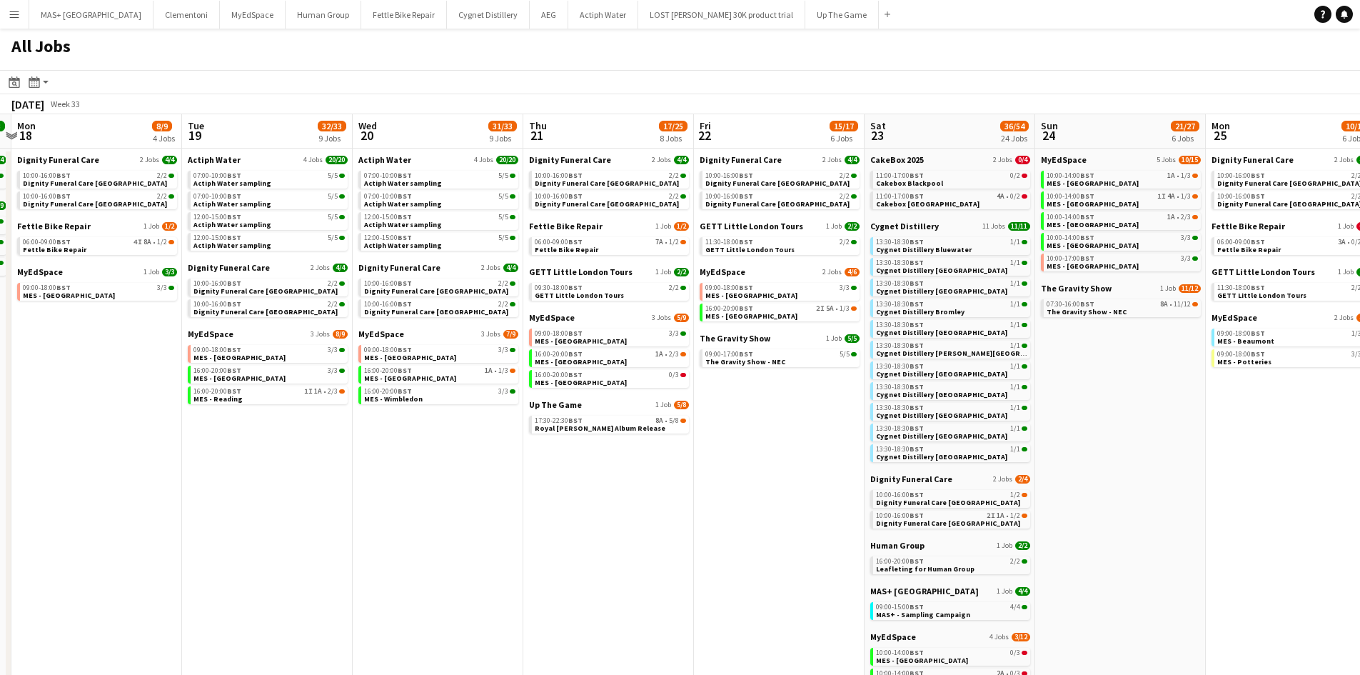
scroll to position [0, 672]
drag, startPoint x: 948, startPoint y: 533, endPoint x: 586, endPoint y: 478, distance: 366.1
click at [586, 478] on app-calendar-viewport "Thu 14 13/15 5 Jobs Fri 15 3/4 1 Job Sat 16 29/33 19 Jobs Sun 17 13/13 4 Jobs M…" at bounding box center [680, 521] width 1360 height 815
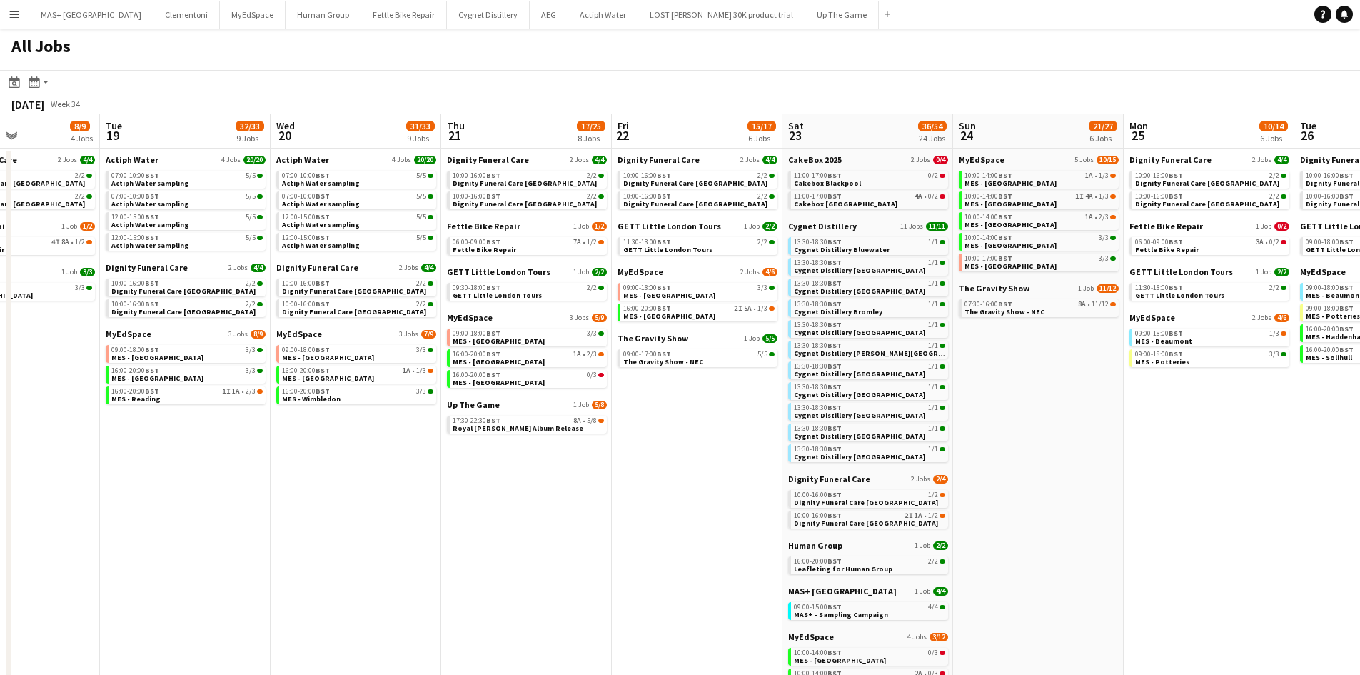
scroll to position [0, 399]
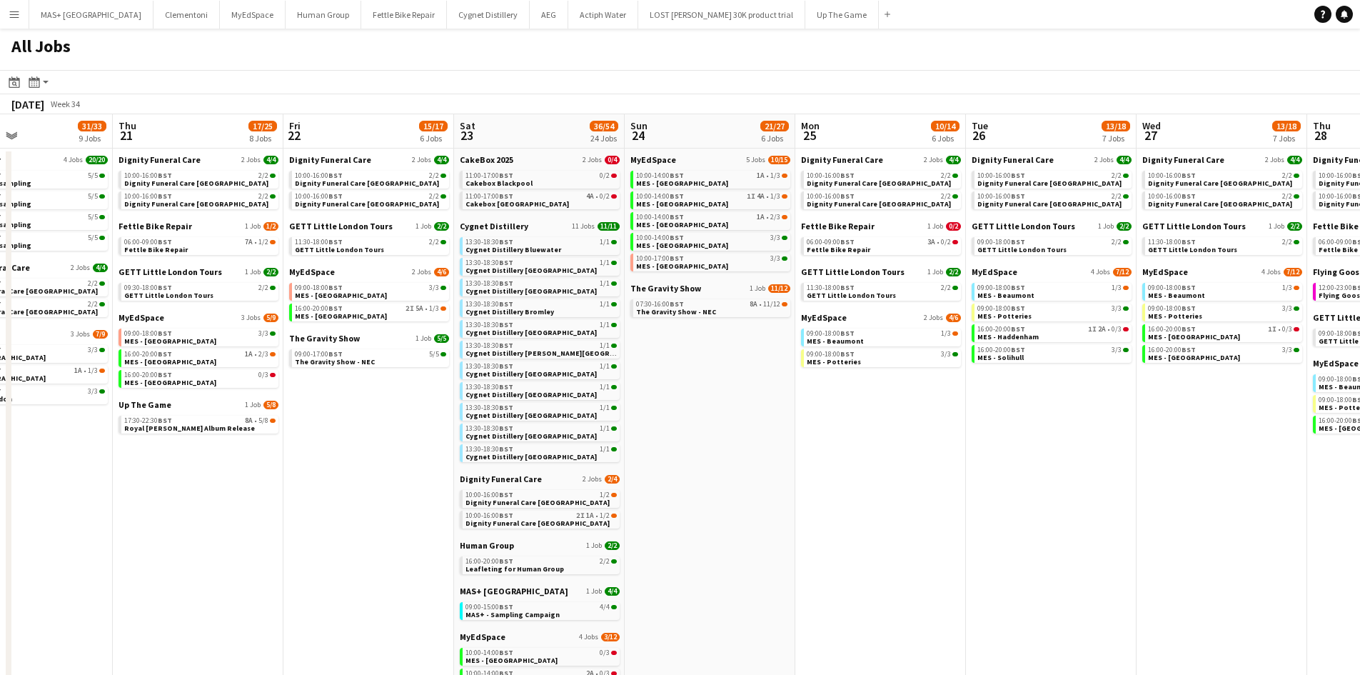
drag, startPoint x: 791, startPoint y: 454, endPoint x: 381, endPoint y: 409, distance: 412.3
click at [380, 408] on app-calendar-viewport "Mon 18 8/9 4 Jobs Tue 19 32/33 9 Jobs Wed 20 31/33 9 Jobs Thu 21 17/25 8 Jobs F…" at bounding box center [680, 521] width 1360 height 815
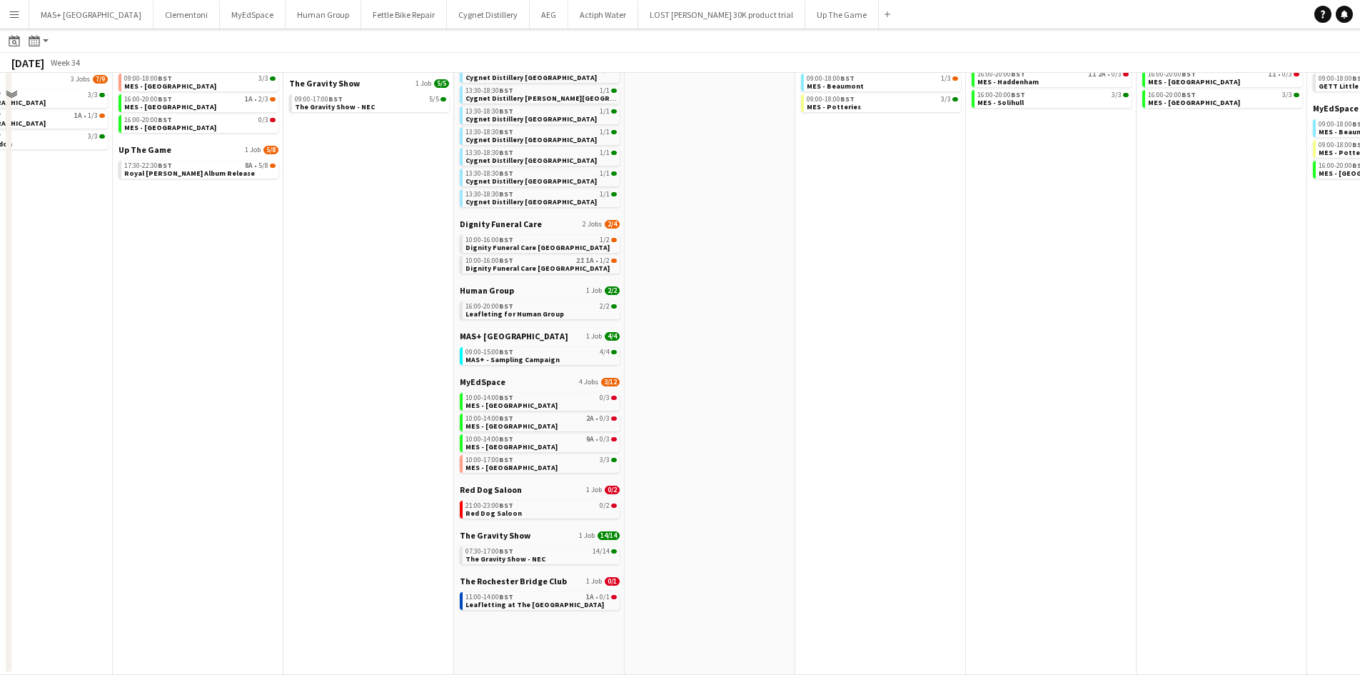
scroll to position [0, 0]
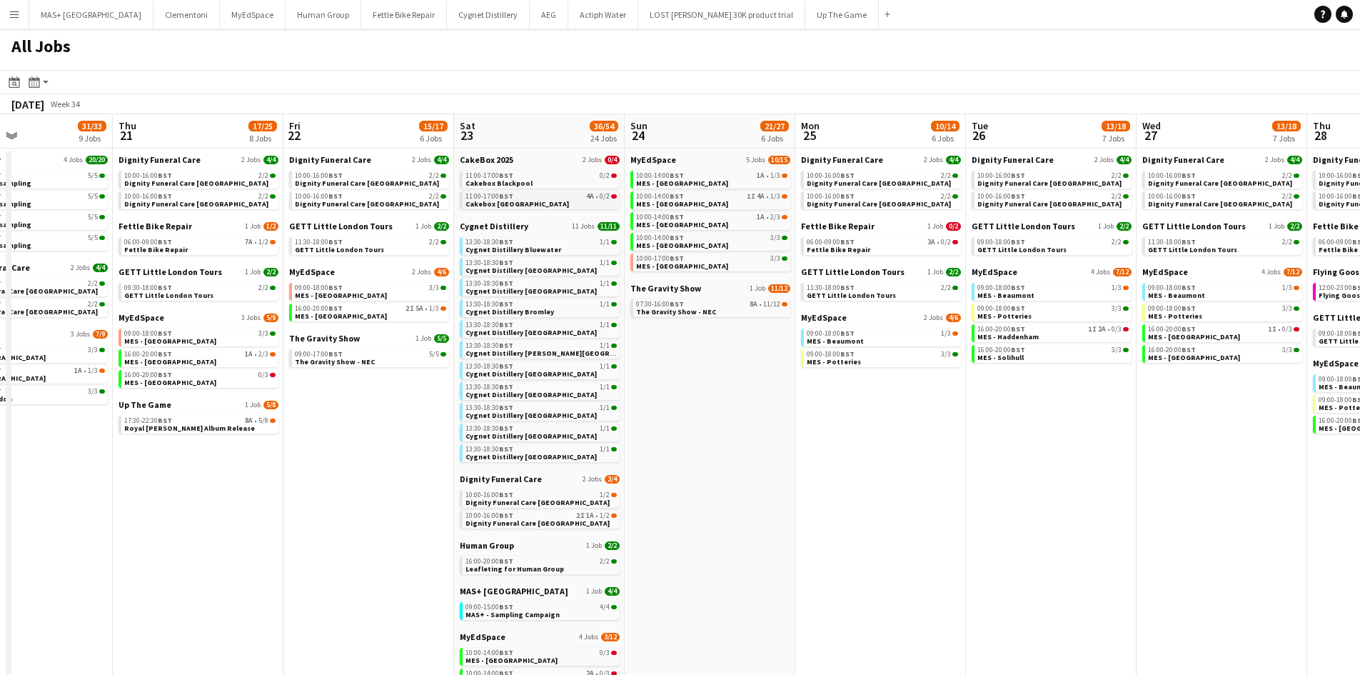
click at [537, 196] on div "11:00-17:00 BST 4A • 0/2" at bounding box center [541, 196] width 151 height 7
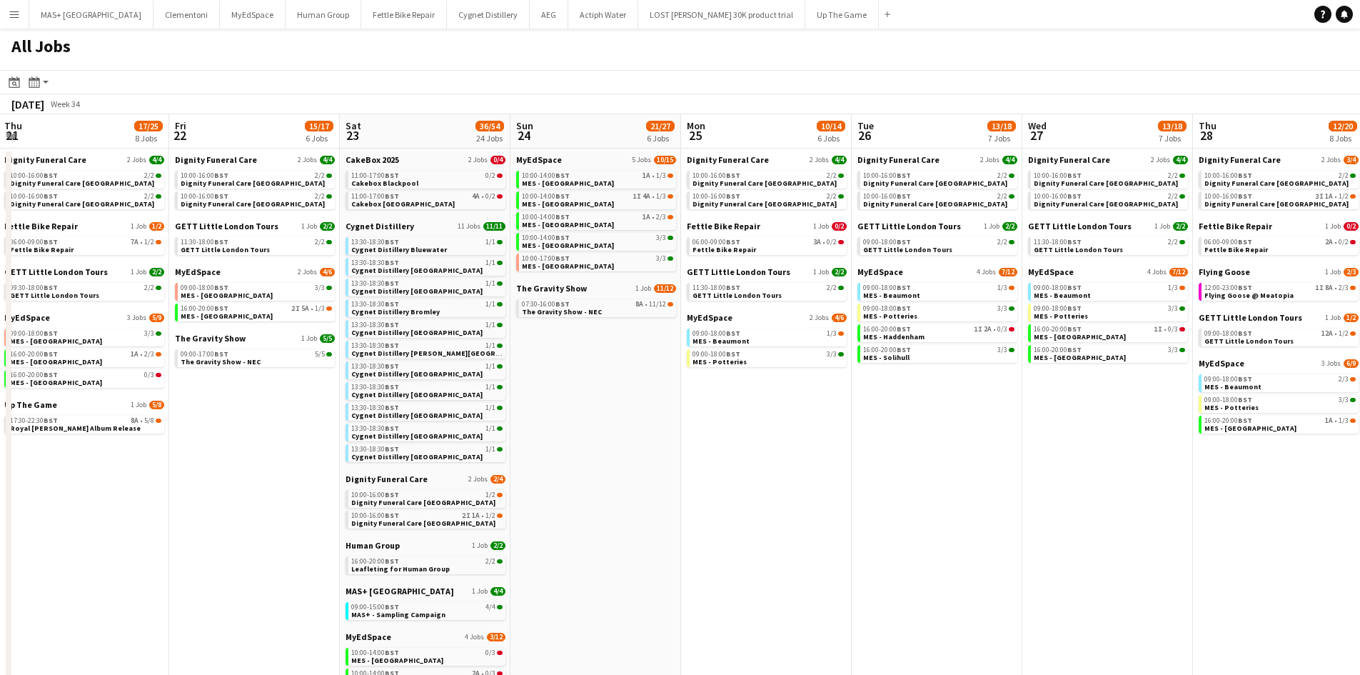
drag, startPoint x: 1097, startPoint y: 423, endPoint x: 983, endPoint y: 424, distance: 114.2
click at [983, 424] on app-calendar-viewport "Mon 18 8/9 4 Jobs Tue 19 32/33 9 Jobs Wed 20 31/33 9 Jobs Thu 21 17/25 8 Jobs F…" at bounding box center [680, 521] width 1360 height 815
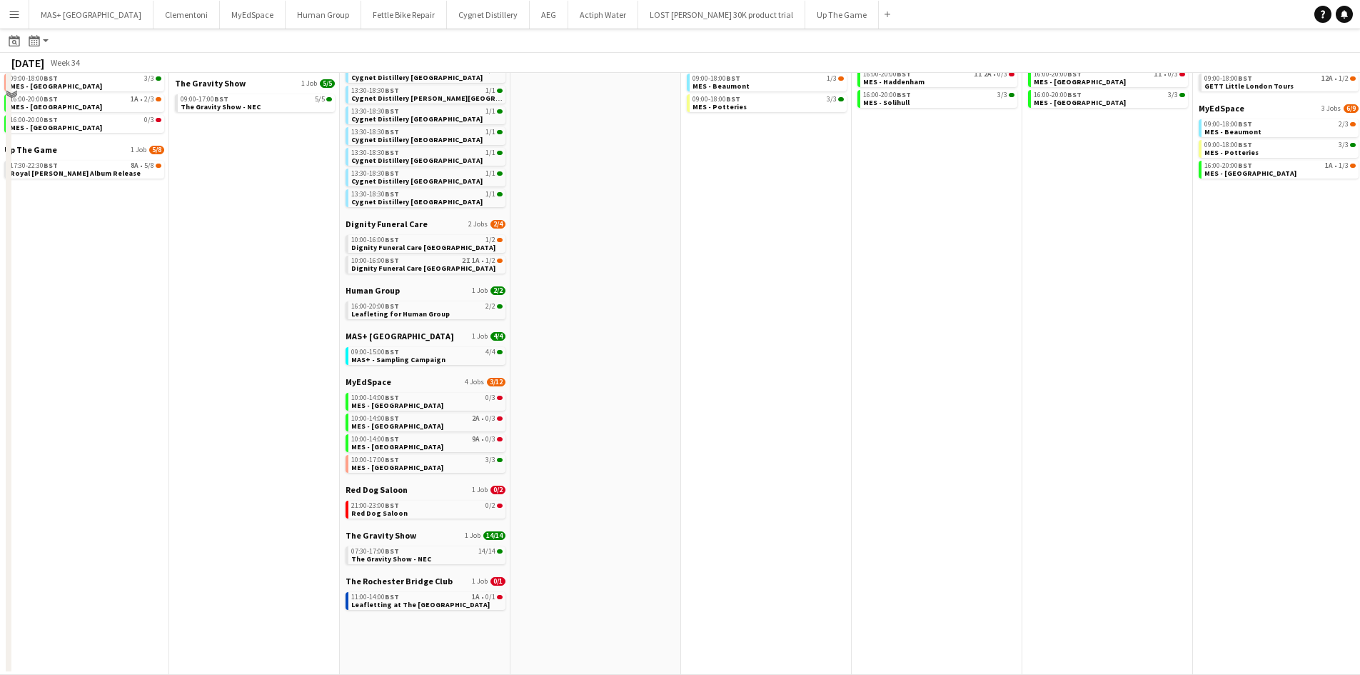
scroll to position [0, 0]
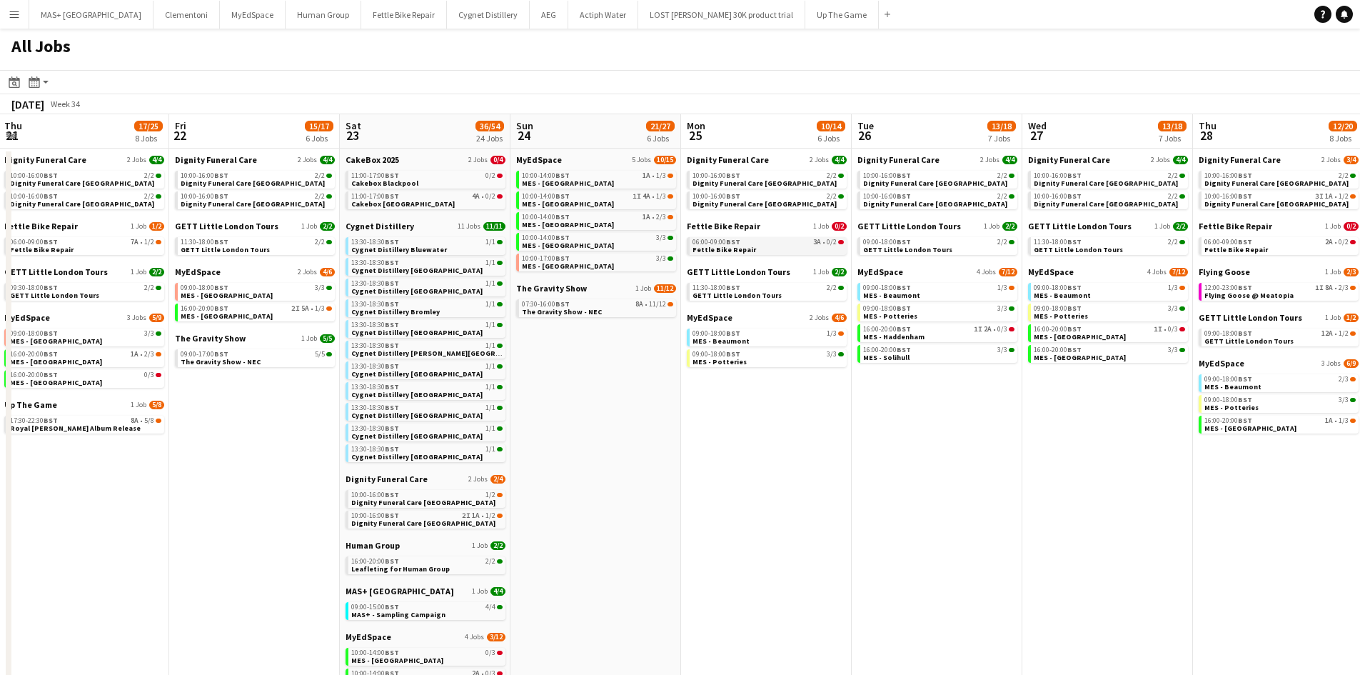
click at [778, 247] on link "06:00-09:00 BST 3A • 0/2 Fettle Bike Repair" at bounding box center [768, 245] width 151 height 16
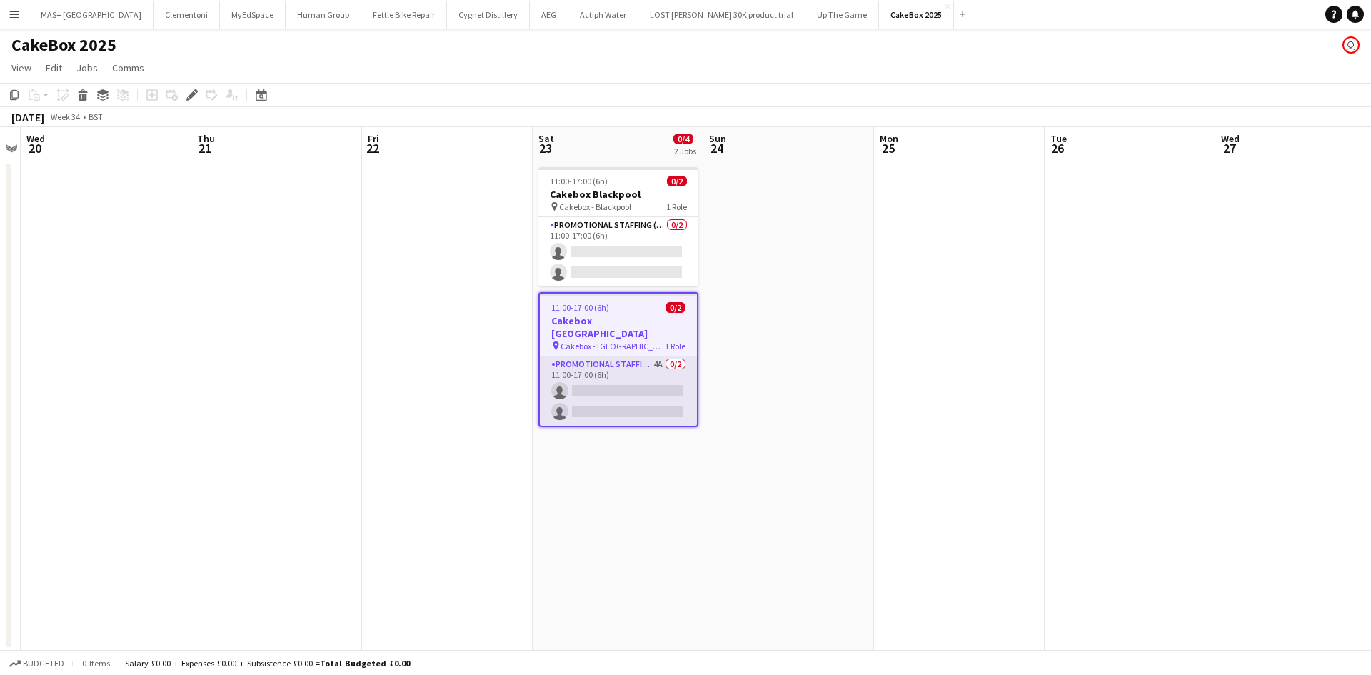
click at [621, 356] on app-card-role "Promotional Staffing (Brand Ambassadors) 4A 0/2 11:00-17:00 (6h) single-neutral…" at bounding box center [618, 390] width 157 height 69
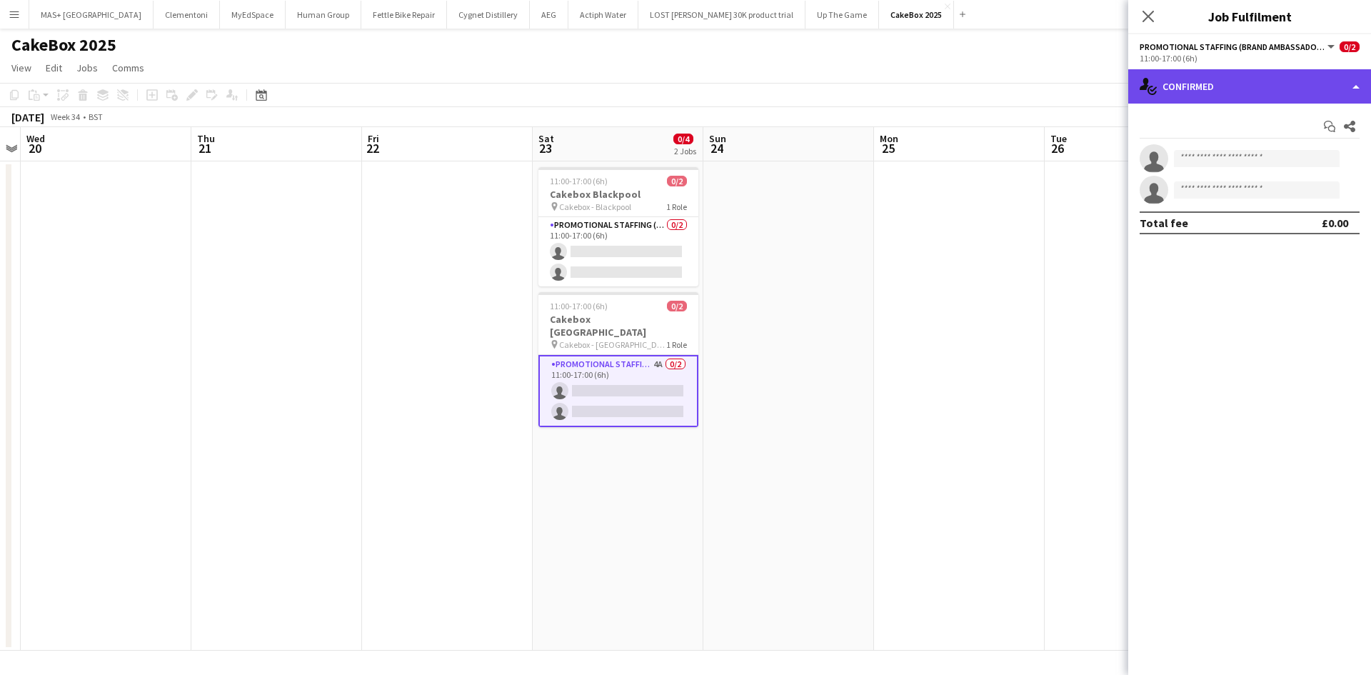
click at [1204, 73] on div "single-neutral-actions-check-2 Confirmed" at bounding box center [1249, 86] width 243 height 34
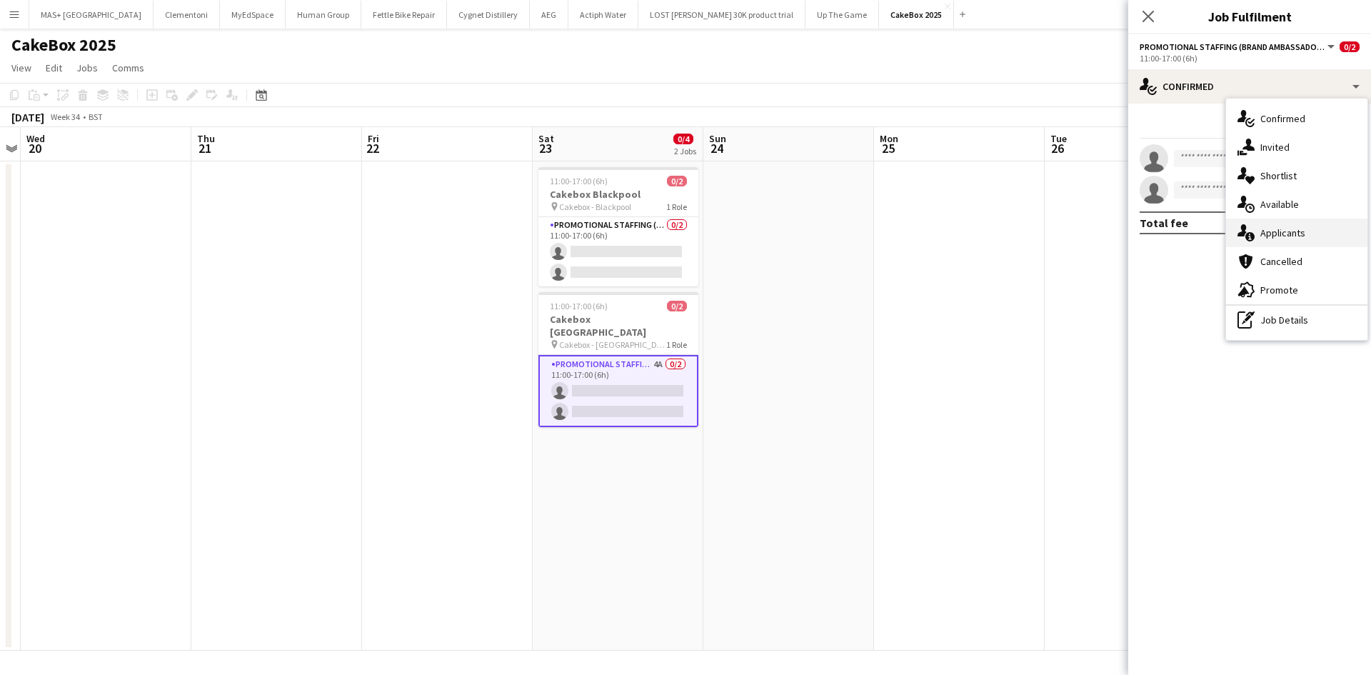
click at [1294, 241] on div "single-neutral-actions-information Applicants" at bounding box center [1296, 232] width 141 height 29
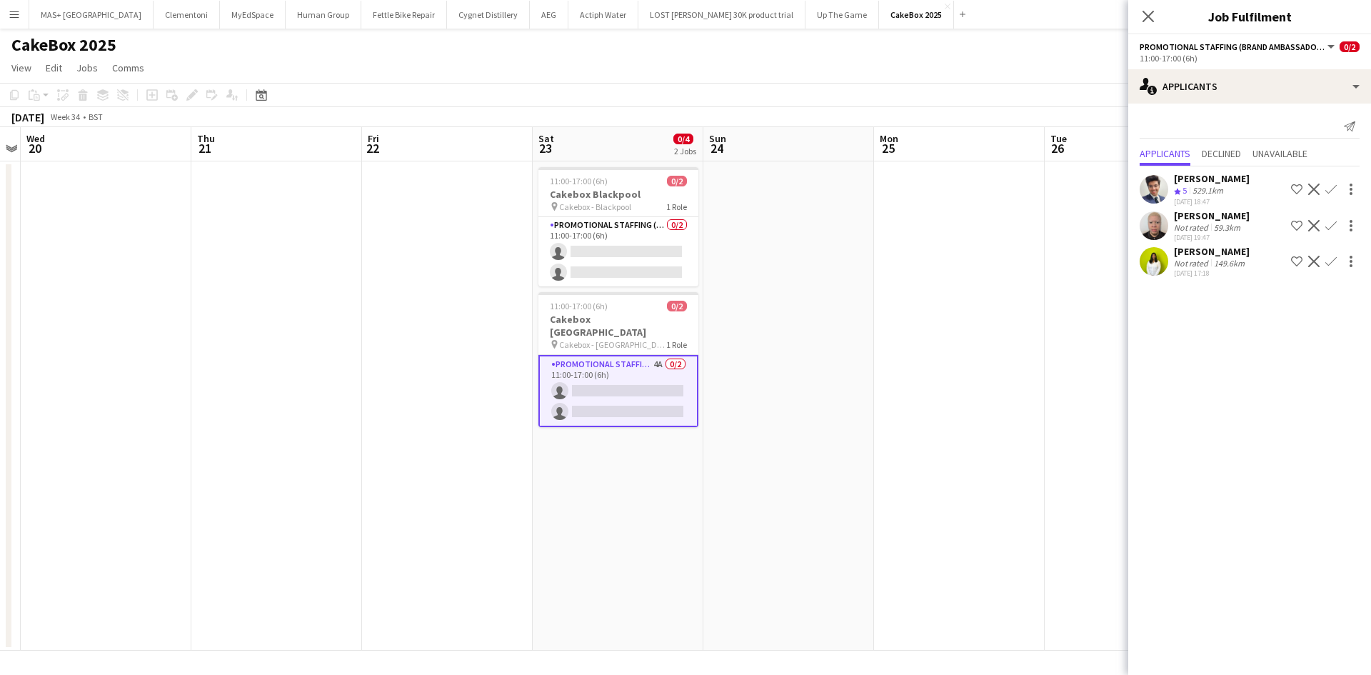
click at [1252, 258] on div "[PERSON_NAME] Not rated 149.6km [DATE] 17:18 Shortlist crew Decline Confirm" at bounding box center [1249, 261] width 243 height 33
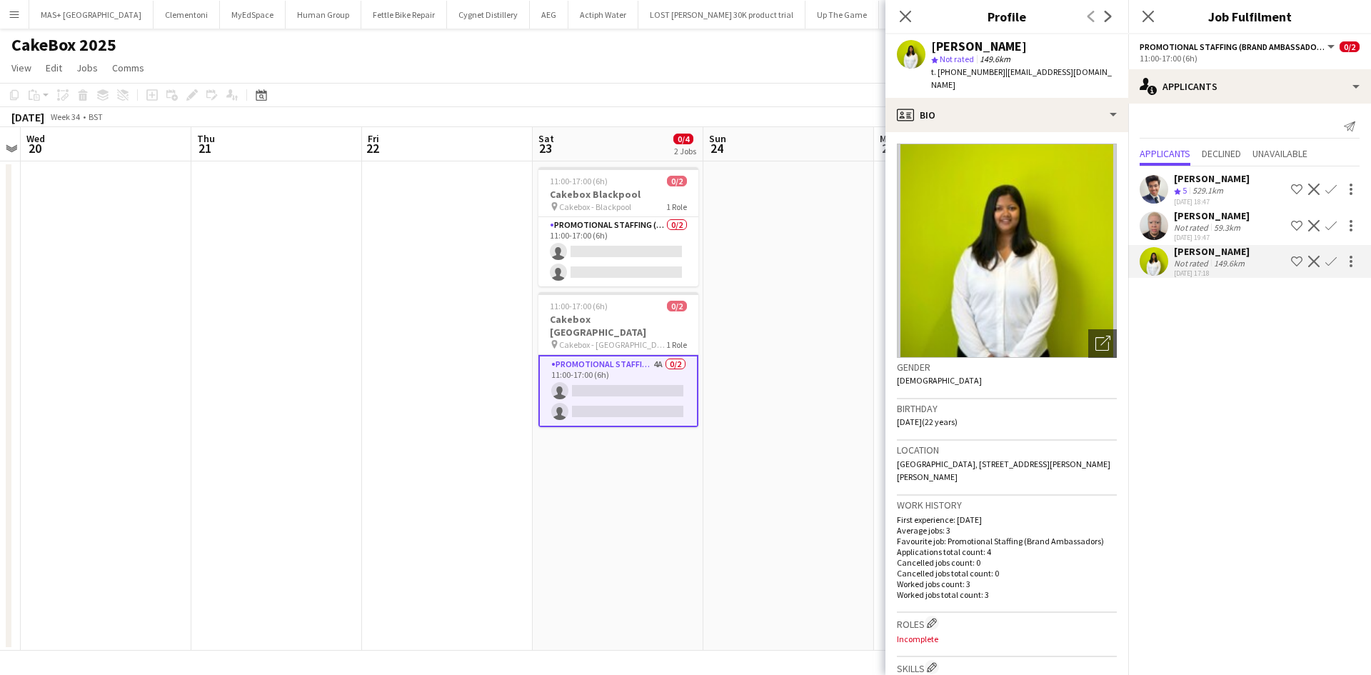
click at [1189, 187] on div "Crew rating 5" at bounding box center [1182, 191] width 16 height 12
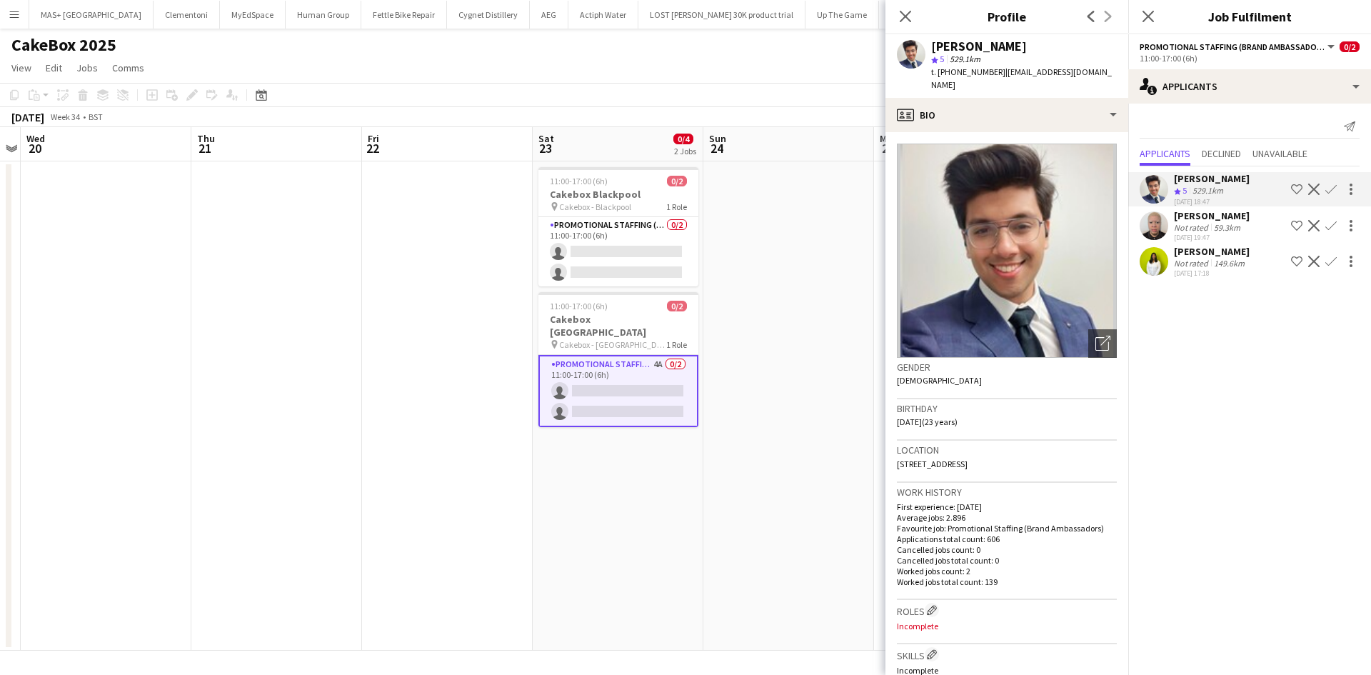
click at [1327, 190] on app-icon "Confirm" at bounding box center [1330, 188] width 11 height 11
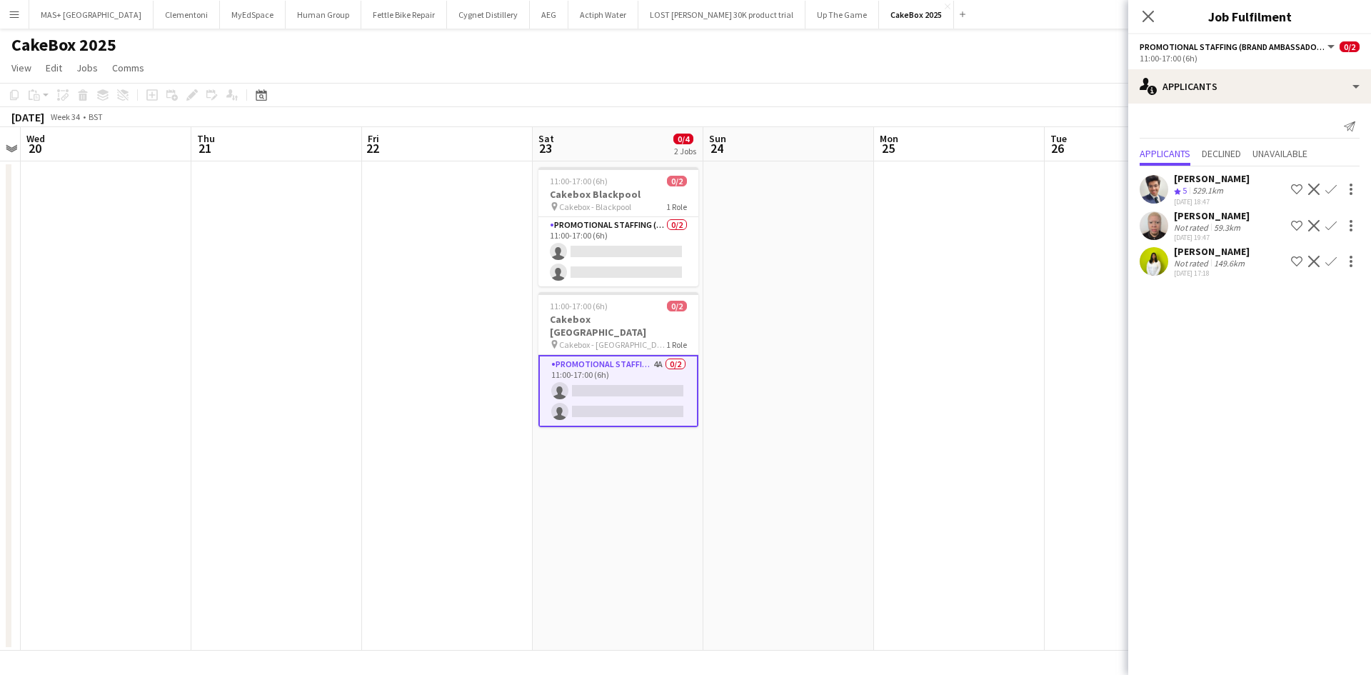
click at [1334, 189] on app-icon "Confirm" at bounding box center [1330, 188] width 11 height 11
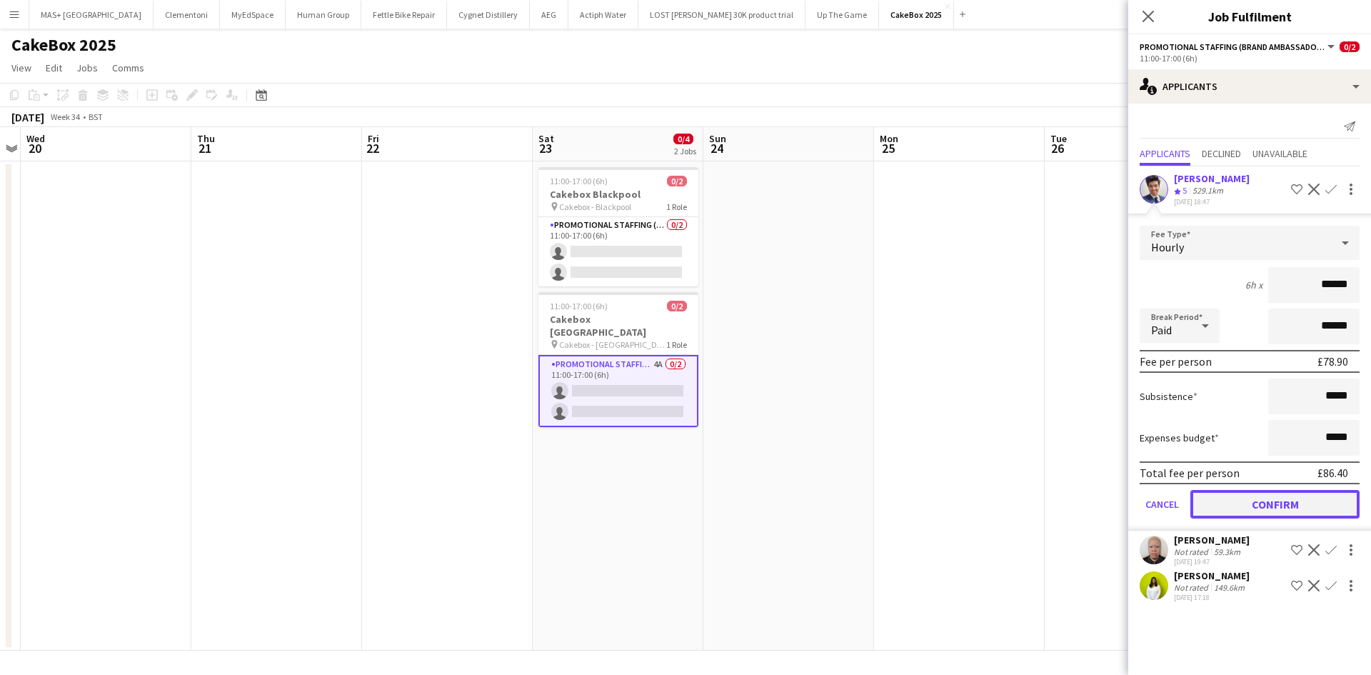
click at [1267, 508] on button "Confirm" at bounding box center [1274, 504] width 169 height 29
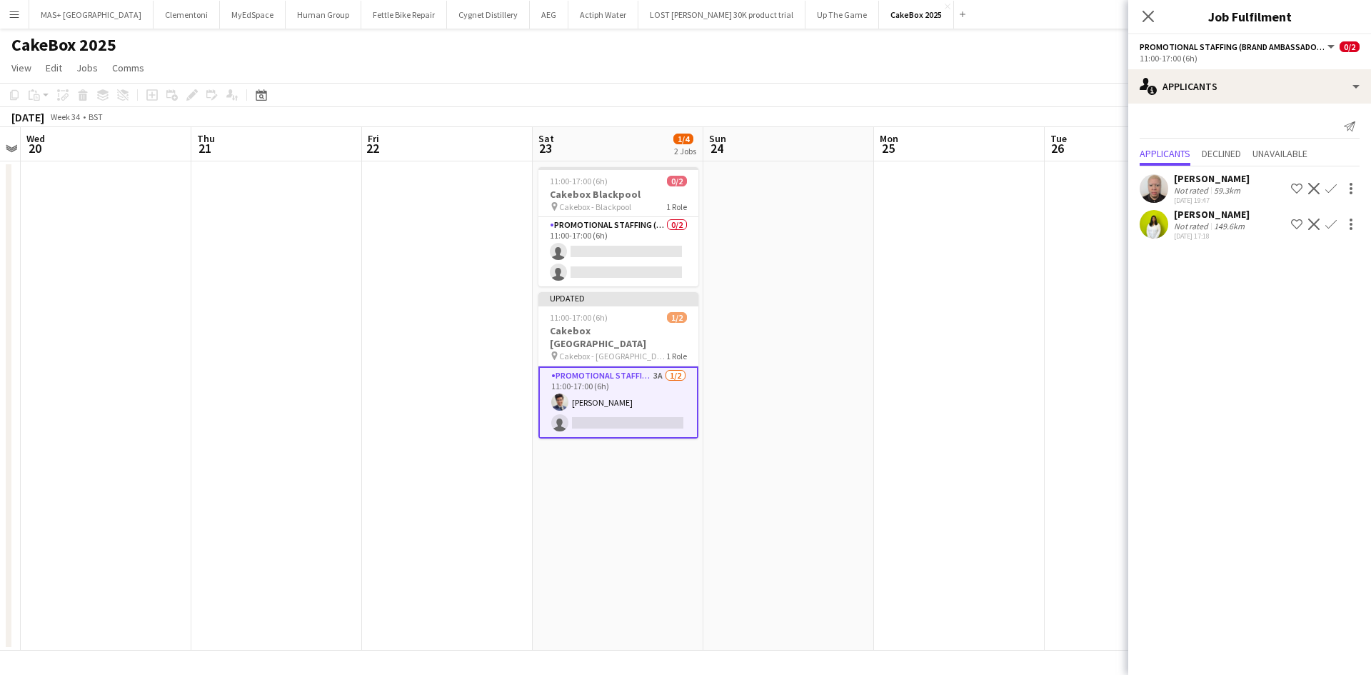
click at [654, 406] on app-card-role "Promotional Staffing (Brand Ambassadors) 3A [DATE] 11:00-17:00 (6h) [PERSON_NAM…" at bounding box center [618, 402] width 160 height 72
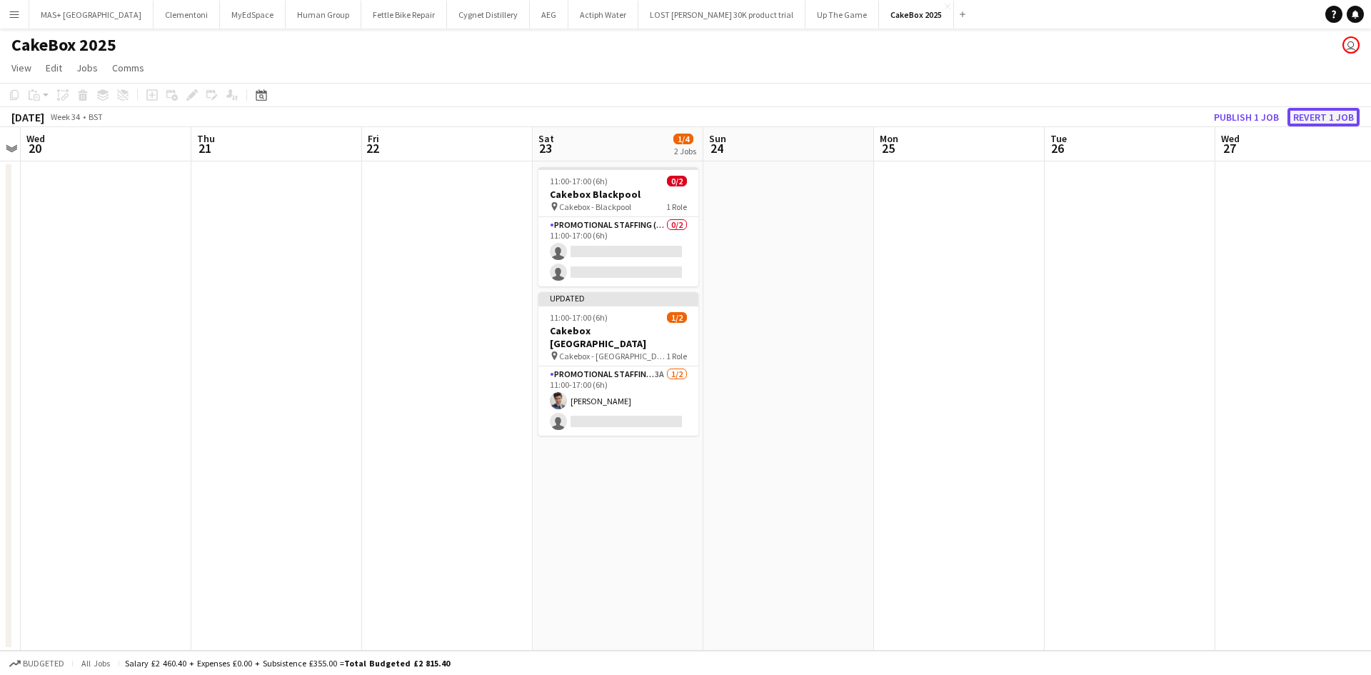
click at [1299, 122] on button "Revert 1 job" at bounding box center [1323, 117] width 72 height 19
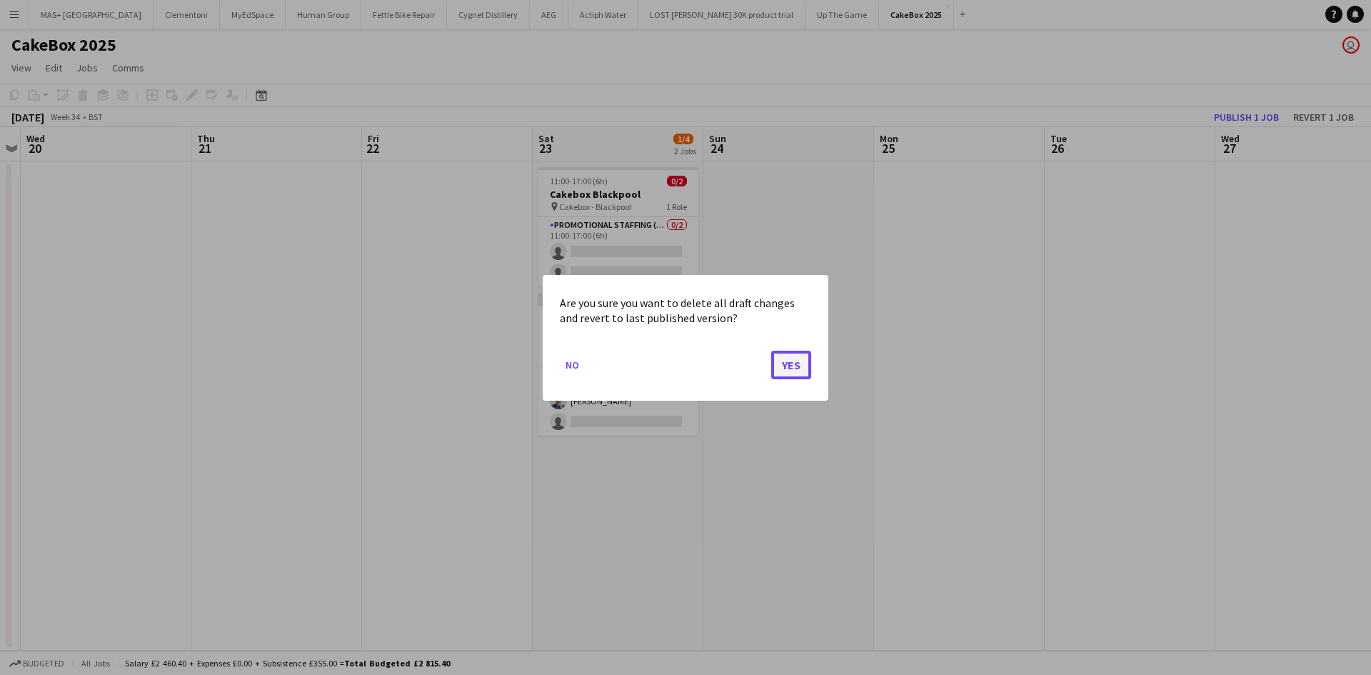
click at [791, 370] on button "Yes" at bounding box center [791, 364] width 40 height 29
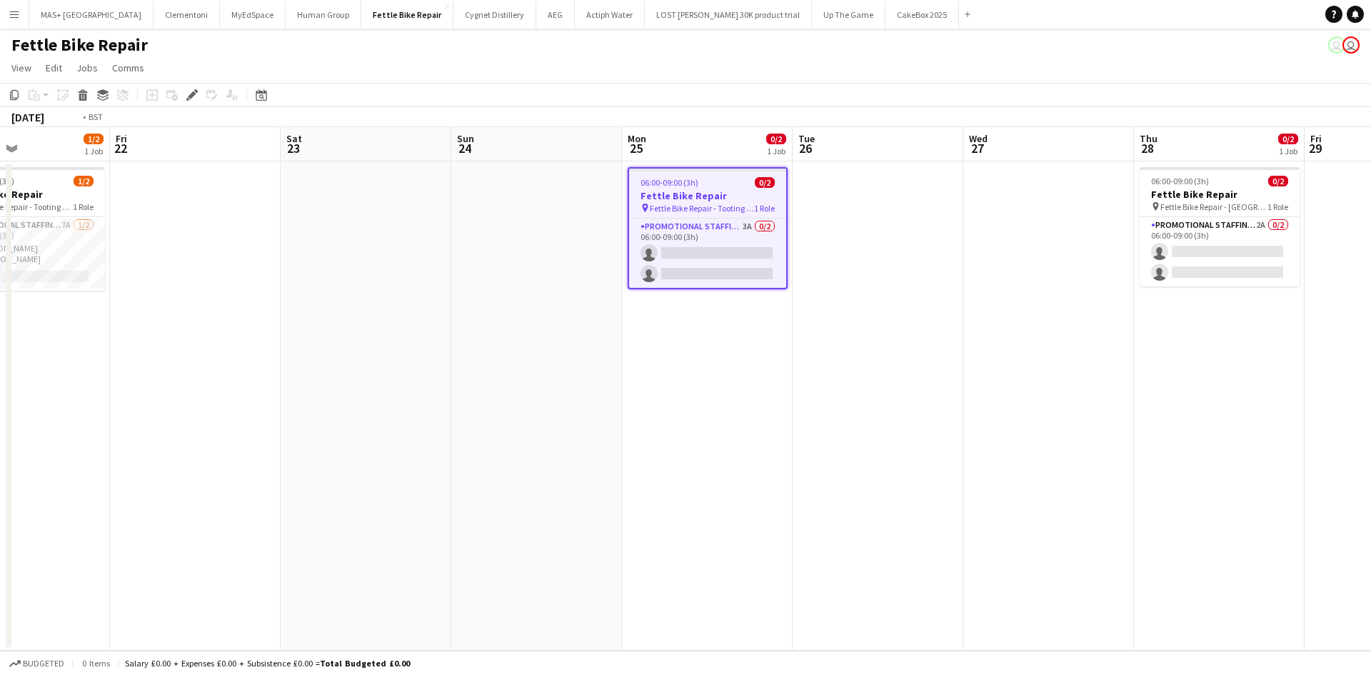
drag, startPoint x: 408, startPoint y: 489, endPoint x: 473, endPoint y: 505, distance: 66.1
click at [1183, 466] on app-calendar-viewport "Tue 19 Wed 20 Thu 21 1/2 1 Job Fri 22 Sat 23 Sun 24 Mon 25 0/2 1 Job Tue 26 Wed…" at bounding box center [685, 388] width 1371 height 523
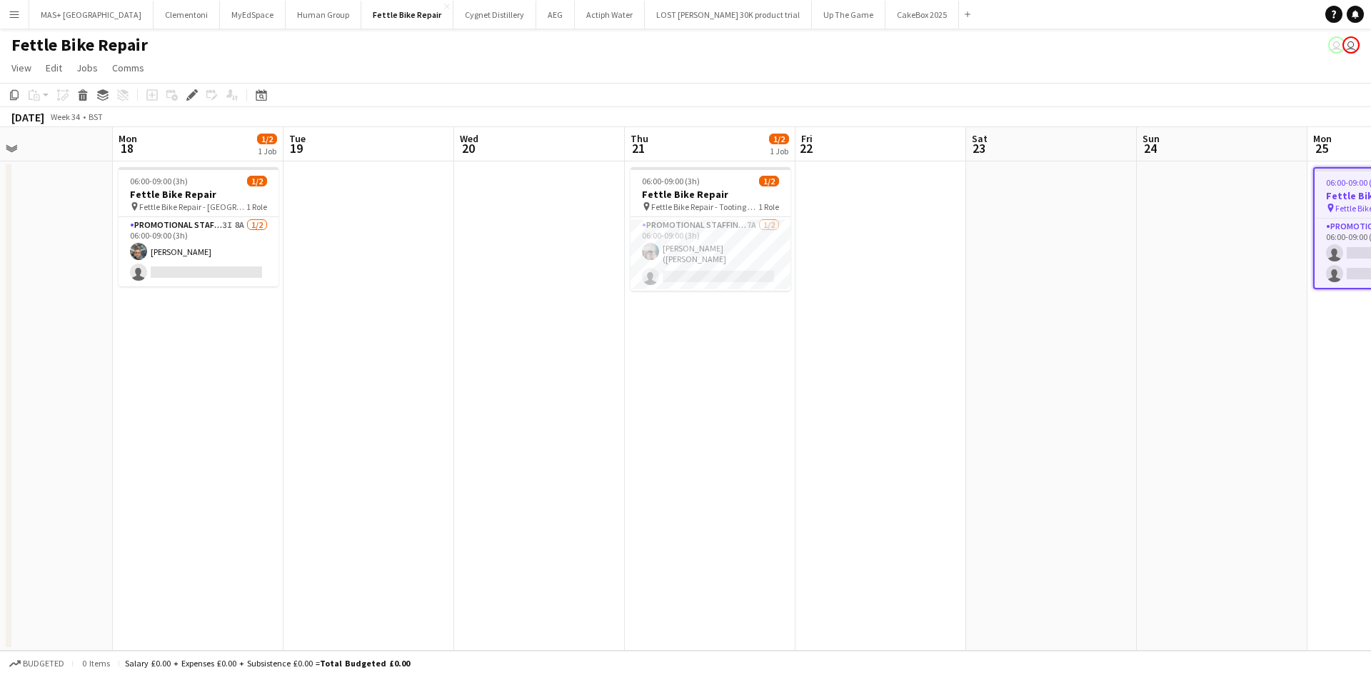
scroll to position [0, 423]
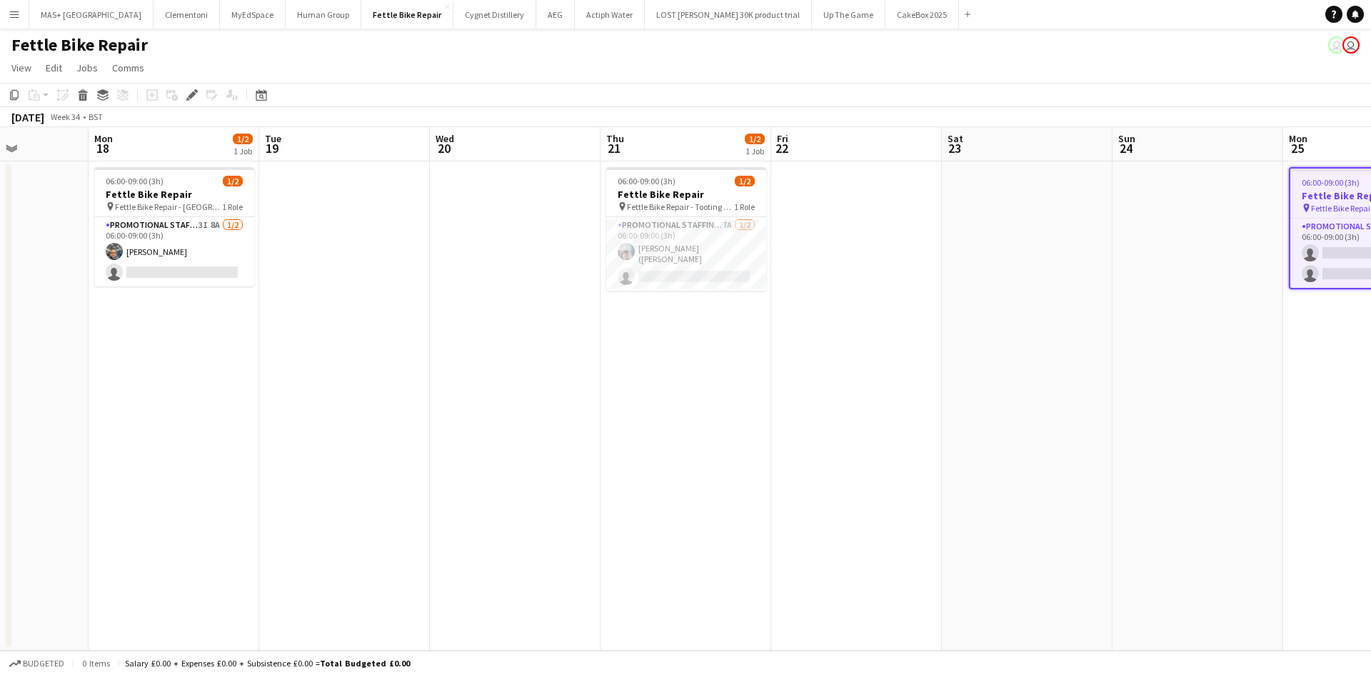
drag, startPoint x: 471, startPoint y: 505, endPoint x: 1129, endPoint y: 432, distance: 662.3
click at [1129, 432] on app-calendar-viewport "Fri 15 Sat 16 Sun 17 Mon 18 1/2 1 Job Tue 19 Wed 20 Thu 21 1/2 1 Job Fri 22 Sat…" at bounding box center [685, 388] width 1371 height 523
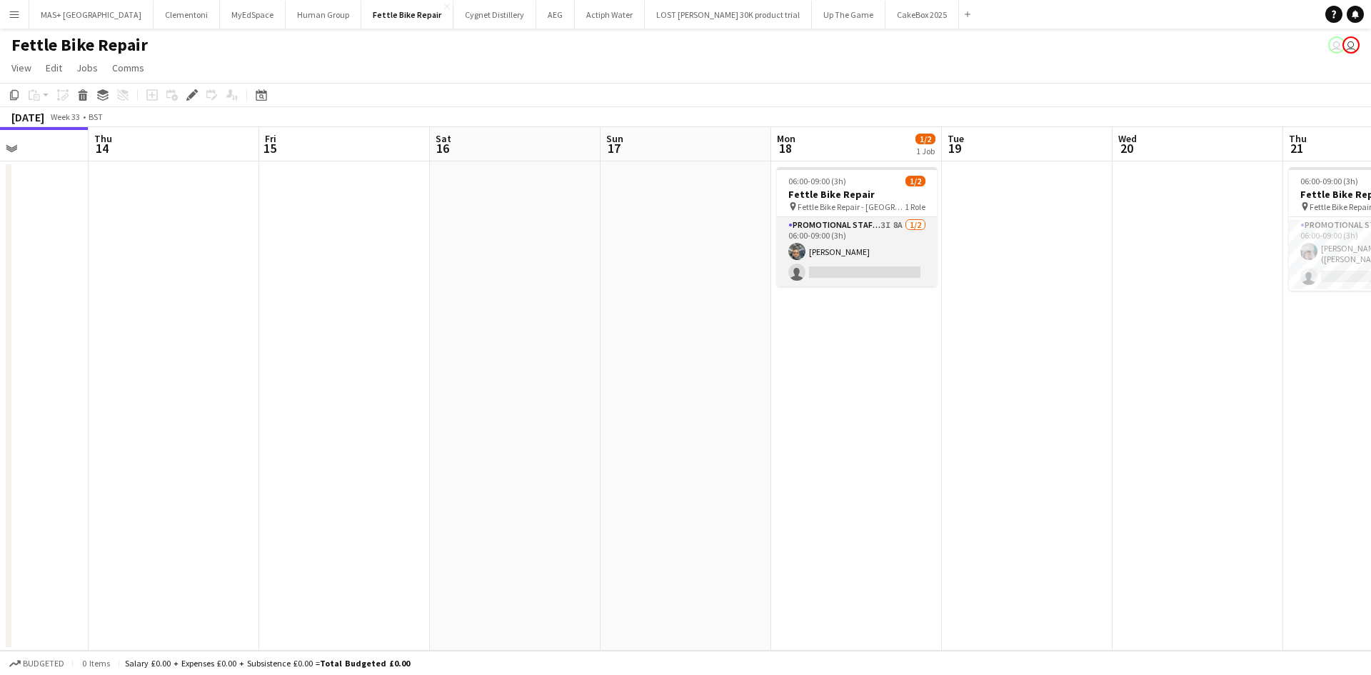
click at [835, 225] on app-card-role "Promotional Staffing (Brand Ambassadors) 3I 8A [DATE] 06:00-09:00 (3h) [PERSON_…" at bounding box center [857, 251] width 160 height 69
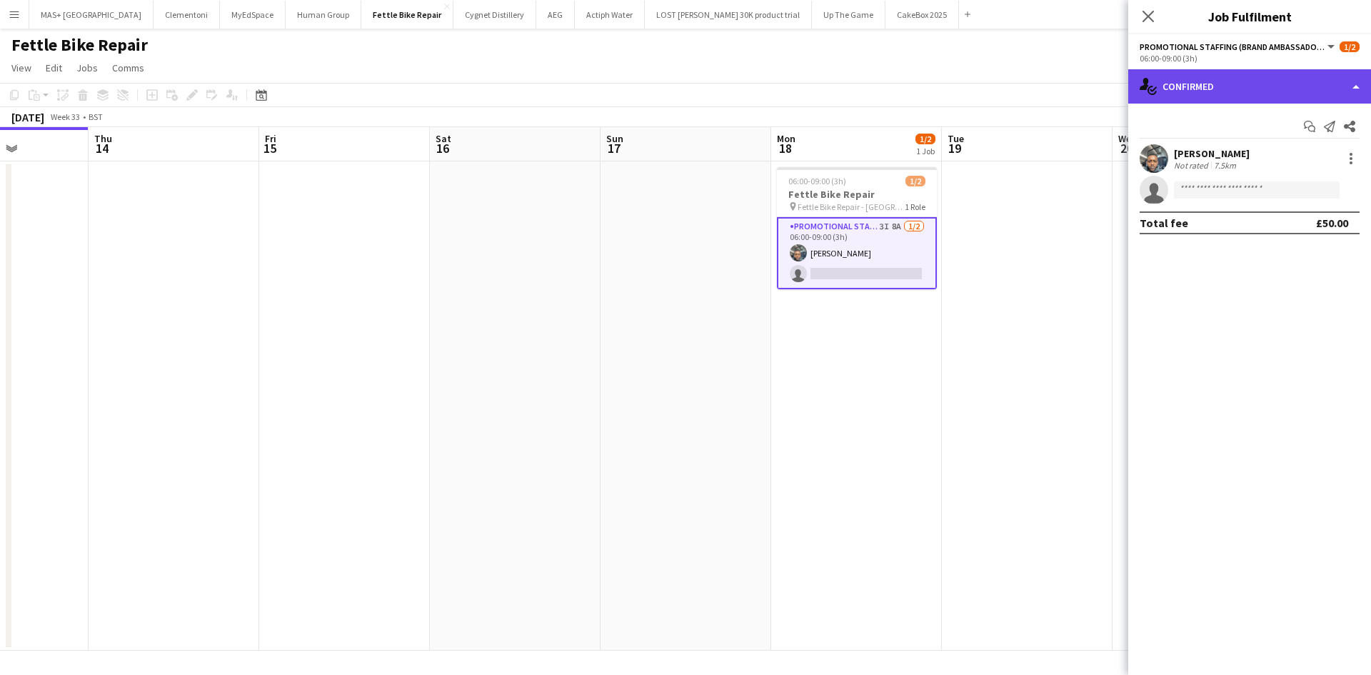
click at [1257, 83] on div "single-neutral-actions-check-2 Confirmed" at bounding box center [1249, 86] width 243 height 34
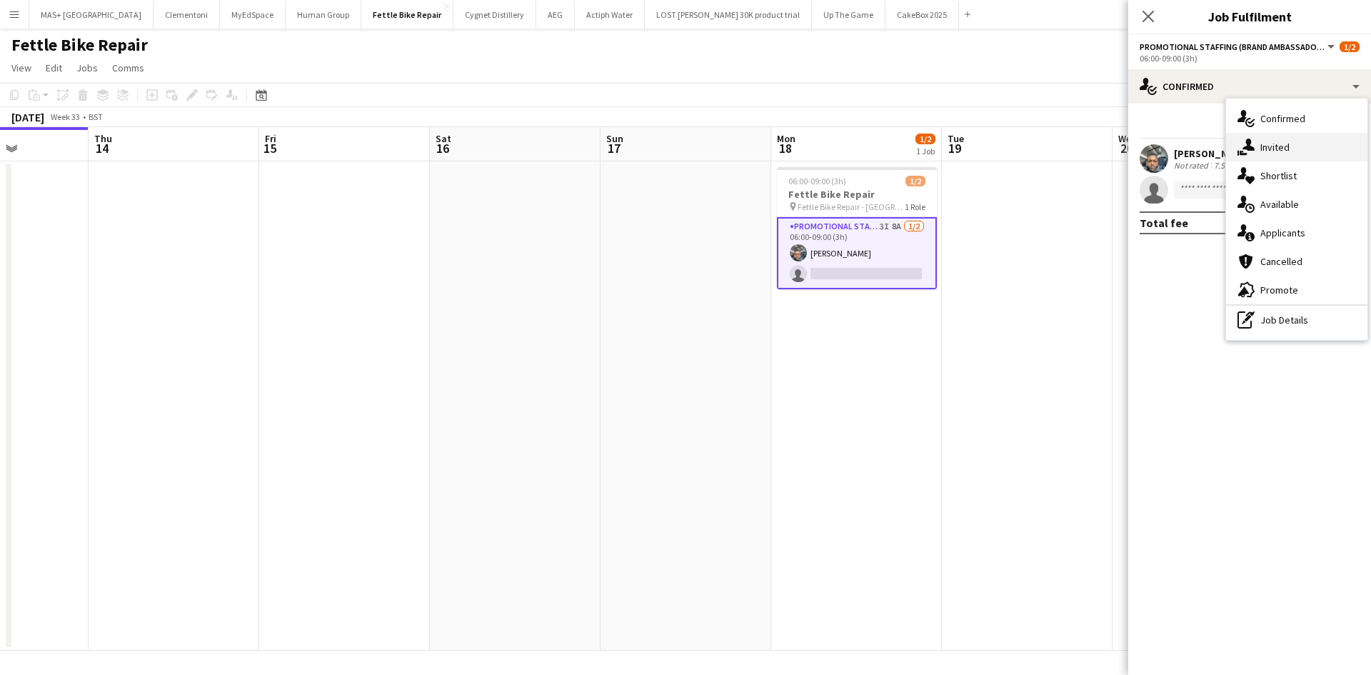
click at [1289, 147] on div "single-neutral-actions-share-1 Invited" at bounding box center [1296, 147] width 141 height 29
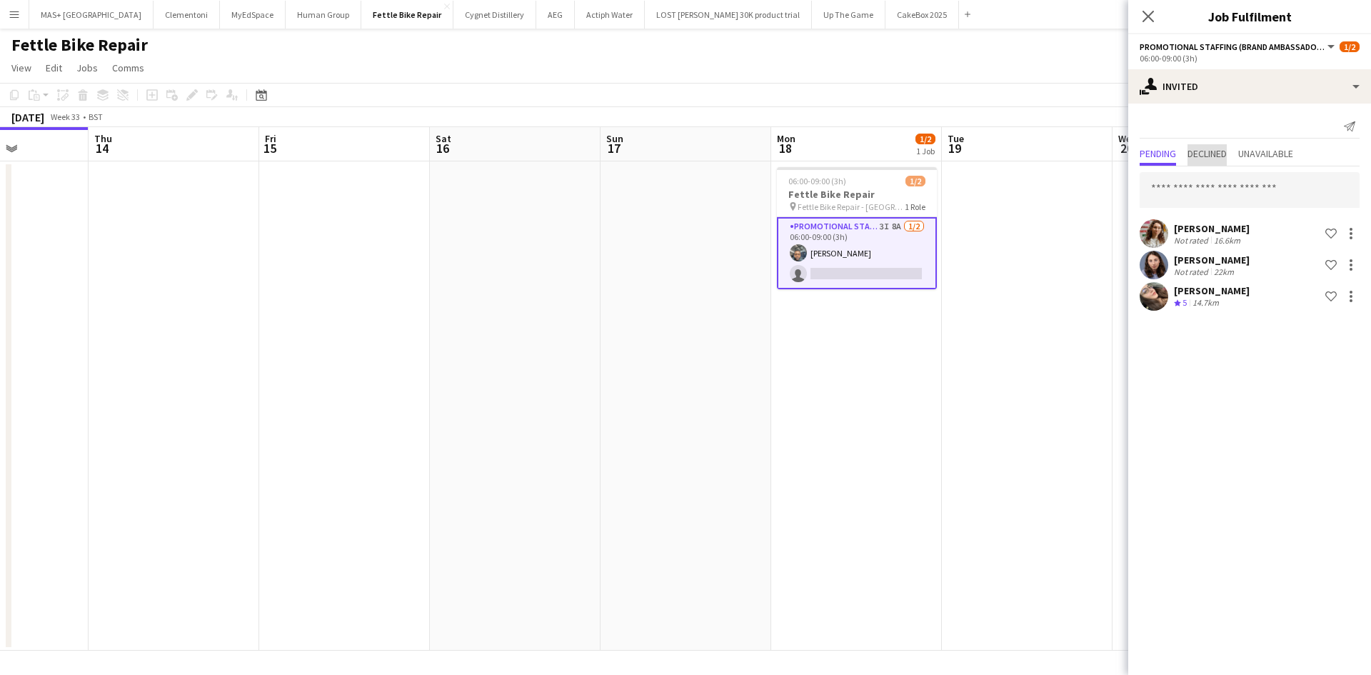
click at [1221, 150] on span "Declined" at bounding box center [1206, 154] width 39 height 10
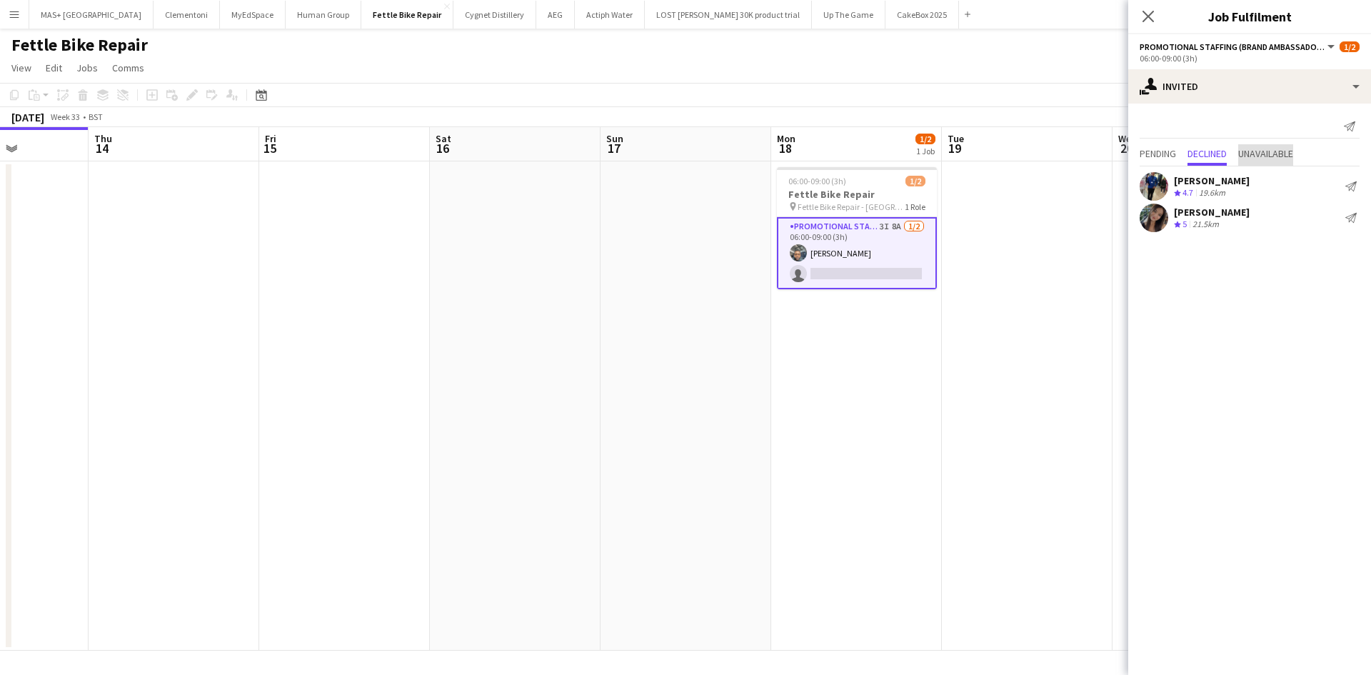
click at [1284, 152] on span "Unavailable" at bounding box center [1265, 154] width 55 height 10
click at [1154, 146] on span "Pending" at bounding box center [1157, 154] width 36 height 21
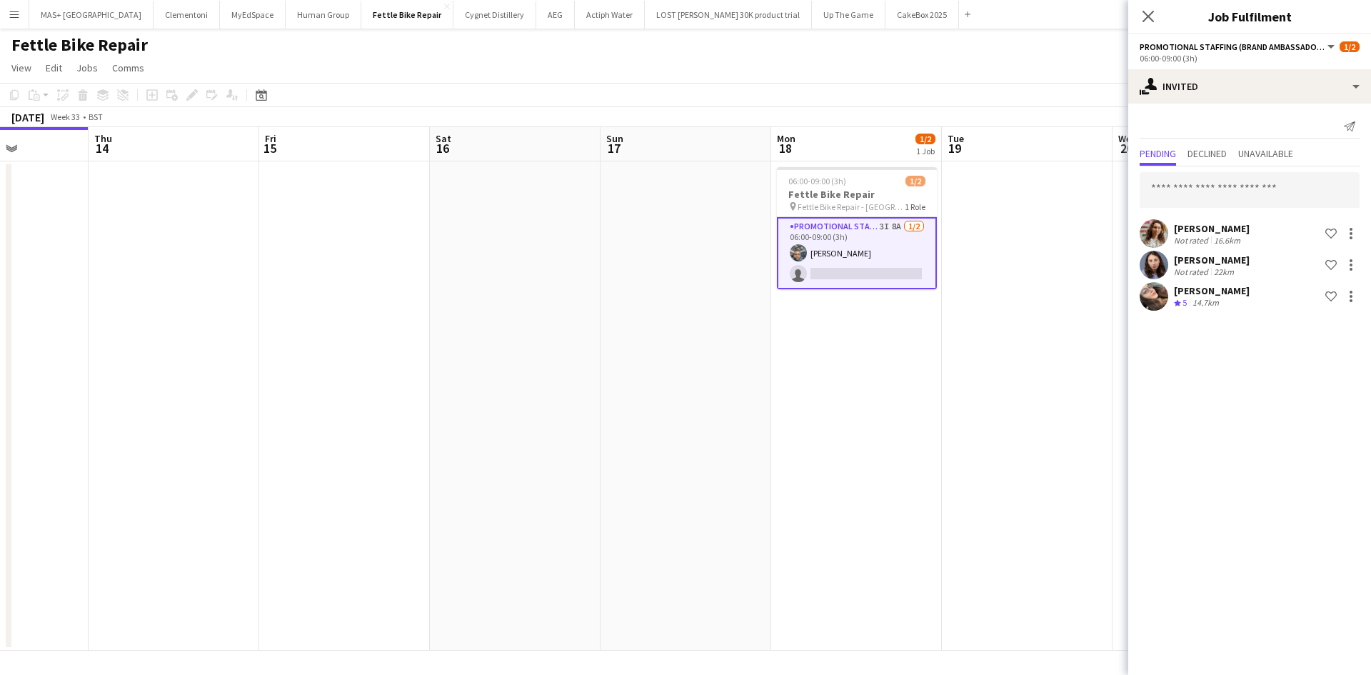
click at [852, 246] on app-card-role "Promotional Staffing (Brand Ambassadors) 3I 8A [DATE] 06:00-09:00 (3h) [PERSON_…" at bounding box center [857, 253] width 160 height 72
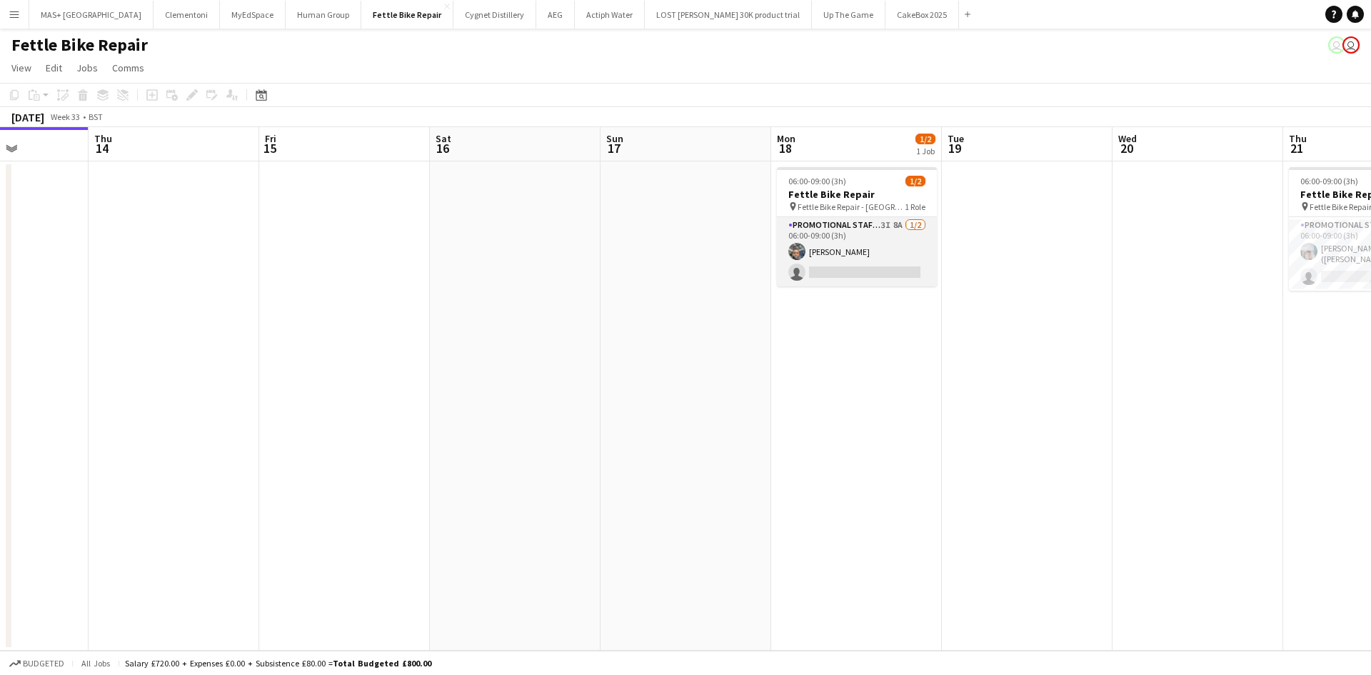
drag, startPoint x: 837, startPoint y: 261, endPoint x: 835, endPoint y: 243, distance: 18.6
click at [836, 258] on app-card-role "Promotional Staffing (Brand Ambassadors) 3I 8A [DATE] 06:00-09:00 (3h) [PERSON_…" at bounding box center [857, 251] width 160 height 69
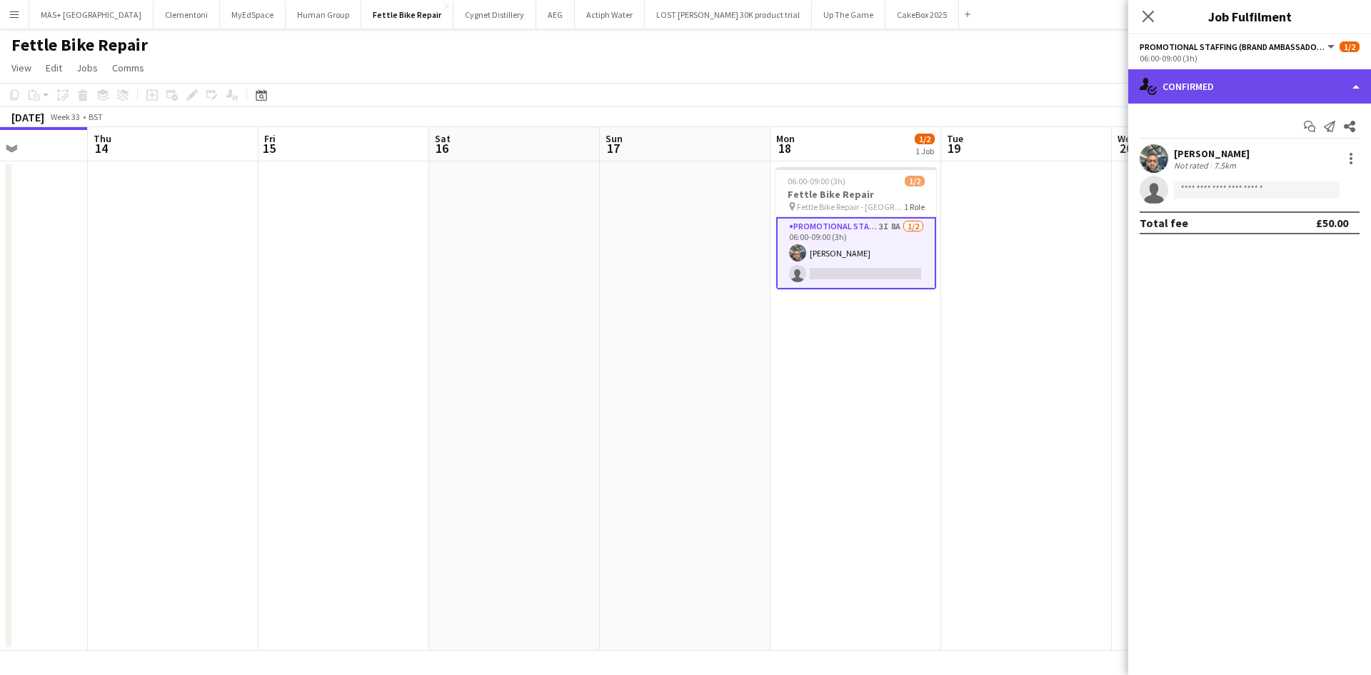
click at [1210, 94] on div "single-neutral-actions-check-2 Confirmed" at bounding box center [1249, 86] width 243 height 34
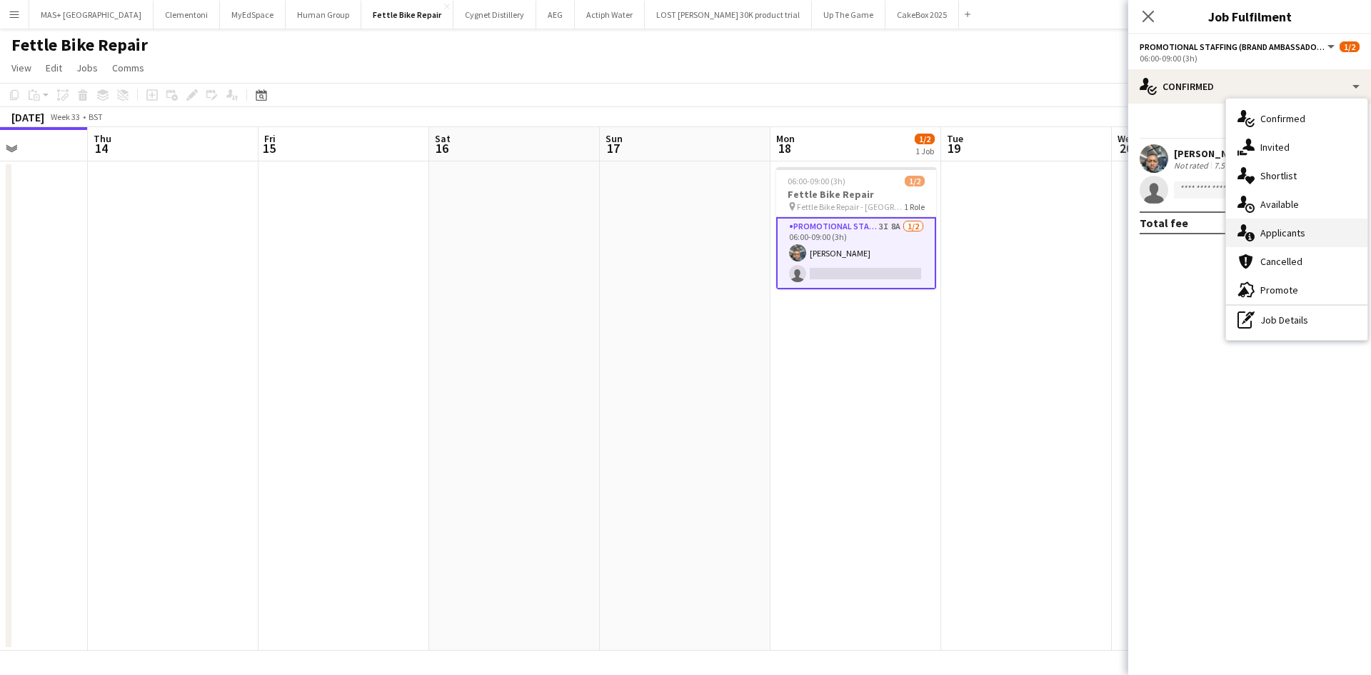
click at [1297, 226] on div "single-neutral-actions-information Applicants" at bounding box center [1296, 232] width 141 height 29
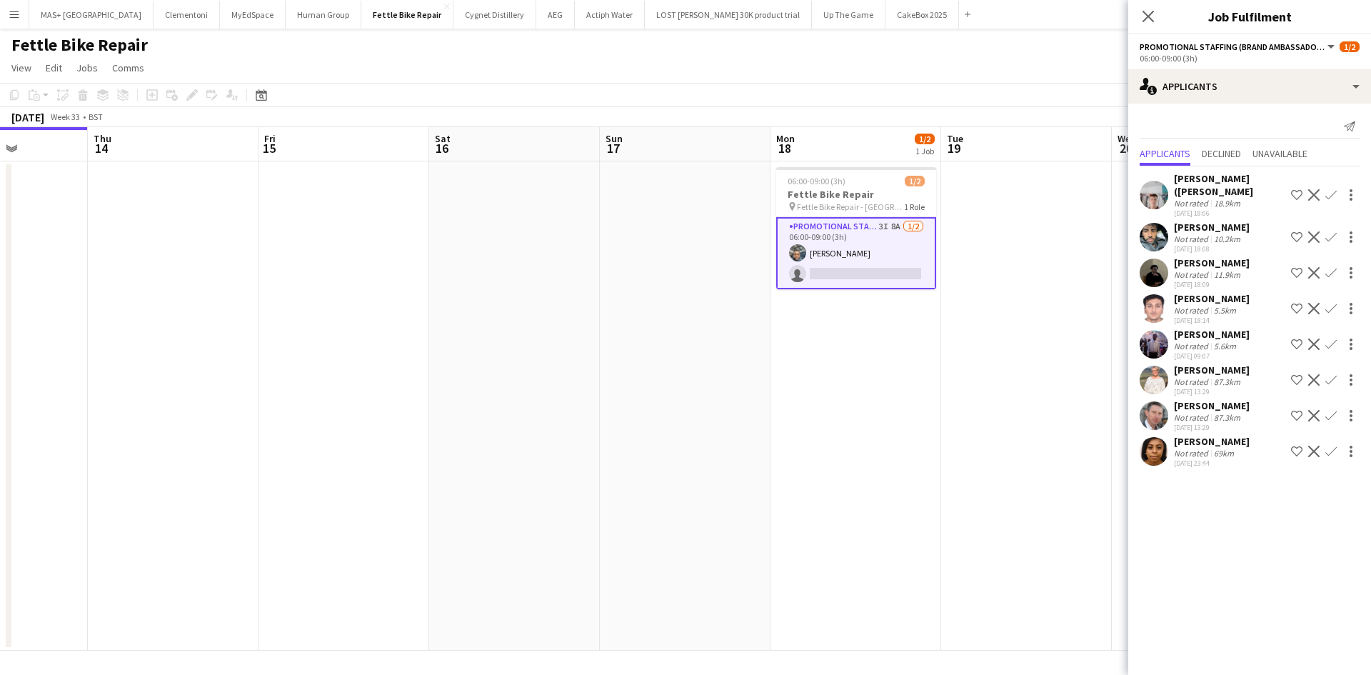
scroll to position [26, 0]
click at [870, 250] on app-card-role "Promotional Staffing (Brand Ambassadors) 3I 8A [DATE] 06:00-09:00 (3h) [PERSON_…" at bounding box center [856, 253] width 160 height 72
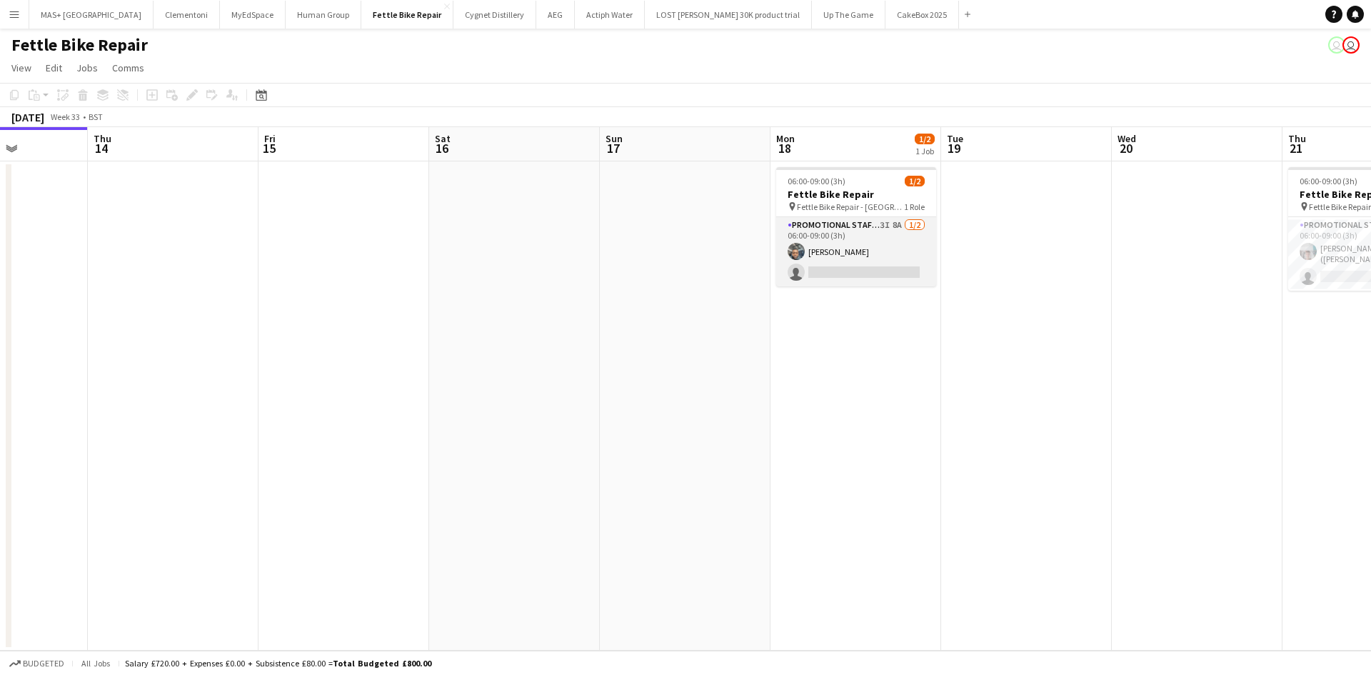
click at [870, 250] on app-card-role "Promotional Staffing (Brand Ambassadors) 3I 8A [DATE] 06:00-09:00 (3h) [PERSON_…" at bounding box center [856, 251] width 160 height 69
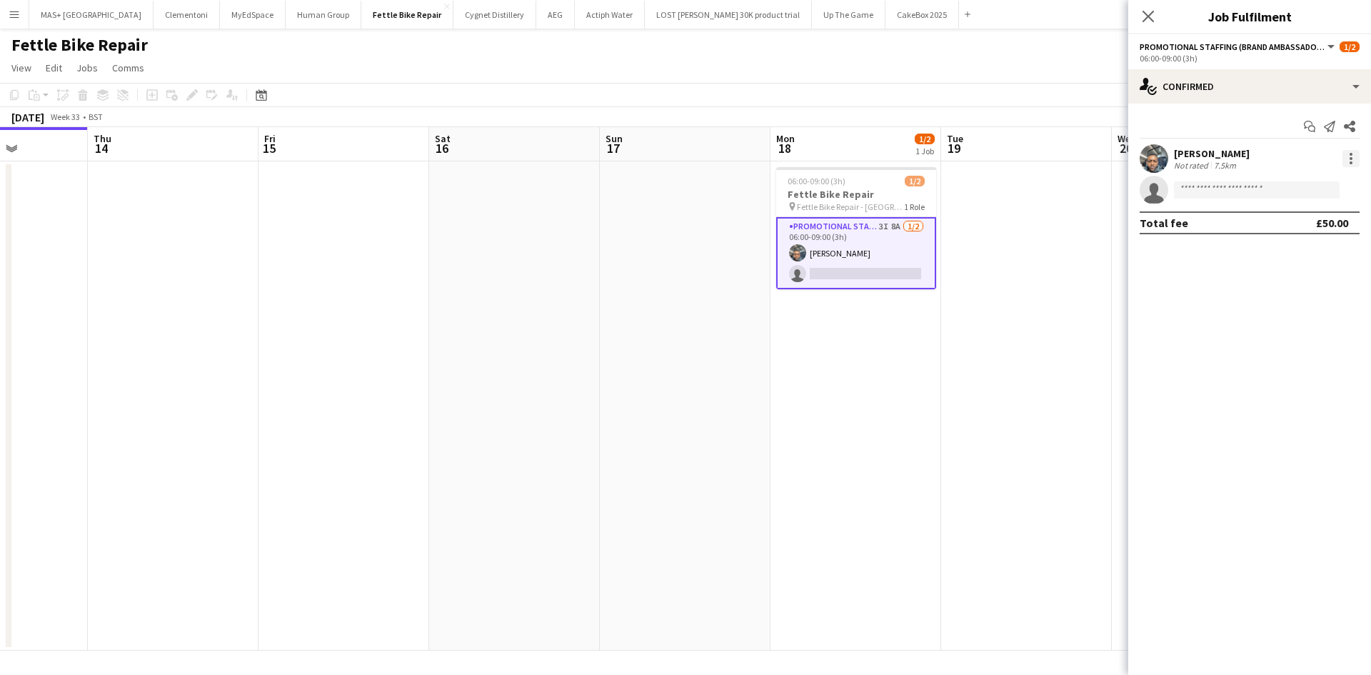
click at [1344, 159] on div at bounding box center [1350, 158] width 17 height 17
click at [1290, 323] on span "Remove" at bounding box center [1280, 322] width 43 height 12
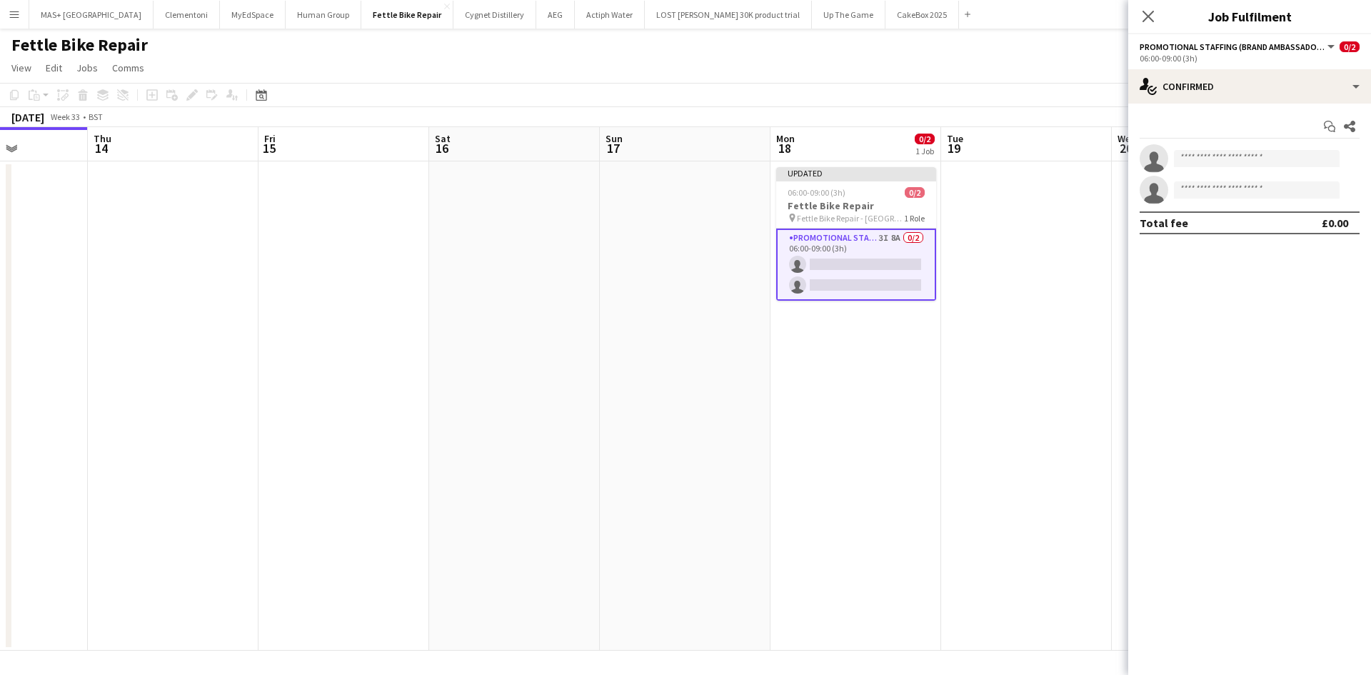
click at [1044, 313] on app-date-cell at bounding box center [1026, 405] width 171 height 489
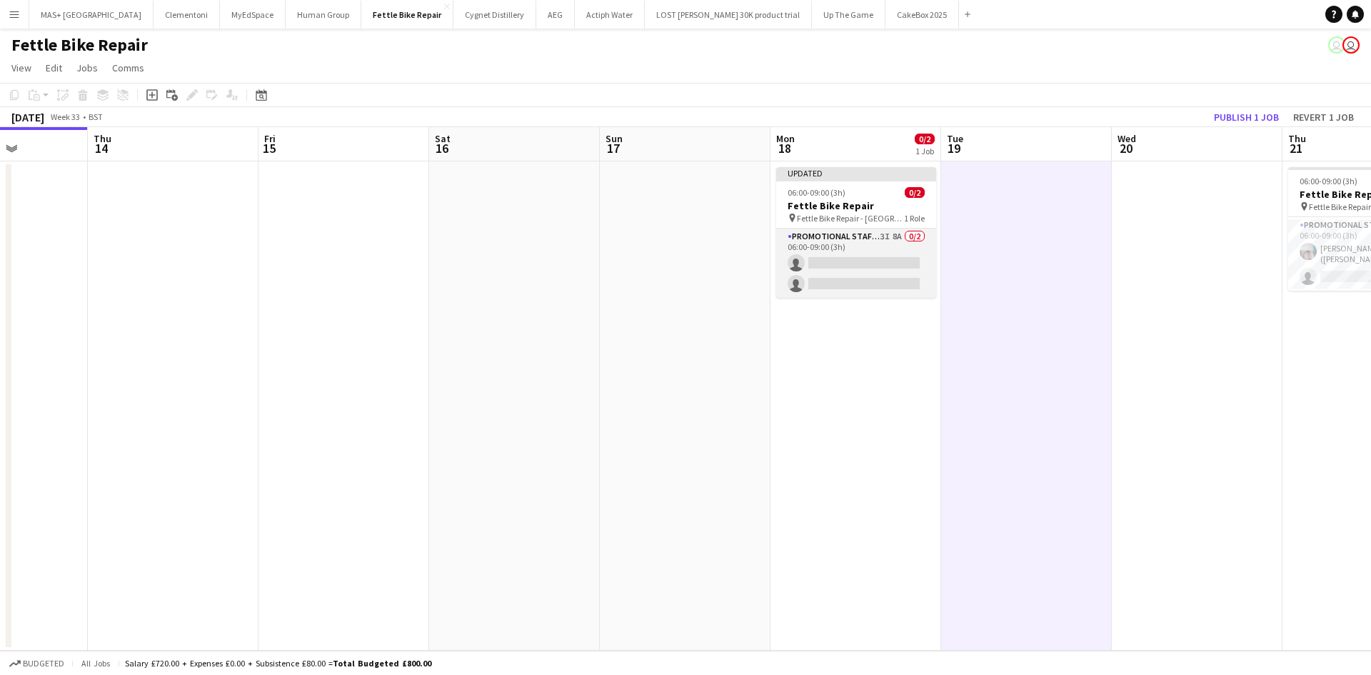
click at [886, 231] on app-card-role "Promotional Staffing (Brand Ambassadors) 3I 8A 0/2 06:00-09:00 (3h) single-neut…" at bounding box center [856, 262] width 160 height 69
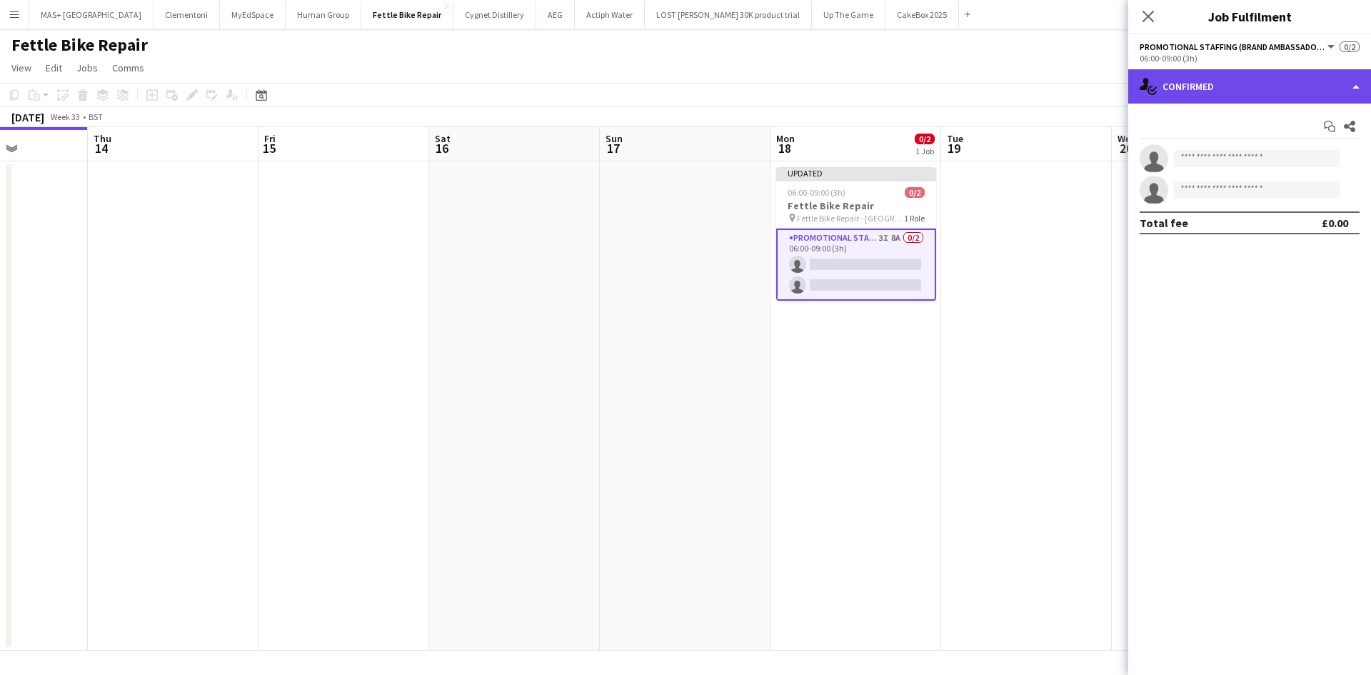
click at [1205, 94] on div "single-neutral-actions-check-2 Confirmed" at bounding box center [1249, 86] width 243 height 34
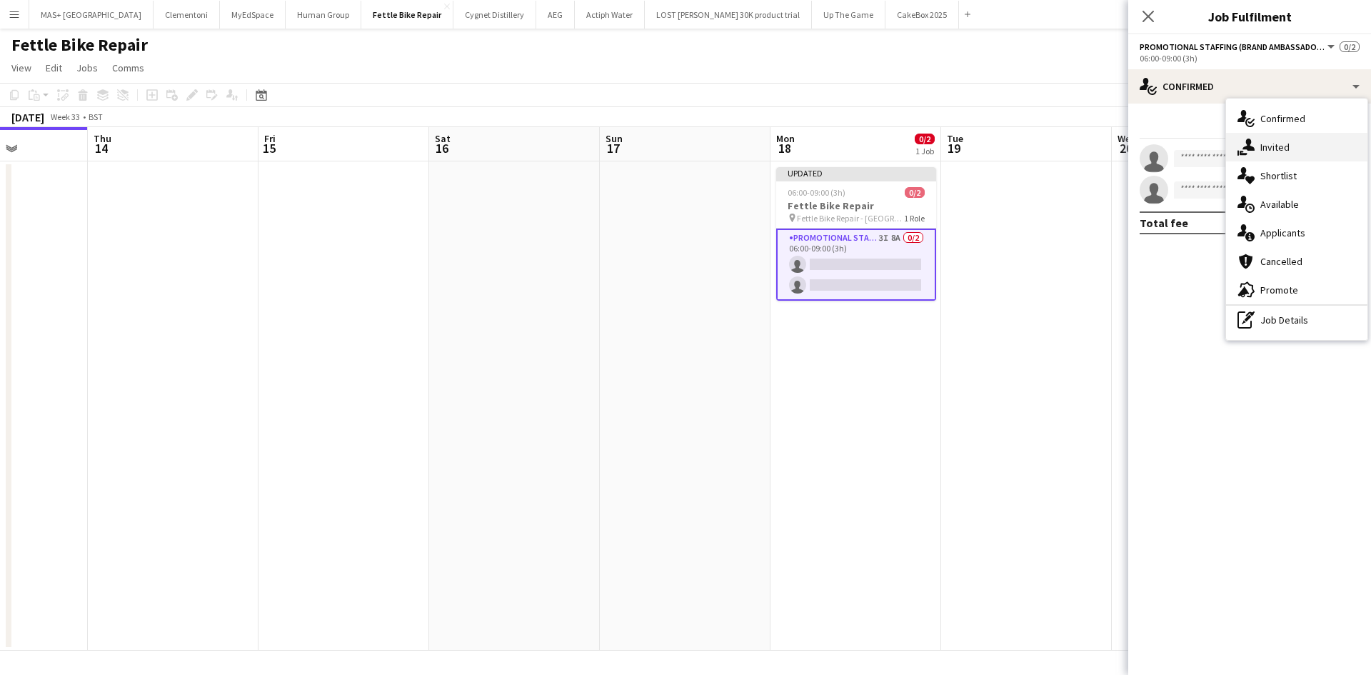
click at [1277, 151] on div "single-neutral-actions-share-1 Invited" at bounding box center [1296, 147] width 141 height 29
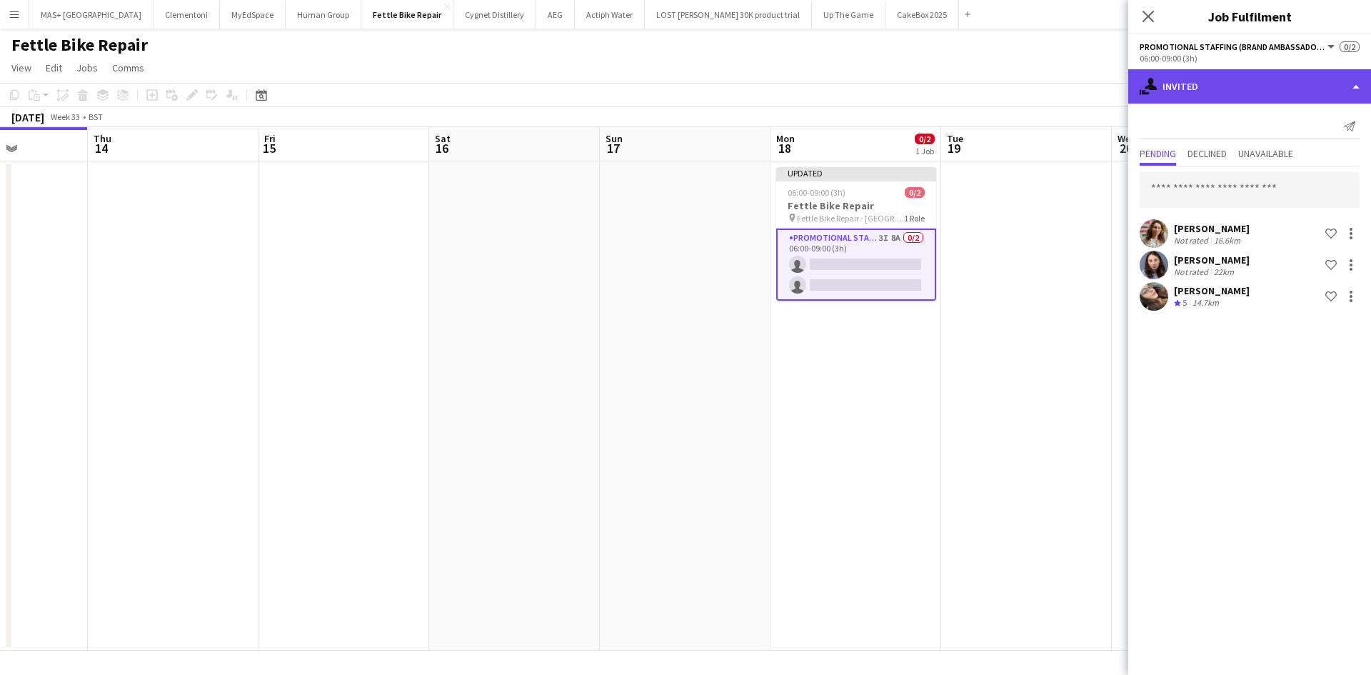
click at [1234, 94] on div "single-neutral-actions-share-1 Invited" at bounding box center [1249, 86] width 243 height 34
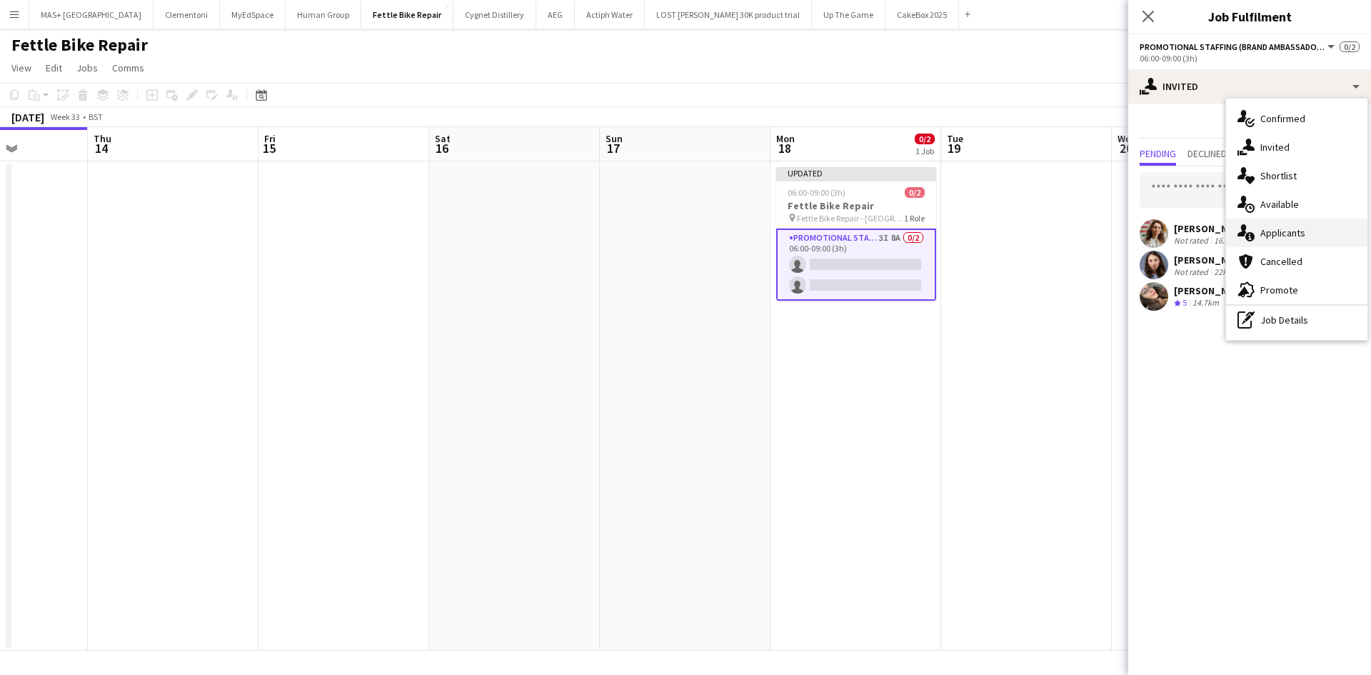
click at [1296, 237] on div "single-neutral-actions-information Applicants" at bounding box center [1296, 232] width 141 height 29
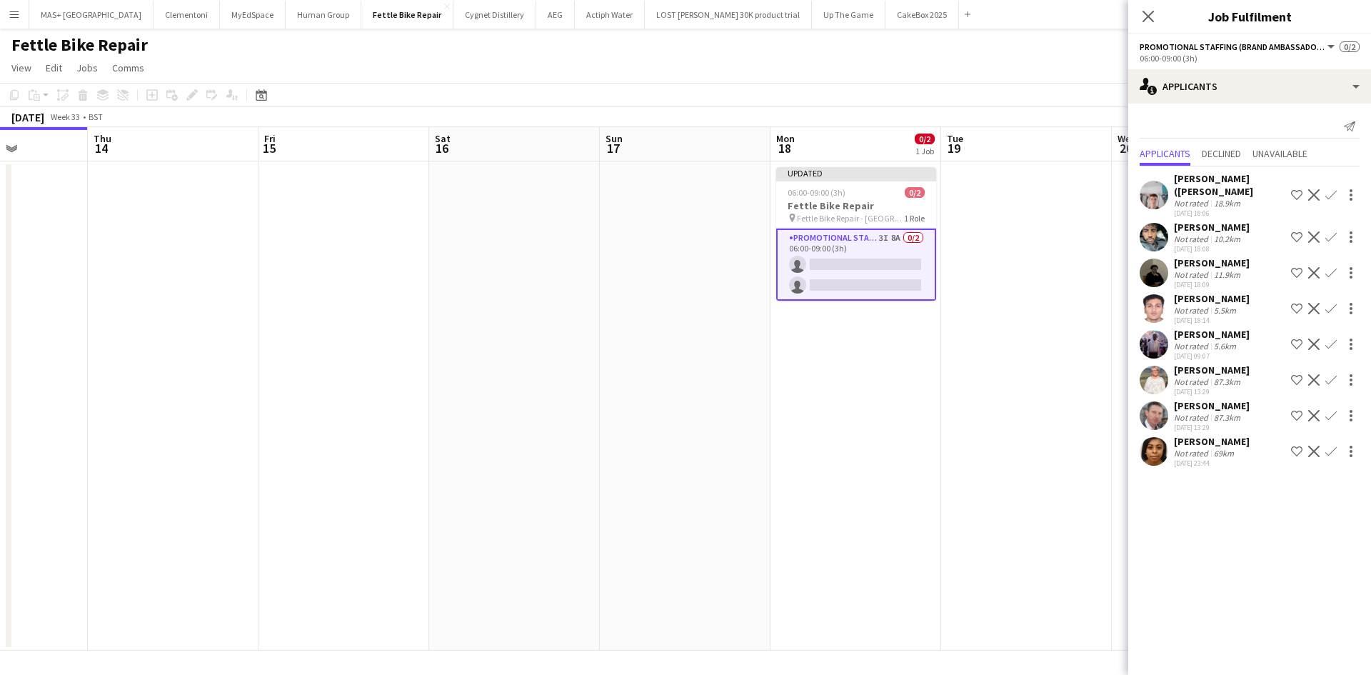
click at [1326, 386] on button "Confirm" at bounding box center [1330, 379] width 17 height 17
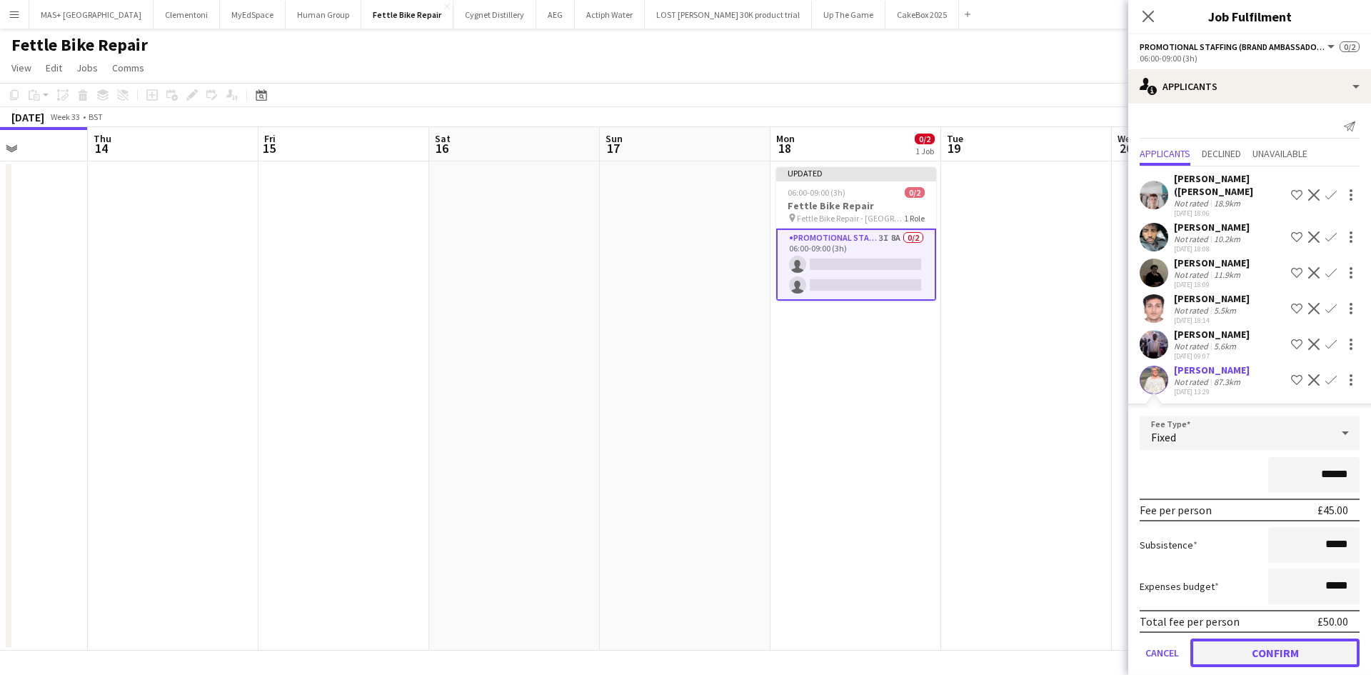
click at [1294, 659] on button "Confirm" at bounding box center [1274, 652] width 169 height 29
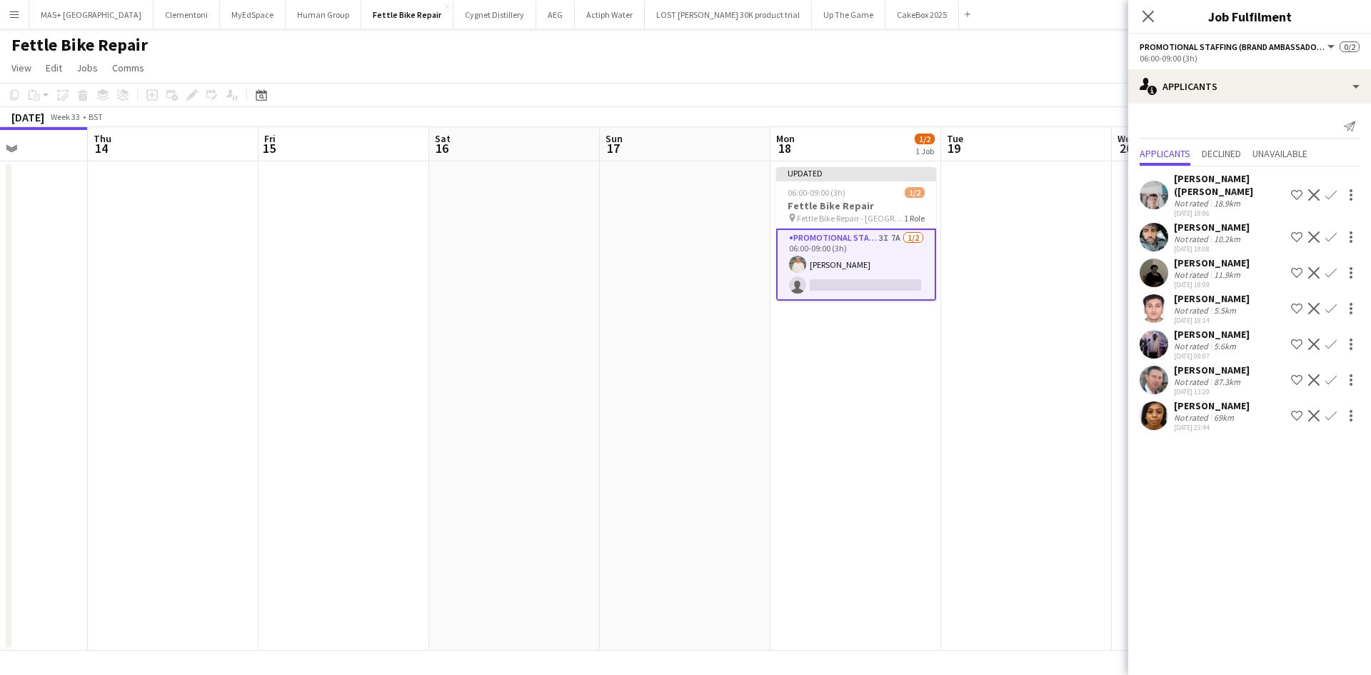
click at [1332, 374] on app-icon "Confirm" at bounding box center [1330, 379] width 11 height 11
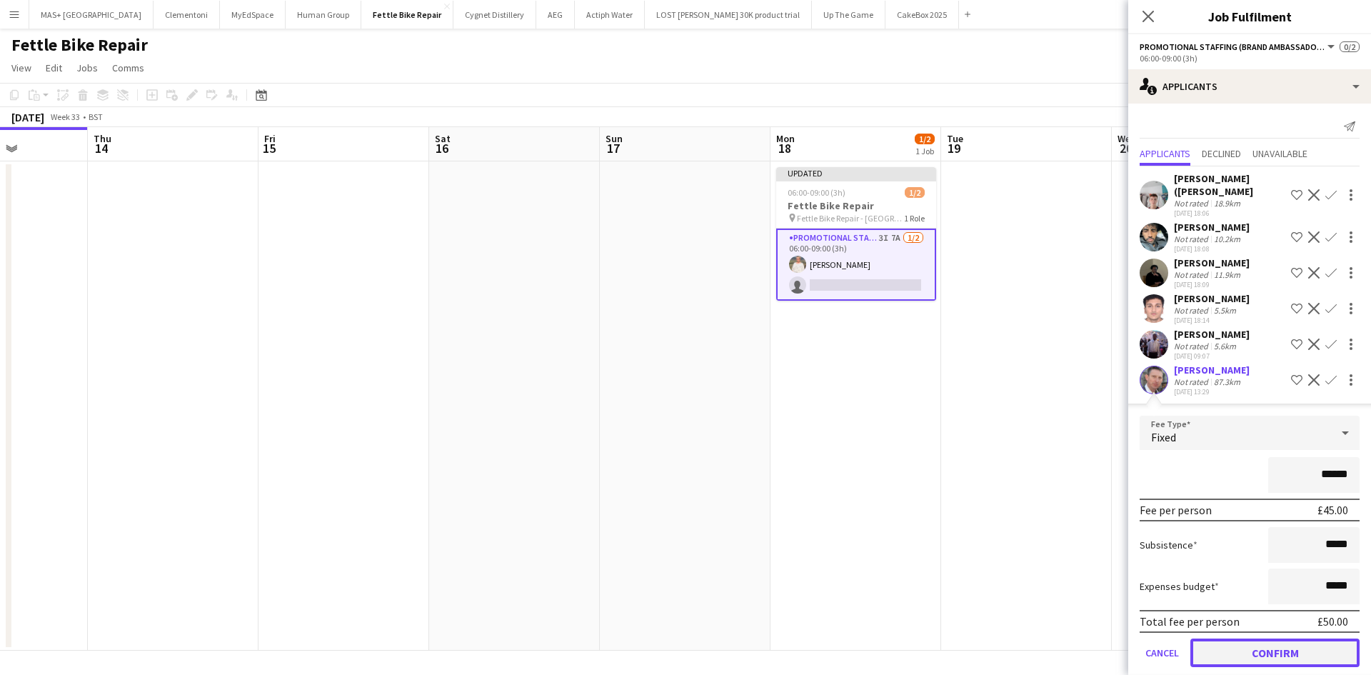
click at [1260, 658] on button "Confirm" at bounding box center [1274, 652] width 169 height 29
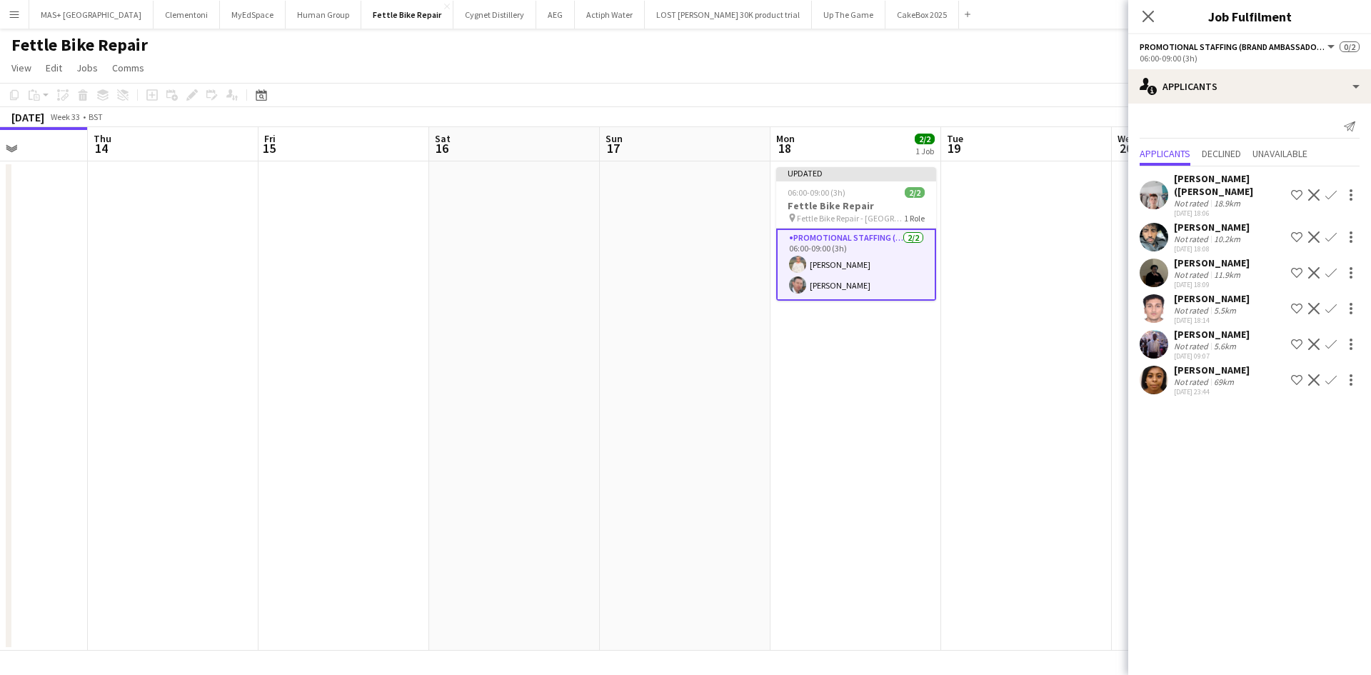
click at [930, 451] on app-date-cell "Updated 06:00-09:00 (3h) 2/2 Fettle Bike Repair pin Fettle Bike Repair - [GEOGR…" at bounding box center [855, 405] width 171 height 489
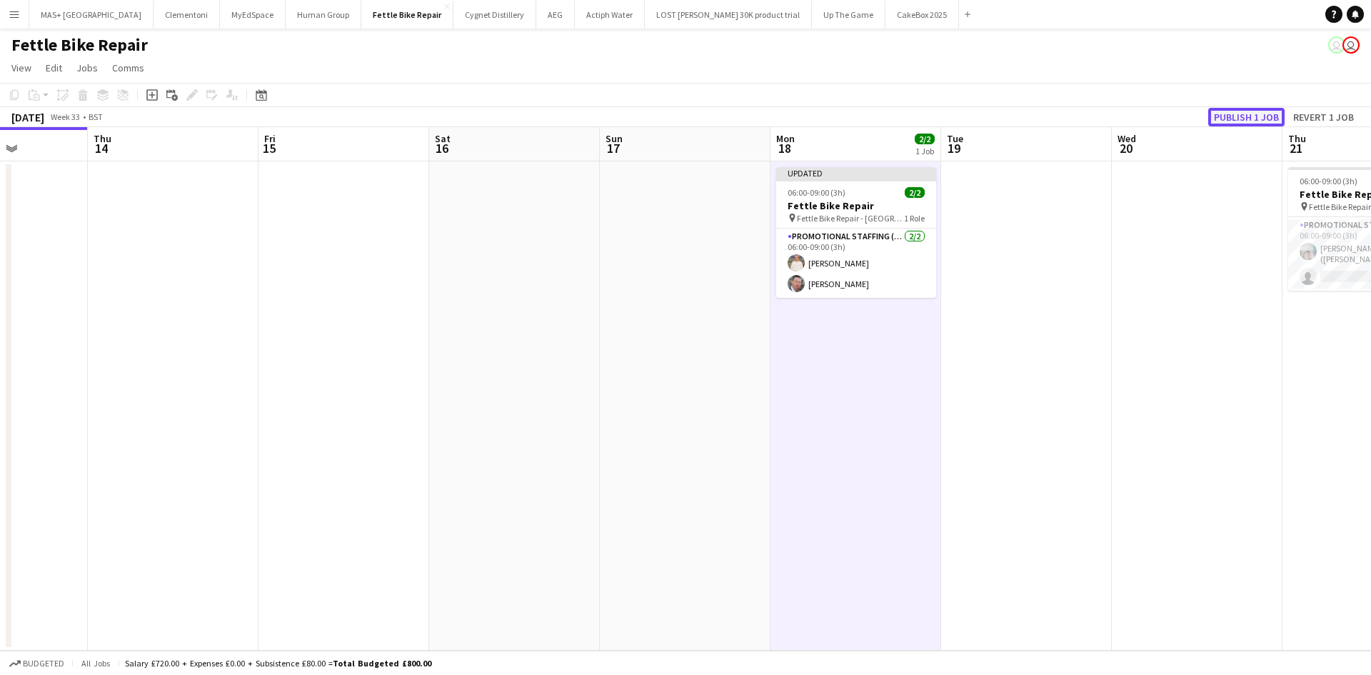
click at [1227, 117] on button "Publish 1 job" at bounding box center [1246, 117] width 76 height 19
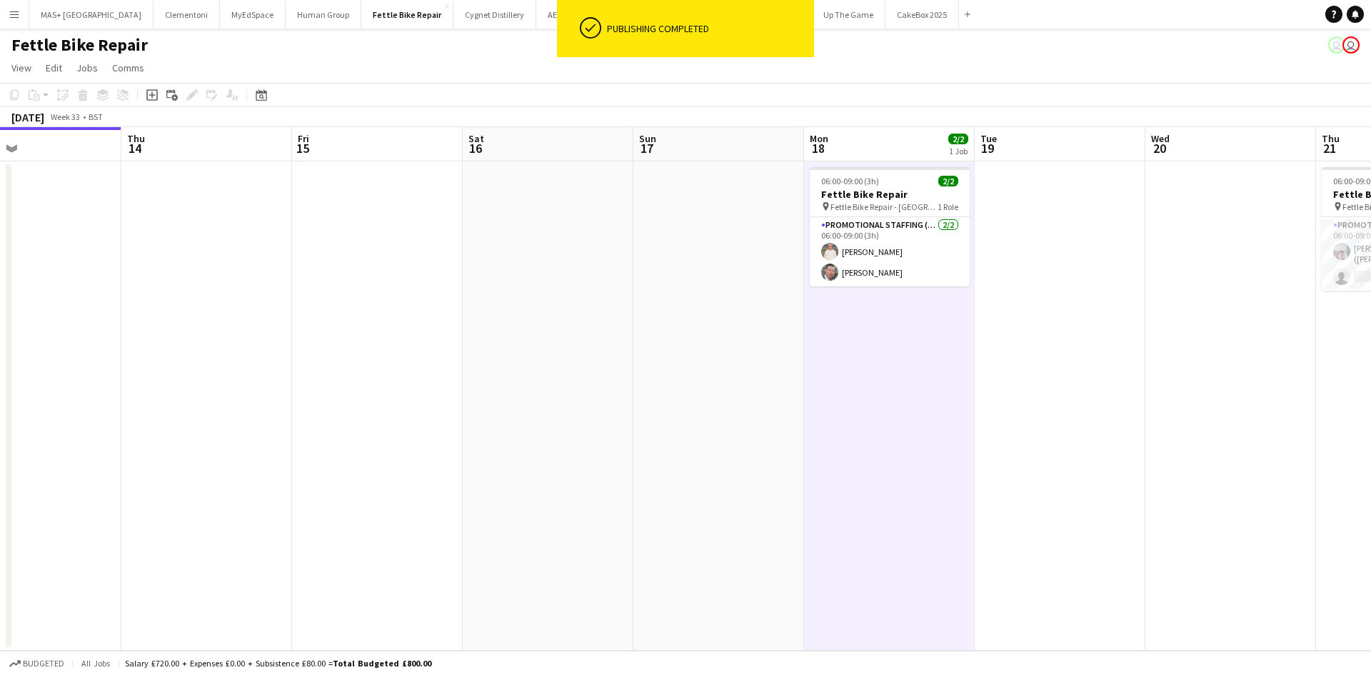
drag, startPoint x: 1212, startPoint y: 392, endPoint x: 833, endPoint y: 391, distance: 378.4
click at [833, 391] on app-calendar-viewport "Mon 11 Tue 12 Wed 13 Thu 14 Fri 15 Sat 16 Sun 17 Mon 18 2/2 1 Job Tue 19 Wed 20…" at bounding box center [685, 388] width 1371 height 523
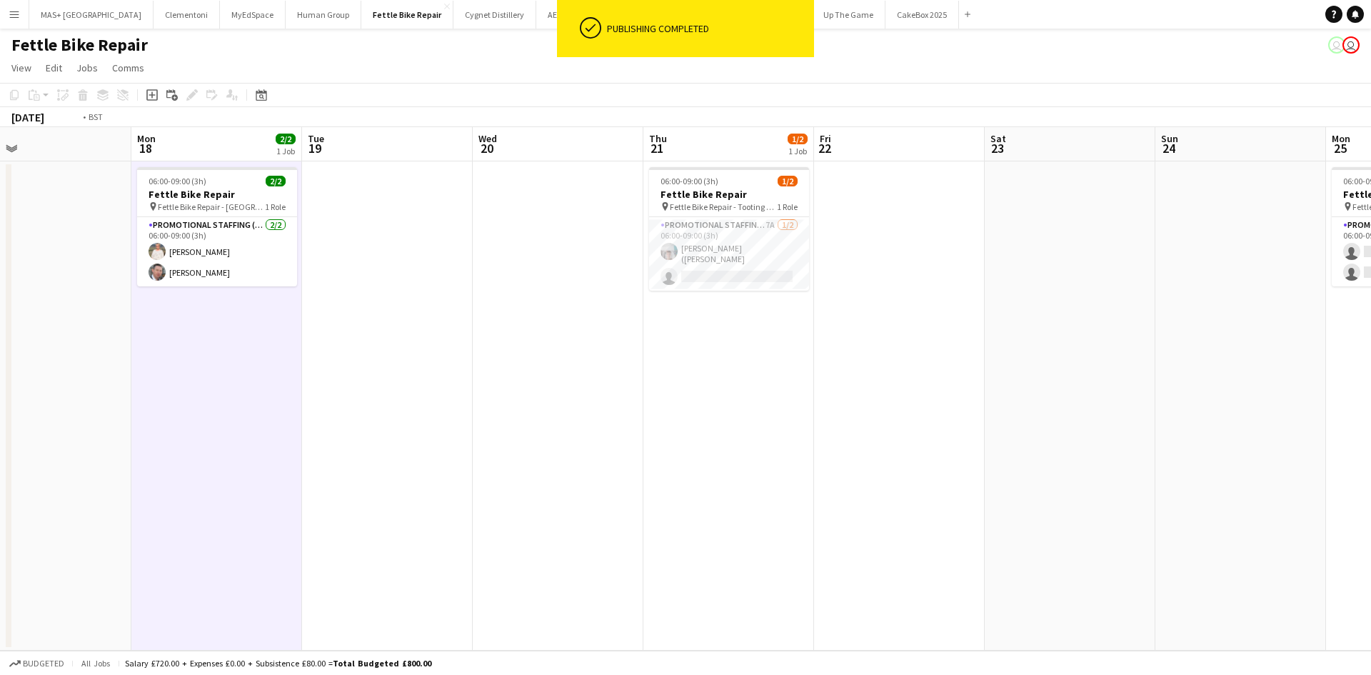
drag, startPoint x: 1141, startPoint y: 386, endPoint x: 639, endPoint y: 368, distance: 502.2
click at [639, 369] on app-calendar-viewport "Thu 14 Fri 15 Sat 16 Sun 17 Mon 18 2/2 1 Job Tue 19 Wed 20 Thu 21 1/2 1 Job Fri…" at bounding box center [685, 388] width 1371 height 523
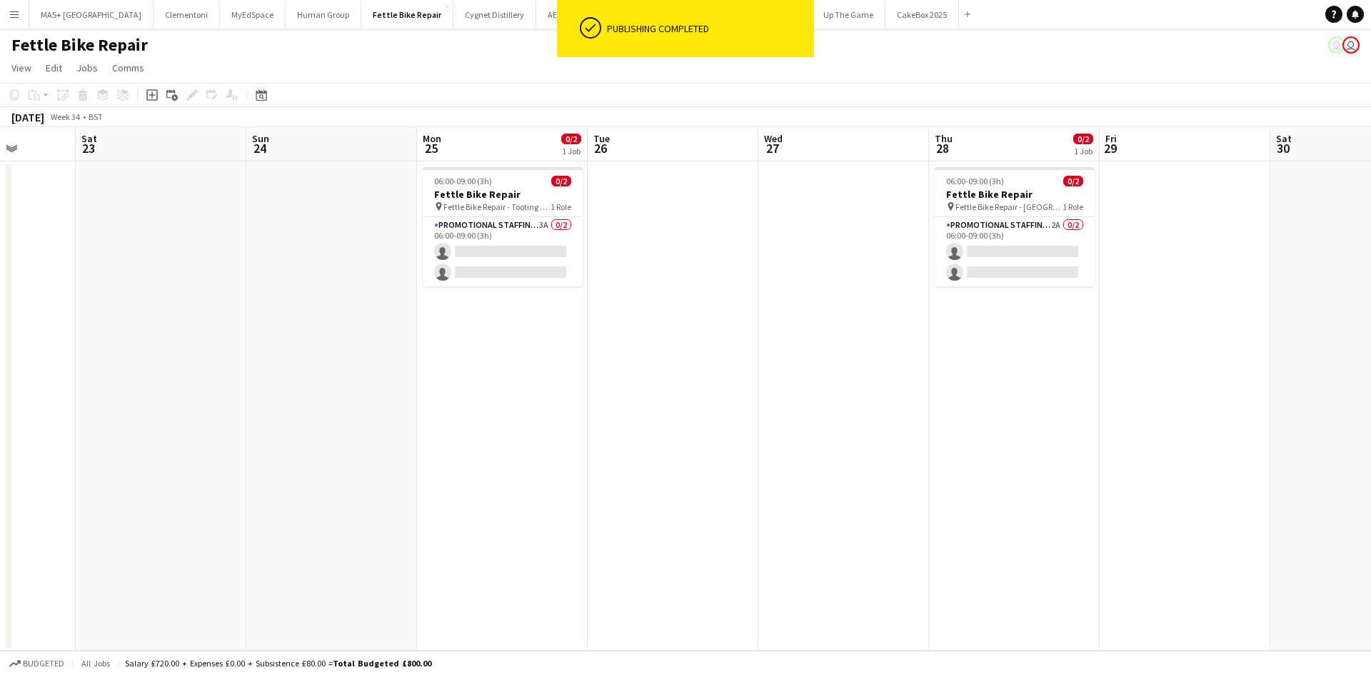
drag, startPoint x: 1092, startPoint y: 424, endPoint x: 554, endPoint y: 321, distance: 548.1
click at [543, 325] on app-calendar-viewport "Tue 19 Wed 20 Thu 21 1/2 1 Job Fri 22 Sat 23 Sun 24 Mon 25 0/2 1 Job Tue 26 Wed…" at bounding box center [685, 388] width 1371 height 523
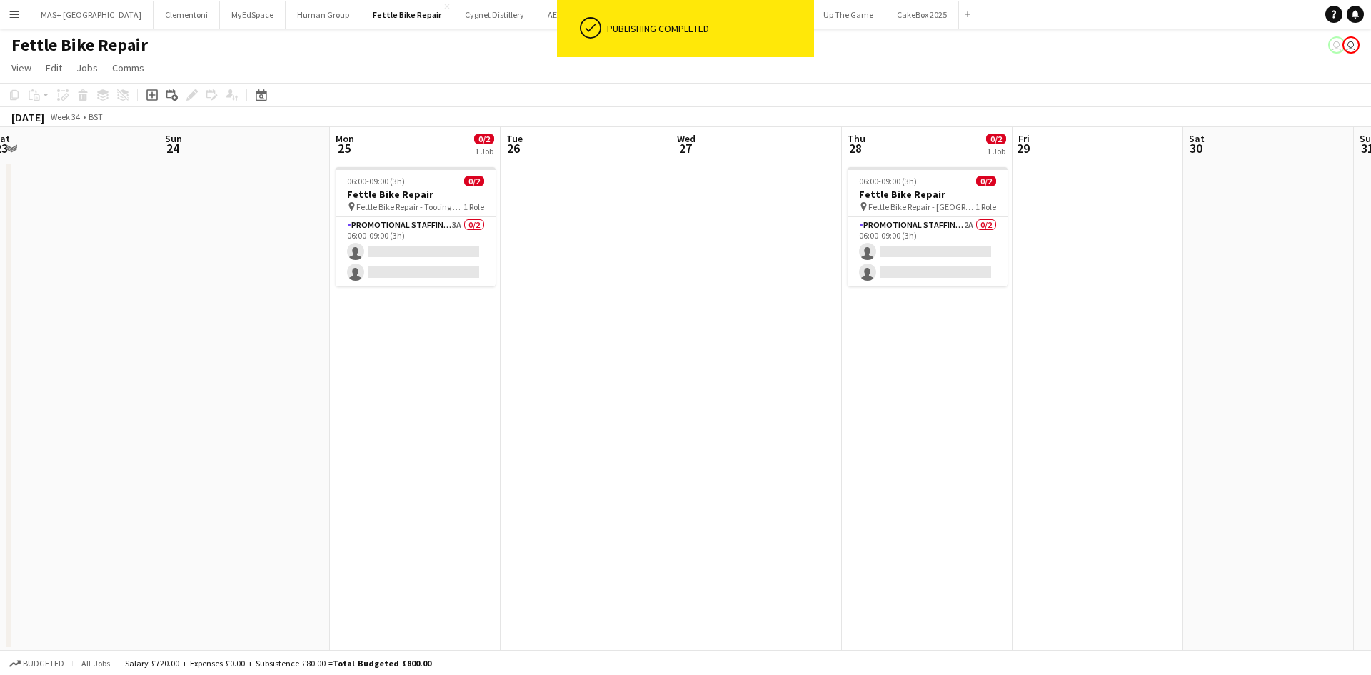
drag, startPoint x: 1033, startPoint y: 369, endPoint x: 928, endPoint y: 378, distance: 105.3
click at [928, 378] on app-calendar-viewport "Tue 19 Wed 20 Thu 21 1/2 1 Job Fri 22 Sat 23 Sun 24 Mon 25 0/2 1 Job Tue 26 Wed…" at bounding box center [685, 388] width 1371 height 523
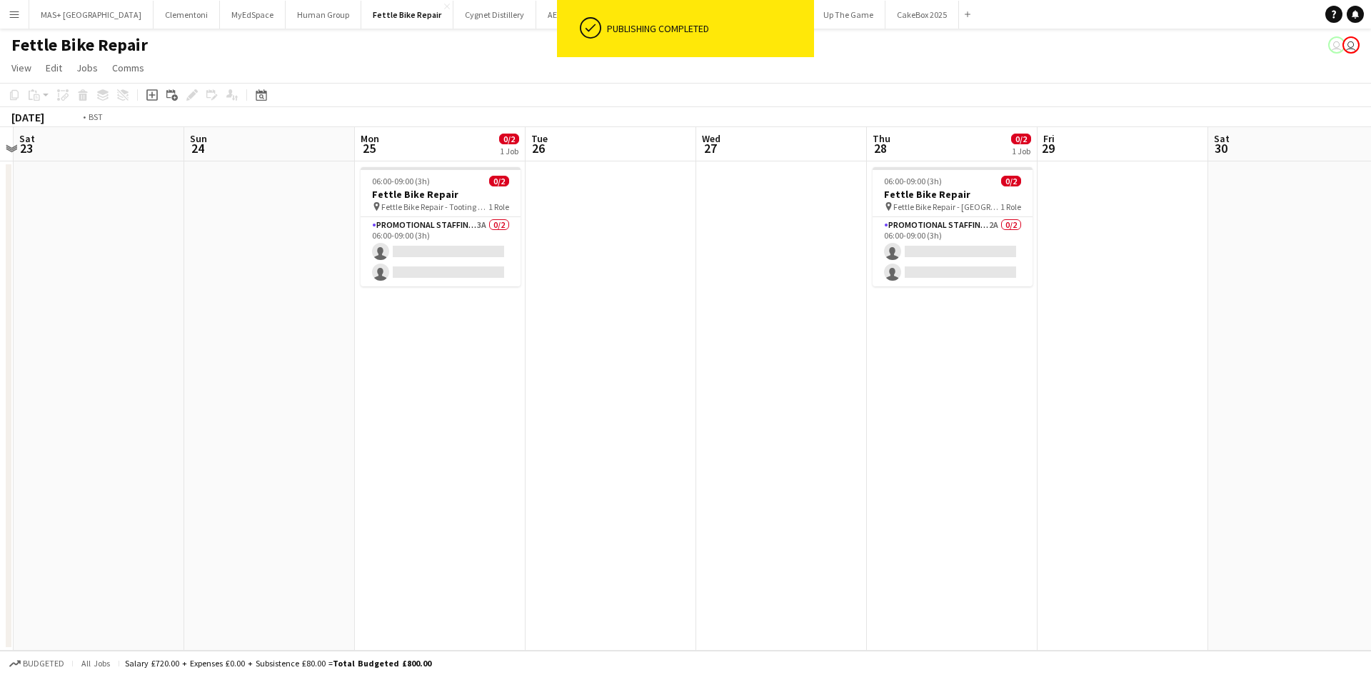
drag, startPoint x: 1197, startPoint y: 378, endPoint x: 816, endPoint y: 346, distance: 382.6
click at [710, 346] on app-calendar-viewport "Tue 19 Wed 20 Thu 21 1/2 1 Job Fri 22 Sat 23 Sun 24 Mon 25 0/2 1 Job Tue 26 Wed…" at bounding box center [685, 388] width 1371 height 523
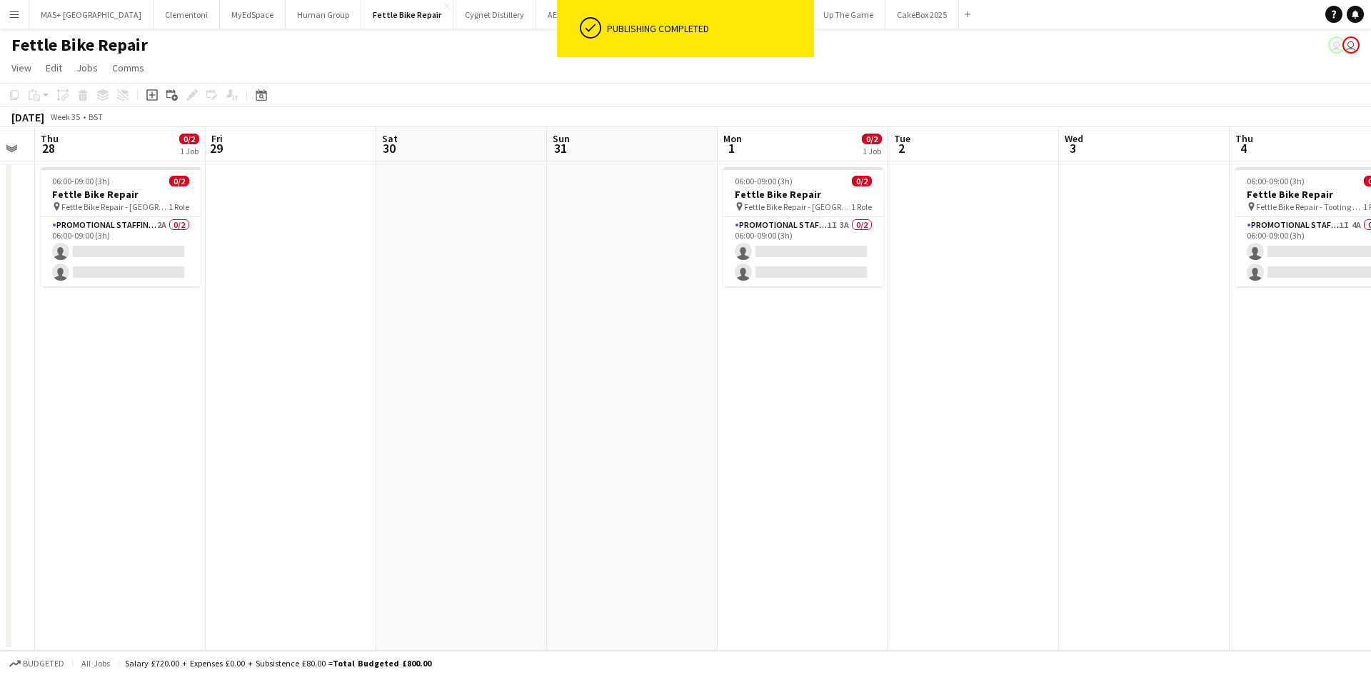
drag, startPoint x: 1119, startPoint y: 351, endPoint x: 800, endPoint y: 356, distance: 319.2
click at [800, 356] on app-calendar-viewport "Sun 24 Mon 25 0/2 1 Job Tue 26 Wed 27 Thu 28 0/2 1 Job Fri 29 Sat 30 Sun 31 Mon…" at bounding box center [685, 388] width 1371 height 523
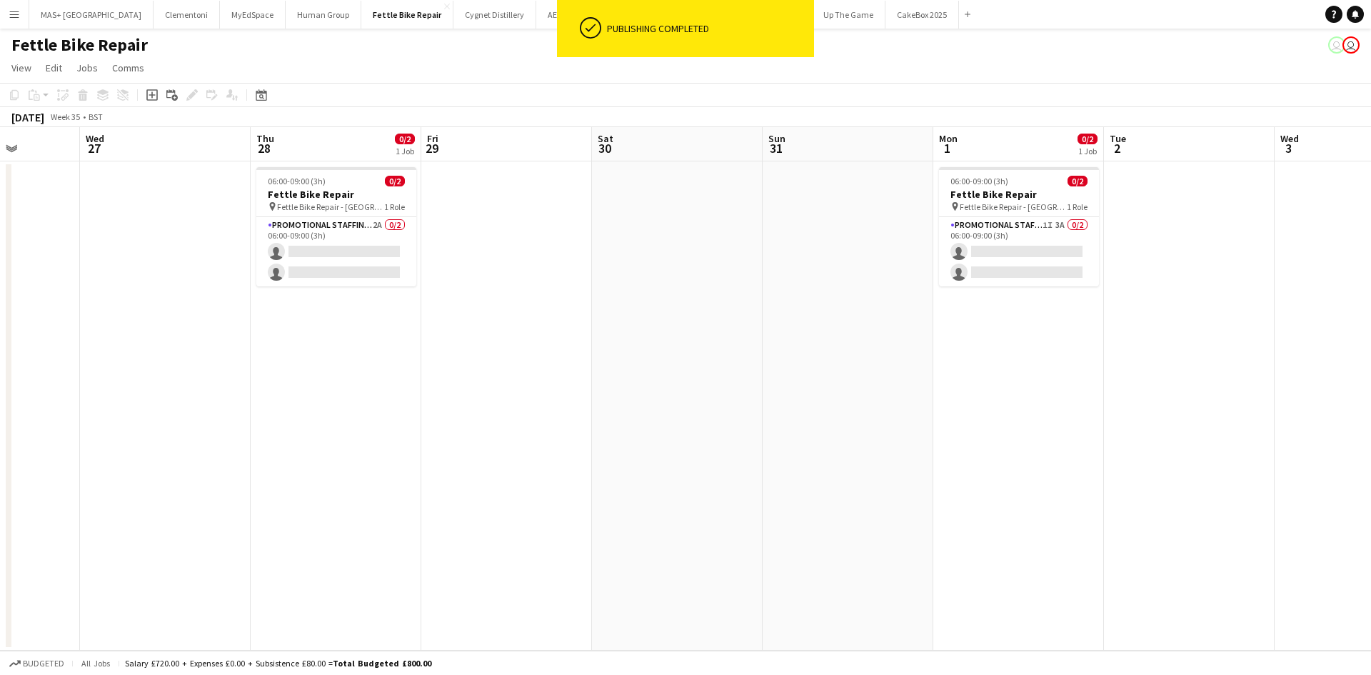
drag, startPoint x: 1095, startPoint y: 371, endPoint x: 628, endPoint y: 333, distance: 468.5
click at [628, 333] on app-calendar-viewport "Sun 24 Mon 25 0/2 1 Job Tue 26 Wed 27 Thu 28 0/2 1 Job Fri 29 Sat 30 Sun 31 Mon…" at bounding box center [685, 388] width 1371 height 523
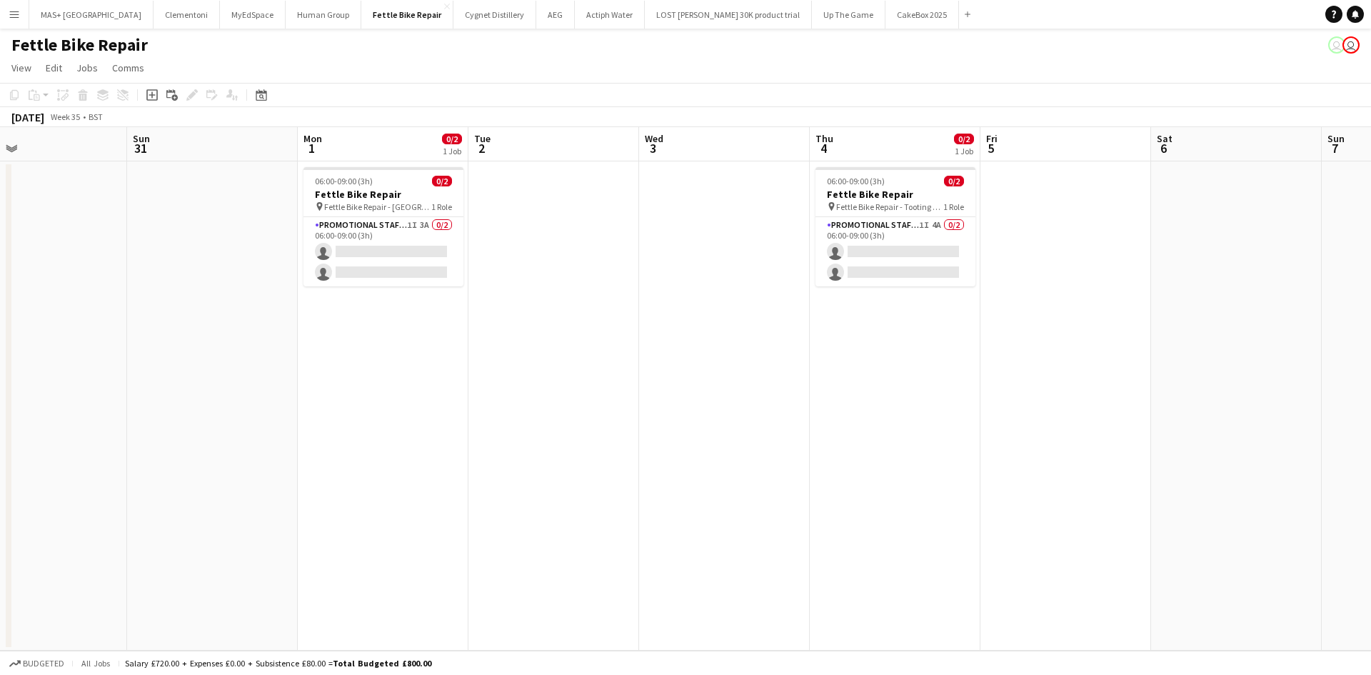
drag, startPoint x: 618, startPoint y: 327, endPoint x: 1342, endPoint y: 362, distance: 725.5
click at [1370, 362] on app-calendar-viewport "Thu 28 0/2 1 Job Fri 29 Sat 30 Sun 31 Mon 1 0/2 1 Job Tue 2 Wed 3 Thu 4 0/2 1 J…" at bounding box center [685, 388] width 1371 height 523
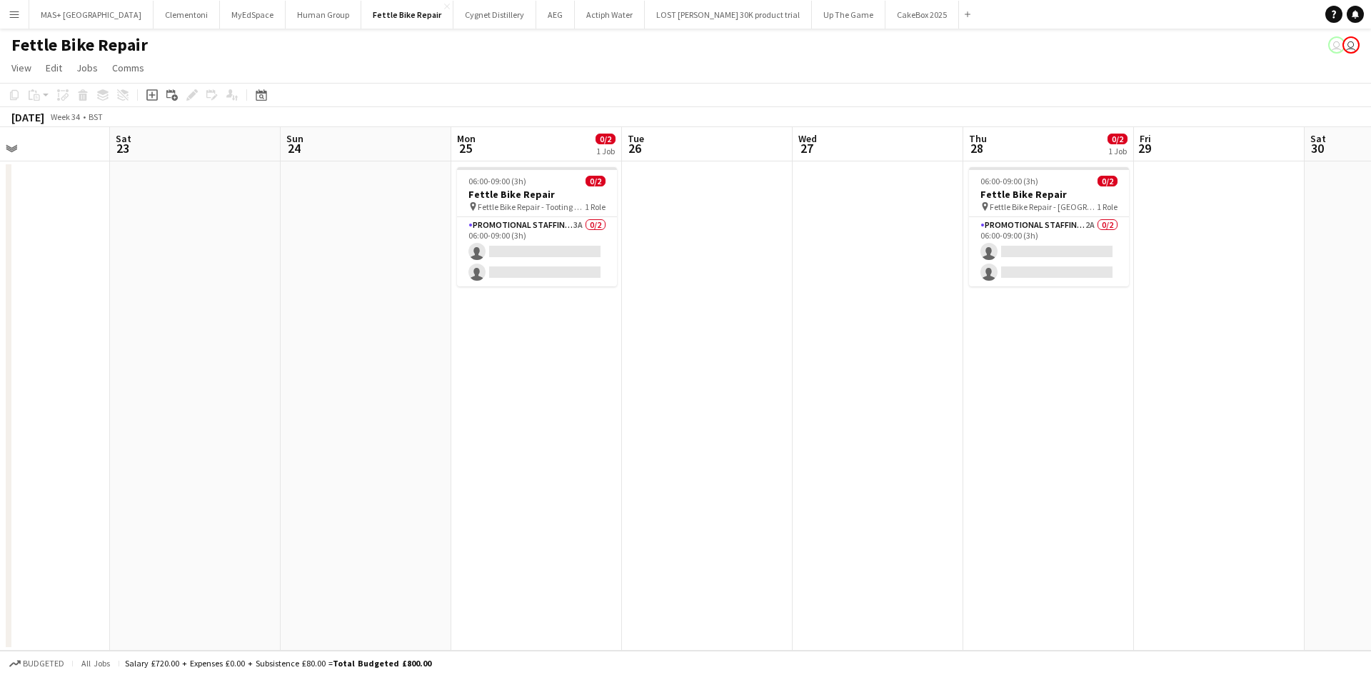
drag, startPoint x: 670, startPoint y: 419, endPoint x: 1231, endPoint y: 418, distance: 560.5
click at [1231, 418] on app-calendar-viewport "Wed 20 Thu 21 1/2 1 Job Fri 22 Sat 23 Sun 24 Mon 25 0/2 1 Job Tue 26 Wed 27 Thu…" at bounding box center [685, 388] width 1371 height 523
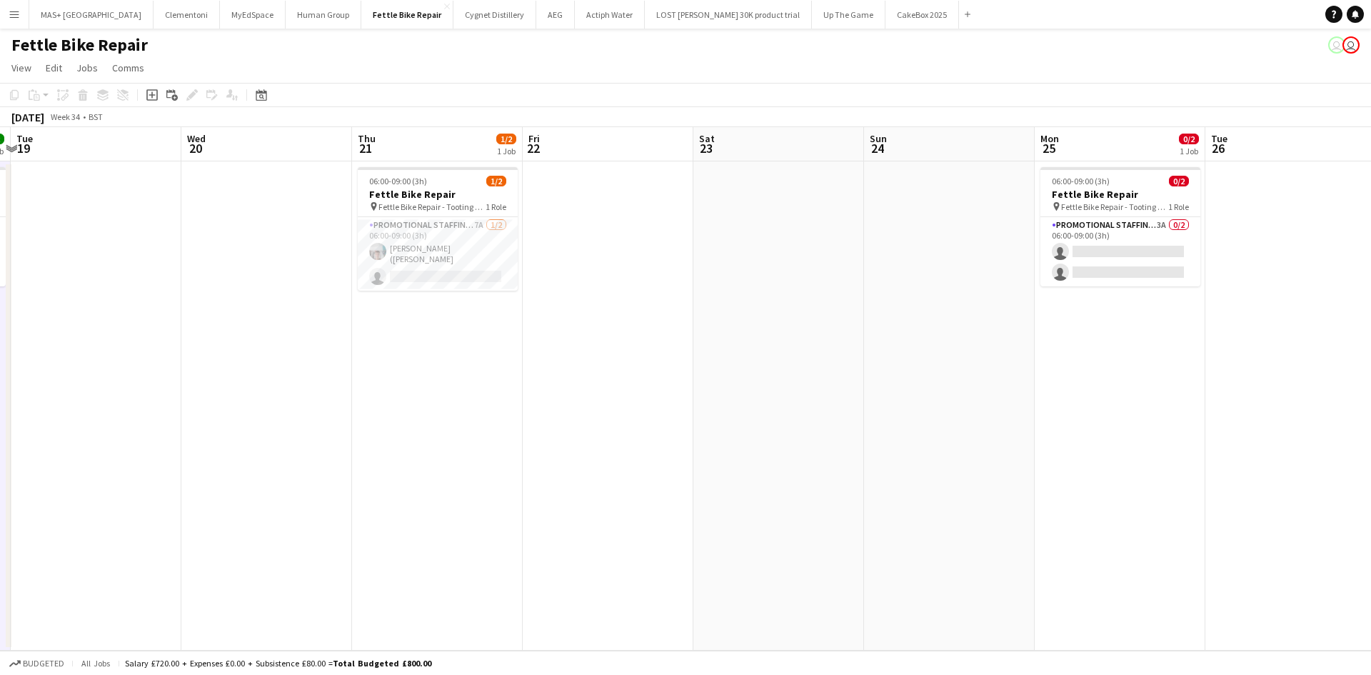
drag, startPoint x: 739, startPoint y: 421, endPoint x: 1320, endPoint y: 437, distance: 581.4
click at [1320, 437] on app-calendar-viewport "Sun 17 Mon 18 2/2 1 Job Tue 19 Wed 20 Thu 21 1/2 1 Job Fri 22 Sat 23 Sun 24 Mon…" at bounding box center [685, 388] width 1371 height 523
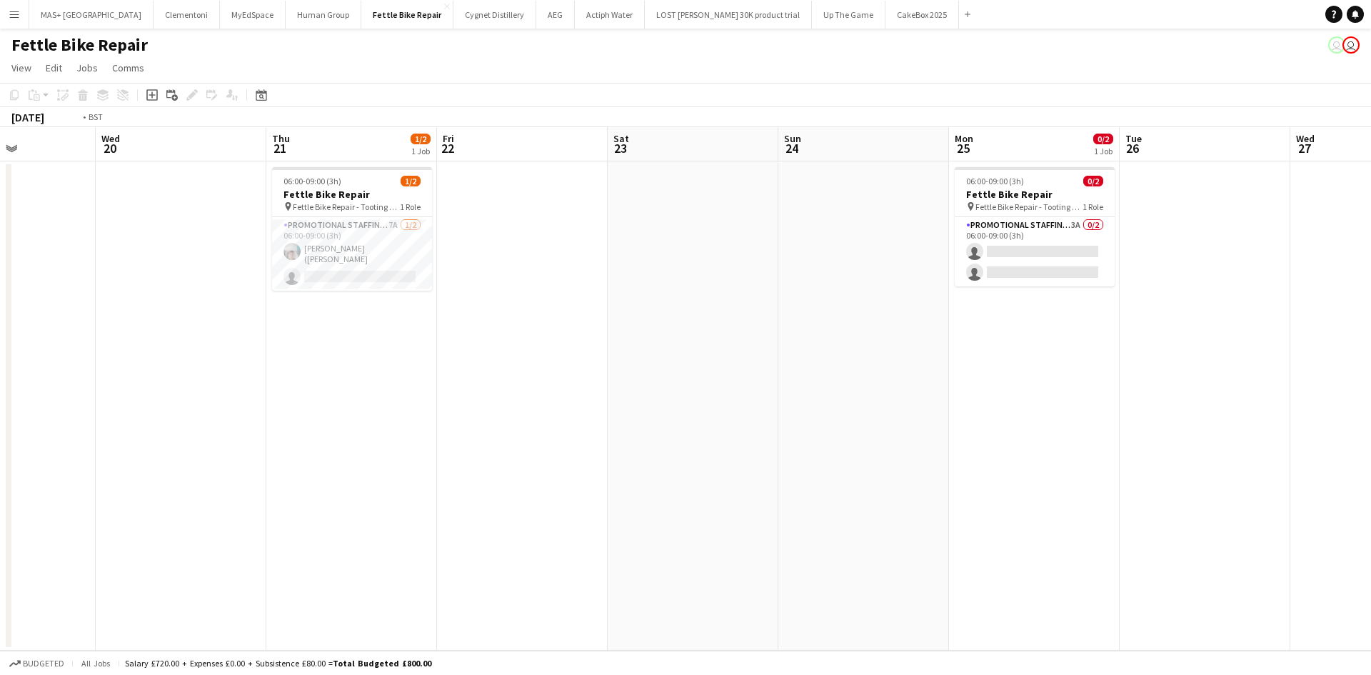
drag, startPoint x: 711, startPoint y: 406, endPoint x: 1137, endPoint y: 408, distance: 426.2
click at [1137, 408] on app-calendar-viewport "Sun 17 Mon 18 2/2 1 Job Tue 19 Wed 20 Thu 21 1/2 1 Job Fri 22 Sat 23 Sun 24 Mon…" at bounding box center [685, 388] width 1371 height 523
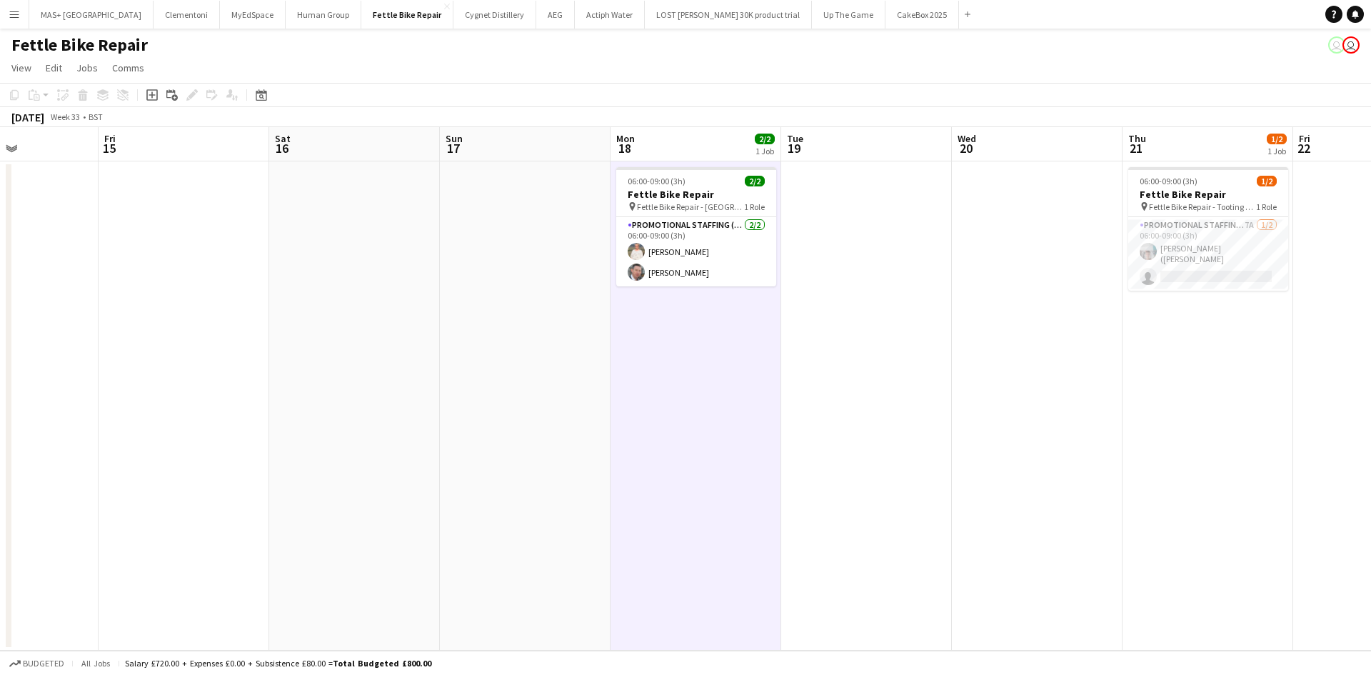
drag, startPoint x: 905, startPoint y: 374, endPoint x: 1057, endPoint y: 373, distance: 152.1
click at [1057, 373] on app-calendar-viewport "Tue 12 Wed 13 Thu 14 Fri 15 Sat 16 Sun 17 Mon 18 2/2 1 Job Tue 19 Wed 20 Thu 21…" at bounding box center [685, 388] width 1371 height 523
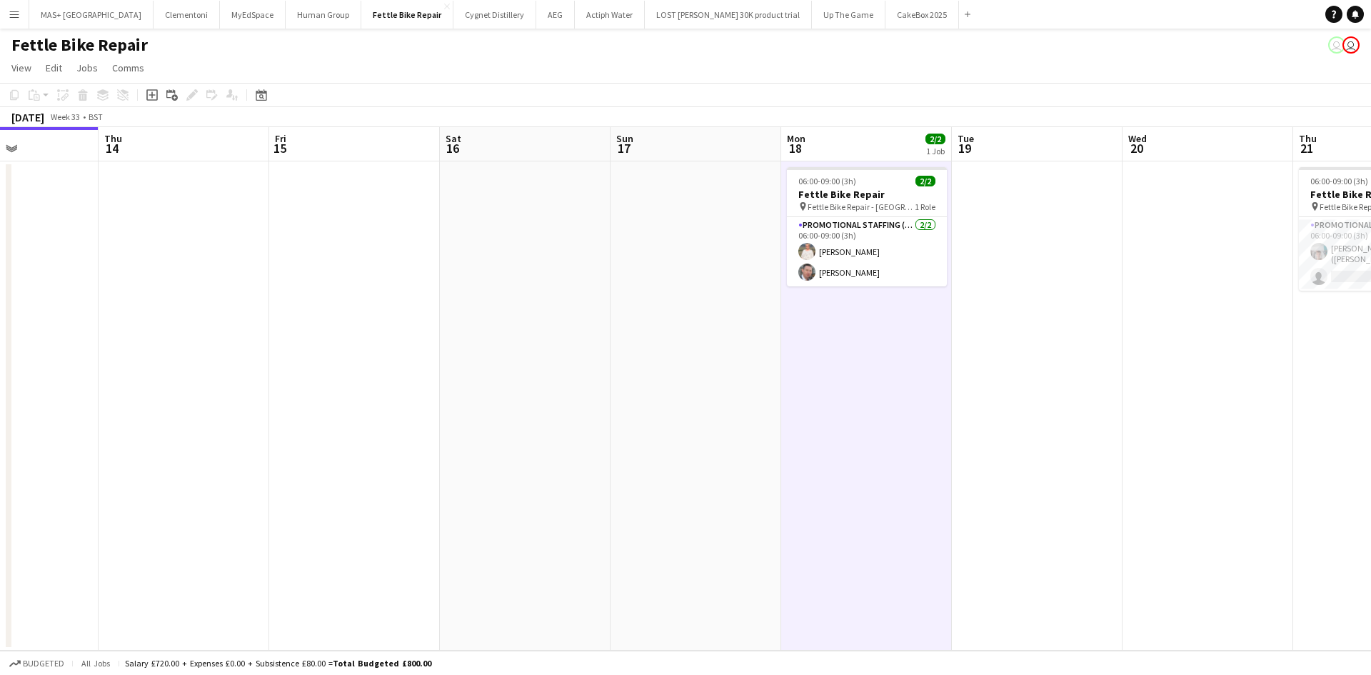
scroll to position [0, 642]
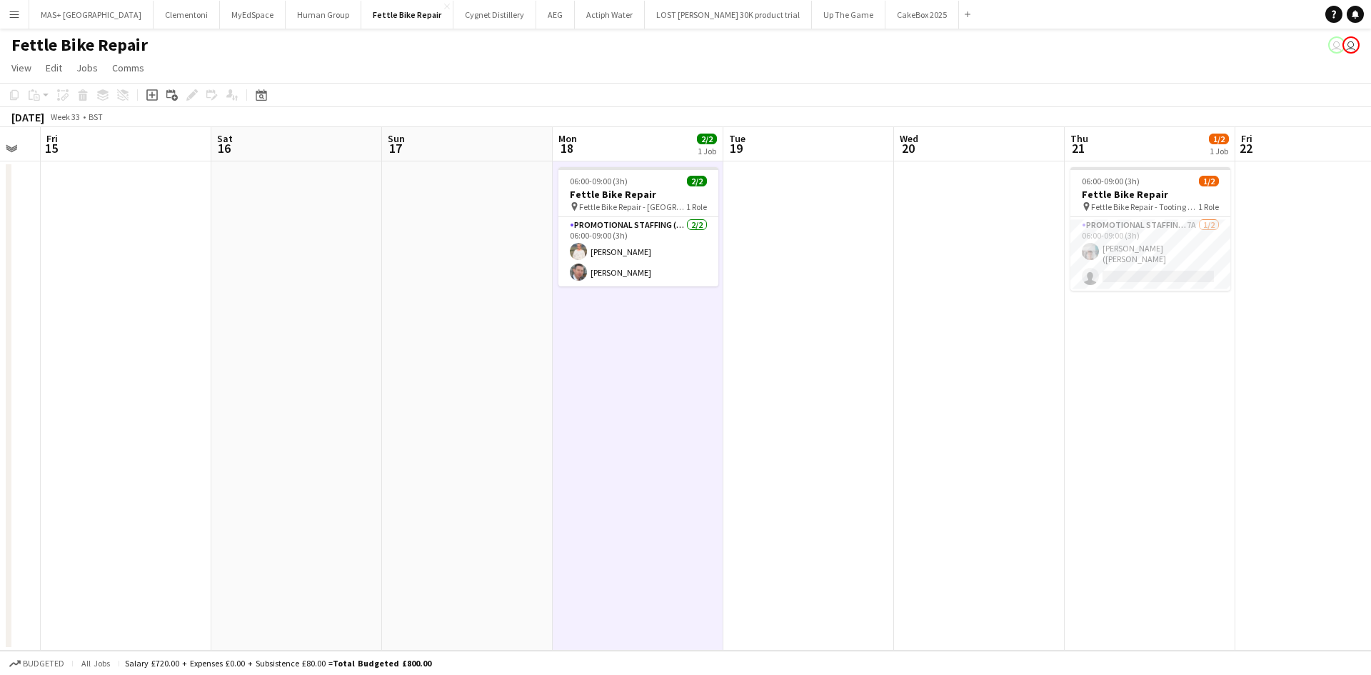
drag, startPoint x: 1370, startPoint y: 211, endPoint x: 1142, endPoint y: 223, distance: 228.8
click at [1142, 223] on app-calendar-viewport "Mon 11 Tue 12 Wed 13 Thu 14 Fri 15 Sat 16 Sun 17 Mon 18 2/2 1 Job Tue 19 Wed 20…" at bounding box center [685, 388] width 1371 height 523
click at [1144, 233] on app-card-role "Promotional Staffing (Brand Ambassadors) 7A [DATE] 06:00-09:00 (3h) [PERSON_NAM…" at bounding box center [1150, 254] width 160 height 74
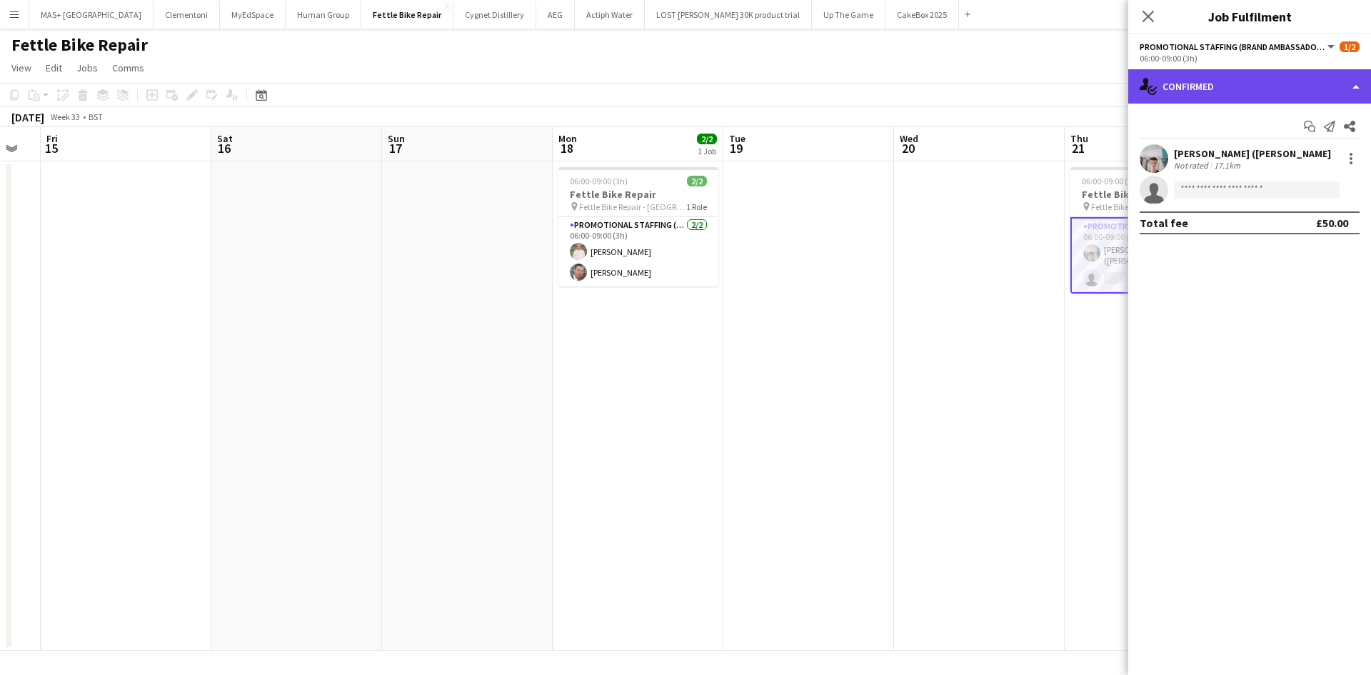
click at [1253, 88] on div "single-neutral-actions-check-2 Confirmed" at bounding box center [1249, 86] width 243 height 34
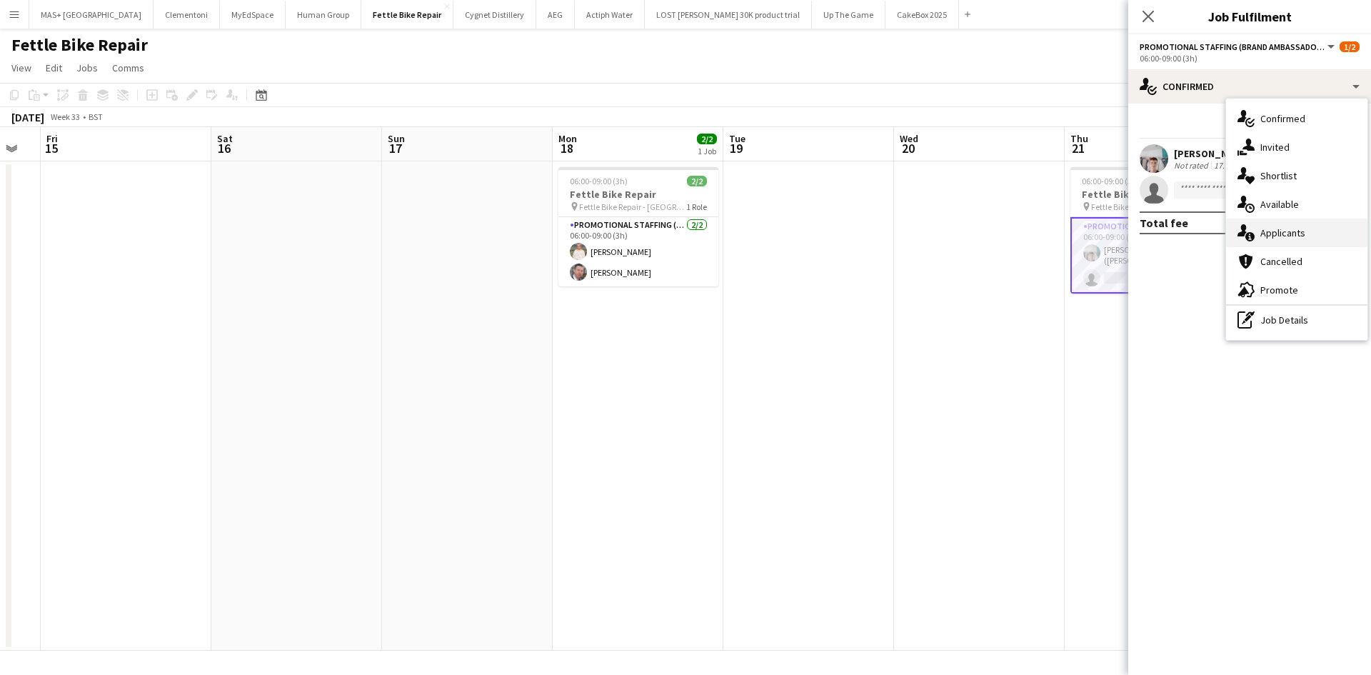
click at [1290, 228] on div "single-neutral-actions-information Applicants" at bounding box center [1296, 232] width 141 height 29
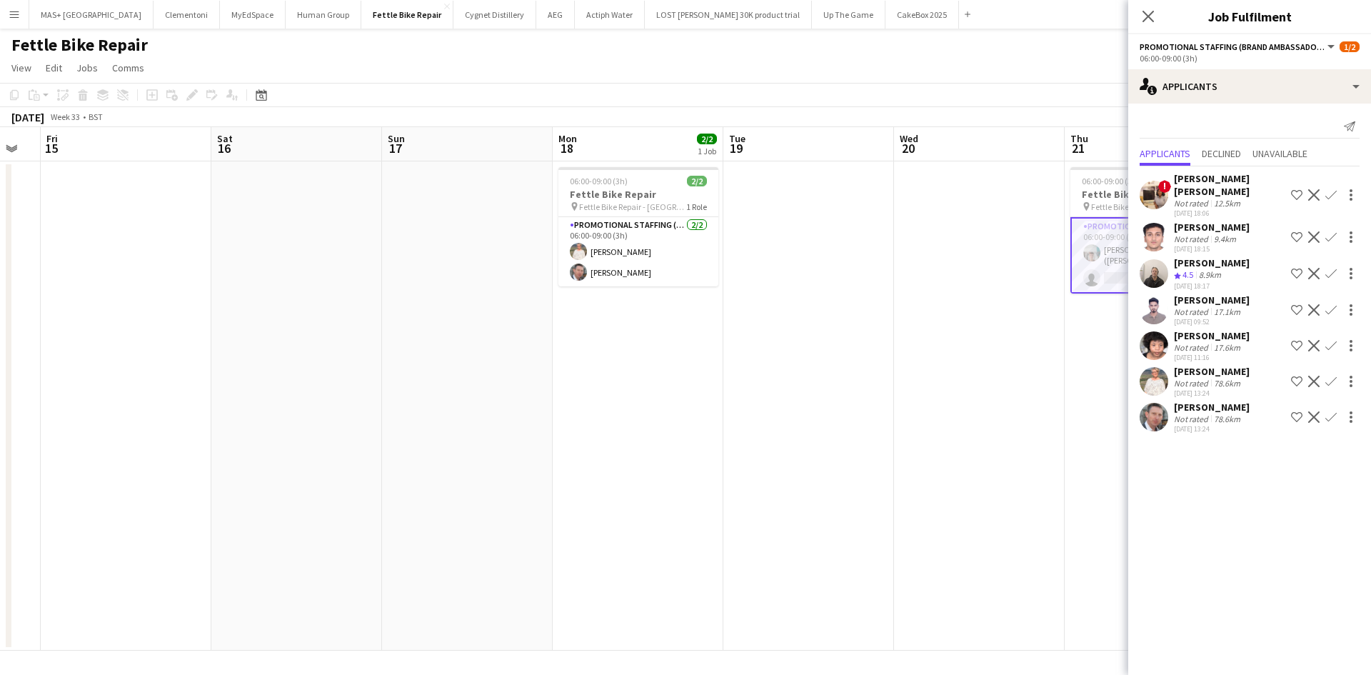
click at [844, 396] on app-date-cell at bounding box center [808, 405] width 171 height 489
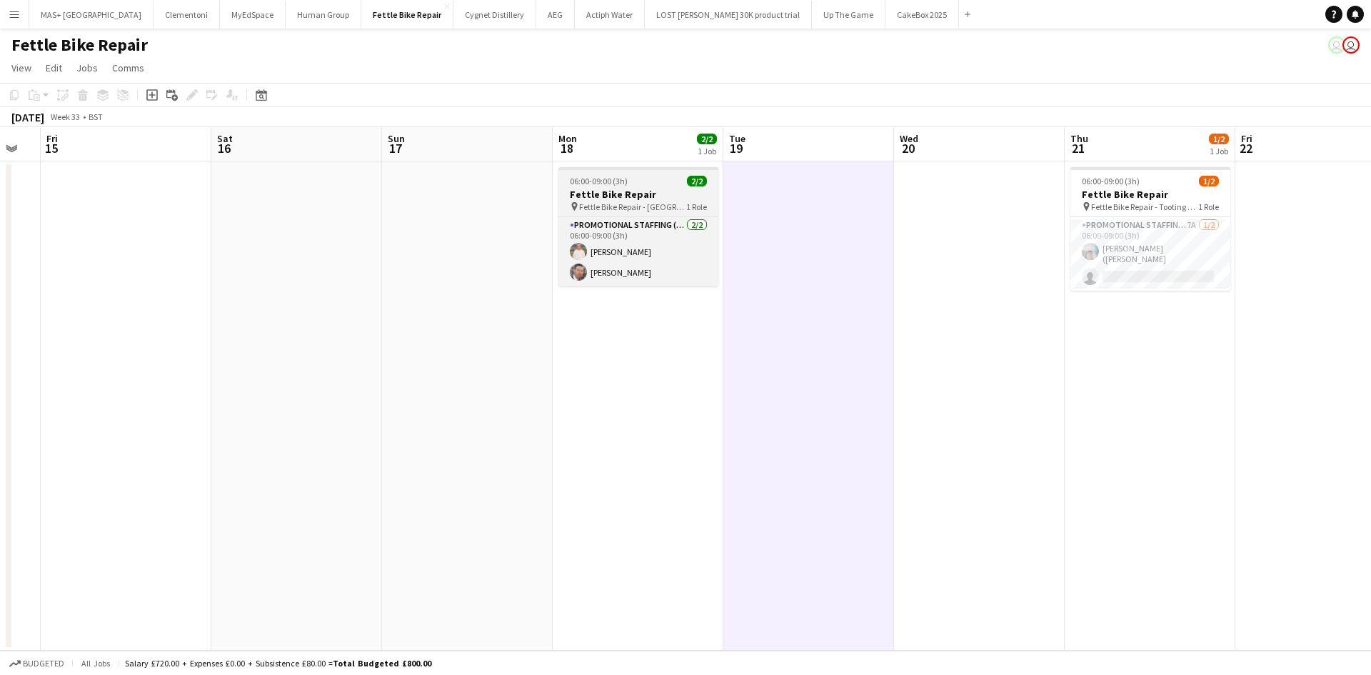
click at [613, 207] on span "Fettle Bike Repair - [GEOGRAPHIC_DATA]" at bounding box center [632, 206] width 107 height 11
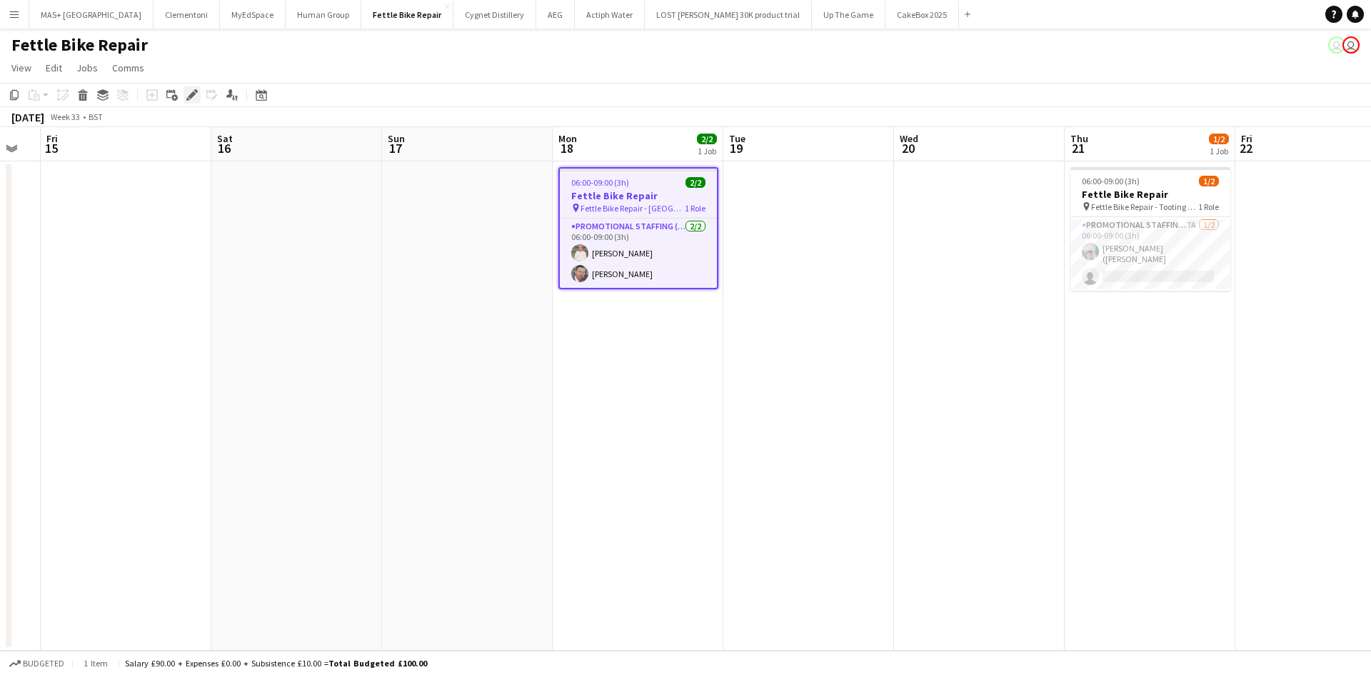
click at [195, 93] on icon at bounding box center [192, 95] width 8 height 8
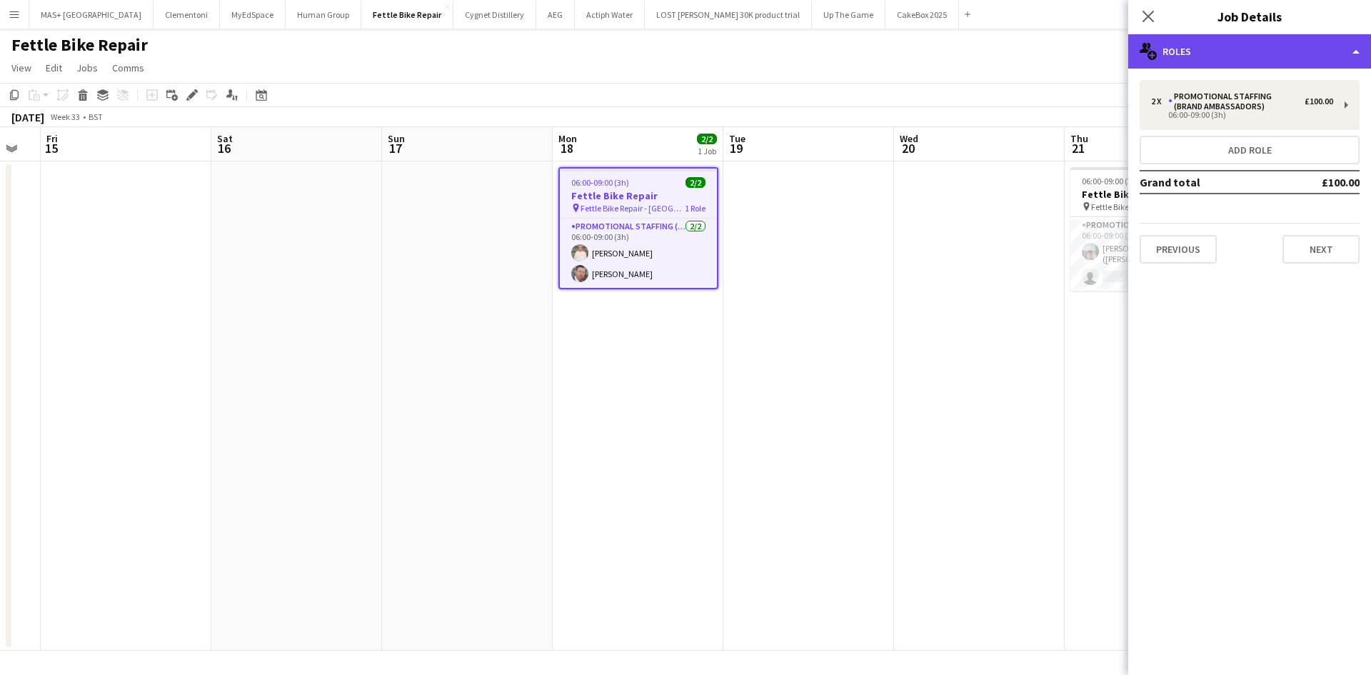
click at [1184, 63] on div "multiple-users-add Roles" at bounding box center [1249, 51] width 243 height 34
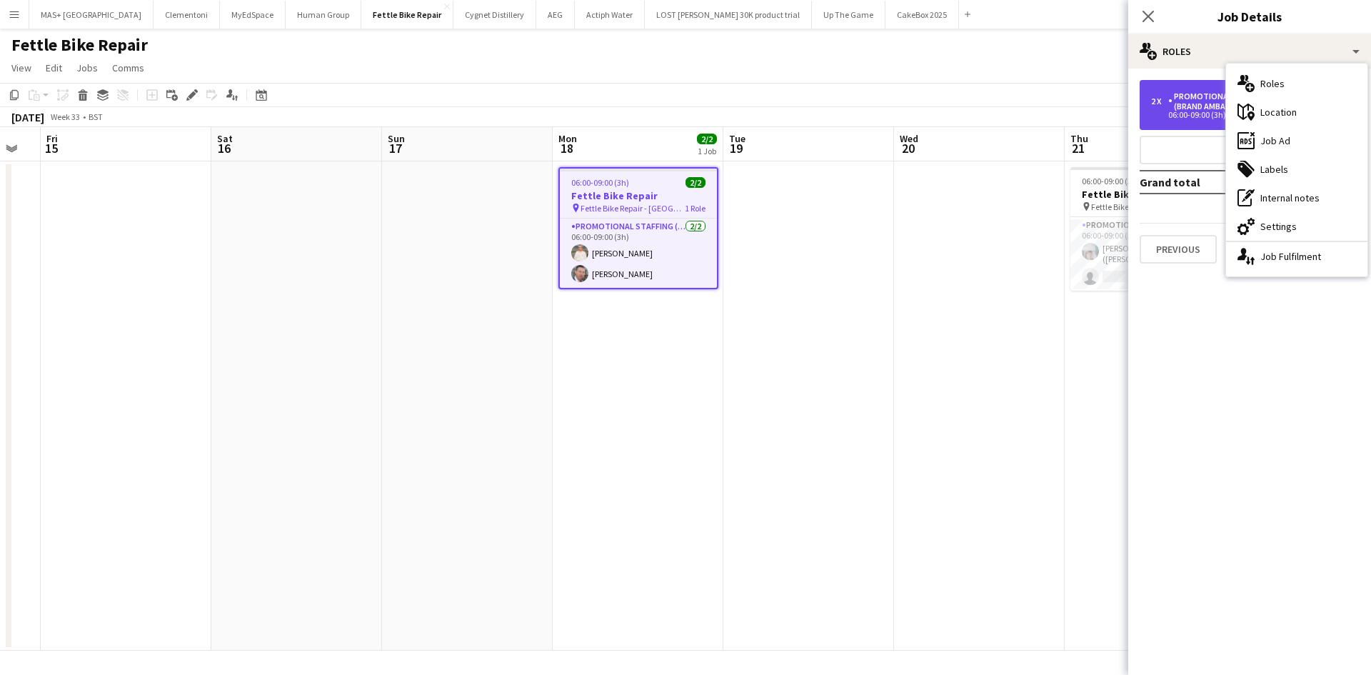
click at [1206, 90] on div "2 x Promotional Staffing (Brand Ambassadors) £100.00 06:00-09:00 (3h)" at bounding box center [1249, 105] width 220 height 50
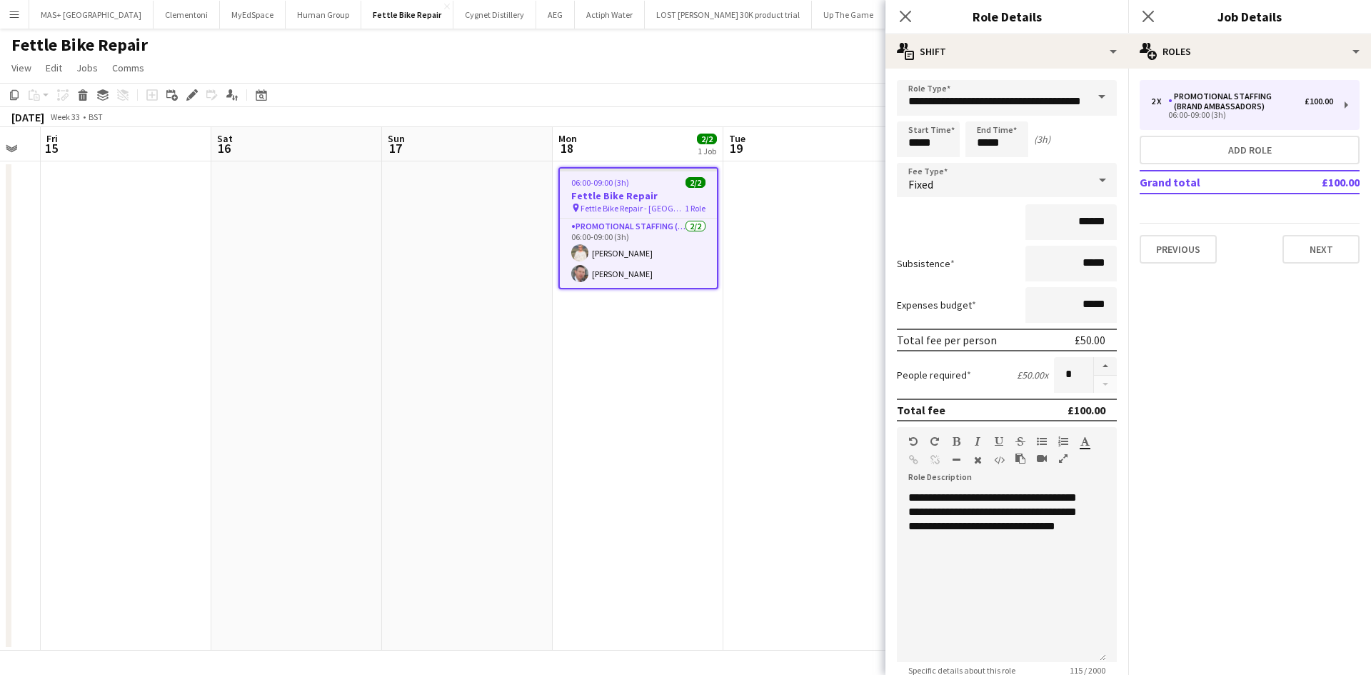
click at [1282, 396] on mat-expansion-panel "pencil3 General details 2 x Promotional Staffing (Brand Ambassadors) £100.00 06…" at bounding box center [1249, 372] width 243 height 606
click at [710, 408] on app-date-cell "06:00-09:00 (3h) 2/2 Fettle Bike Repair pin Fettle Bike Repair - [GEOGRAPHIC_DA…" at bounding box center [638, 405] width 171 height 489
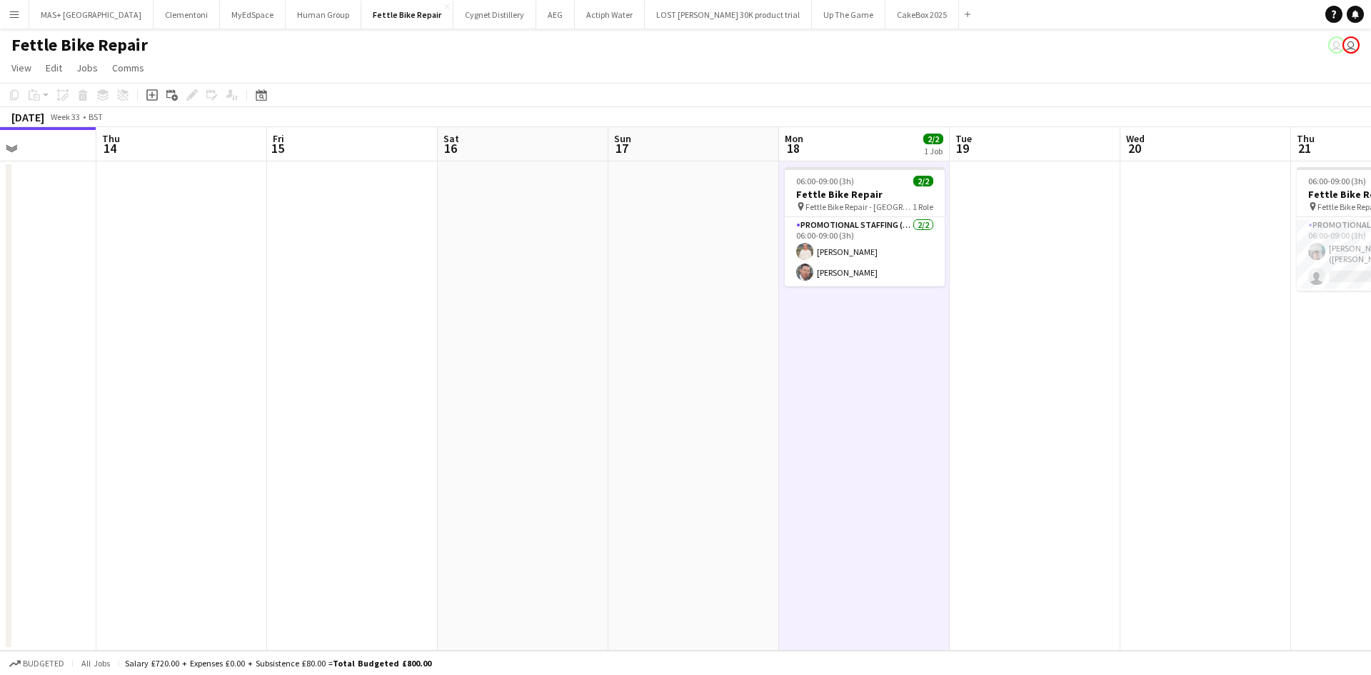
drag, startPoint x: 913, startPoint y: 321, endPoint x: 431, endPoint y: 322, distance: 481.9
click at [431, 322] on app-calendar-viewport "Mon 11 Tue 12 Wed 13 Thu 14 Fri 15 Sat 16 Sun 17 Mon 18 2/2 1 Job Tue 19 Wed 20…" at bounding box center [685, 388] width 1371 height 523
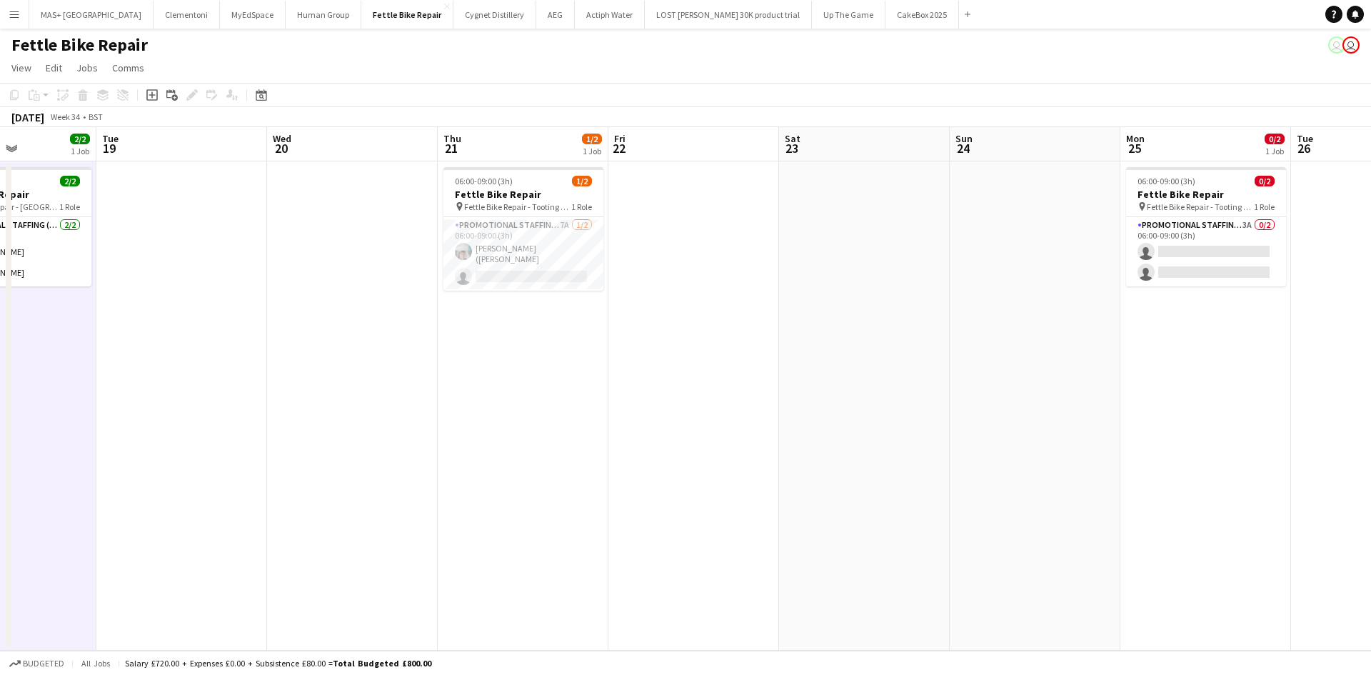
scroll to position [0, 612]
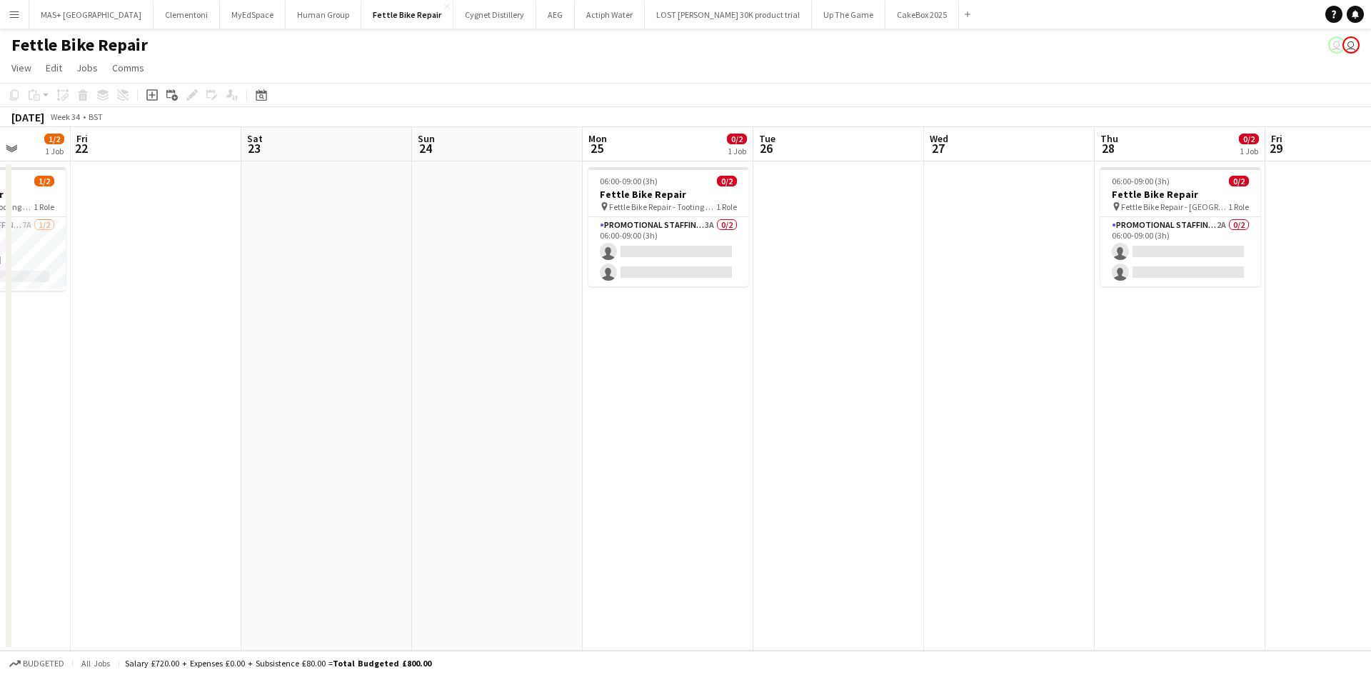
drag, startPoint x: 877, startPoint y: 282, endPoint x: 339, endPoint y: 282, distance: 537.6
click at [339, 282] on app-calendar-viewport "Mon 18 2/2 1 Job Tue 19 Wed 20 Thu 21 1/2 1 Job Fri 22 Sat 23 Sun 24 Mon 25 0/2…" at bounding box center [685, 388] width 1371 height 523
click at [623, 246] on app-card-role "Promotional Staffing (Brand Ambassadors) 3A 0/2 06:00-09:00 (3h) single-neutral…" at bounding box center [668, 251] width 160 height 69
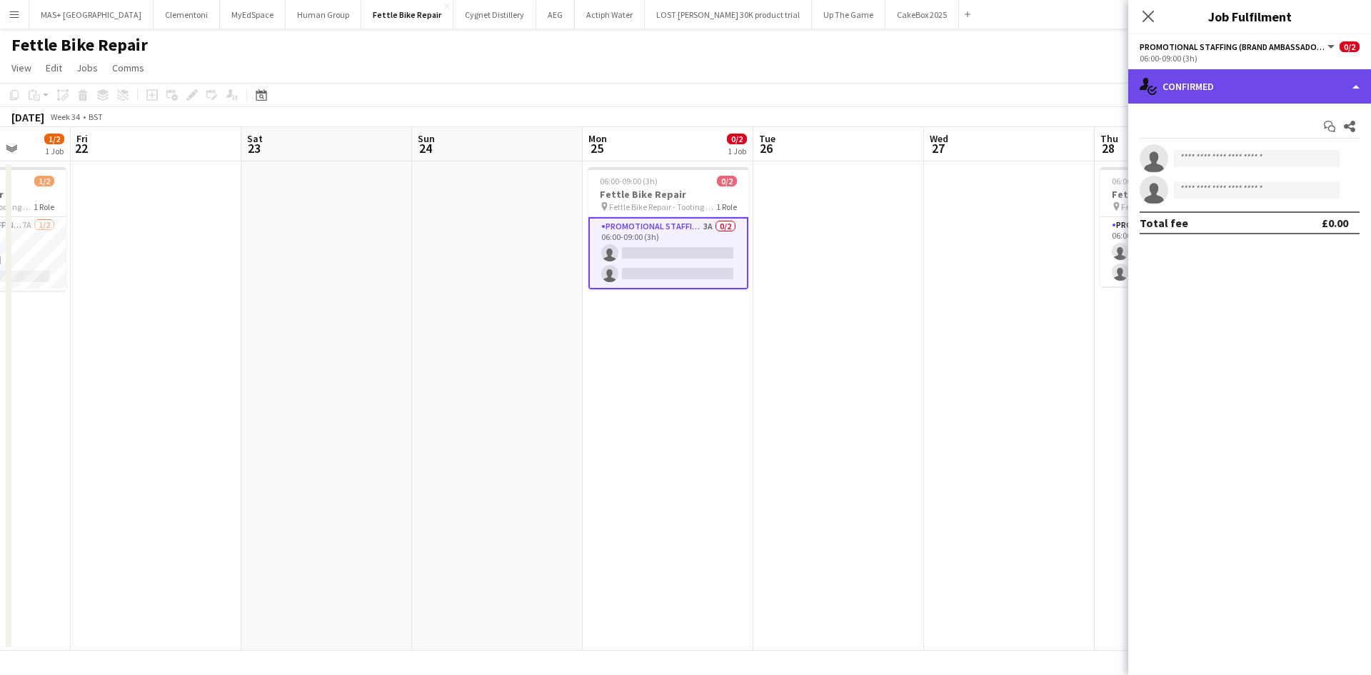
click at [1229, 85] on div "single-neutral-actions-check-2 Confirmed" at bounding box center [1249, 86] width 243 height 34
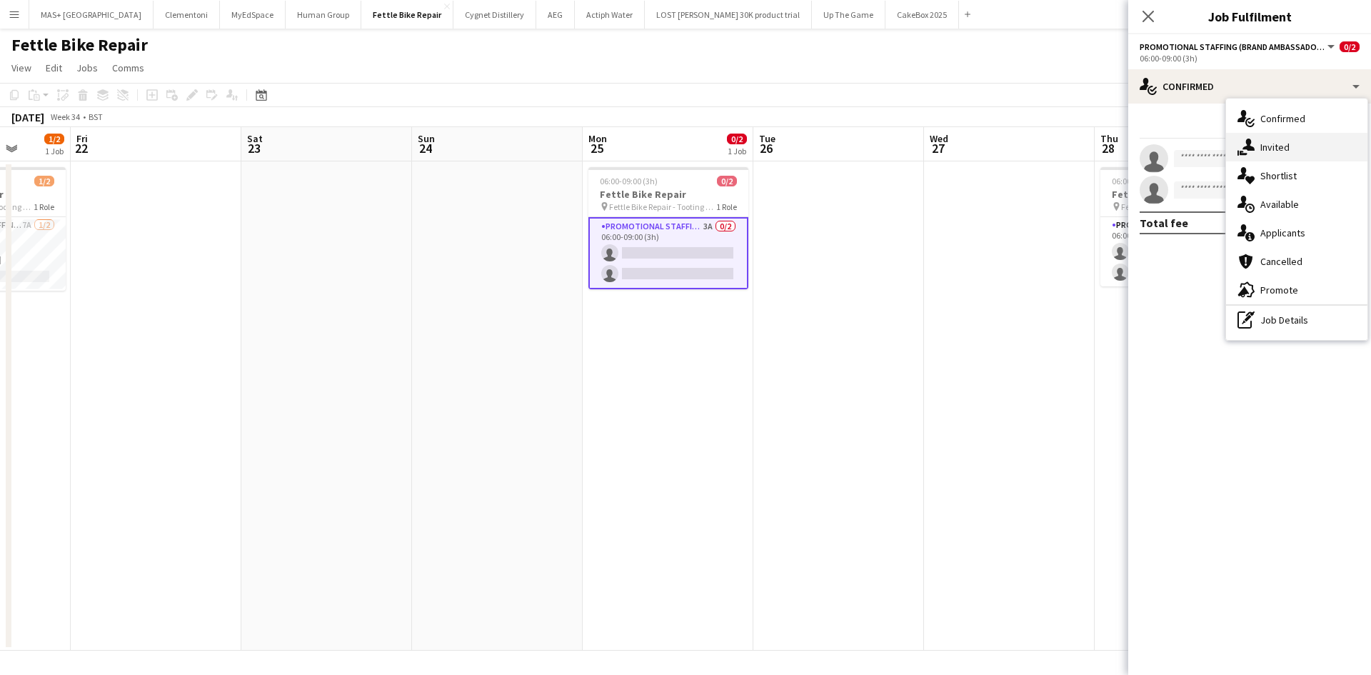
click at [1270, 149] on div "single-neutral-actions-share-1 Invited" at bounding box center [1296, 147] width 141 height 29
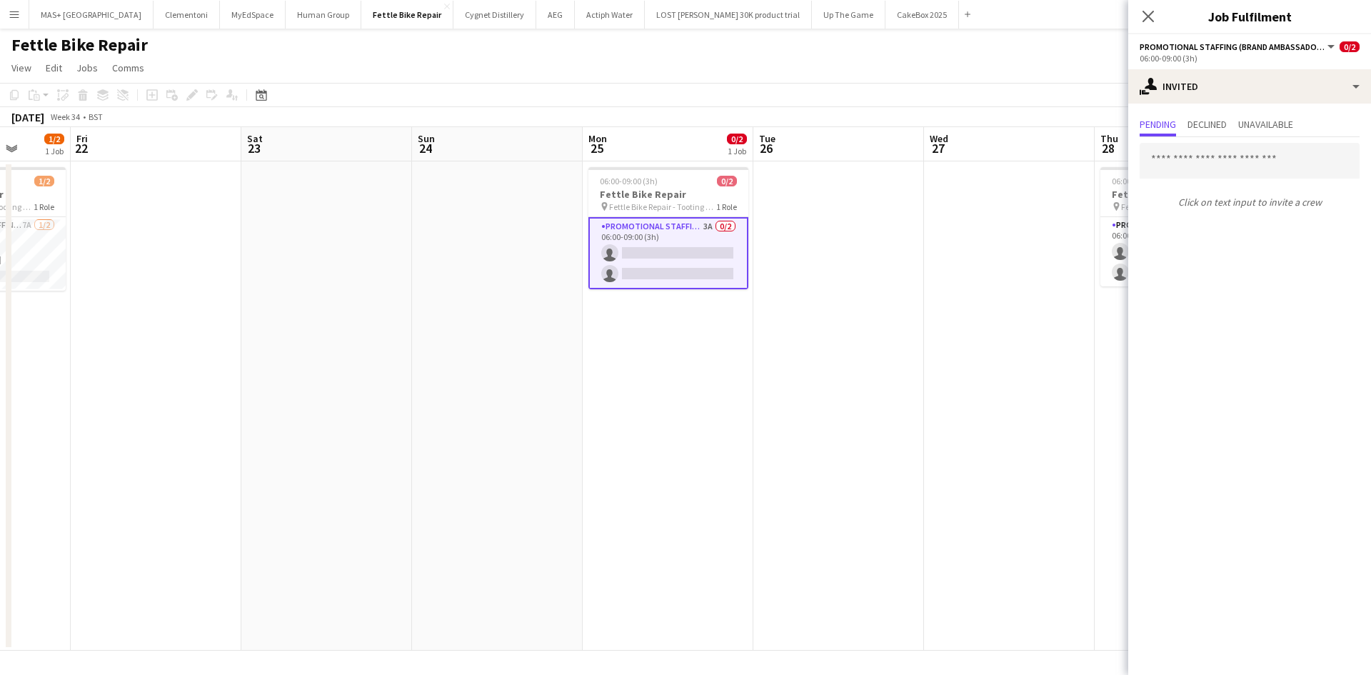
click at [972, 306] on app-date-cell at bounding box center [1009, 405] width 171 height 489
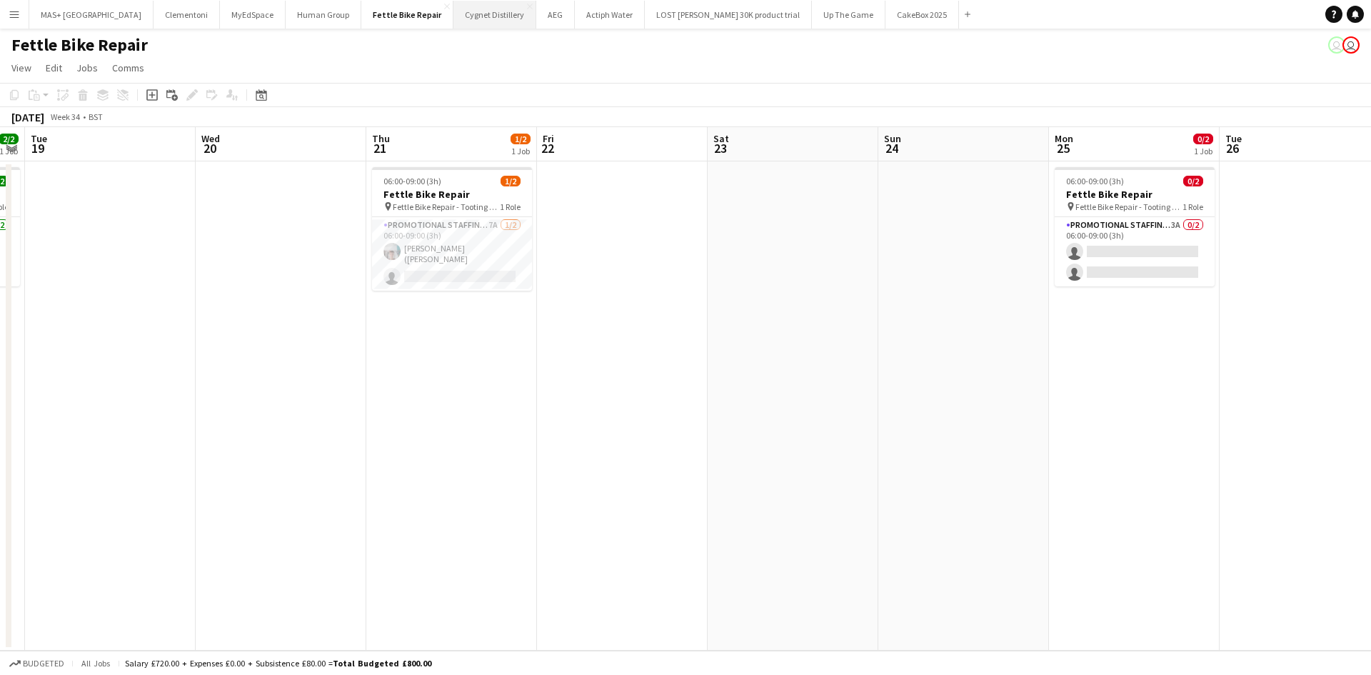
drag, startPoint x: 297, startPoint y: 309, endPoint x: 438, endPoint y: 25, distance: 317.1
click at [787, 301] on app-calendar-viewport "Sun 17 Mon 18 2/2 1 Job Tue 19 Wed 20 Thu 21 1/2 1 Job Fri 22 Sat 23 Sun 24 Mon…" at bounding box center [685, 388] width 1371 height 523
